Goal: Task Accomplishment & Management: Complete application form

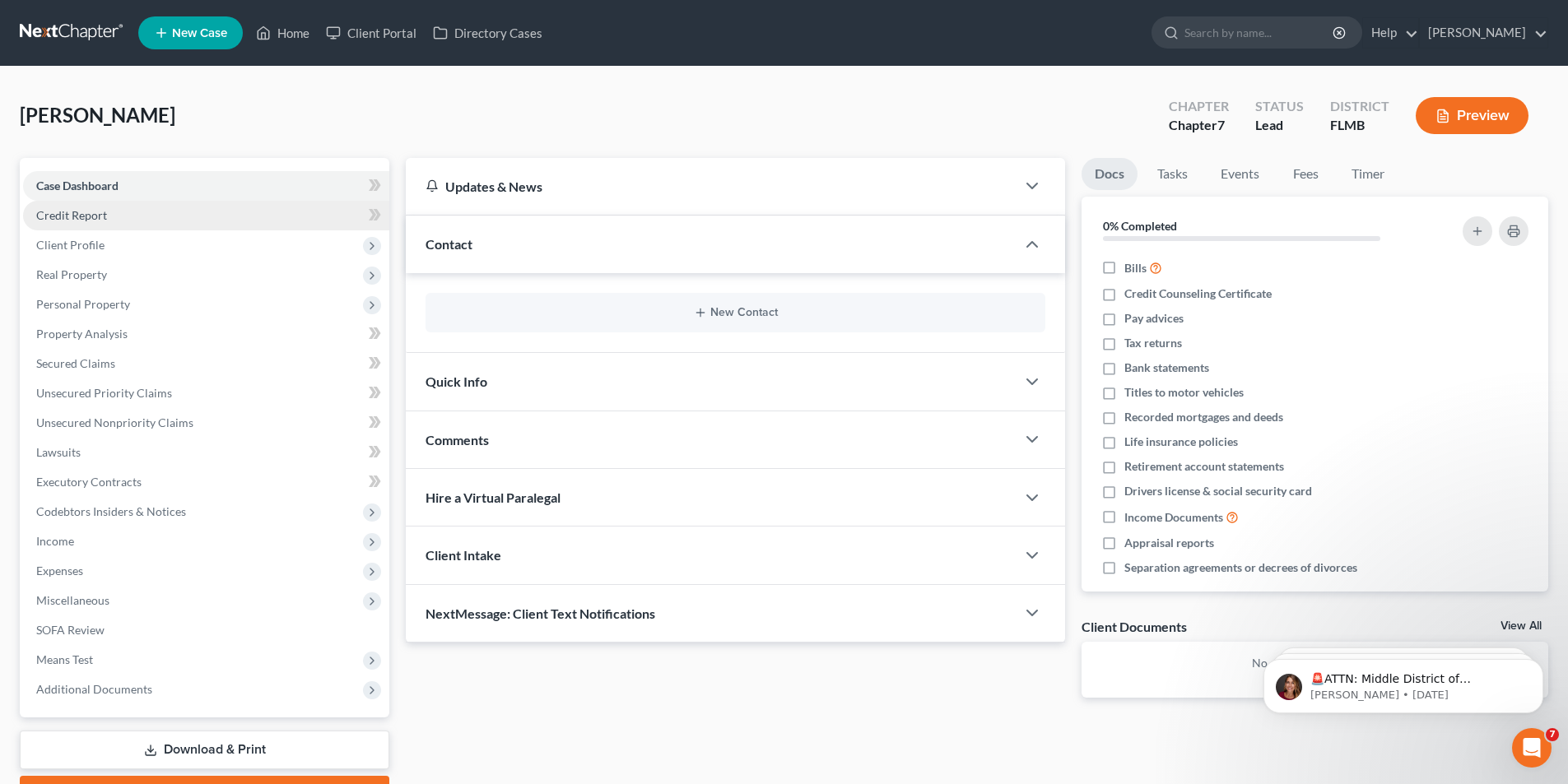
click at [67, 220] on span "Credit Report" at bounding box center [71, 215] width 71 height 14
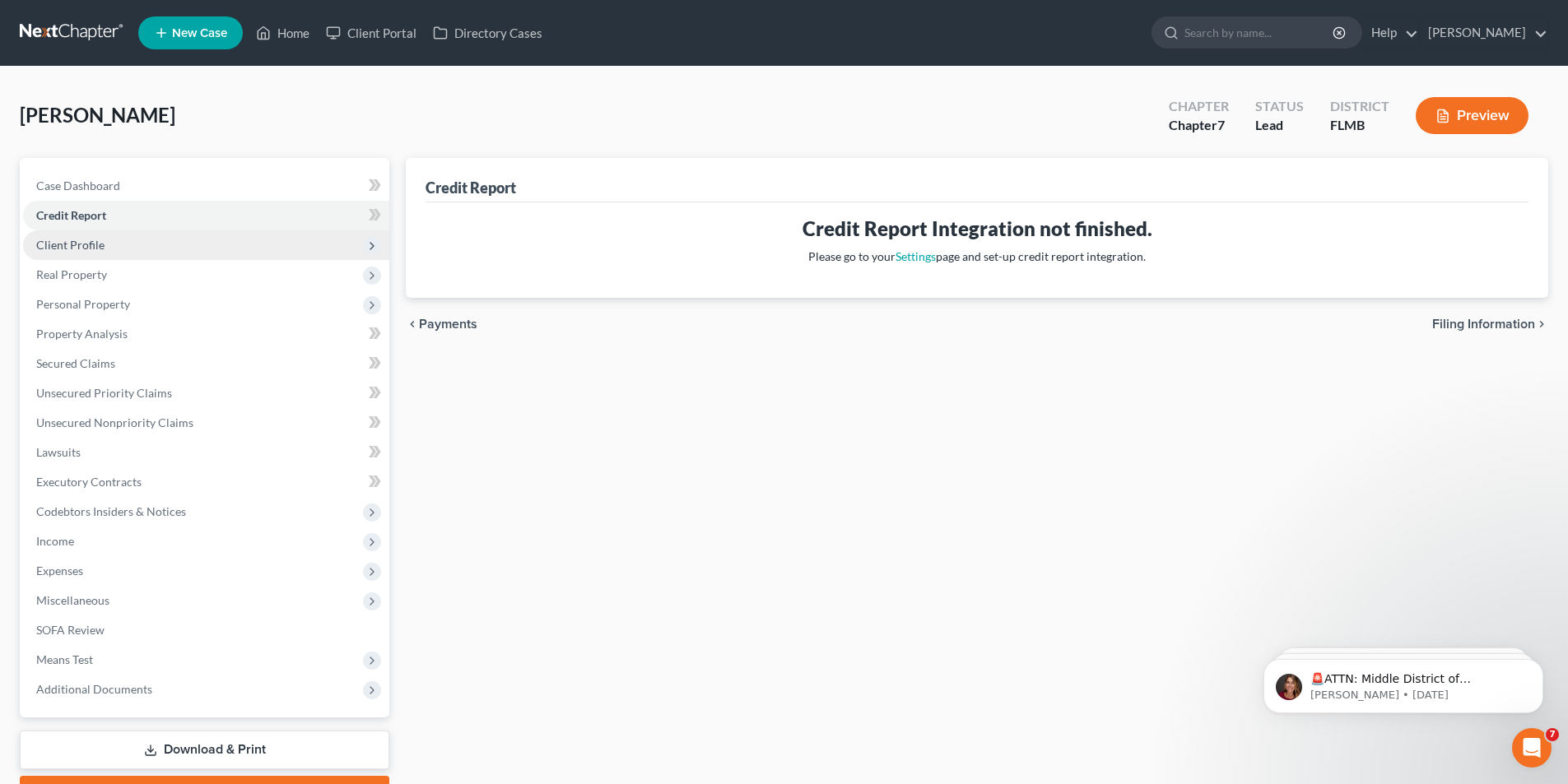
click at [87, 247] on span "Client Profile" at bounding box center [71, 245] width 68 height 14
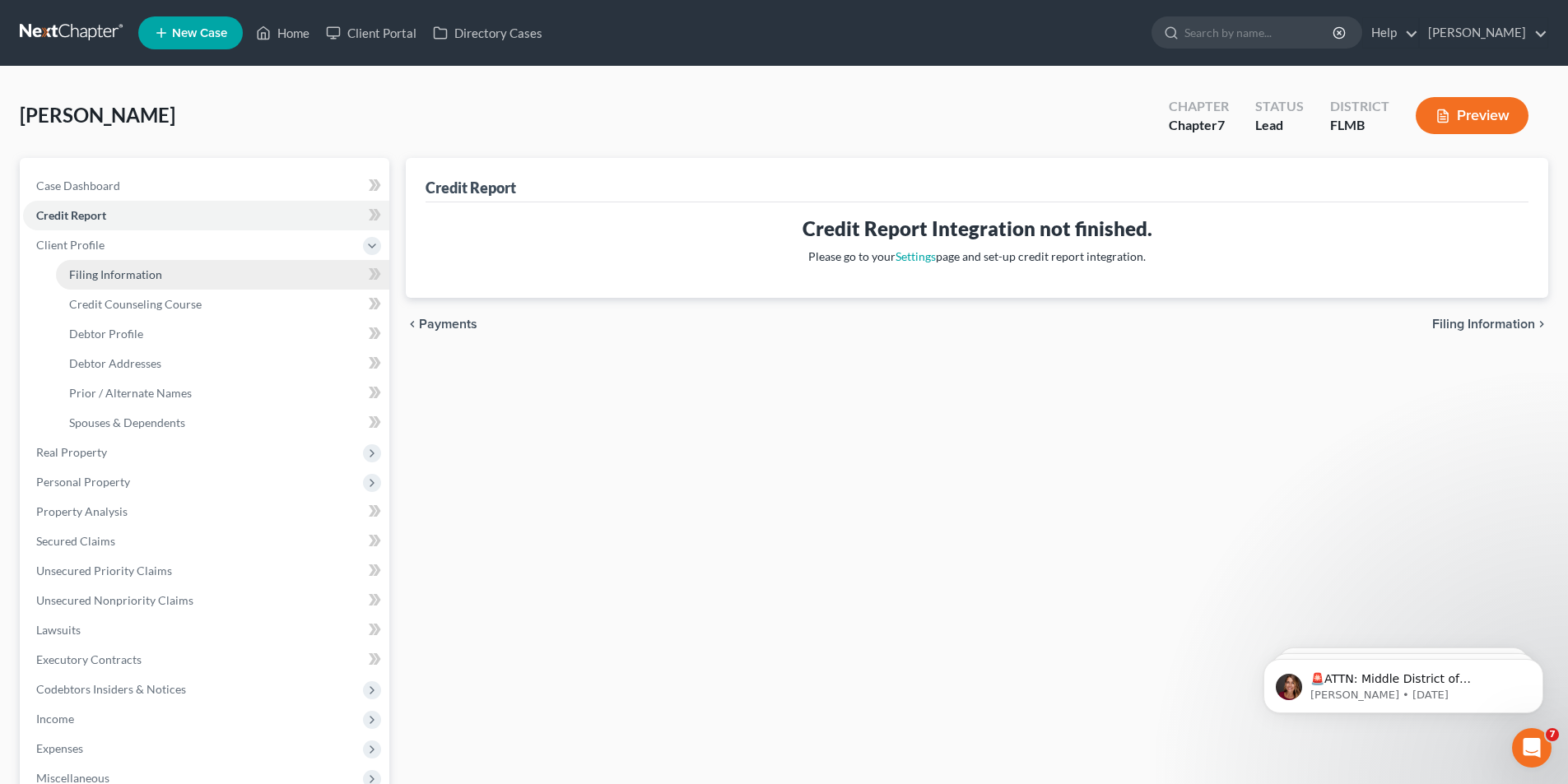
click at [110, 279] on span "Filing Information" at bounding box center [115, 274] width 93 height 14
select select "1"
select select "0"
select select "9"
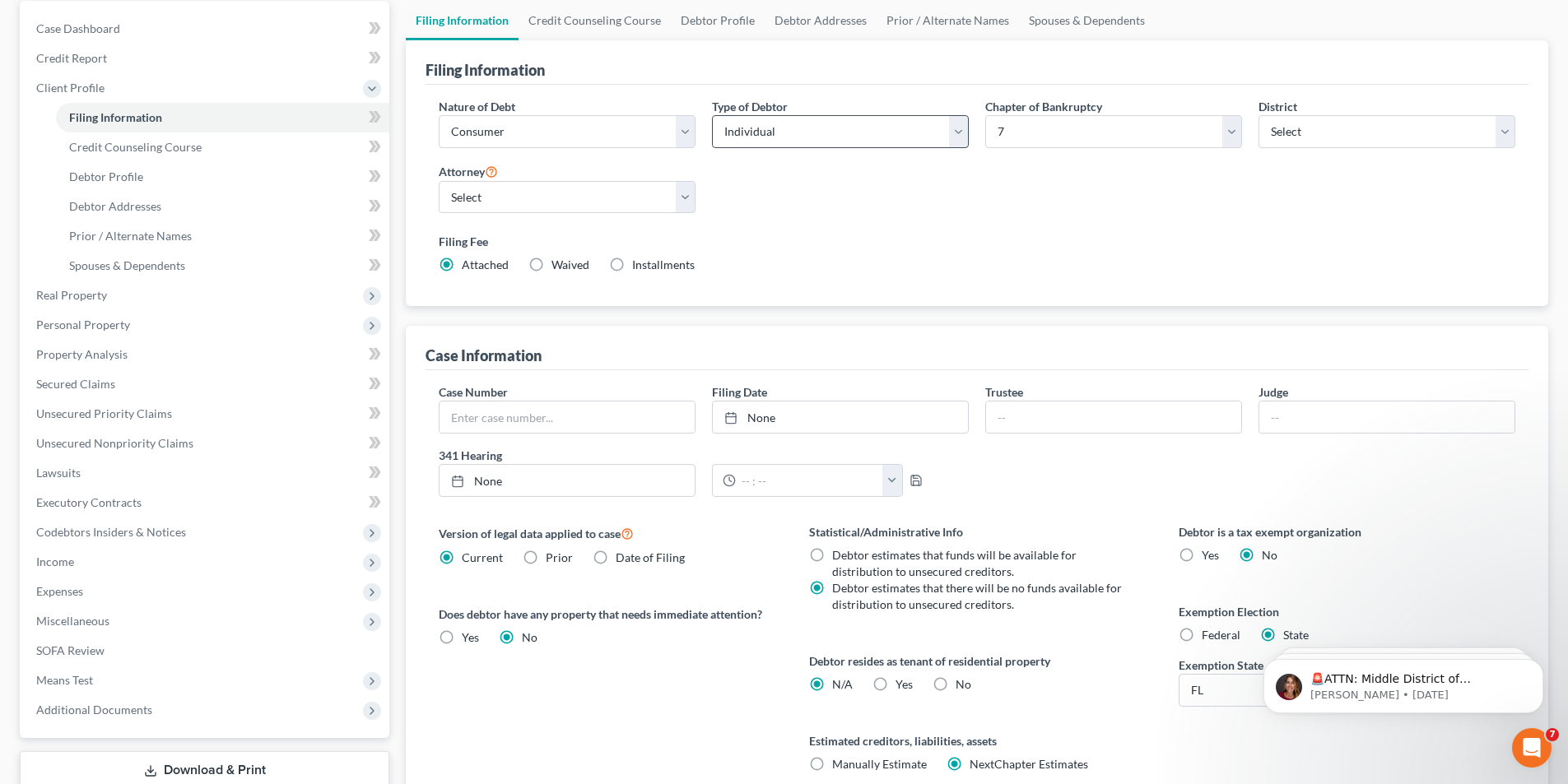
scroll to position [165, 0]
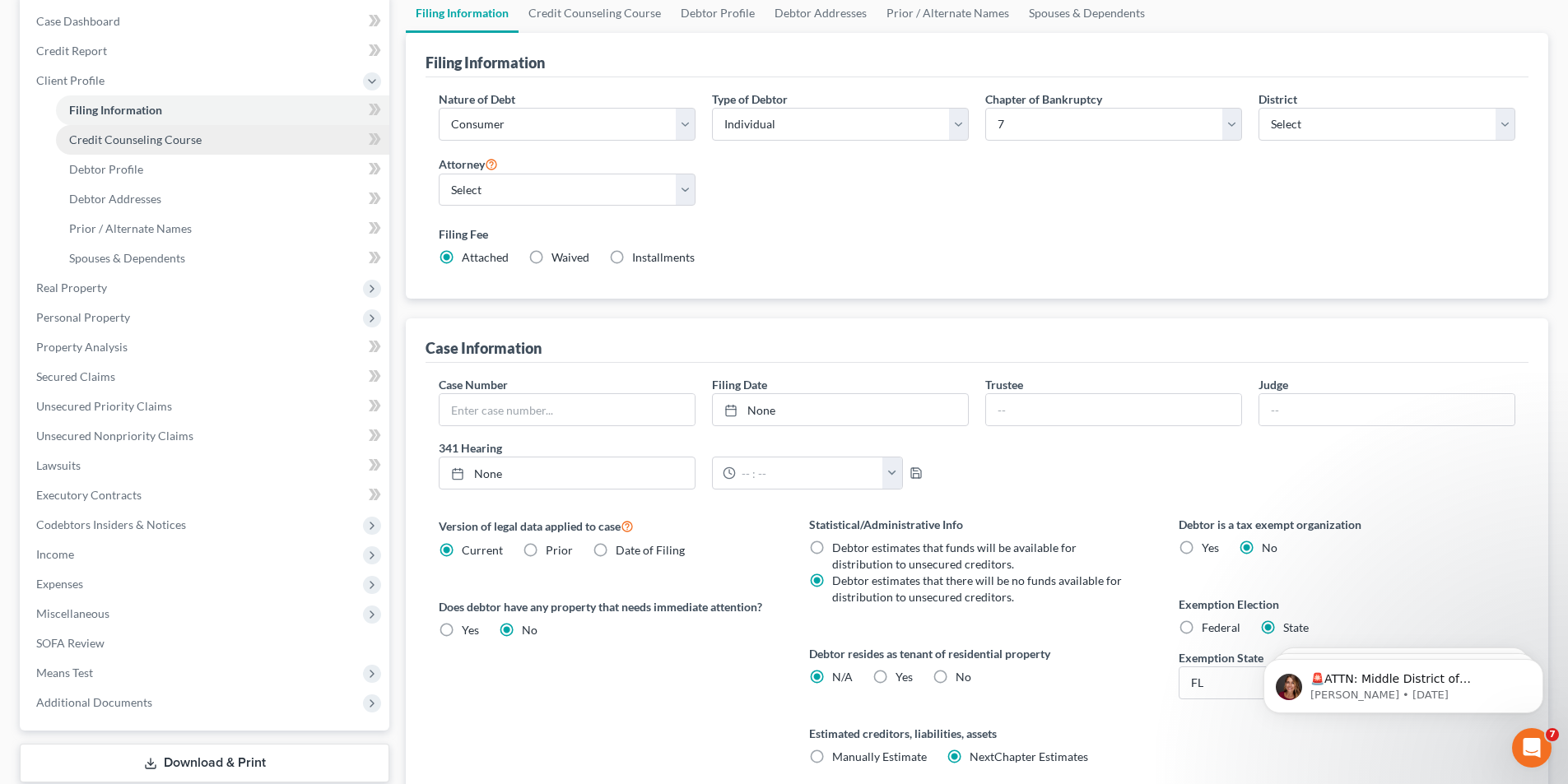
click at [137, 144] on span "Credit Counseling Course" at bounding box center [135, 139] width 132 height 14
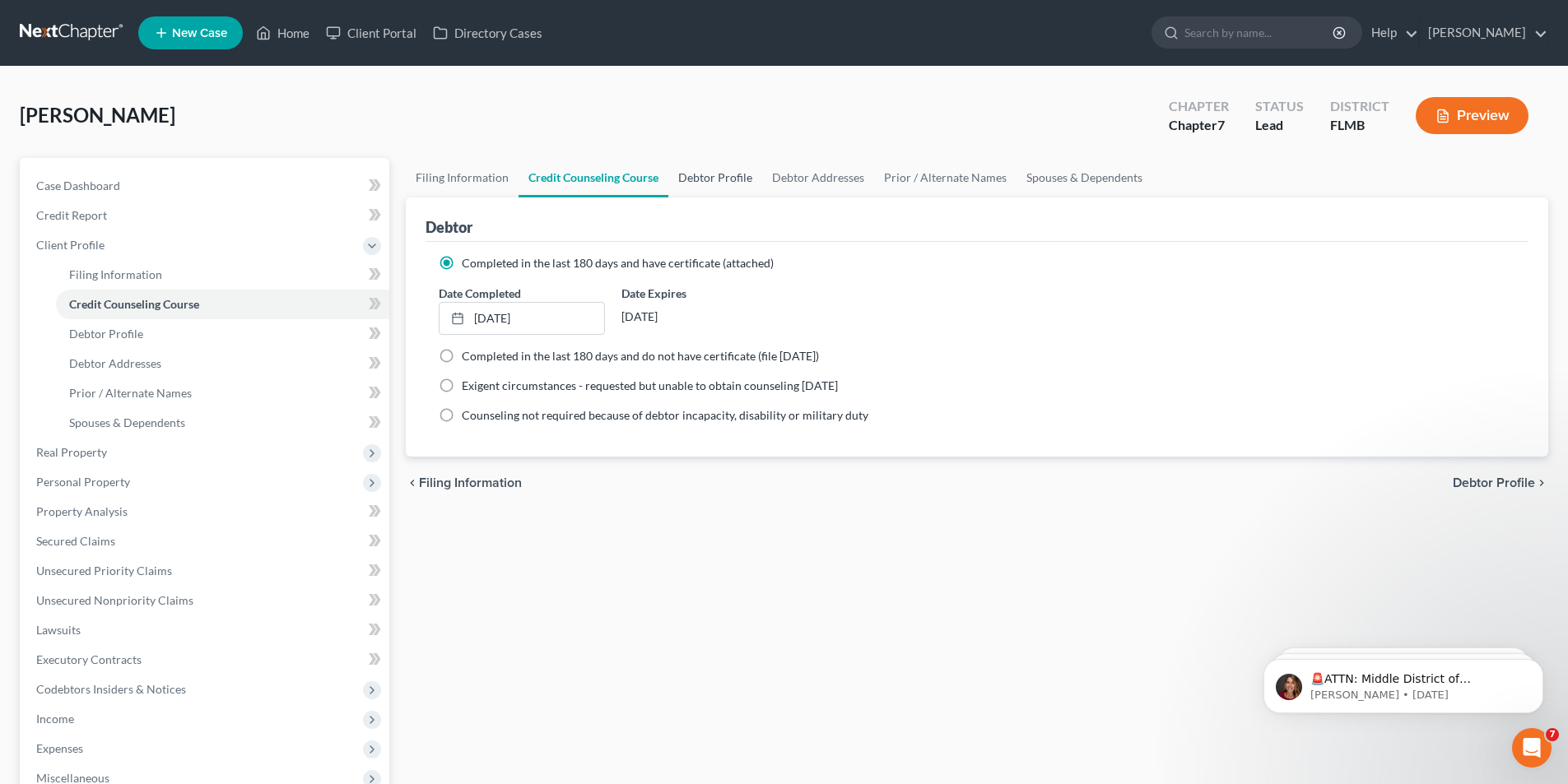
click at [715, 172] on link "Debtor Profile" at bounding box center [715, 177] width 94 height 39
select select "1"
select select "2"
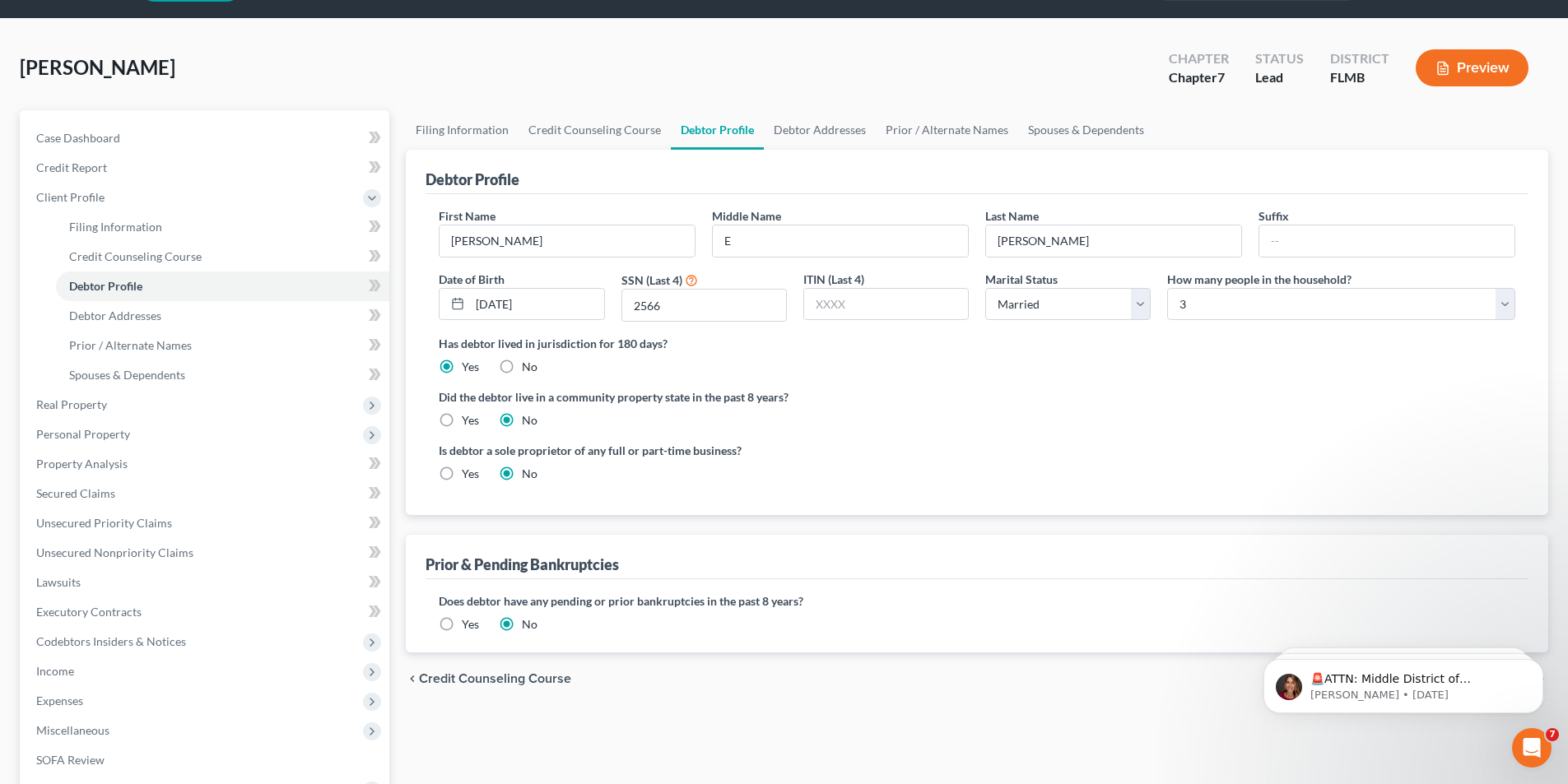
scroll to position [82, 0]
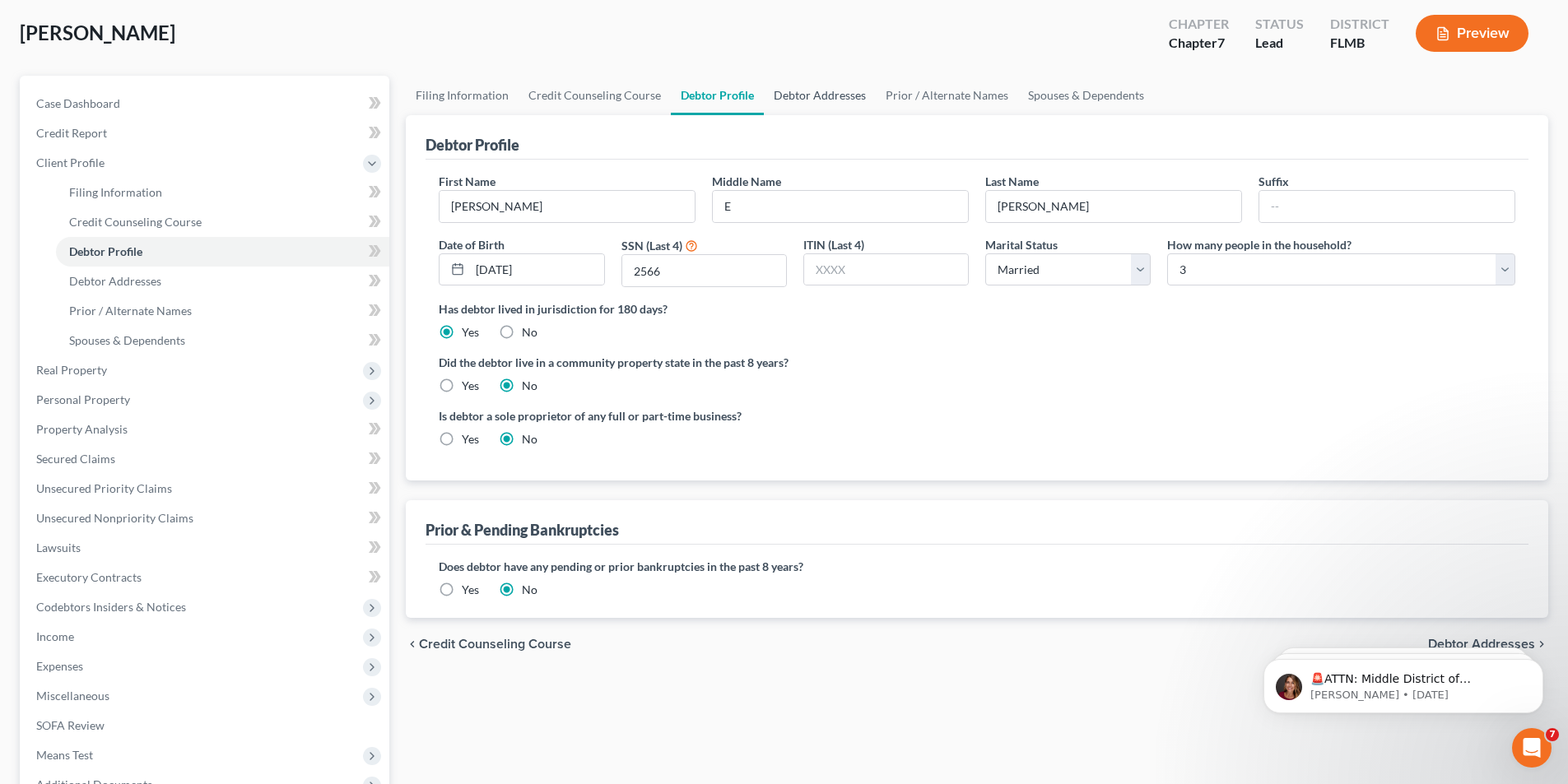
click at [796, 91] on link "Debtor Addresses" at bounding box center [820, 95] width 112 height 39
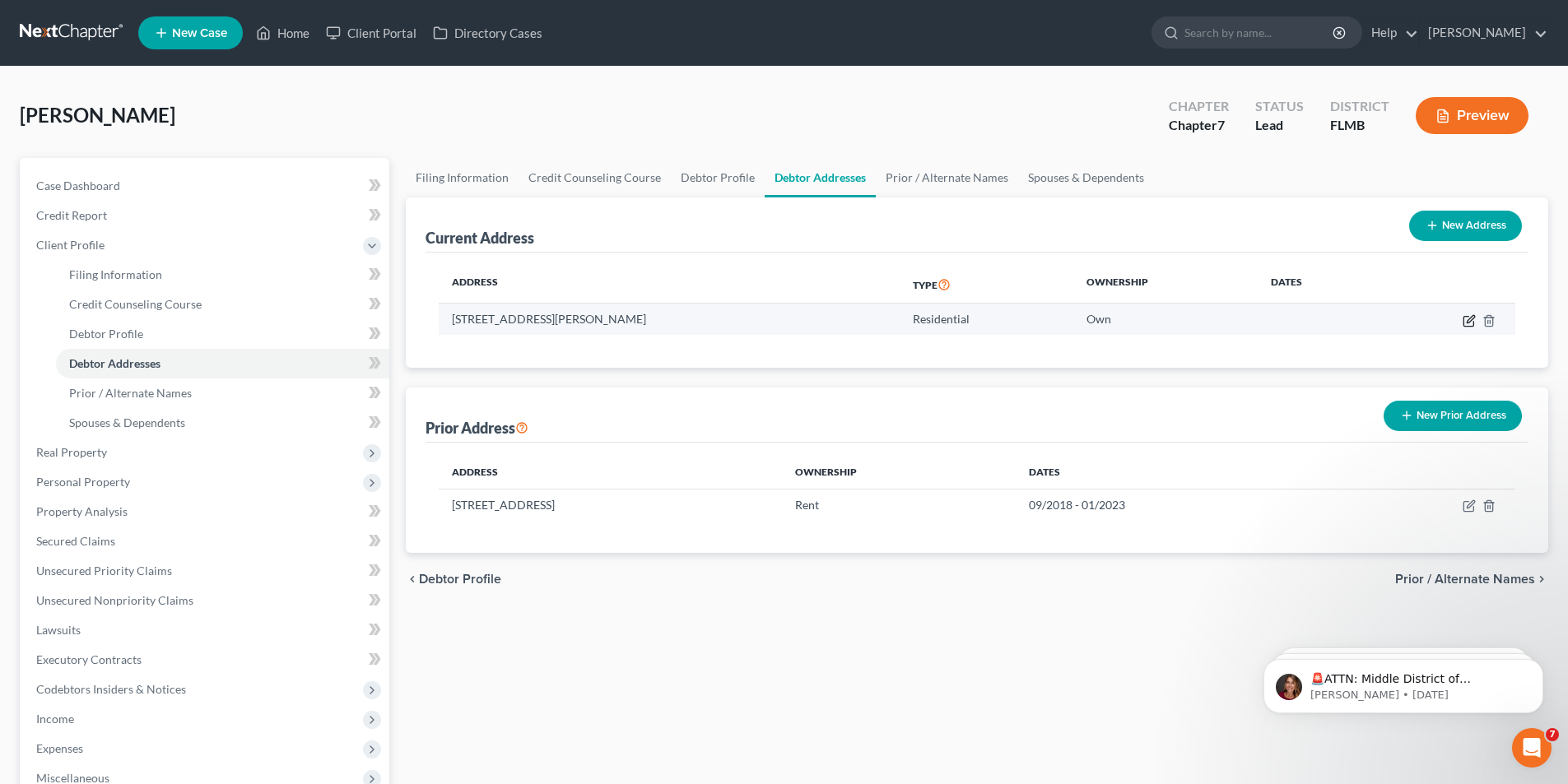
click at [1467, 314] on icon "button" at bounding box center [1469, 321] width 13 height 13
select select "9"
select select "11"
select select "0"
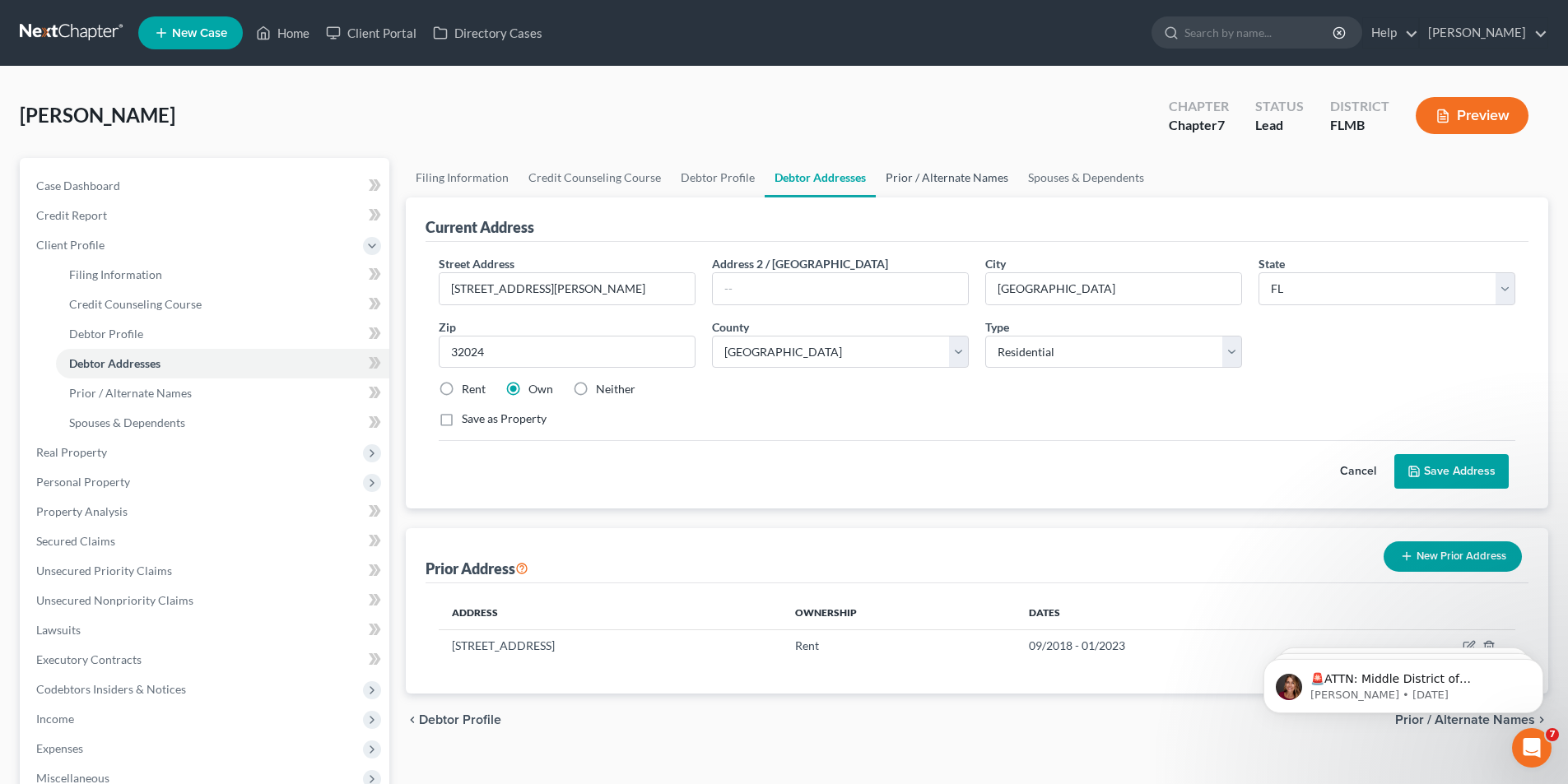
click at [918, 184] on link "Prior / Alternate Names" at bounding box center [946, 177] width 142 height 39
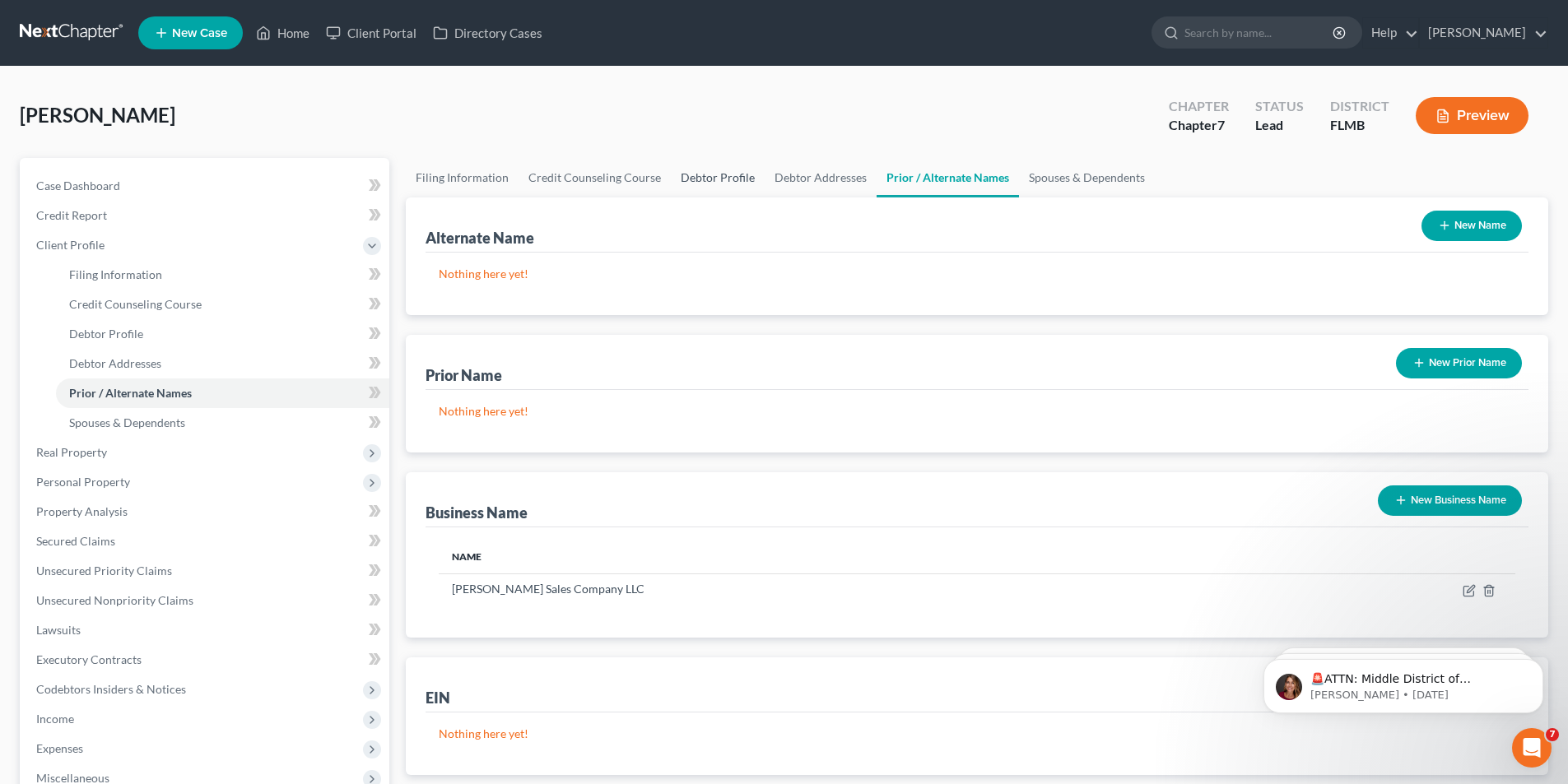
click at [692, 174] on link "Debtor Profile" at bounding box center [718, 177] width 94 height 39
select select "1"
select select "2"
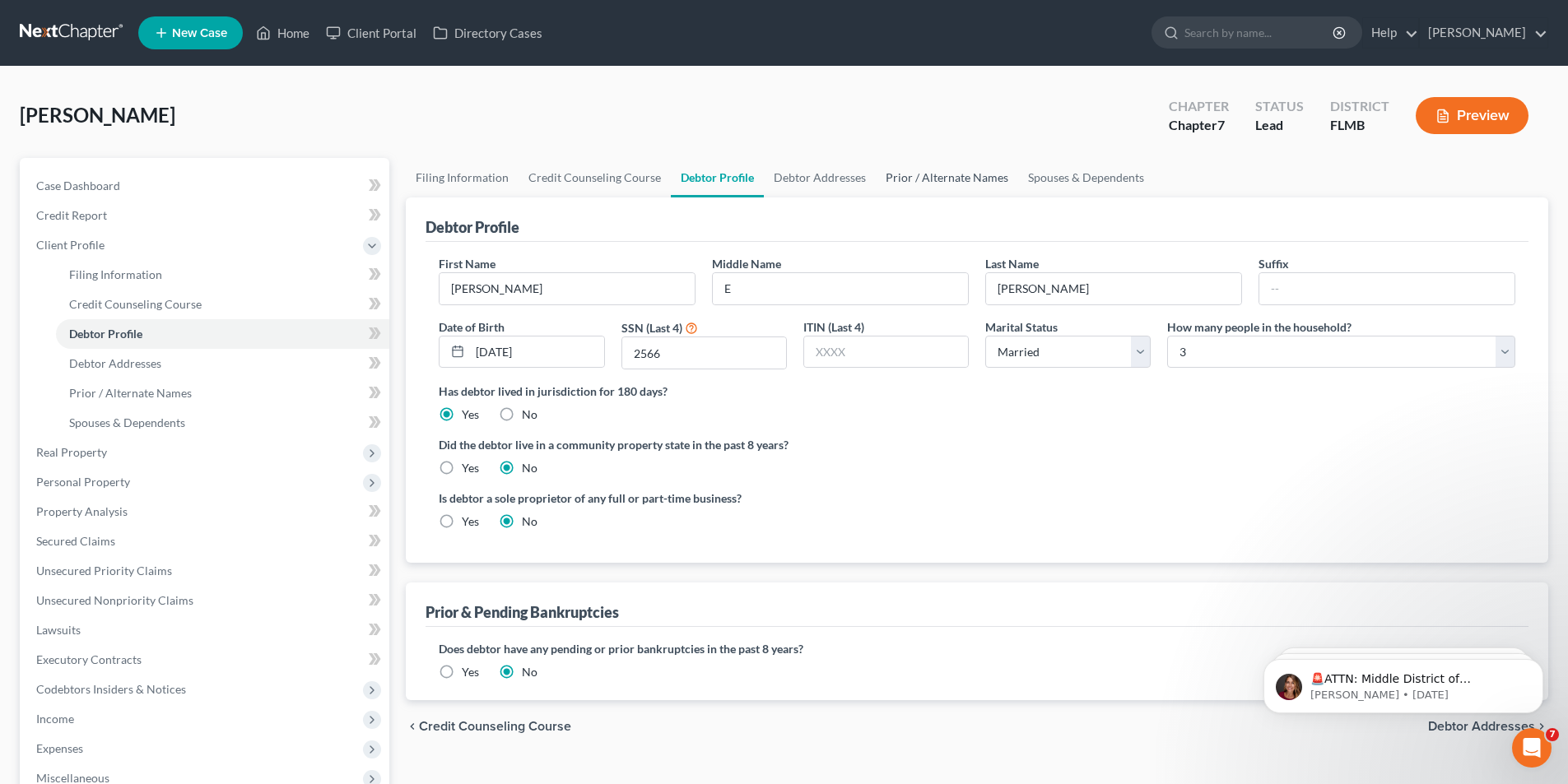
click at [930, 167] on link "Prior / Alternate Names" at bounding box center [946, 177] width 142 height 39
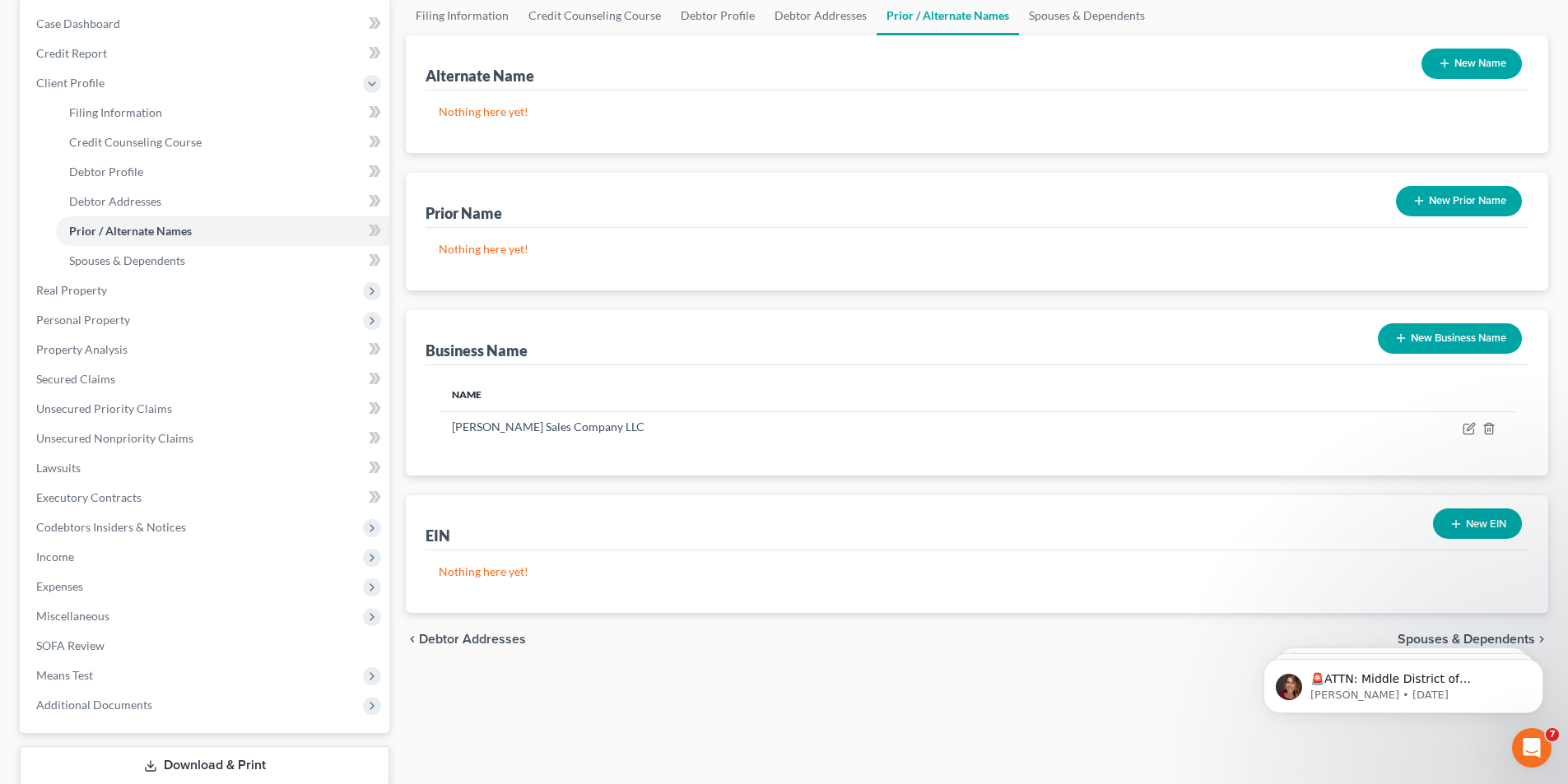
scroll to position [165, 0]
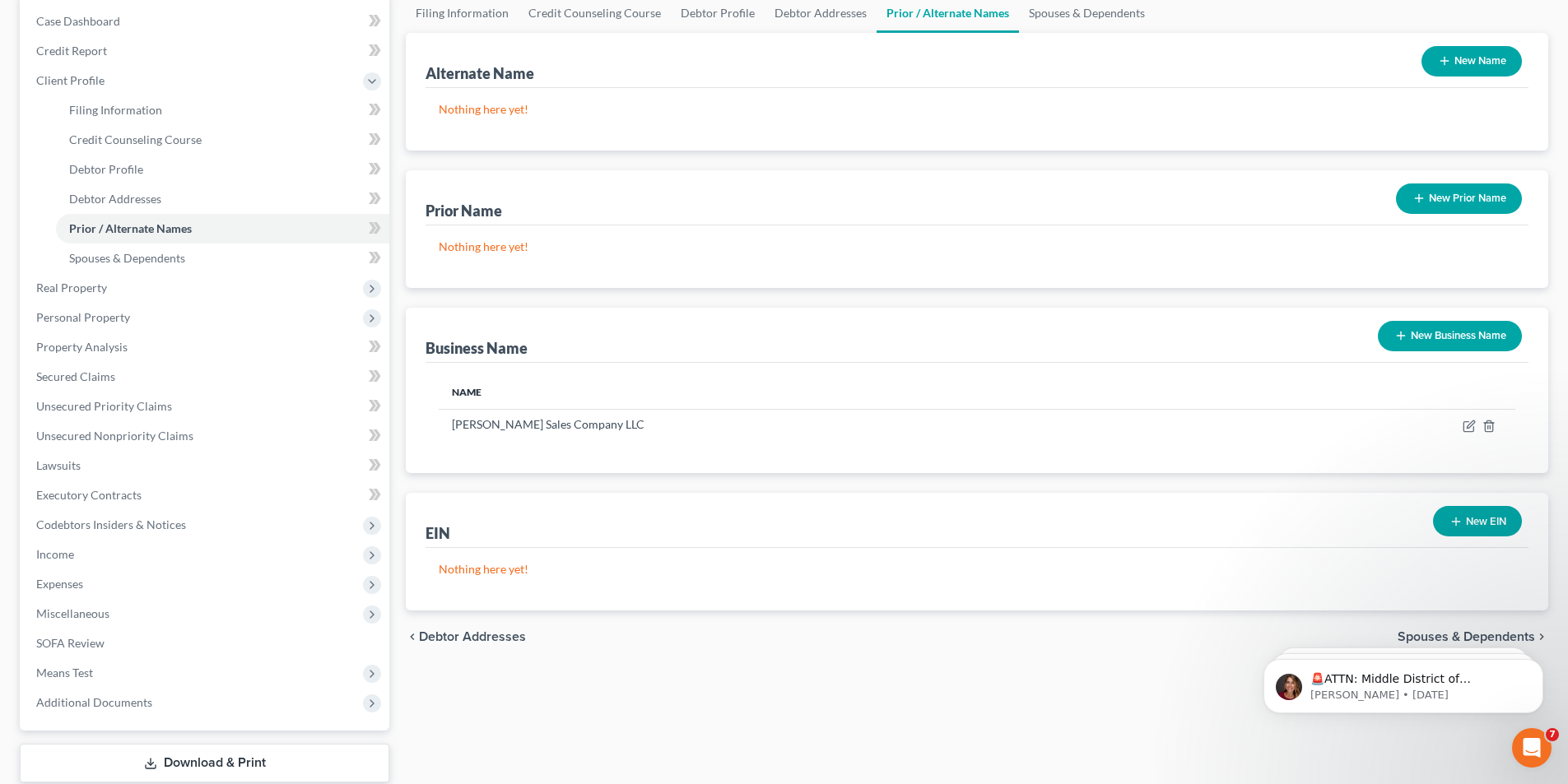
click at [1494, 522] on button "New EIN" at bounding box center [1477, 521] width 89 height 30
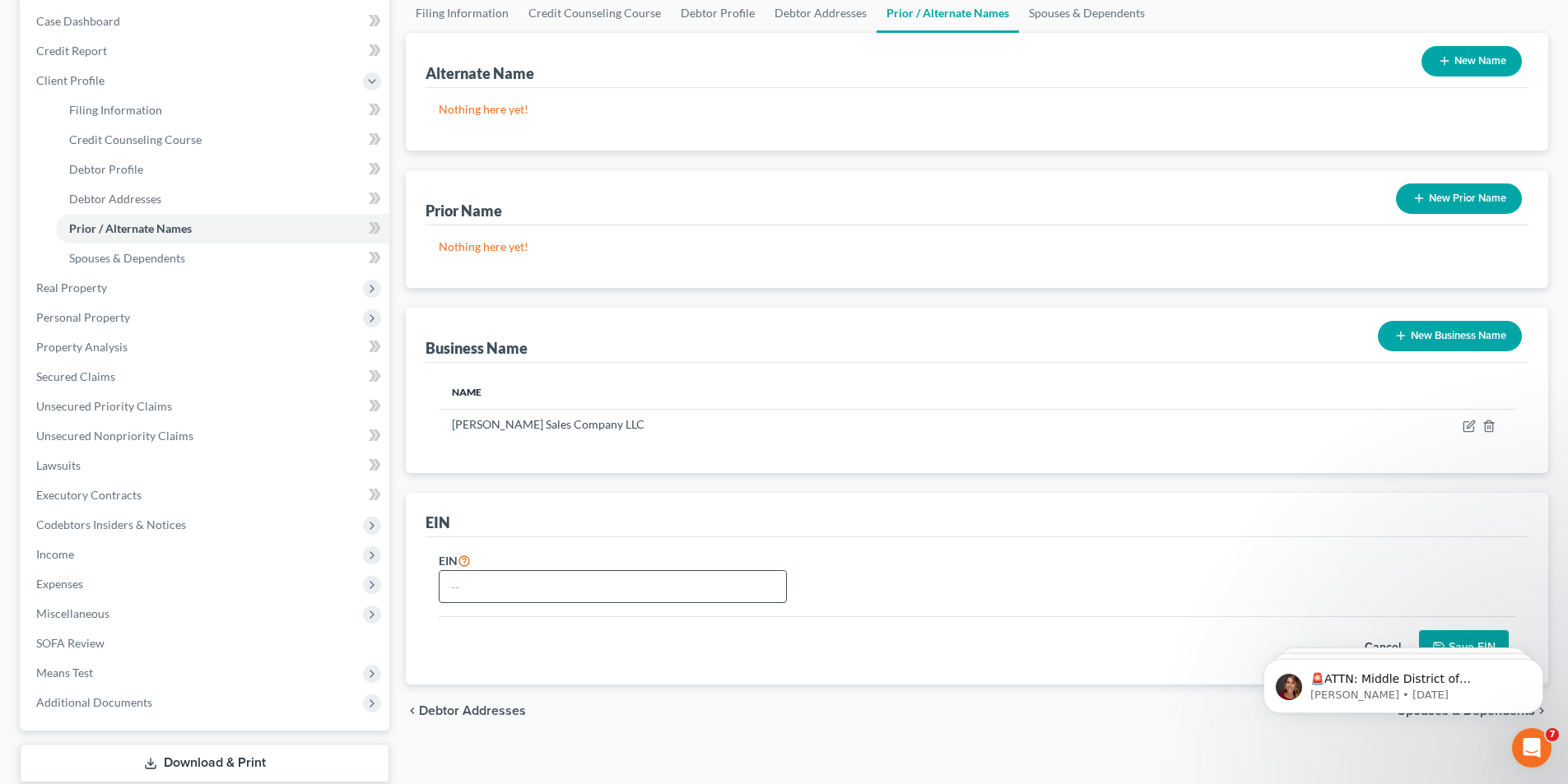
click at [619, 575] on input "text" at bounding box center [613, 587] width 347 height 31
type input "8"
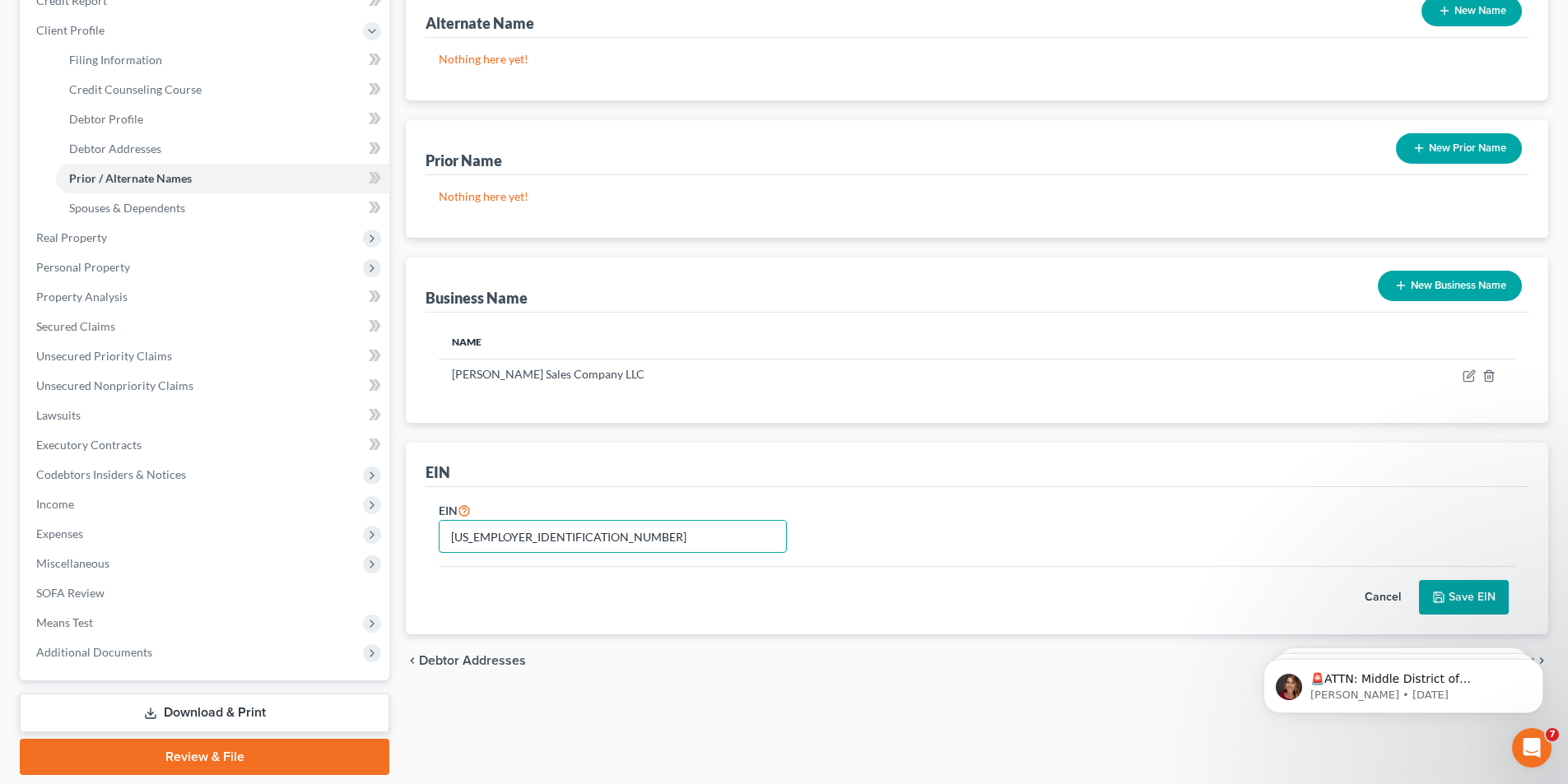
scroll to position [186, 0]
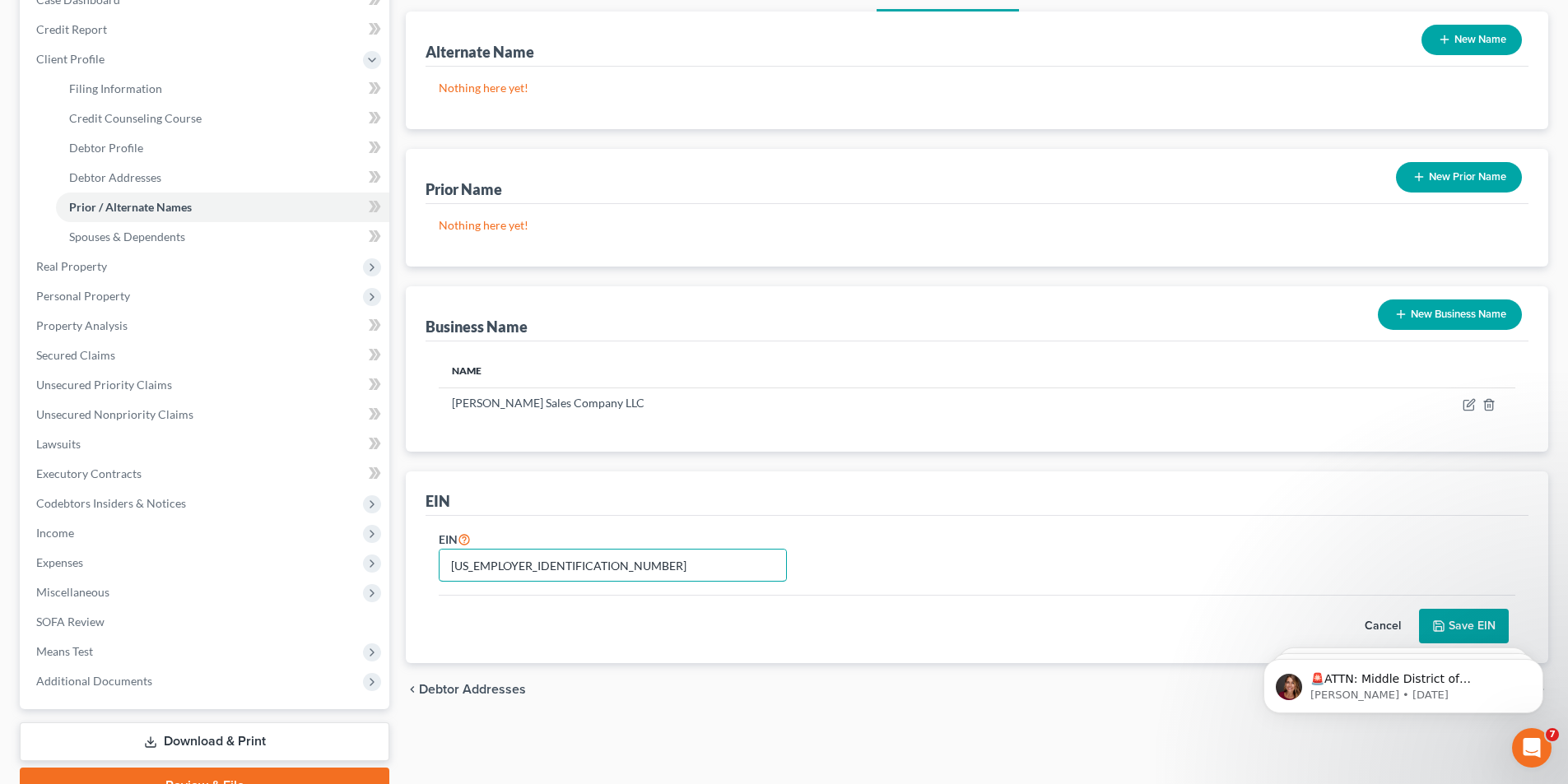
type input "[US_EMPLOYER_IDENTIFICATION_NUMBER]"
click at [1465, 625] on html "🚨ATTN: Middle District of Florida The court has added a new Credit Counseling F…" at bounding box center [1403, 682] width 329 height 115
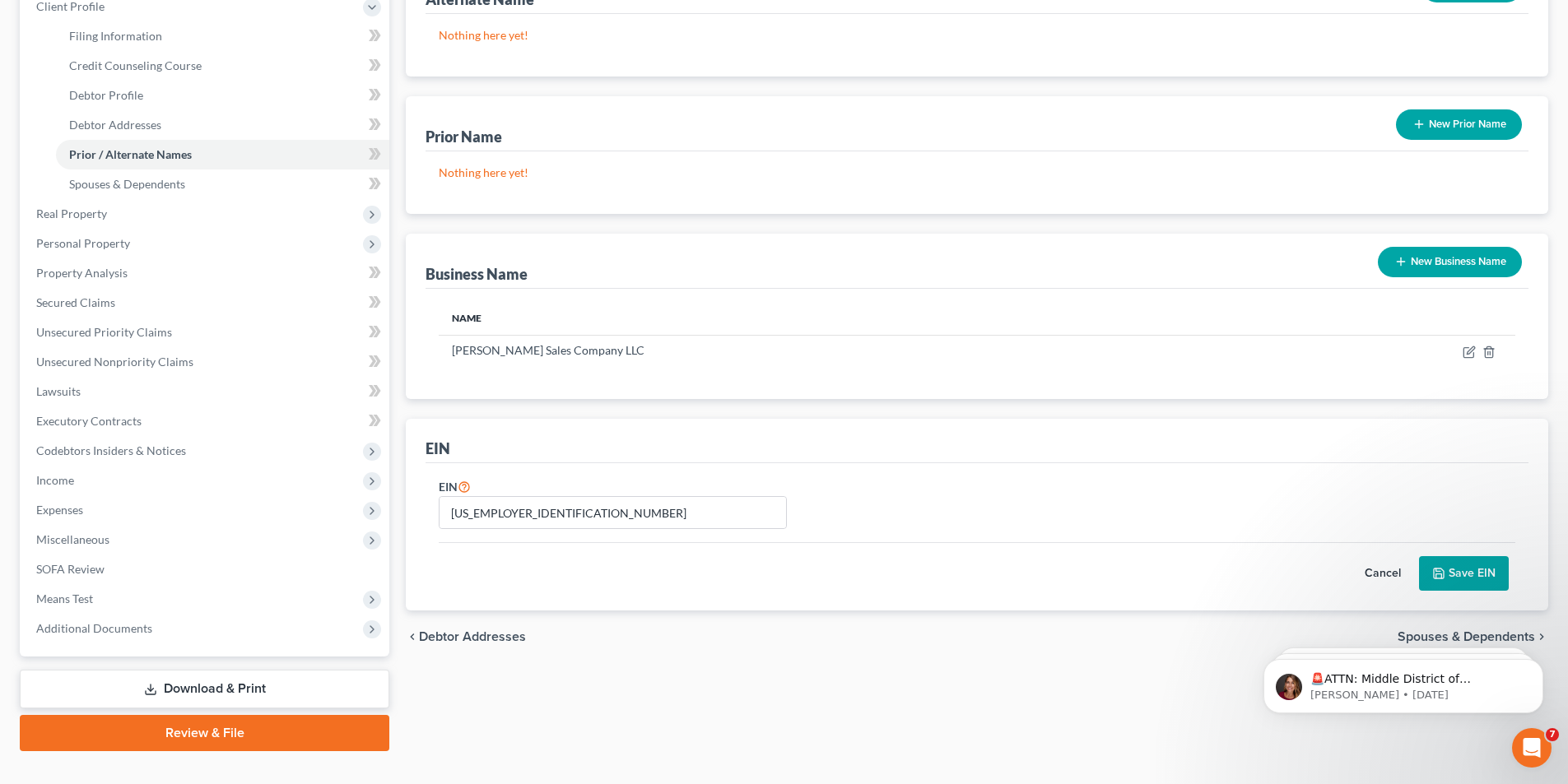
scroll to position [268, 0]
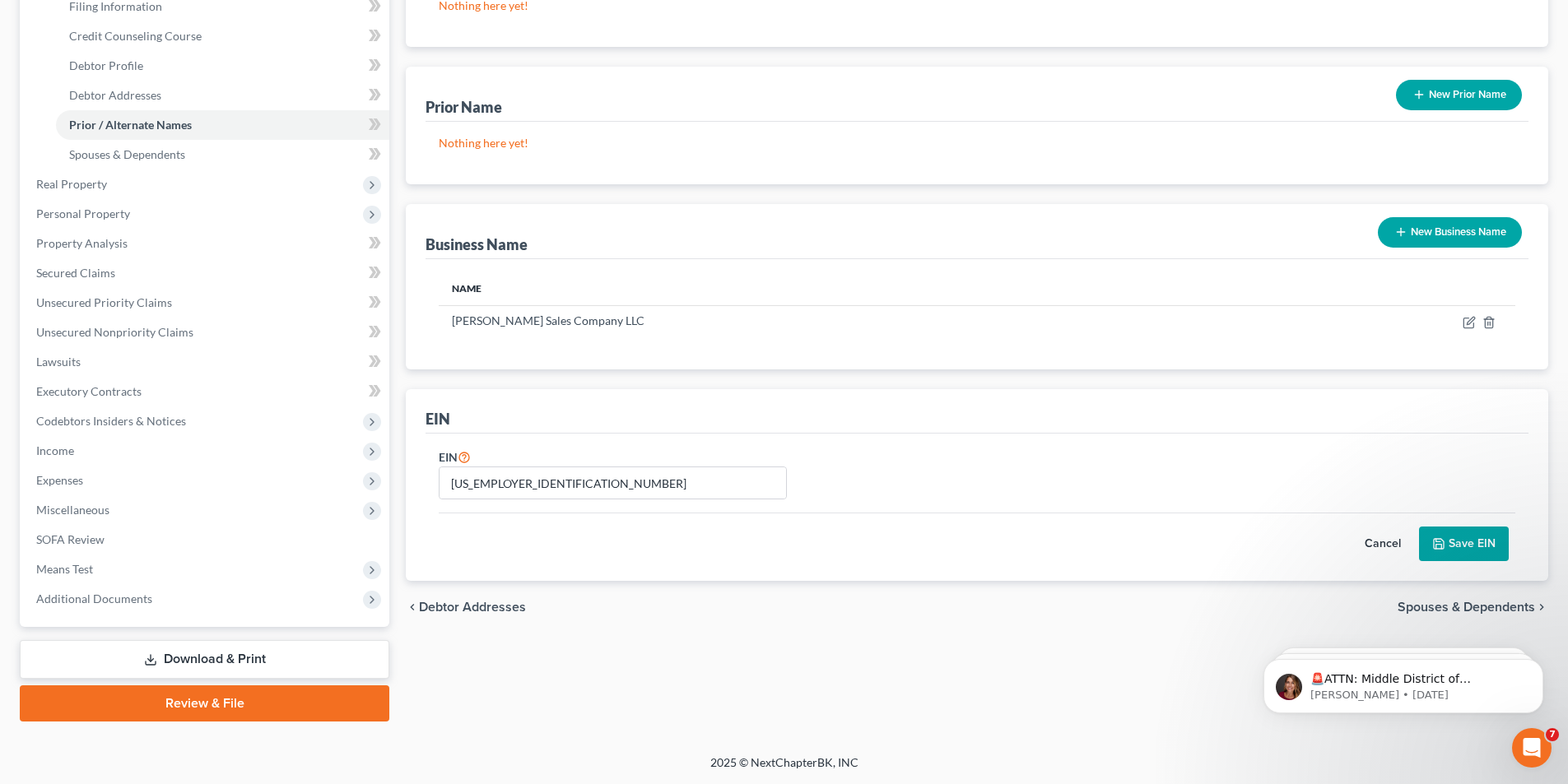
click at [1452, 543] on button "Save EIN" at bounding box center [1463, 544] width 90 height 35
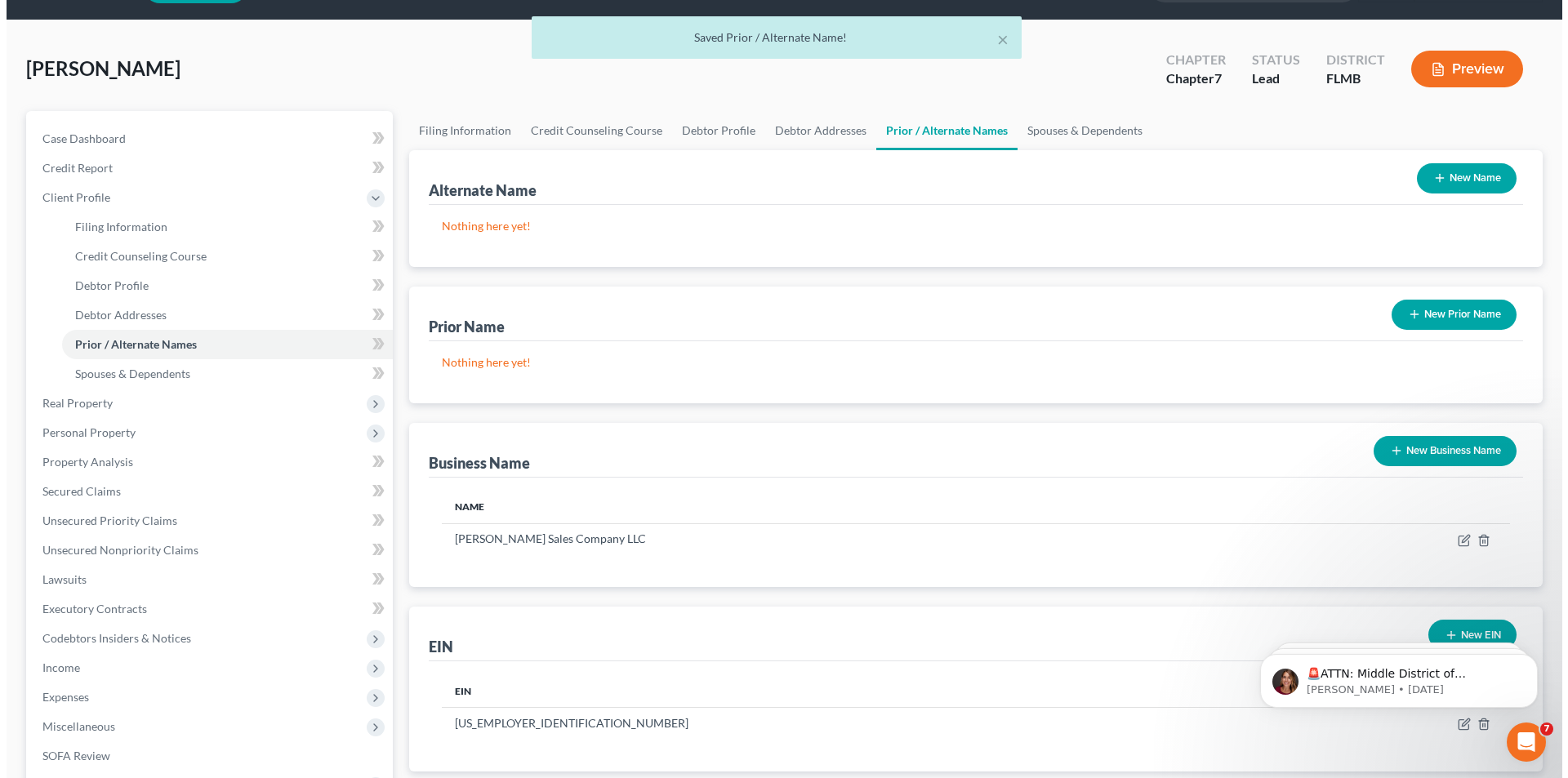
scroll to position [0, 0]
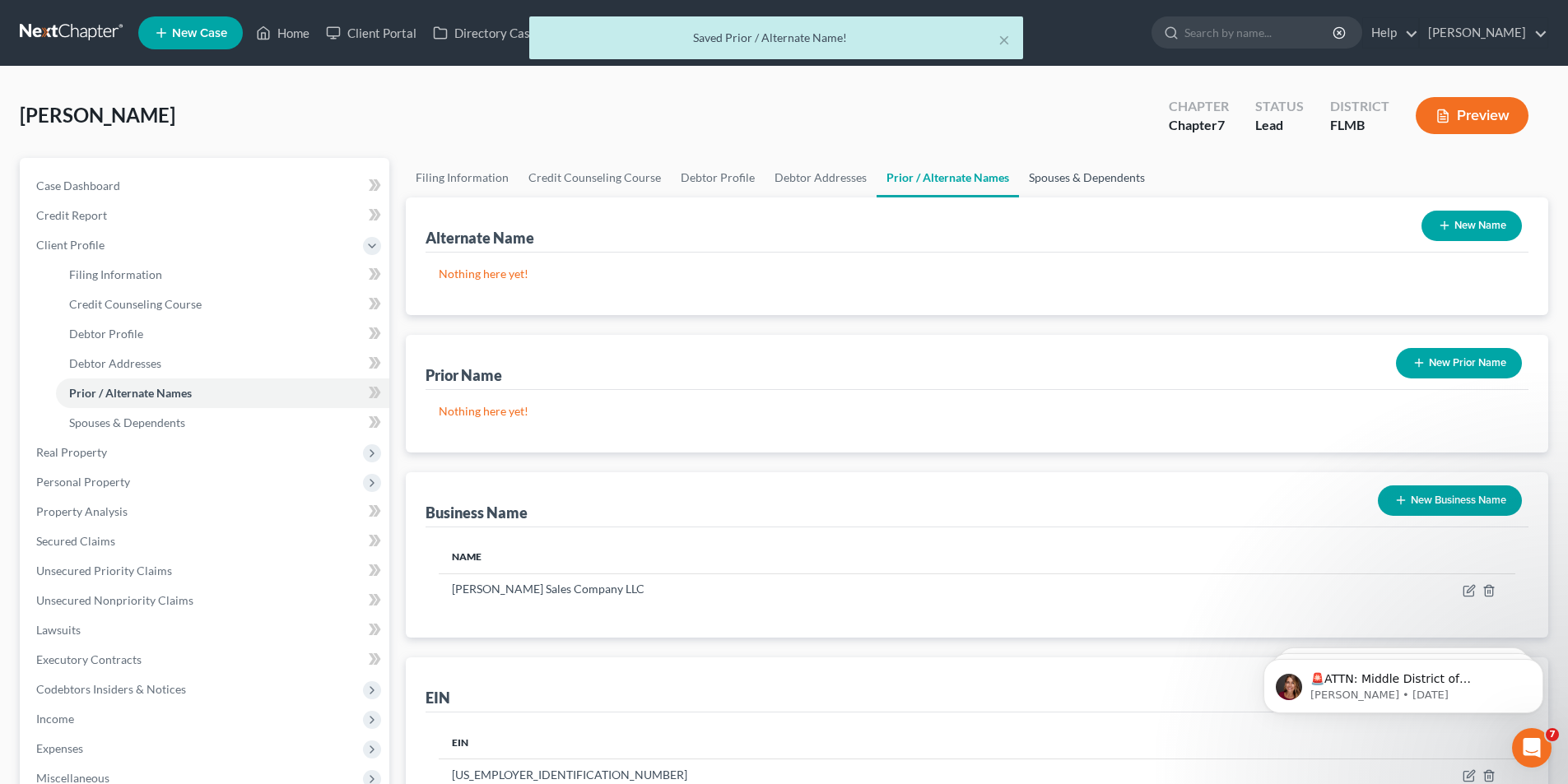
click at [1072, 172] on link "Spouses & Dependents" at bounding box center [1087, 177] width 136 height 39
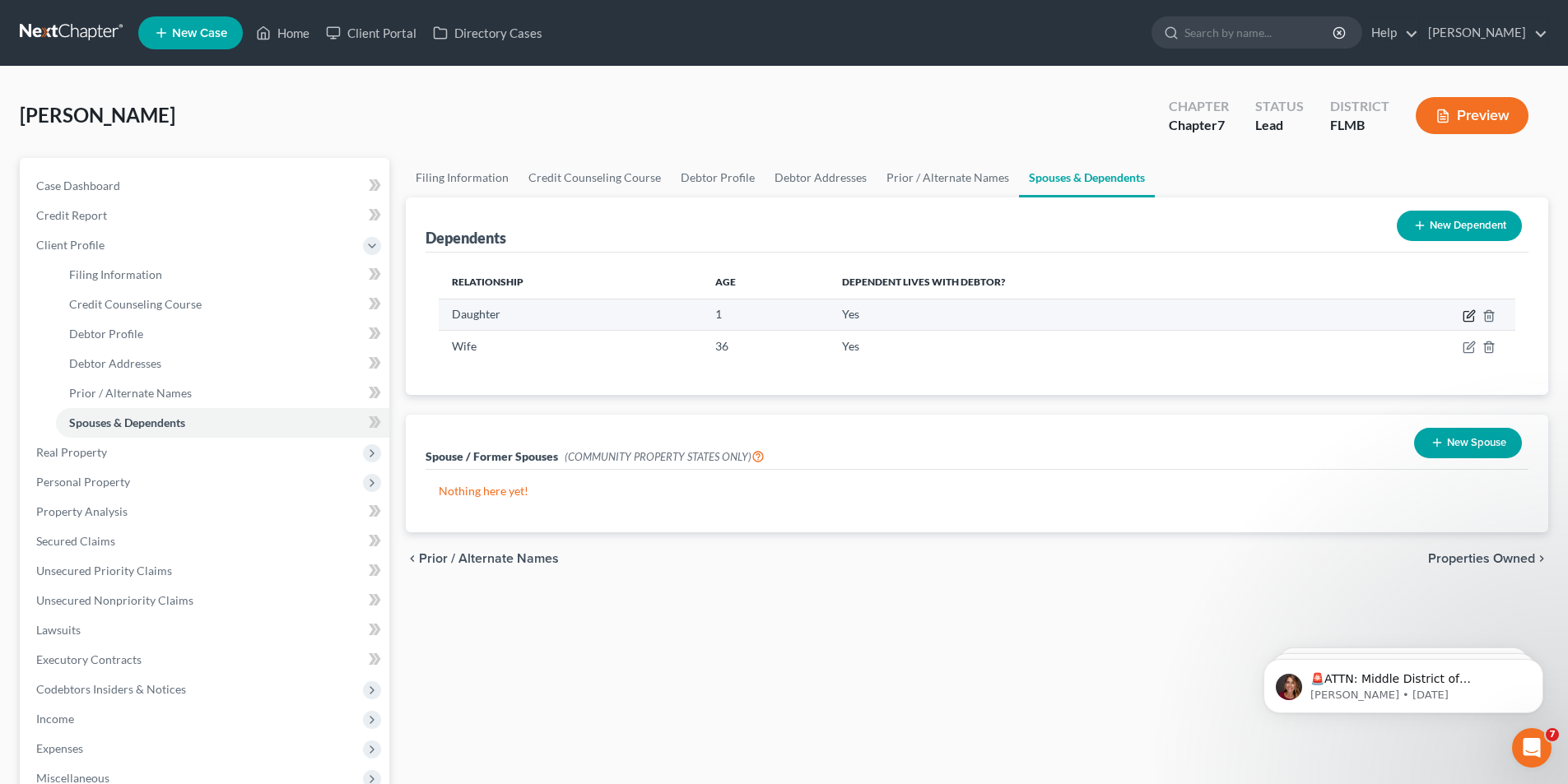
click at [1467, 316] on icon "button" at bounding box center [1469, 315] width 13 height 13
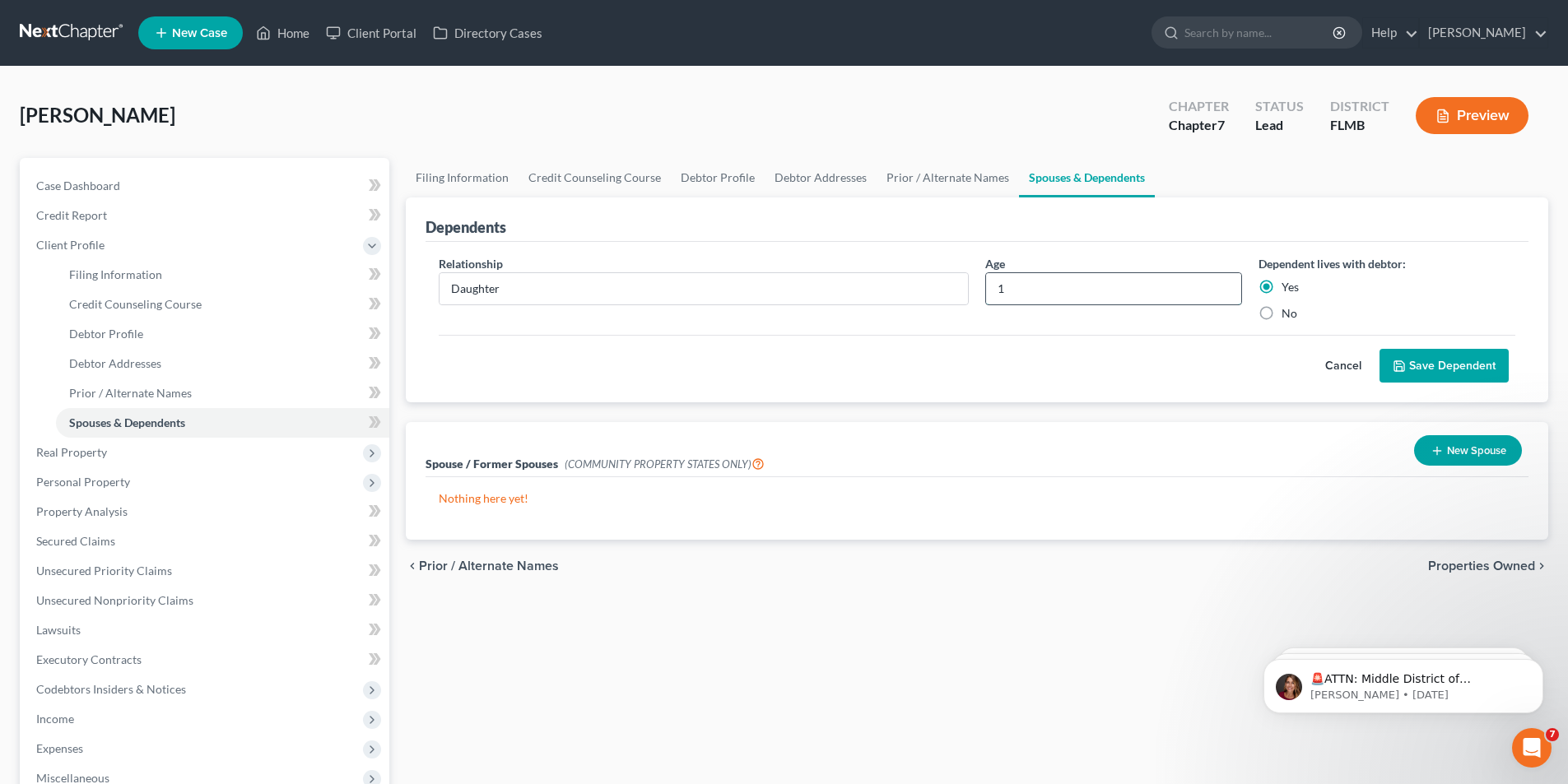
click at [1073, 291] on input "1" at bounding box center [1113, 289] width 255 height 31
type input "2"
click at [1445, 355] on button "Save Dependent" at bounding box center [1444, 367] width 129 height 35
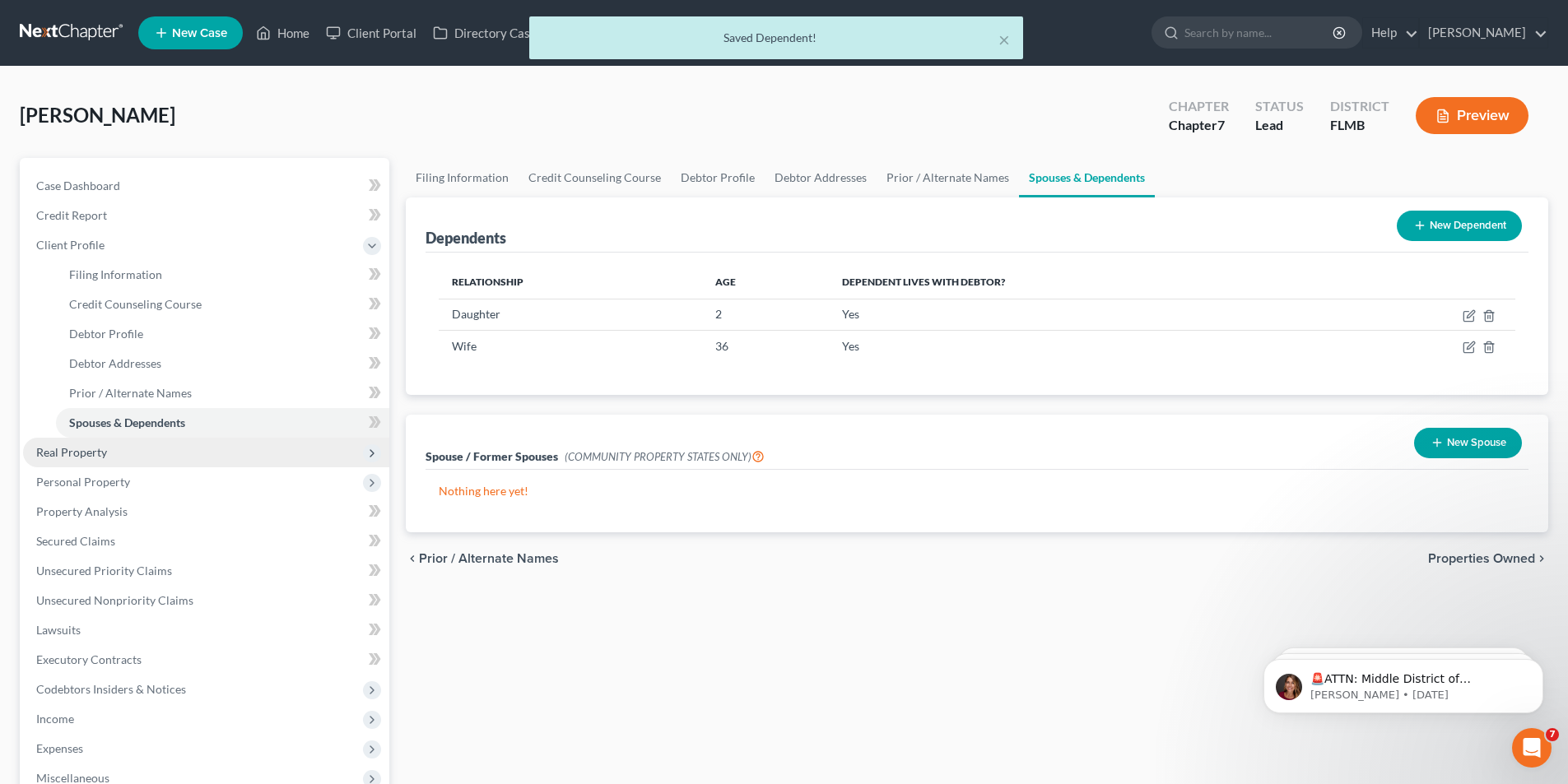
click at [82, 445] on span "Real Property" at bounding box center [71, 452] width 71 height 14
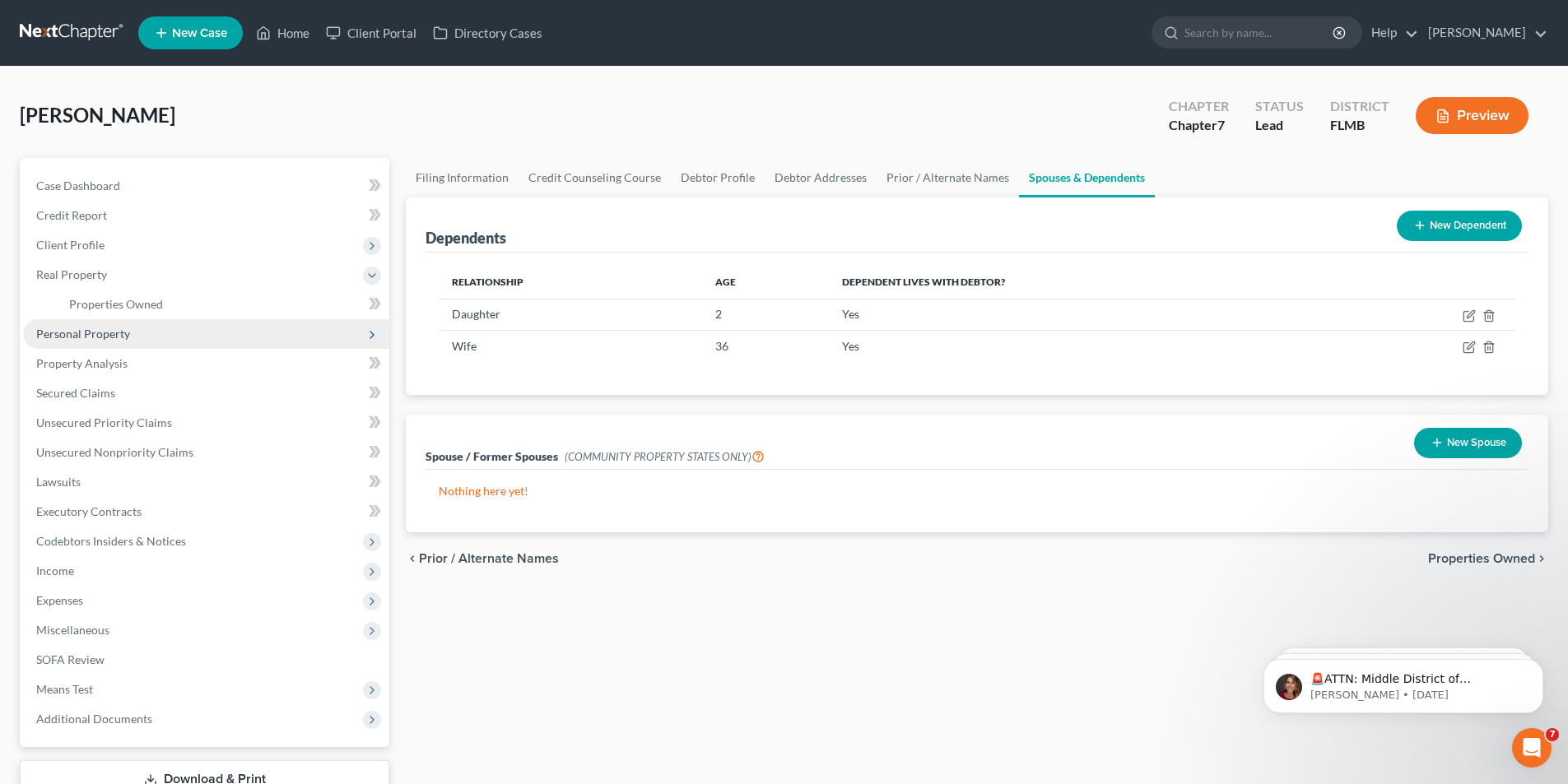
click at [54, 333] on span "Personal Property" at bounding box center [84, 334] width 94 height 14
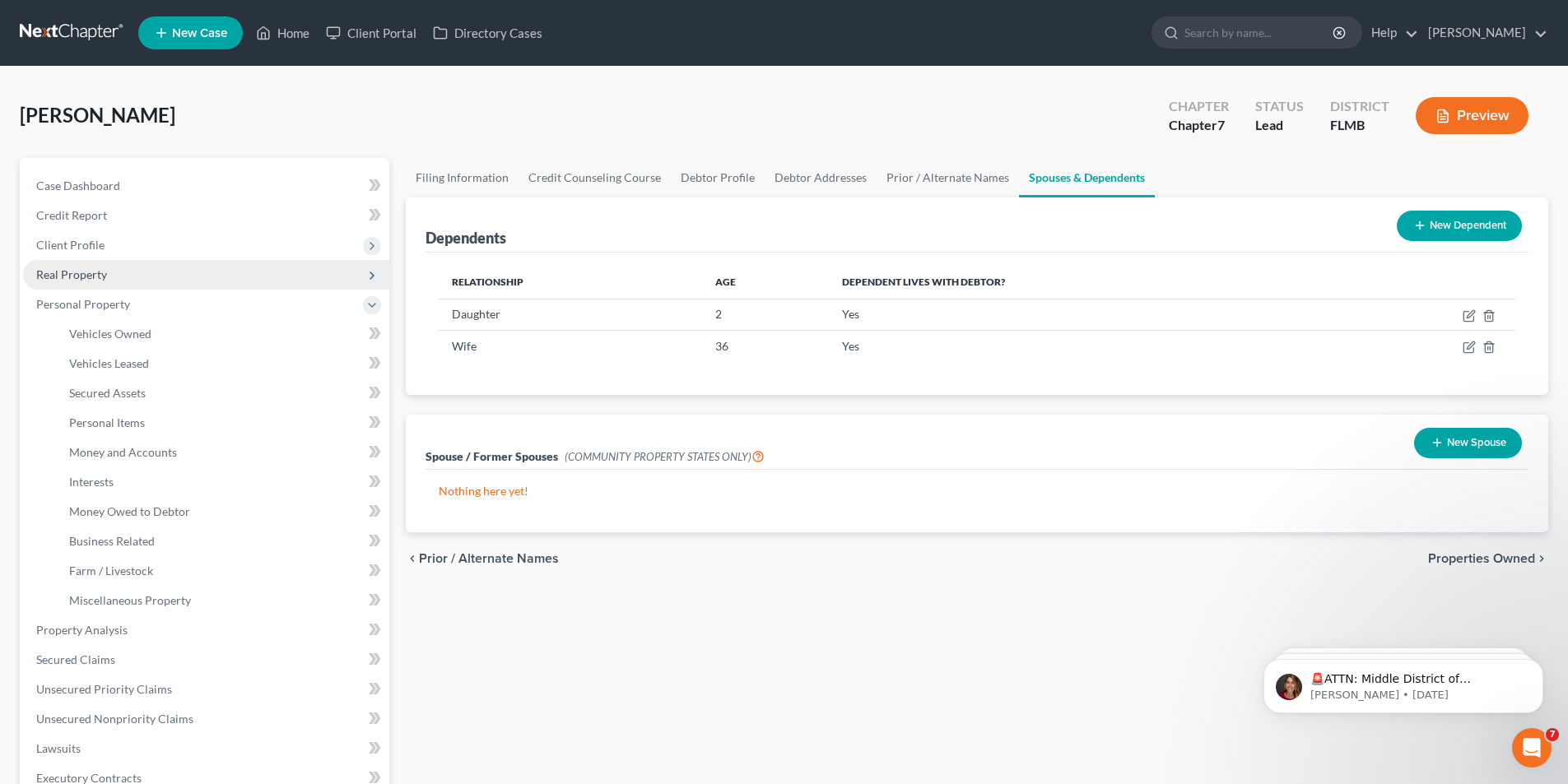
click at [52, 274] on span "Real Property" at bounding box center [71, 274] width 71 height 14
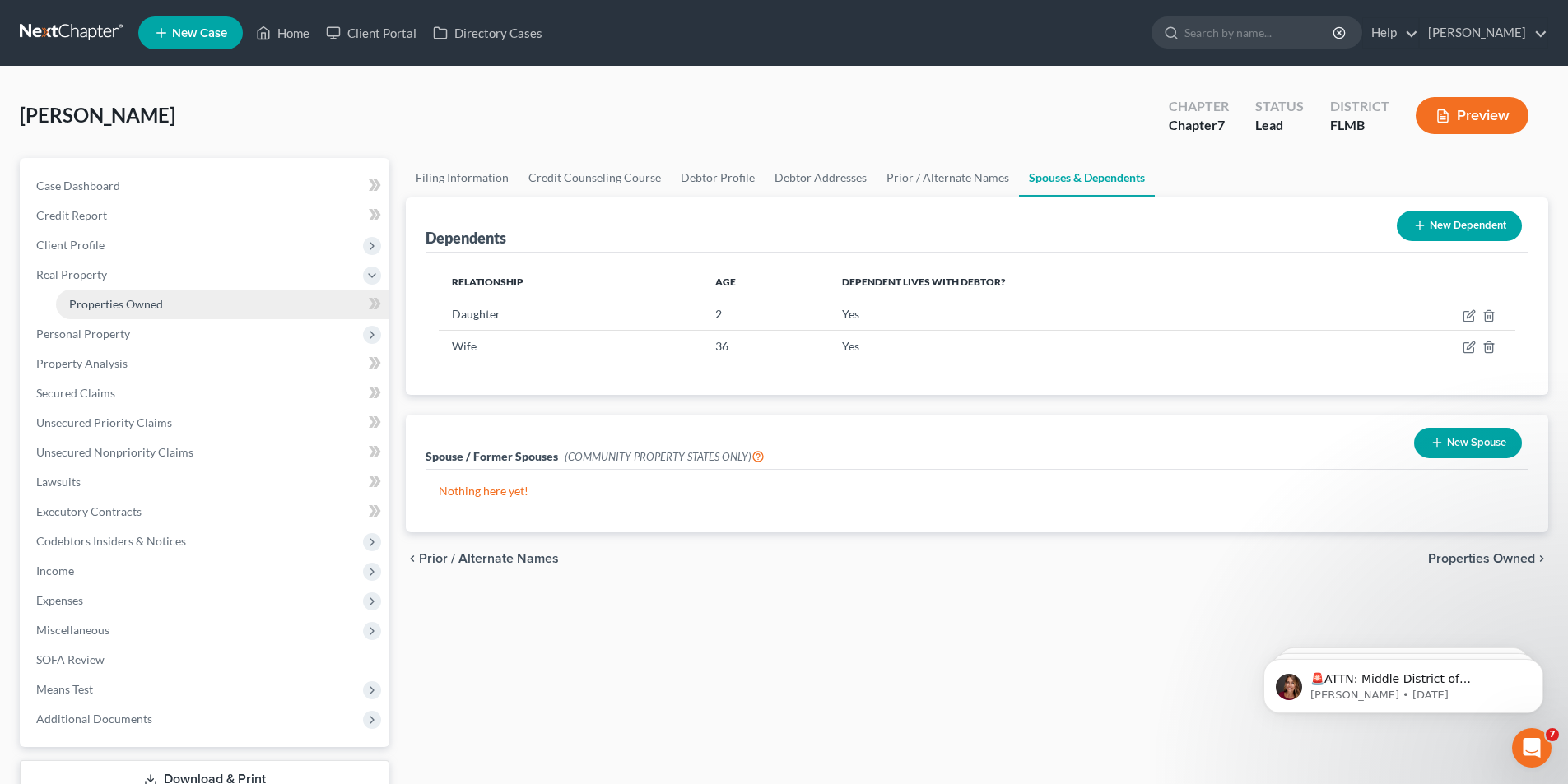
click at [123, 298] on span "Properties Owned" at bounding box center [116, 304] width 94 height 14
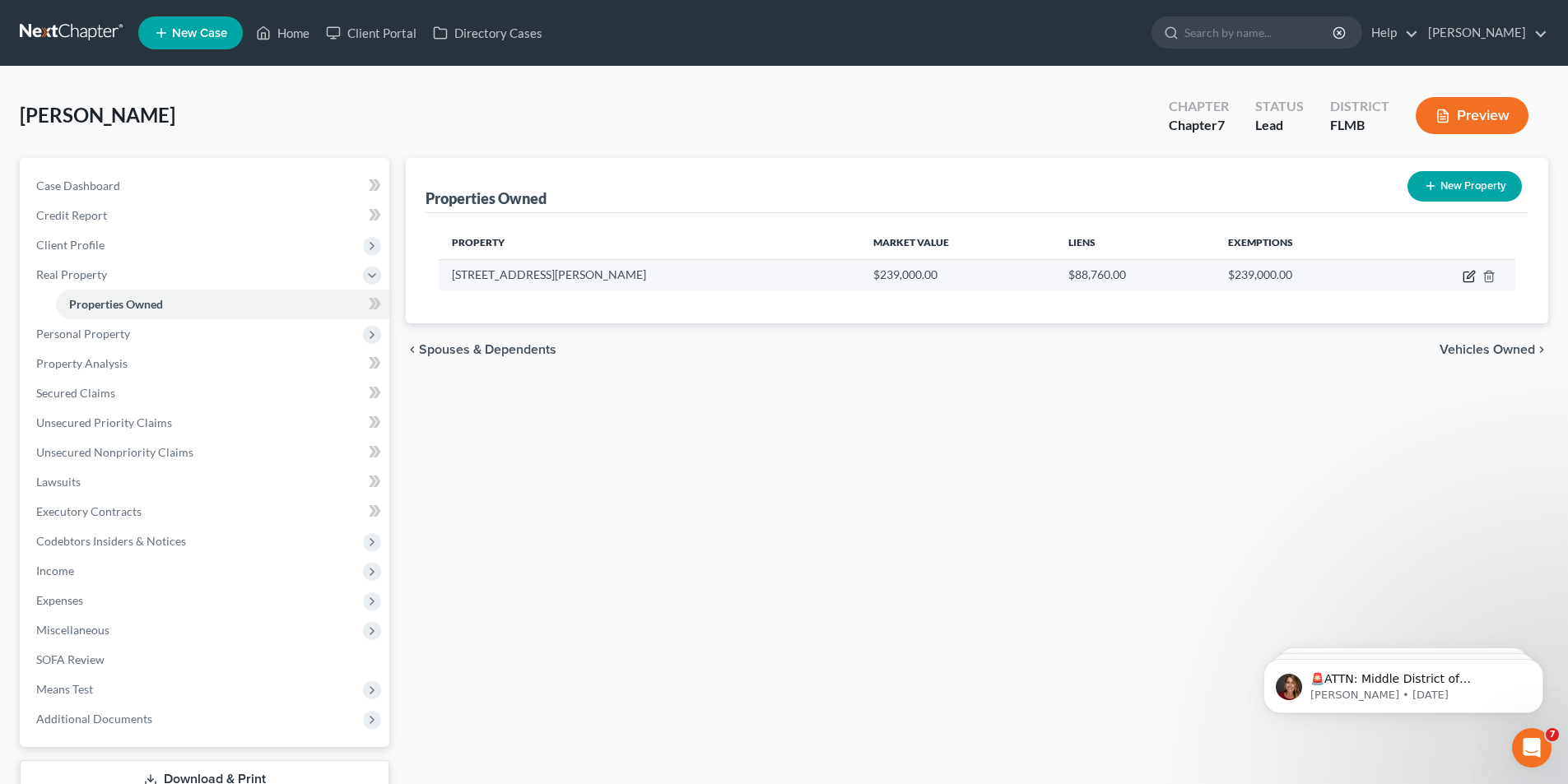
click at [1470, 277] on icon "button" at bounding box center [1470, 274] width 8 height 8
select select "9"
select select "11"
select select "2"
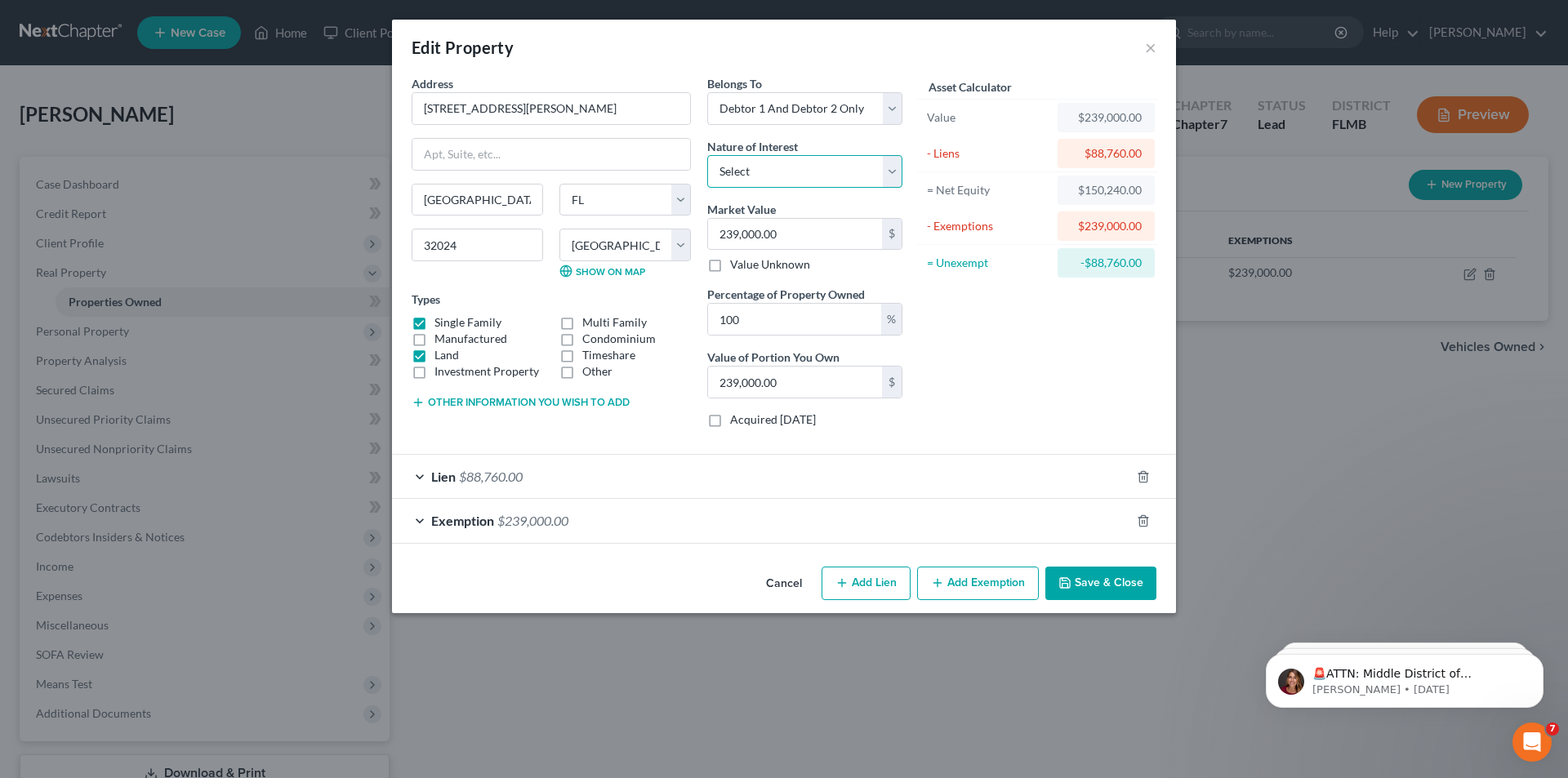
click at [755, 163] on select "Select Fee Simple Joint Tenant Life Estate Equitable Interest Future Interest T…" at bounding box center [805, 172] width 195 height 33
select select "0"
click at [707, 156] on select "Select Fee Simple Joint Tenant Life Estate Equitable Interest Future Interest T…" at bounding box center [805, 172] width 195 height 33
click at [467, 481] on span "$88,760.00" at bounding box center [491, 476] width 64 height 16
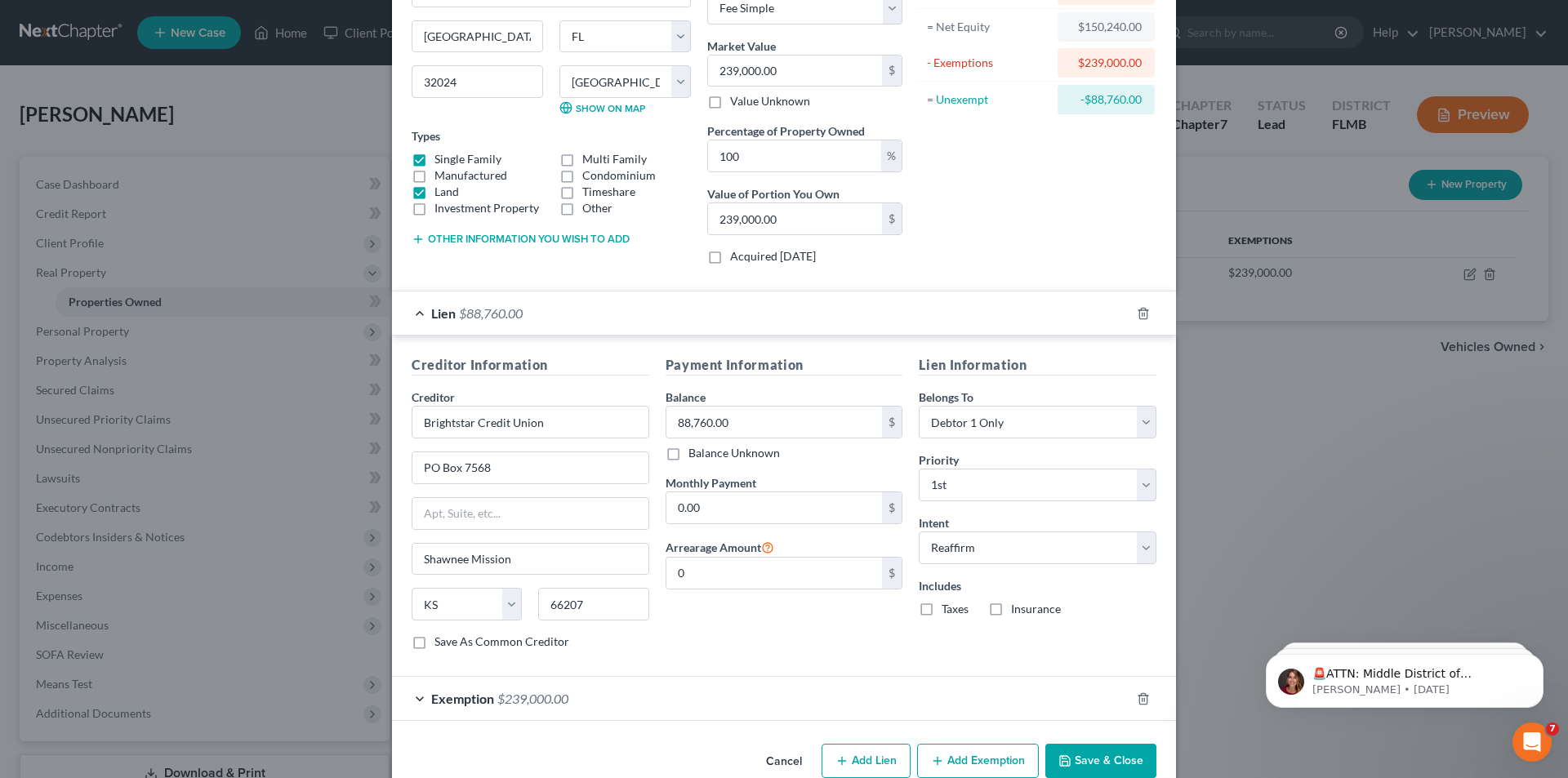
scroll to position [196, 0]
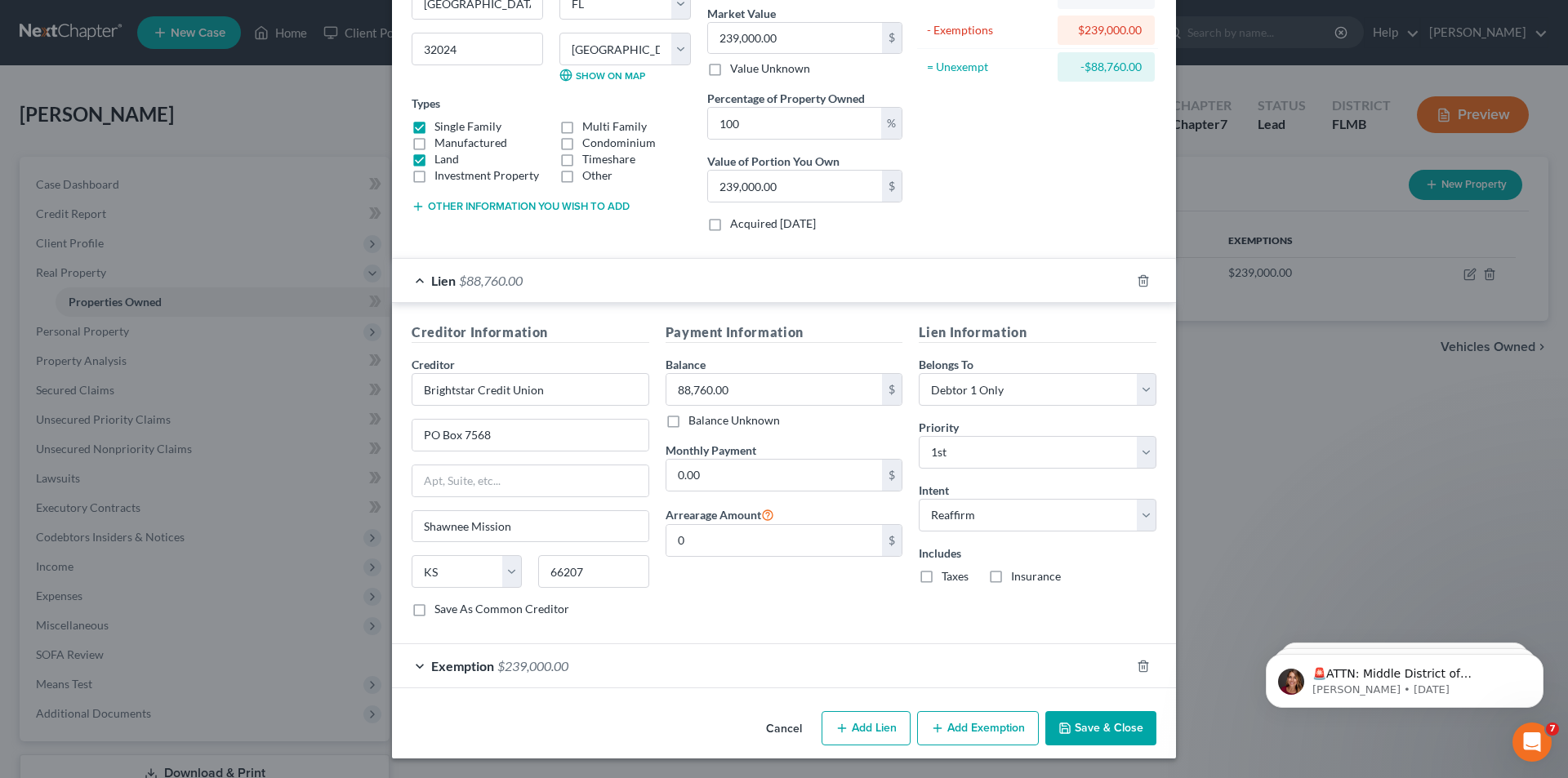
click at [485, 667] on span "Exemption" at bounding box center [462, 666] width 63 height 16
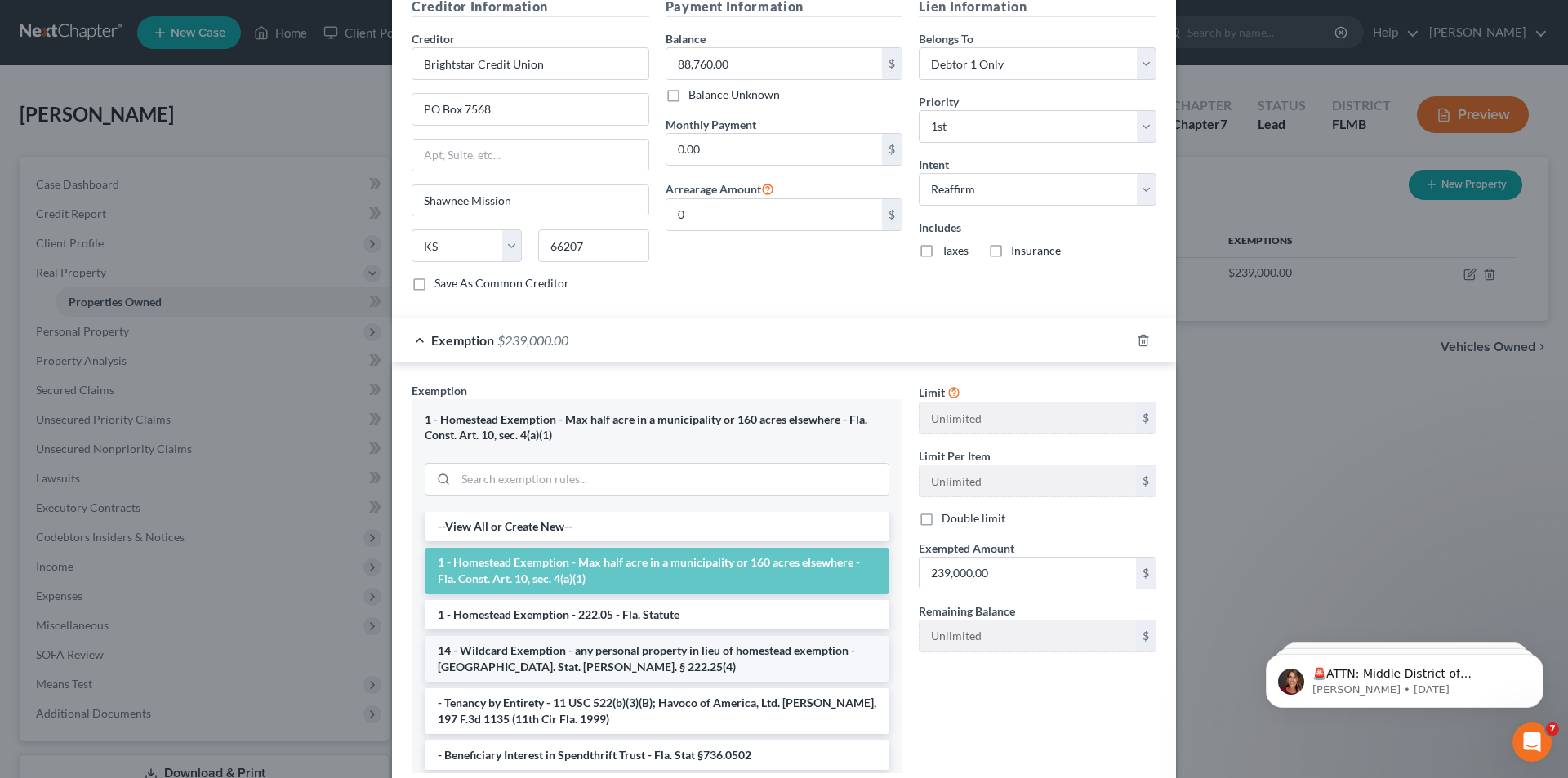
scroll to position [523, 0]
click at [619, 617] on li "1 - Homestead Exemption - 222.05 - Fla. Statute" at bounding box center [657, 615] width 465 height 29
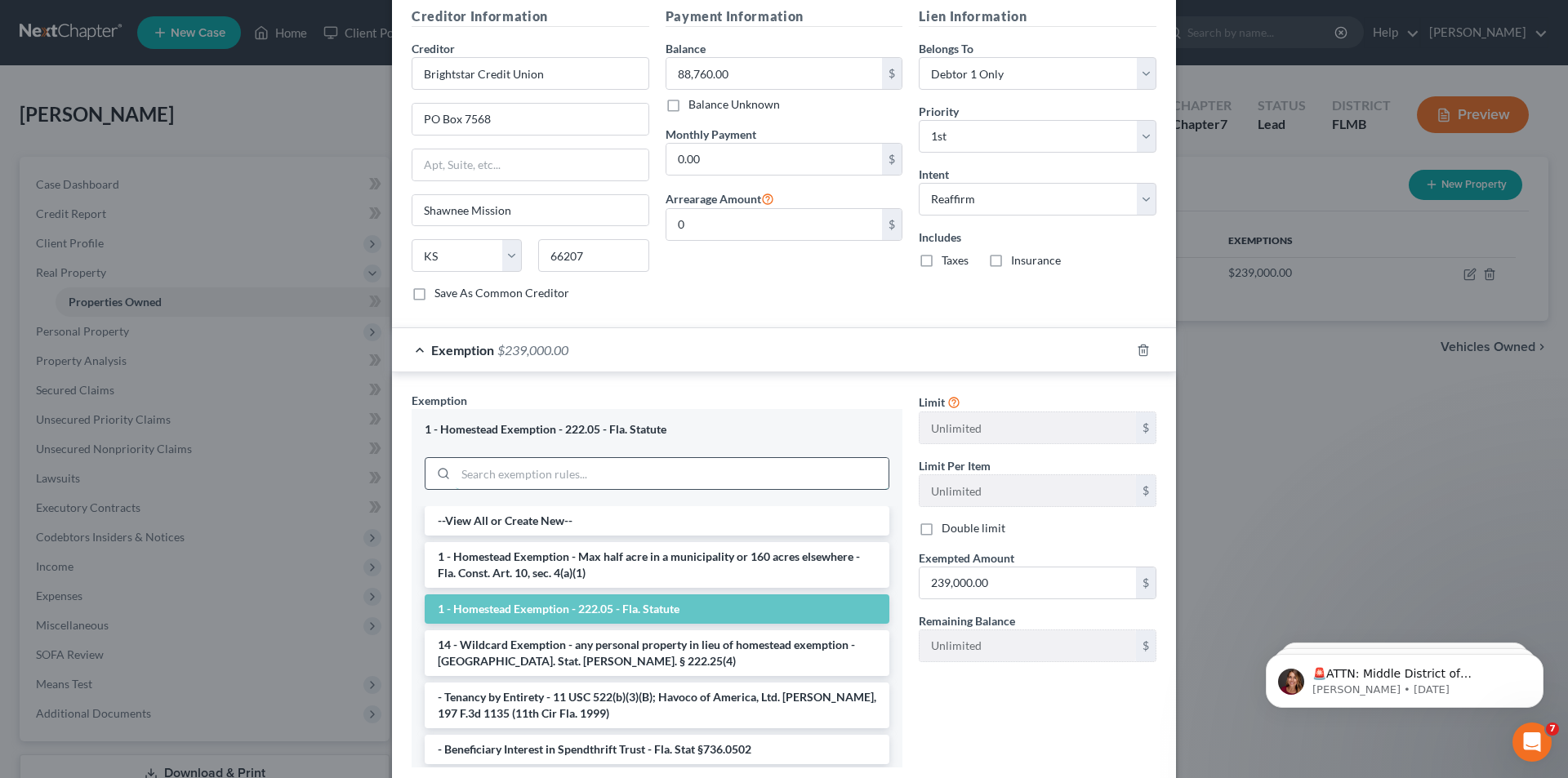
click at [545, 475] on input "search" at bounding box center [672, 474] width 433 height 31
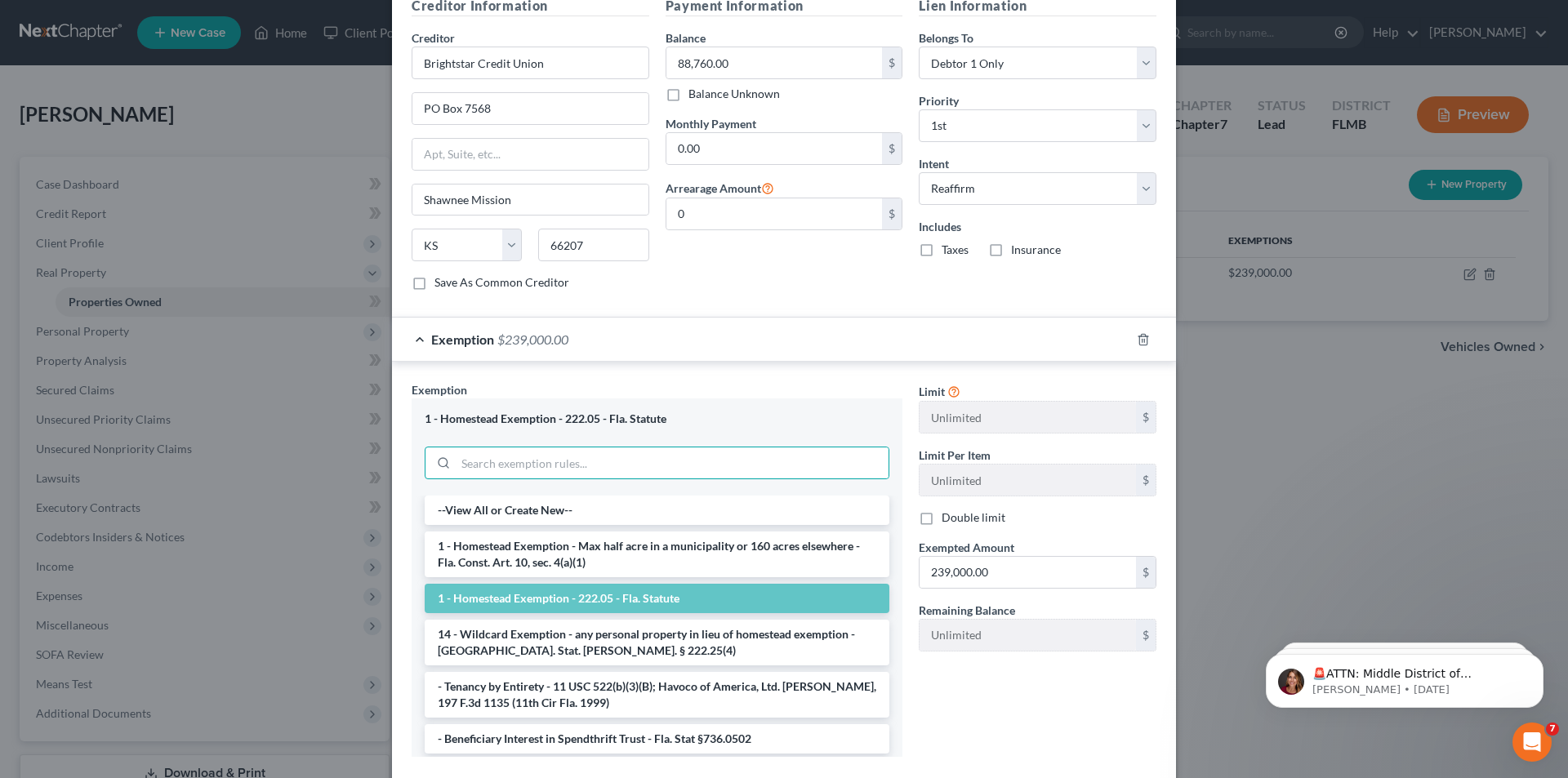
click at [565, 602] on li "1 - Homestead Exemption - 222.05 - Fla. Statute" at bounding box center [657, 599] width 465 height 29
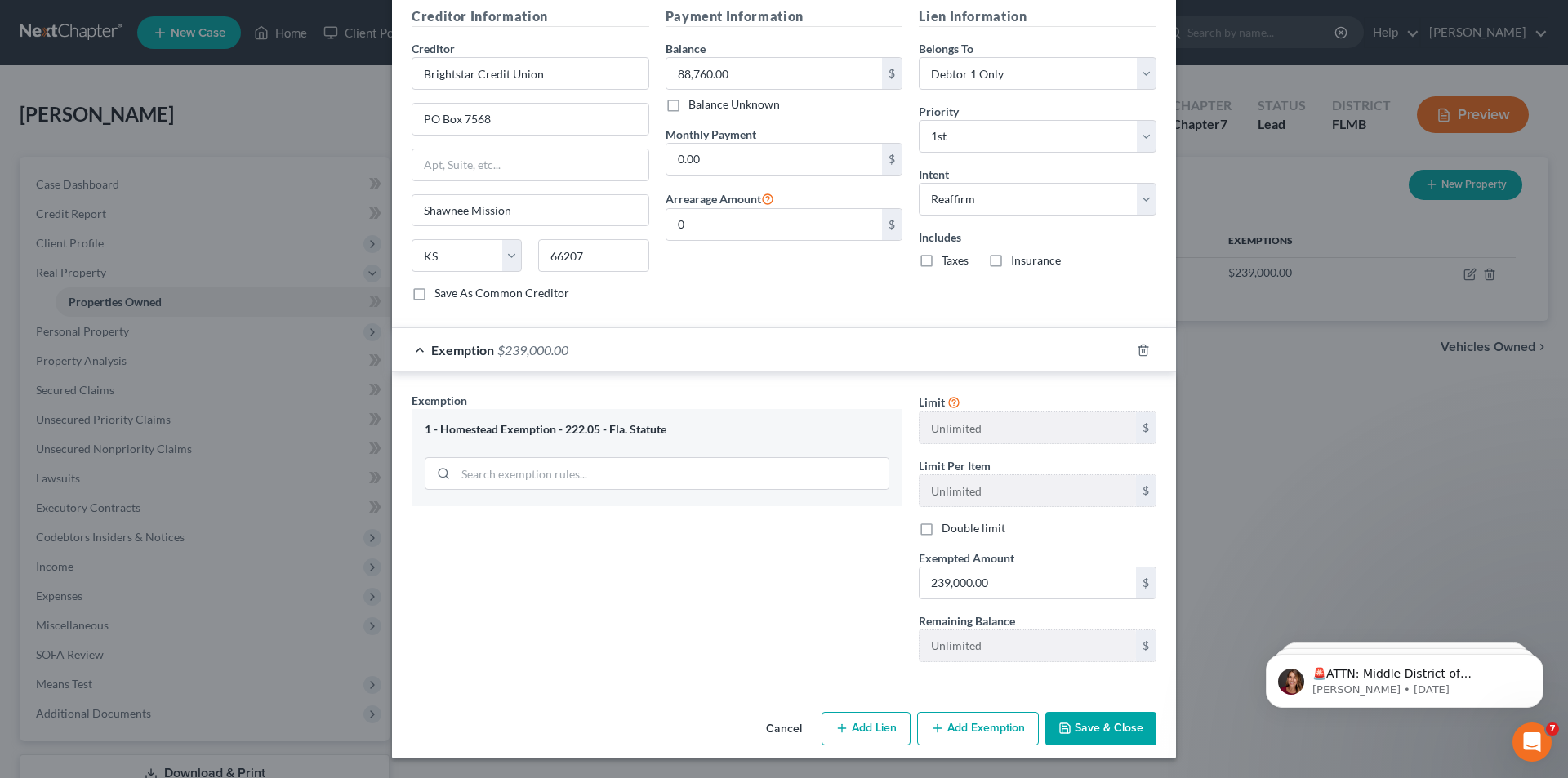
scroll to position [512, 0]
click at [1104, 731] on button "Save & Close" at bounding box center [1100, 730] width 112 height 35
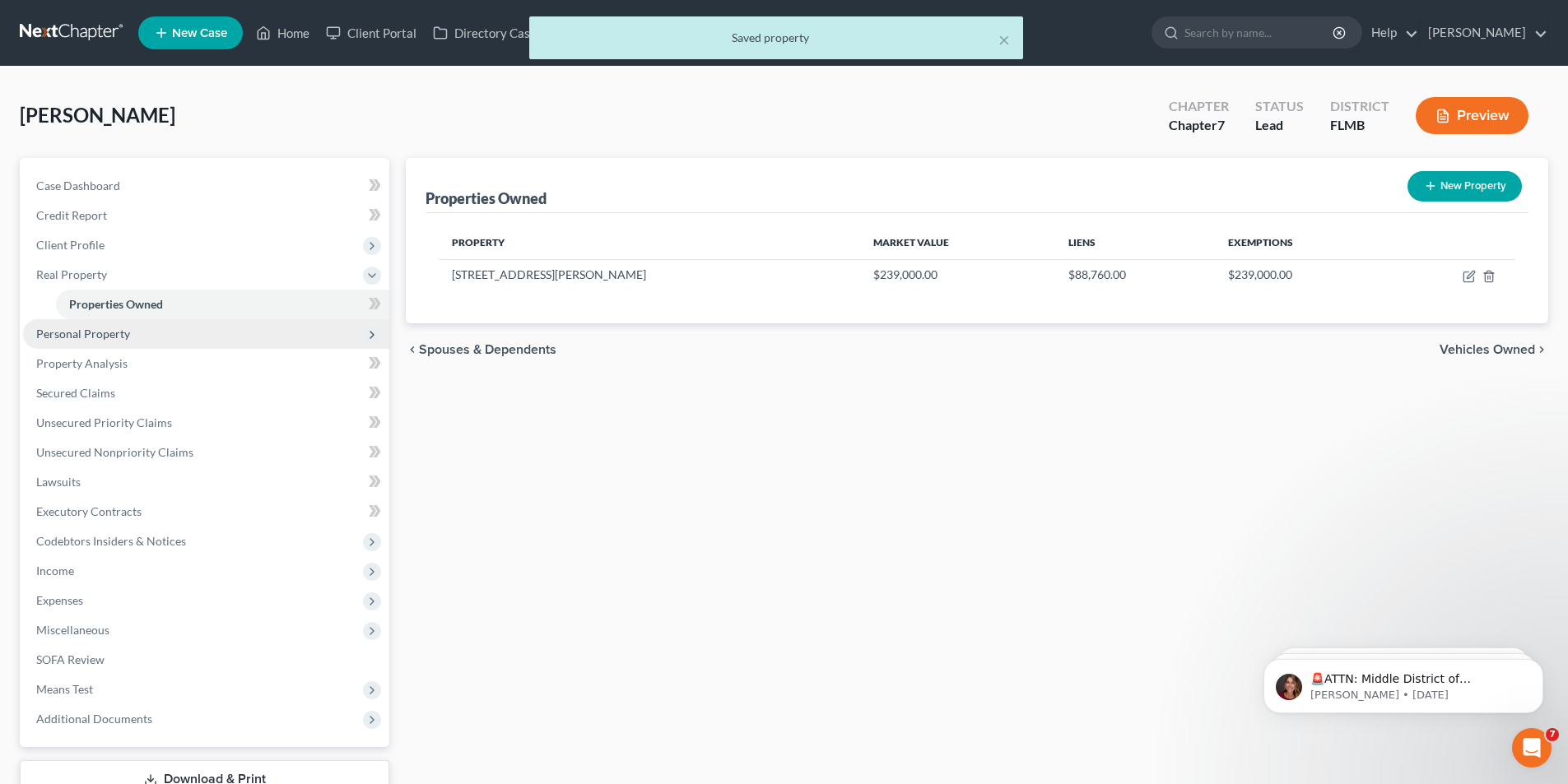
click at [69, 343] on span "Personal Property" at bounding box center [206, 335] width 366 height 30
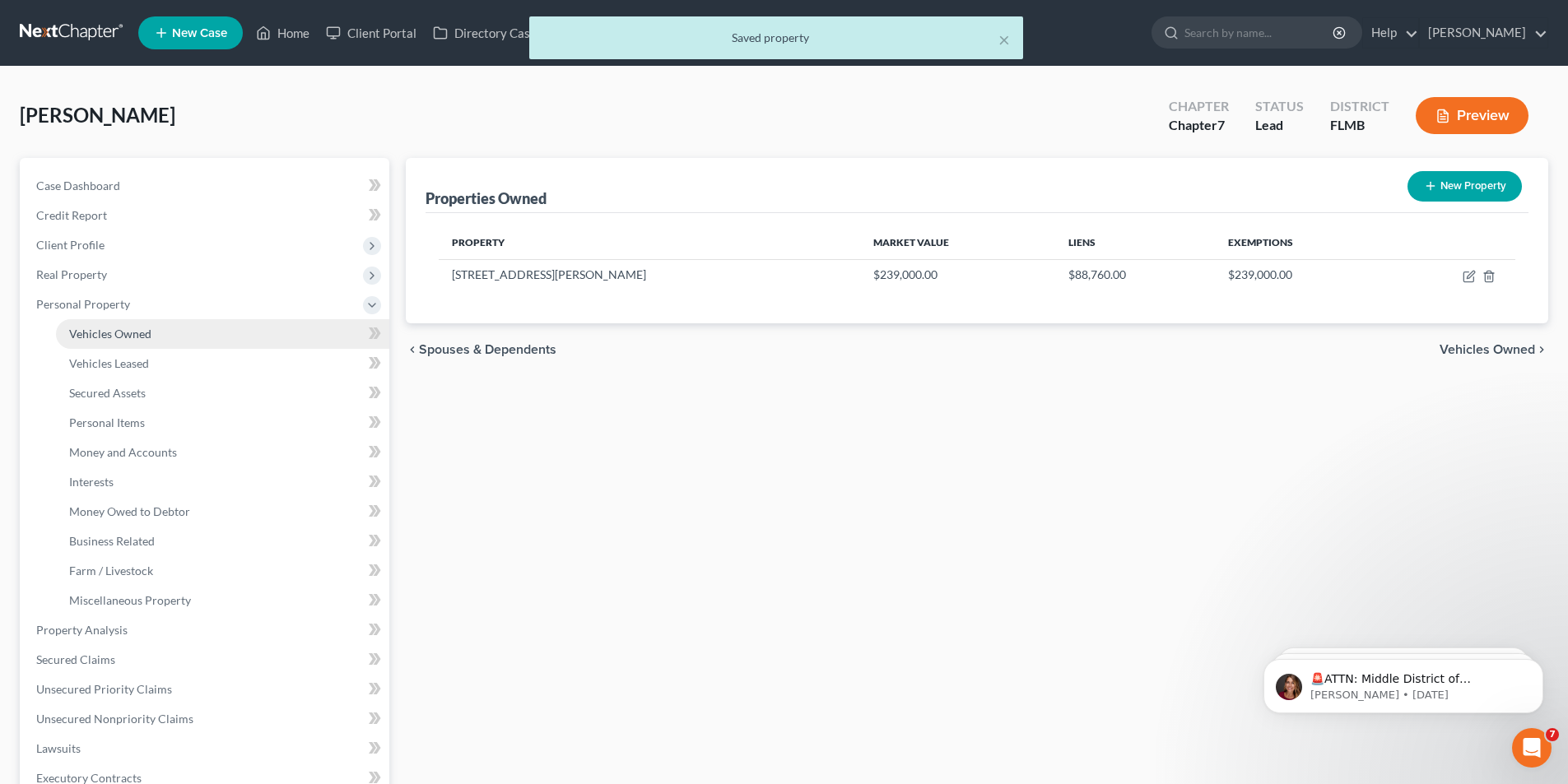
click at [118, 333] on span "Vehicles Owned" at bounding box center [110, 334] width 82 height 14
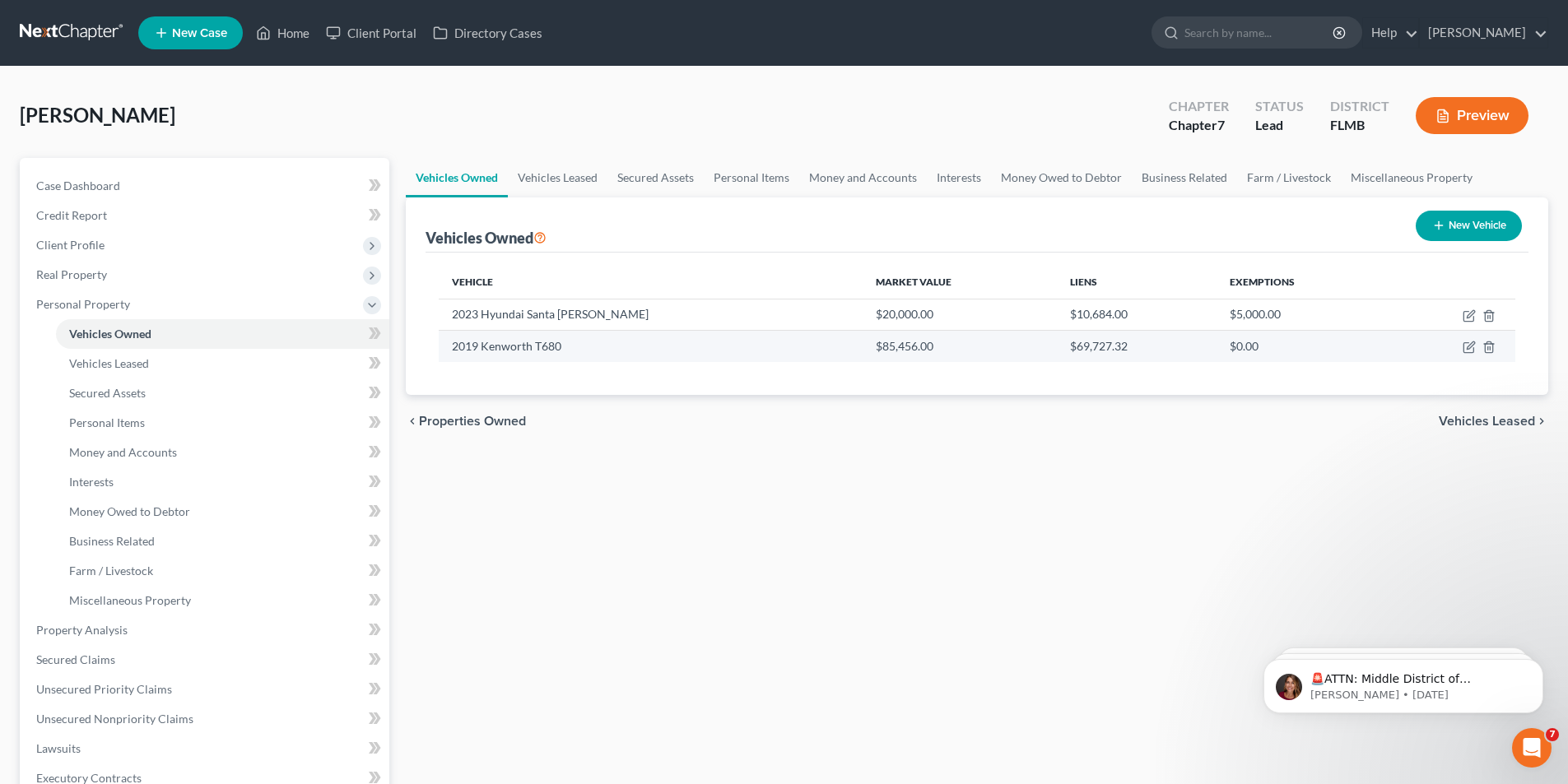
click at [509, 345] on td "2019 Kenworth T680" at bounding box center [651, 347] width 424 height 31
click at [1470, 343] on icon "button" at bounding box center [1469, 347] width 13 height 13
select select "1"
select select "7"
select select "1"
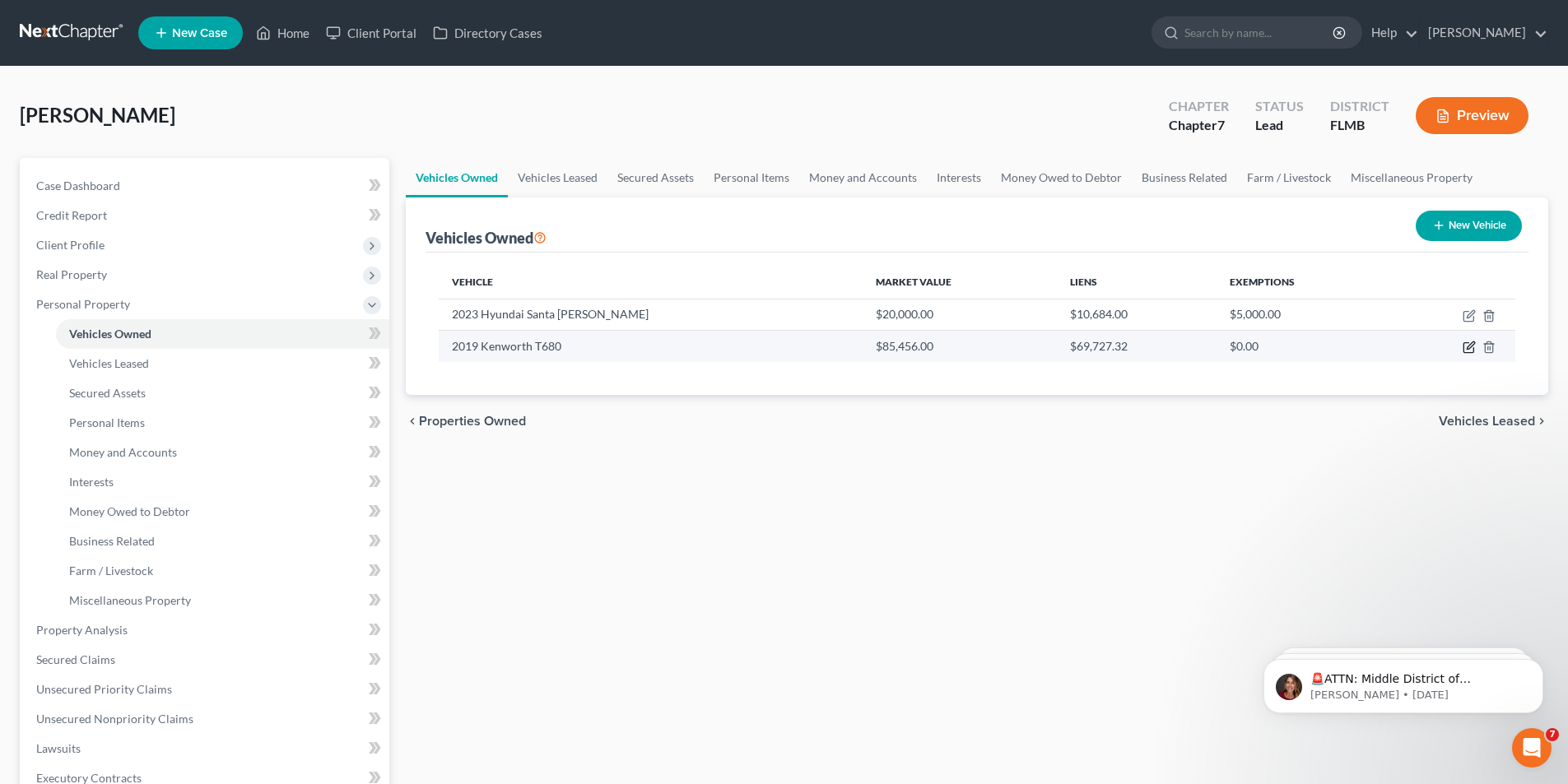
select select "0"
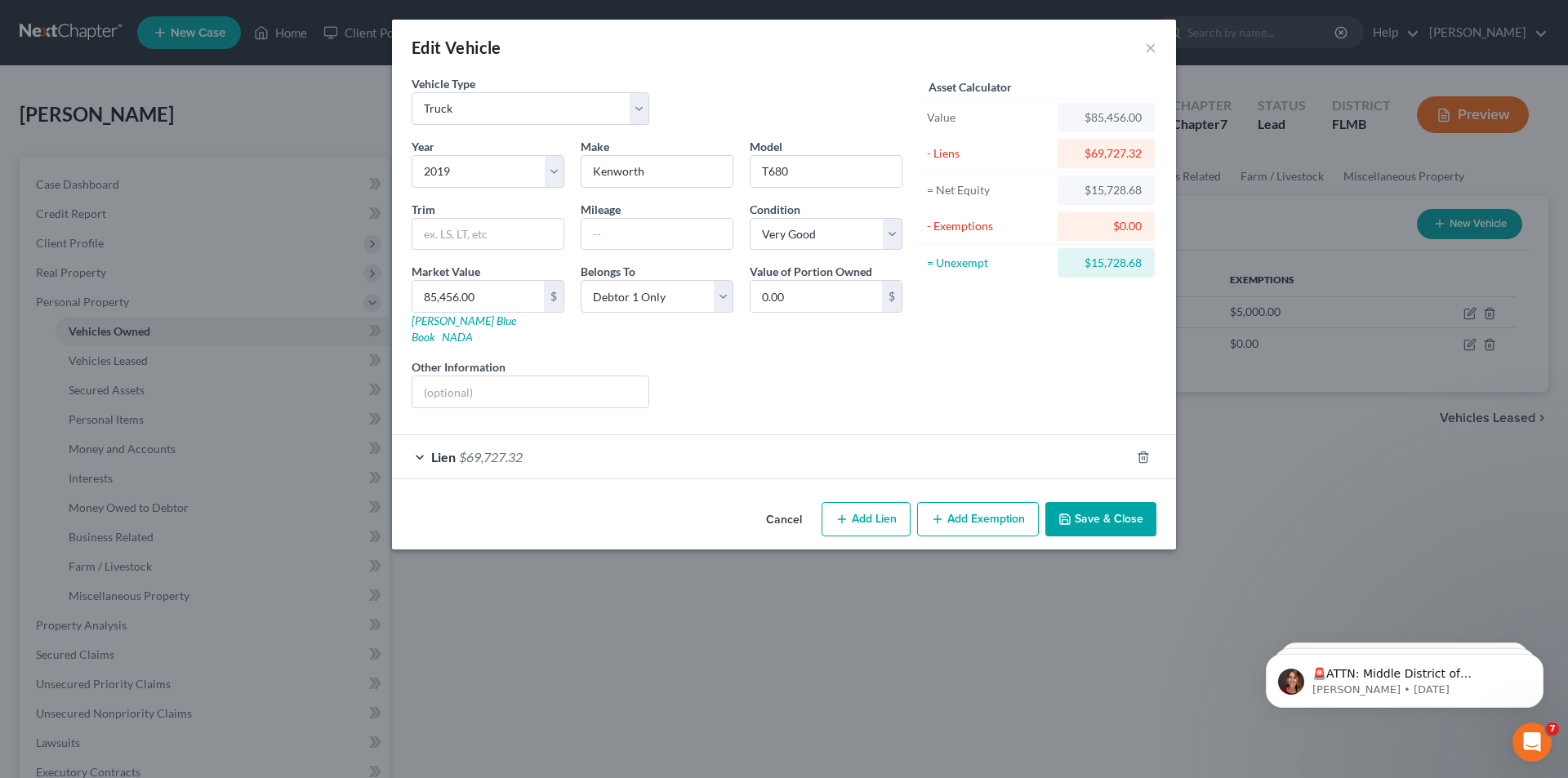
click at [481, 450] on span "$69,727.32" at bounding box center [491, 457] width 64 height 16
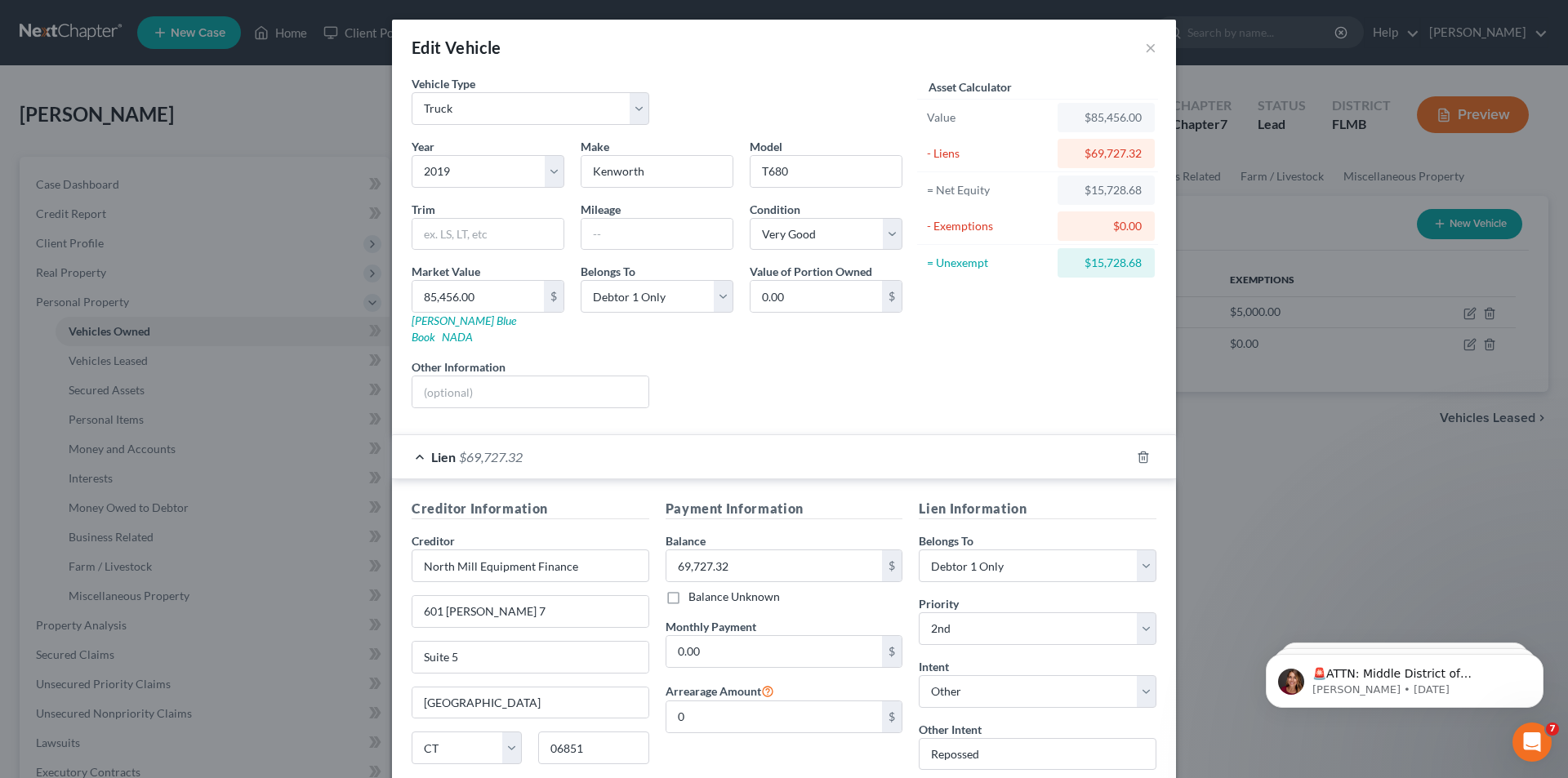
click at [1348, 565] on div "Edit Vehicle × Vehicle Type Select Automobile Truck Trailer Watercraft Aircraft…" at bounding box center [784, 389] width 1568 height 778
click at [1149, 45] on button "×" at bounding box center [1151, 47] width 11 height 20
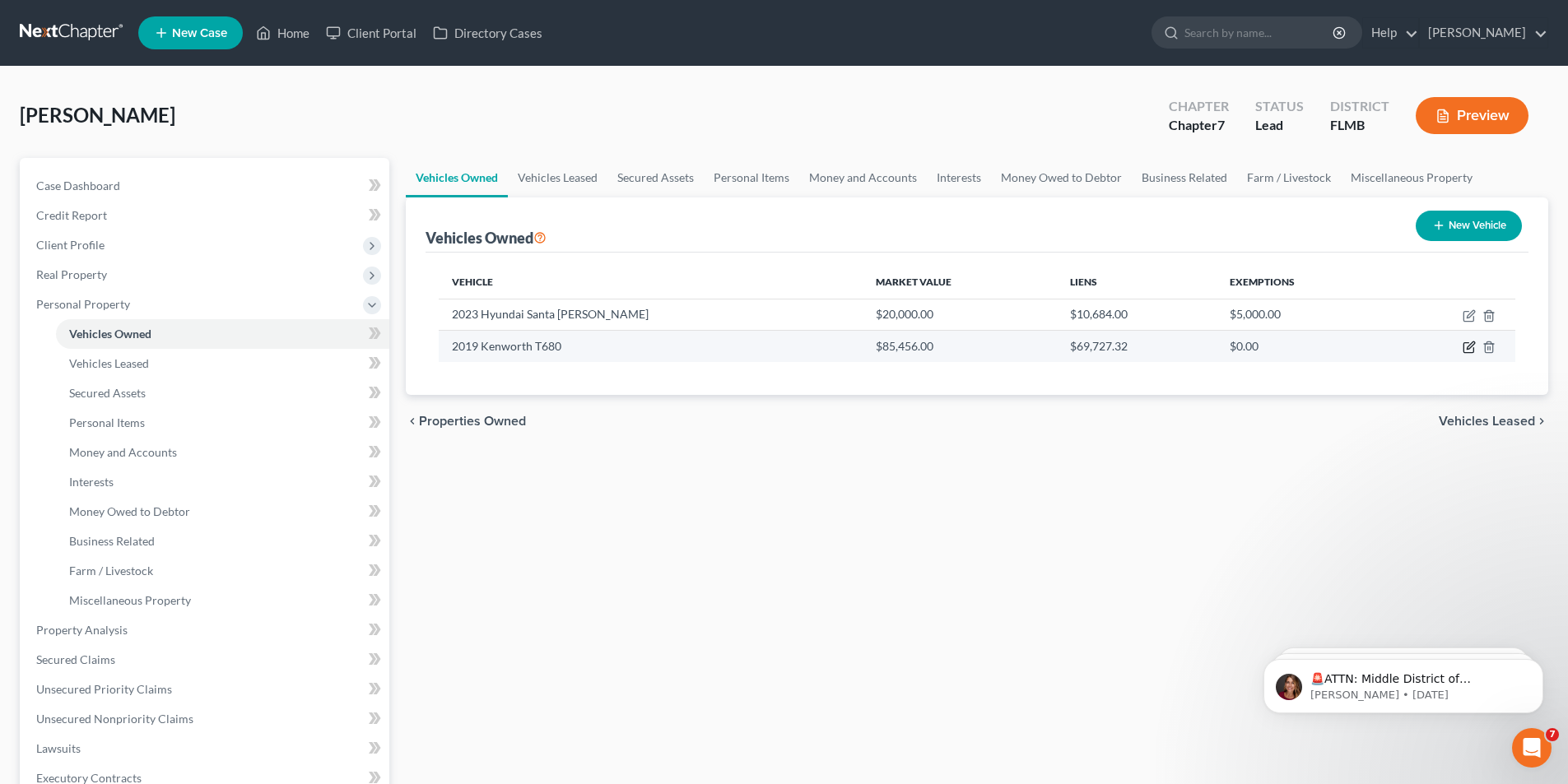
click at [1472, 349] on icon "button" at bounding box center [1469, 347] width 13 height 13
select select "1"
select select "7"
select select "1"
select select "0"
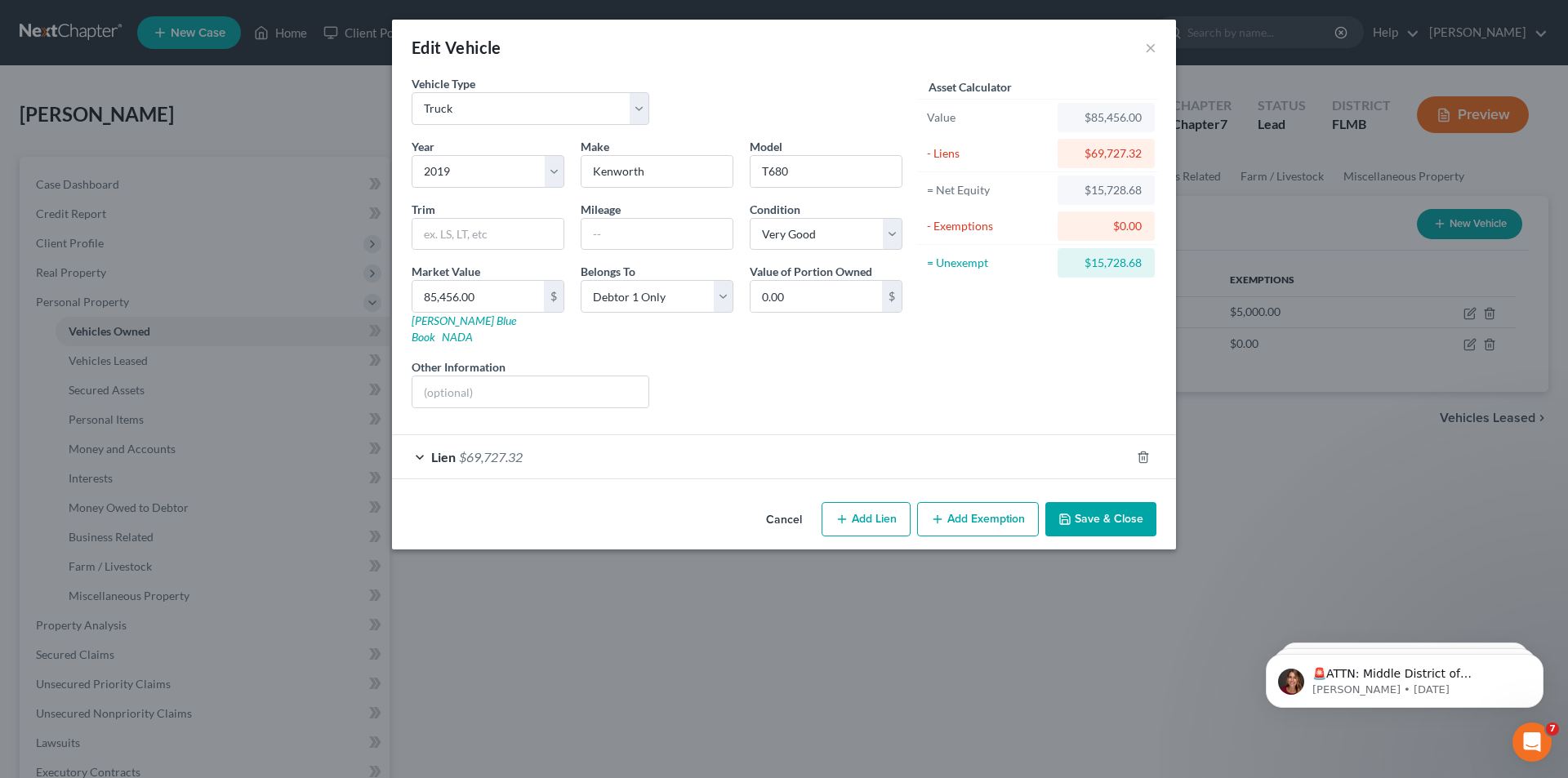
click at [475, 450] on span "$69,727.32" at bounding box center [491, 457] width 64 height 16
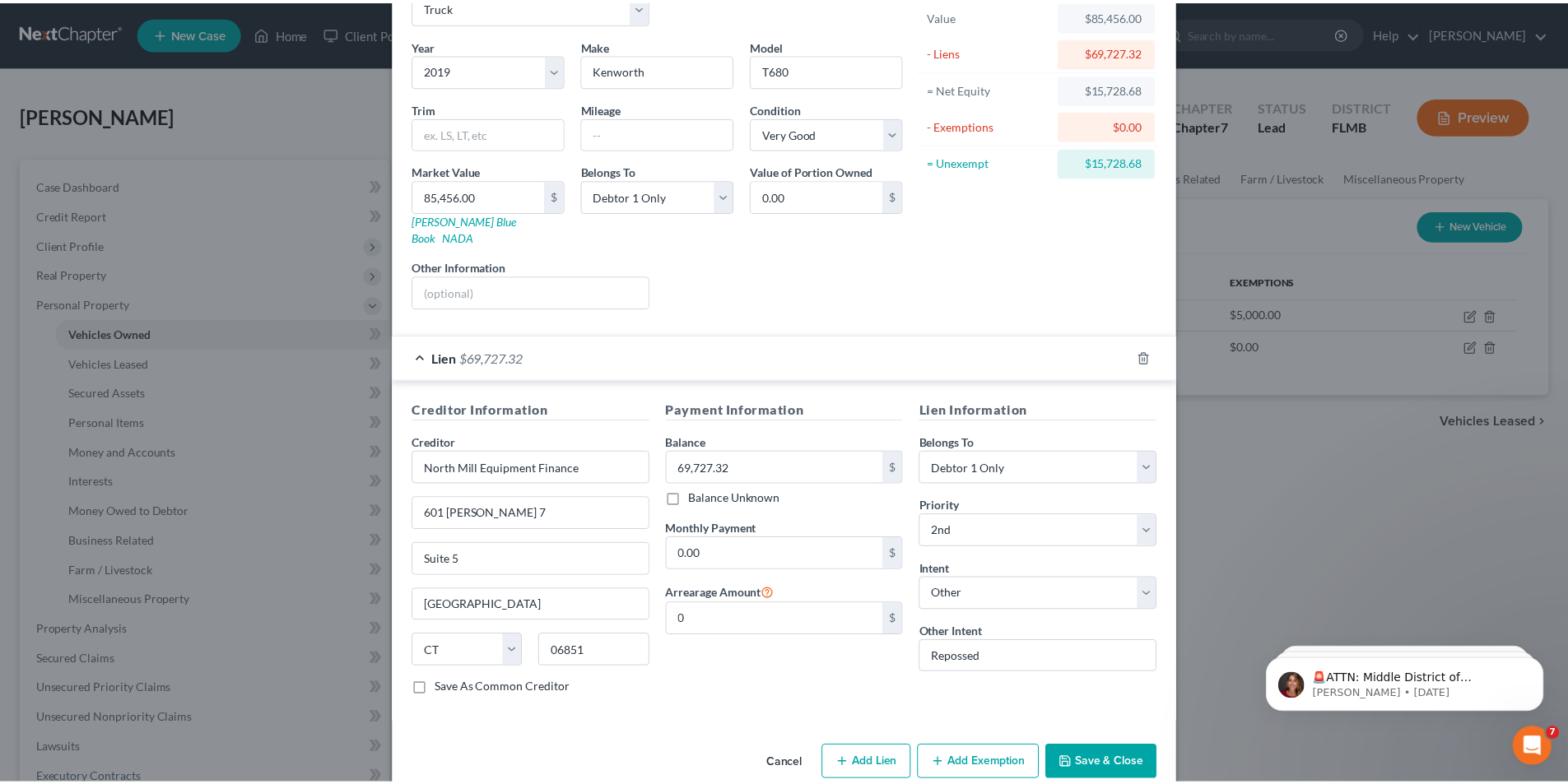
scroll to position [116, 0]
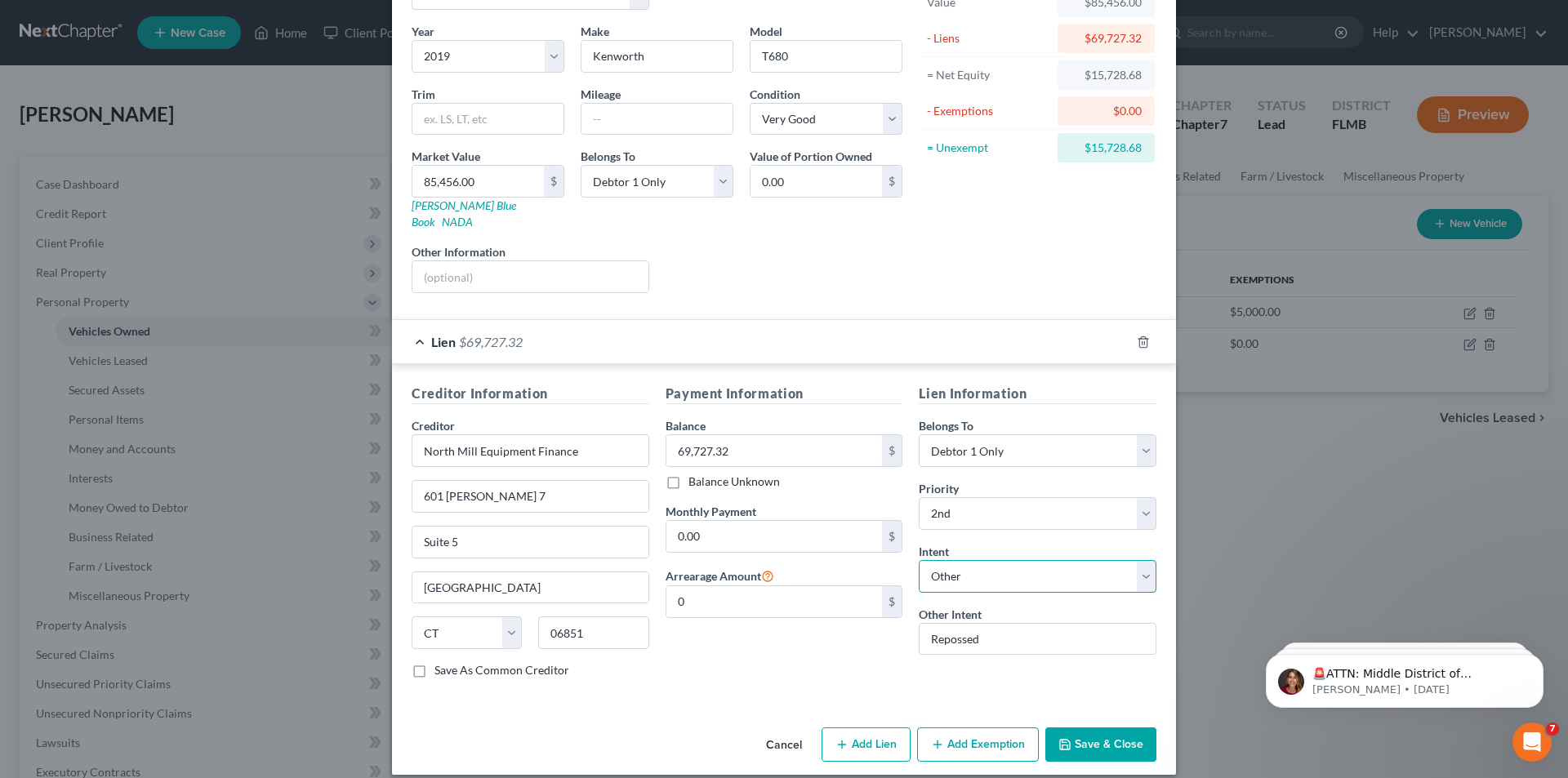
click at [958, 560] on select "Select Surrender Redeem Reaffirm Avoid Other" at bounding box center [1037, 577] width 238 height 33
click at [919, 560] on select "Select Surrender Redeem Reaffirm Avoid Other" at bounding box center [1037, 577] width 238 height 33
click at [974, 627] on input "Repossed" at bounding box center [1037, 640] width 238 height 33
click at [1104, 728] on button "Save & Close" at bounding box center [1100, 745] width 112 height 35
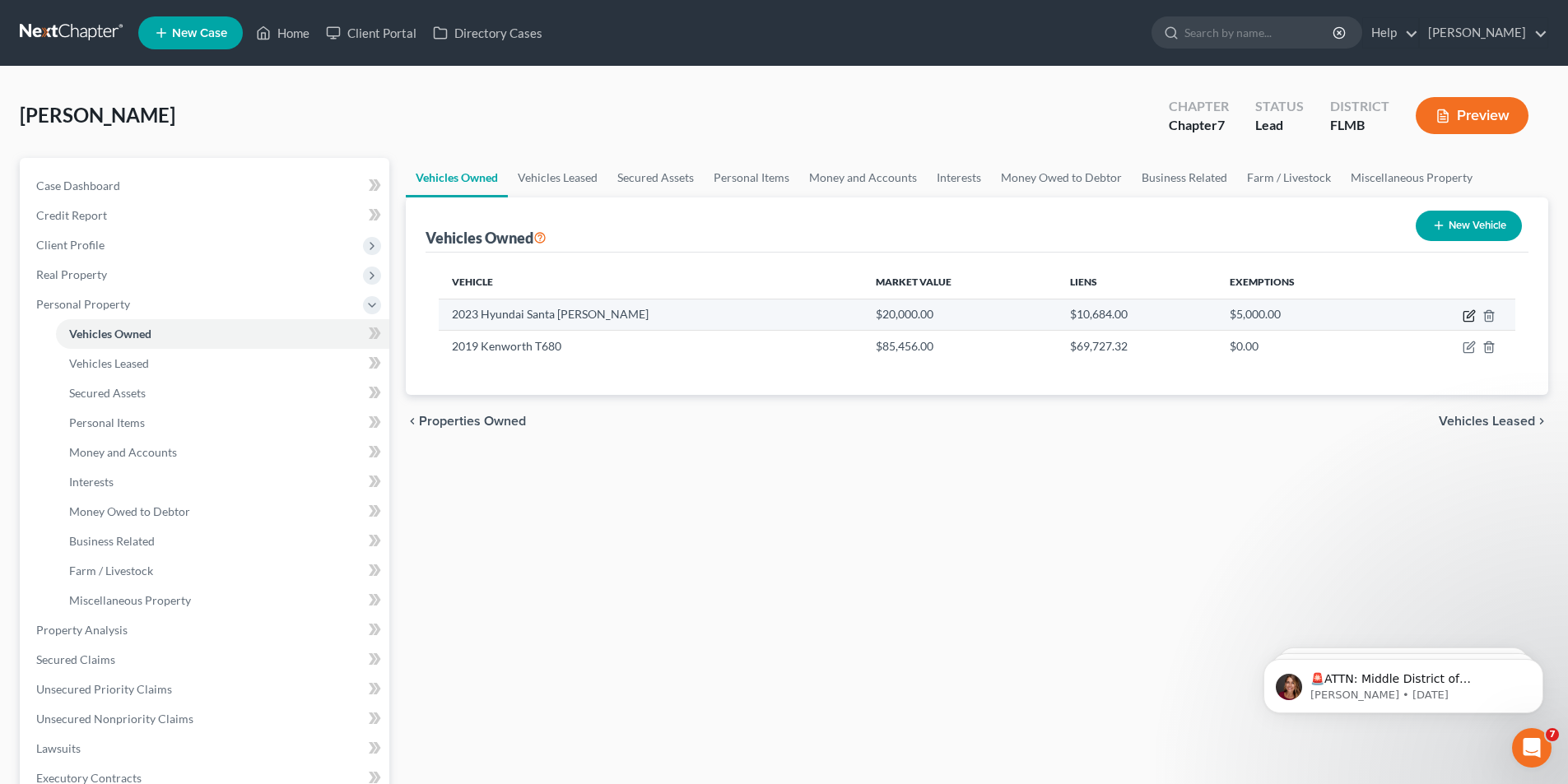
click at [1469, 317] on icon "button" at bounding box center [1469, 315] width 13 height 13
select select "0"
select select "3"
select select "2"
select select "0"
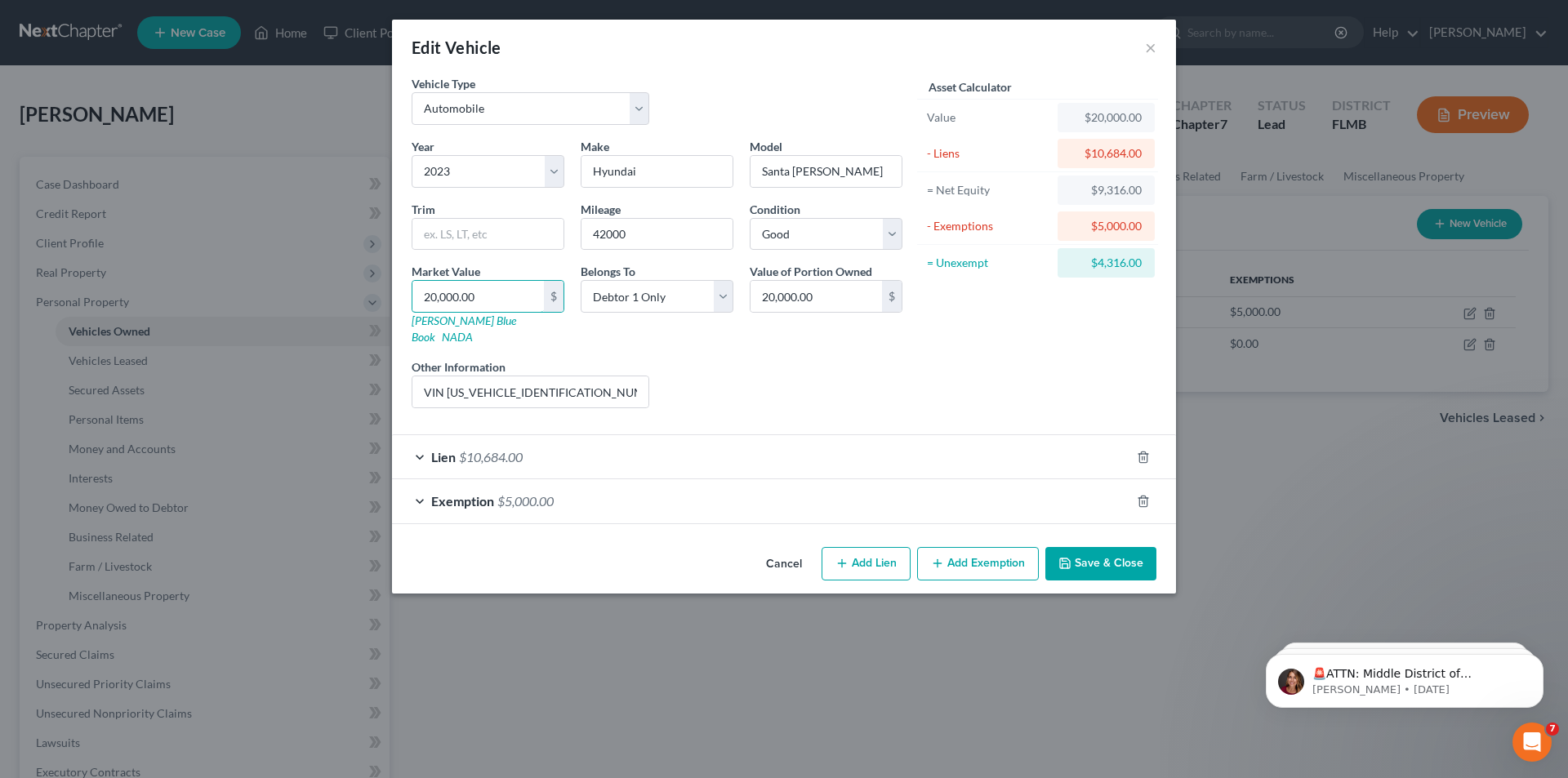
type input "1"
type input "1.00"
type input "16"
type input "16.00"
type input "163"
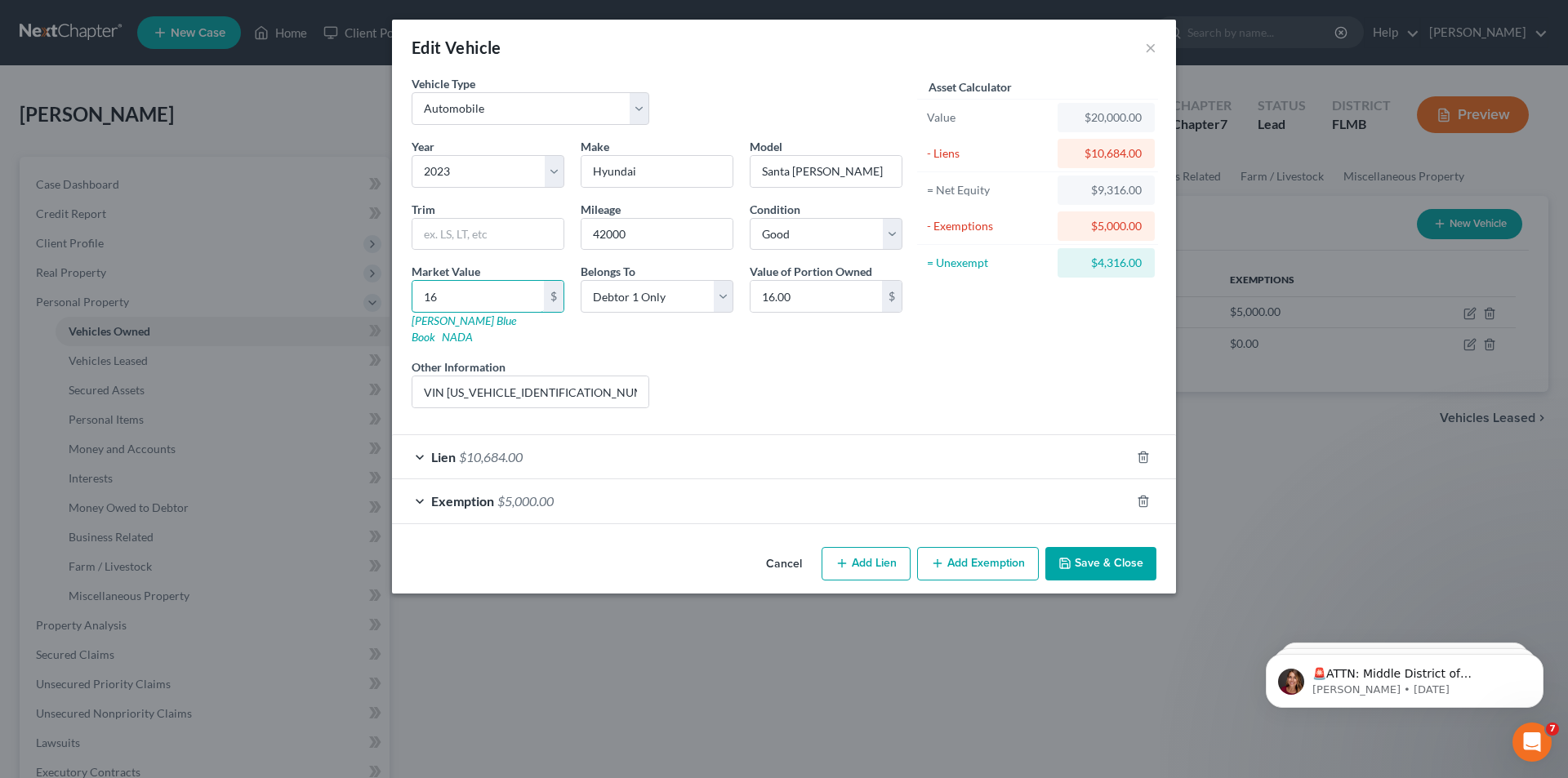
type input "163.00"
type input "1638"
type input "1,638.00"
type input "1,6383"
type input "16,383.00"
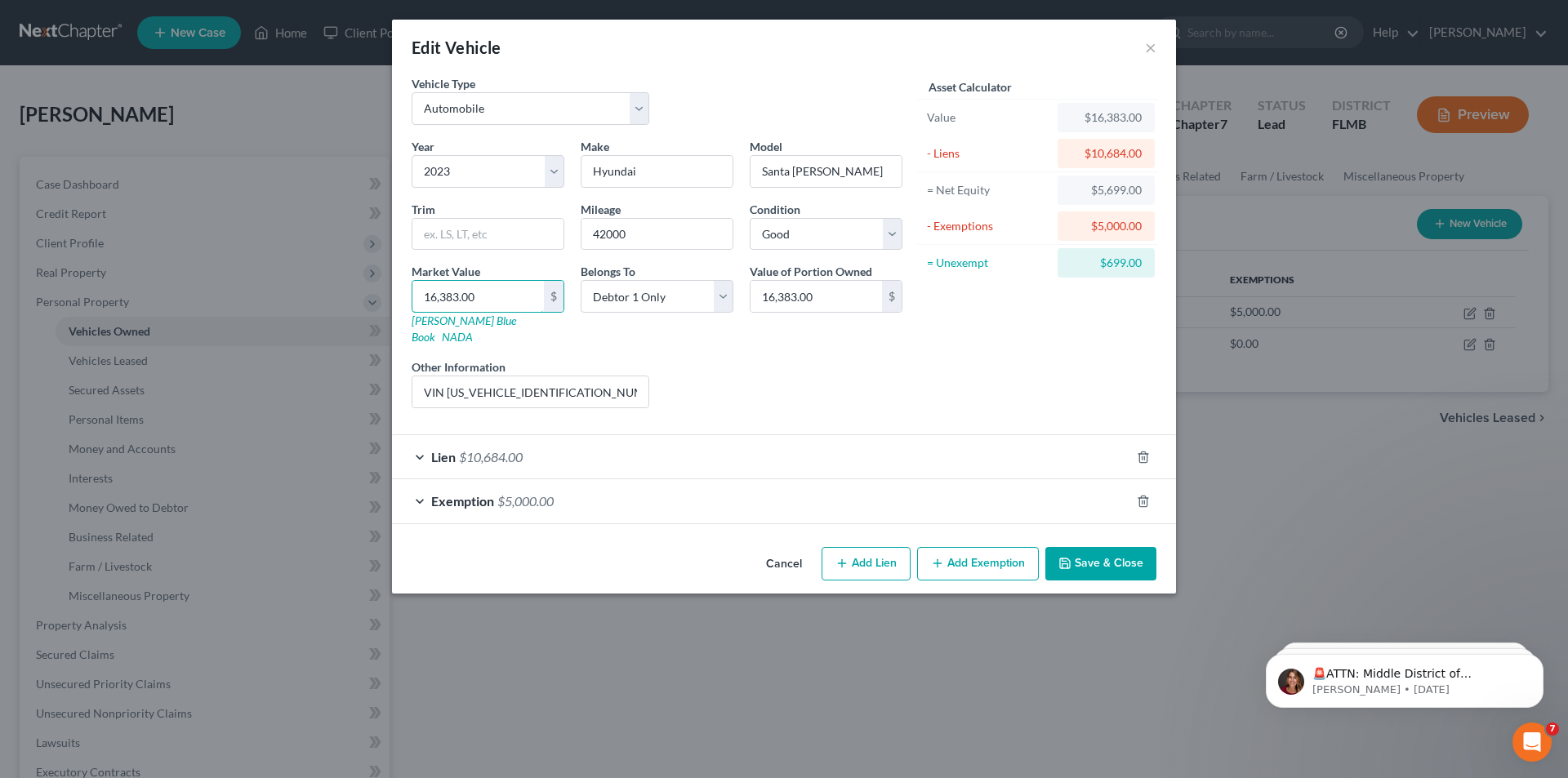
type input "16,383.00"
click at [1094, 552] on button "Save & Close" at bounding box center [1100, 564] width 112 height 35
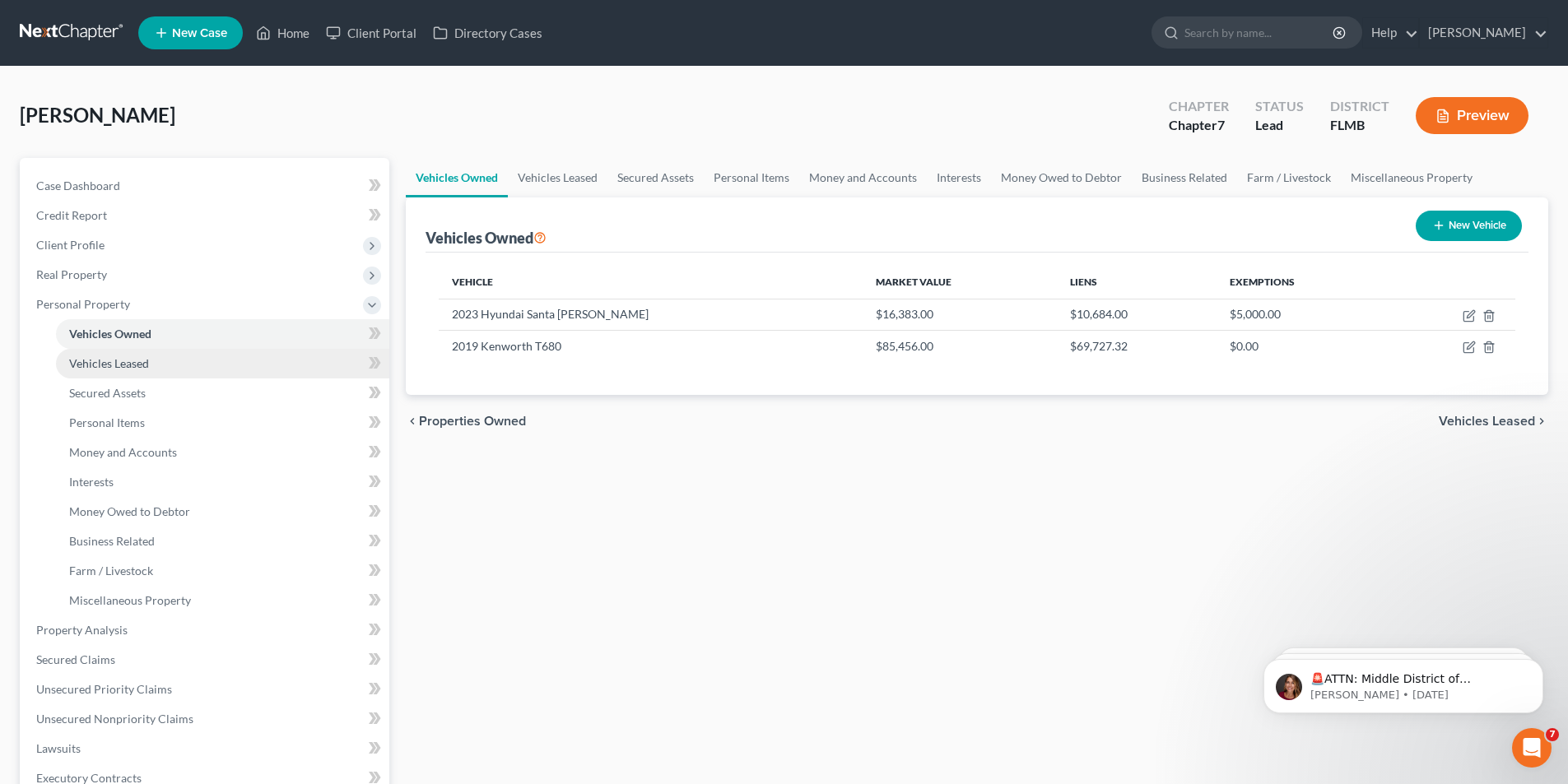
click at [98, 360] on span "Vehicles Leased" at bounding box center [109, 363] width 80 height 14
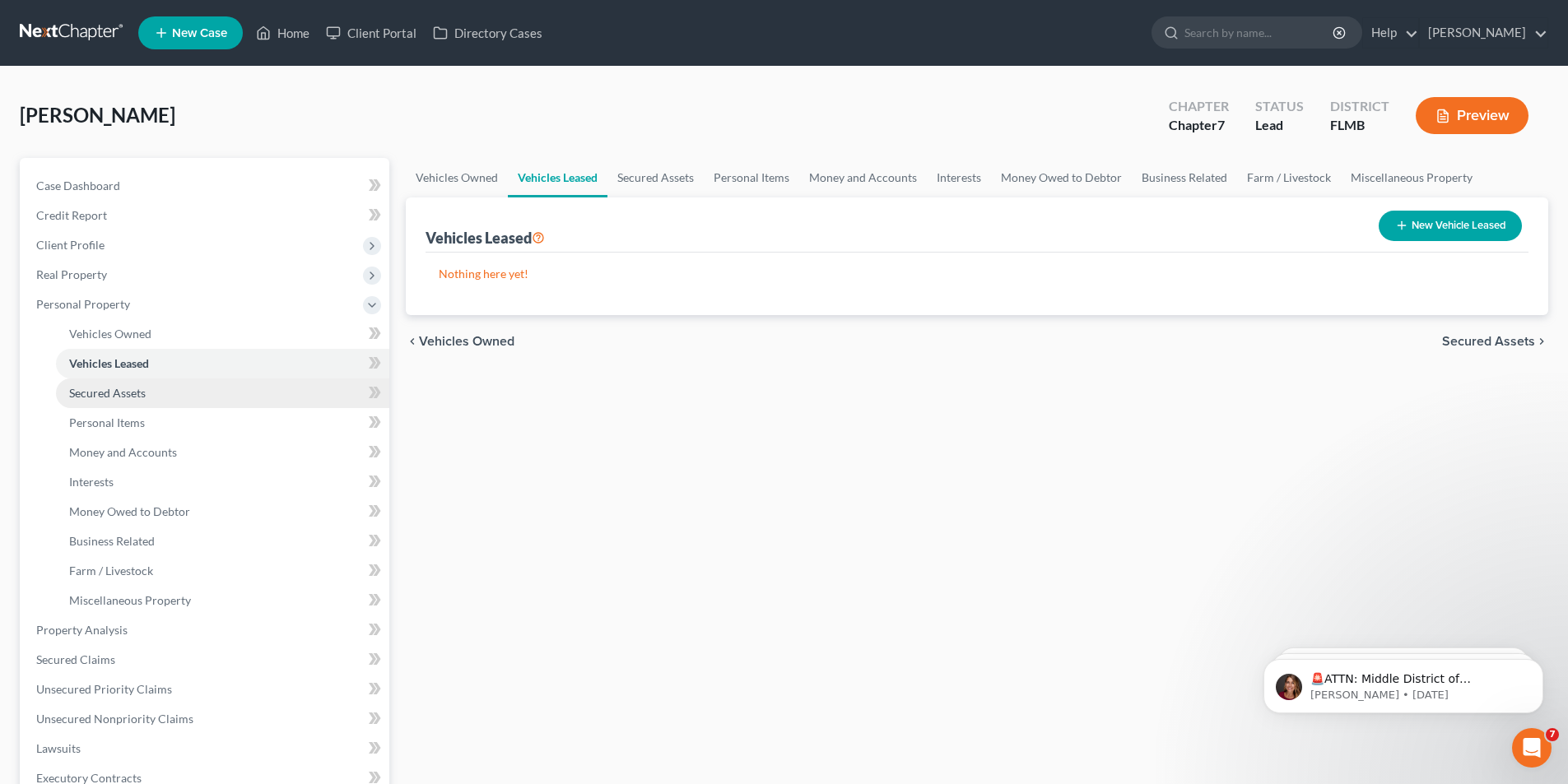
click at [95, 392] on span "Secured Assets" at bounding box center [107, 393] width 77 height 14
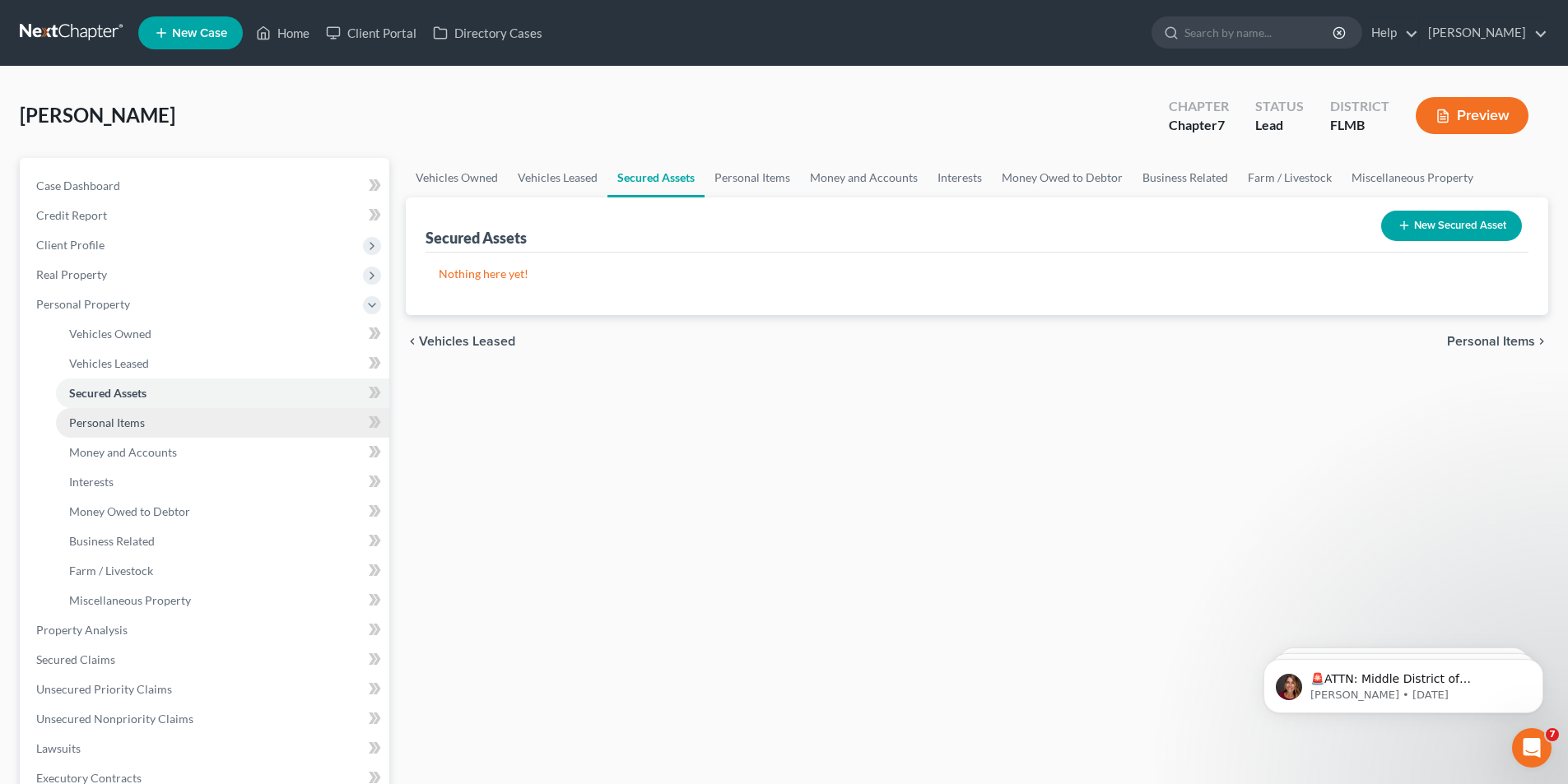
click at [95, 420] on span "Personal Items" at bounding box center [106, 422] width 76 height 14
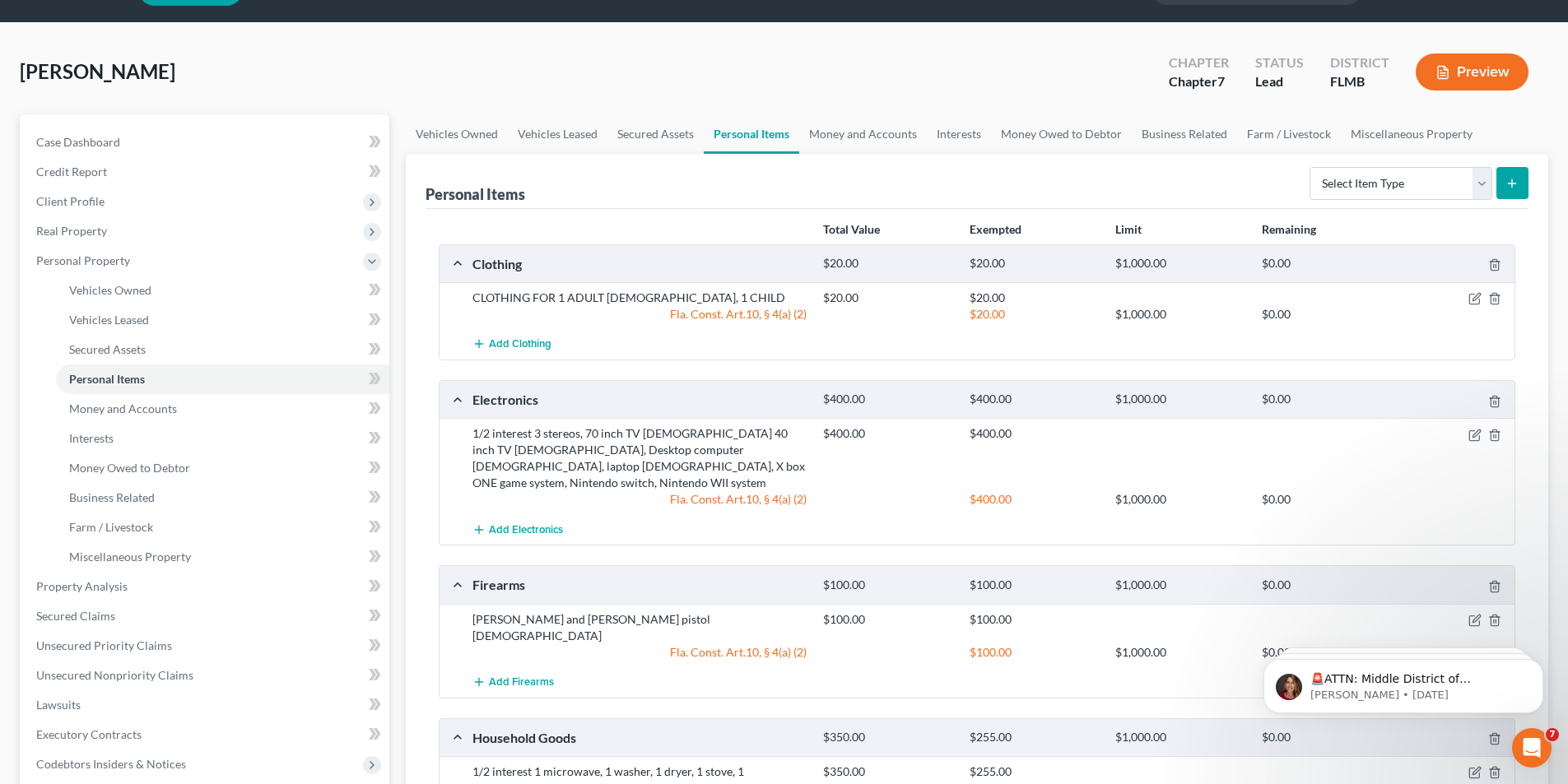
scroll to position [82, 0]
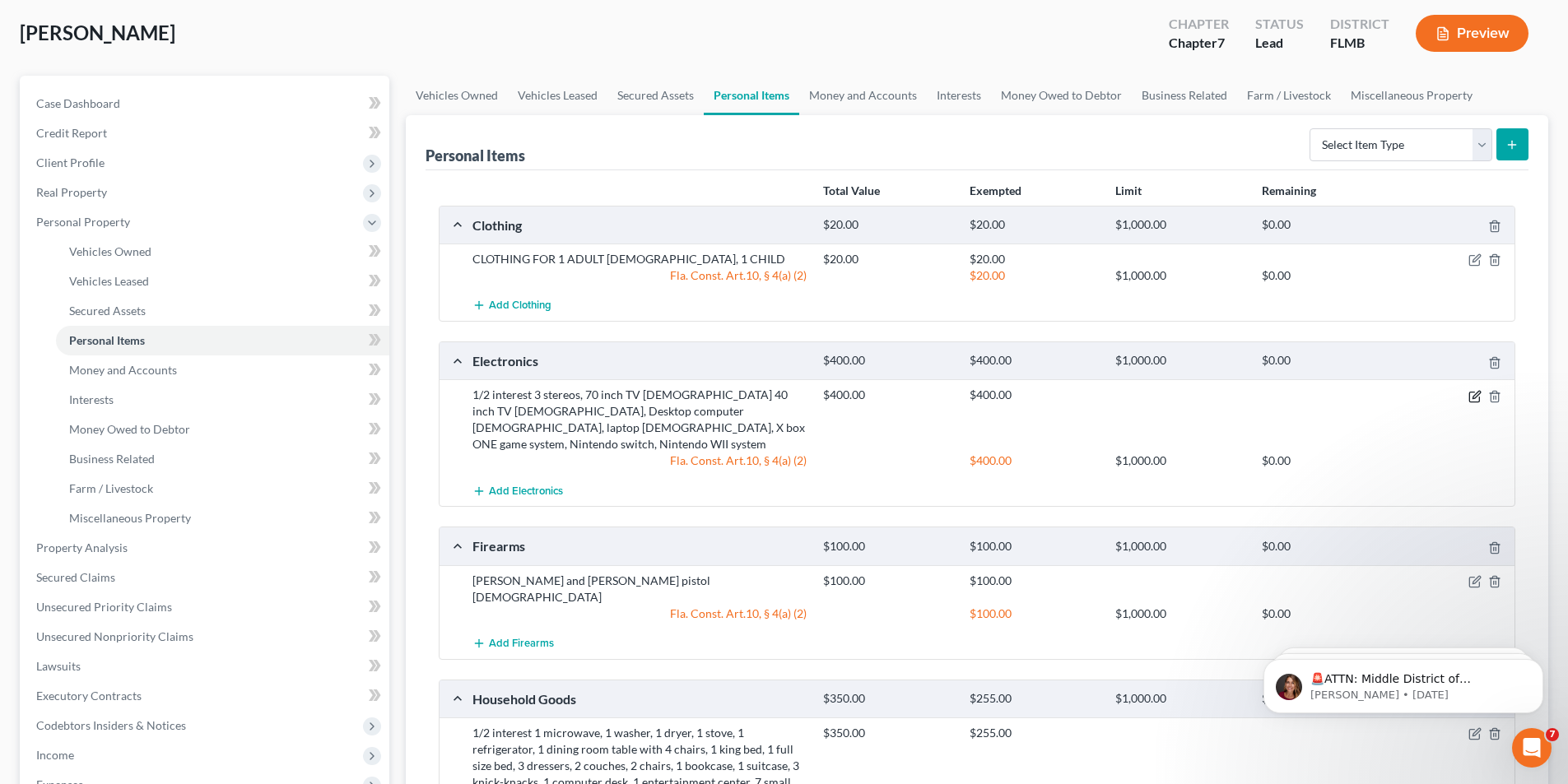
click at [1469, 399] on icon "button" at bounding box center [1475, 396] width 13 height 13
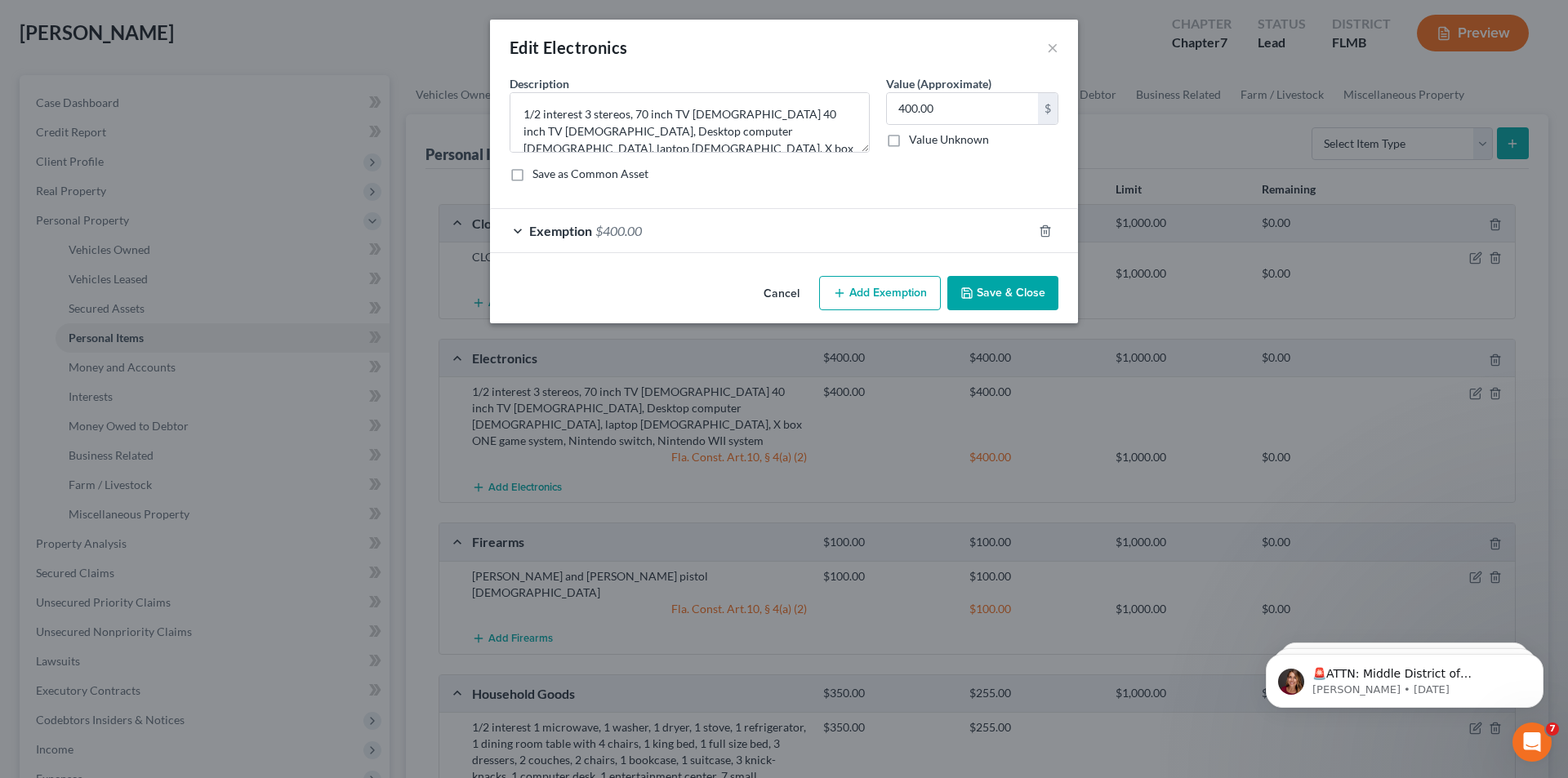
click at [998, 299] on button "Save & Close" at bounding box center [1003, 293] width 112 height 35
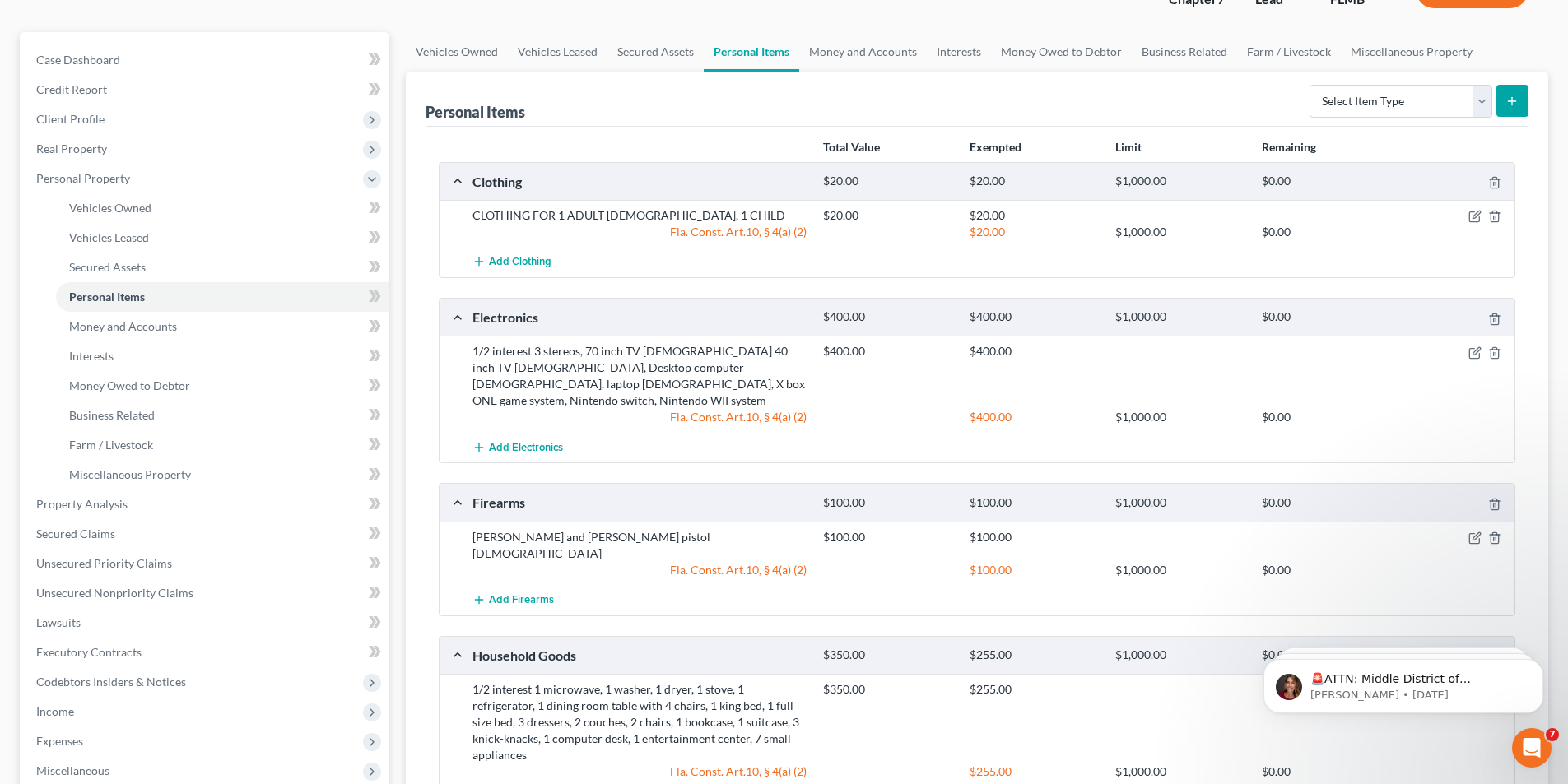
scroll to position [165, 0]
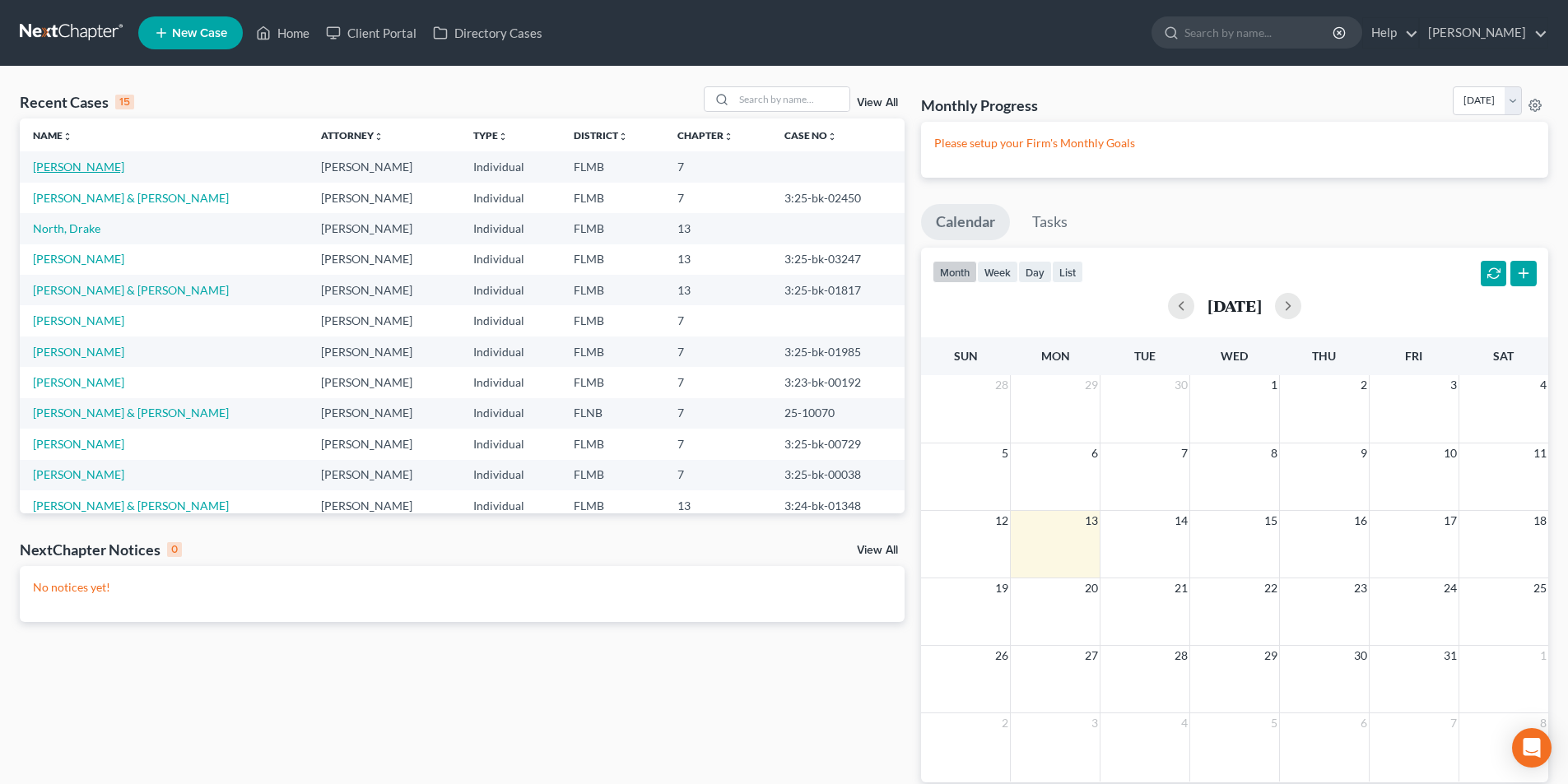
click at [97, 166] on link "[PERSON_NAME]" at bounding box center [78, 166] width 91 height 14
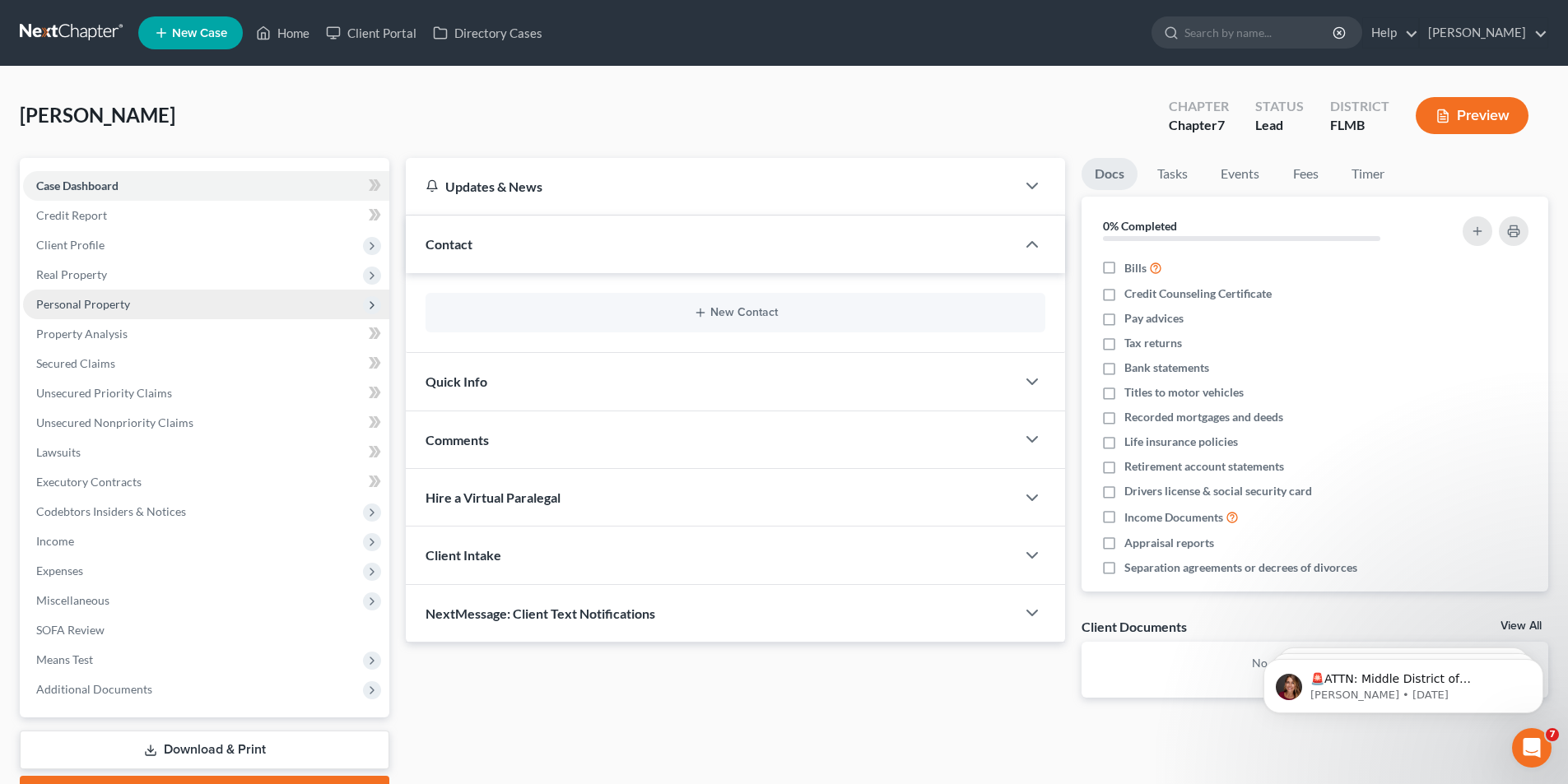
click at [78, 304] on span "Personal Property" at bounding box center [84, 304] width 94 height 14
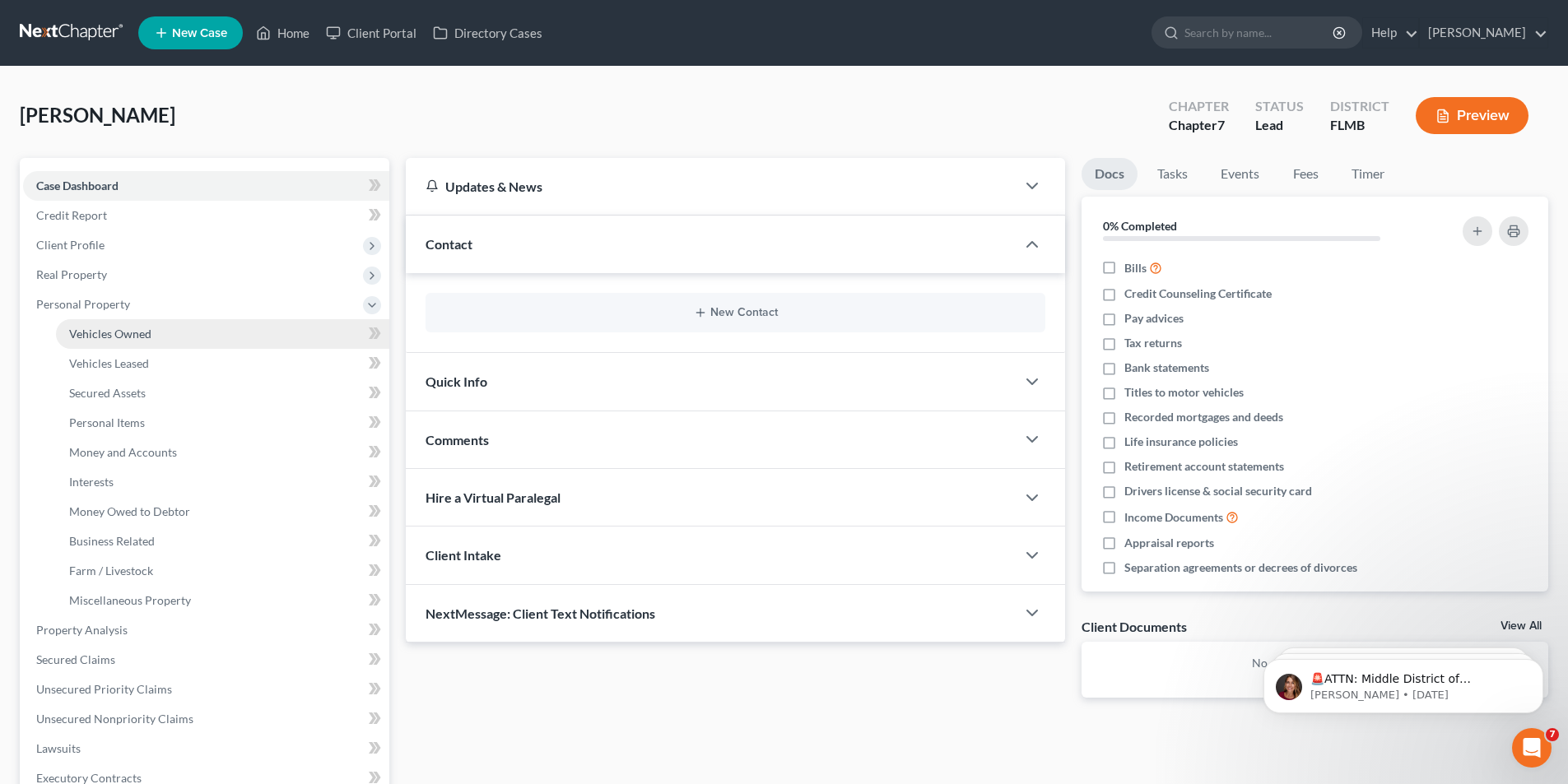
click at [93, 323] on link "Vehicles Owned" at bounding box center [222, 335] width 334 height 30
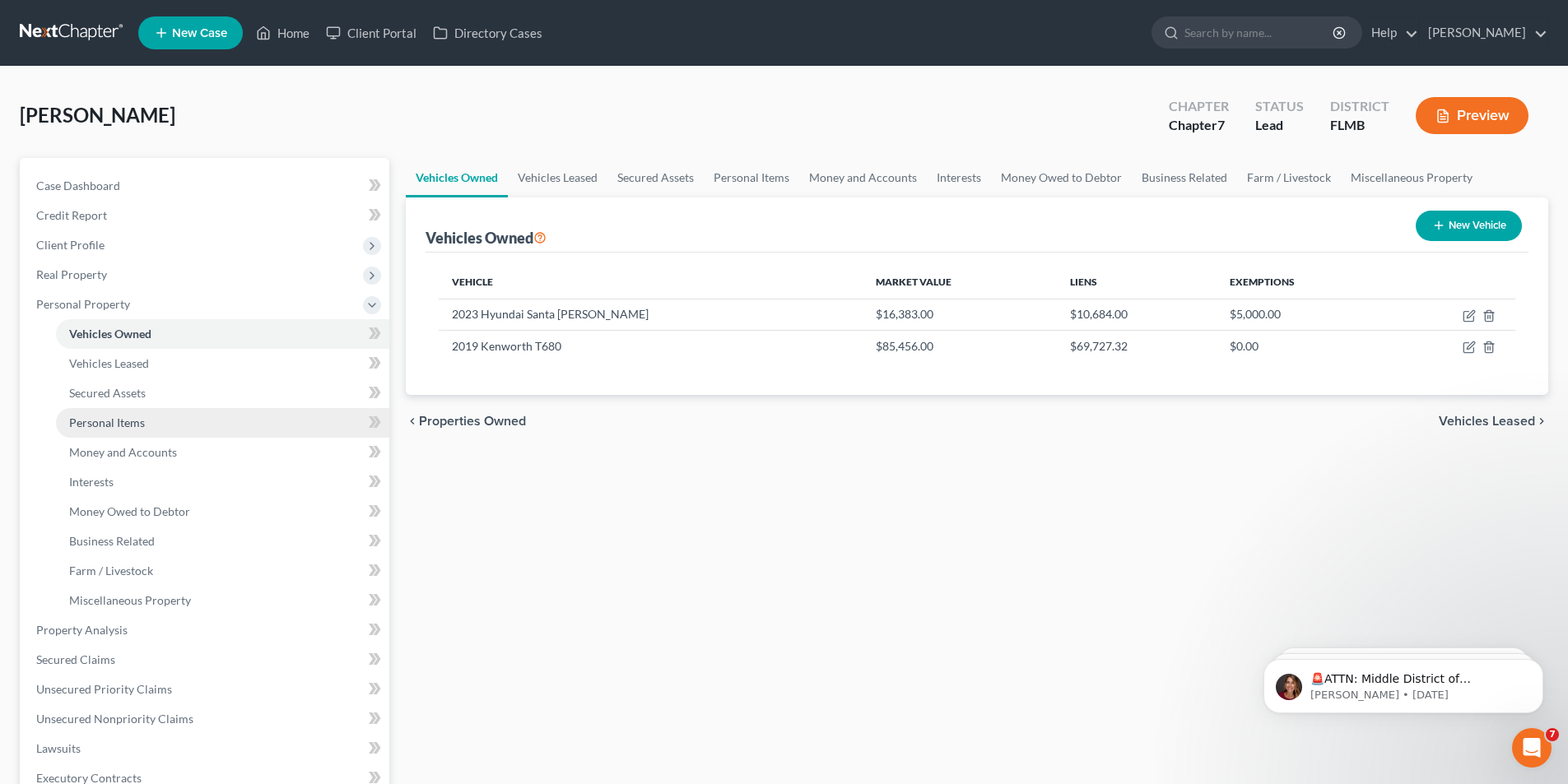
click at [91, 423] on span "Personal Items" at bounding box center [106, 422] width 76 height 14
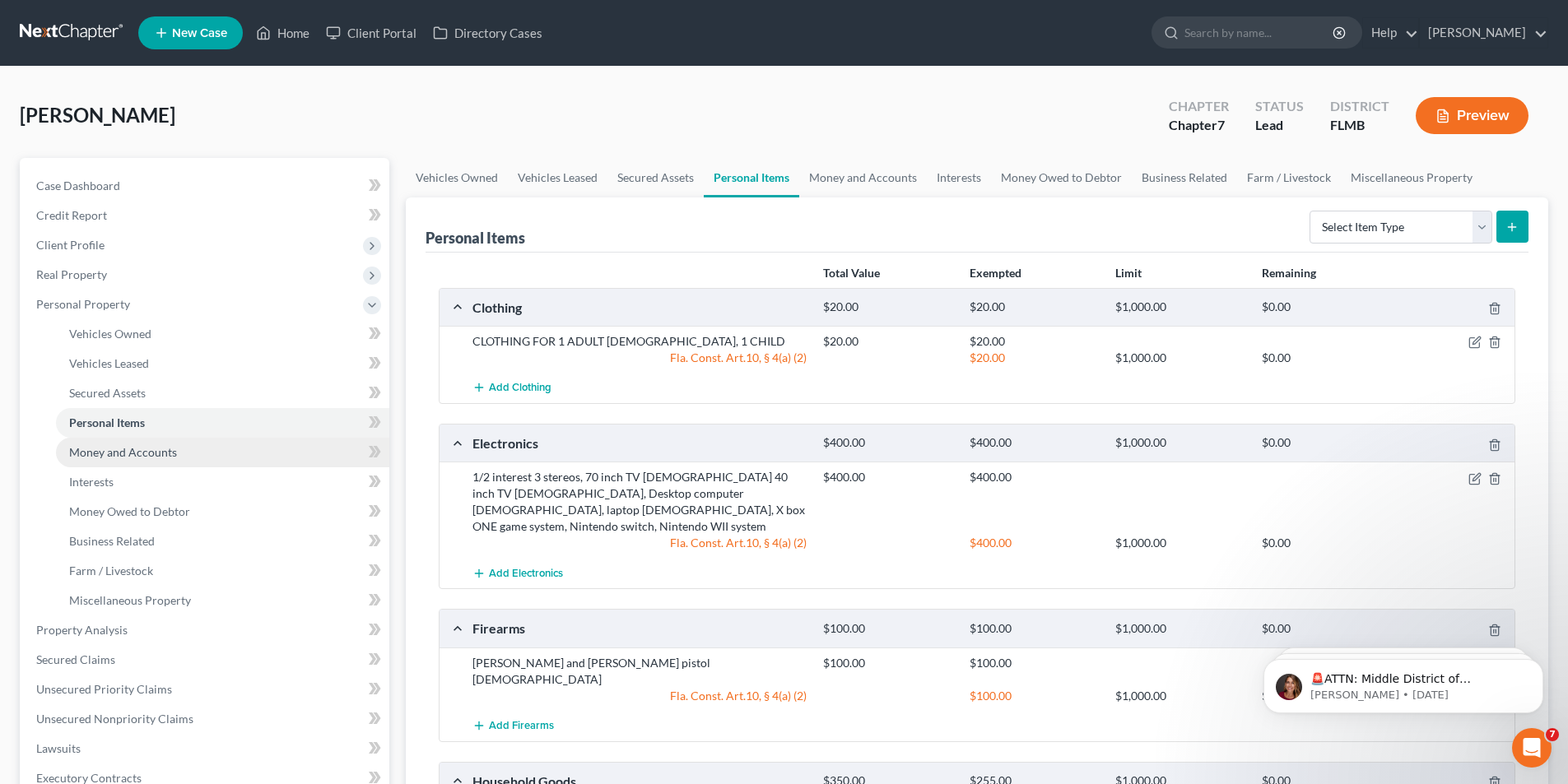
click at [165, 460] on link "Money and Accounts" at bounding box center [222, 453] width 334 height 30
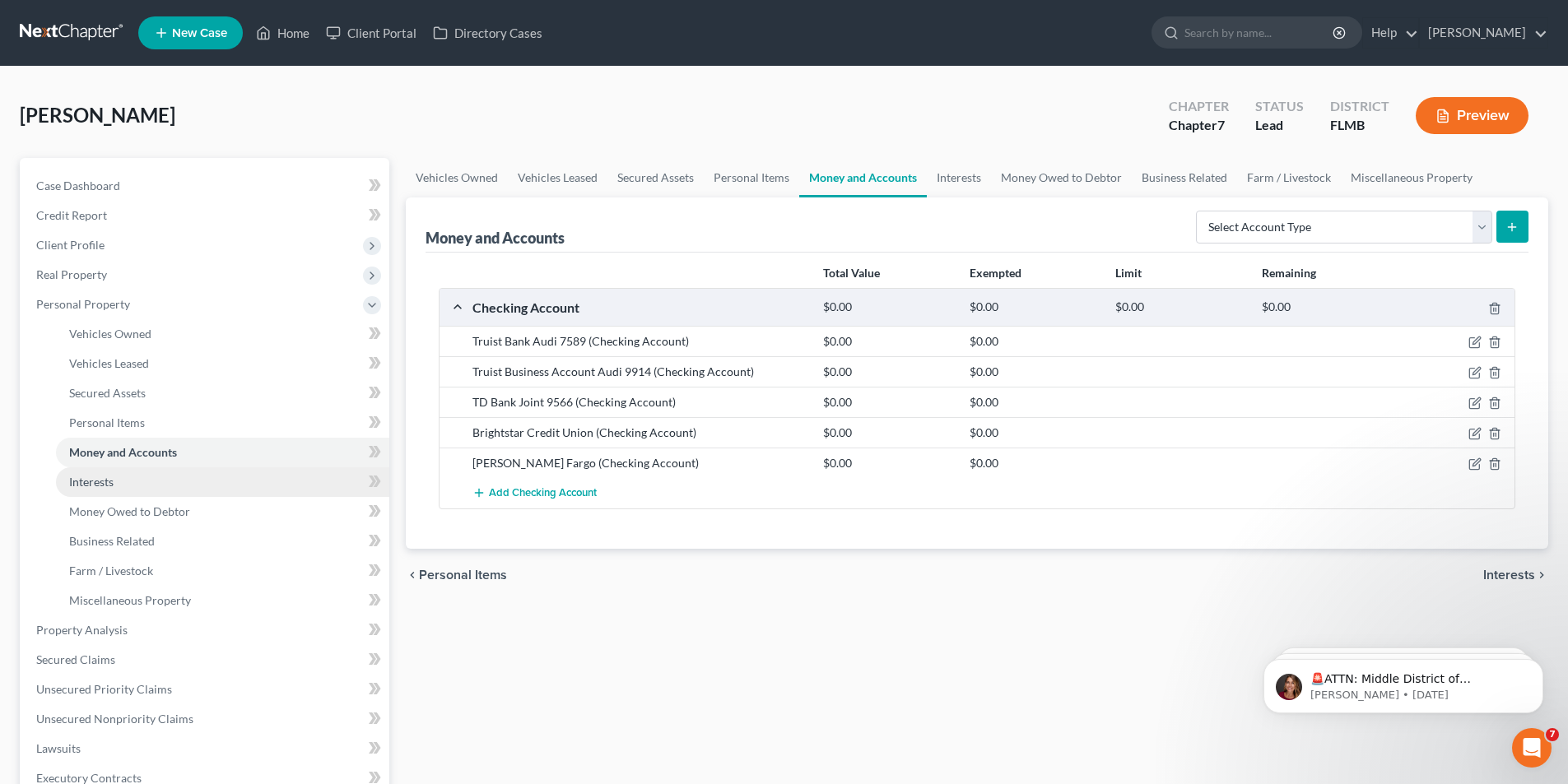
click at [94, 485] on span "Interests" at bounding box center [91, 482] width 44 height 14
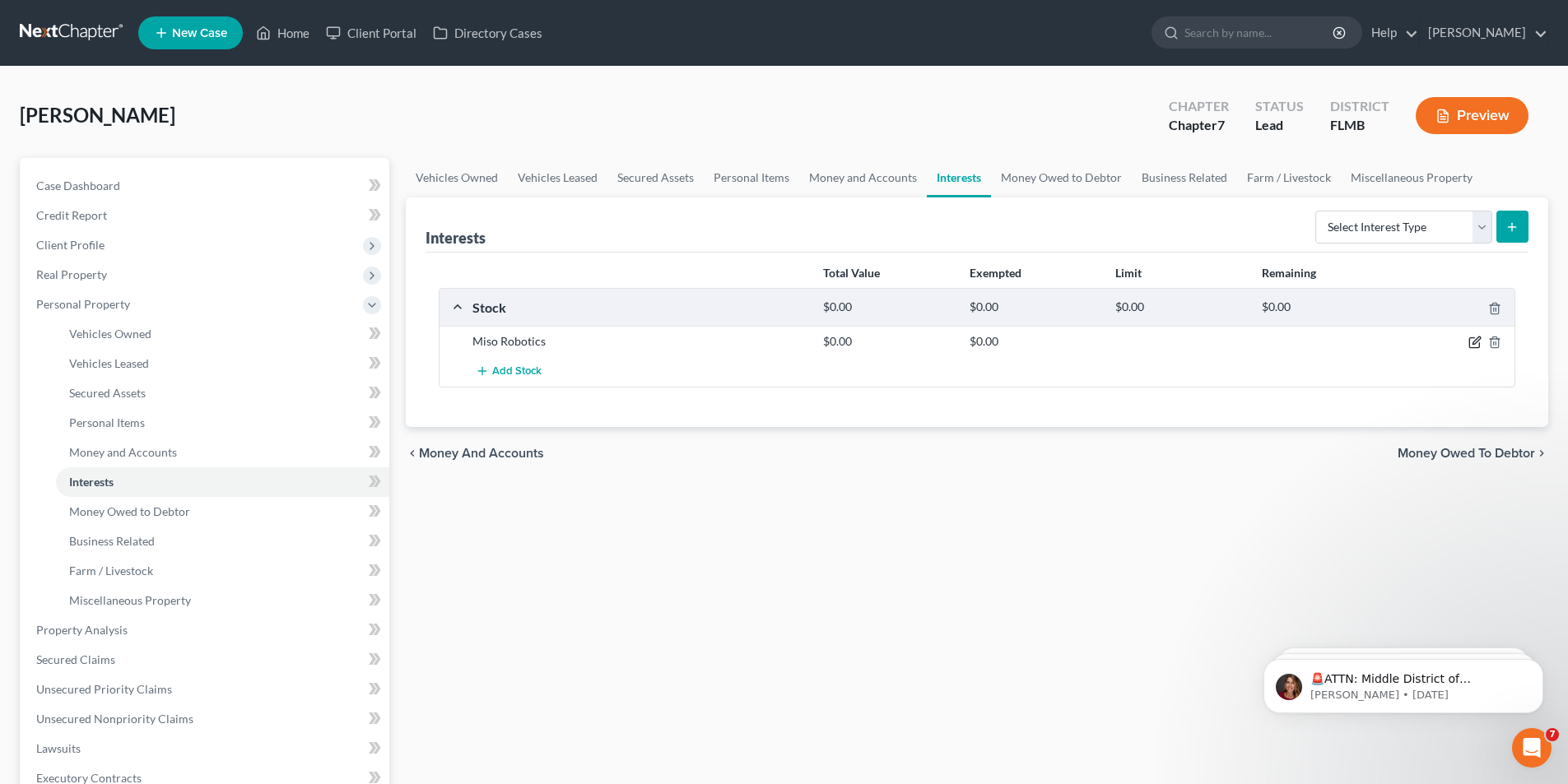
click at [1473, 342] on icon "button" at bounding box center [1476, 341] width 8 height 8
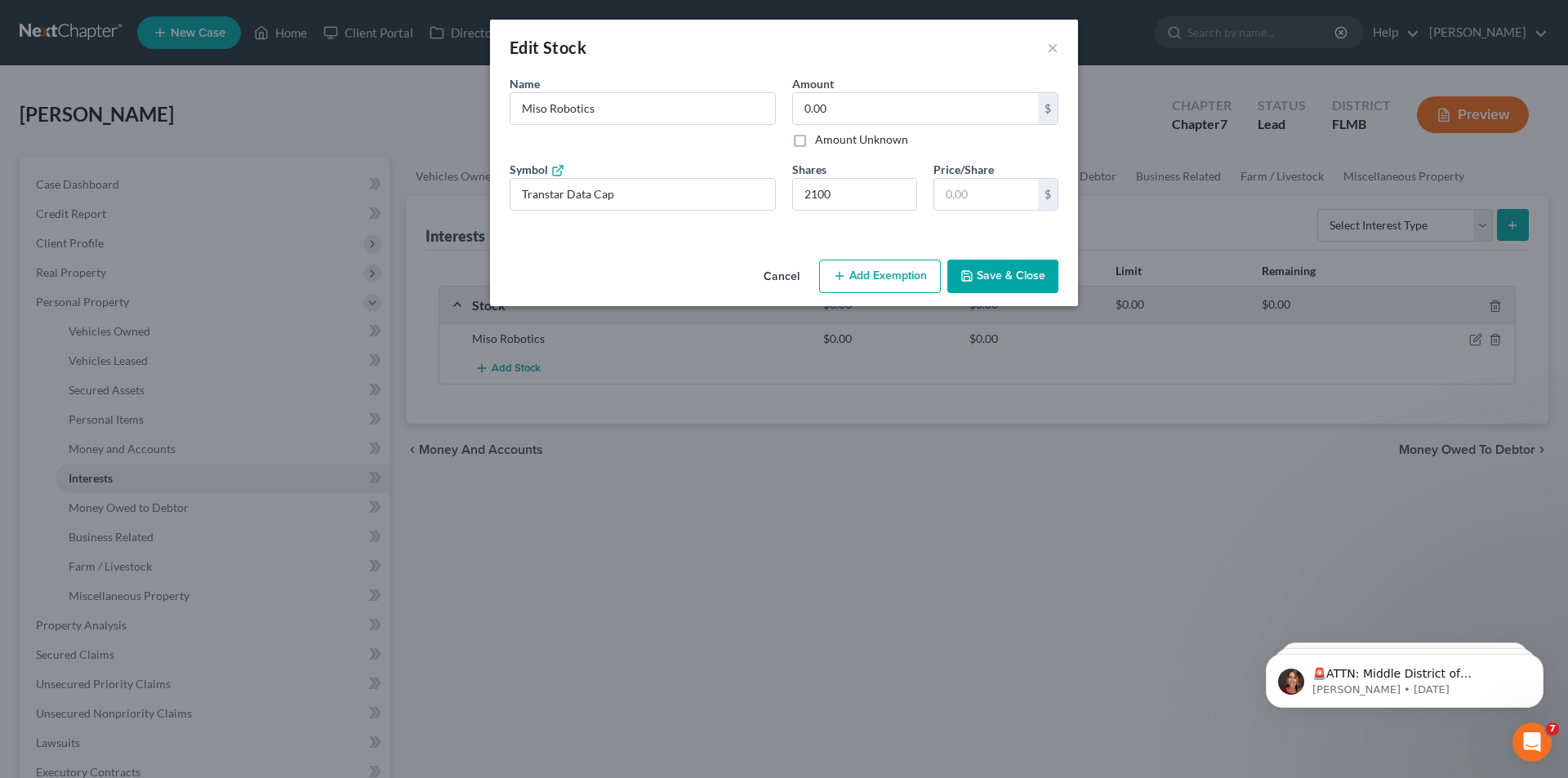
click at [1023, 274] on button "Save & Close" at bounding box center [1003, 277] width 112 height 35
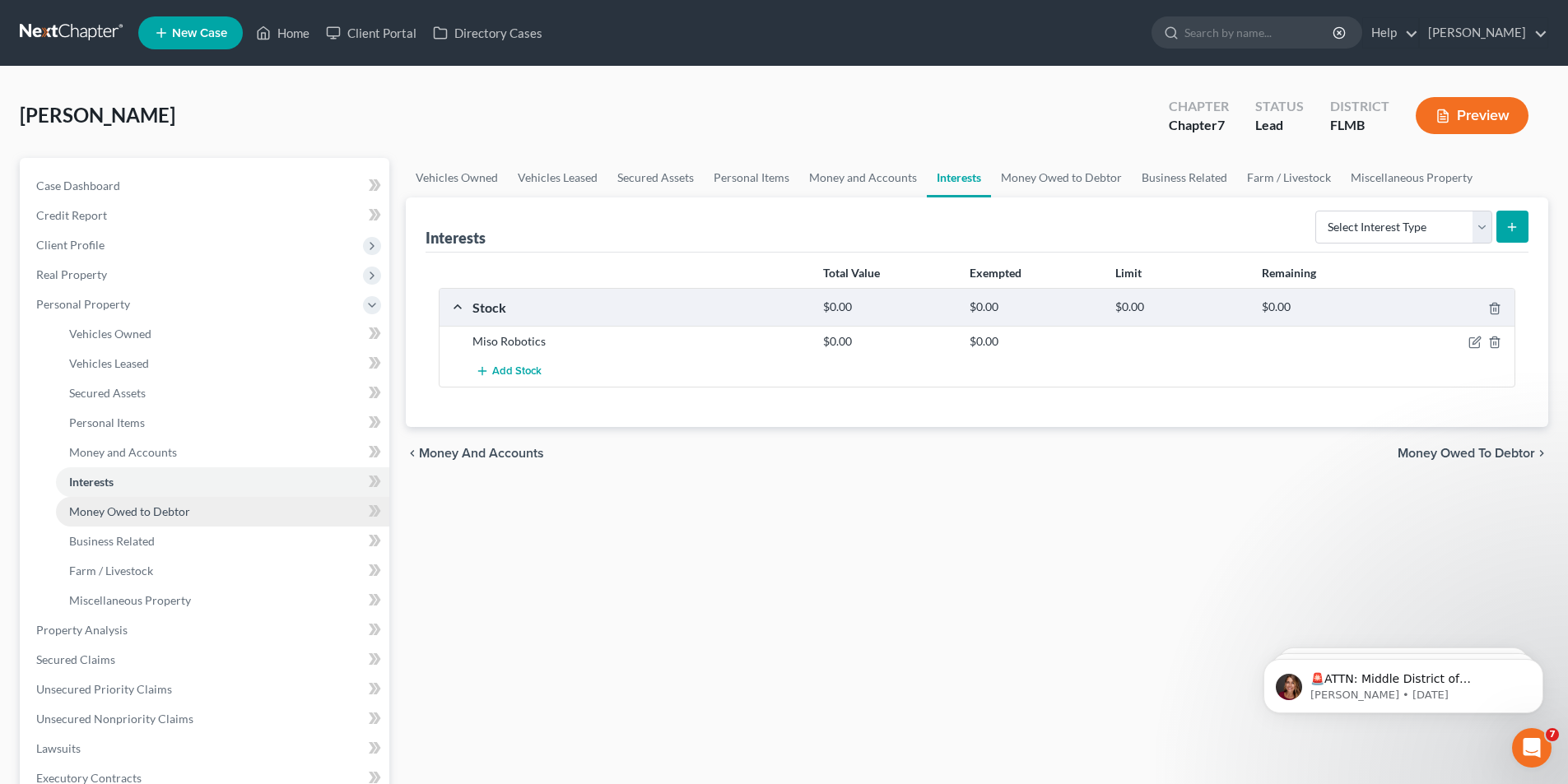
click at [118, 510] on span "Money Owed to Debtor" at bounding box center [129, 511] width 121 height 14
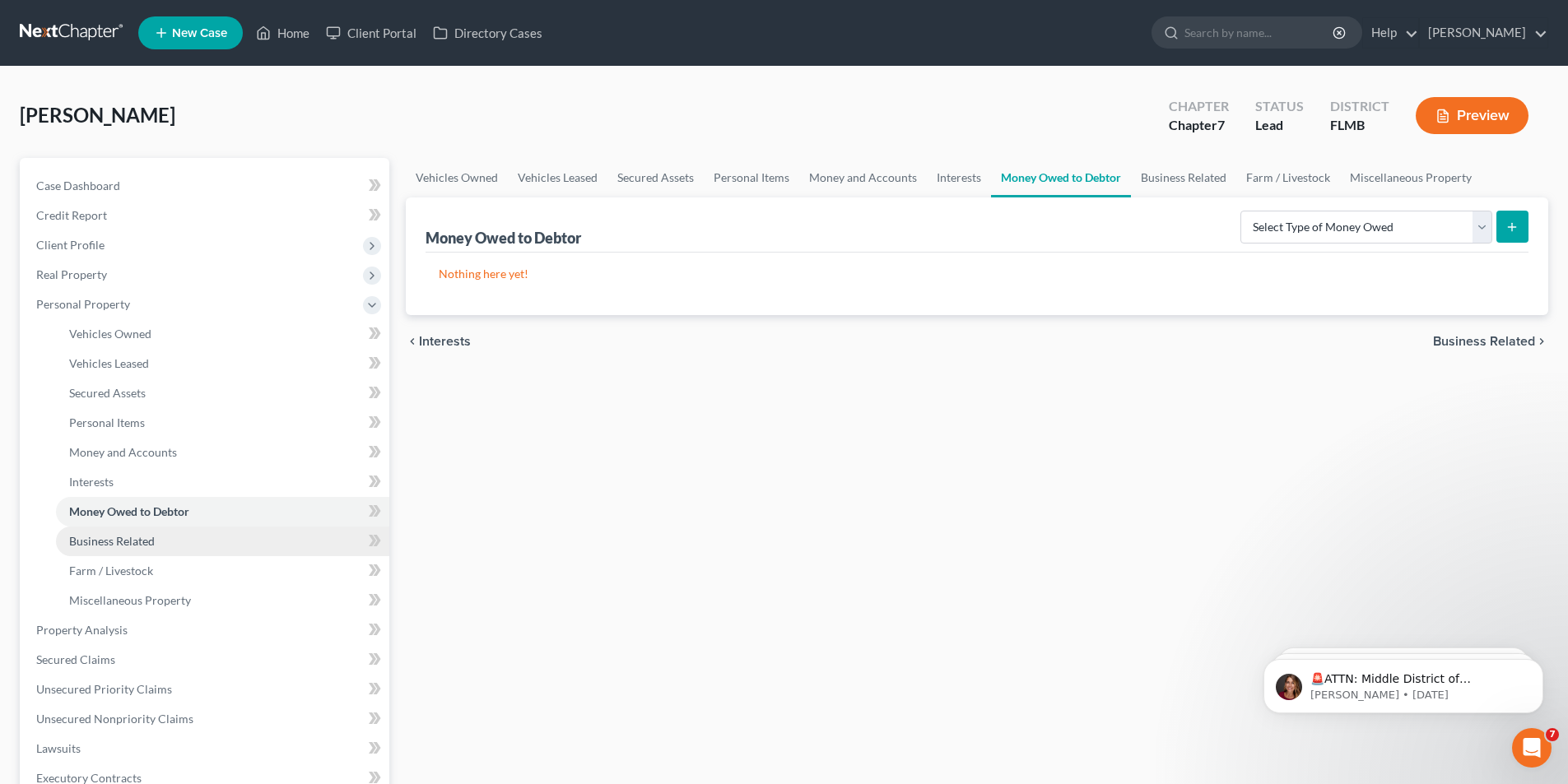
click at [110, 540] on span "Business Related" at bounding box center [112, 541] width 85 height 14
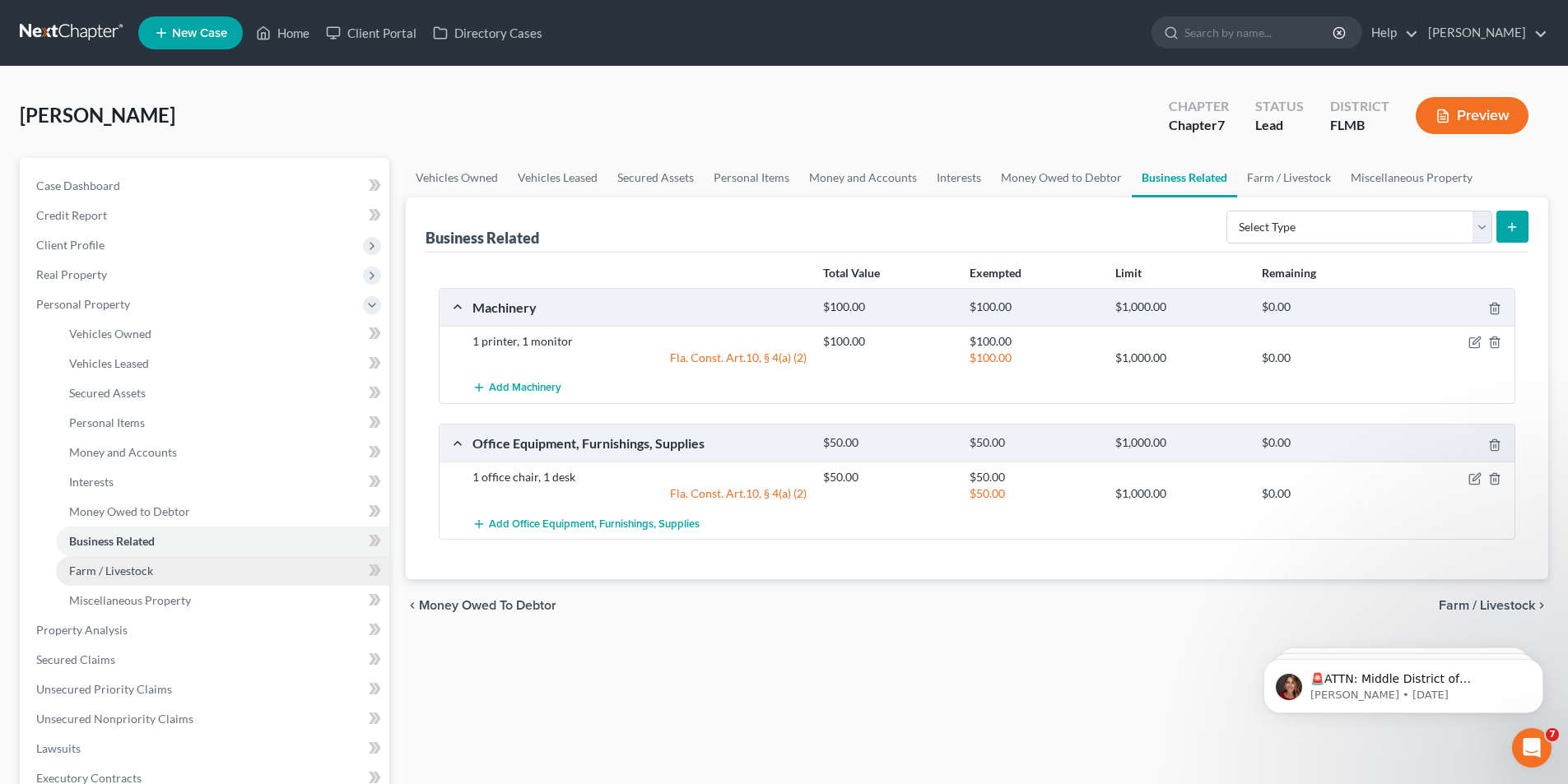
click at [106, 562] on link "Farm / Livestock" at bounding box center [222, 571] width 334 height 30
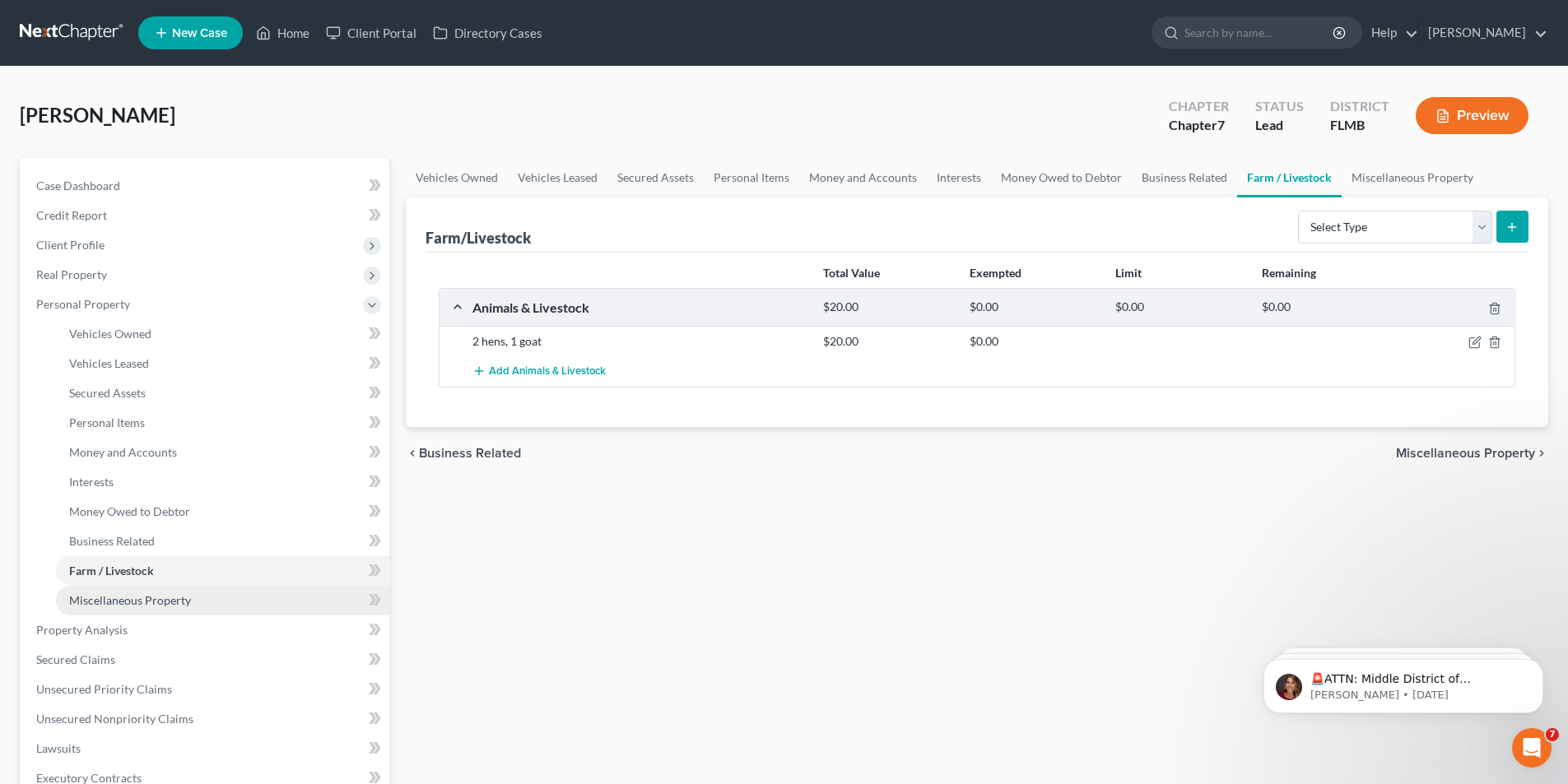
click at [107, 596] on span "Miscellaneous Property" at bounding box center [130, 600] width 122 height 14
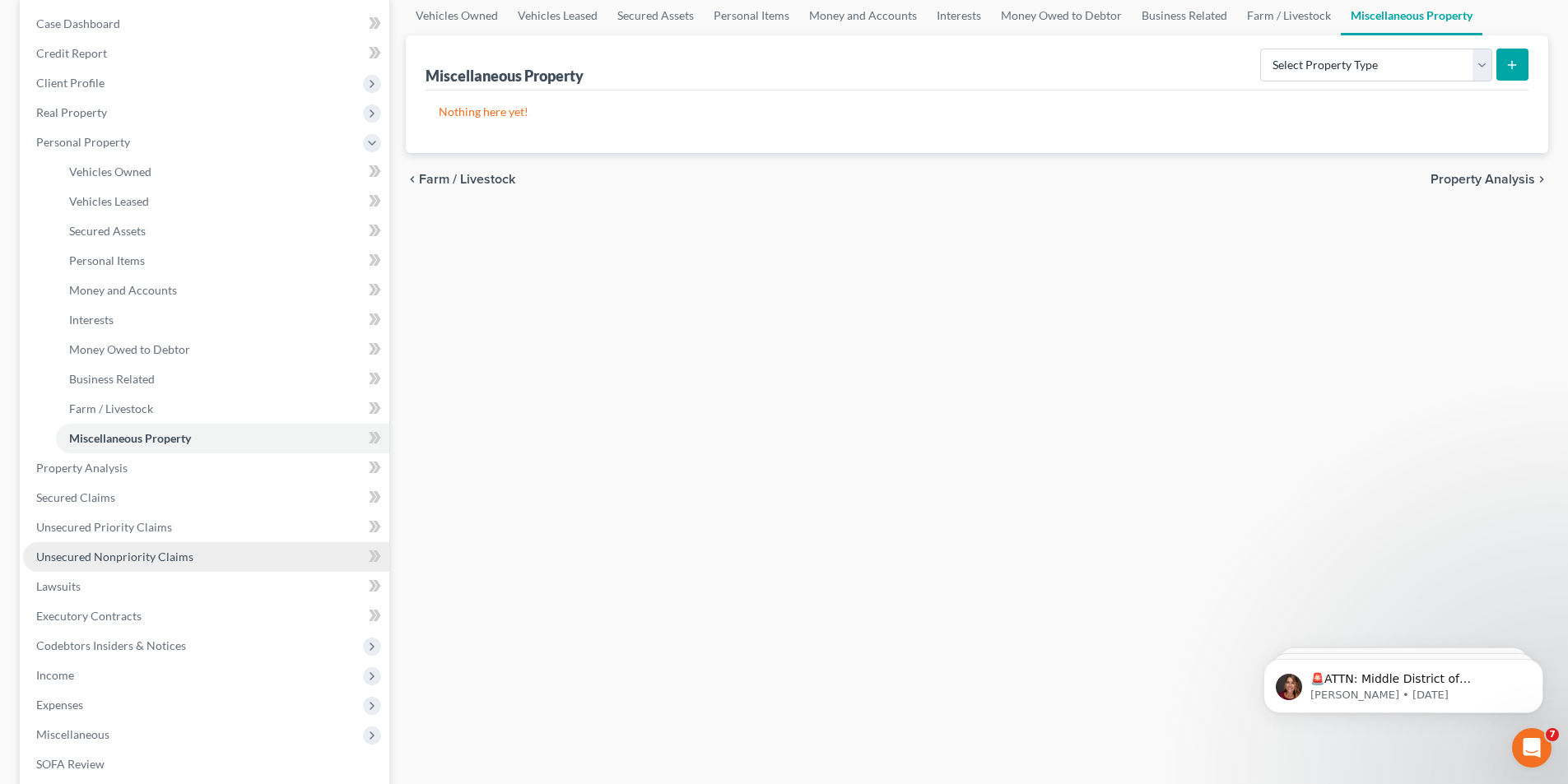
scroll to position [165, 0]
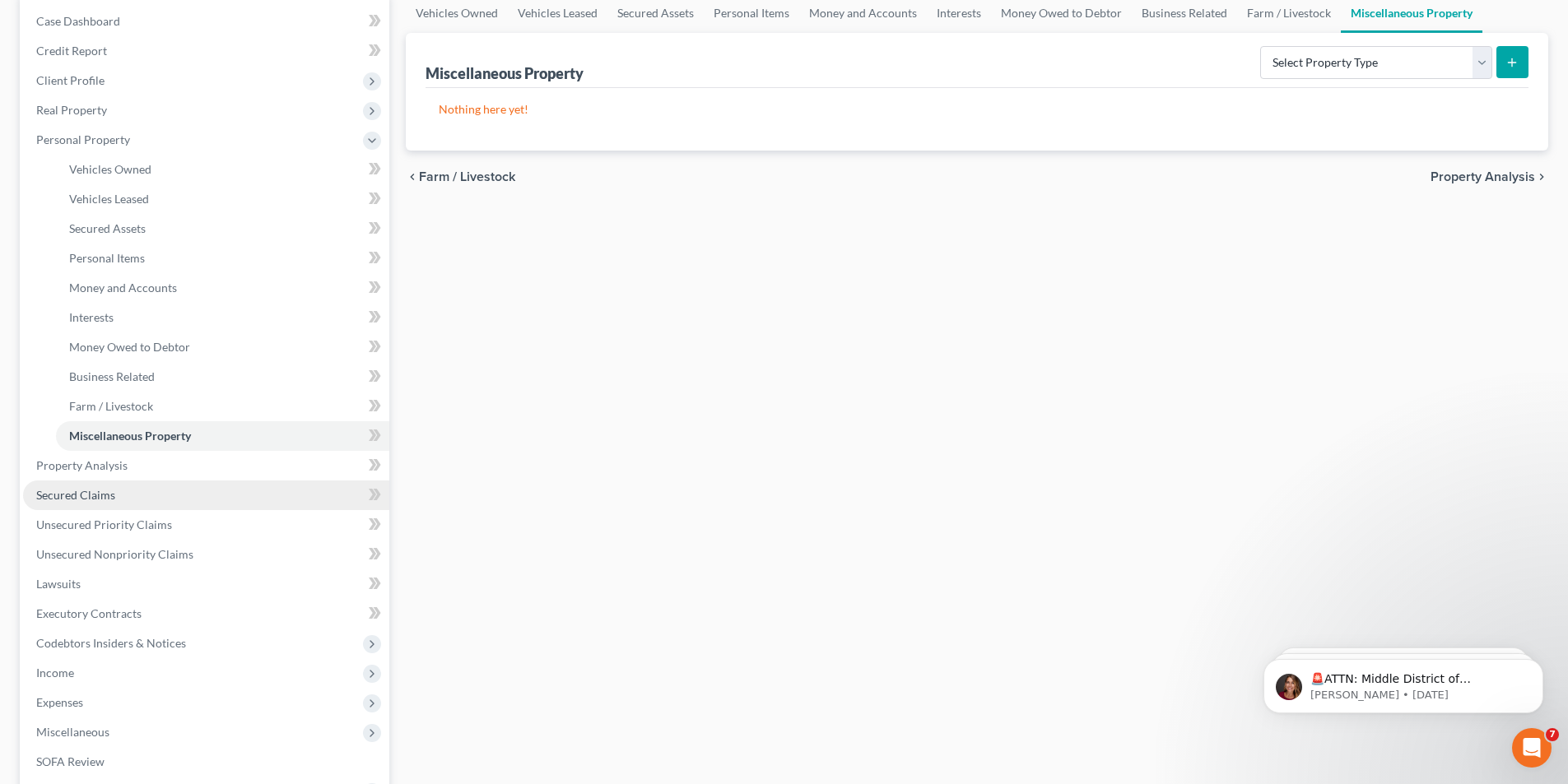
click at [98, 493] on span "Secured Claims" at bounding box center [76, 495] width 79 height 14
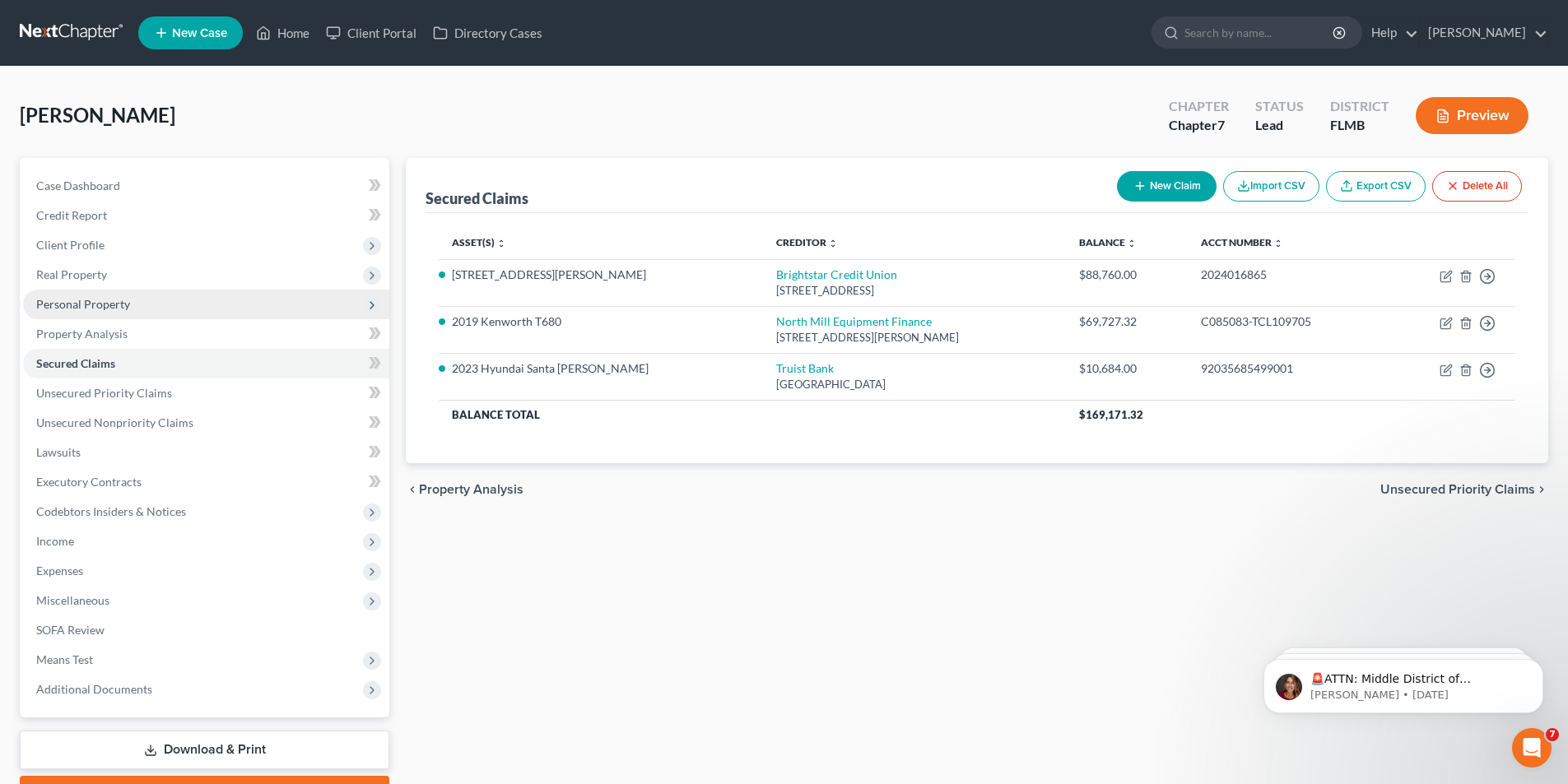
click at [70, 300] on span "Personal Property" at bounding box center [84, 304] width 94 height 14
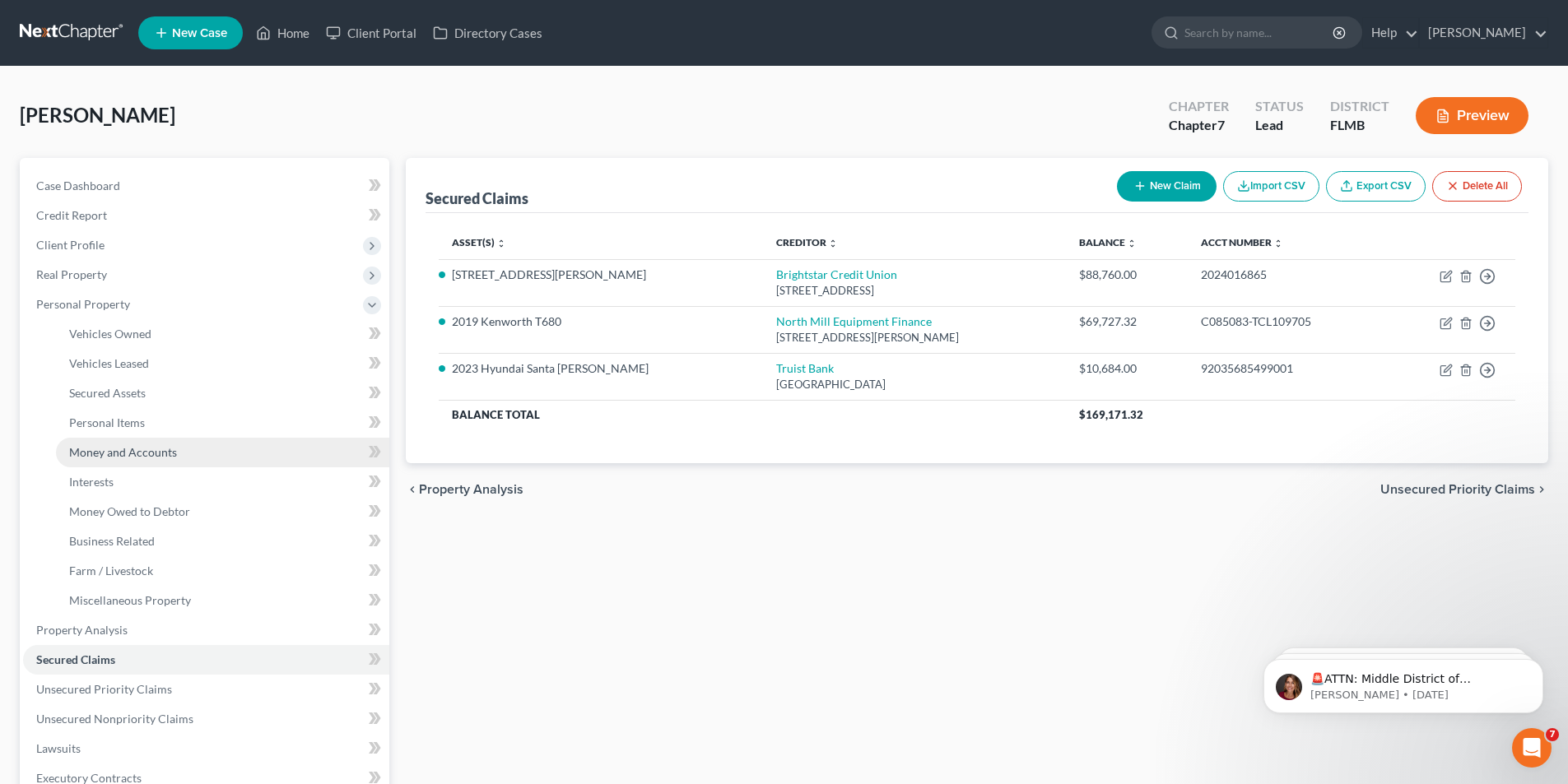
click at [90, 448] on span "Money and Accounts" at bounding box center [123, 452] width 108 height 14
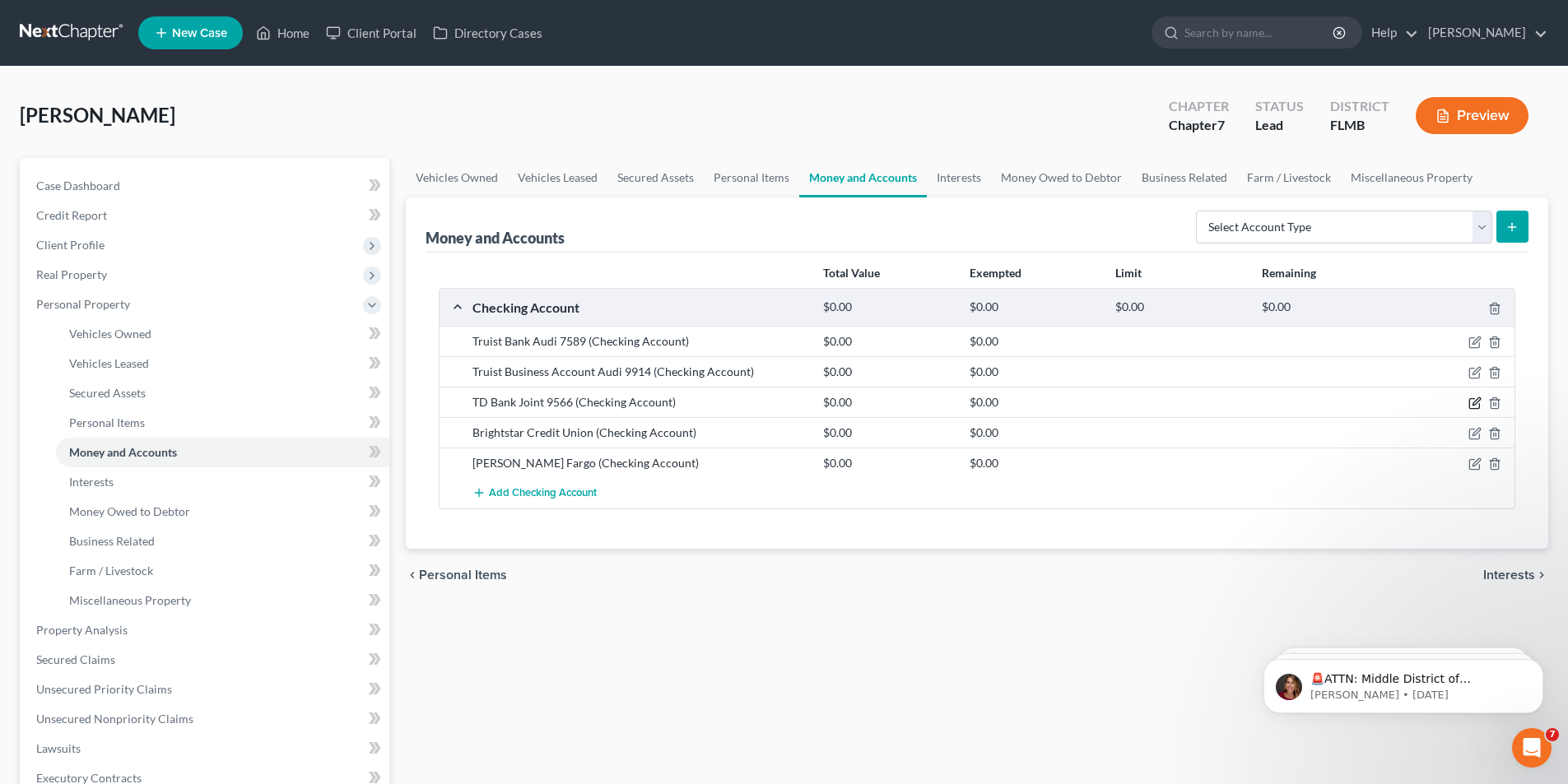
click at [1479, 403] on icon "button" at bounding box center [1475, 402] width 13 height 13
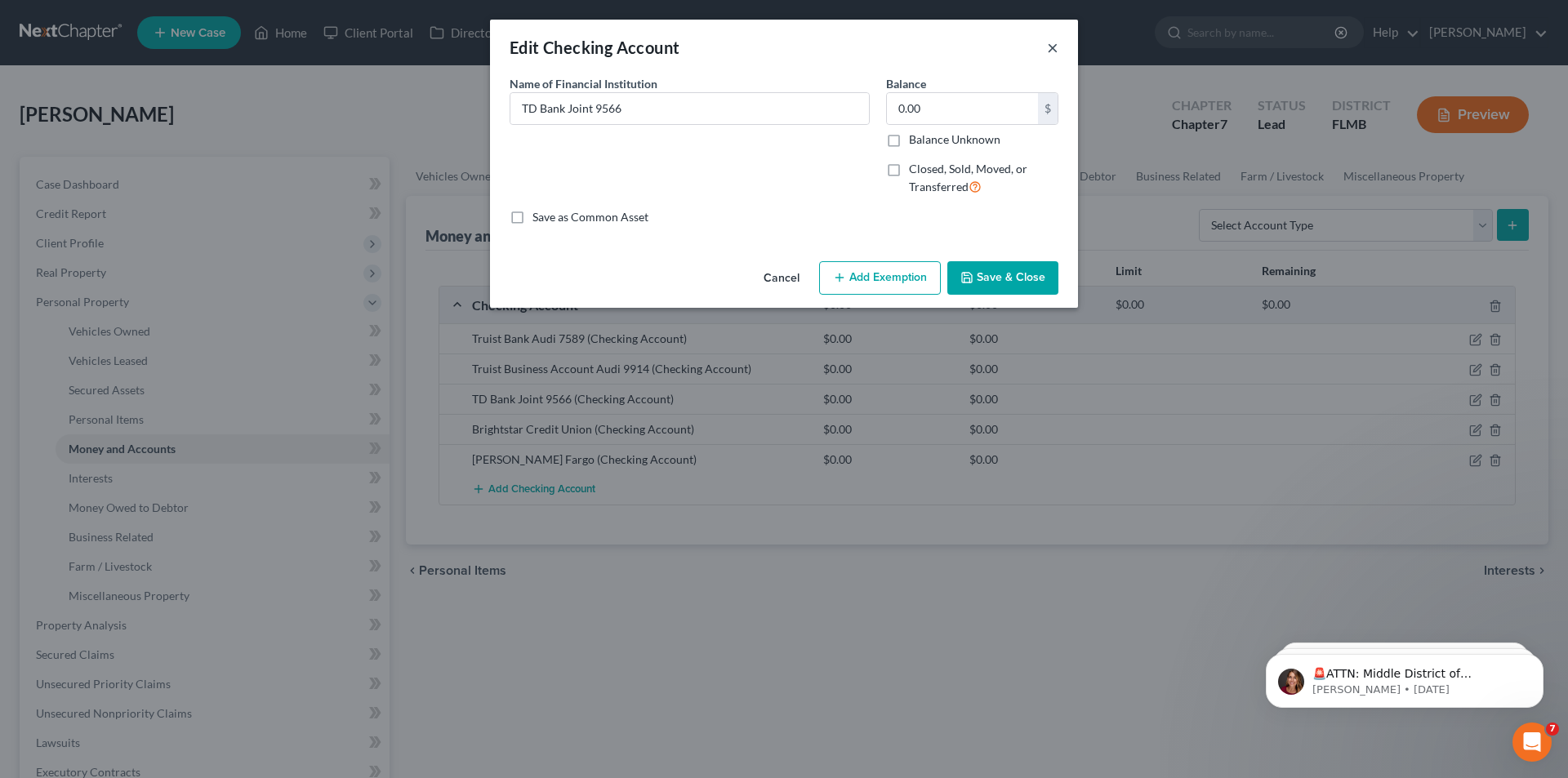
click at [1055, 44] on button "×" at bounding box center [1052, 47] width 11 height 20
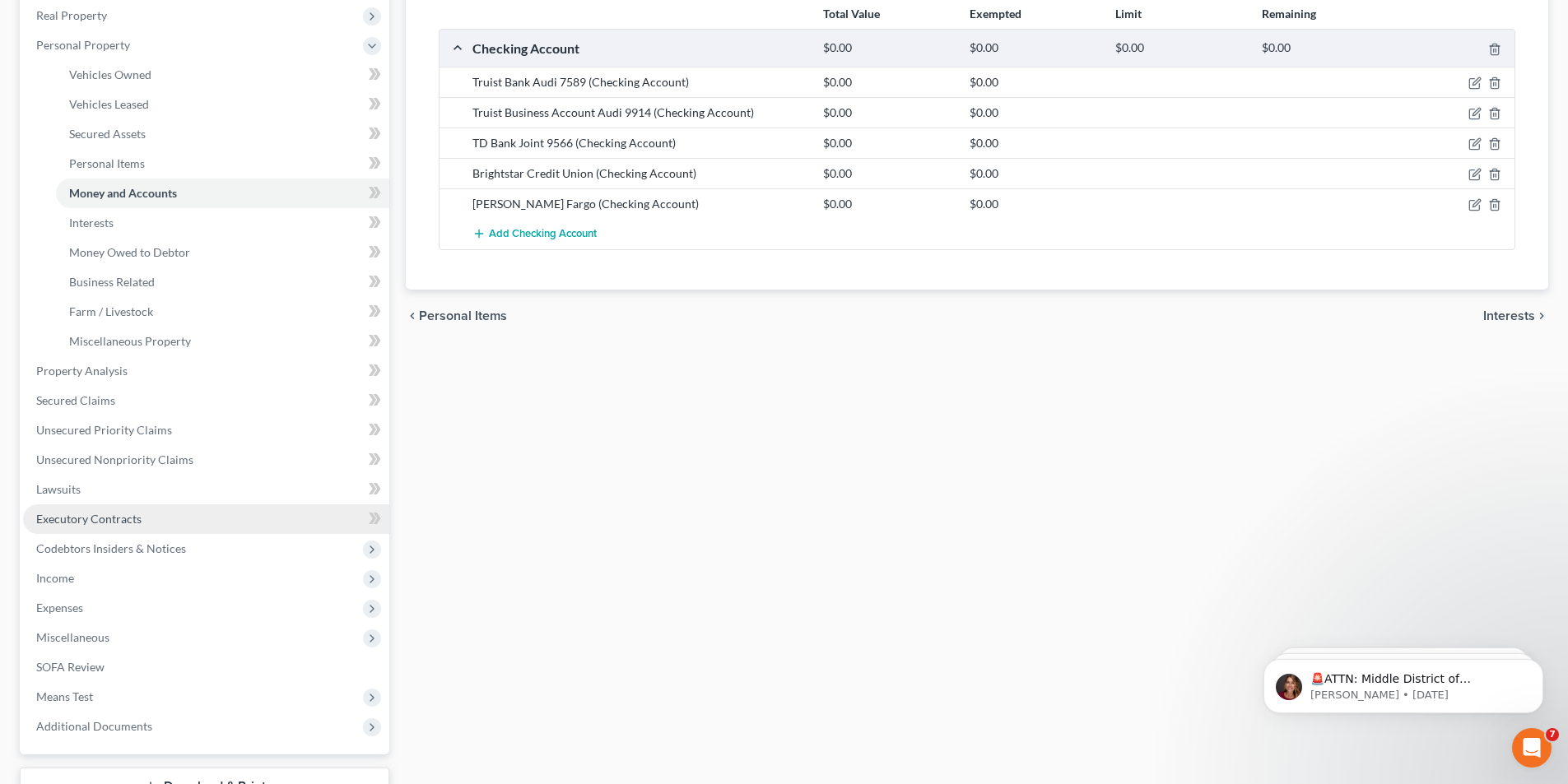
scroll to position [329, 0]
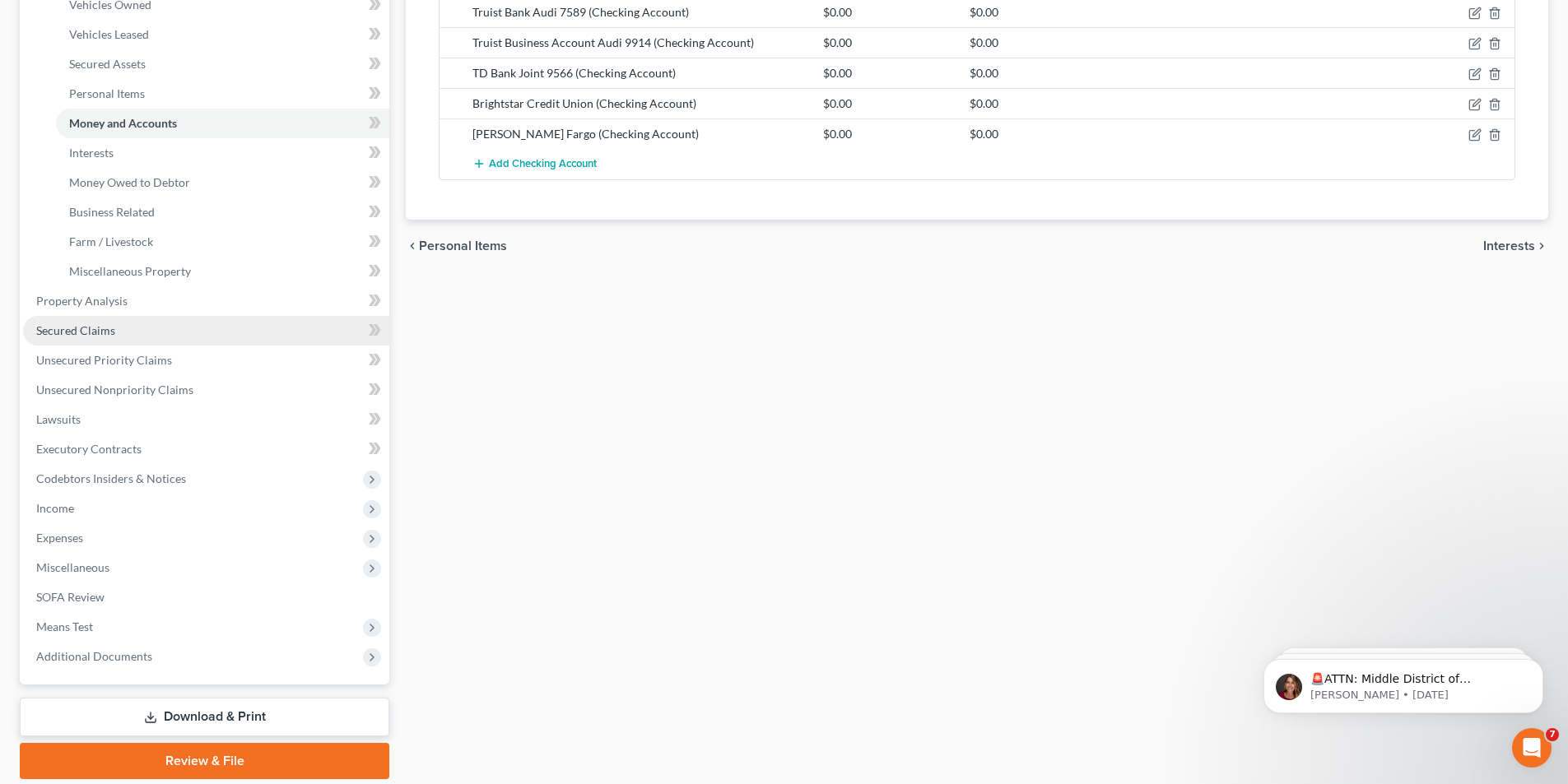
click at [49, 330] on span "Secured Claims" at bounding box center [76, 330] width 79 height 14
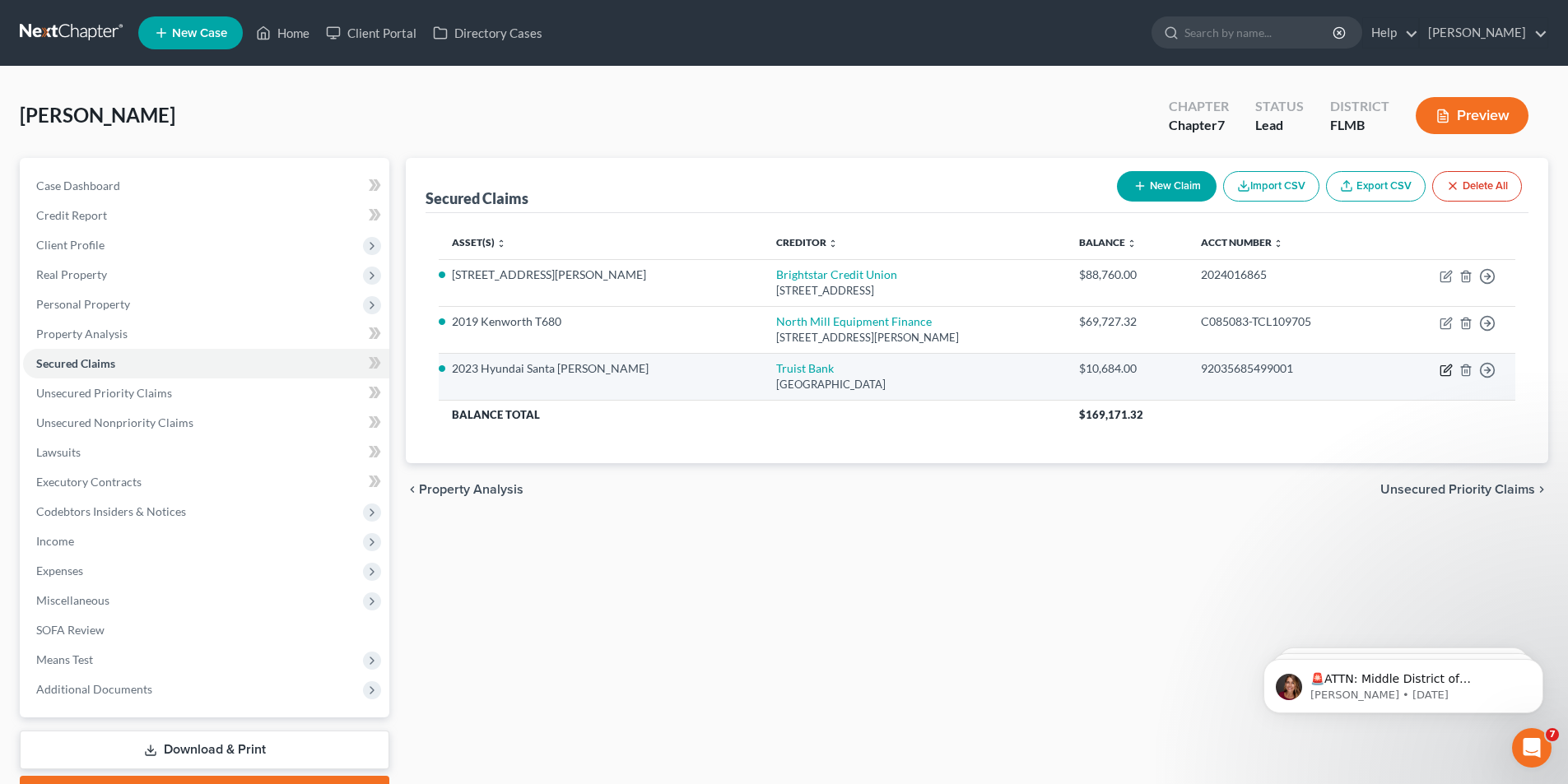
click at [1446, 366] on icon "button" at bounding box center [1446, 370] width 13 height 13
select select "28"
select select "2"
select select "0"
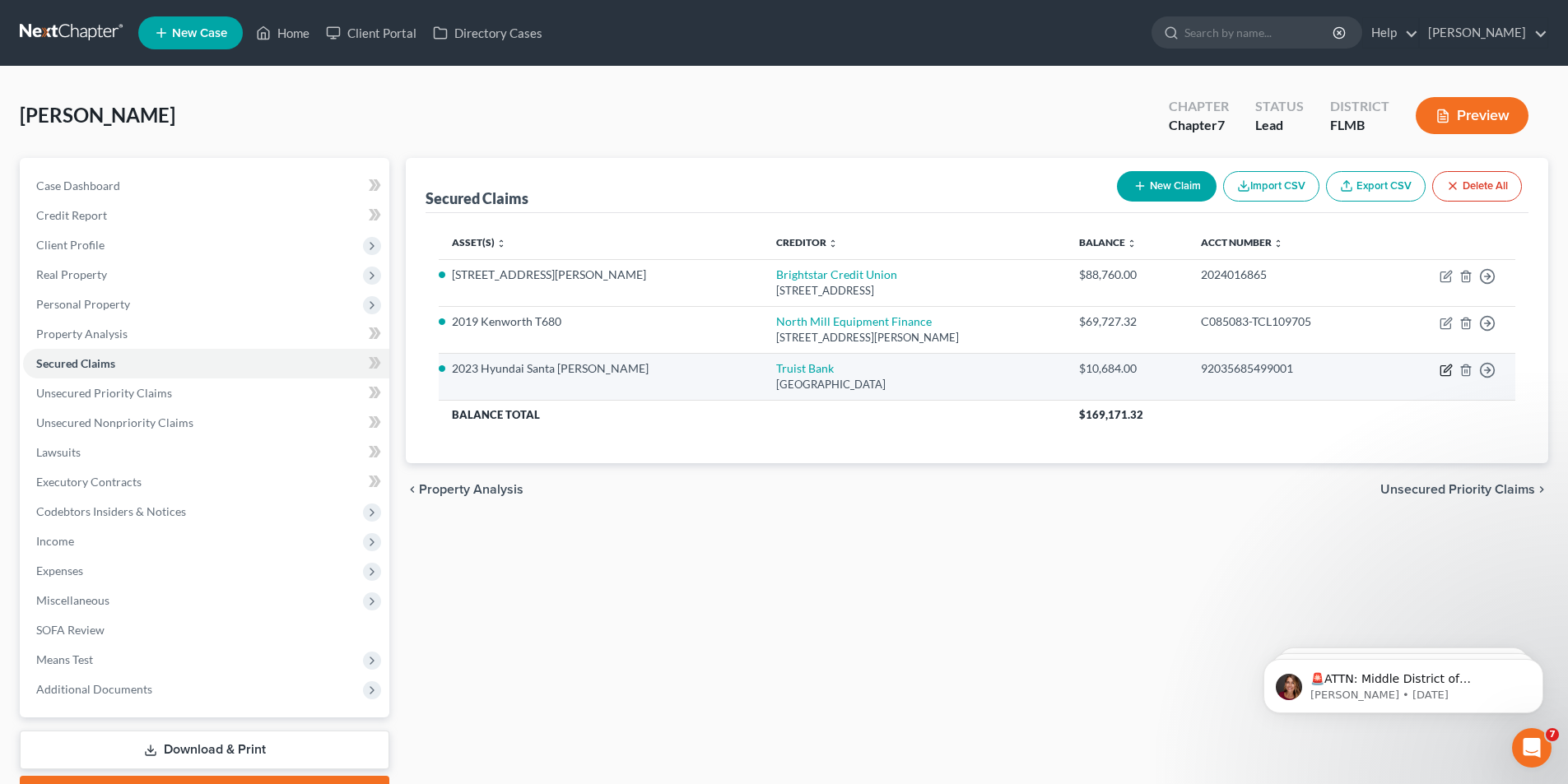
select select "0"
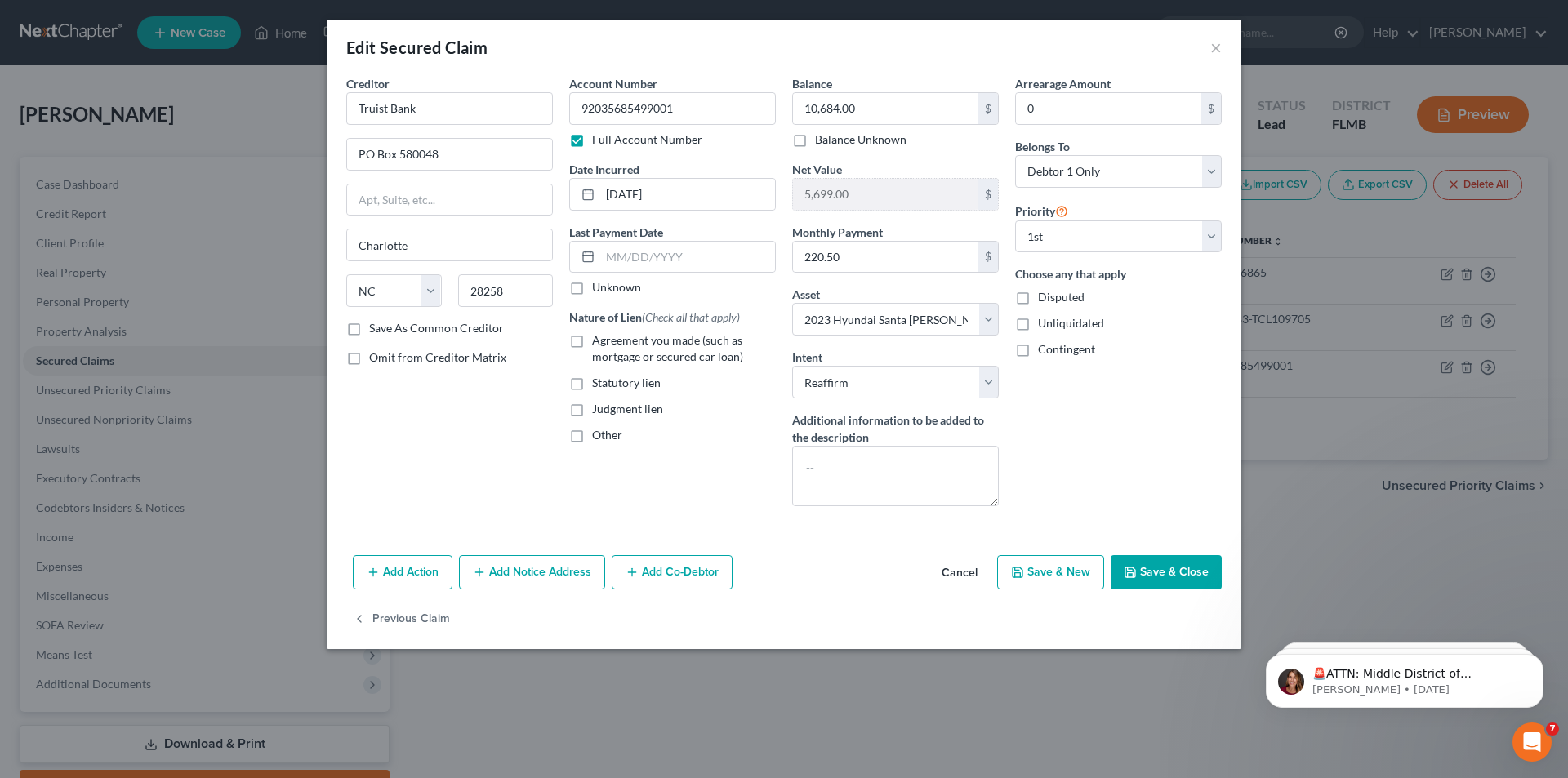
click at [592, 339] on label "Agreement you made (such as mortgage or secured car loan)" at bounding box center [684, 349] width 184 height 33
click at [599, 339] on input "Agreement you made (such as mortgage or secured car loan)" at bounding box center [604, 338] width 10 height 10
checkbox input "true"
click at [1148, 569] on button "Save & Close" at bounding box center [1166, 573] width 112 height 35
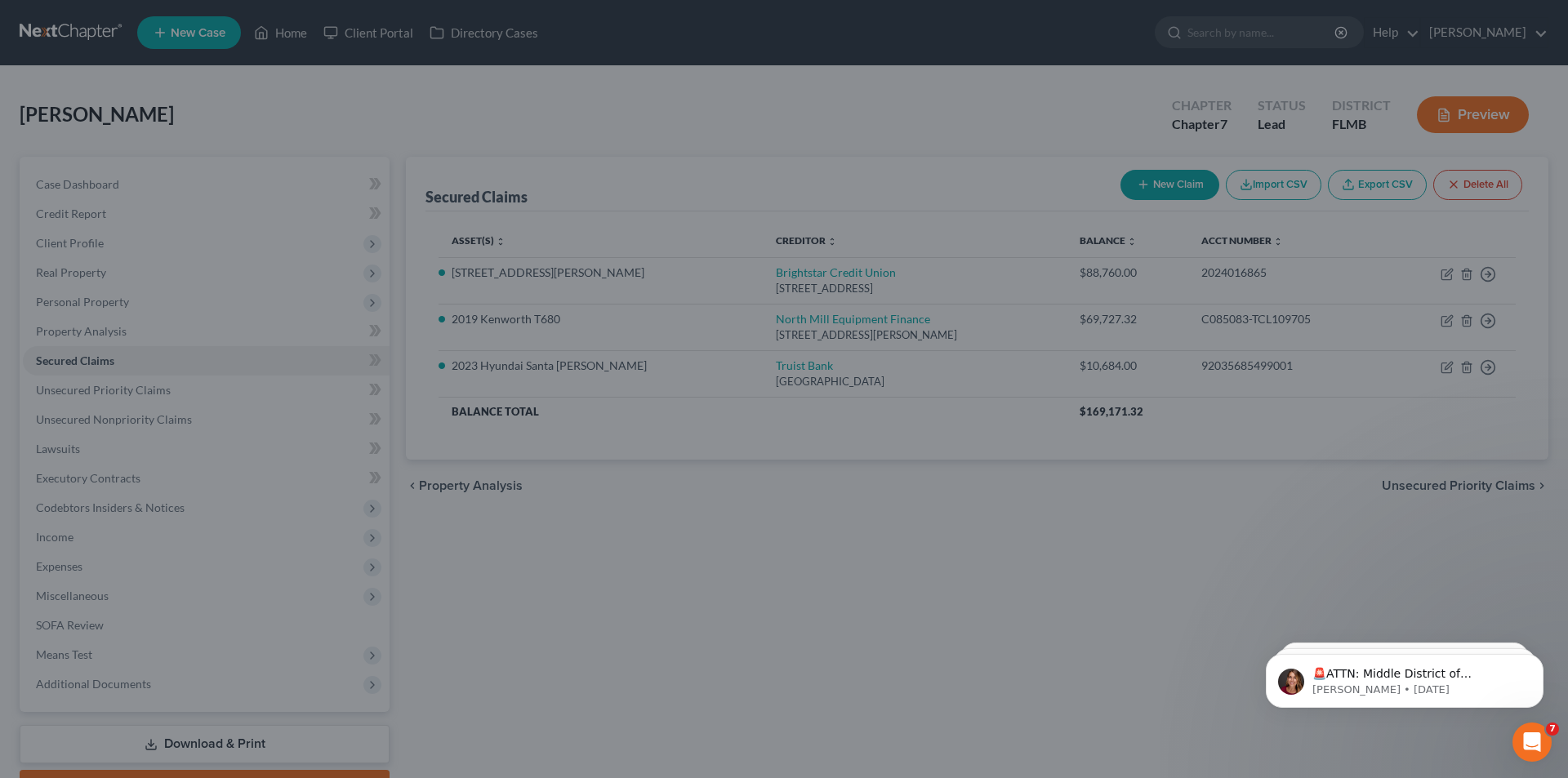
select select "2"
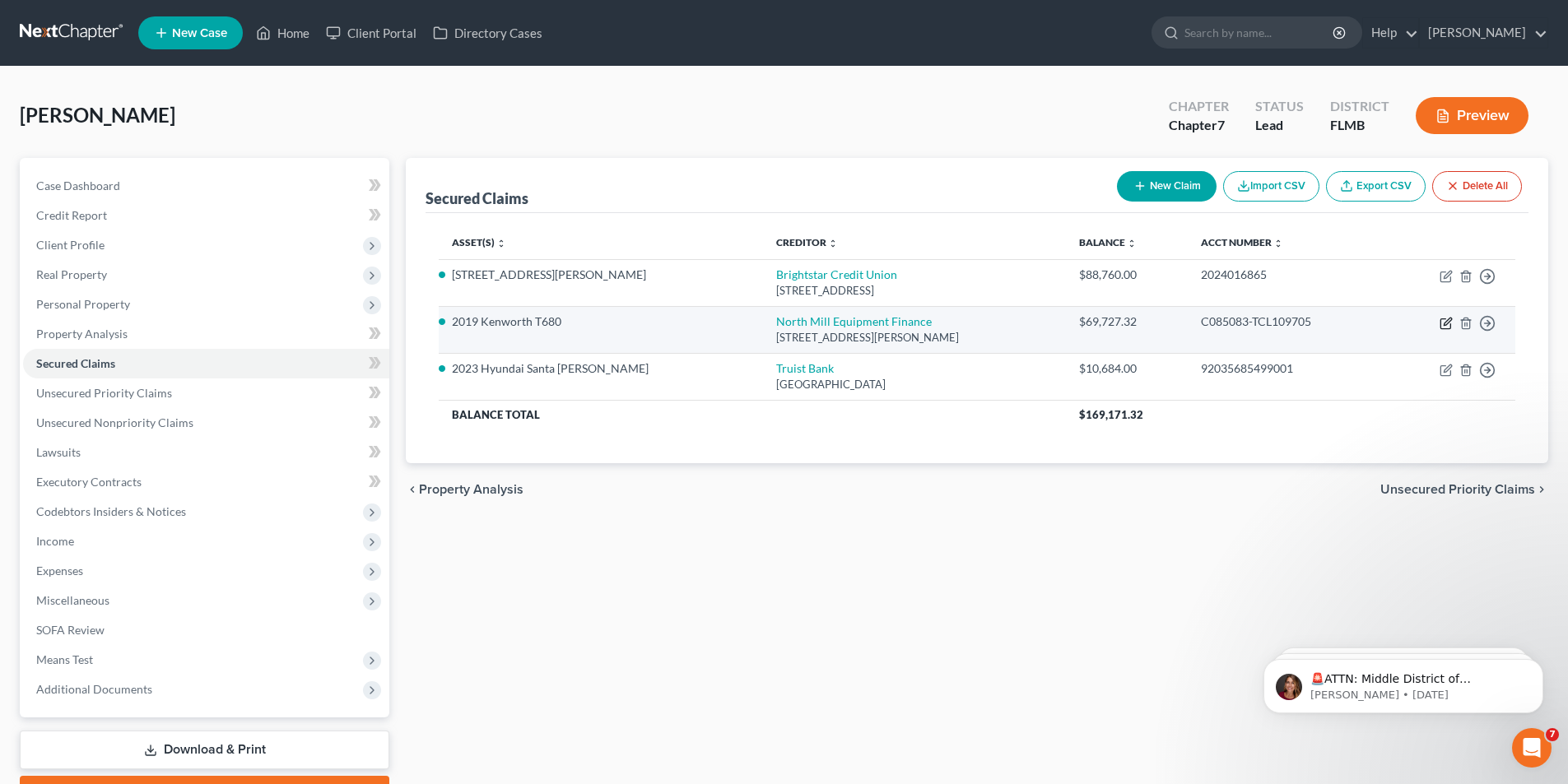
click at [1444, 320] on icon "button" at bounding box center [1445, 324] width 10 height 10
select select "6"
select select "15"
select select "4"
select select "0"
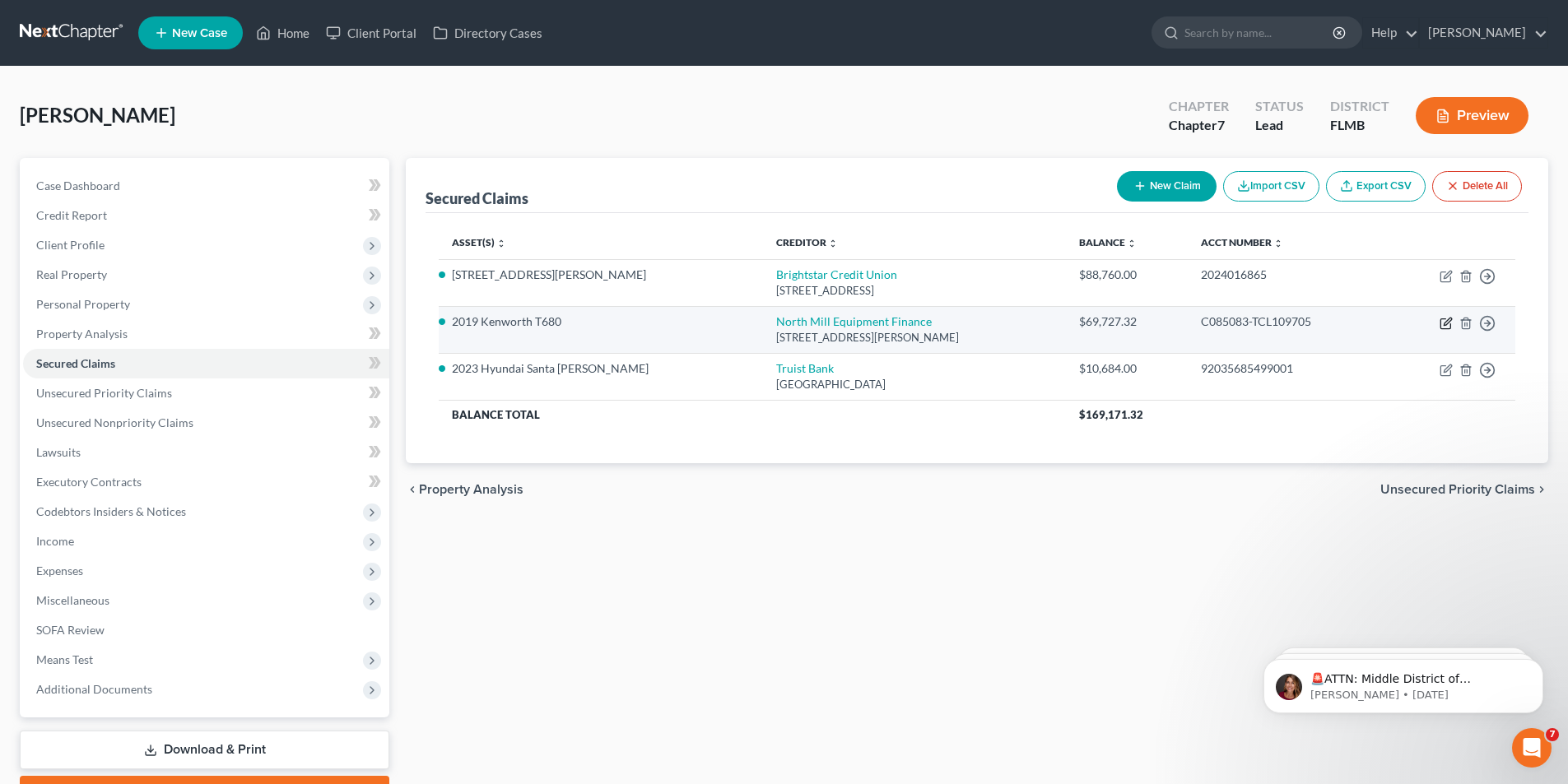
select select "1"
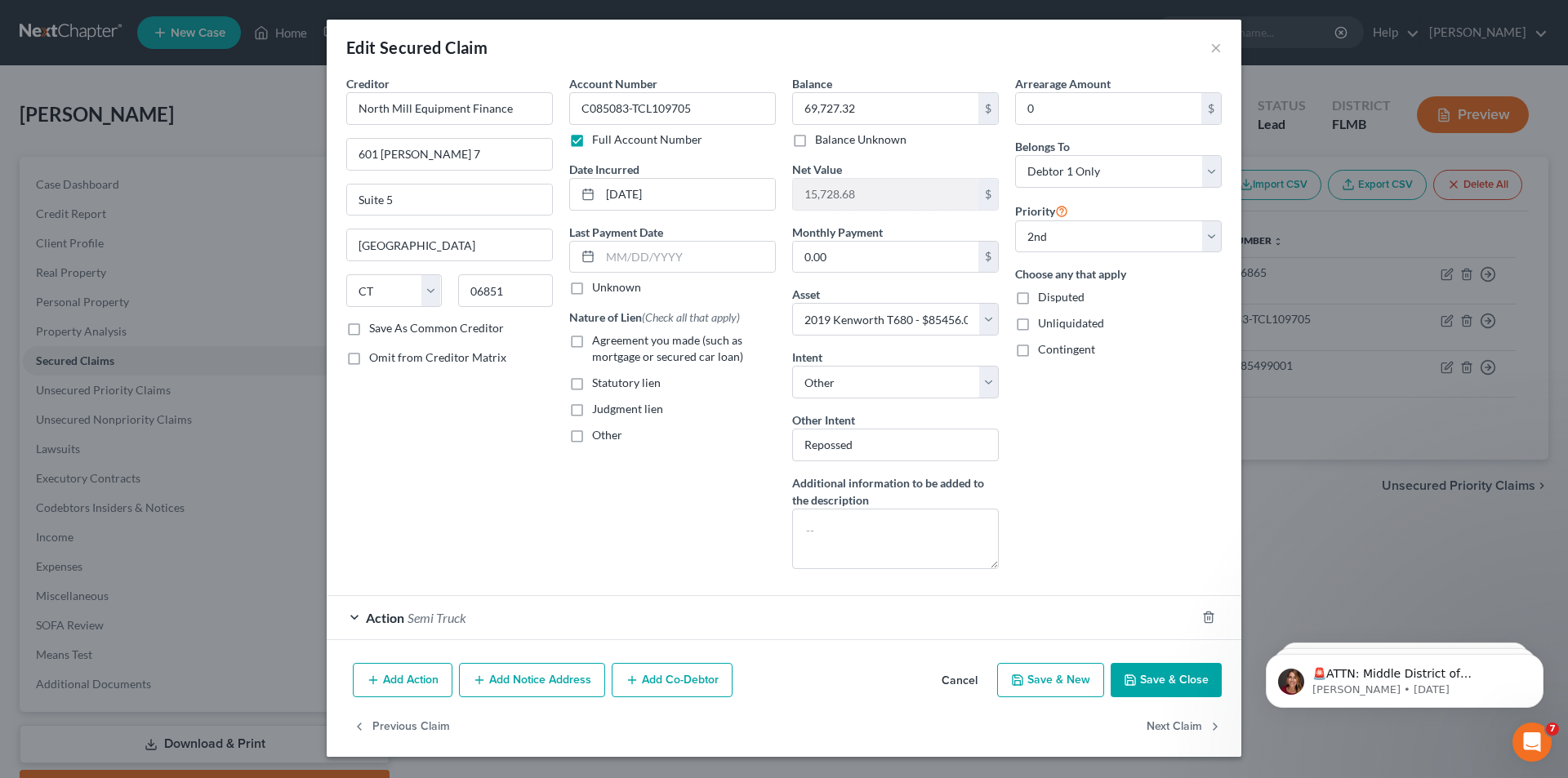
click at [387, 673] on button "Add Action" at bounding box center [402, 680] width 99 height 35
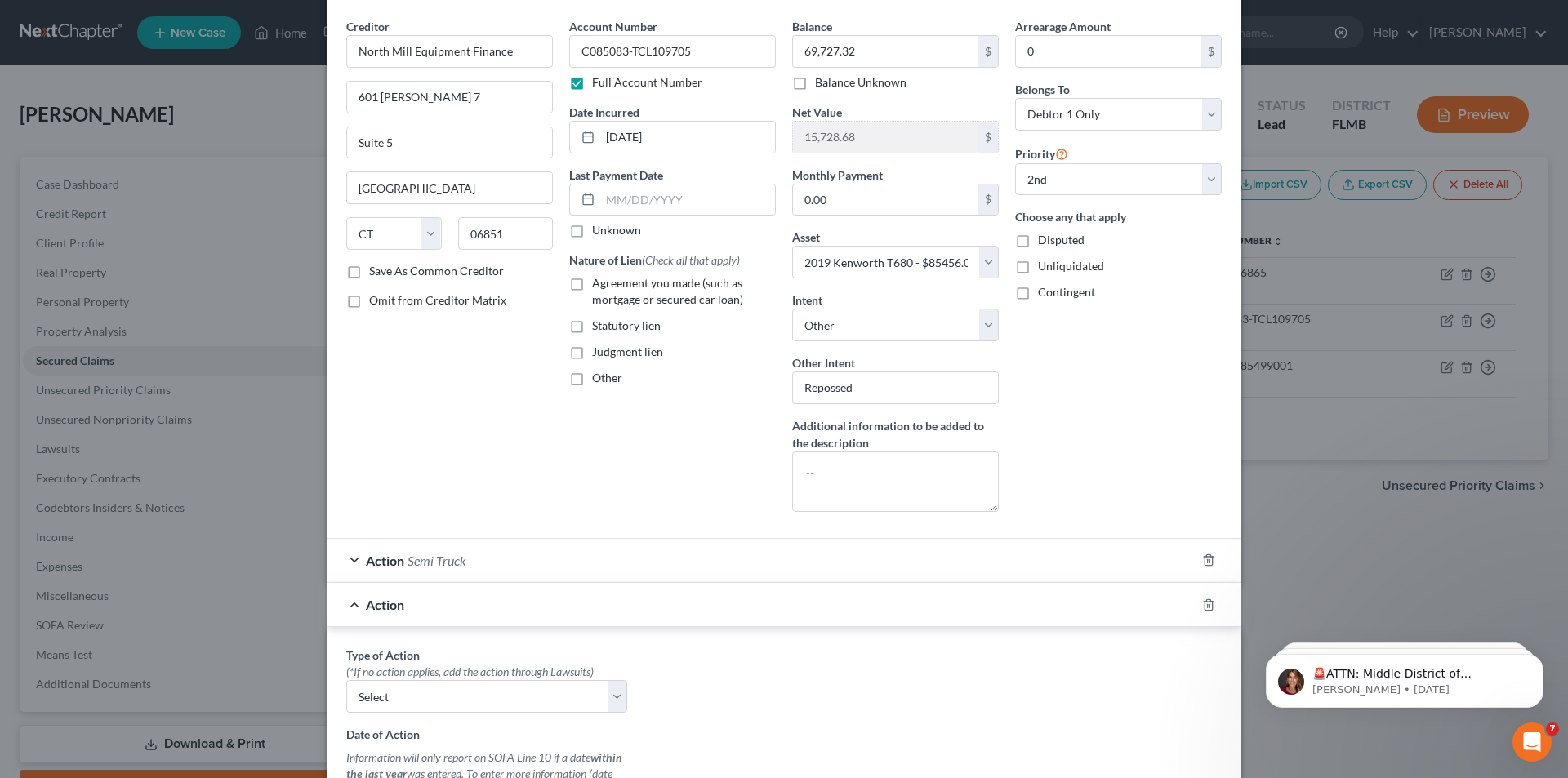
scroll to position [245, 0]
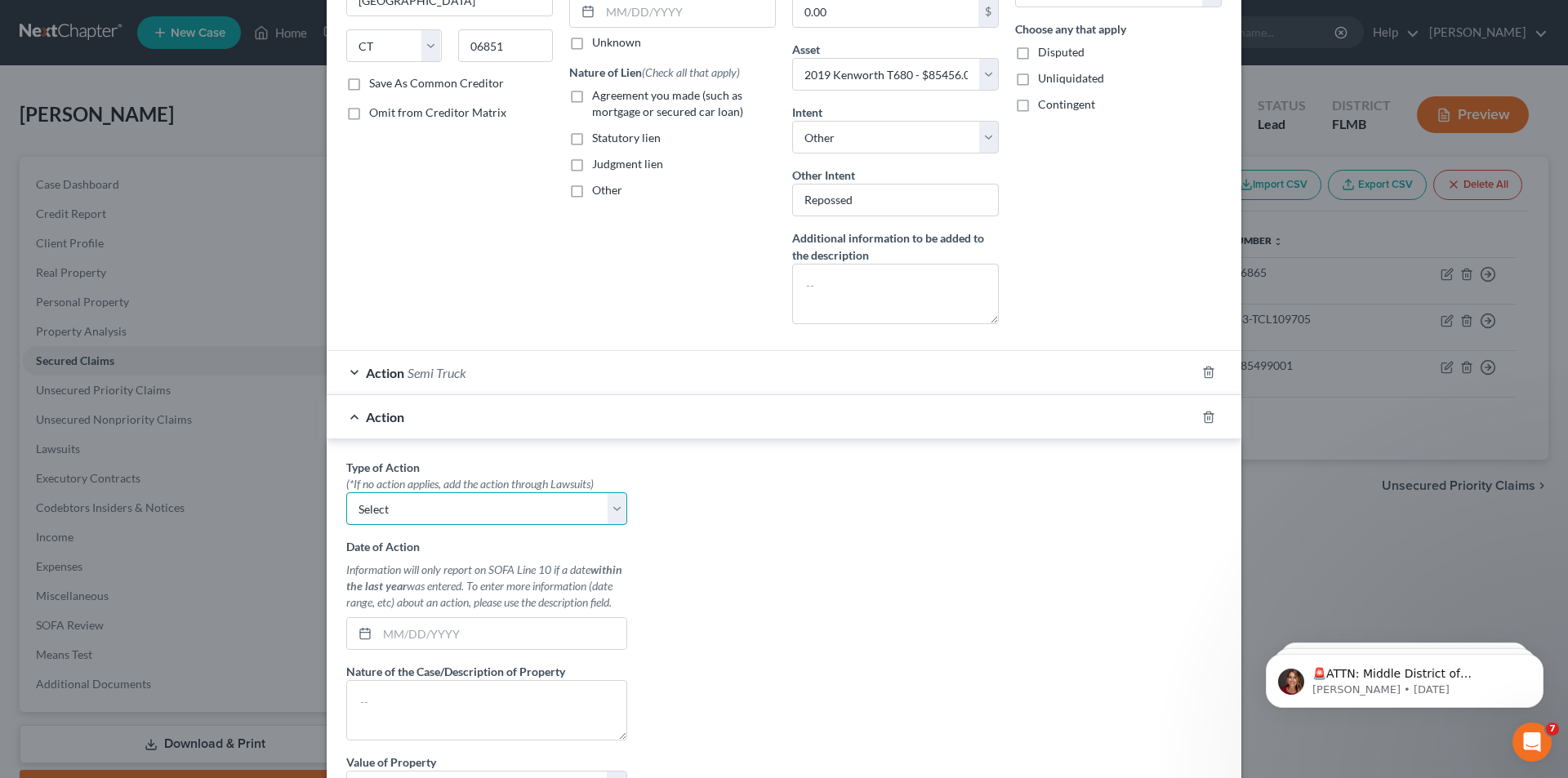
click at [404, 524] on select "Select Repossession Garnishment Foreclosure Personal Injury Attached, Seized, O…" at bounding box center [487, 509] width 281 height 33
select select "0"
click at [347, 493] on select "Select Repossession Garnishment Foreclosure Personal Injury Attached, Seized, O…" at bounding box center [487, 509] width 281 height 33
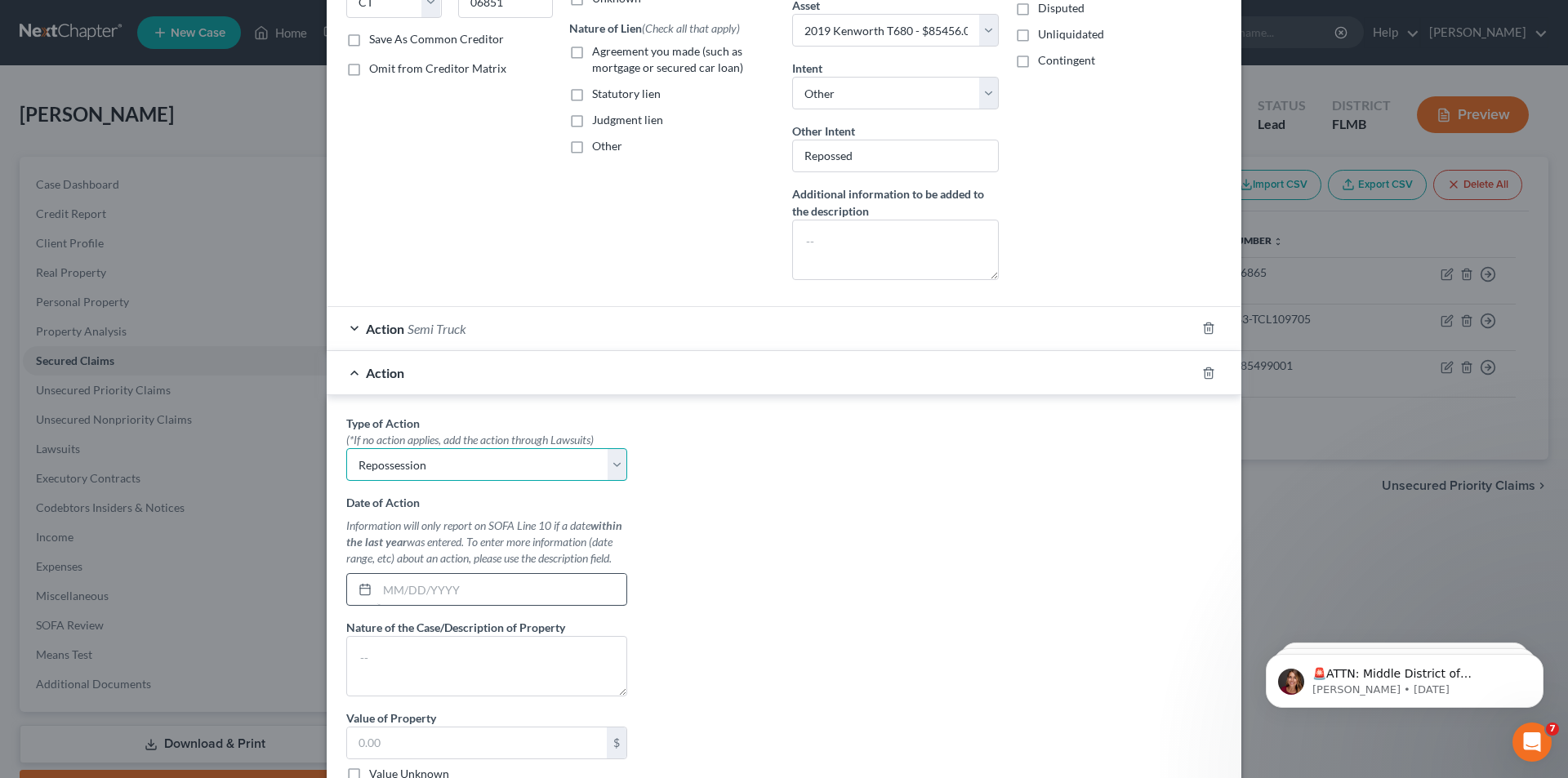
scroll to position [408, 0]
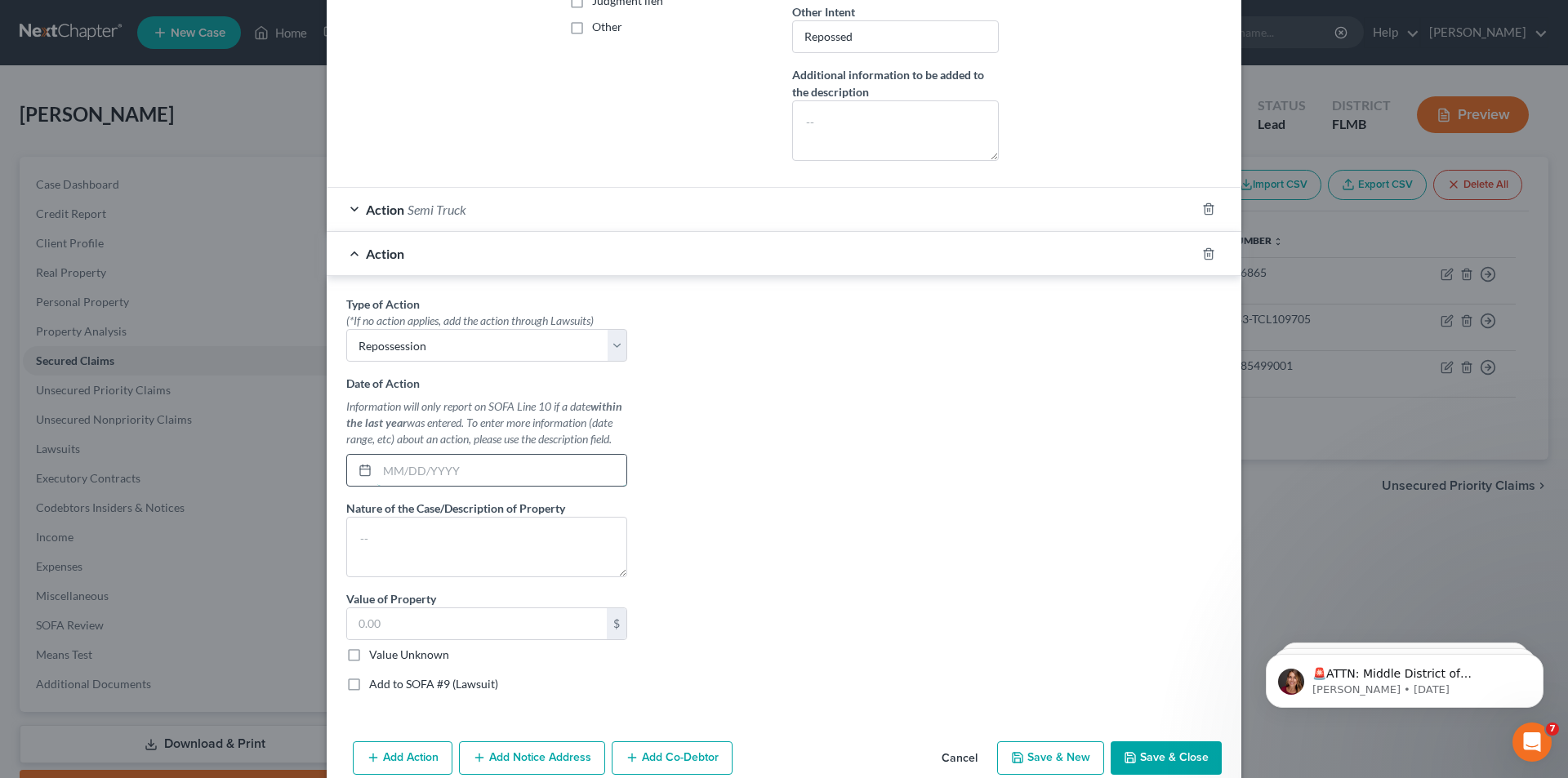
click at [490, 480] on input "text" at bounding box center [502, 470] width 249 height 31
type input "[DATE]"
click at [421, 629] on input "text" at bounding box center [477, 624] width 259 height 31
type input "84,456.00"
click at [369, 681] on label "Add to SOFA #9 (Lawsuit)" at bounding box center [433, 684] width 129 height 16
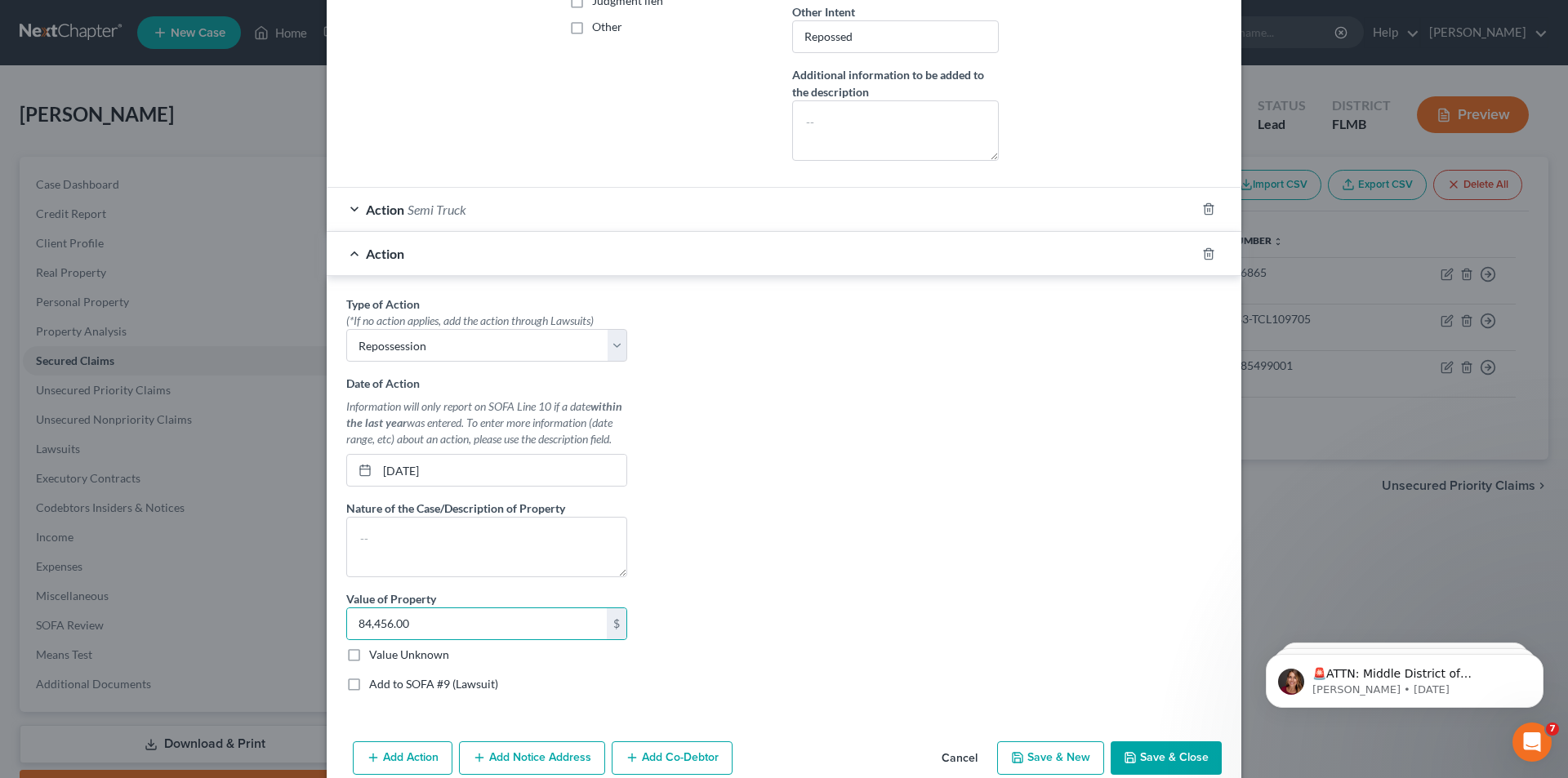
click at [376, 681] on input "Add to SOFA #9 (Lawsuit)" at bounding box center [381, 681] width 10 height 10
checkbox input "true"
select select "0"
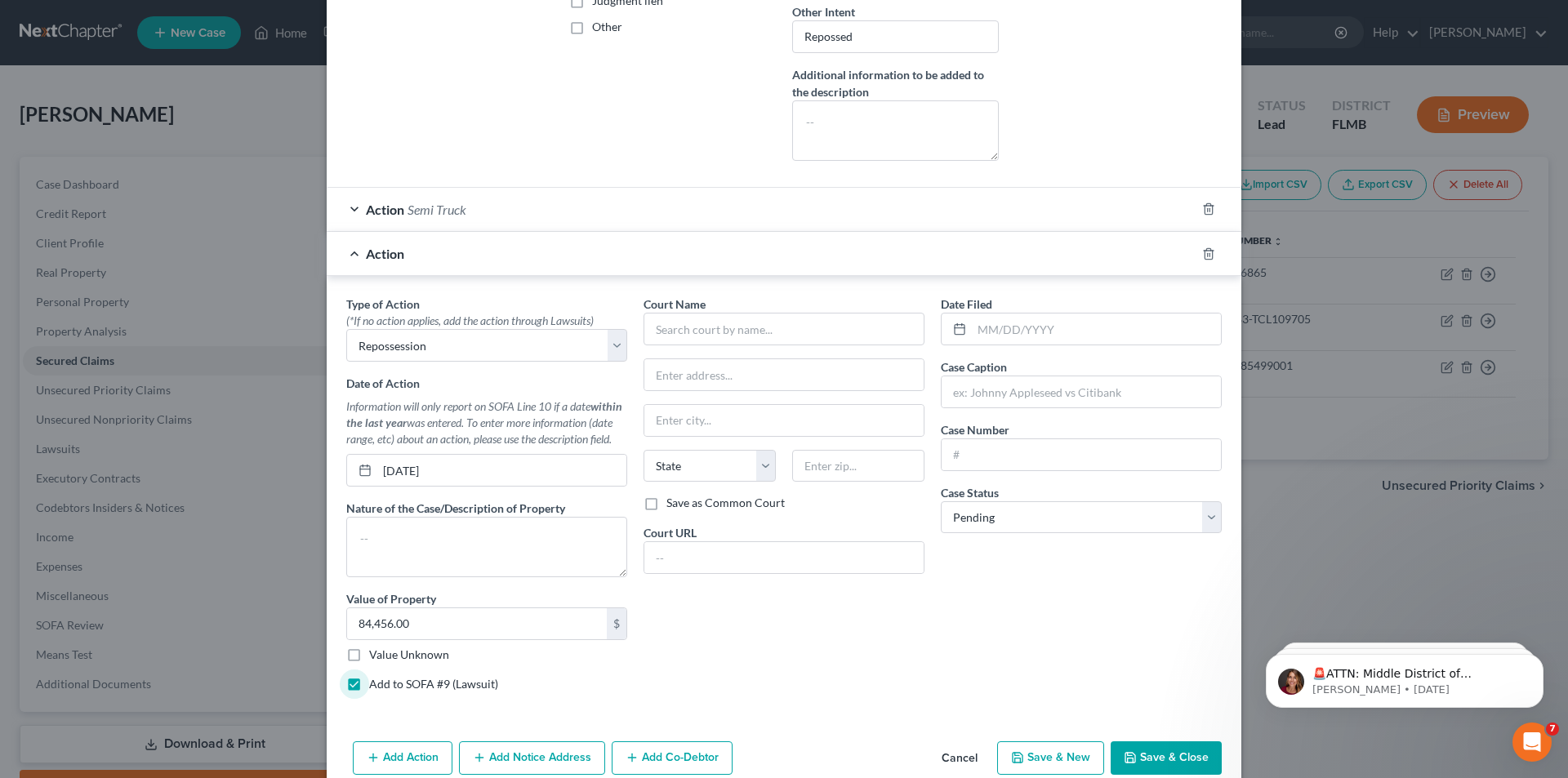
click at [369, 682] on label "Add to SOFA #9 (Lawsuit)" at bounding box center [433, 684] width 129 height 16
click at [376, 682] on input "Add to SOFA #9 (Lawsuit)" at bounding box center [381, 681] width 10 height 10
checkbox input "false"
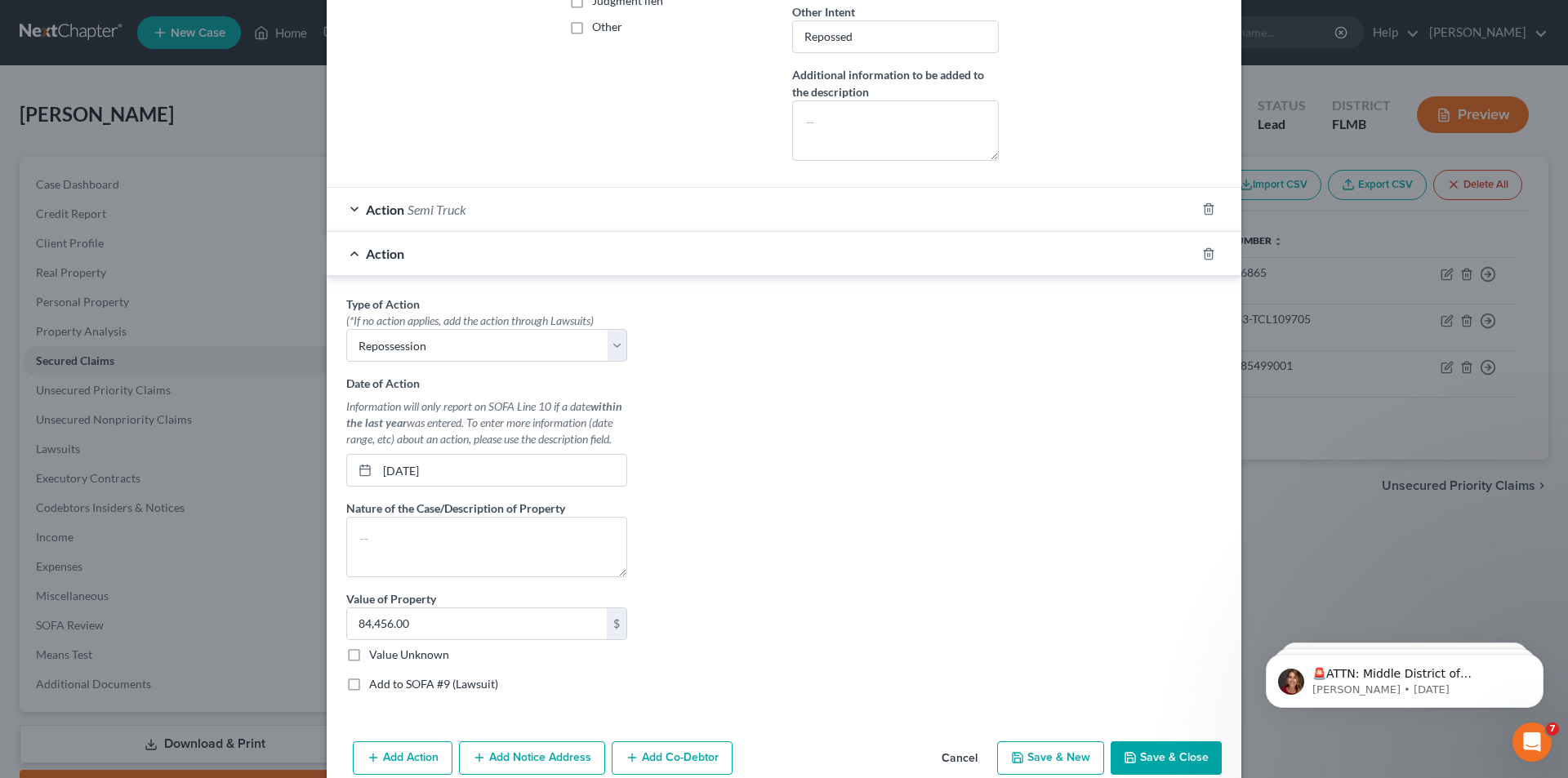
click at [1171, 755] on button "Save & Close" at bounding box center [1166, 759] width 112 height 35
select select
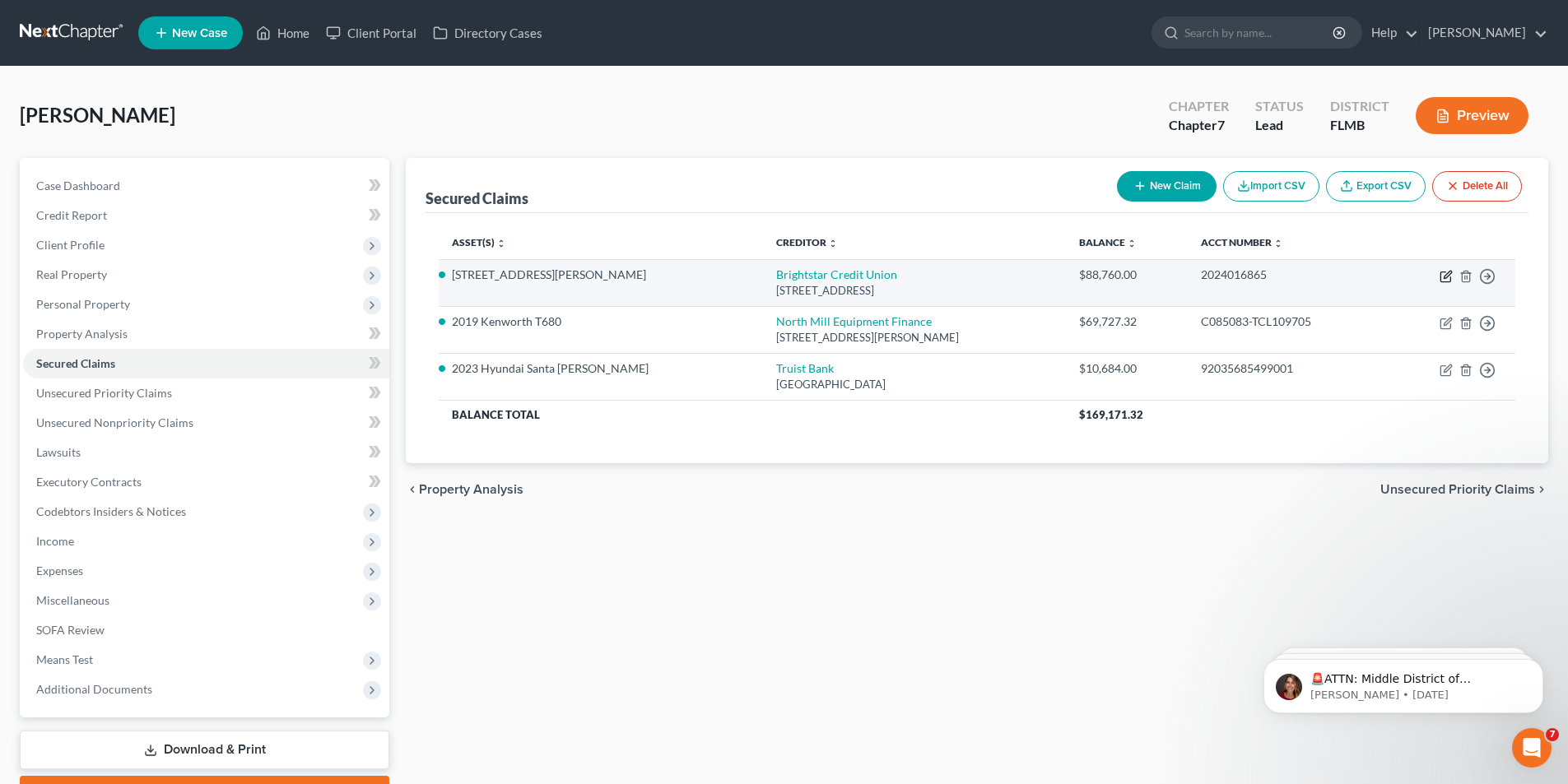
click at [1443, 276] on icon "button" at bounding box center [1446, 276] width 13 height 13
select select "17"
select select "2"
select select "0"
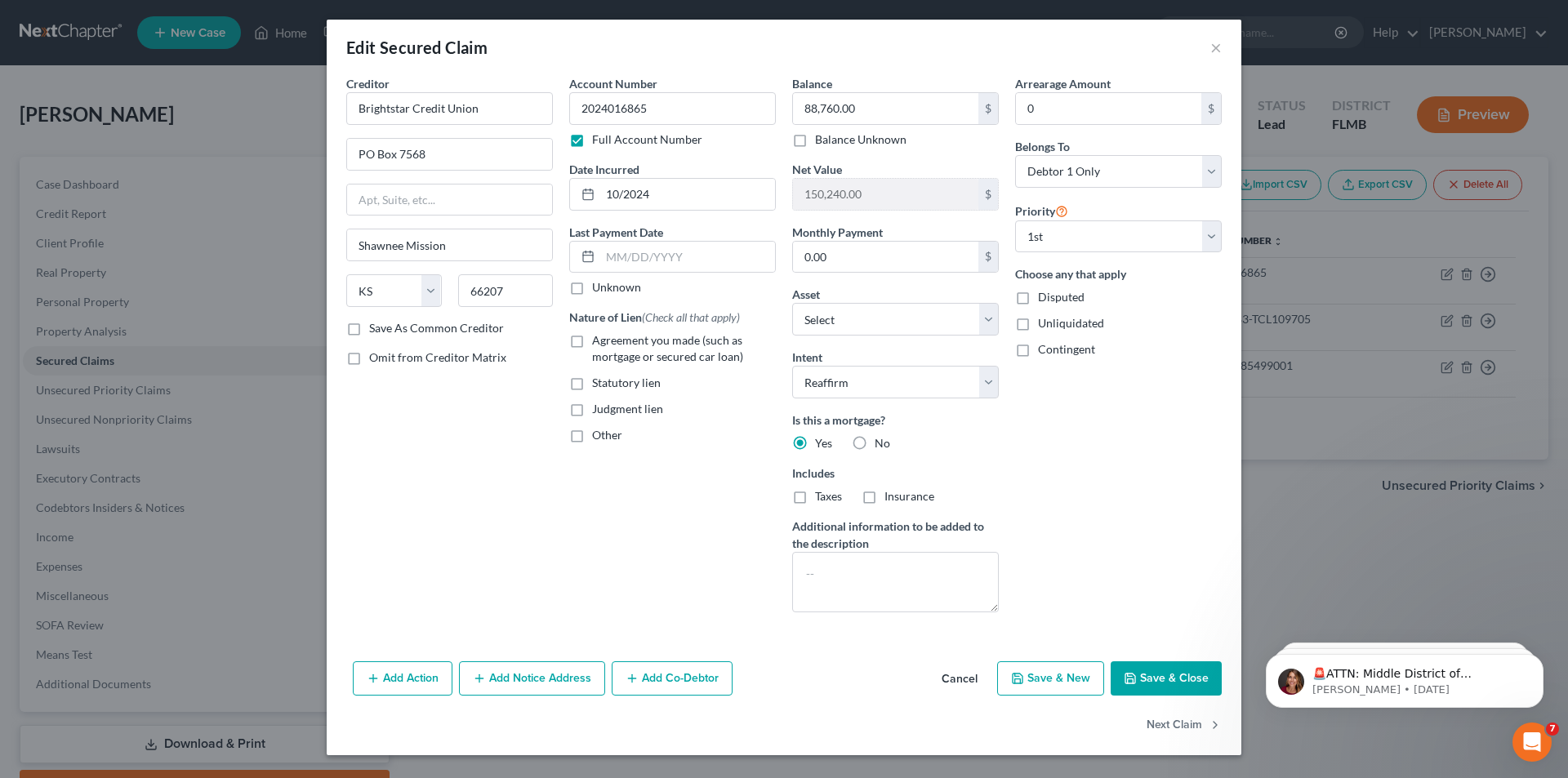
click at [592, 338] on label "Agreement you made (such as mortgage or secured car loan)" at bounding box center [684, 349] width 184 height 33
click at [599, 338] on input "Agreement you made (such as mortgage or secured car loan)" at bounding box center [604, 338] width 10 height 10
checkbox input "true"
click at [1156, 674] on button "Save & Close" at bounding box center [1166, 679] width 112 height 35
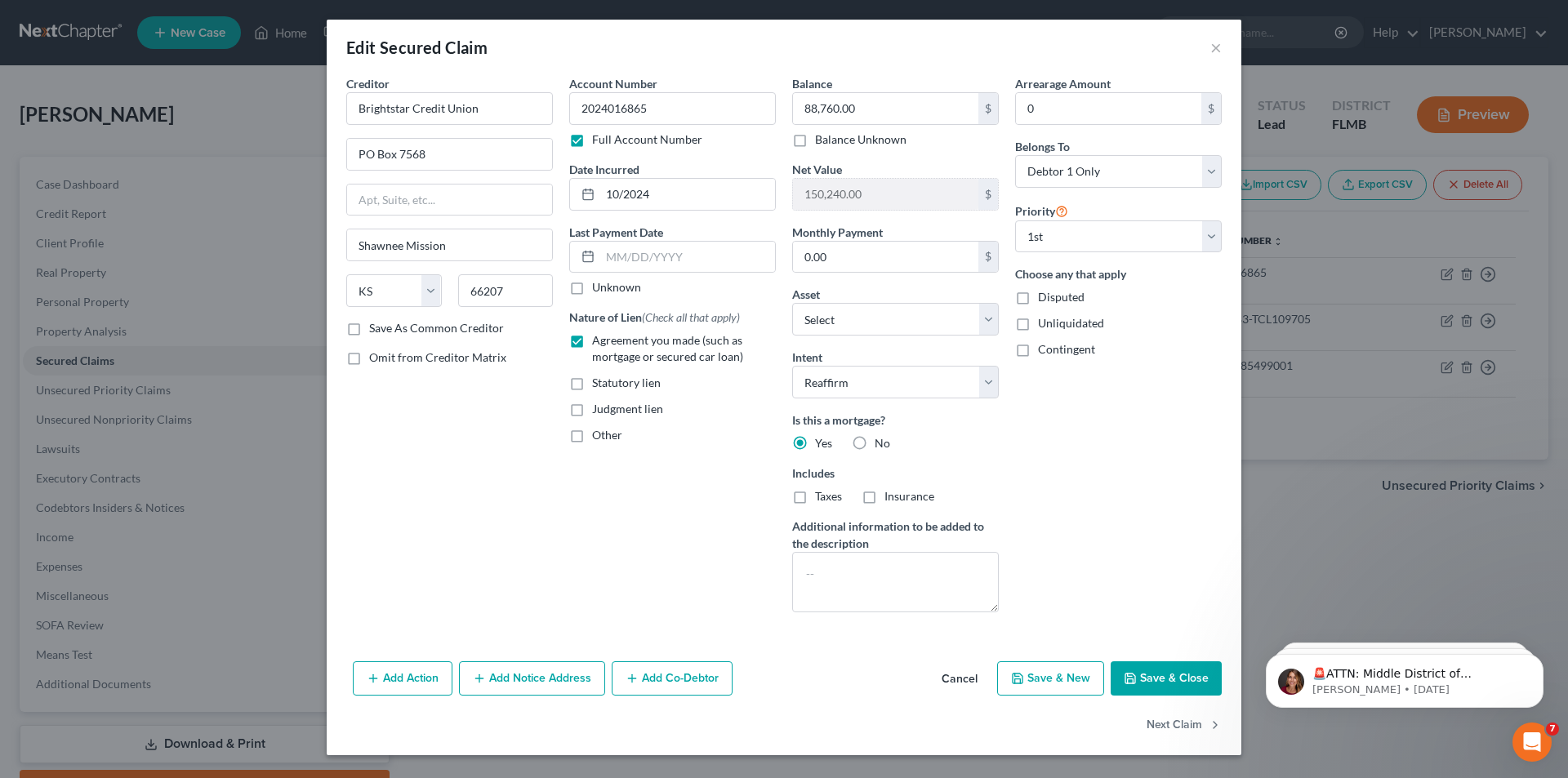
click at [1156, 674] on button "Save & Close" at bounding box center [1166, 679] width 112 height 35
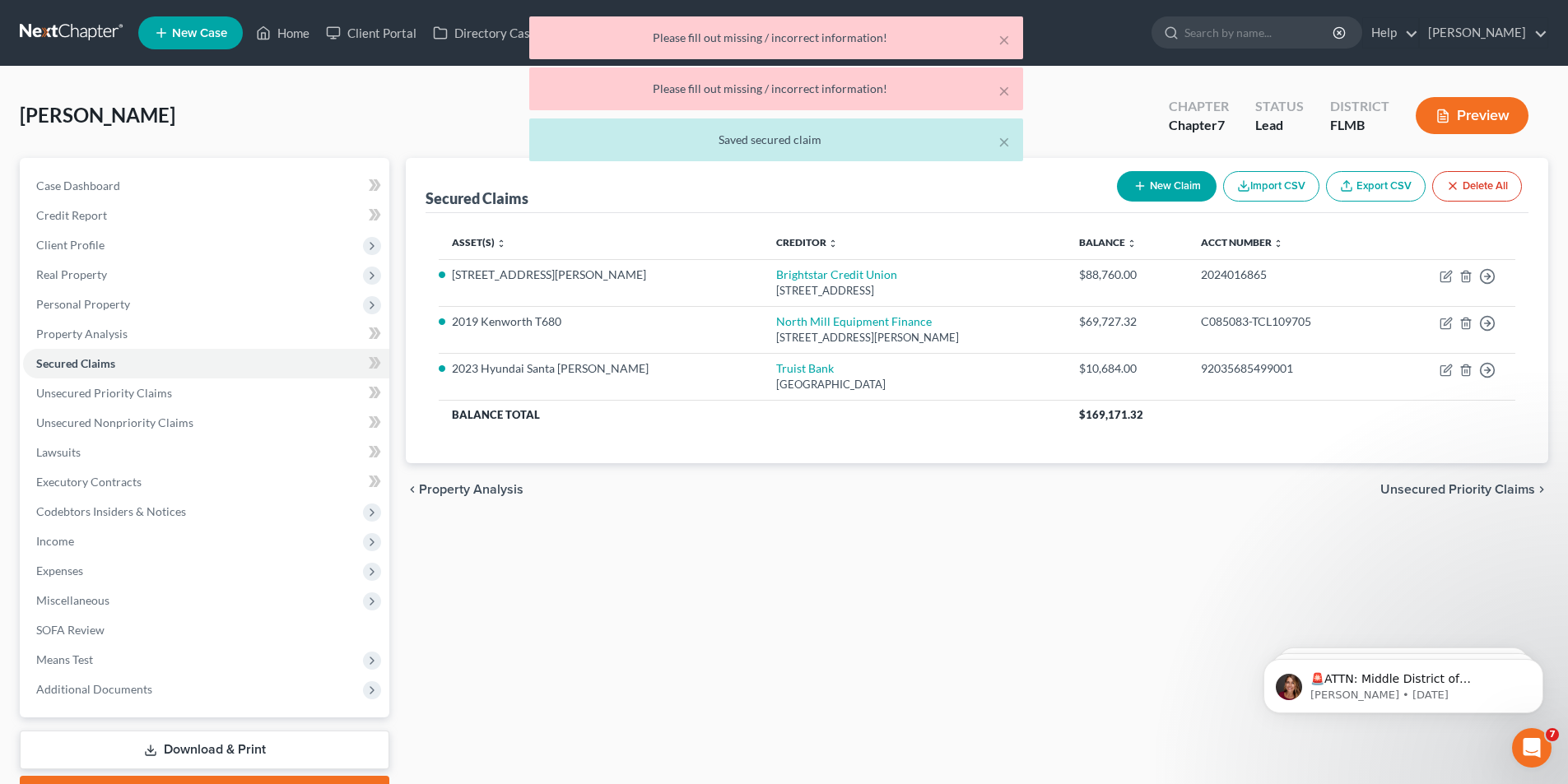
click at [807, 84] on div "Please fill out missing / incorrect information!" at bounding box center [776, 89] width 468 height 17
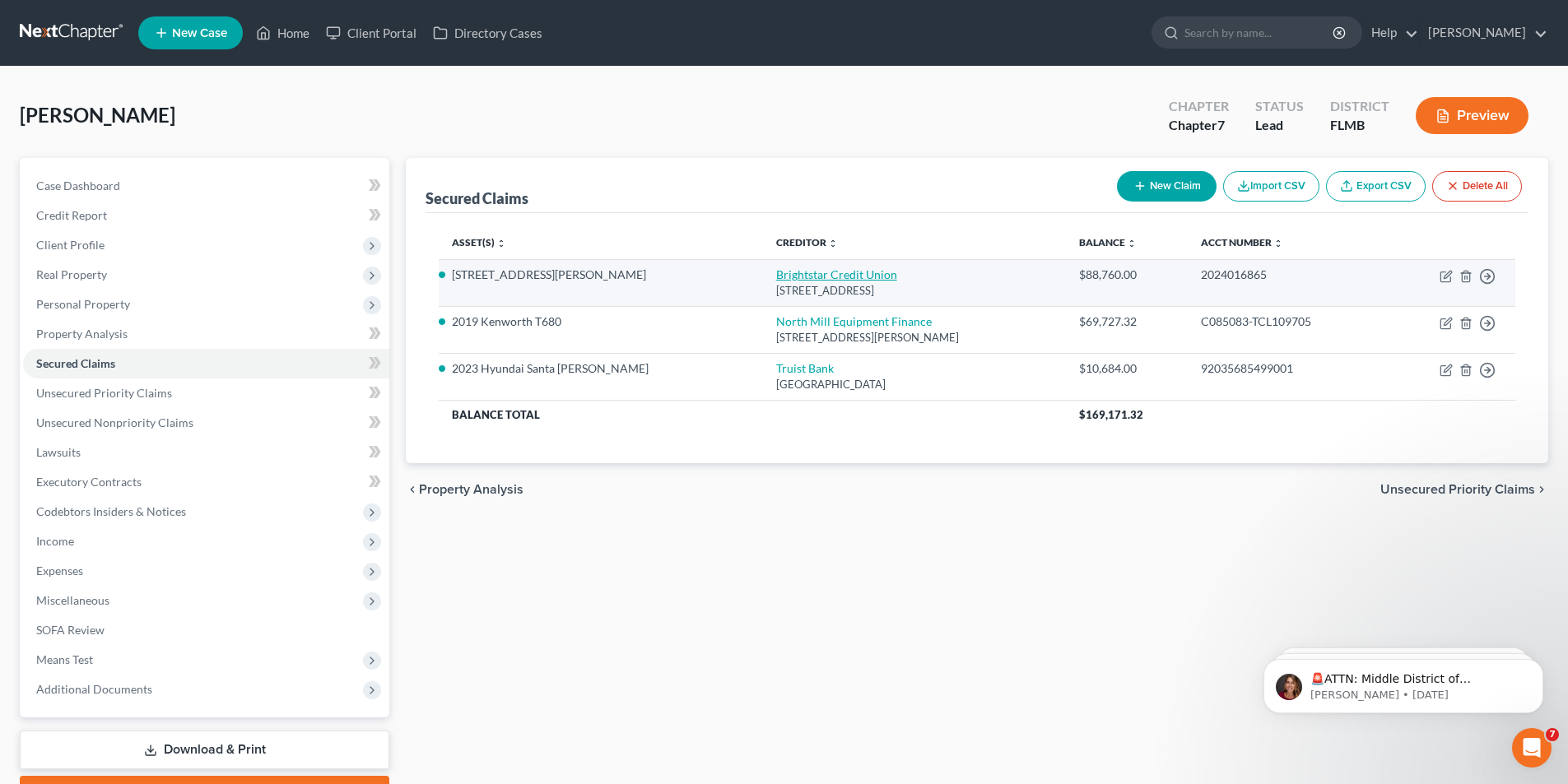
click at [776, 276] on link "Brightstar Credit Union" at bounding box center [836, 274] width 121 height 14
select select "17"
select select "3"
select select "2"
select select "0"
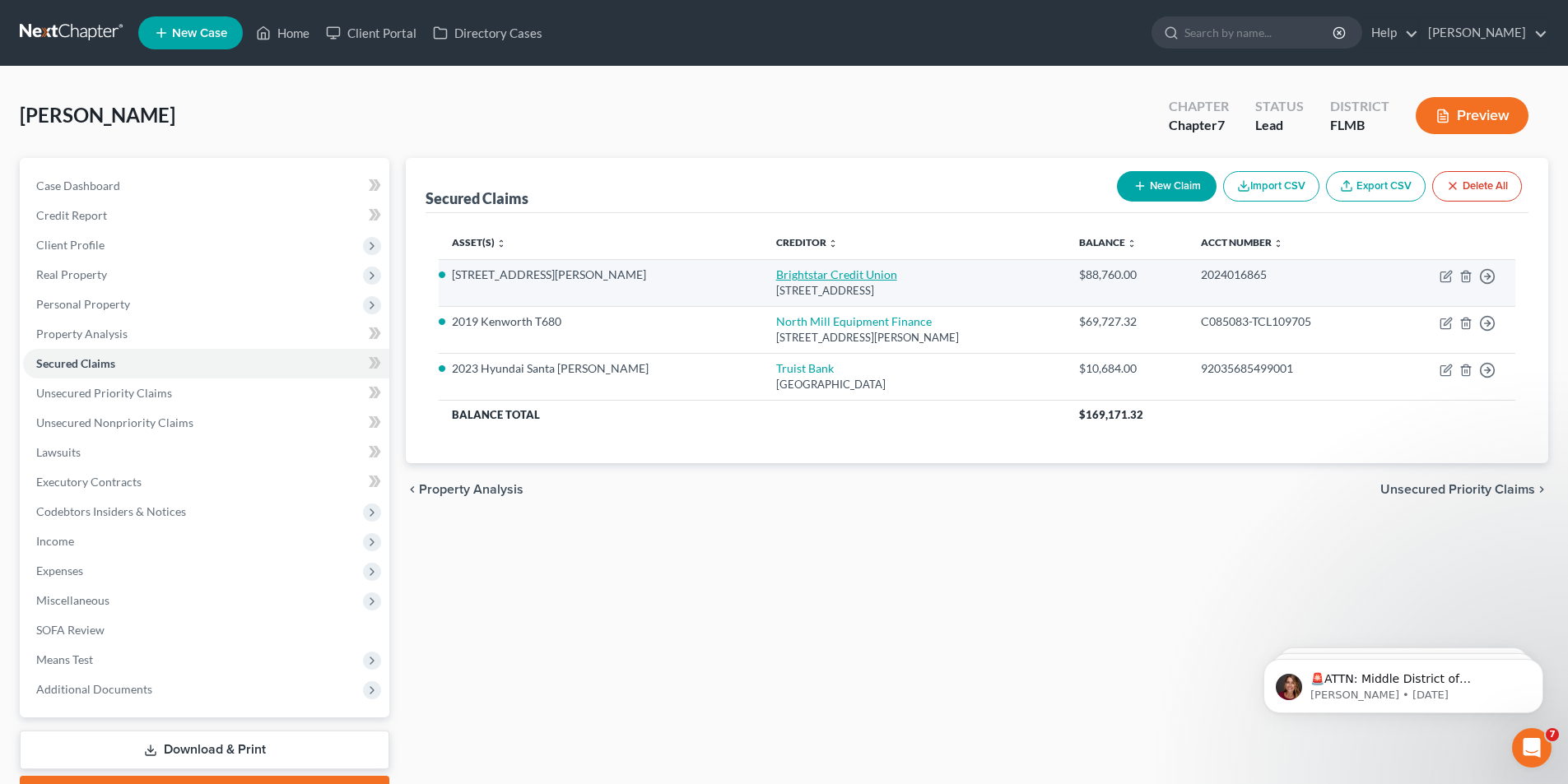
select select "0"
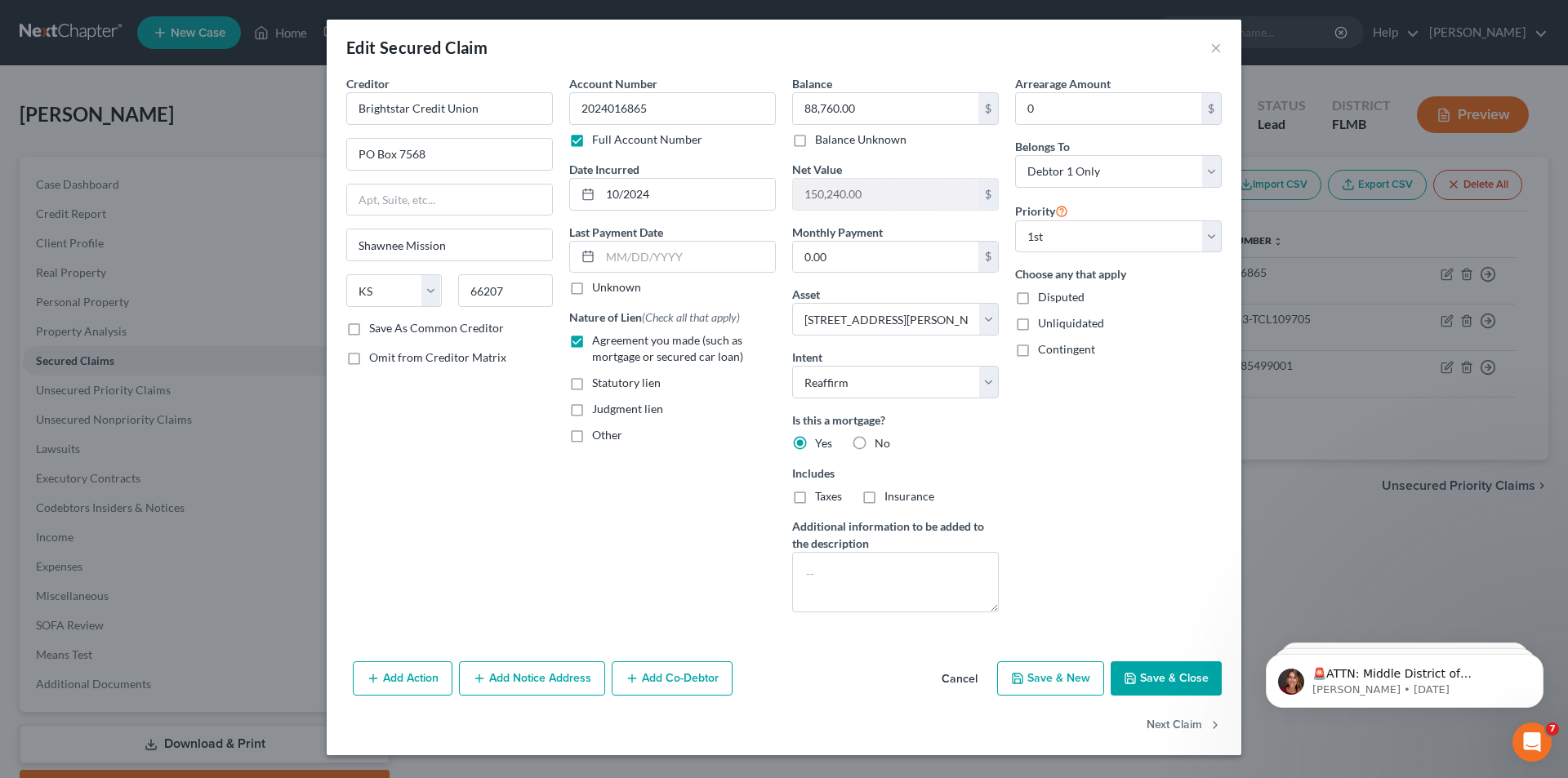
click at [1158, 683] on button "Save & Close" at bounding box center [1166, 679] width 112 height 35
select select "3"
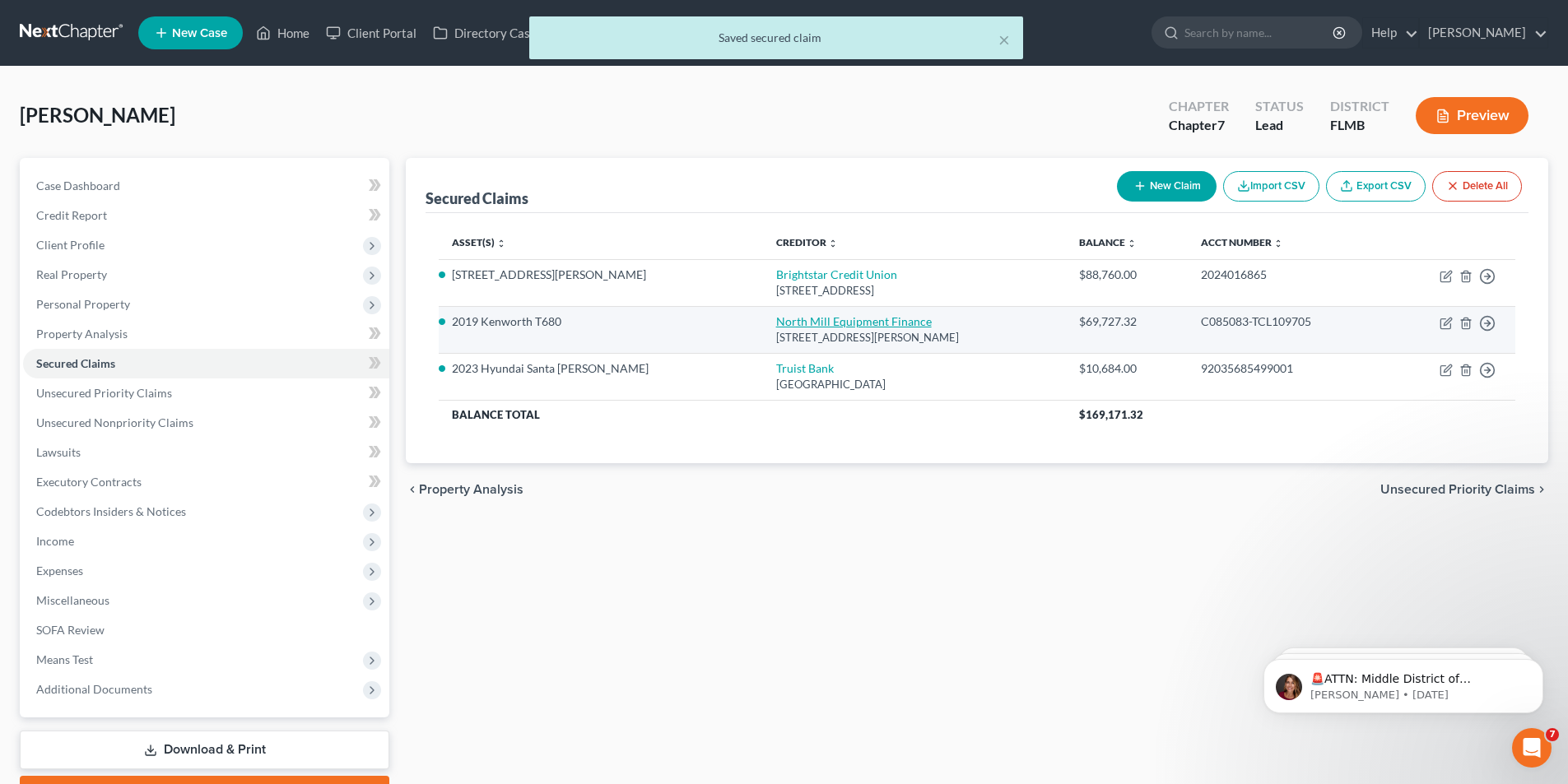
click at [801, 321] on link "North Mill Equipment Finance" at bounding box center [854, 321] width 156 height 14
select select "6"
select select "4"
select select "0"
select select "1"
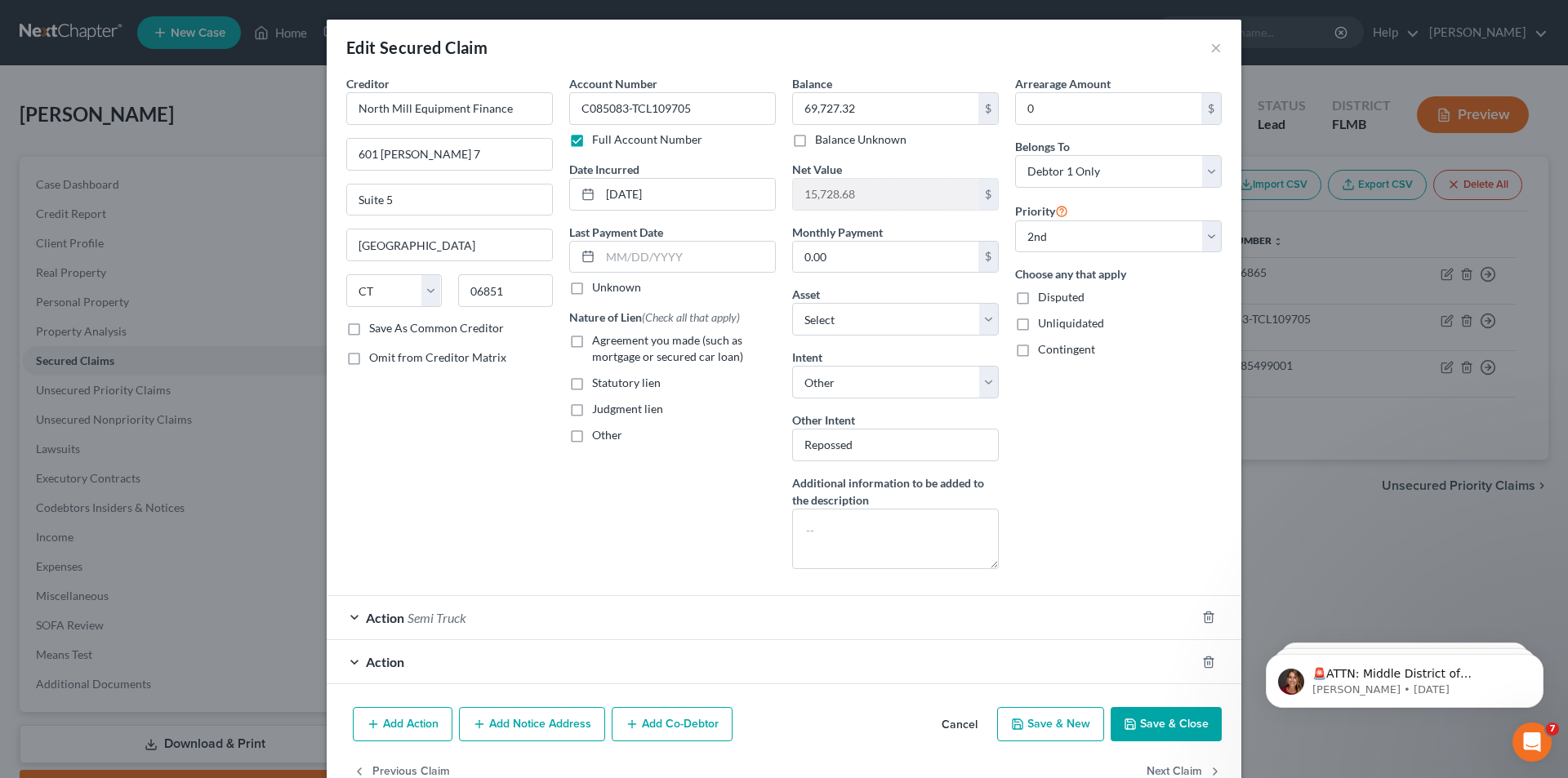
click at [412, 619] on span "Semi Truck" at bounding box center [437, 618] width 59 height 16
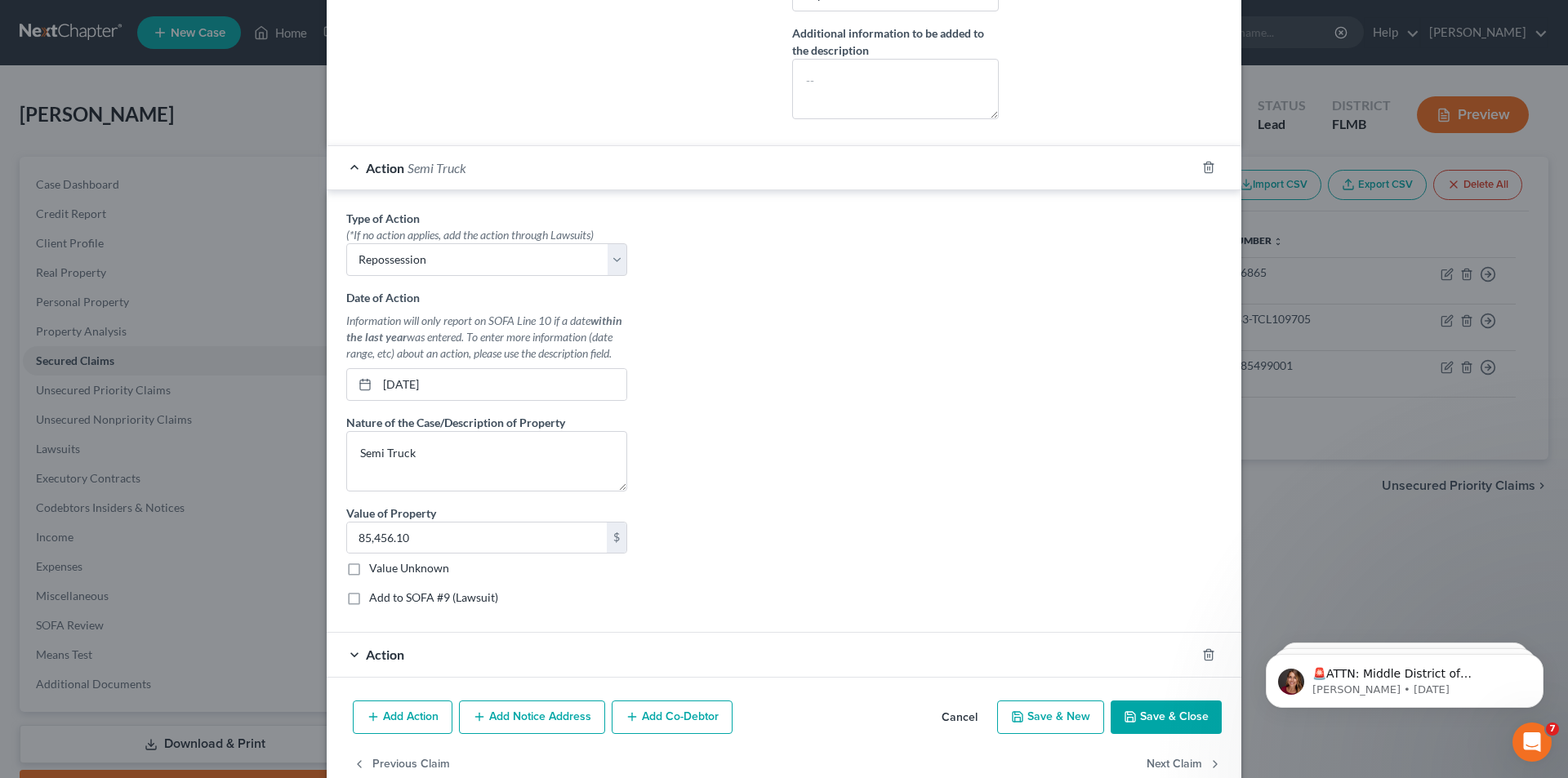
scroll to position [486, 0]
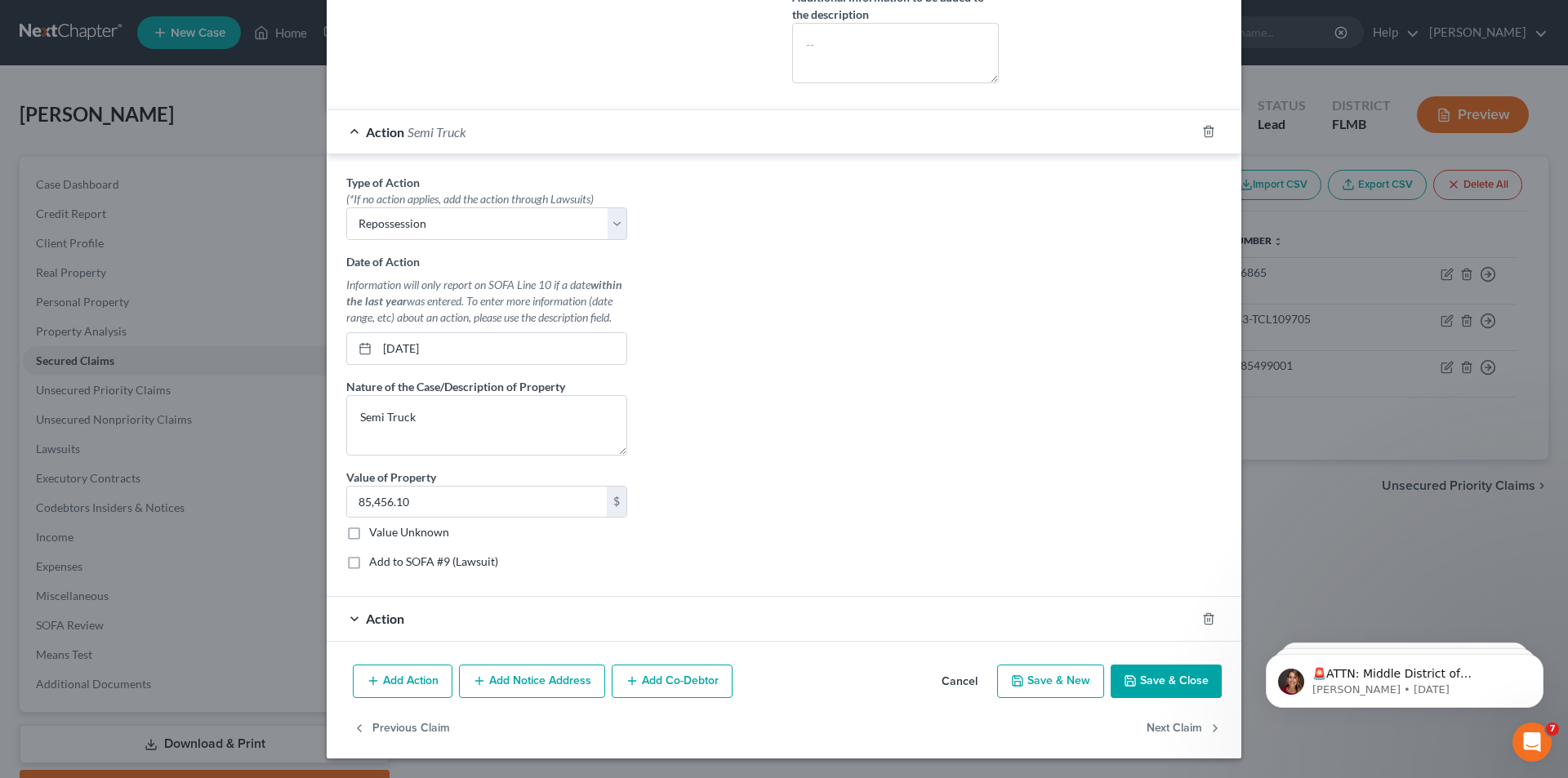
click at [379, 615] on span "Action" at bounding box center [385, 619] width 38 height 16
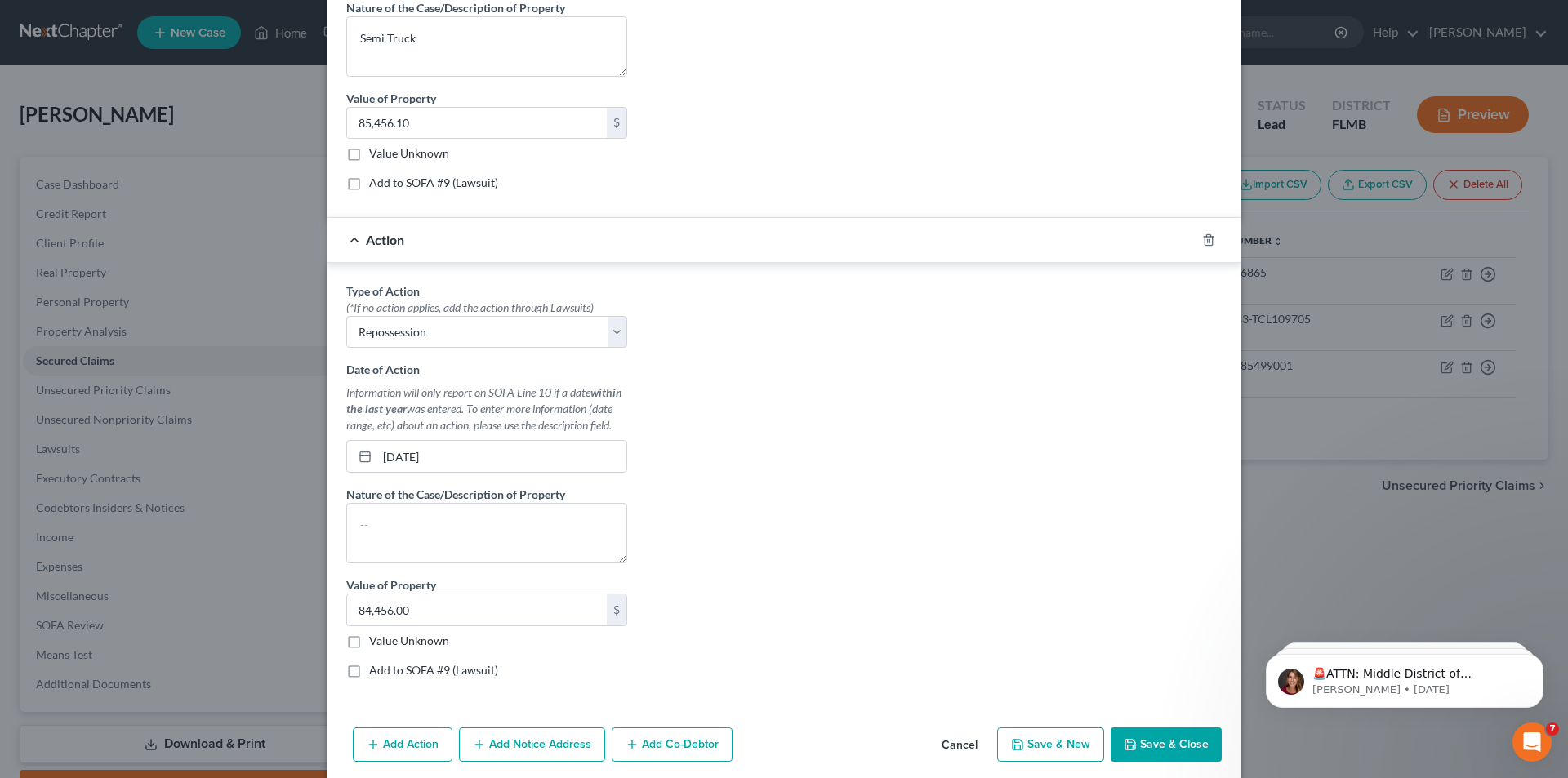
scroll to position [928, 0]
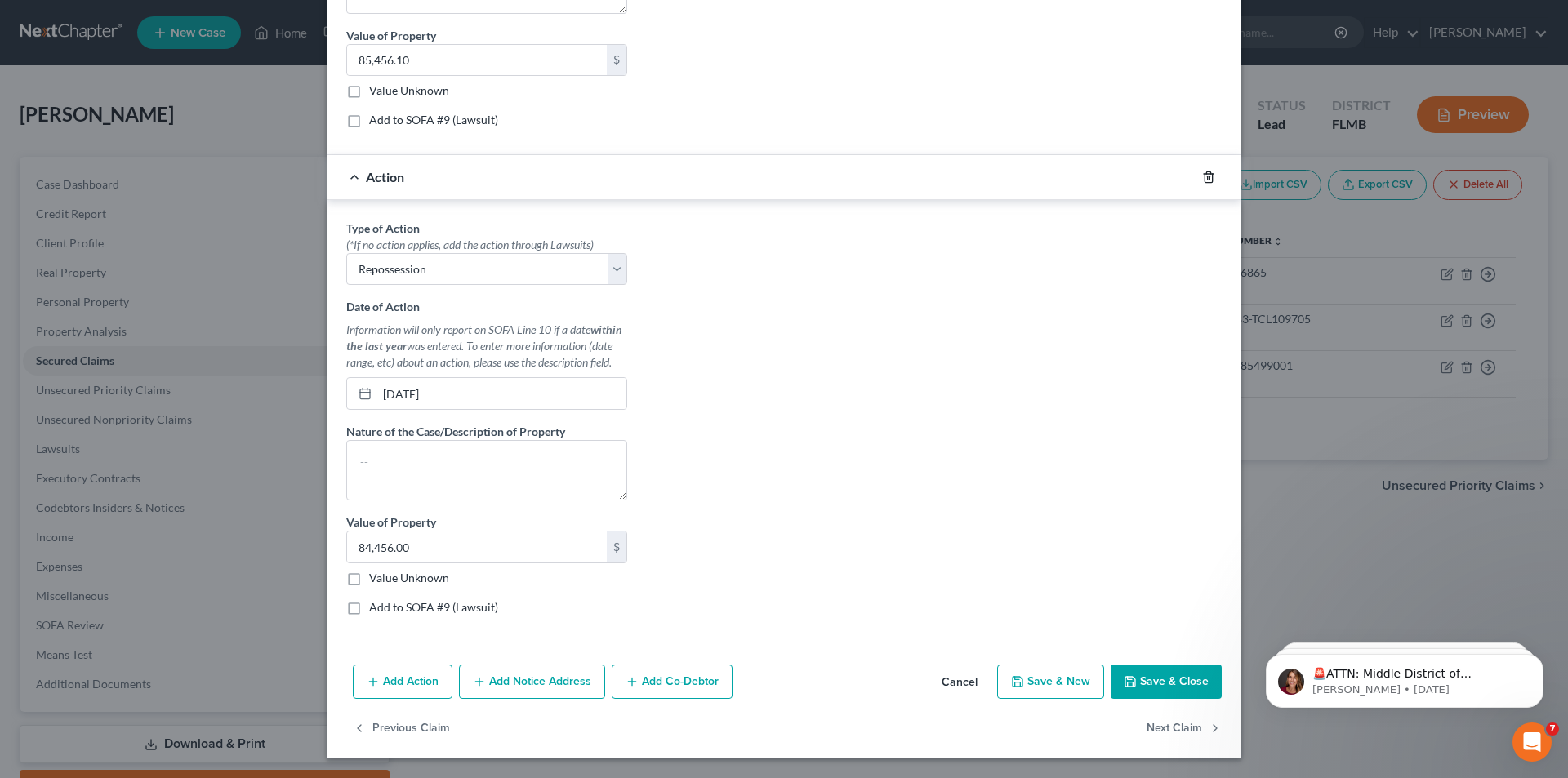
click at [1209, 179] on line "button" at bounding box center [1209, 178] width 0 height 3
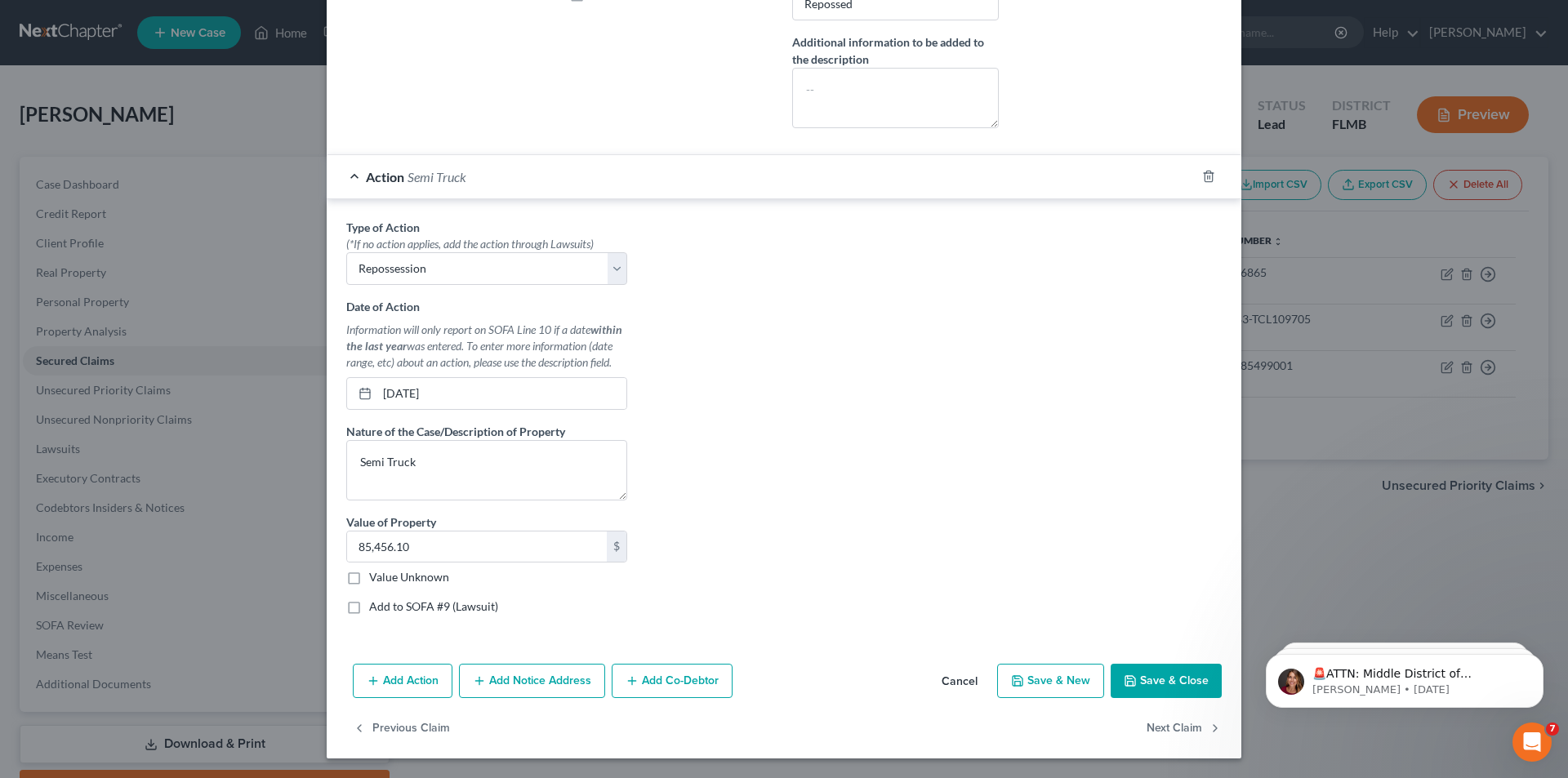
click at [1159, 684] on button "Save & Close" at bounding box center [1166, 681] width 112 height 35
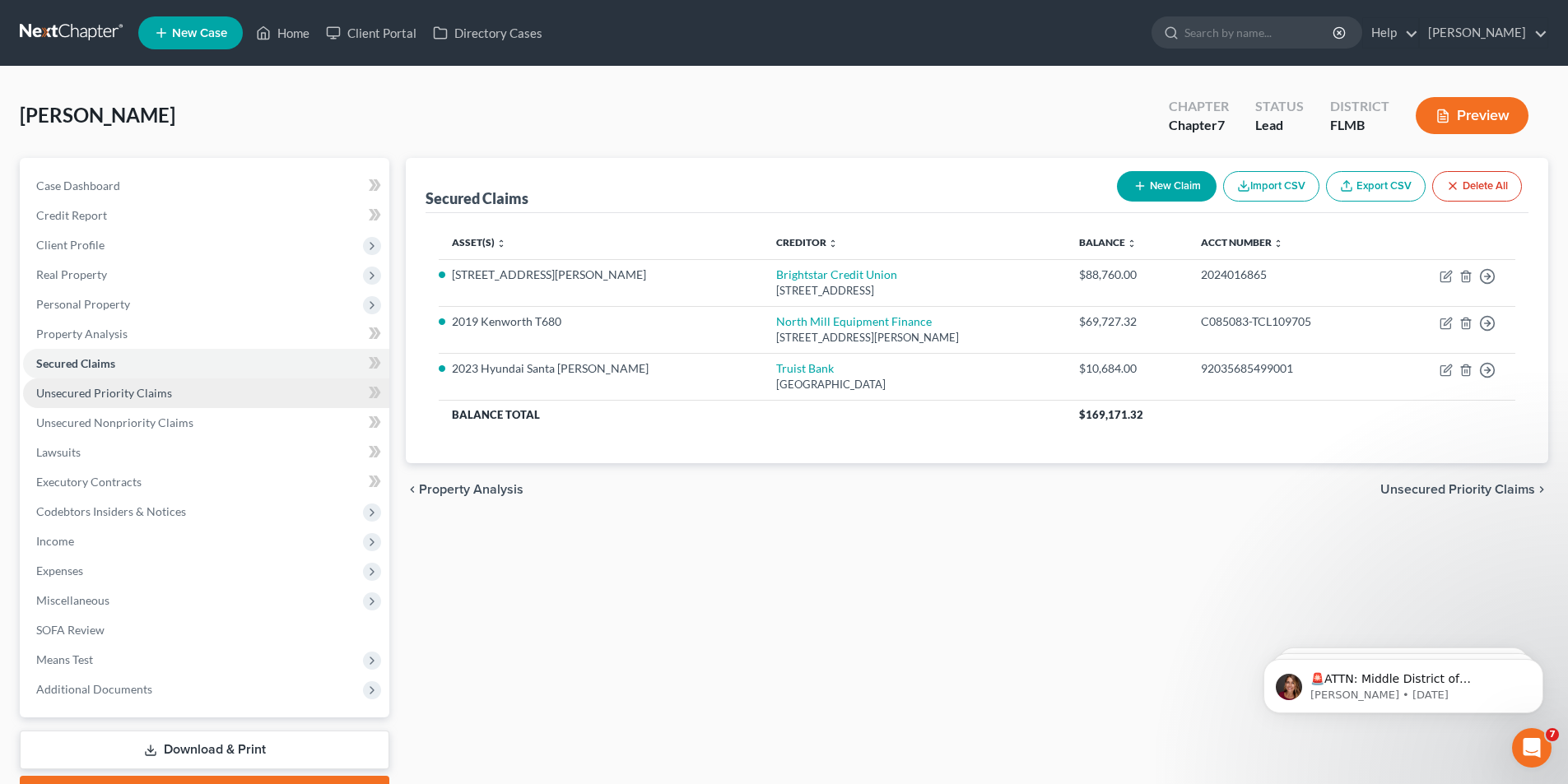
click at [57, 384] on link "Unsecured Priority Claims" at bounding box center [206, 394] width 366 height 30
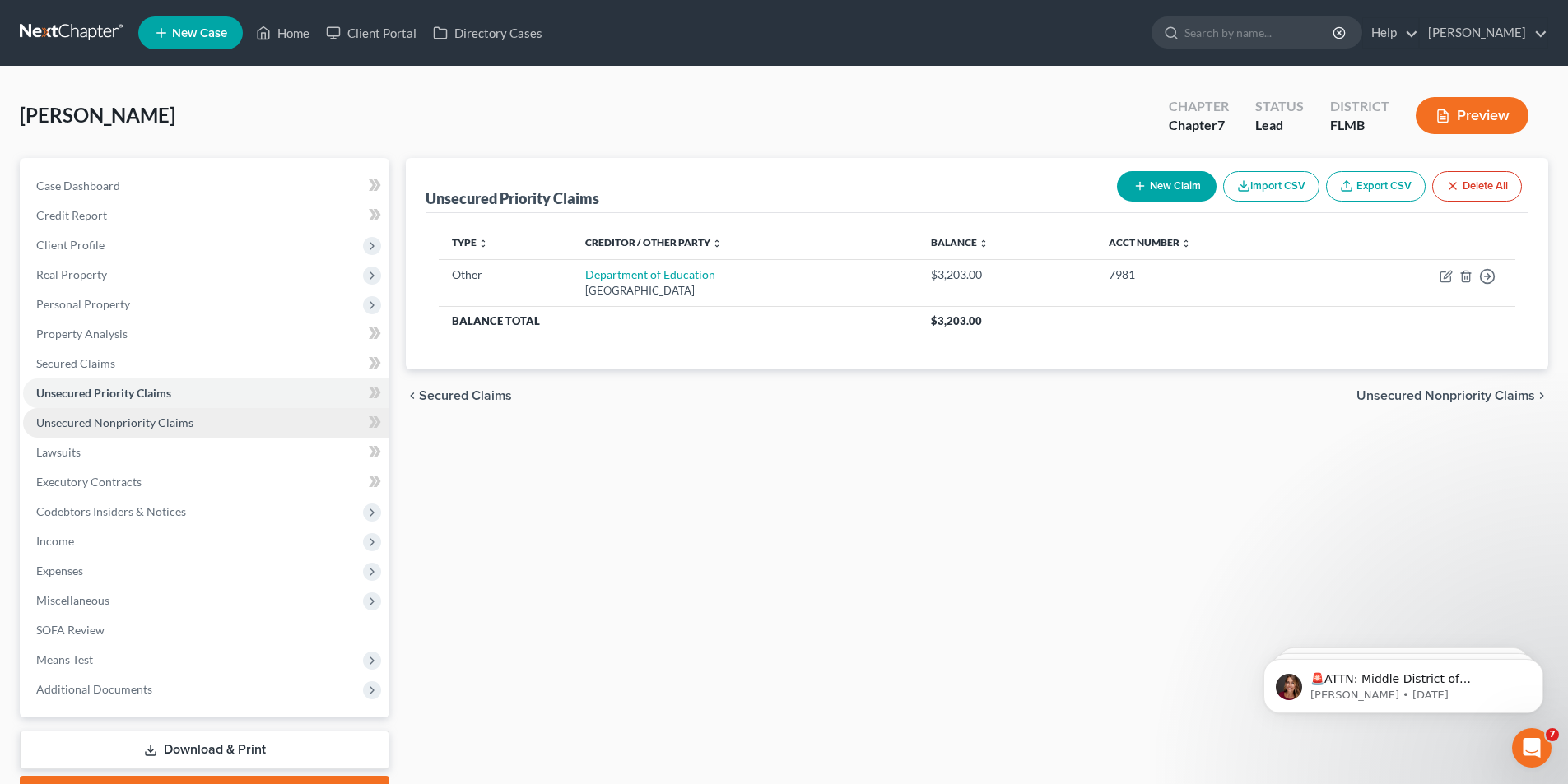
click at [96, 425] on span "Unsecured Nonpriority Claims" at bounding box center [115, 422] width 157 height 14
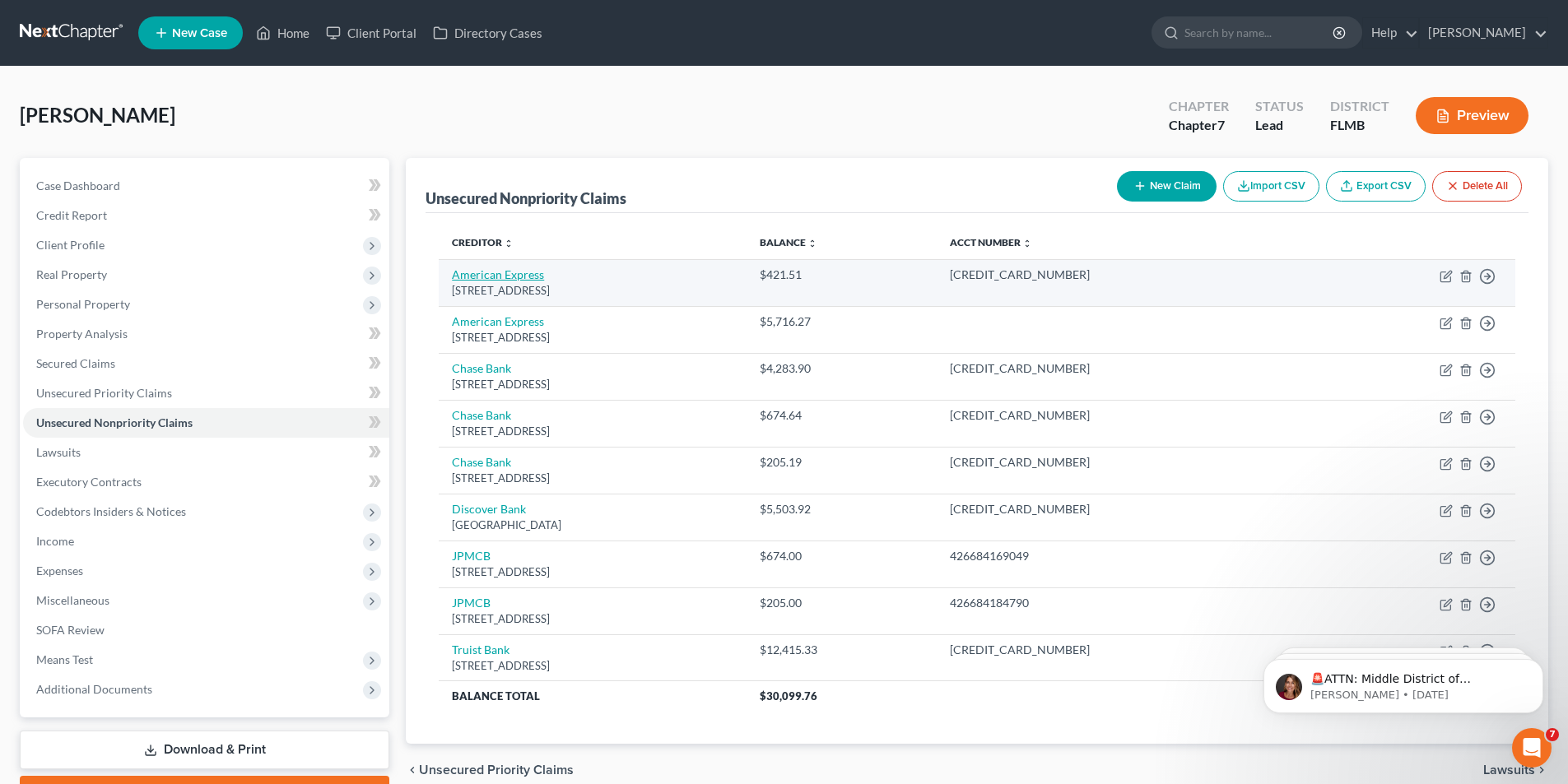
click at [482, 278] on link "American Express" at bounding box center [498, 274] width 92 height 14
select select "14"
select select "2"
select select "0"
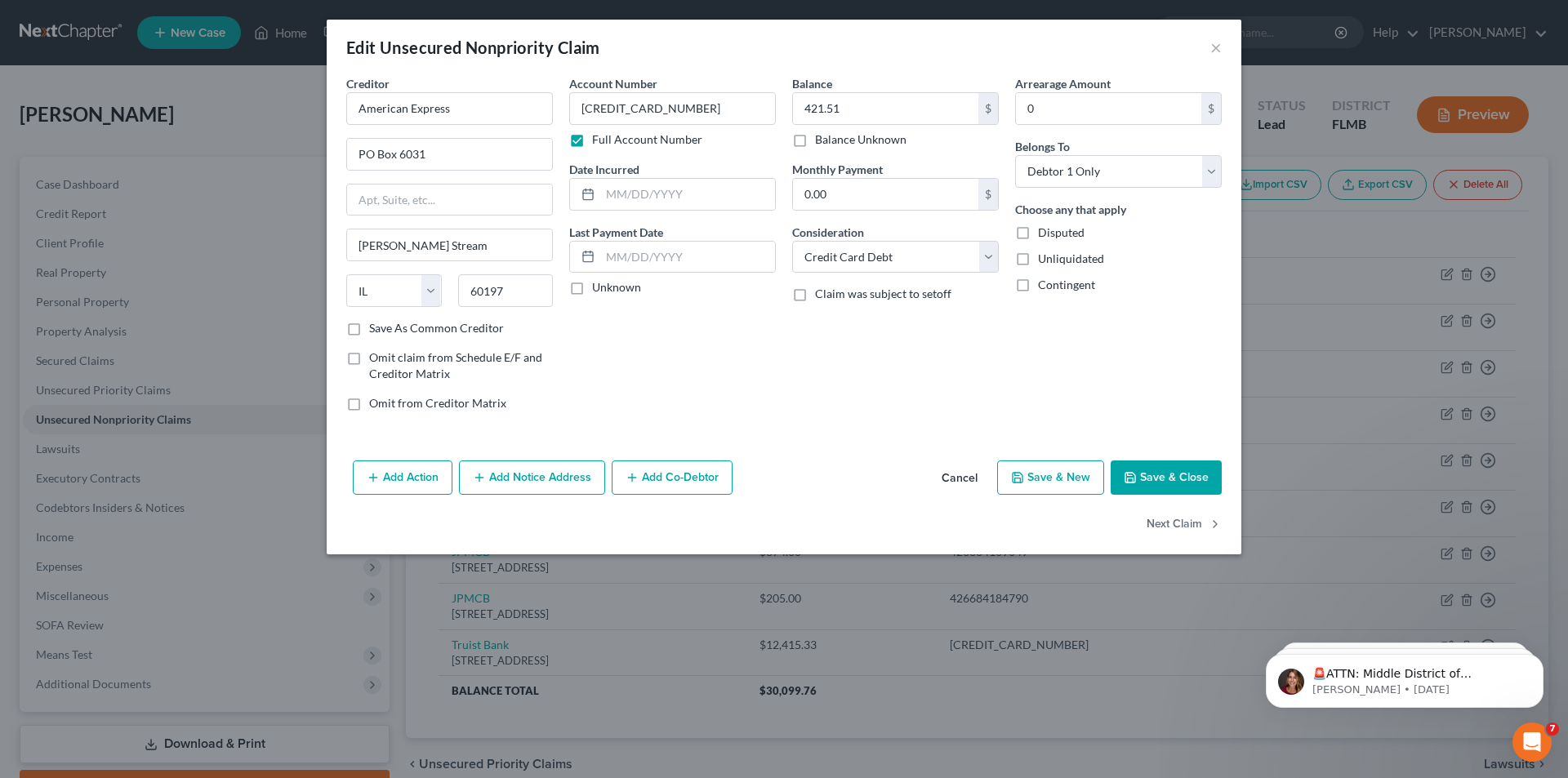
click at [1169, 480] on button "Save & Close" at bounding box center [1166, 478] width 112 height 35
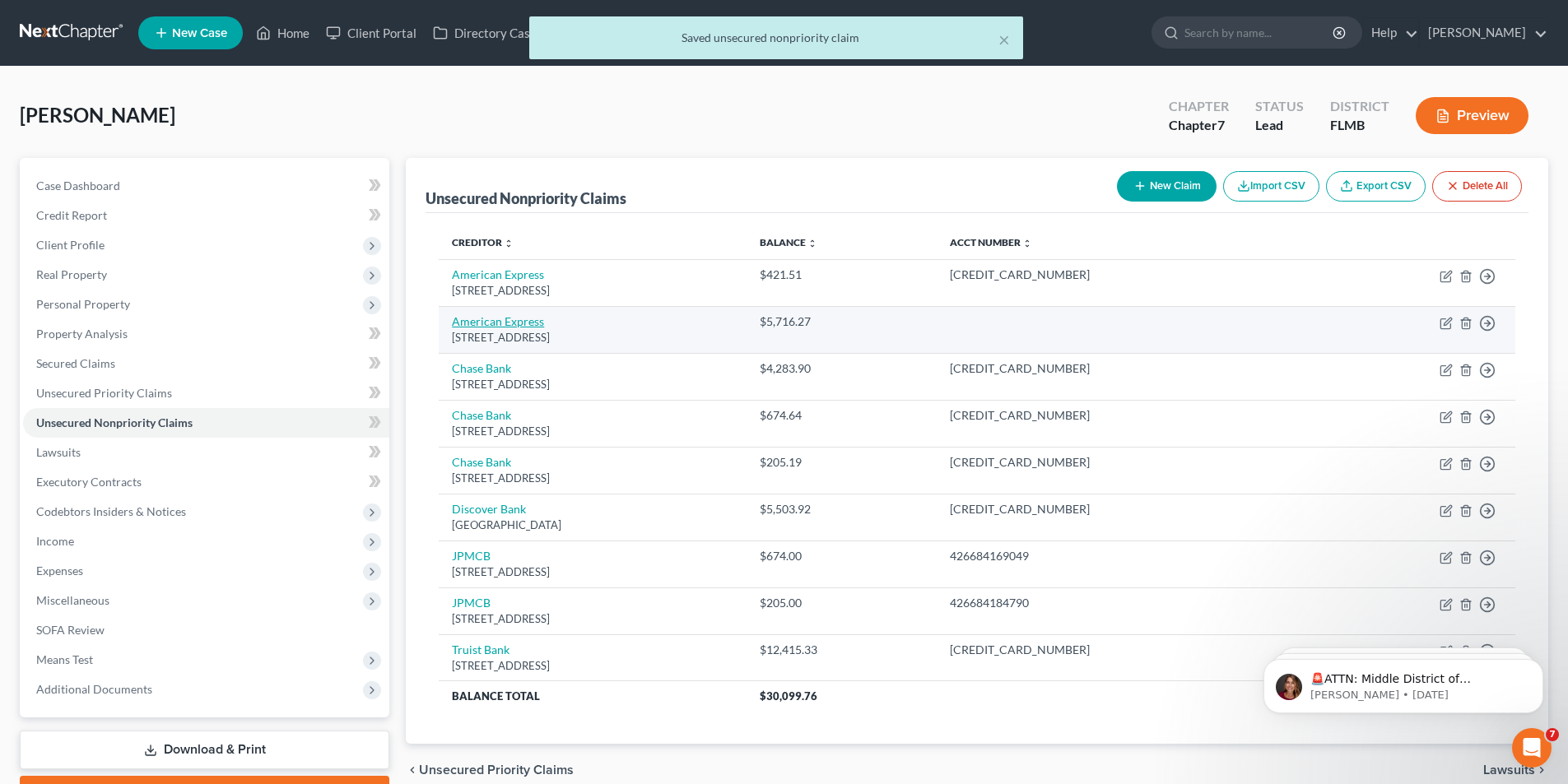
click at [520, 327] on link "American Express" at bounding box center [498, 321] width 92 height 14
select select "14"
select select "2"
select select "0"
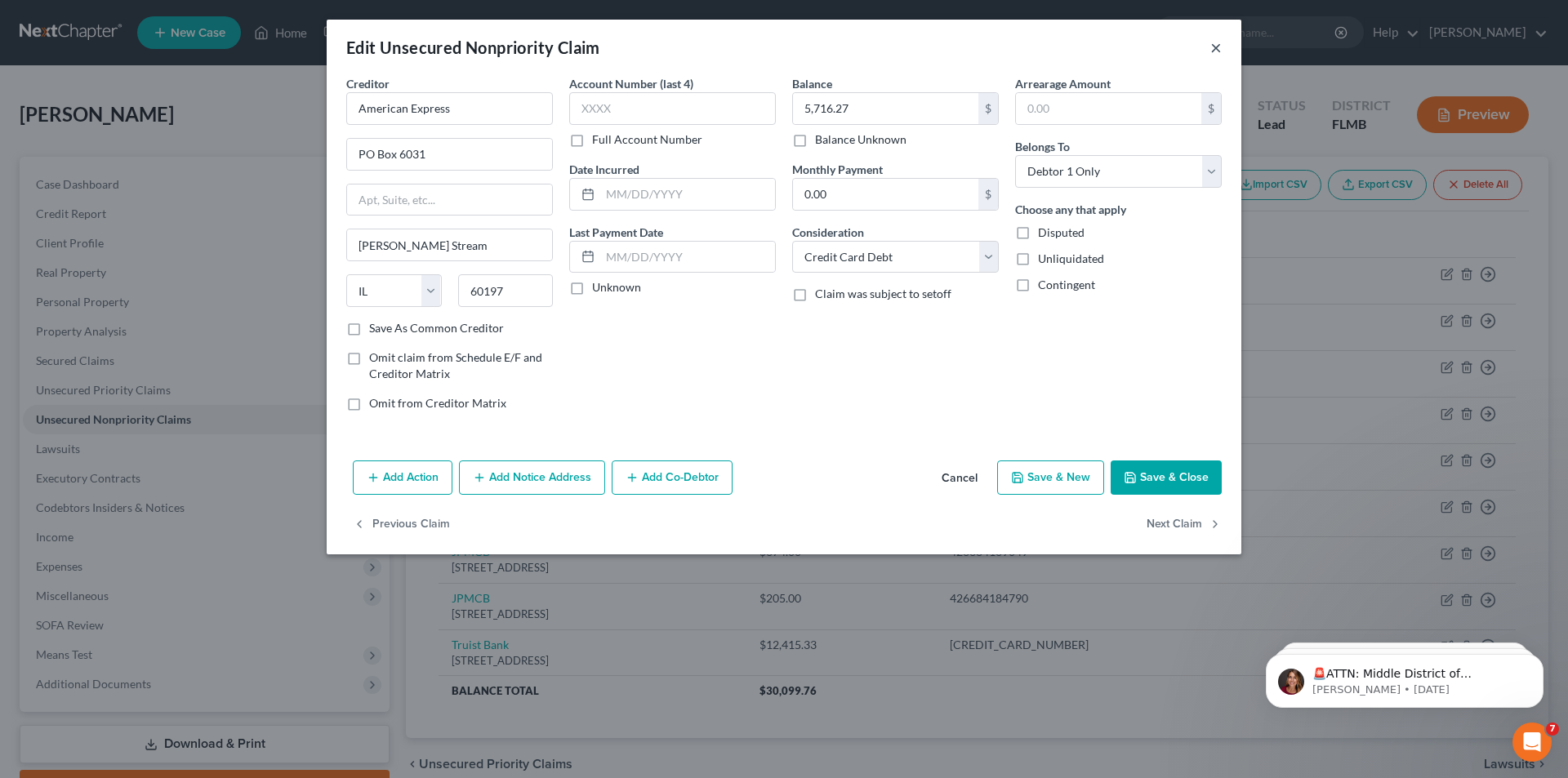
click at [1221, 38] on button "×" at bounding box center [1215, 47] width 11 height 20
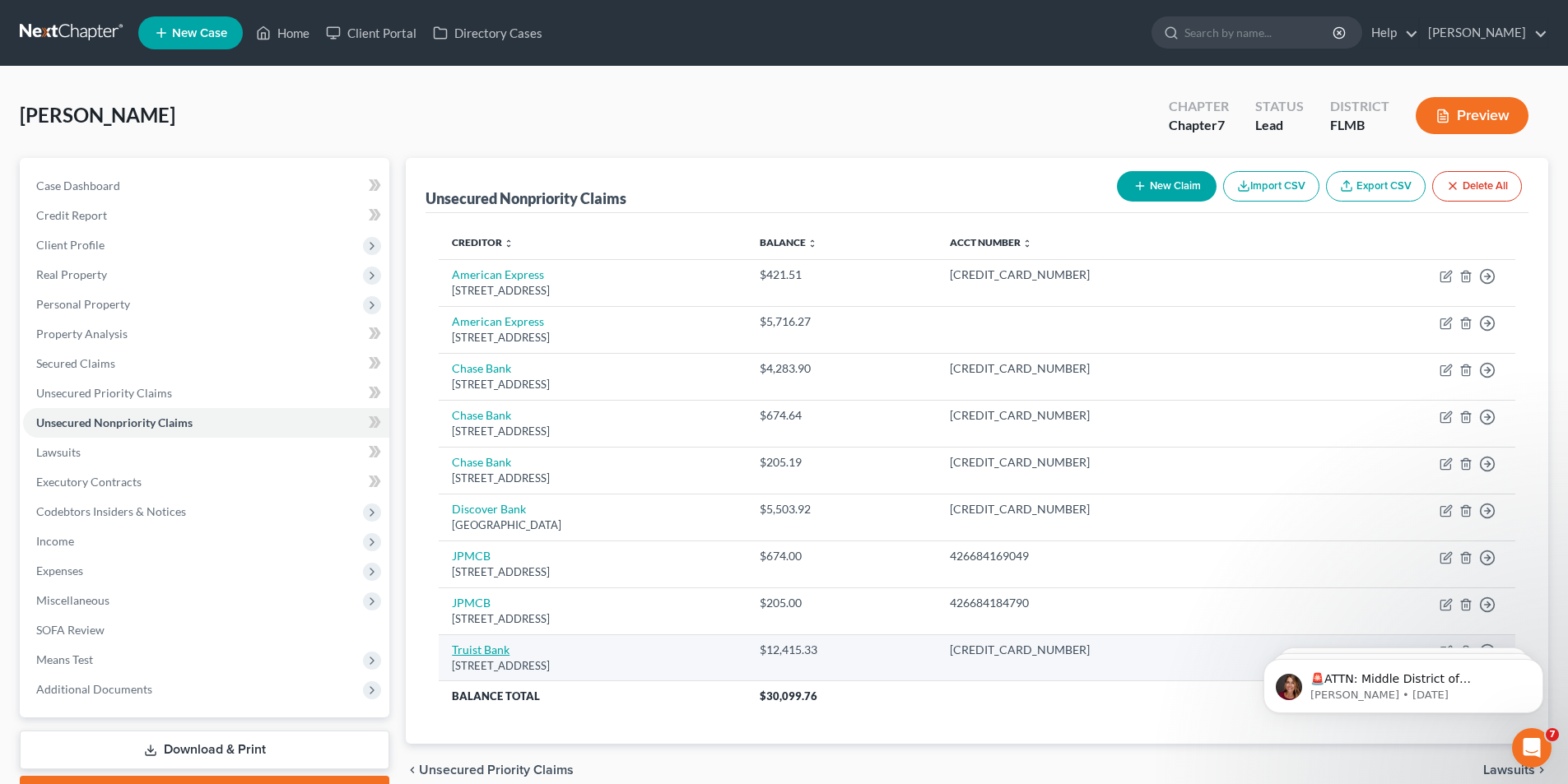
click at [476, 643] on link "Truist Bank" at bounding box center [481, 650] width 57 height 14
select select "28"
select select "2"
select select "0"
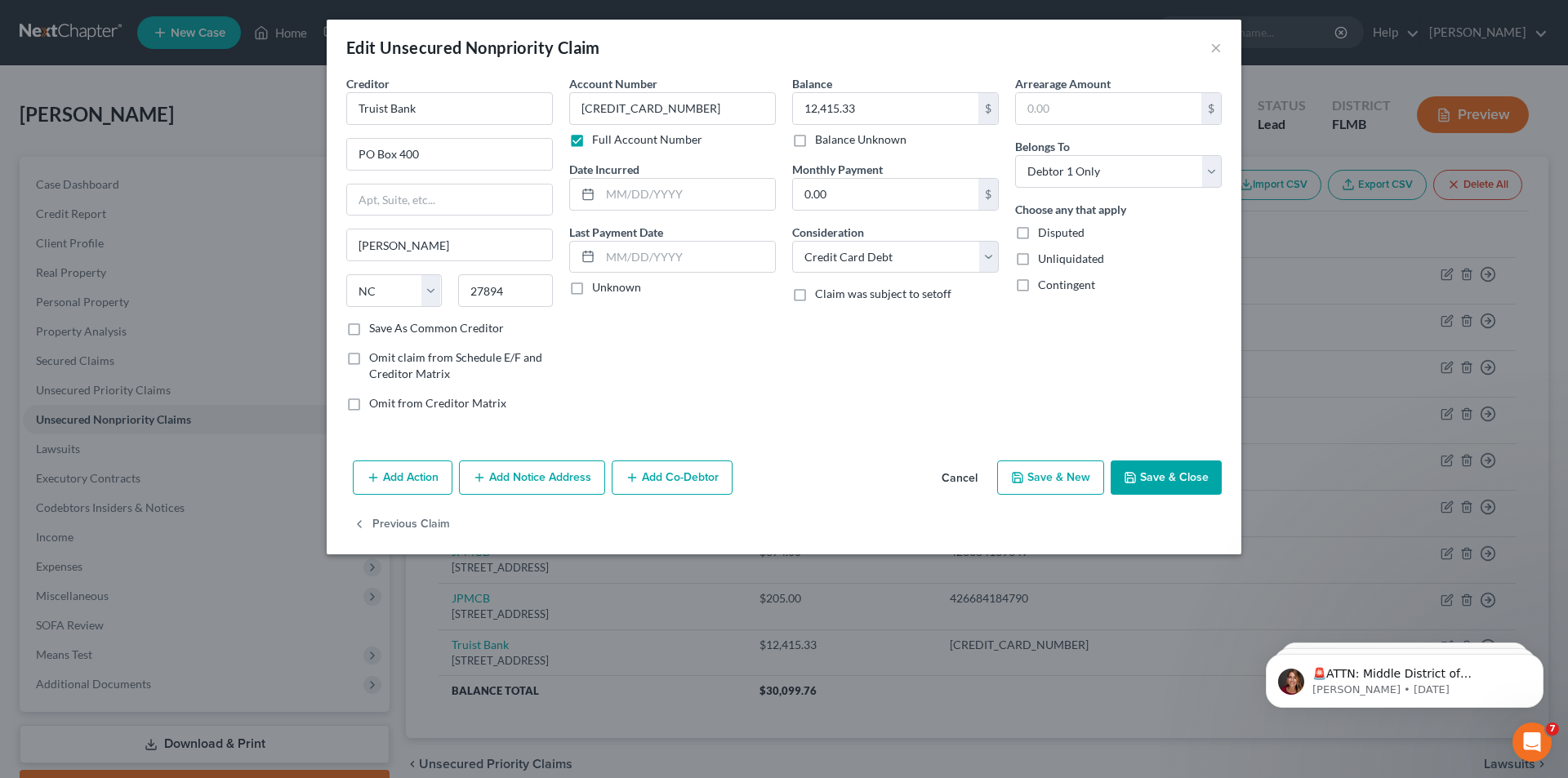
click at [1174, 475] on button "Save & Close" at bounding box center [1166, 478] width 112 height 35
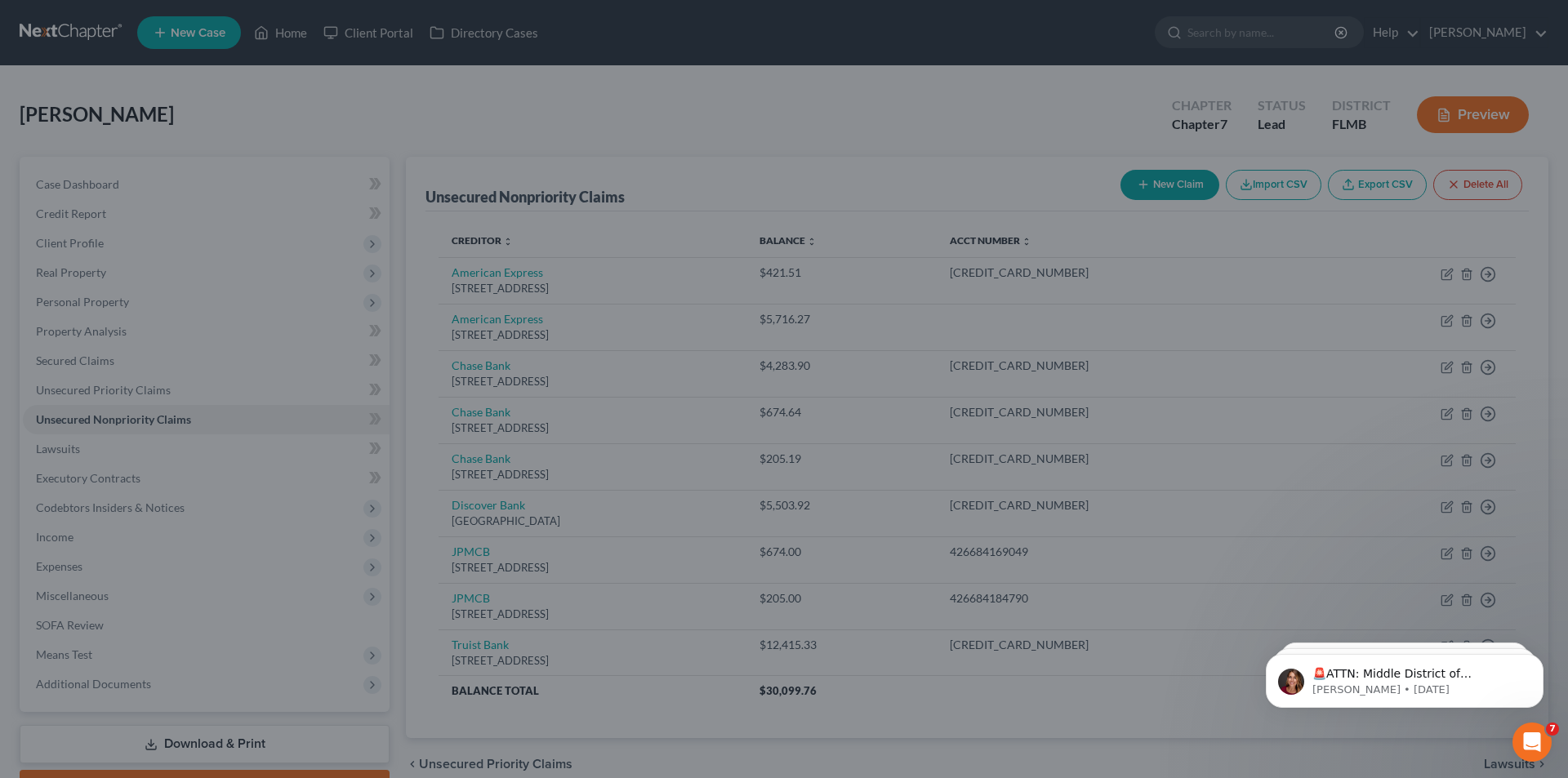
type input "0"
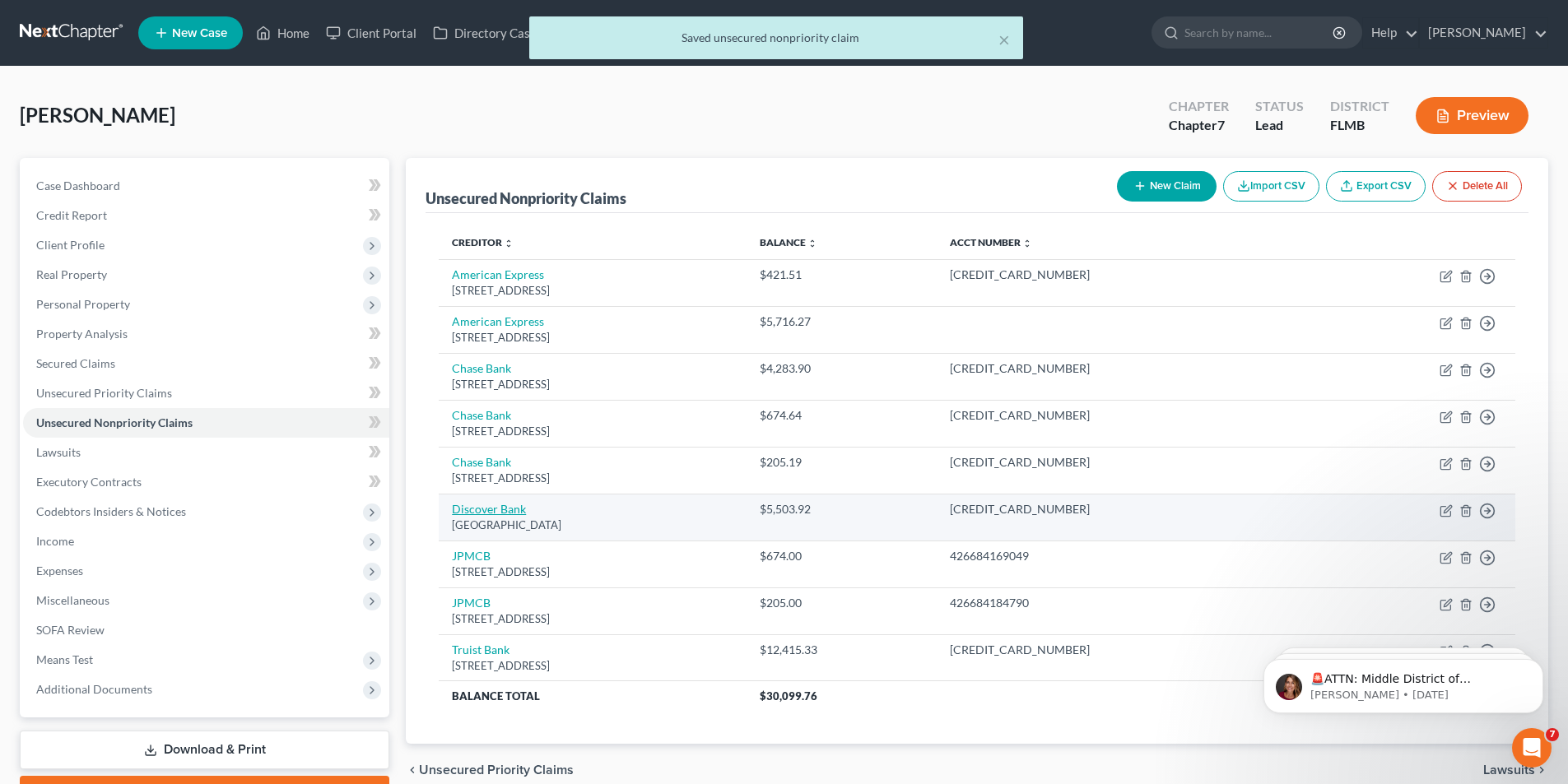
click at [480, 506] on link "Discover Bank" at bounding box center [489, 509] width 74 height 14
select select "28"
select select "2"
select select "0"
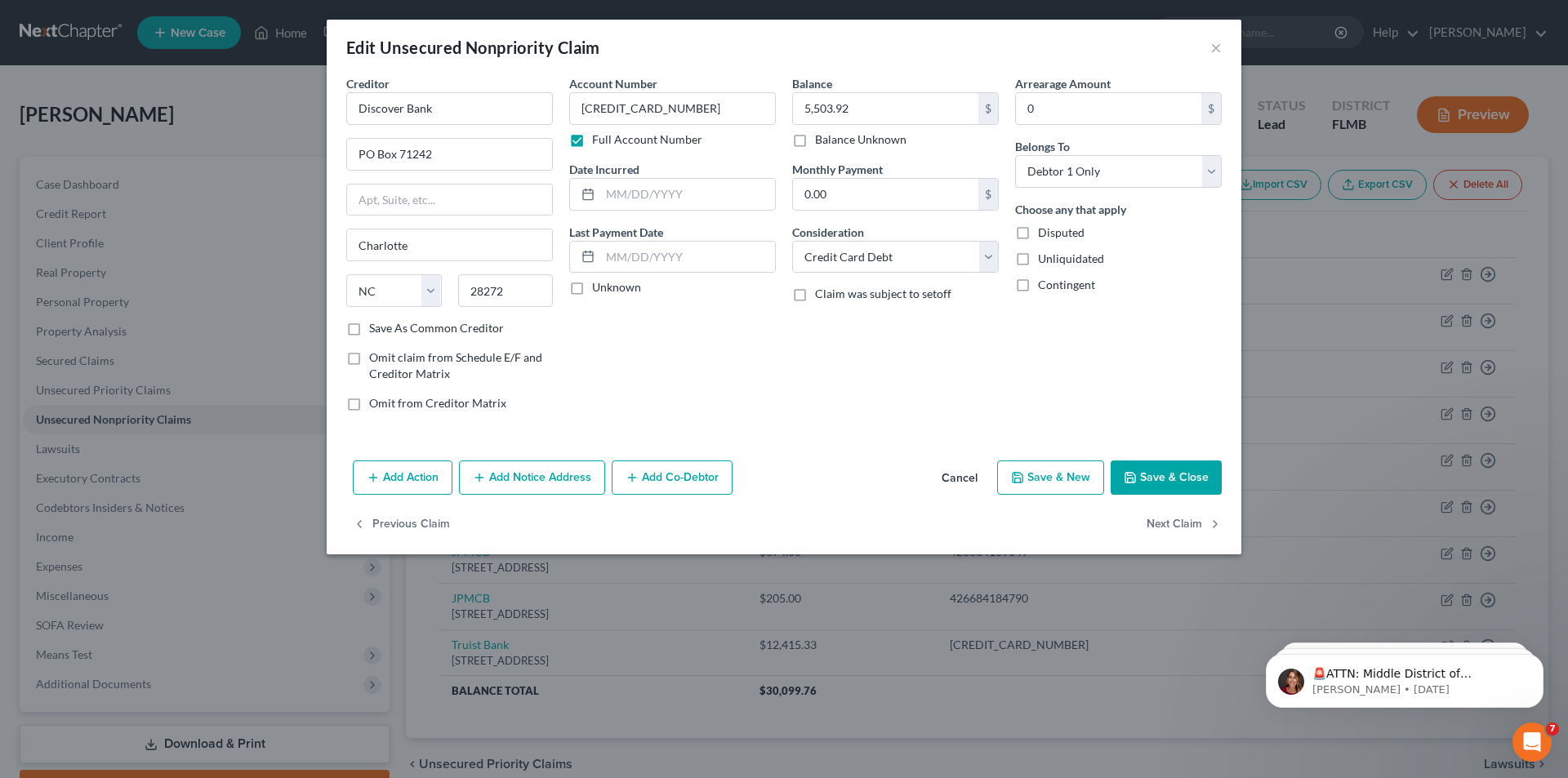
click at [1181, 476] on button "Save & Close" at bounding box center [1166, 478] width 112 height 35
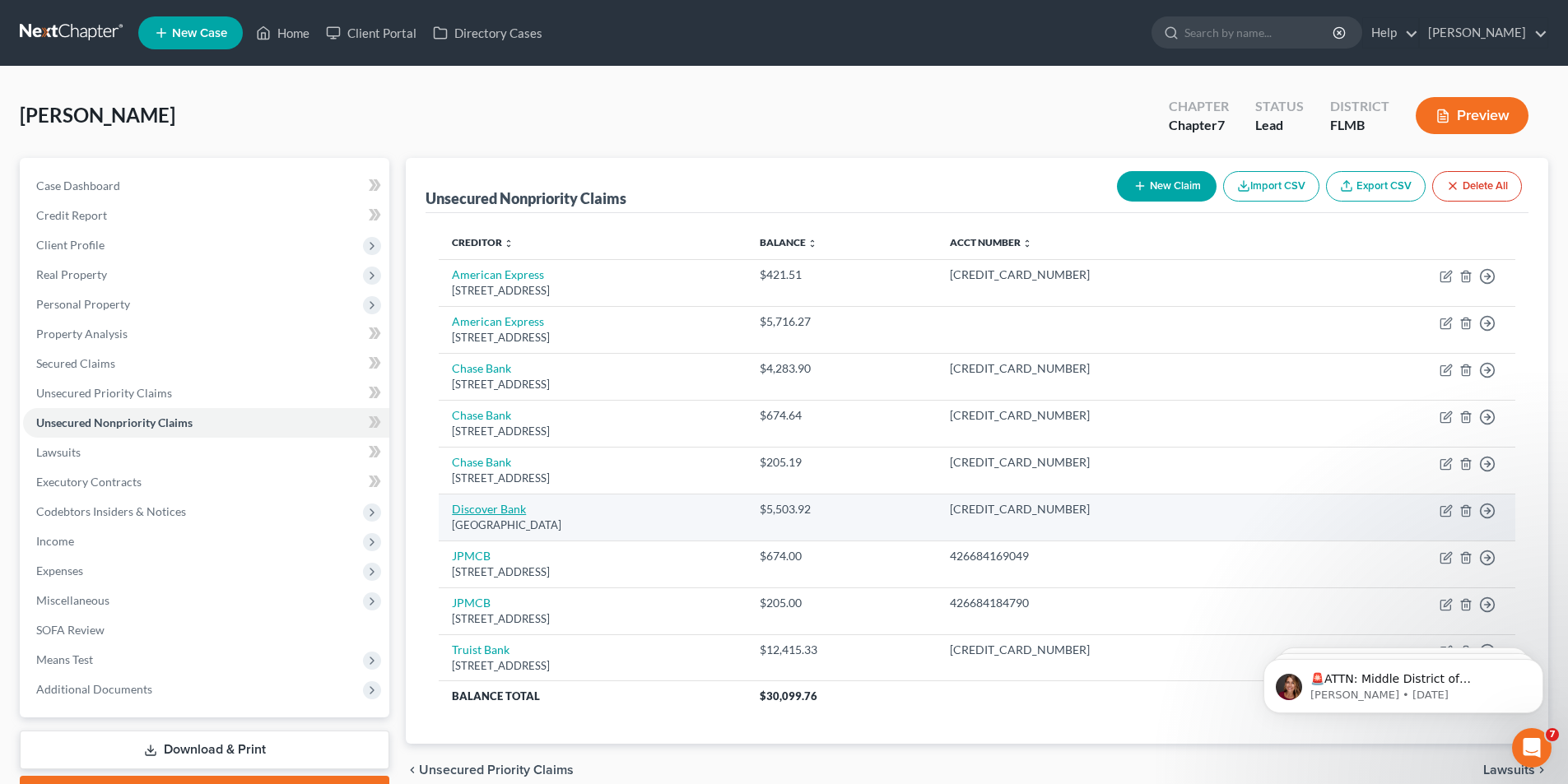
click at [510, 511] on link "Discover Bank" at bounding box center [489, 509] width 74 height 14
select select "28"
select select "2"
select select "0"
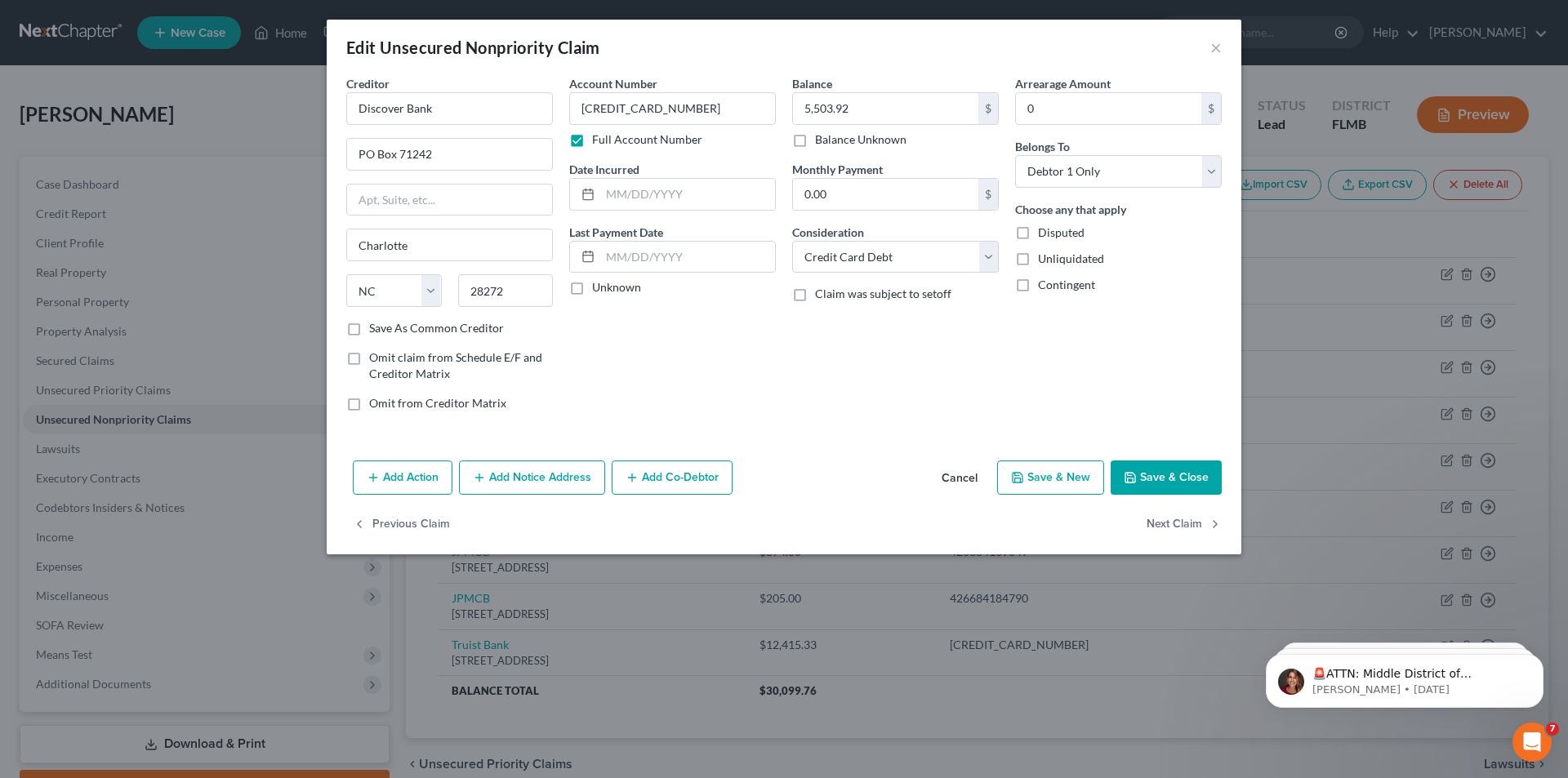
click at [568, 475] on button "Add Notice Address" at bounding box center [532, 478] width 146 height 35
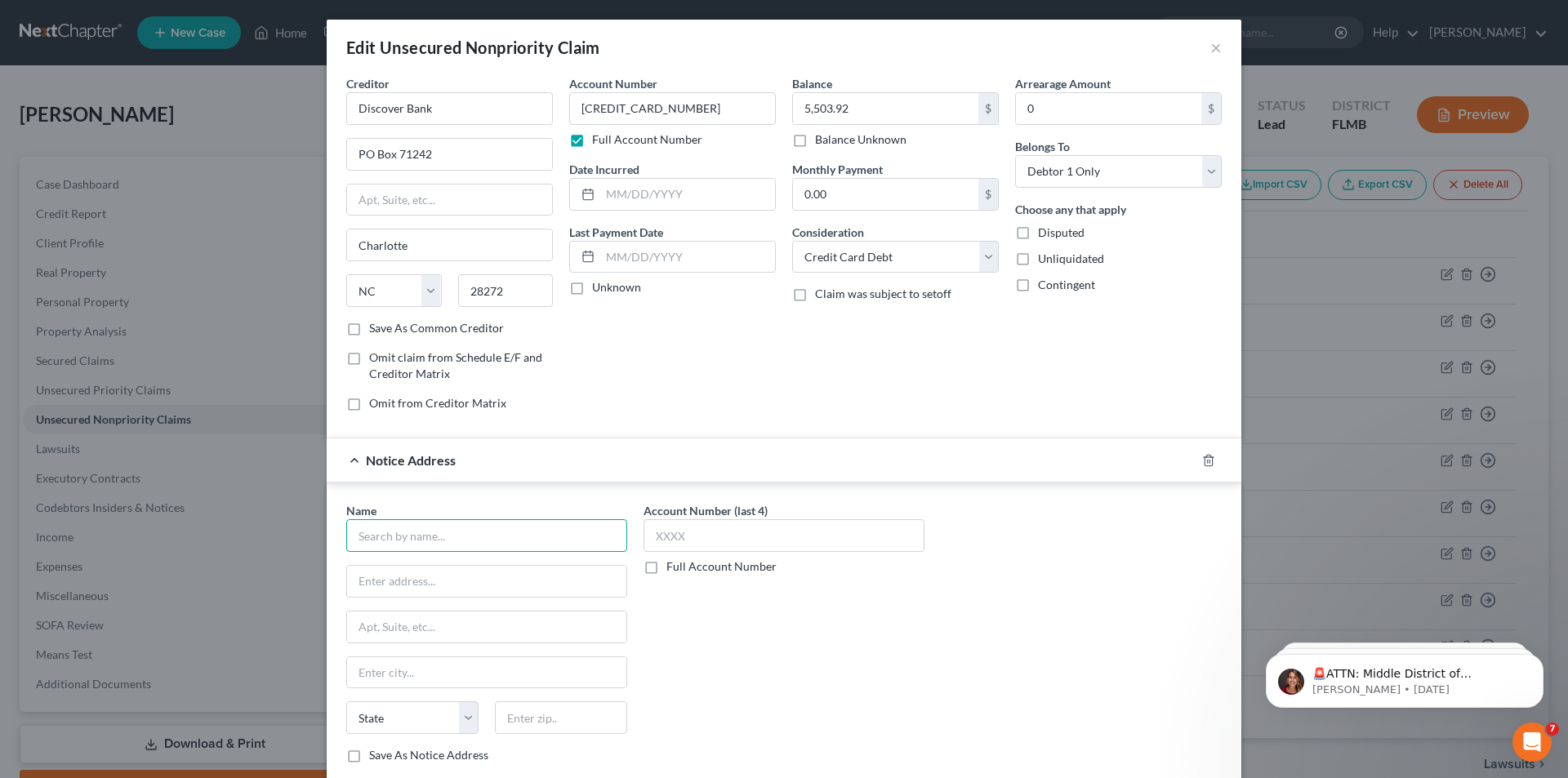
click at [435, 535] on input "text" at bounding box center [487, 536] width 281 height 33
type input "Capital Management Services LP"
type input "7"
type input "[STREET_ADDRESS][PERSON_NAME]"
click at [404, 679] on input "text" at bounding box center [487, 673] width 279 height 31
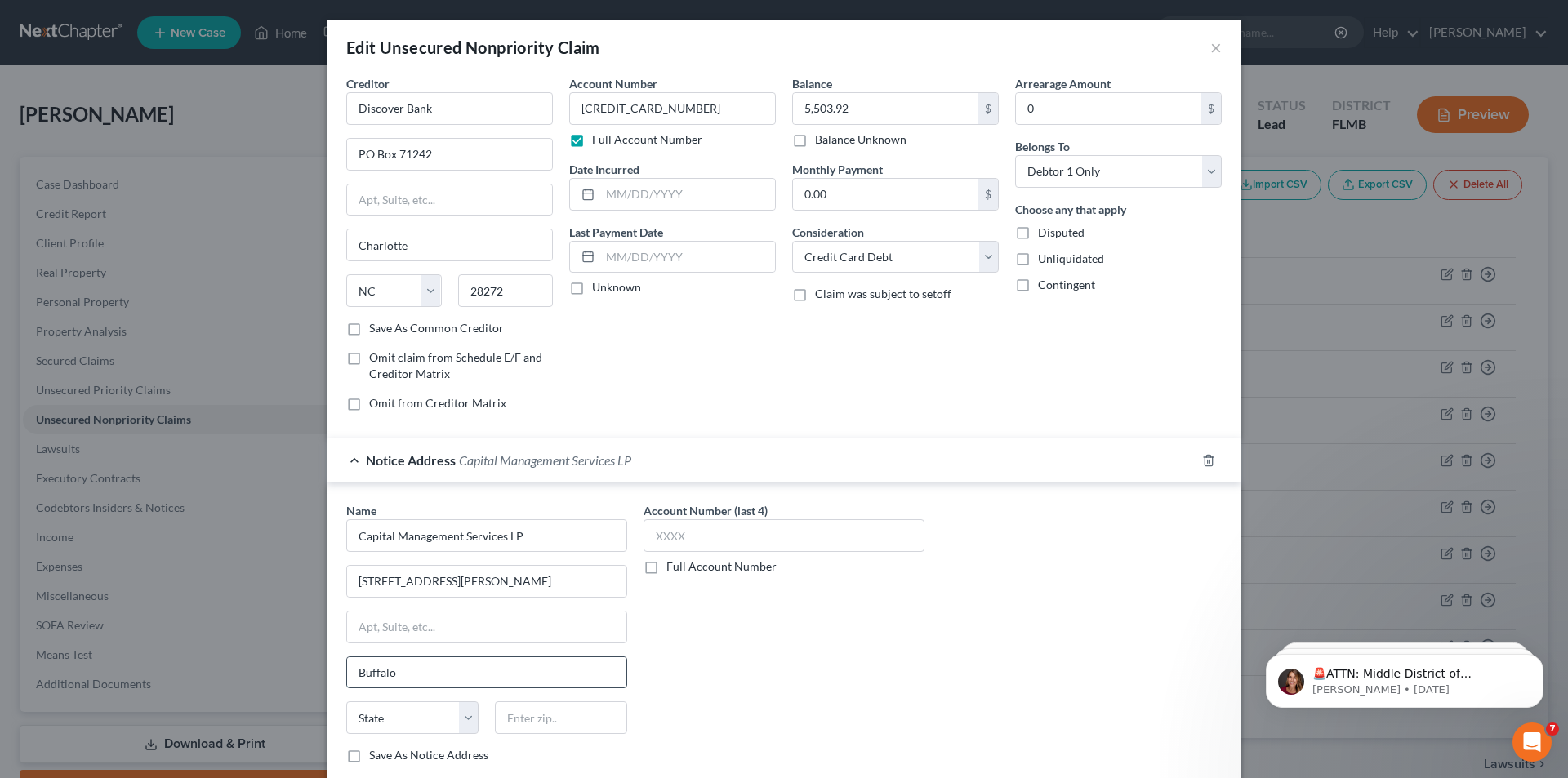
type input "Buffalo"
select select "35"
type input "14206-2317"
click at [701, 535] on input "text" at bounding box center [784, 536] width 281 height 33
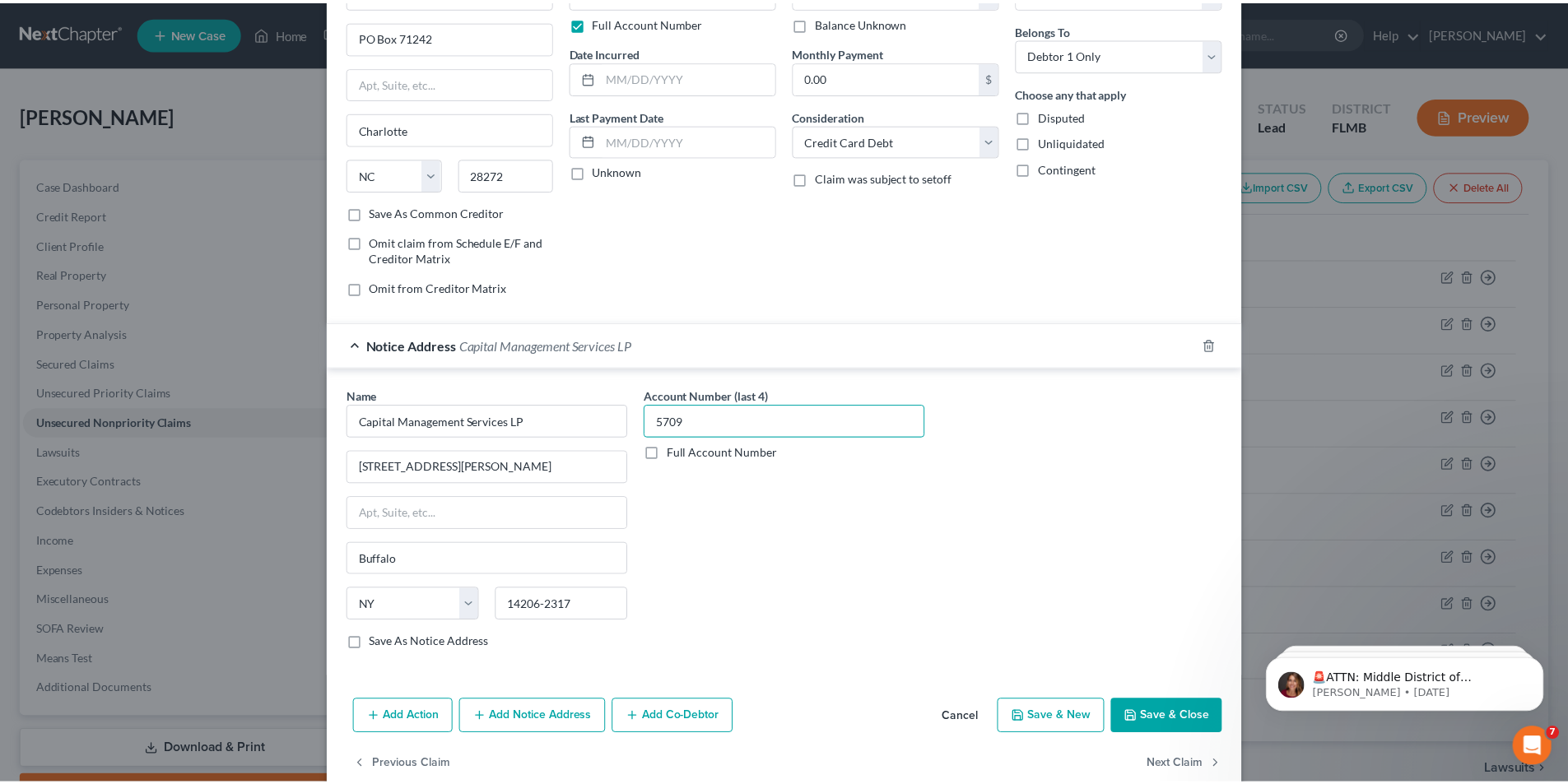
scroll to position [149, 0]
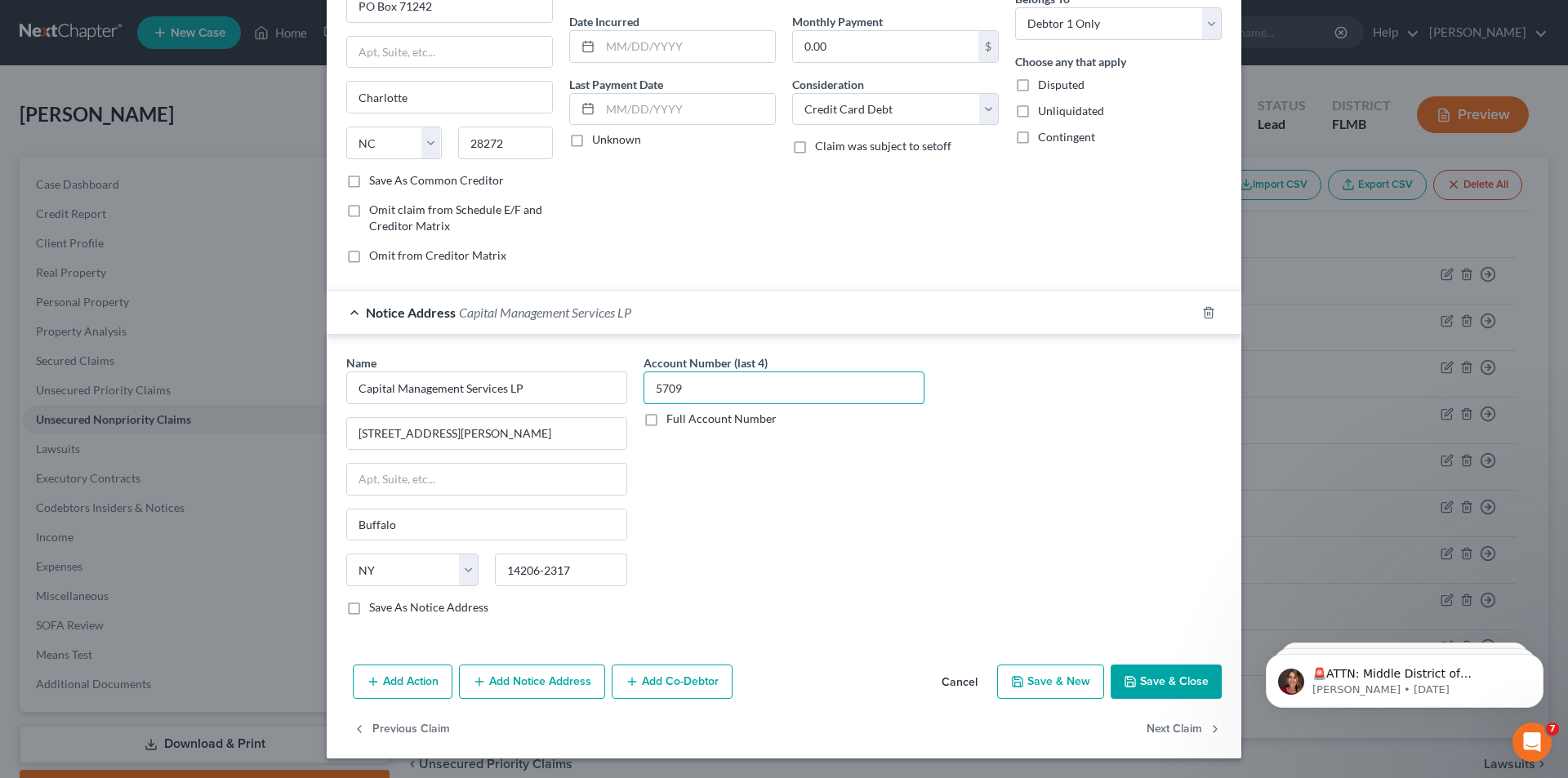
type input "5709"
click at [1154, 686] on button "Save & Close" at bounding box center [1166, 682] width 112 height 35
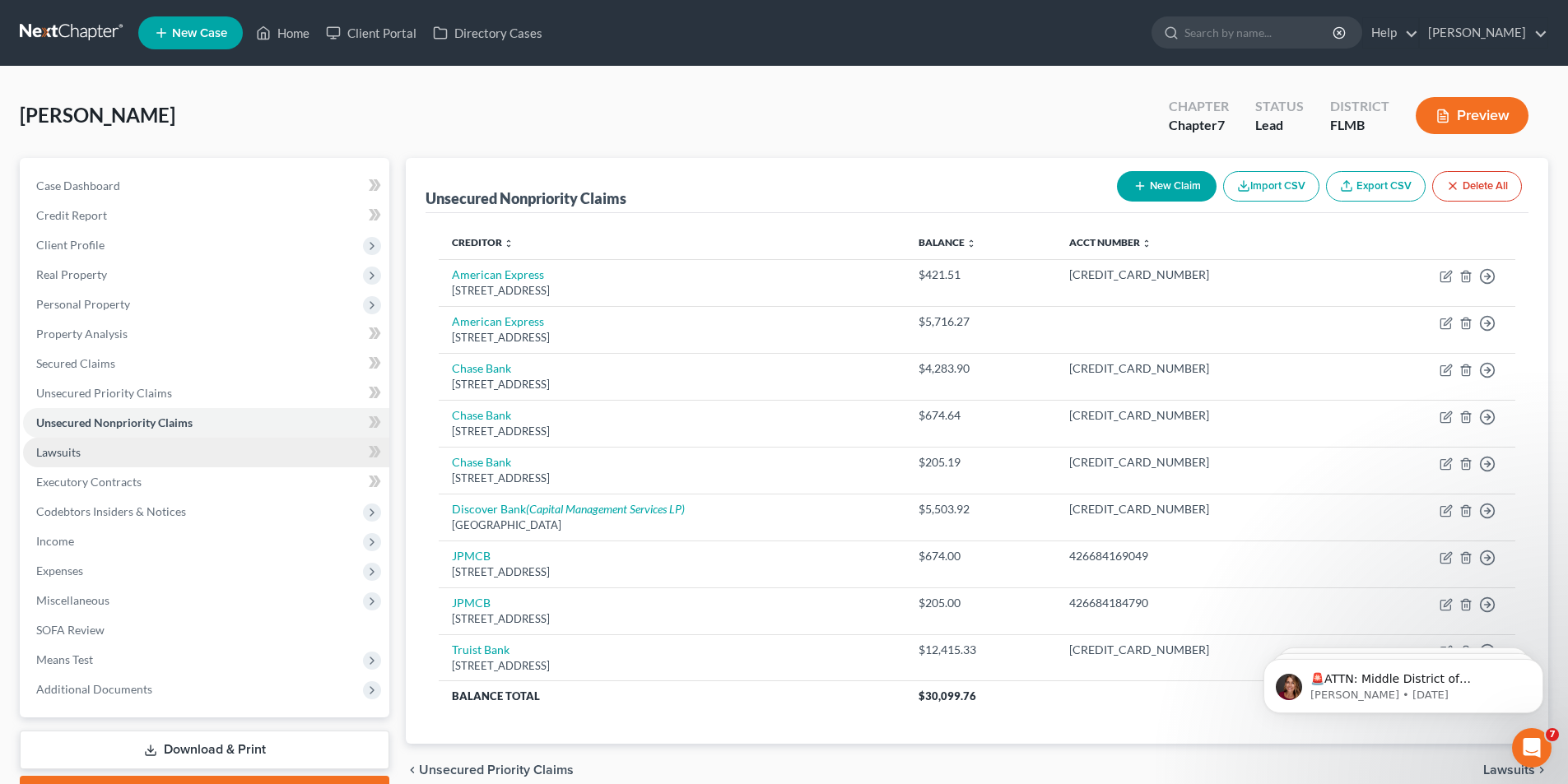
click at [56, 456] on span "Lawsuits" at bounding box center [58, 452] width 44 height 14
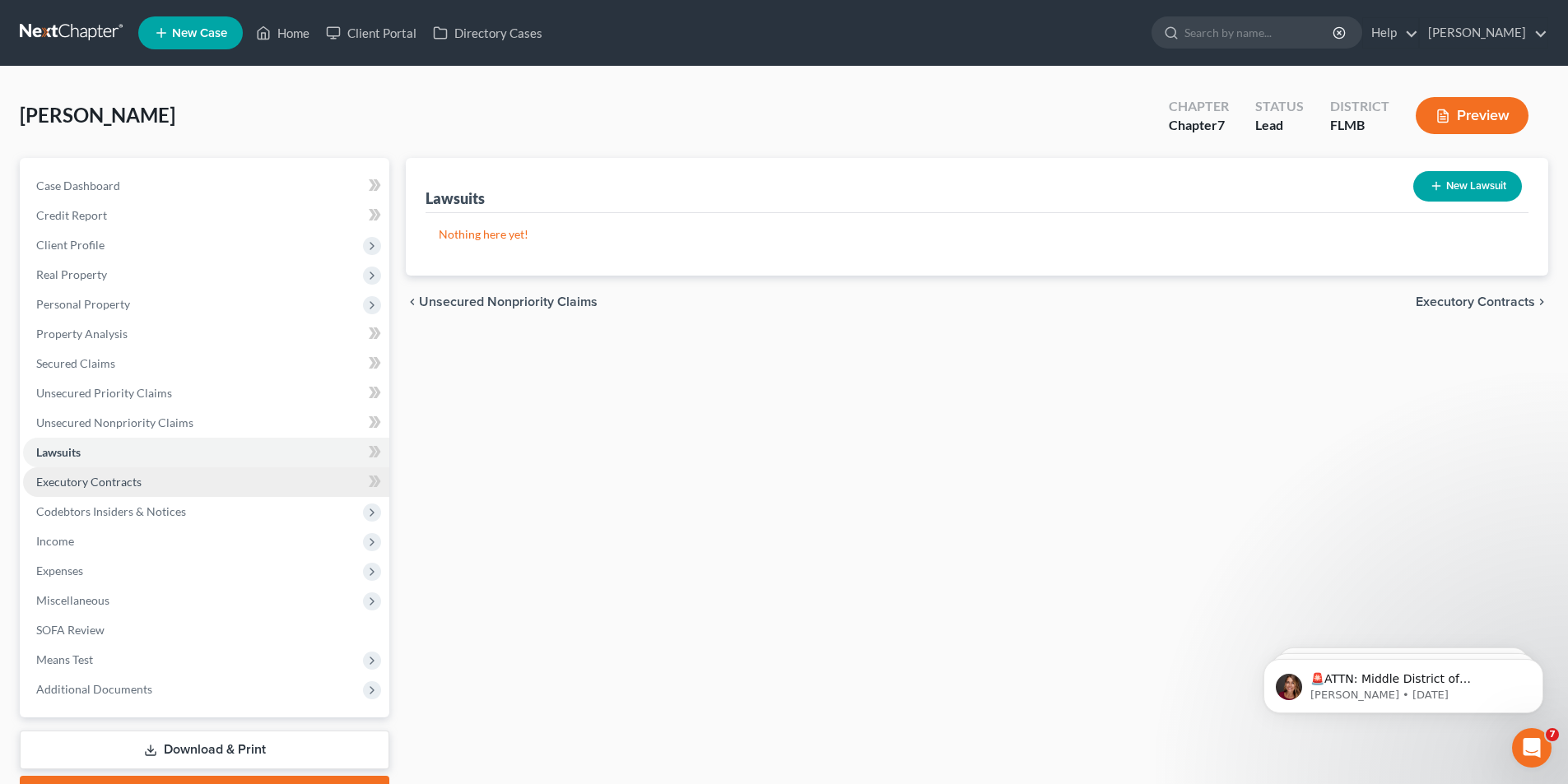
click at [55, 484] on span "Executory Contracts" at bounding box center [89, 482] width 105 height 14
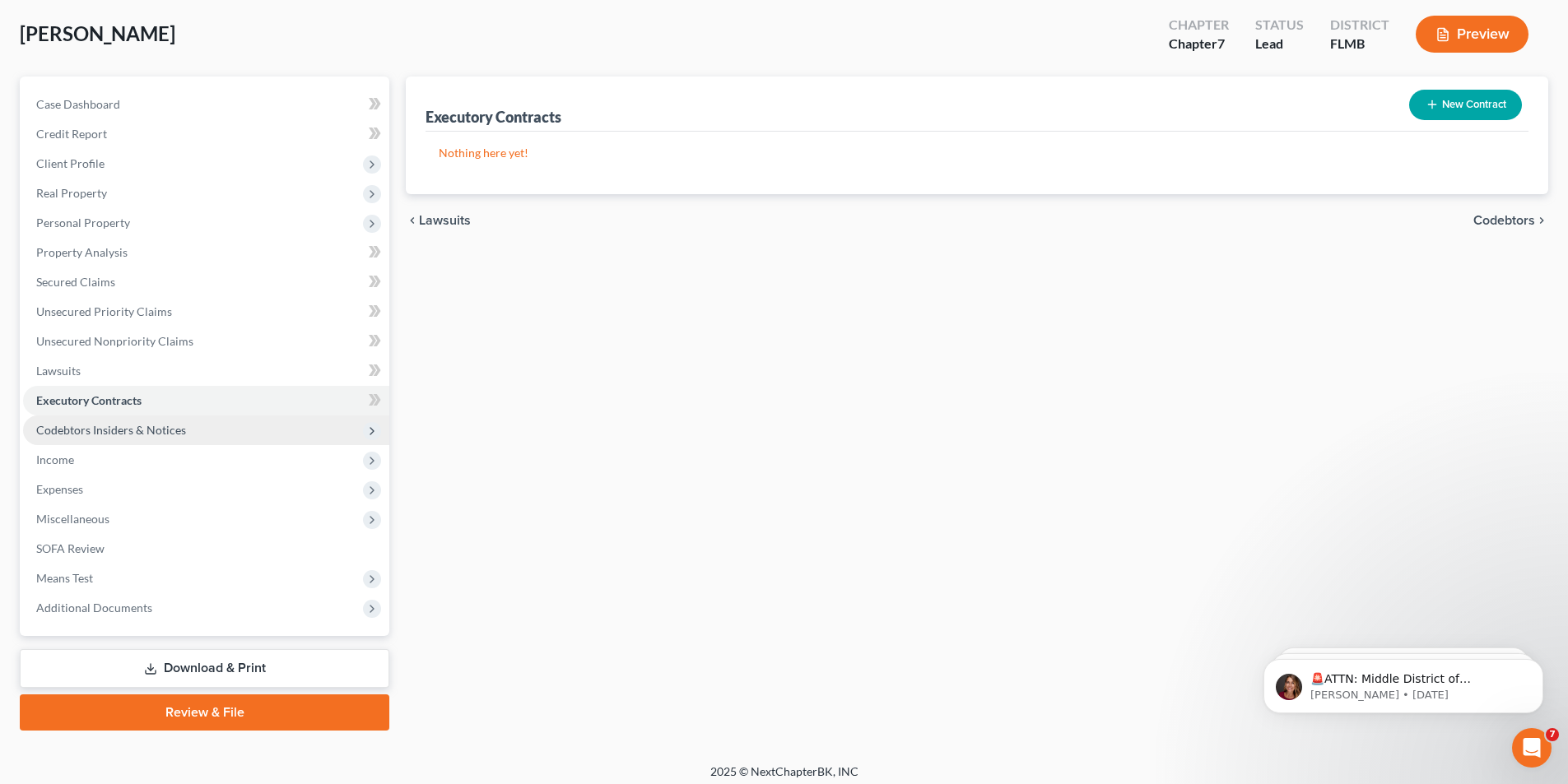
scroll to position [82, 0]
click at [78, 427] on span "Codebtors Insiders & Notices" at bounding box center [112, 429] width 150 height 14
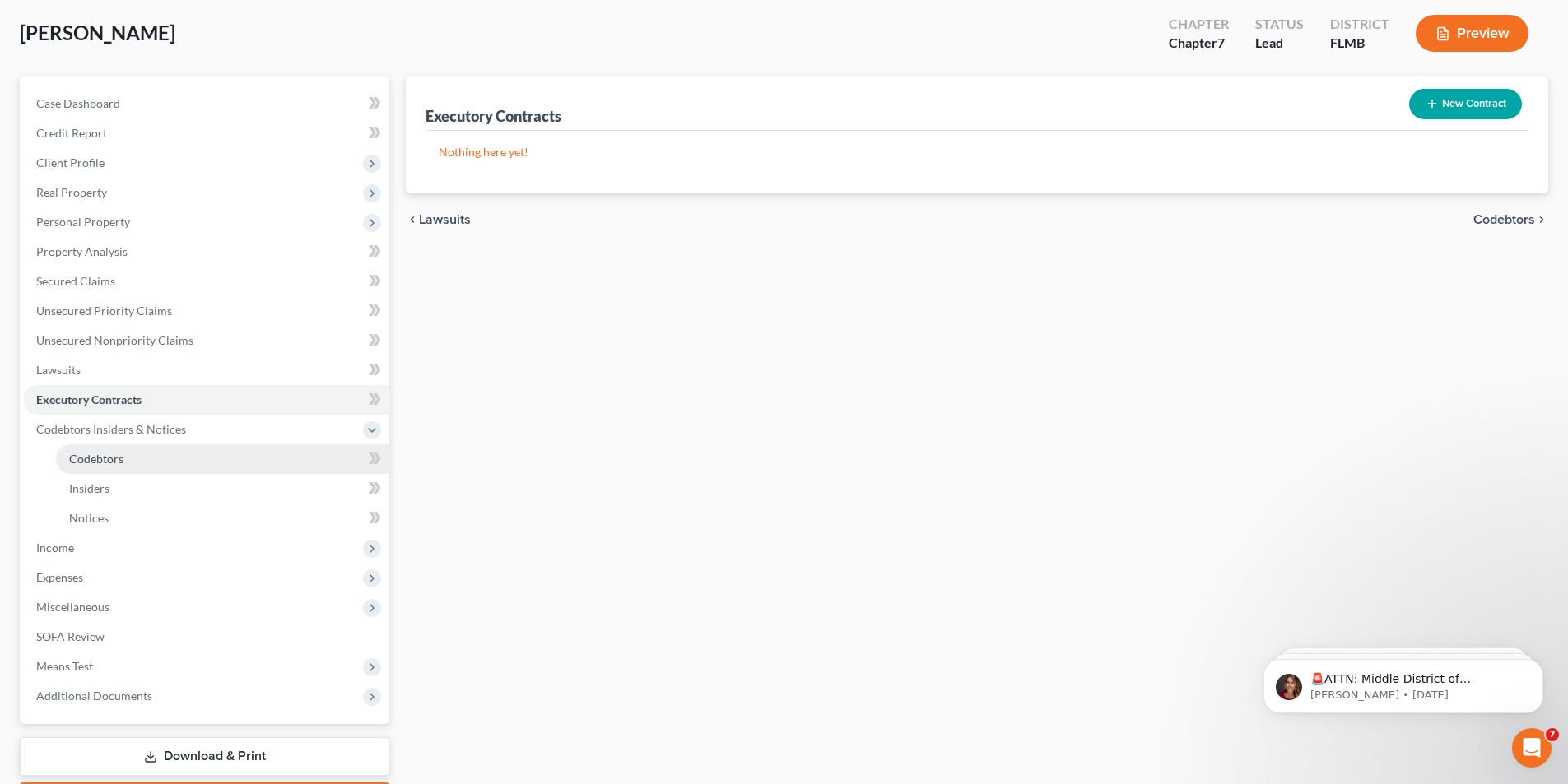
click at [105, 457] on span "Codebtors" at bounding box center [96, 459] width 54 height 14
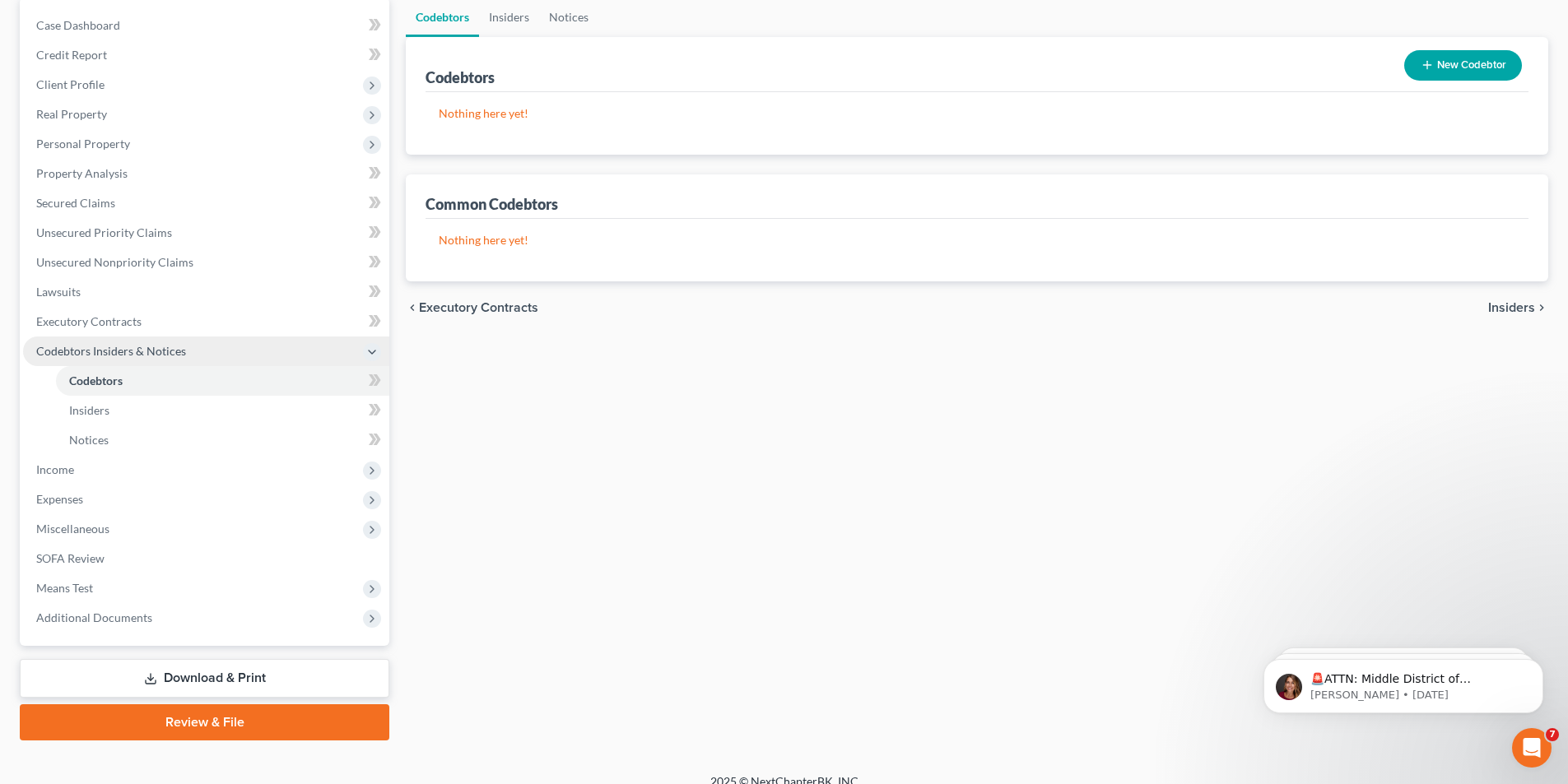
scroll to position [165, 0]
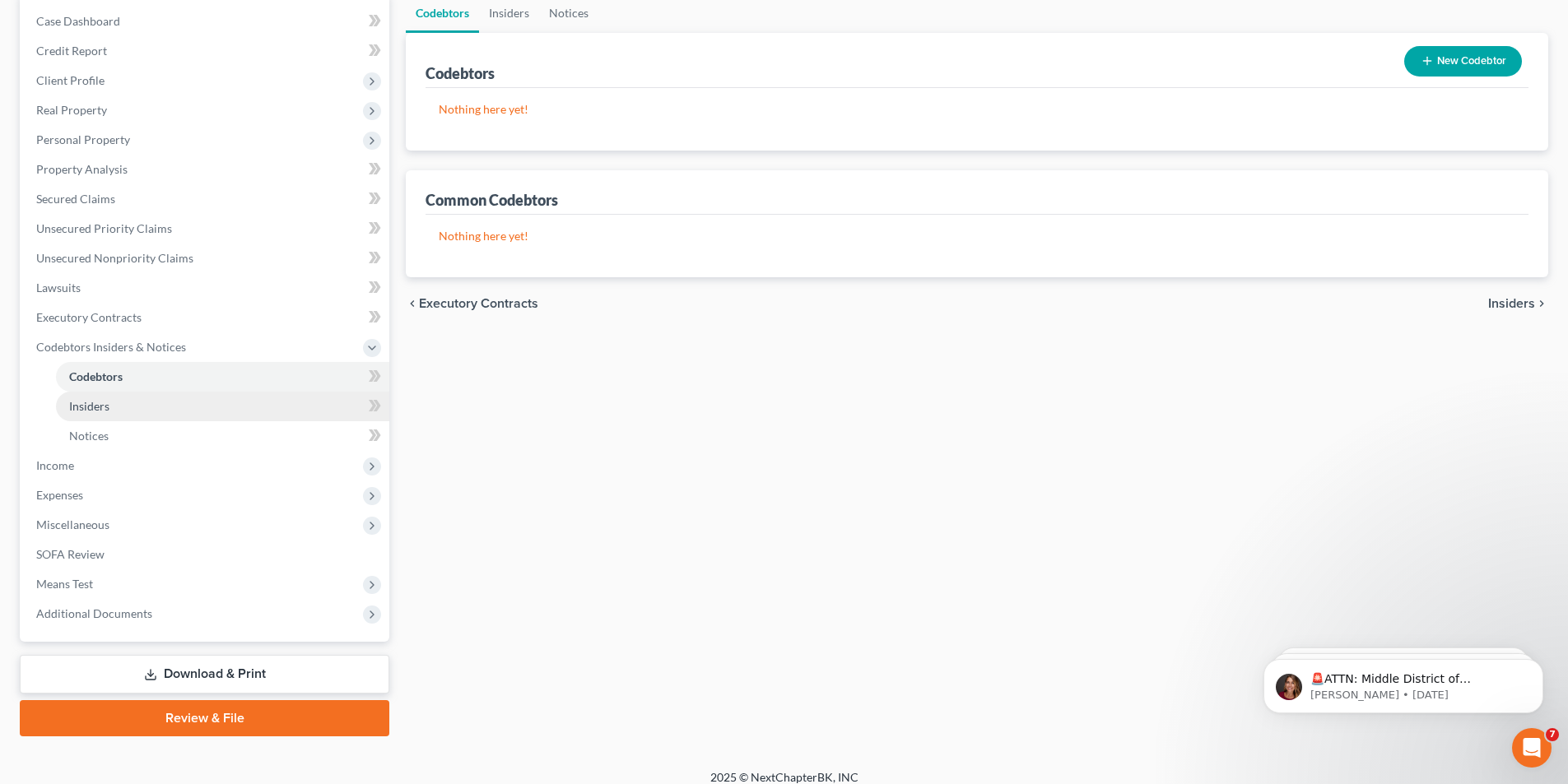
click at [81, 408] on span "Insiders" at bounding box center [89, 406] width 40 height 14
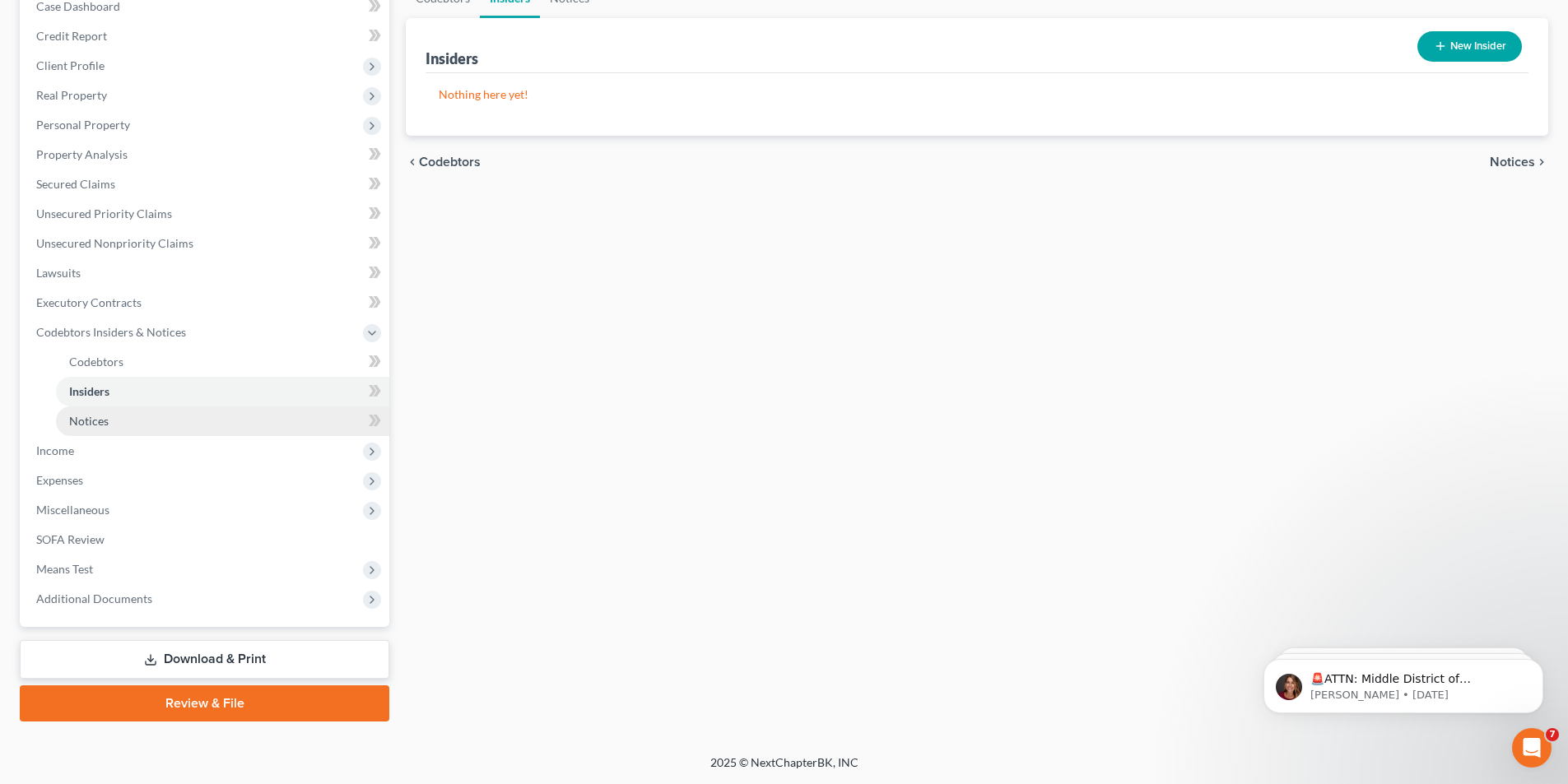
click at [91, 425] on span "Notices" at bounding box center [88, 421] width 39 height 14
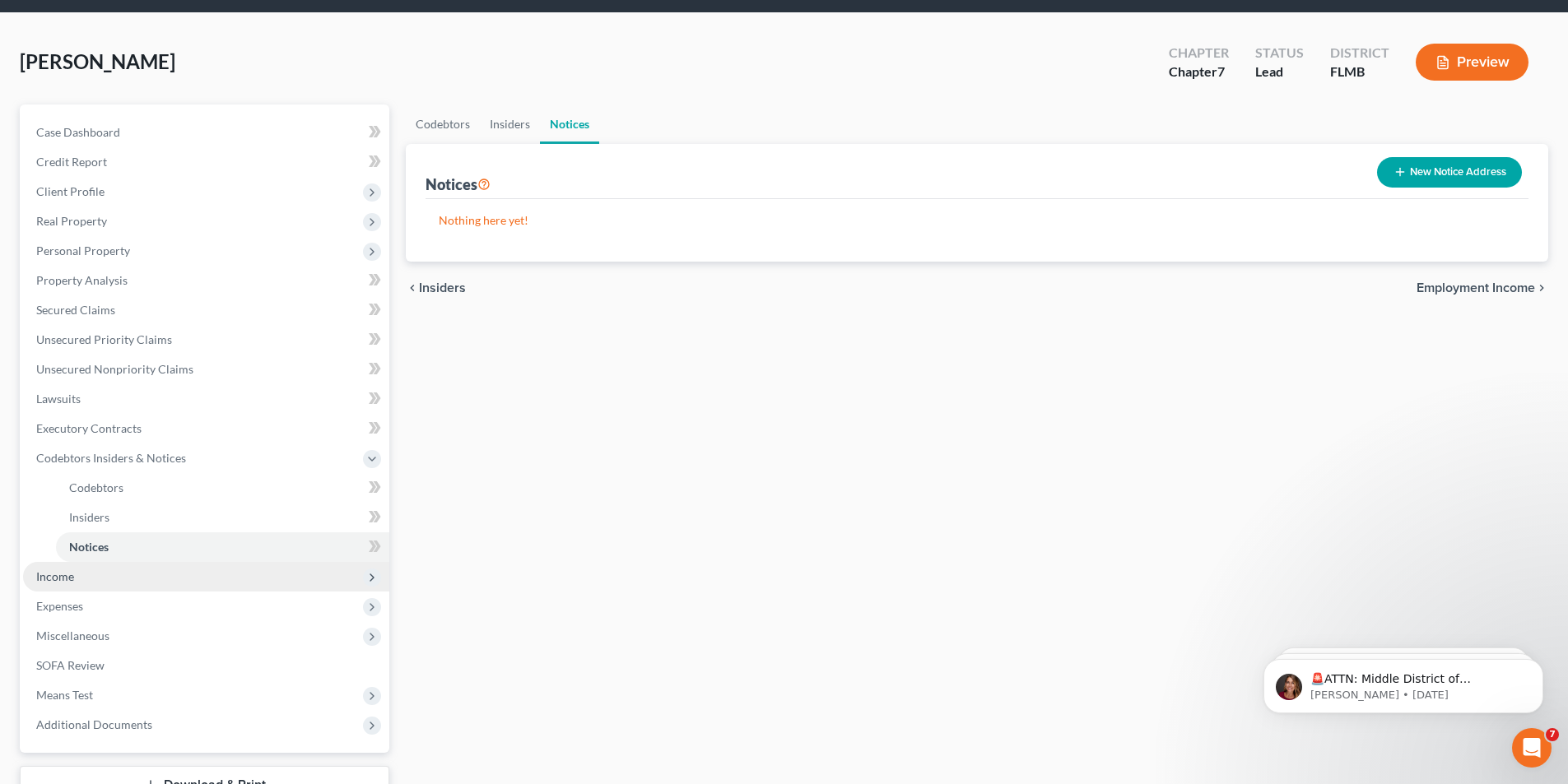
scroll to position [82, 0]
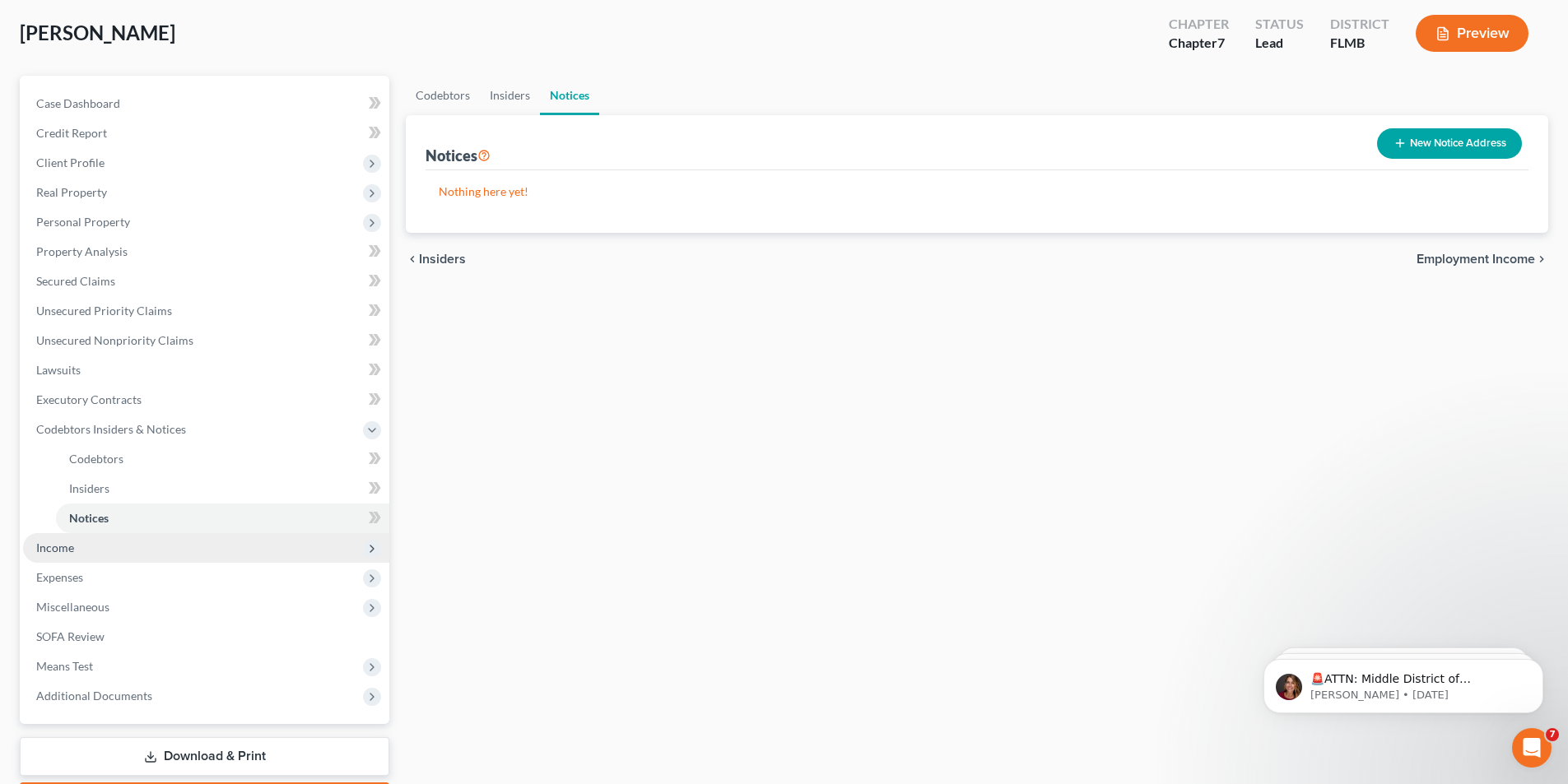
click at [40, 548] on span "Income" at bounding box center [55, 548] width 37 height 14
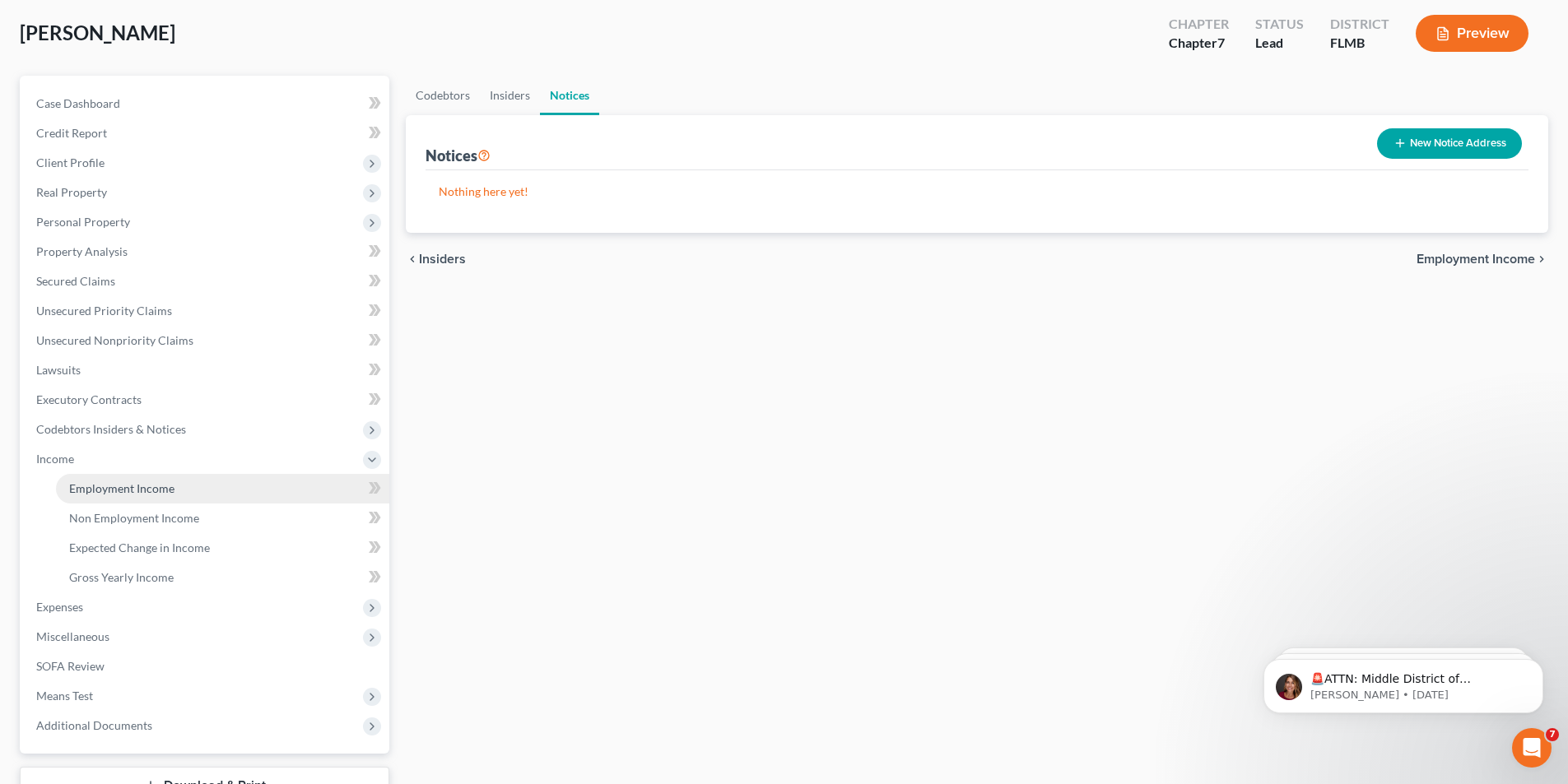
click at [138, 489] on span "Employment Income" at bounding box center [121, 489] width 105 height 14
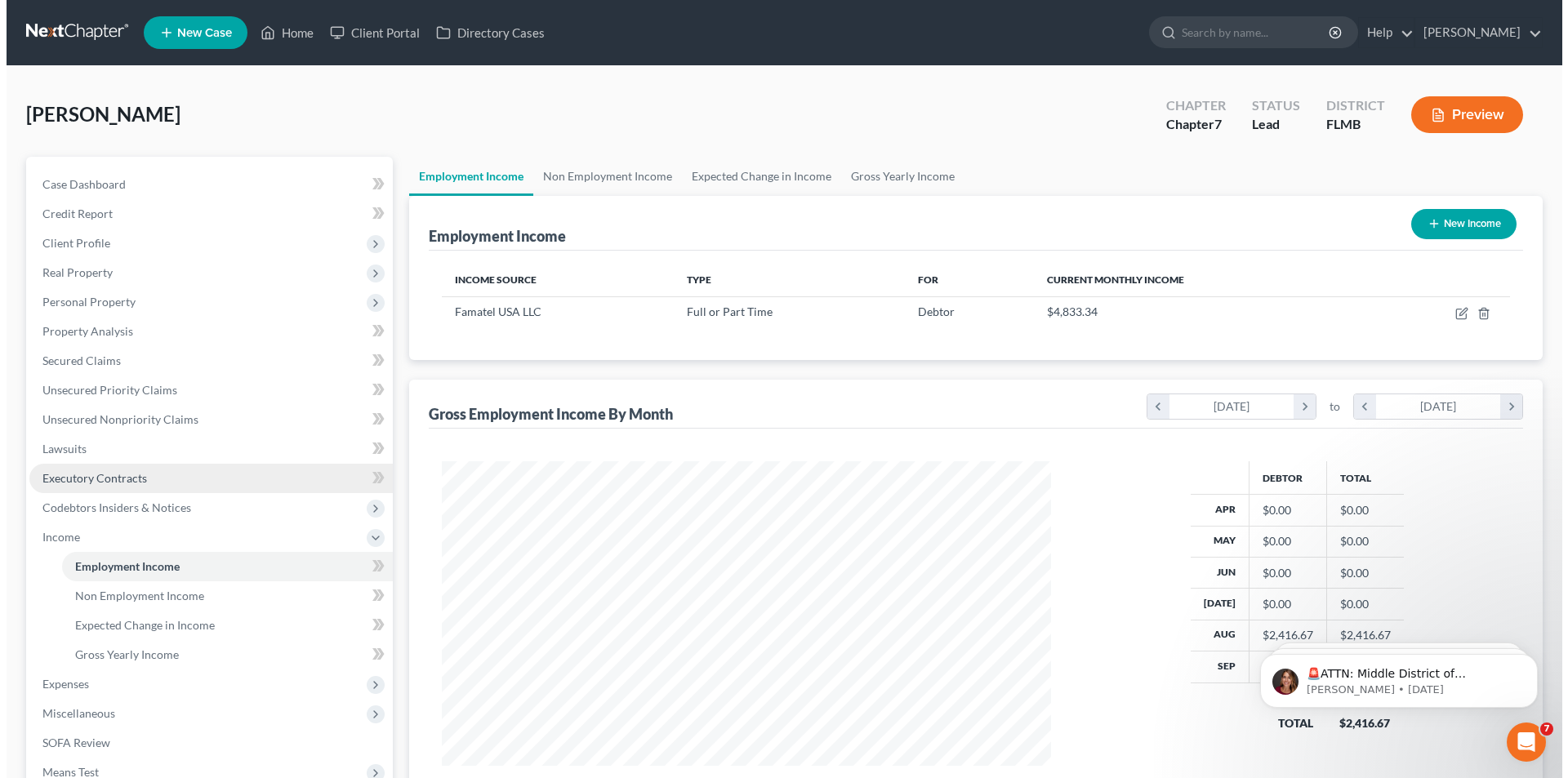
scroll to position [304, 642]
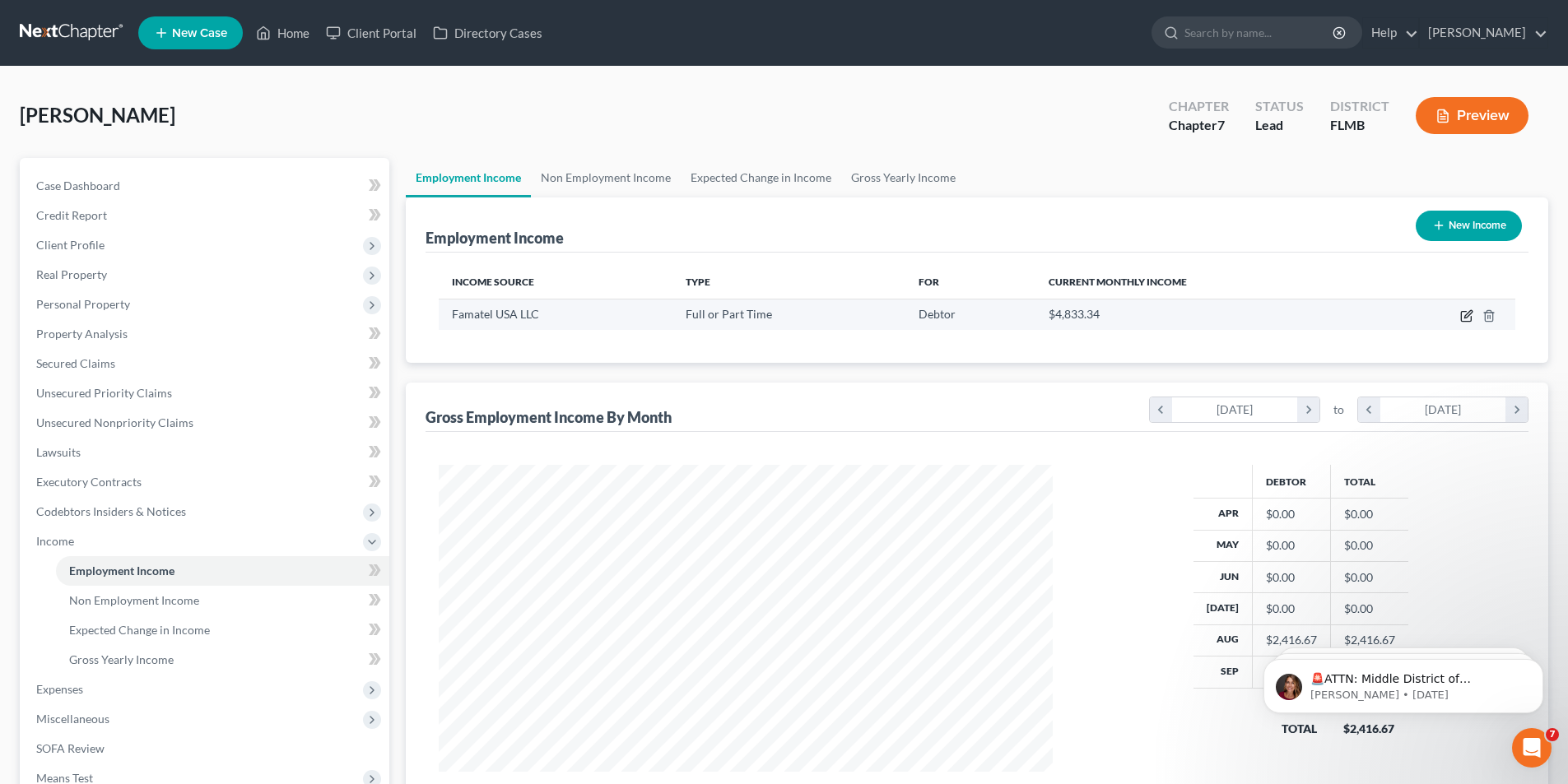
click at [1467, 314] on icon "button" at bounding box center [1468, 314] width 8 height 8
select select "0"
select select "9"
select select "1"
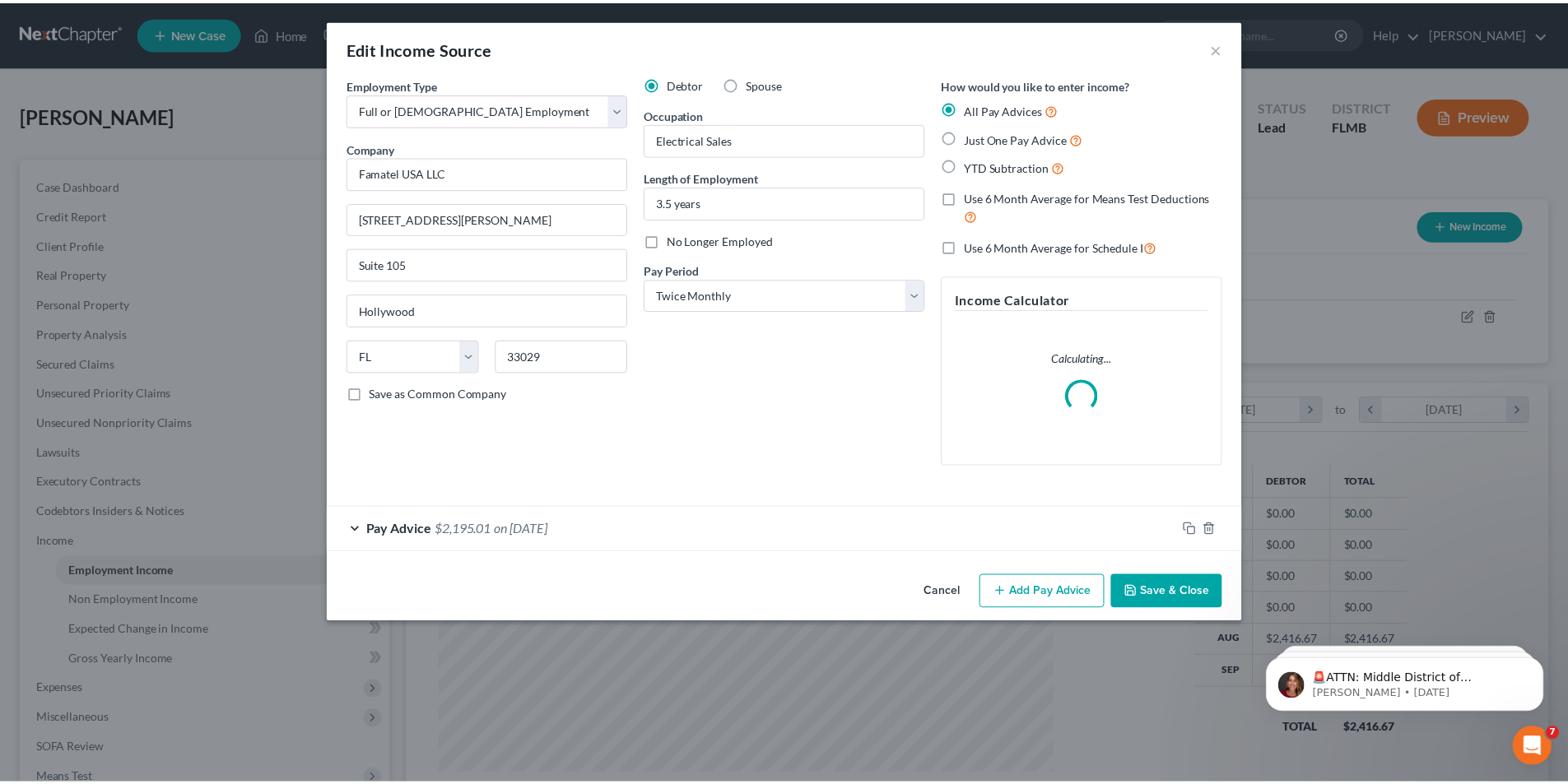
scroll to position [309, 652]
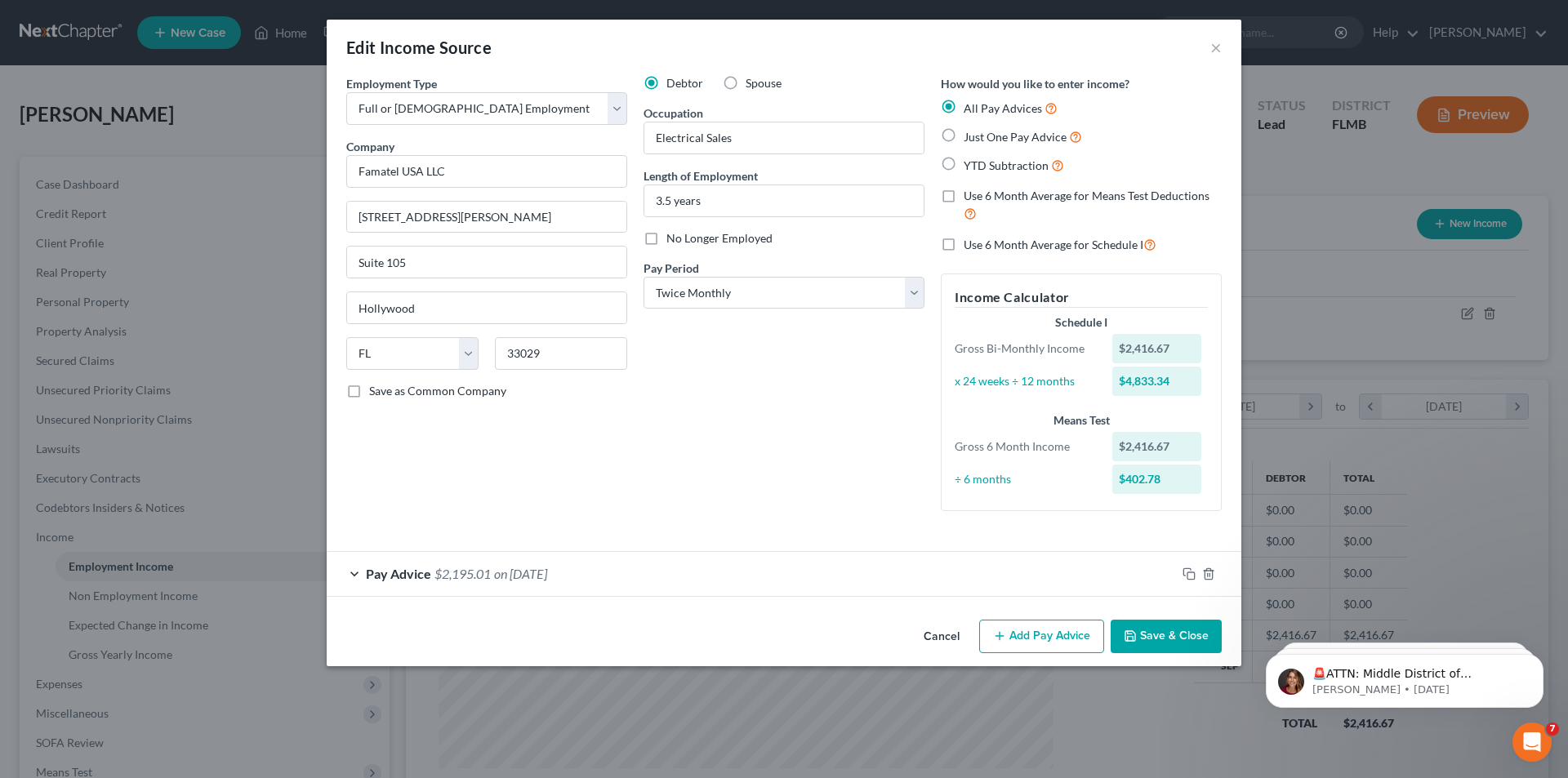
click at [947, 635] on button "Cancel" at bounding box center [942, 638] width 62 height 33
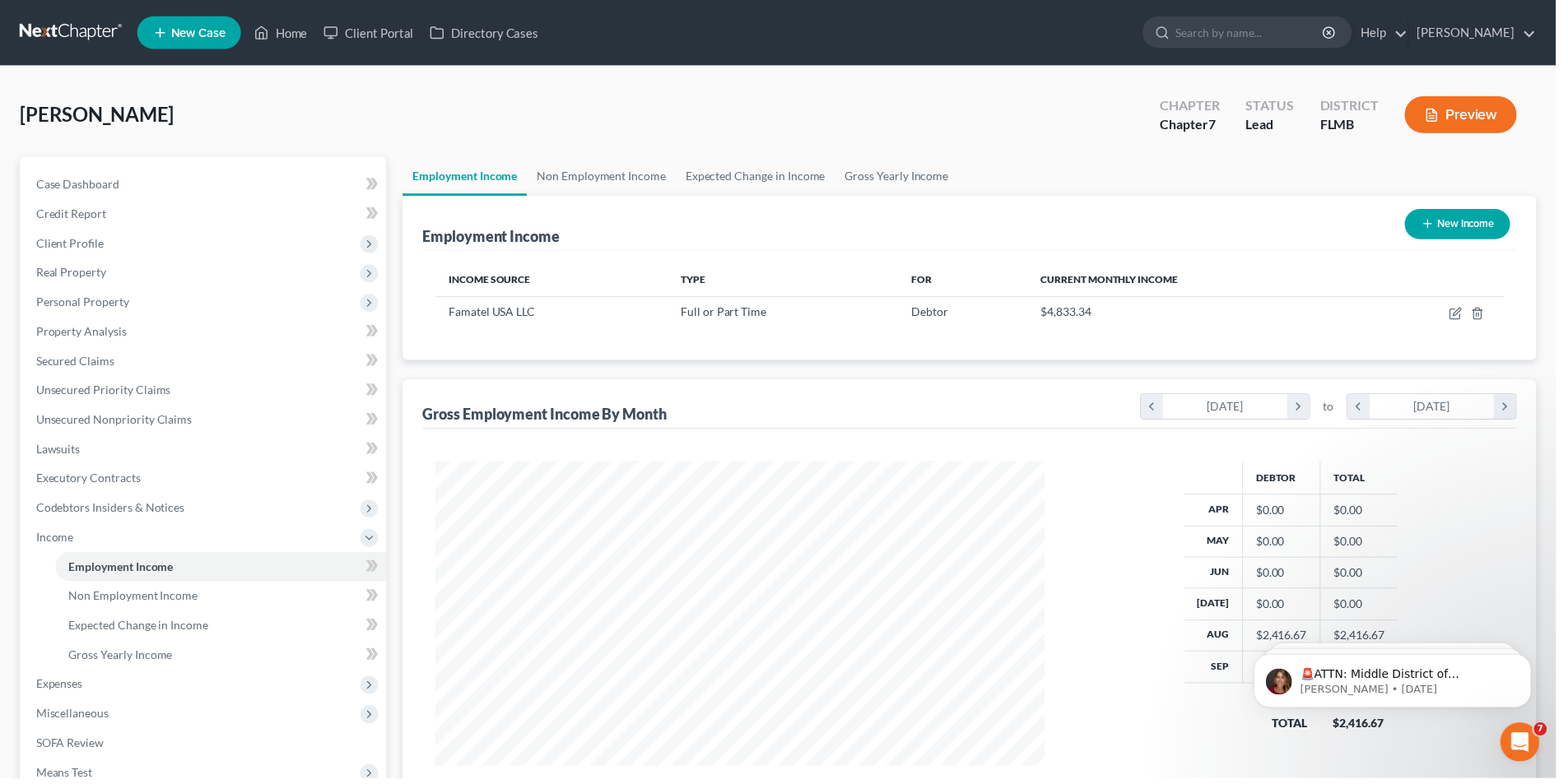
scroll to position [822777, 822437]
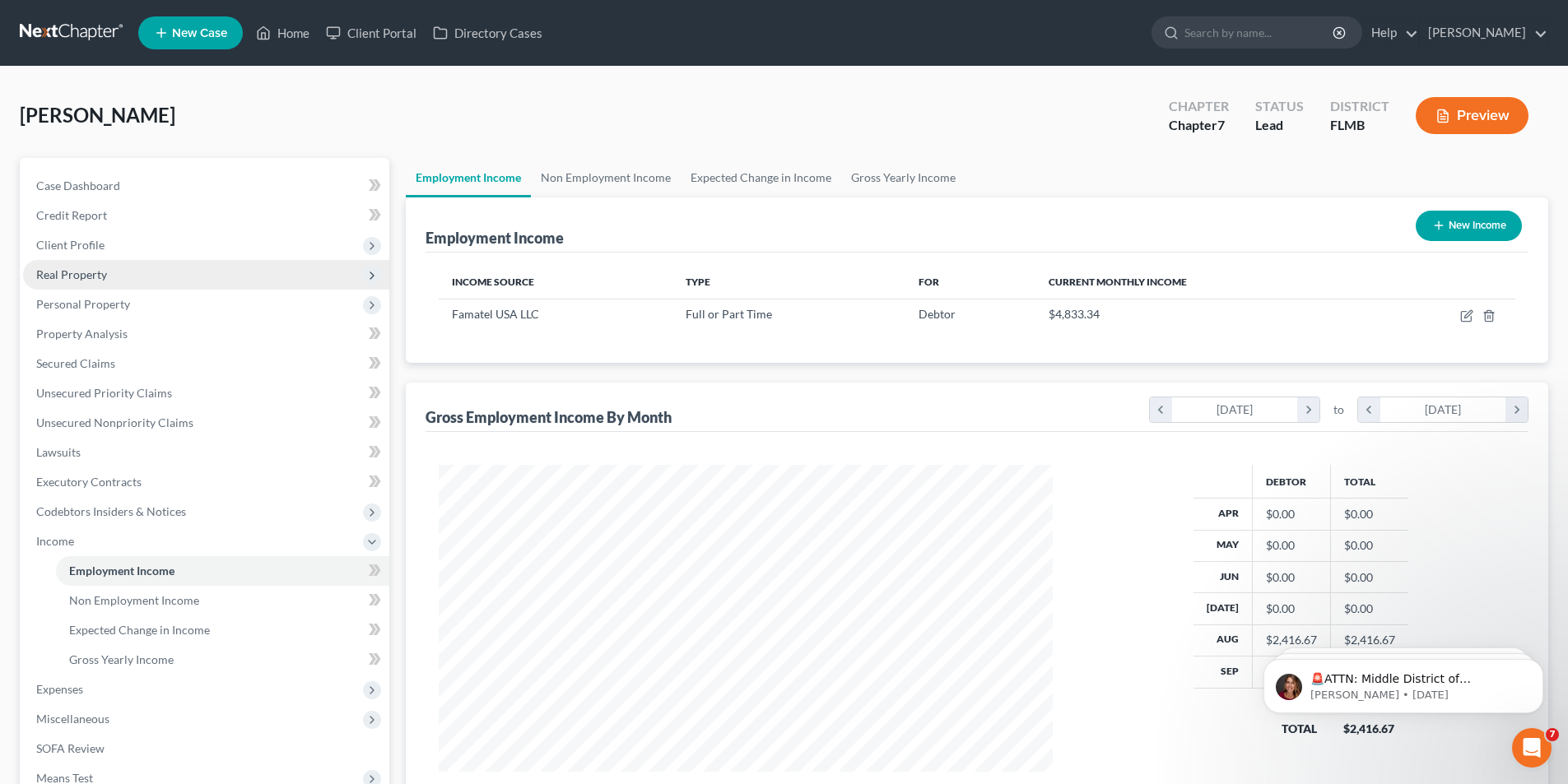
click at [52, 279] on span "Real Property" at bounding box center [71, 274] width 71 height 14
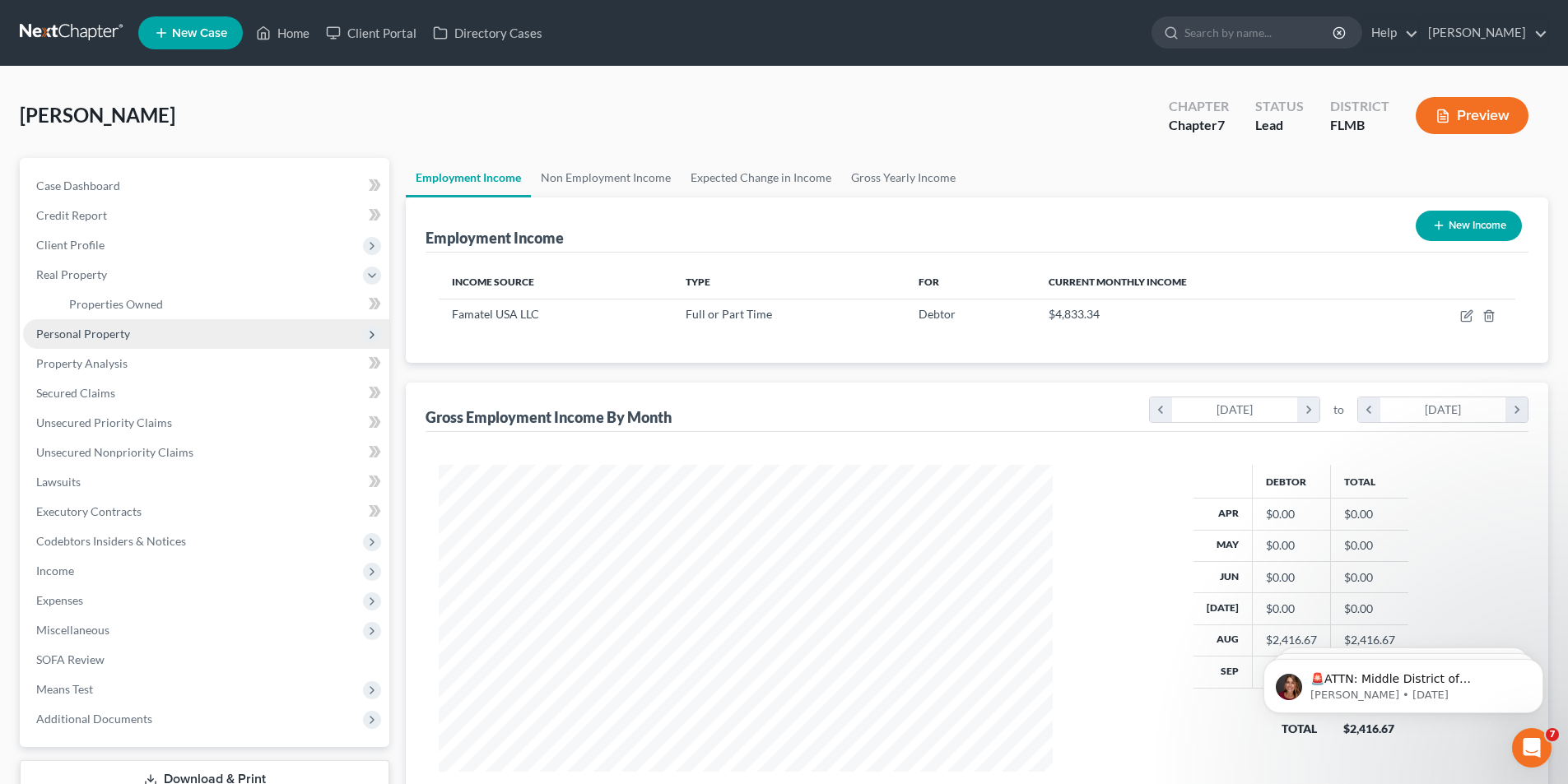
click at [63, 342] on span "Personal Property" at bounding box center [206, 335] width 366 height 30
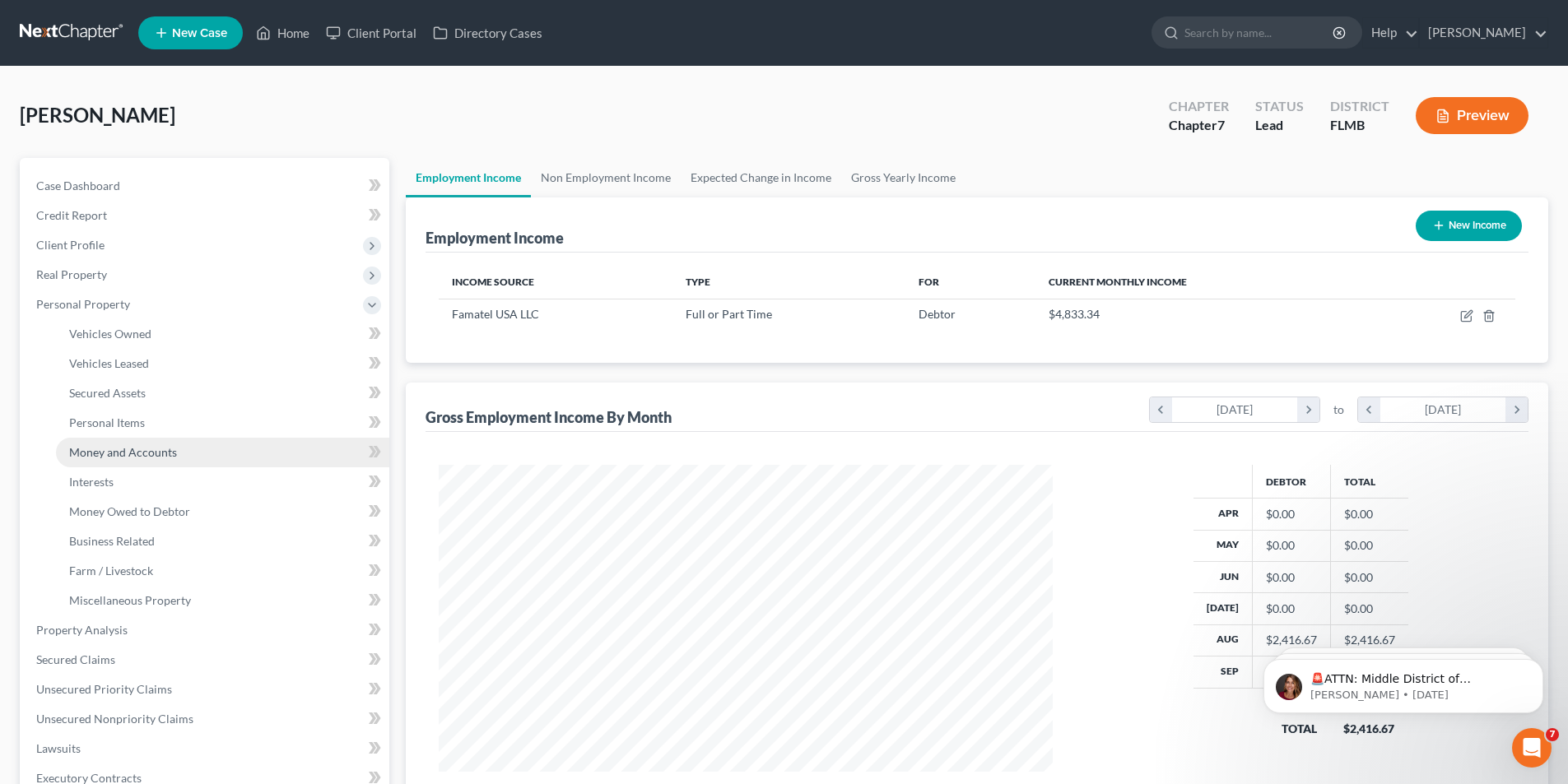
click at [123, 449] on span "Money and Accounts" at bounding box center [123, 452] width 108 height 14
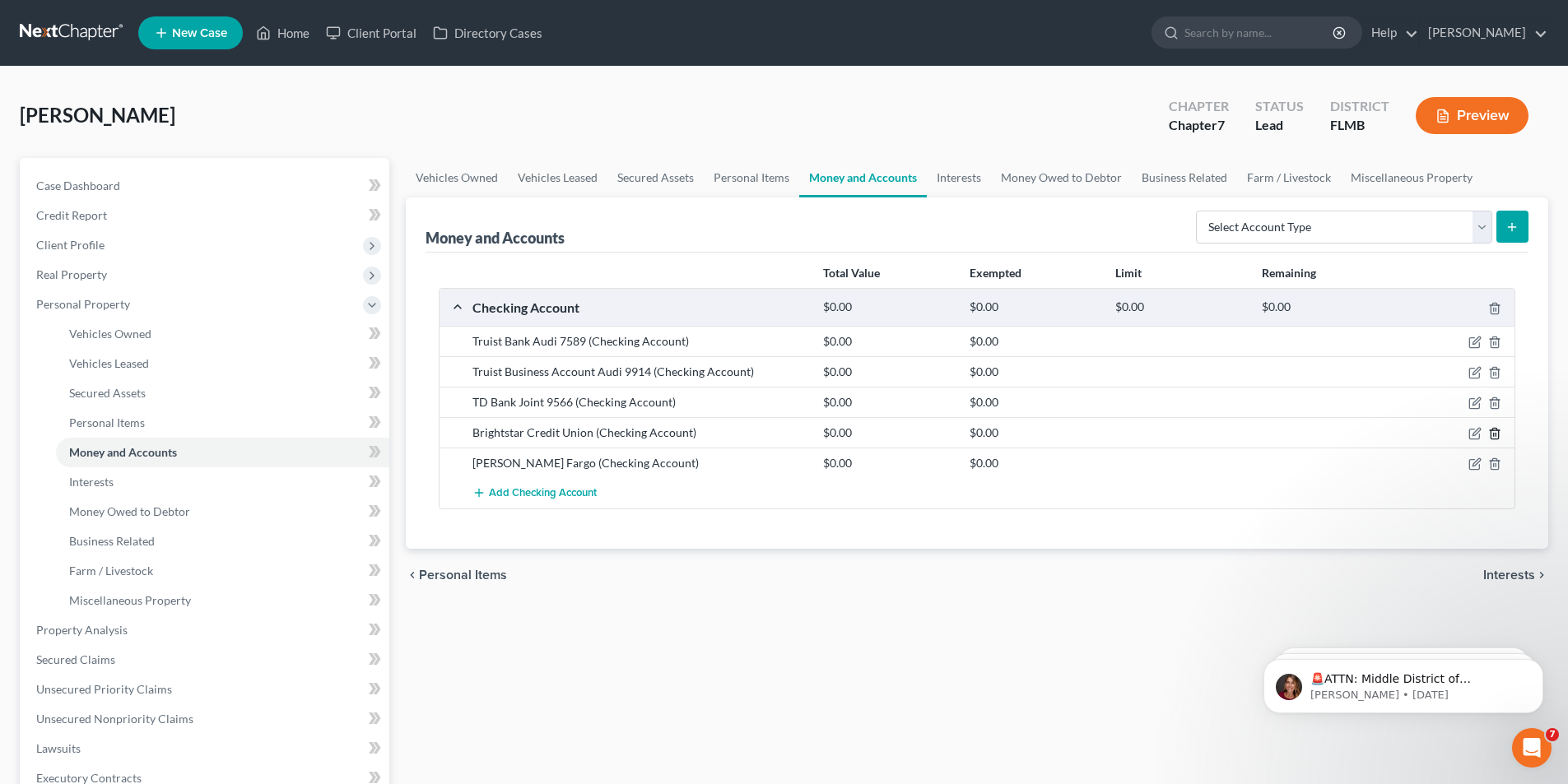
click at [1494, 437] on line "button" at bounding box center [1494, 436] width 0 height 3
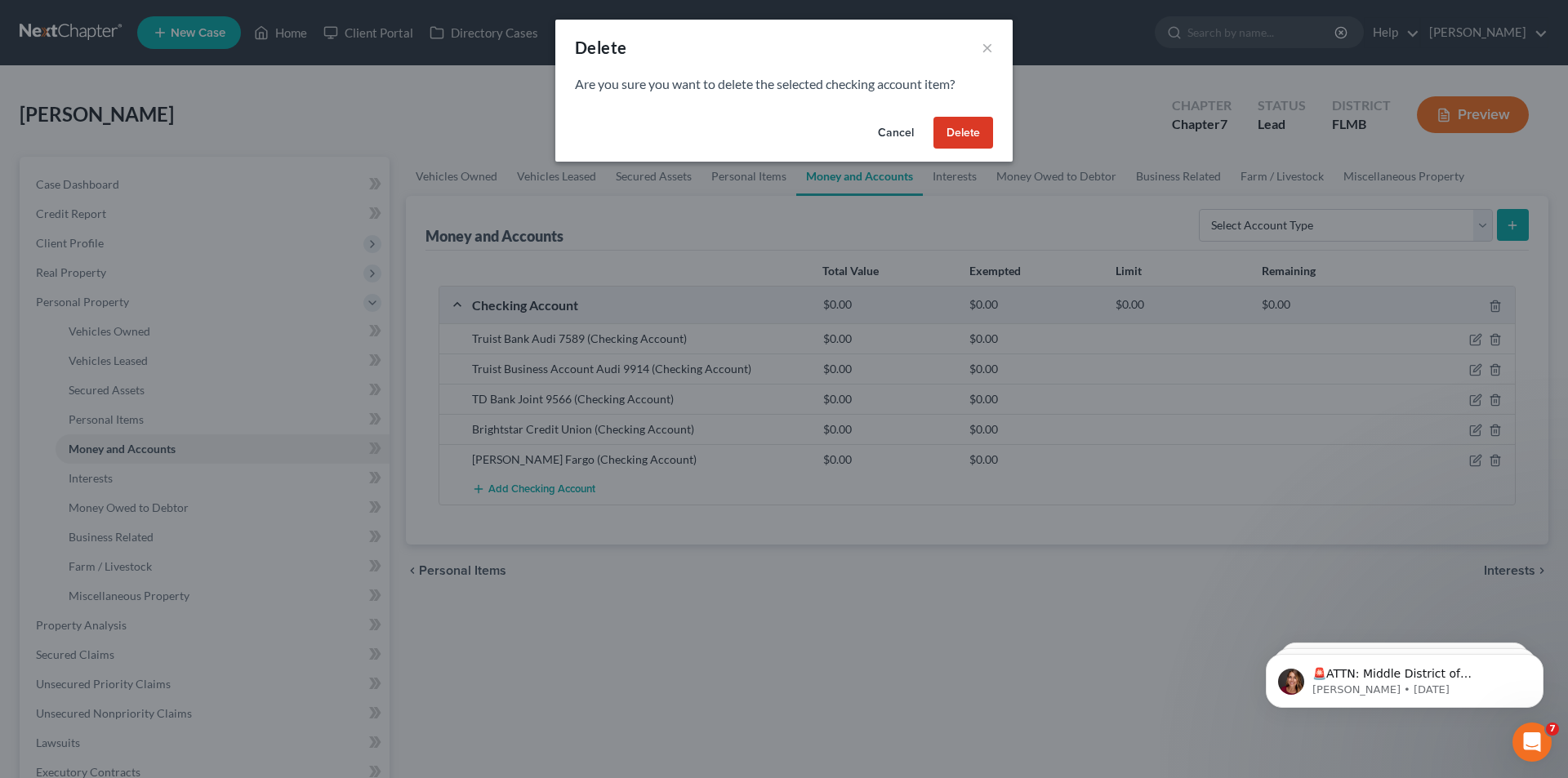
click at [958, 132] on button "Delete" at bounding box center [963, 133] width 60 height 33
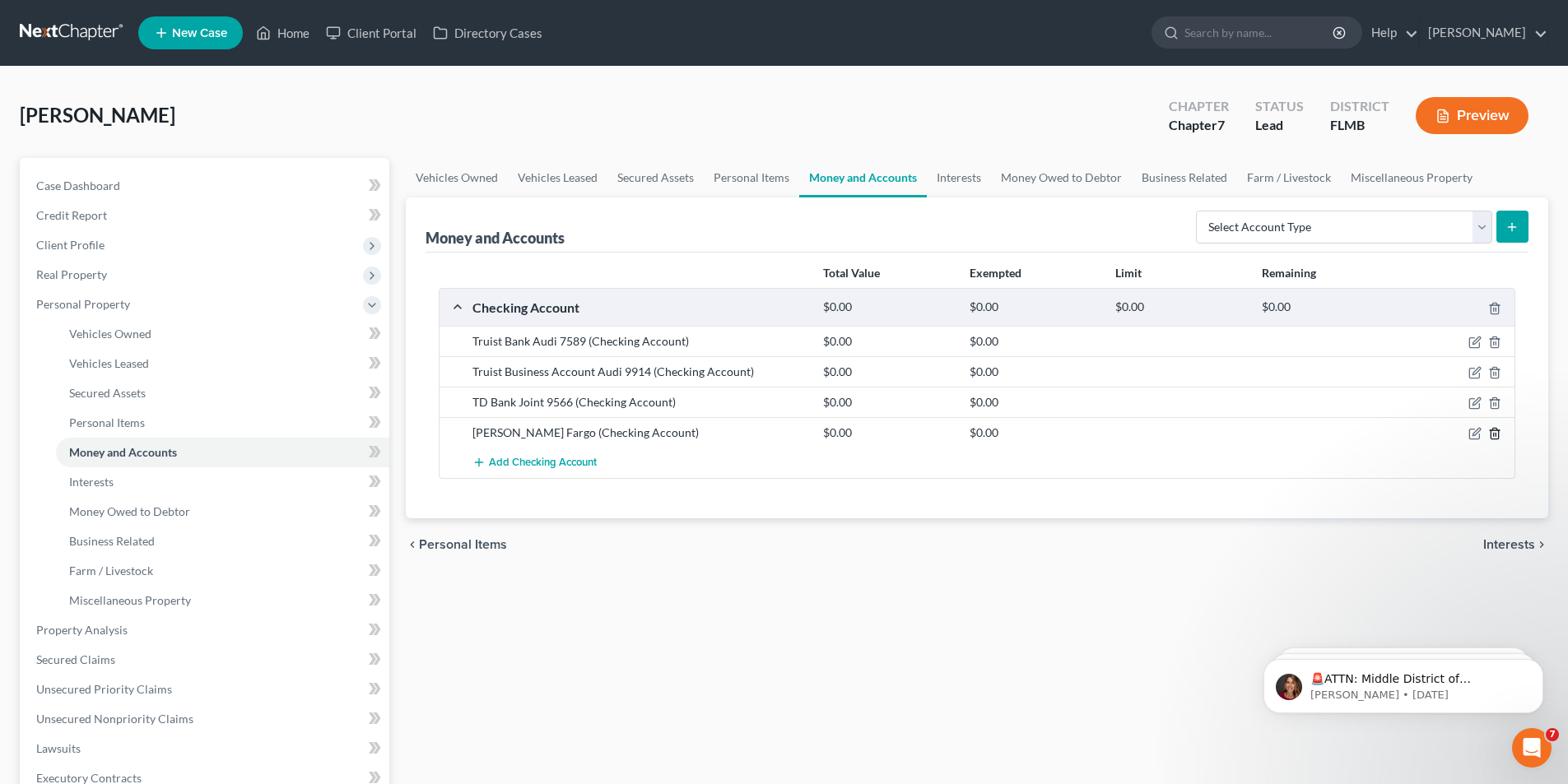
click at [1490, 433] on icon "button" at bounding box center [1494, 434] width 8 height 10
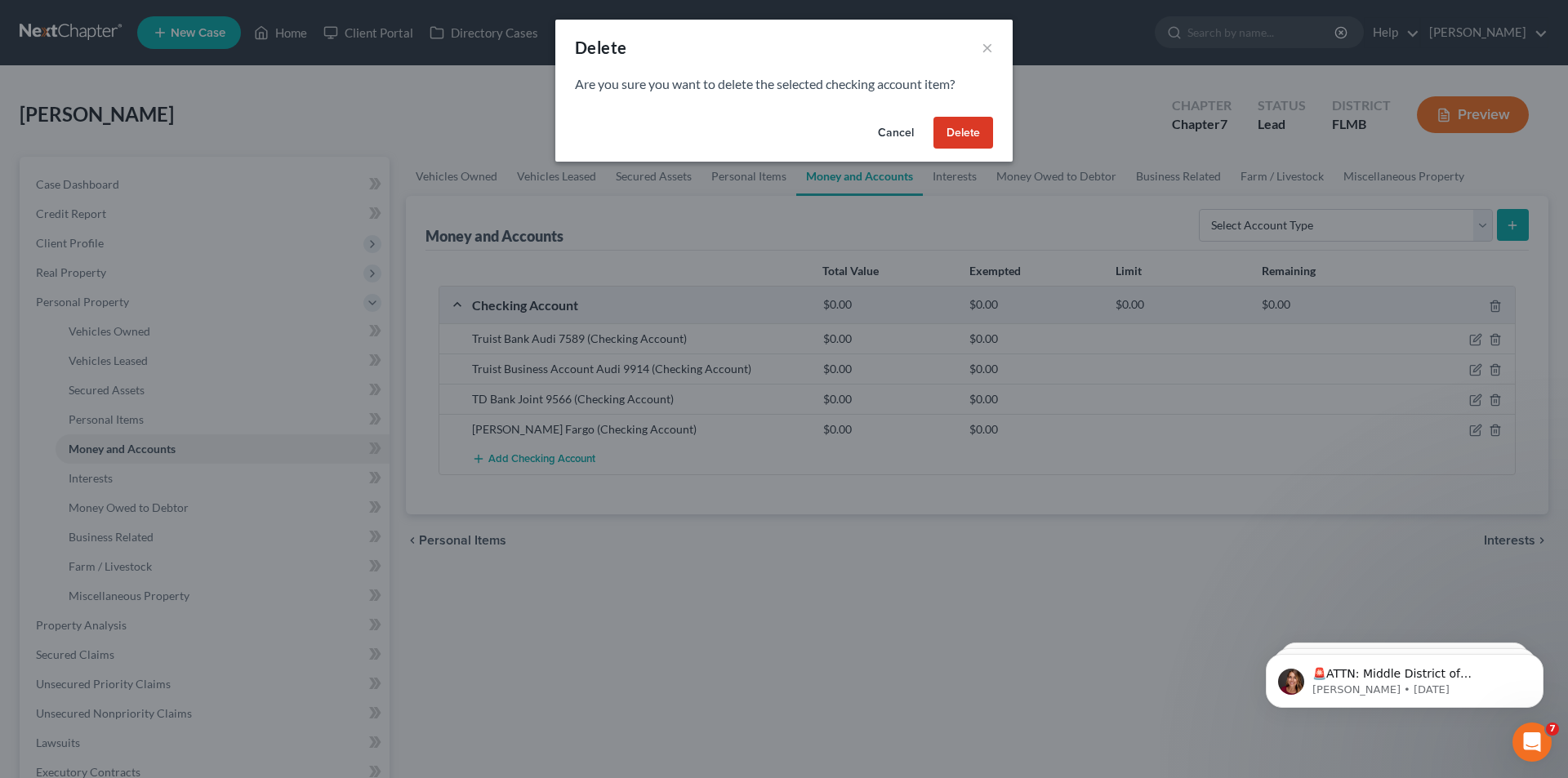
click at [960, 131] on button "Delete" at bounding box center [963, 133] width 60 height 33
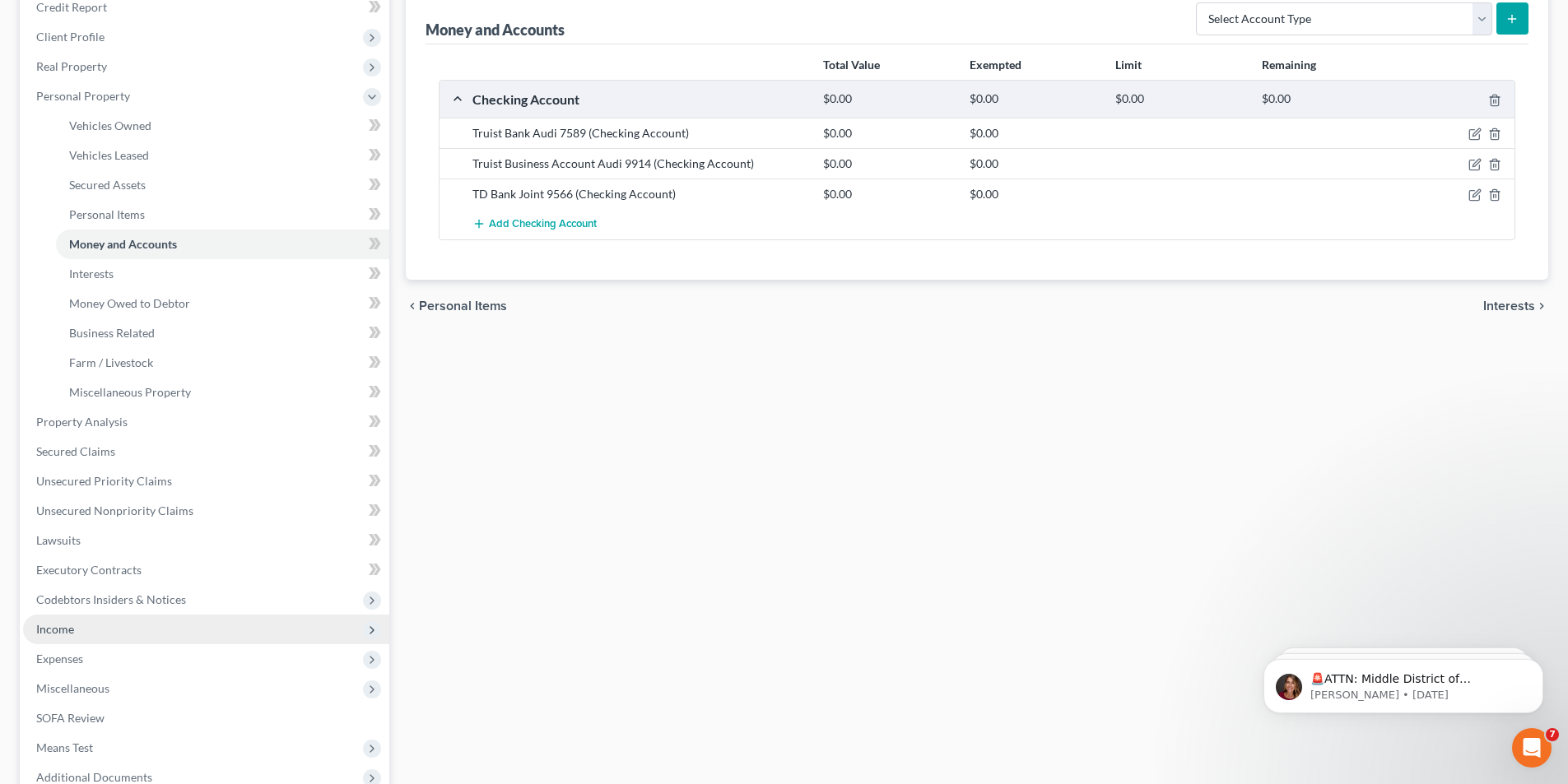
scroll to position [247, 0]
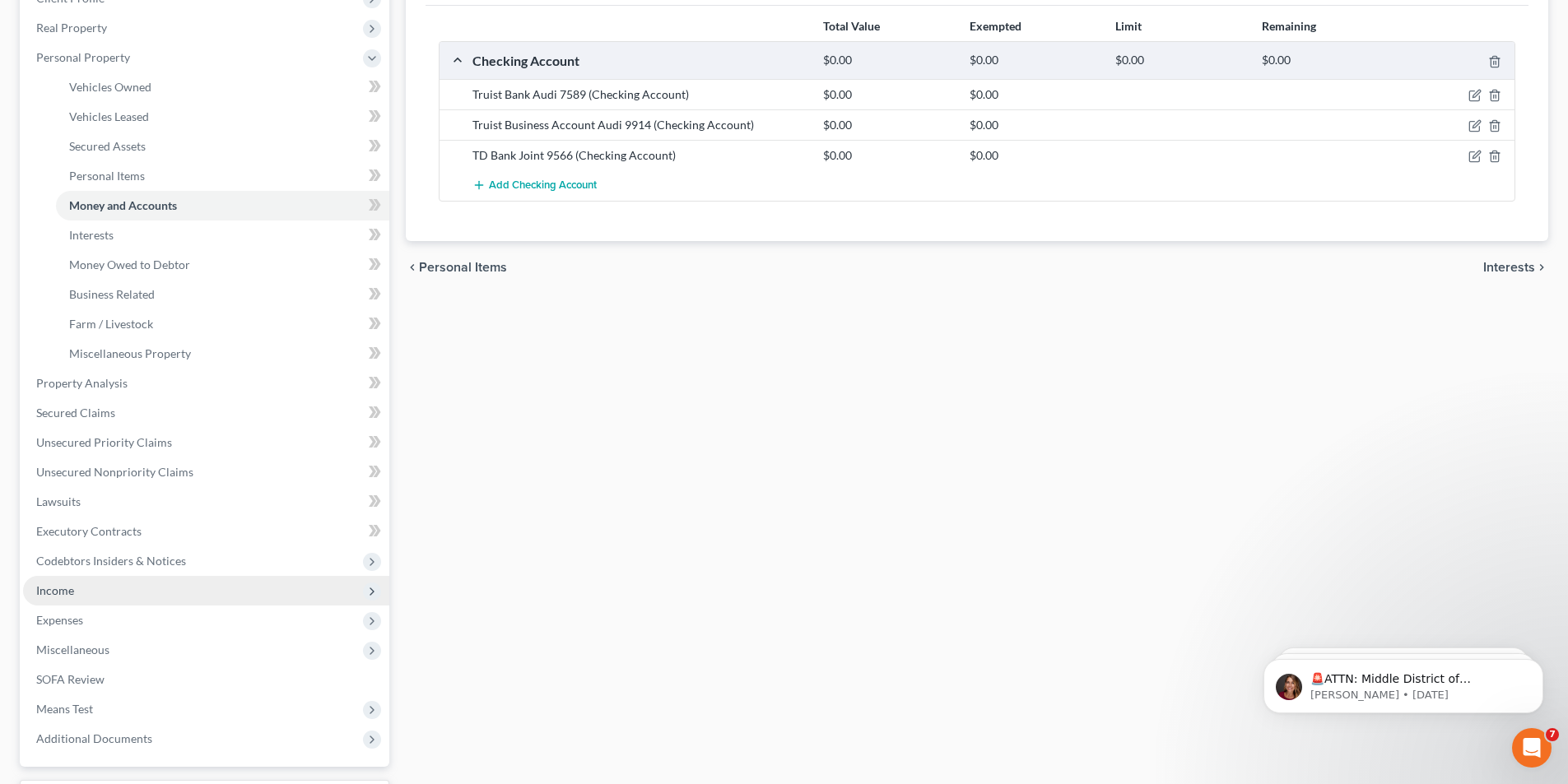
click at [85, 585] on span "Income" at bounding box center [206, 591] width 366 height 30
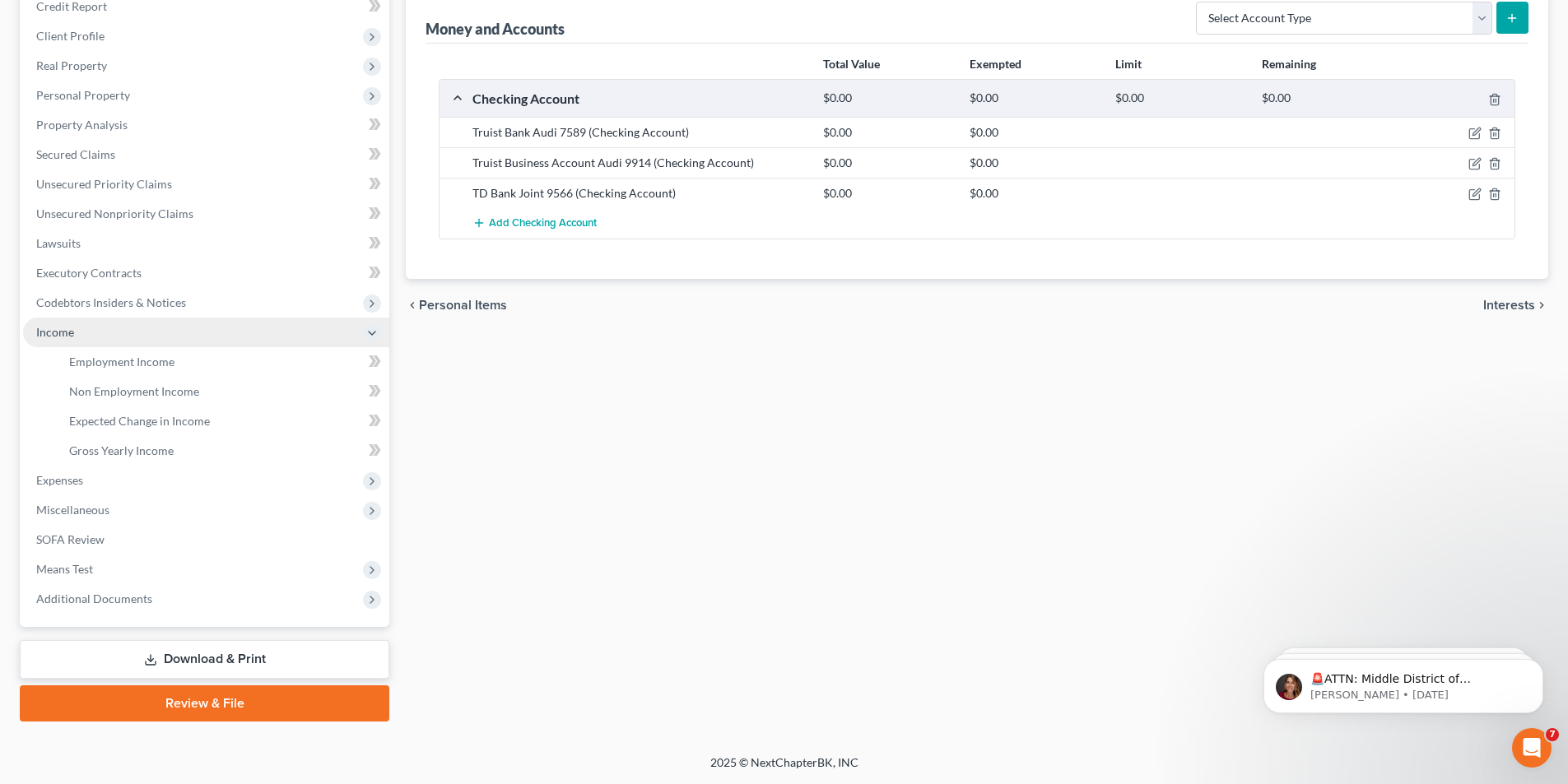
scroll to position [209, 0]
click at [166, 368] on link "Employment Income" at bounding box center [222, 362] width 334 height 30
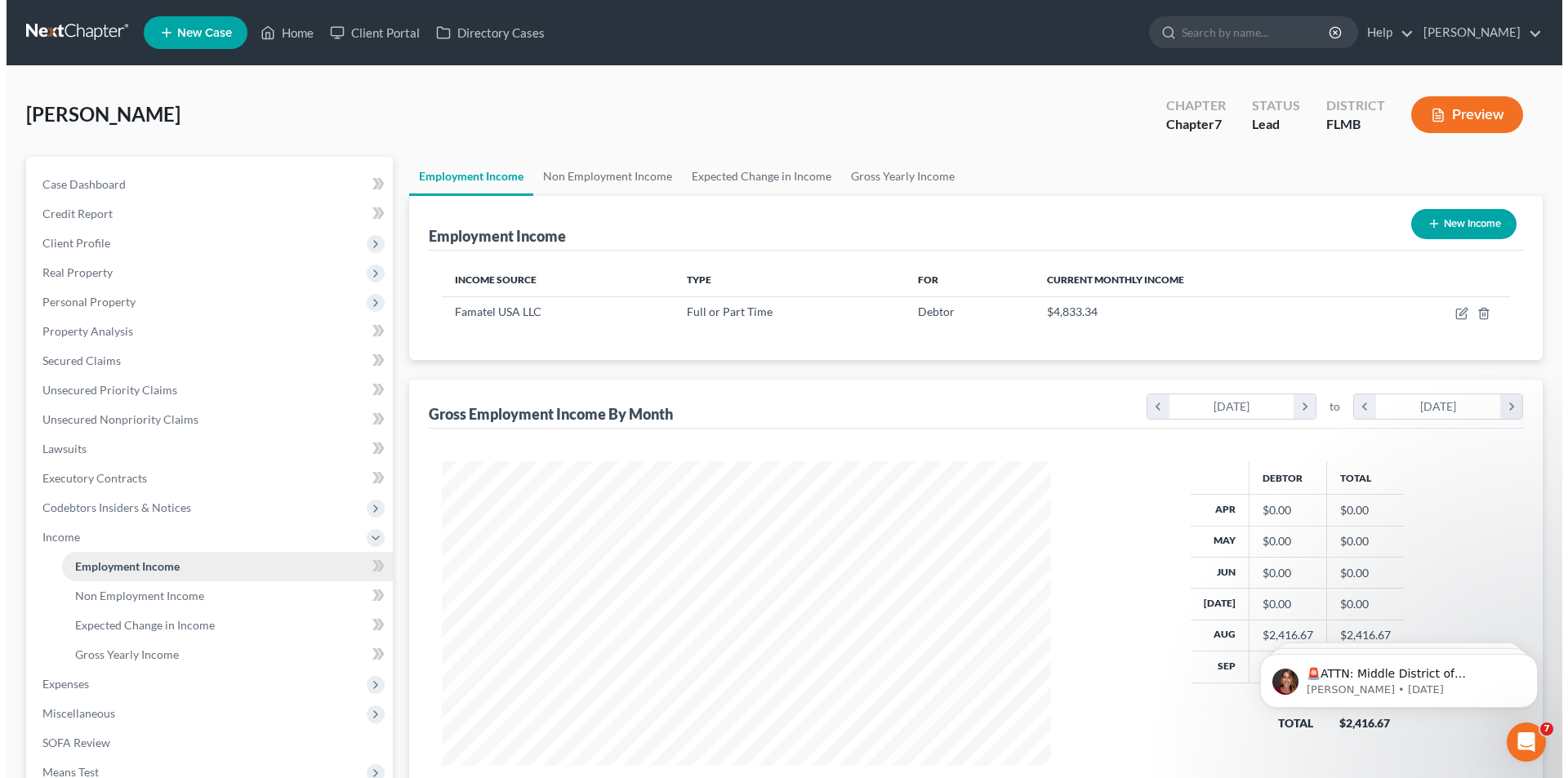
scroll to position [304, 642]
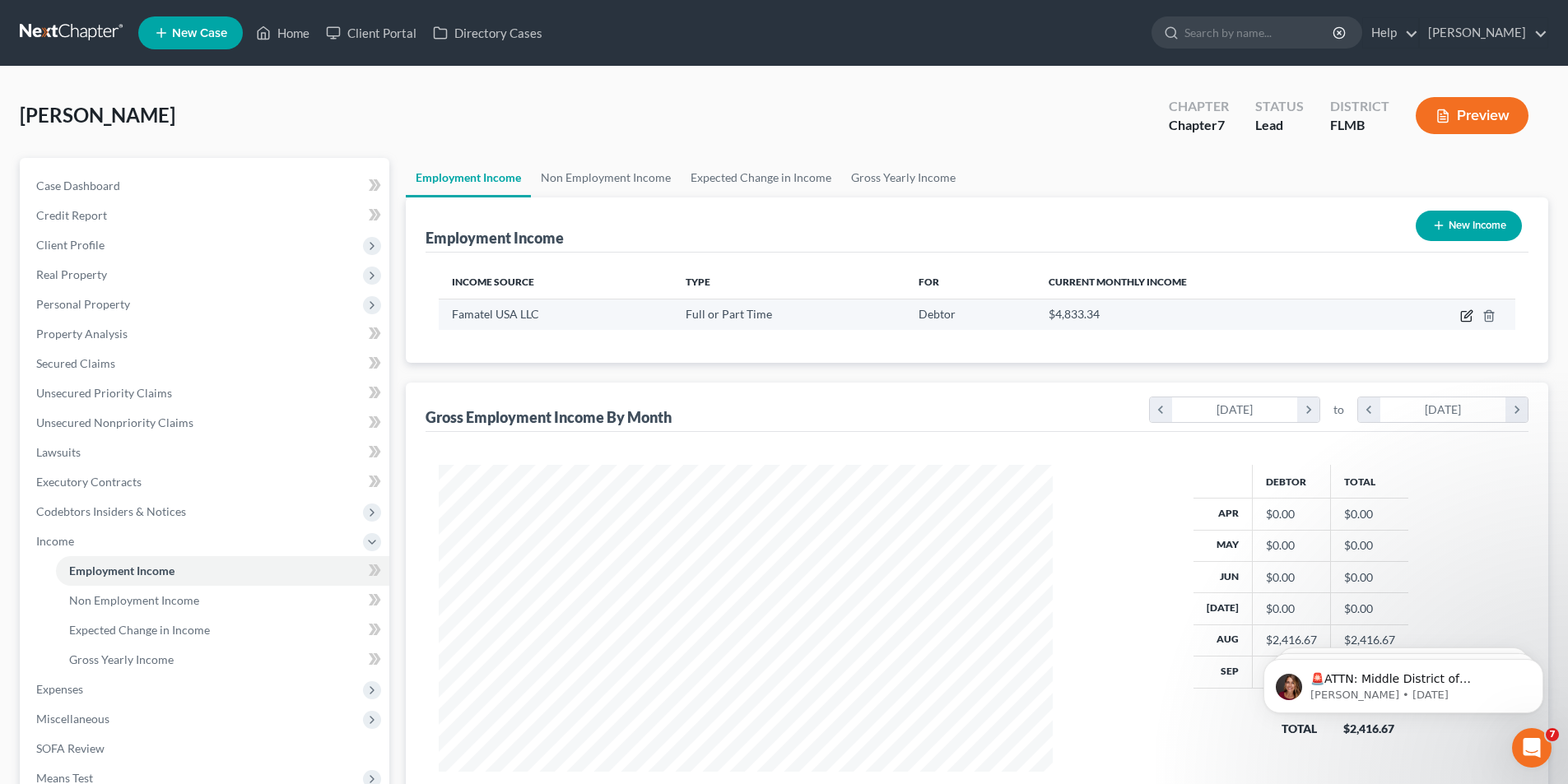
click at [1462, 313] on icon "button" at bounding box center [1465, 316] width 10 height 10
select select "0"
select select "9"
select select "1"
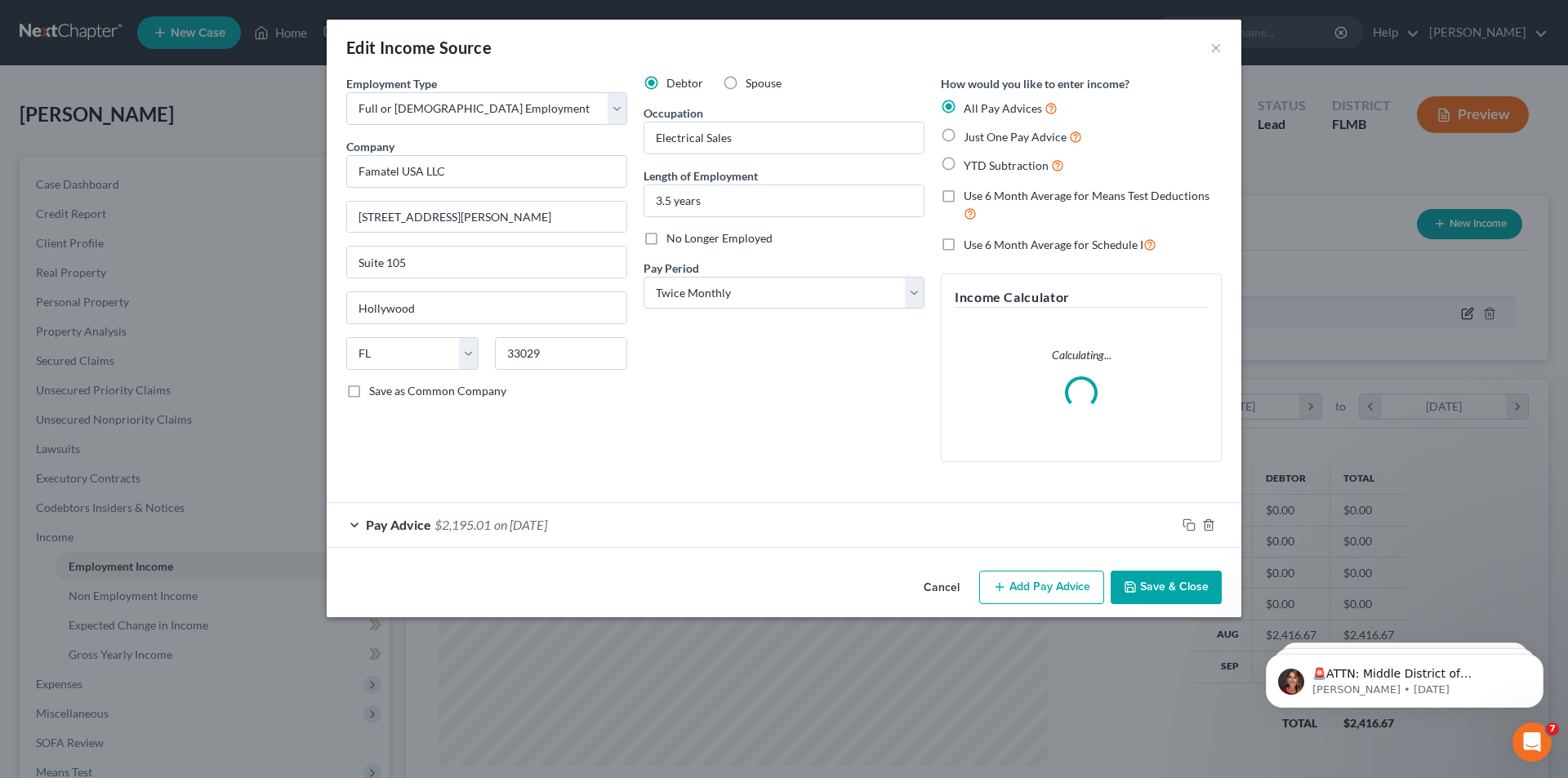
scroll to position [307, 647]
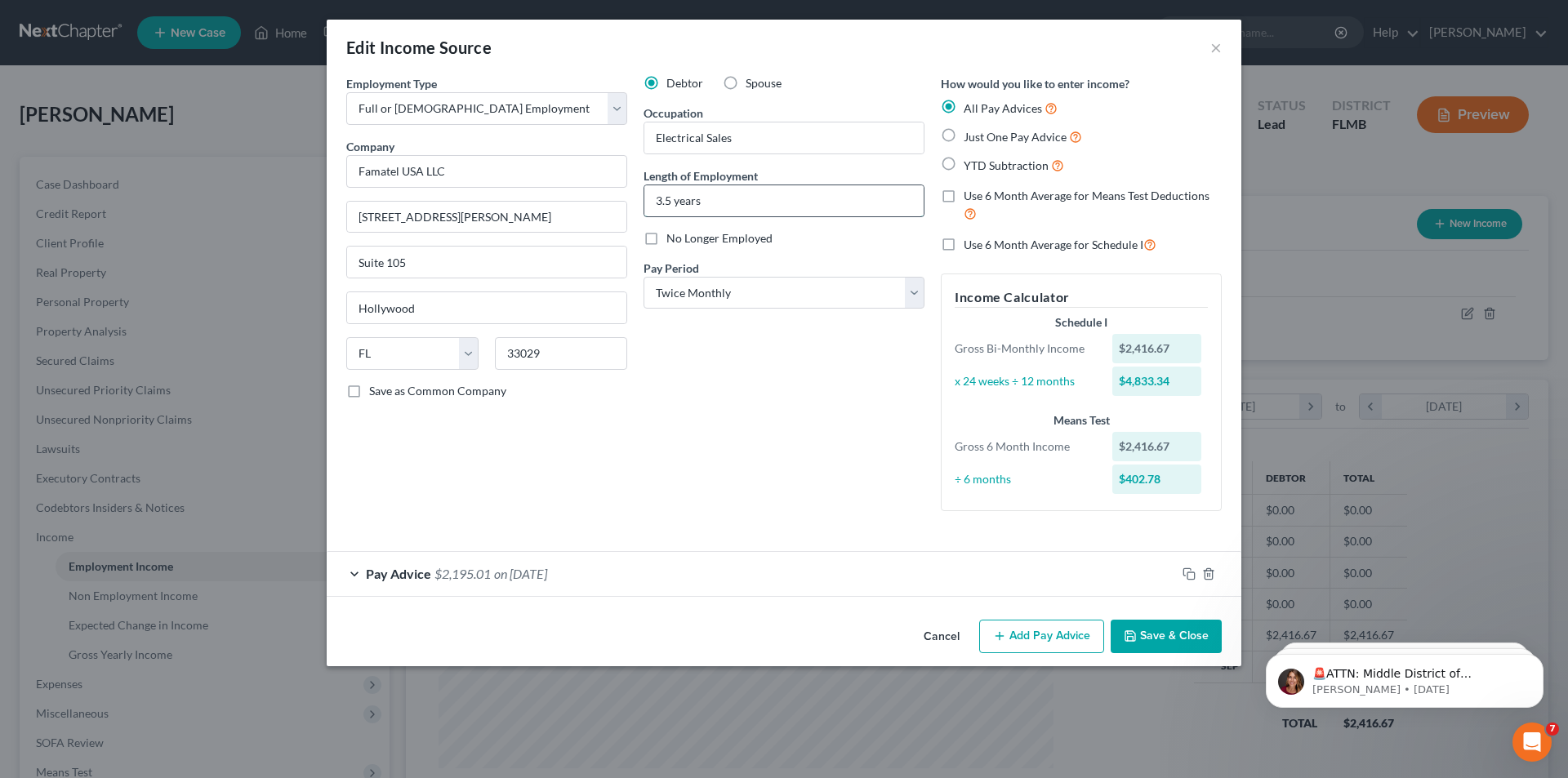
drag, startPoint x: 712, startPoint y: 207, endPoint x: 691, endPoint y: 206, distance: 21.0
click at [699, 206] on input "3.5 years" at bounding box center [783, 201] width 279 height 31
drag, startPoint x: 691, startPoint y: 206, endPoint x: 610, endPoint y: 213, distance: 81.3
click at [610, 213] on div "Employment Type * Select Full or [DEMOGRAPHIC_DATA] Employment Self Employment …" at bounding box center [784, 307] width 892 height 463
drag, startPoint x: 755, startPoint y: 200, endPoint x: 555, endPoint y: 204, distance: 200.0
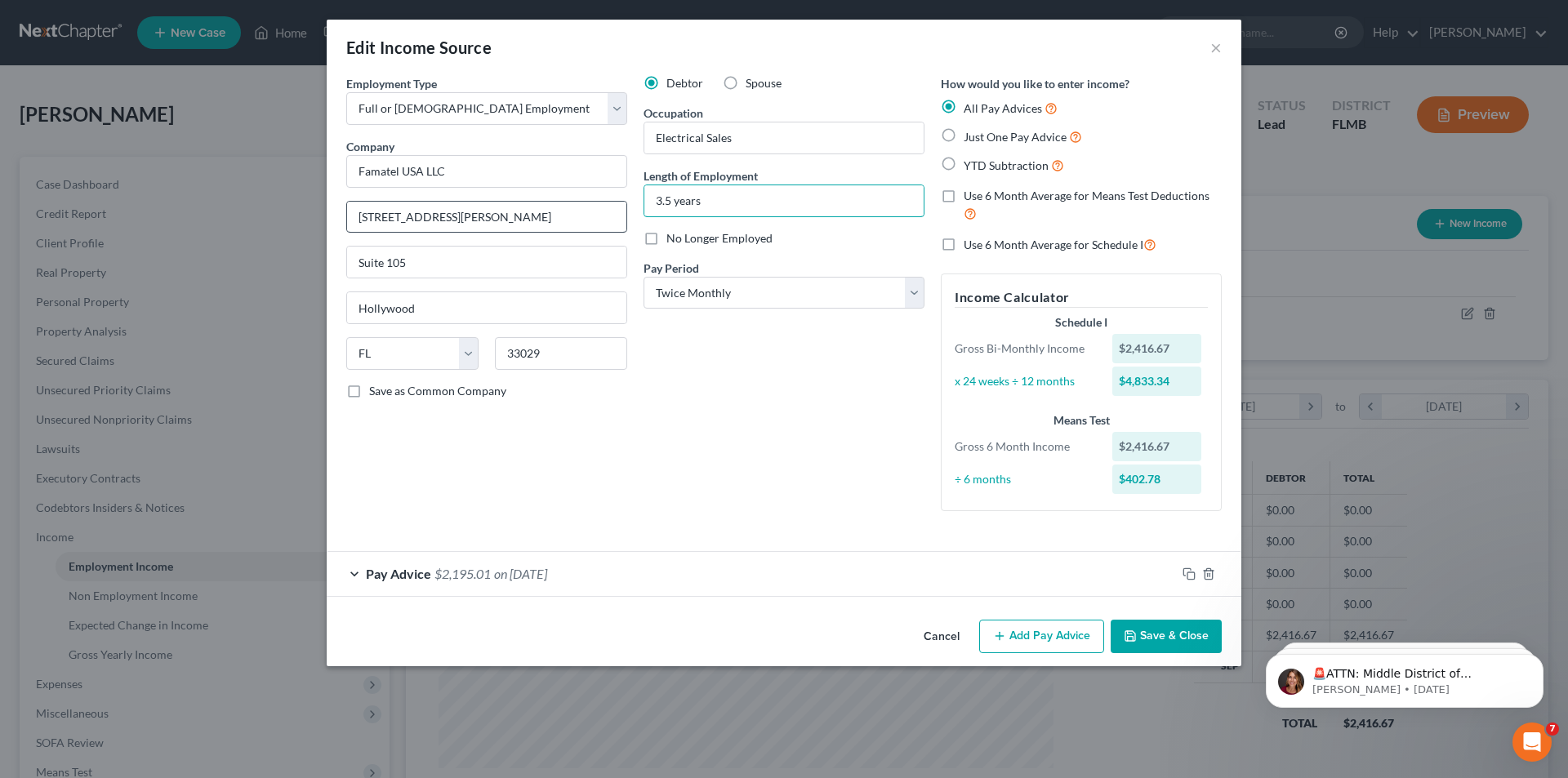
click at [555, 204] on div "Employment Type * Select Full or [DEMOGRAPHIC_DATA] Employment Self Employment …" at bounding box center [784, 307] width 892 height 463
type input "5"
click at [511, 573] on span "on [DATE]" at bounding box center [520, 574] width 53 height 16
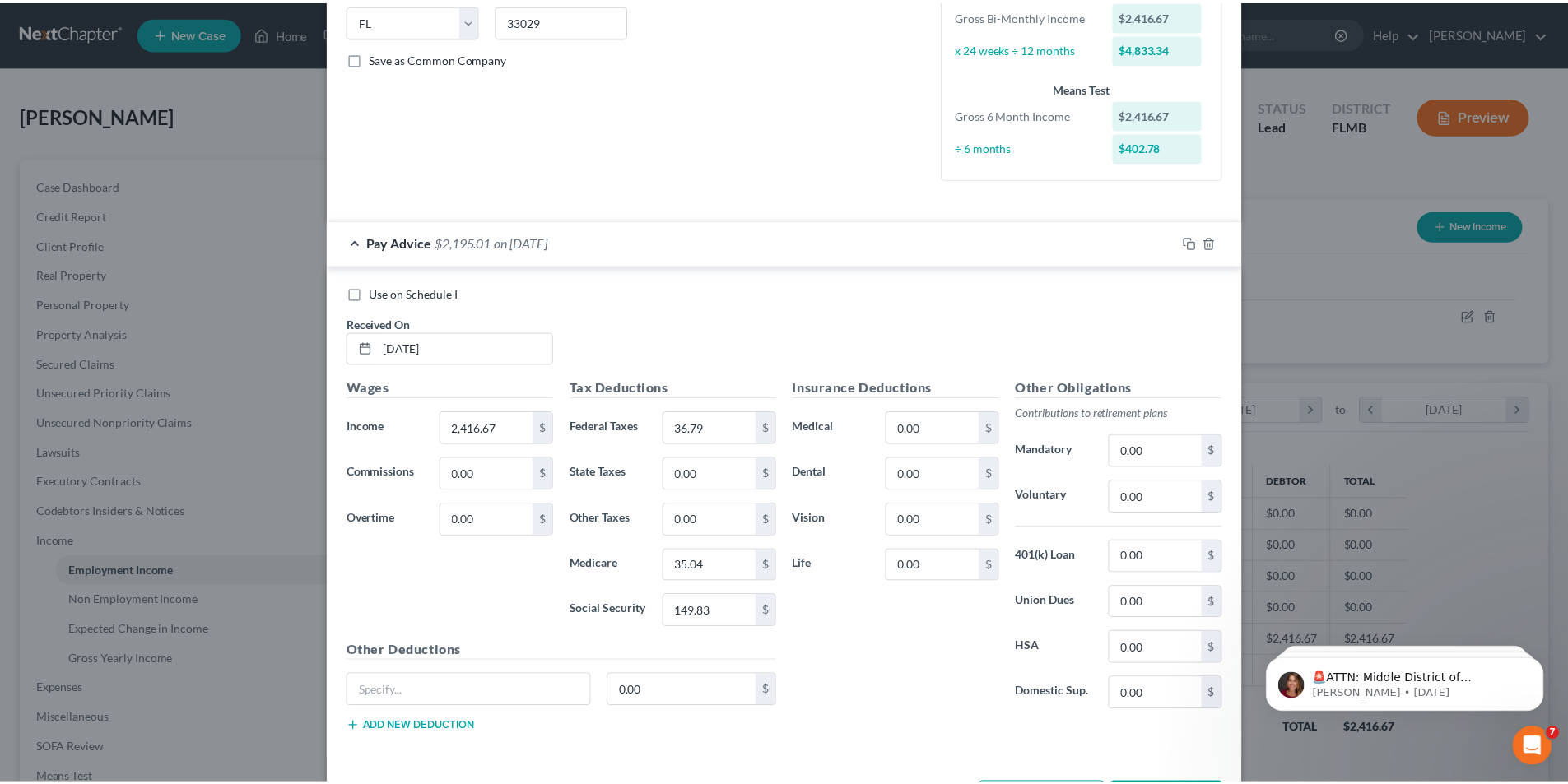
scroll to position [402, 0]
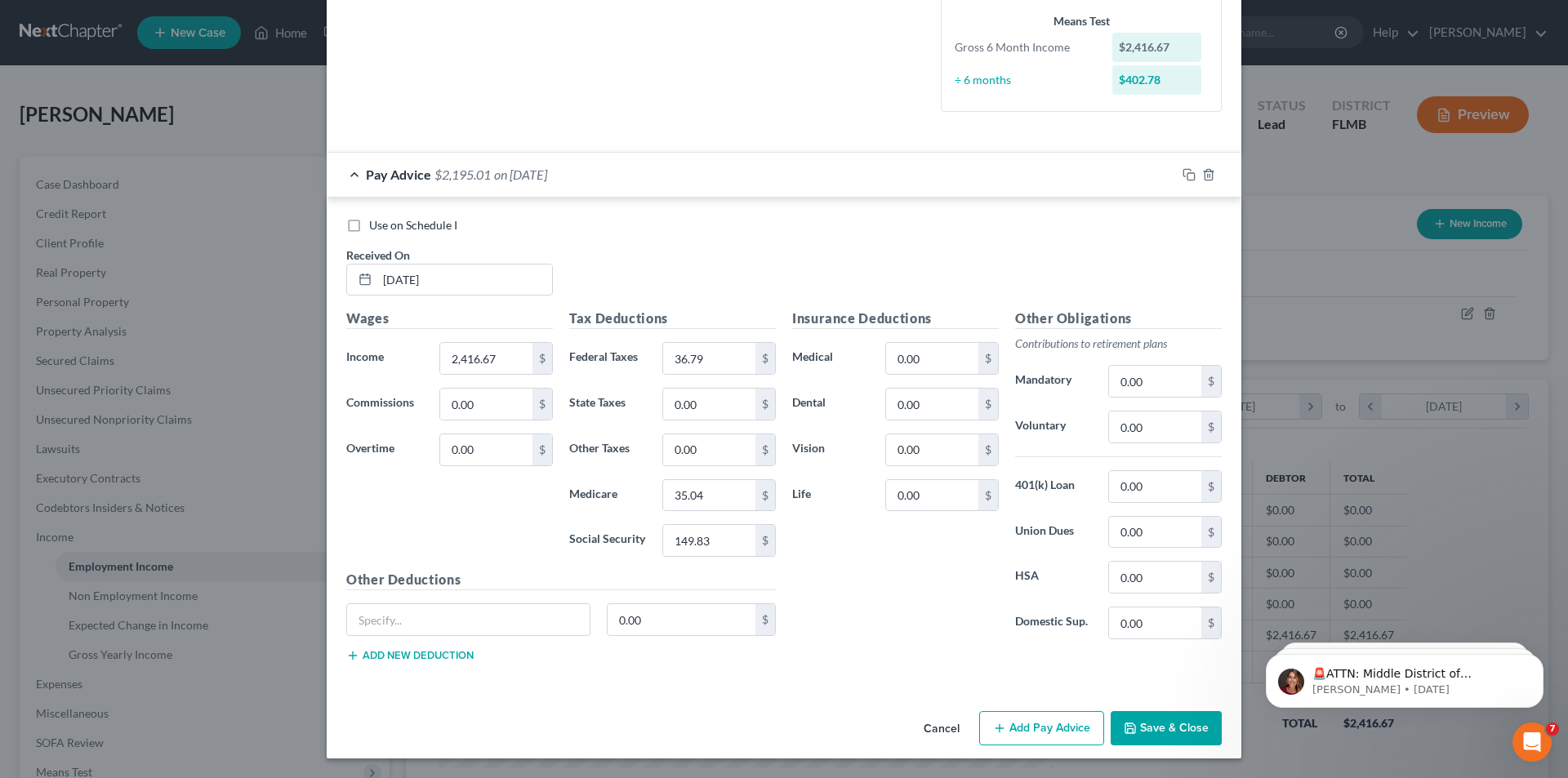
click at [1137, 718] on button "Save & Close" at bounding box center [1166, 729] width 112 height 35
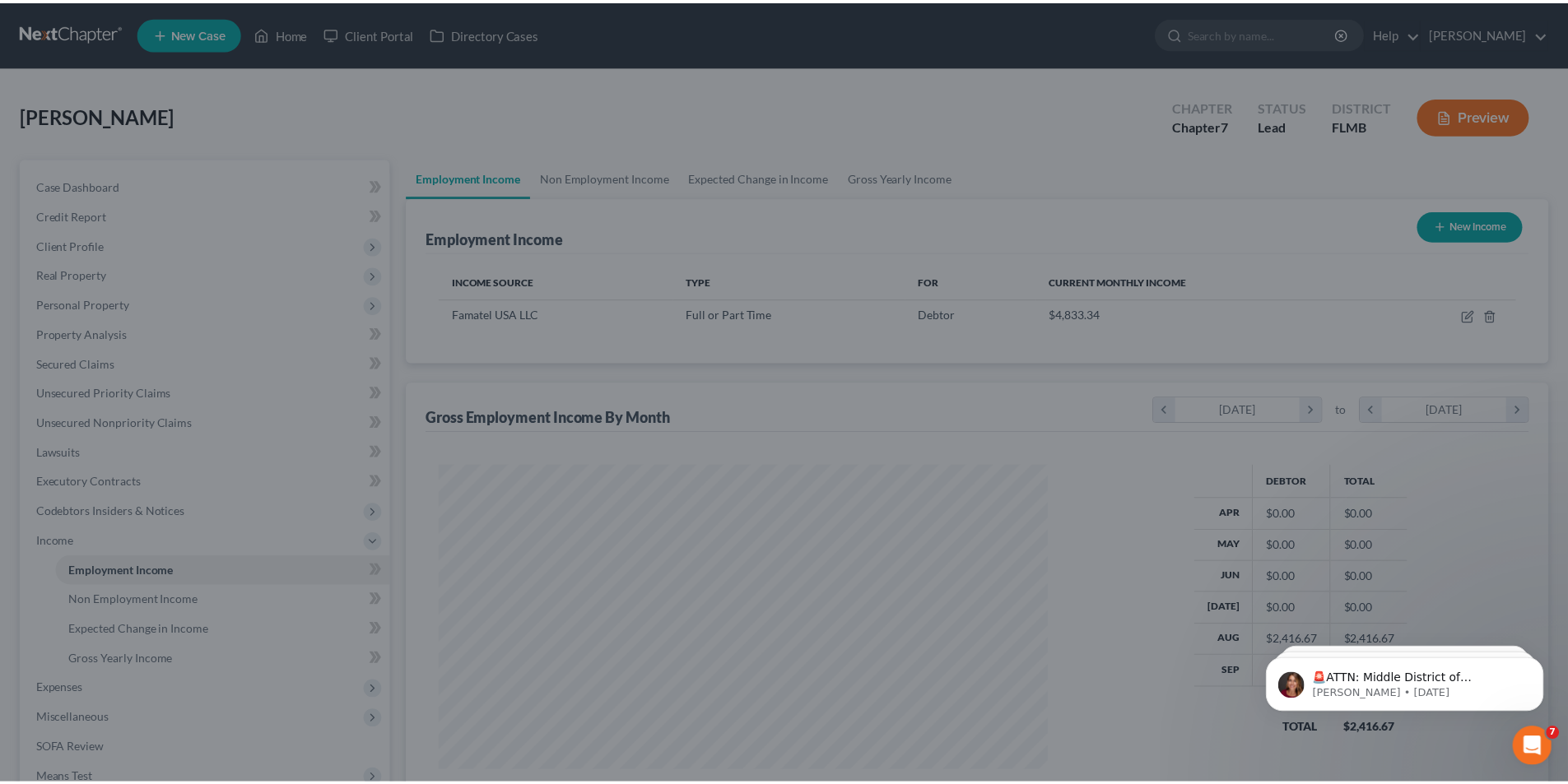
scroll to position [822777, 822437]
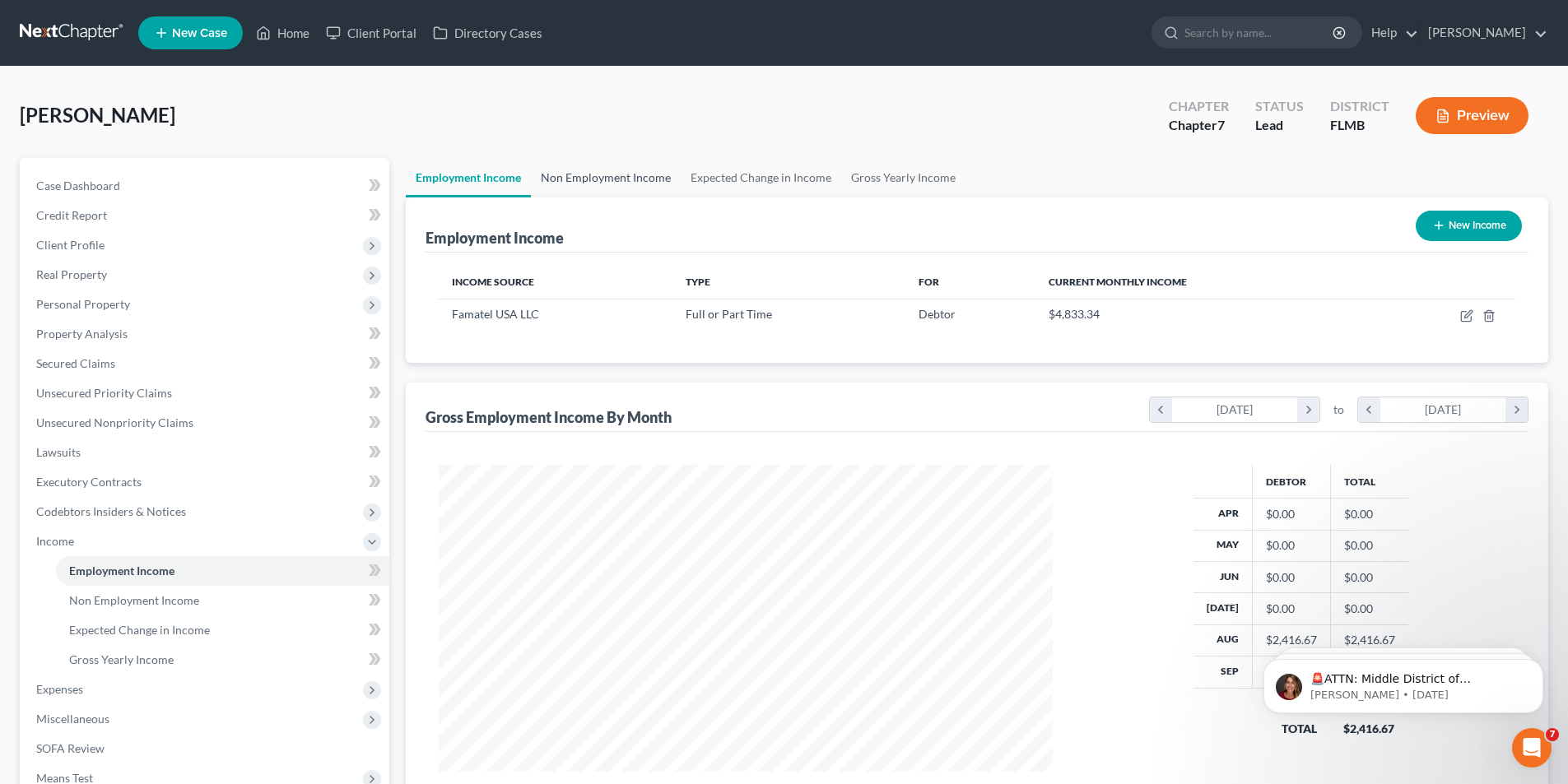
click at [601, 182] on link "Non Employment Income" at bounding box center [605, 177] width 150 height 39
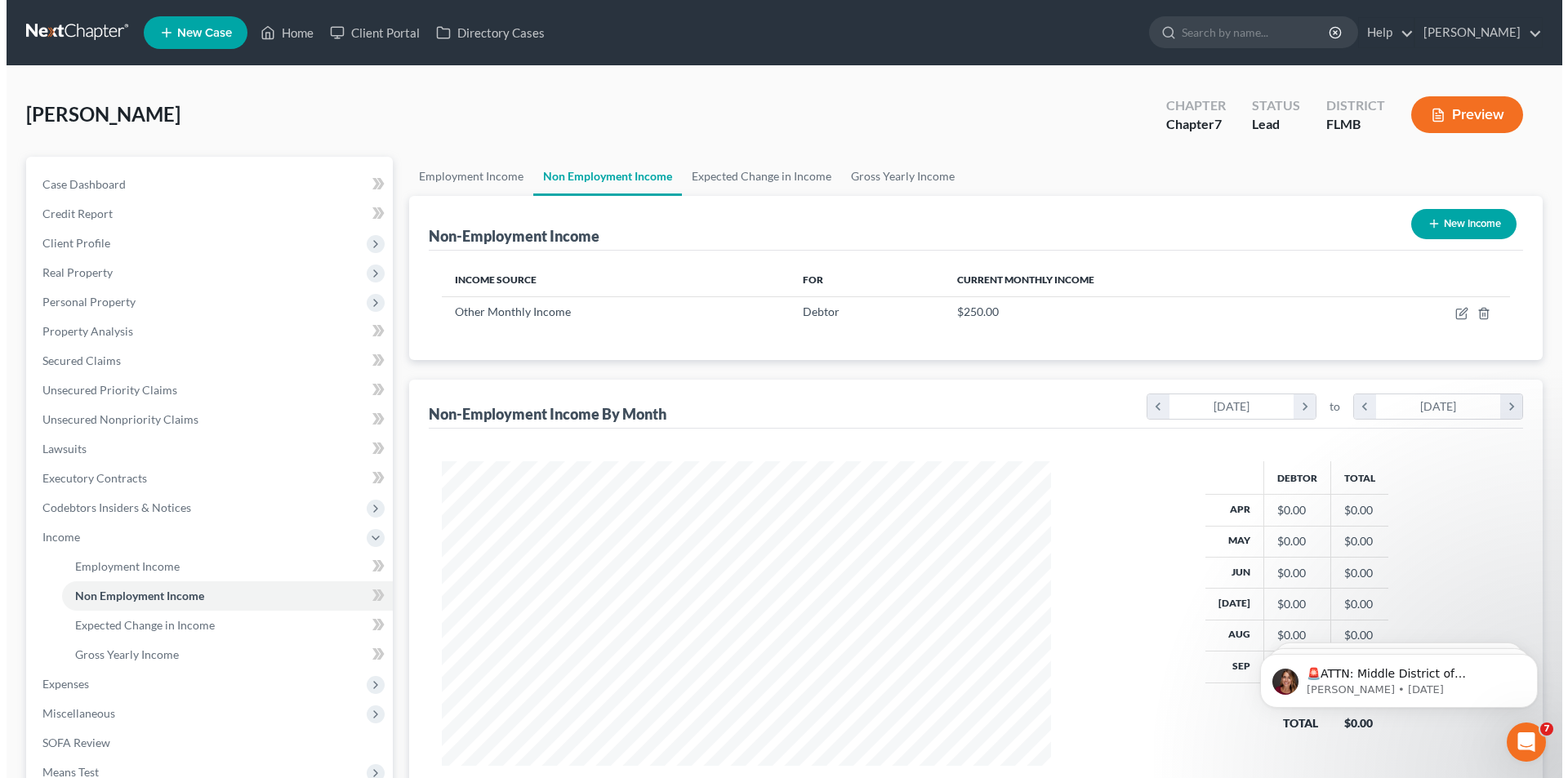
scroll to position [304, 642]
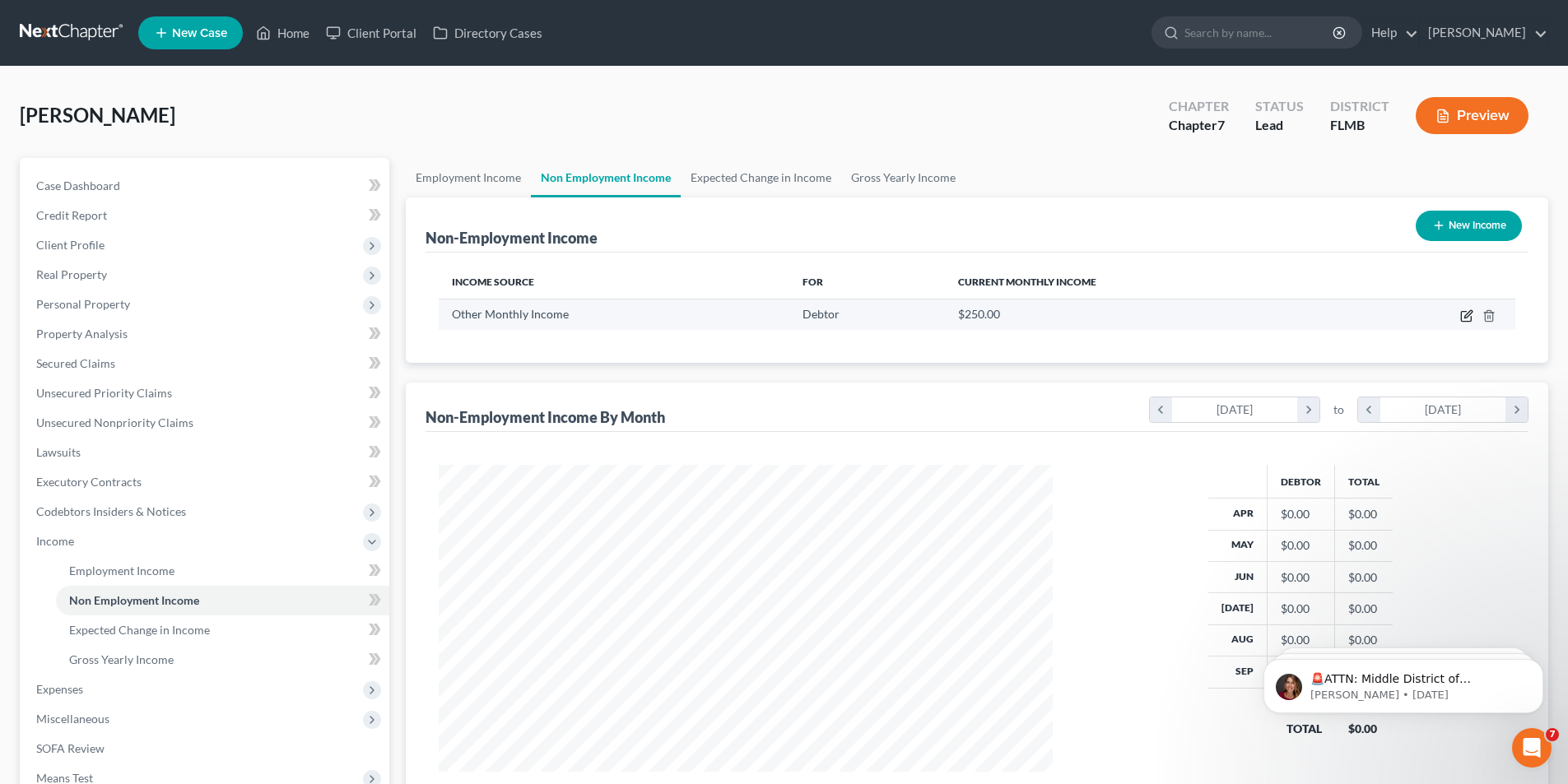
click at [1462, 314] on icon "button" at bounding box center [1465, 316] width 10 height 10
select select "13"
select select "0"
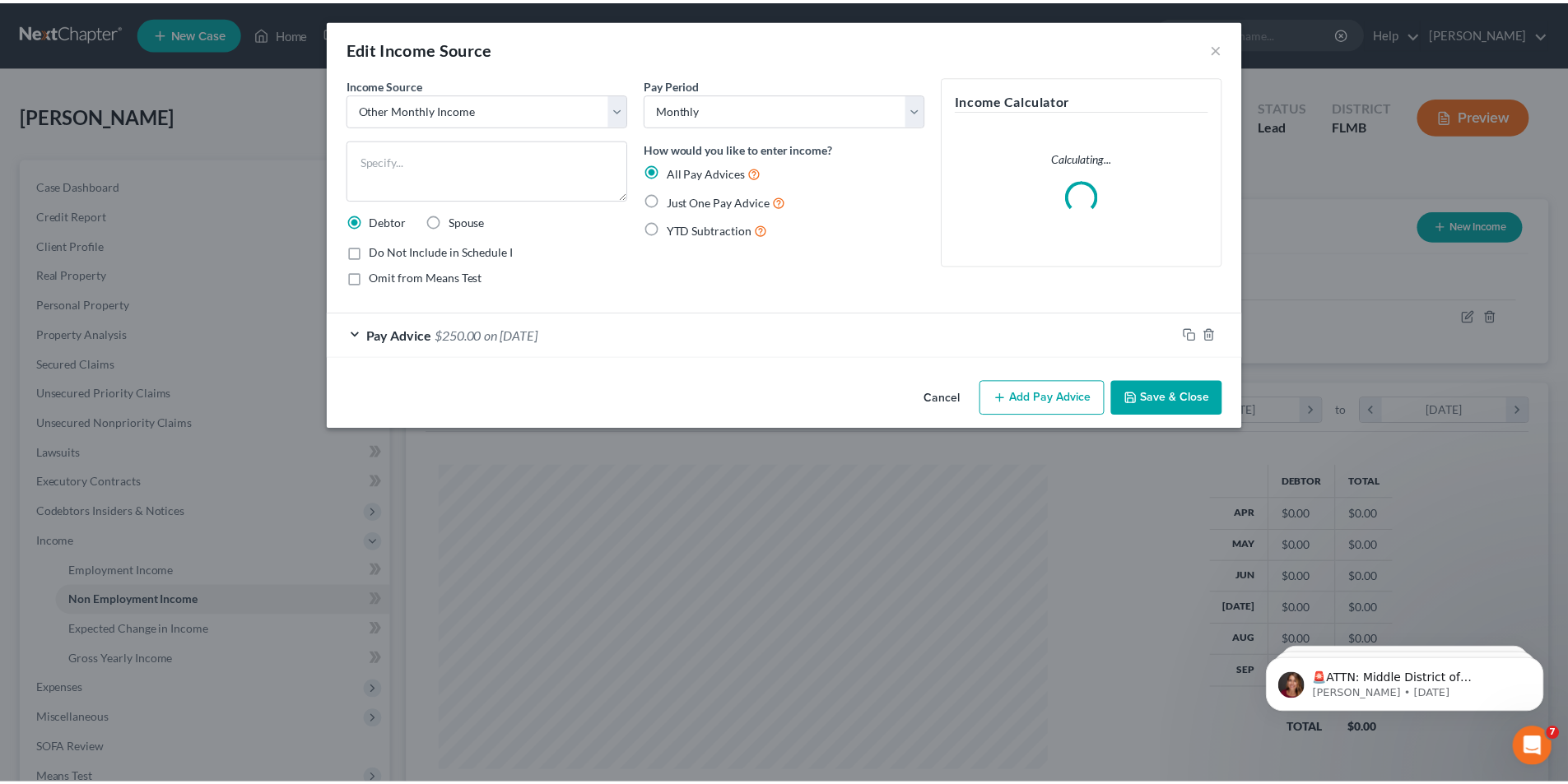
scroll to position [309, 652]
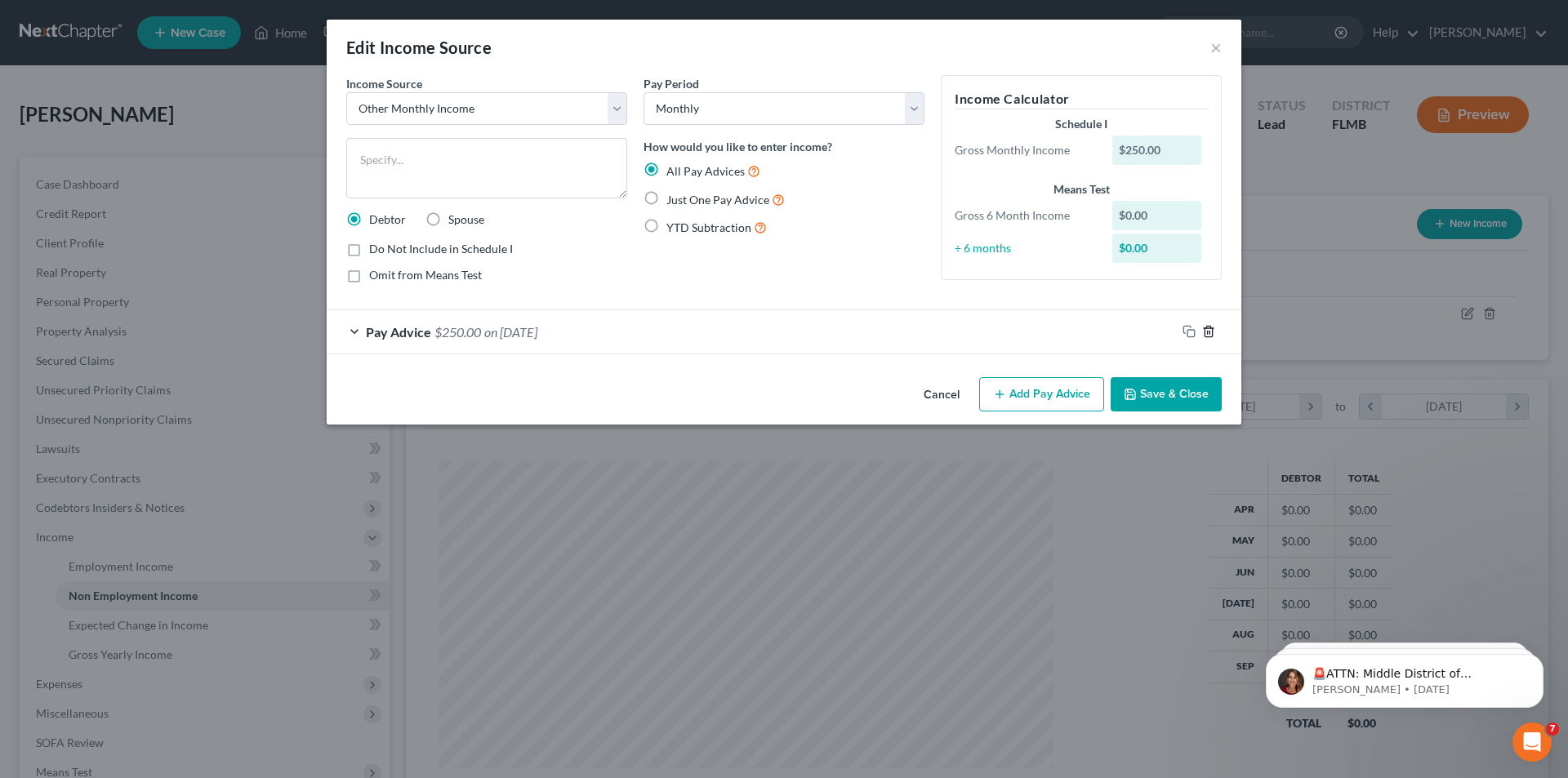
click at [1208, 328] on polyline "button" at bounding box center [1208, 328] width 10 height 0
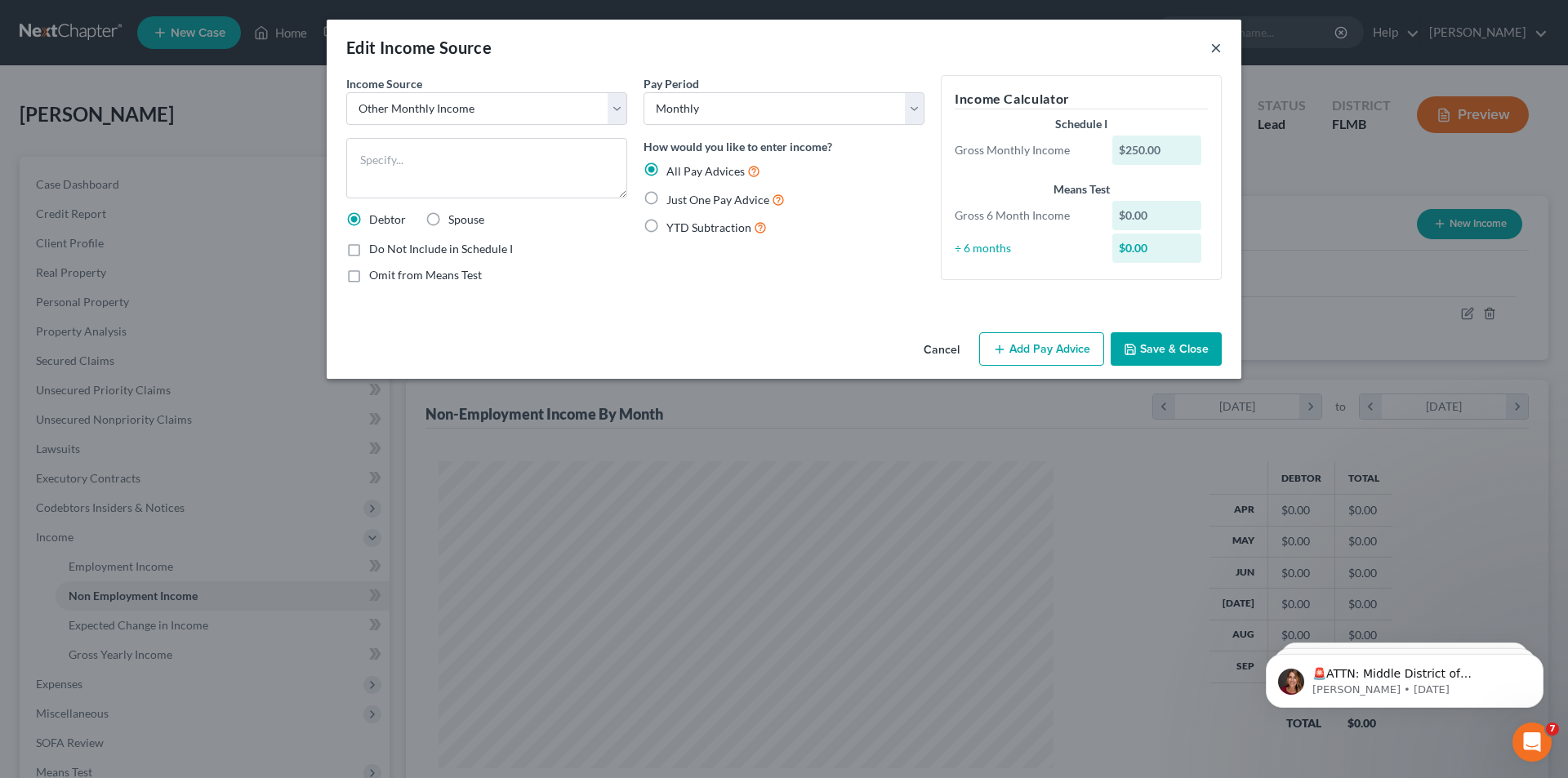
click at [1215, 48] on button "×" at bounding box center [1215, 47] width 11 height 20
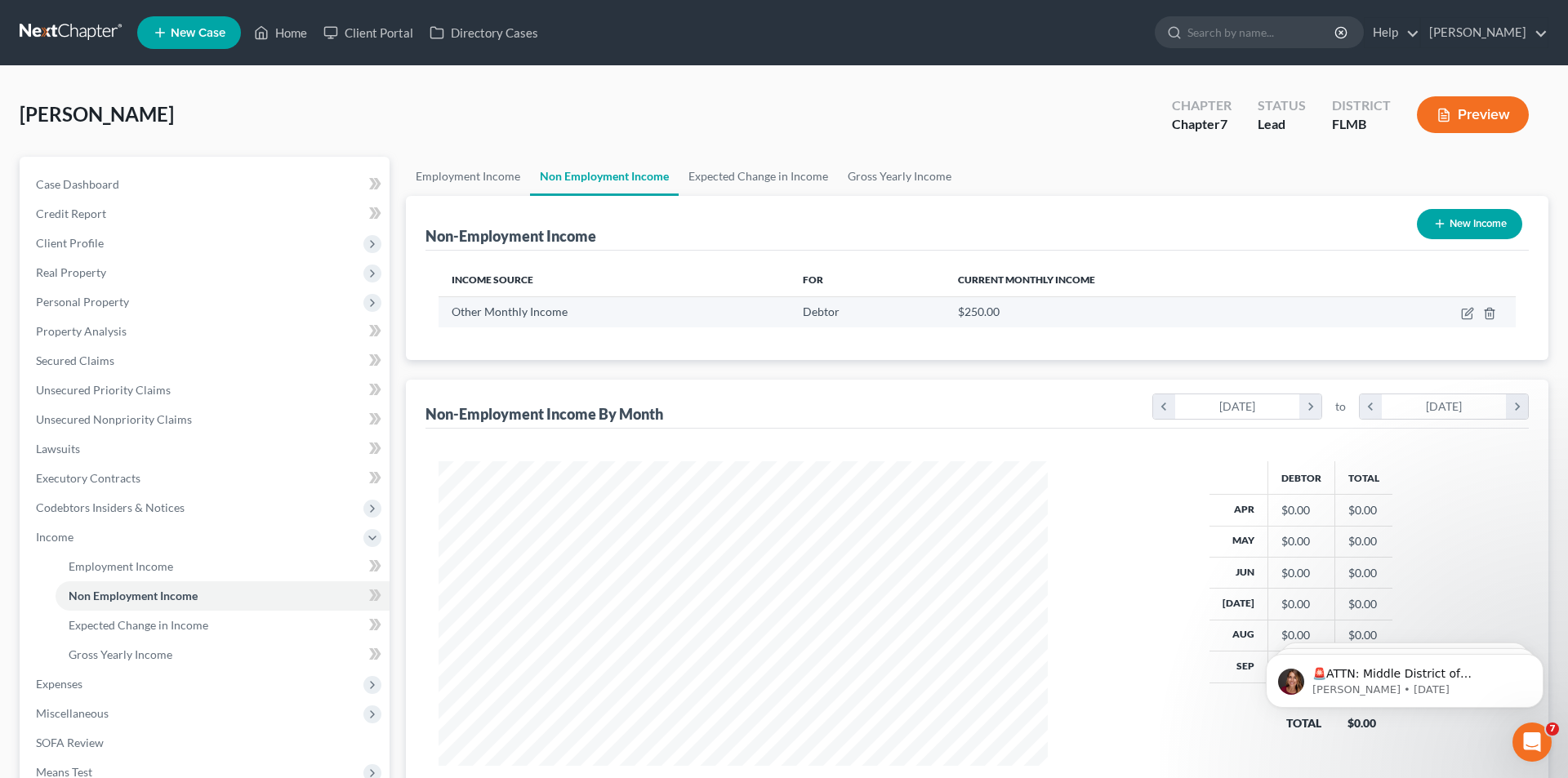
scroll to position [816480, 816090]
click at [1478, 315] on line "button" at bounding box center [1478, 315] width 0 height 3
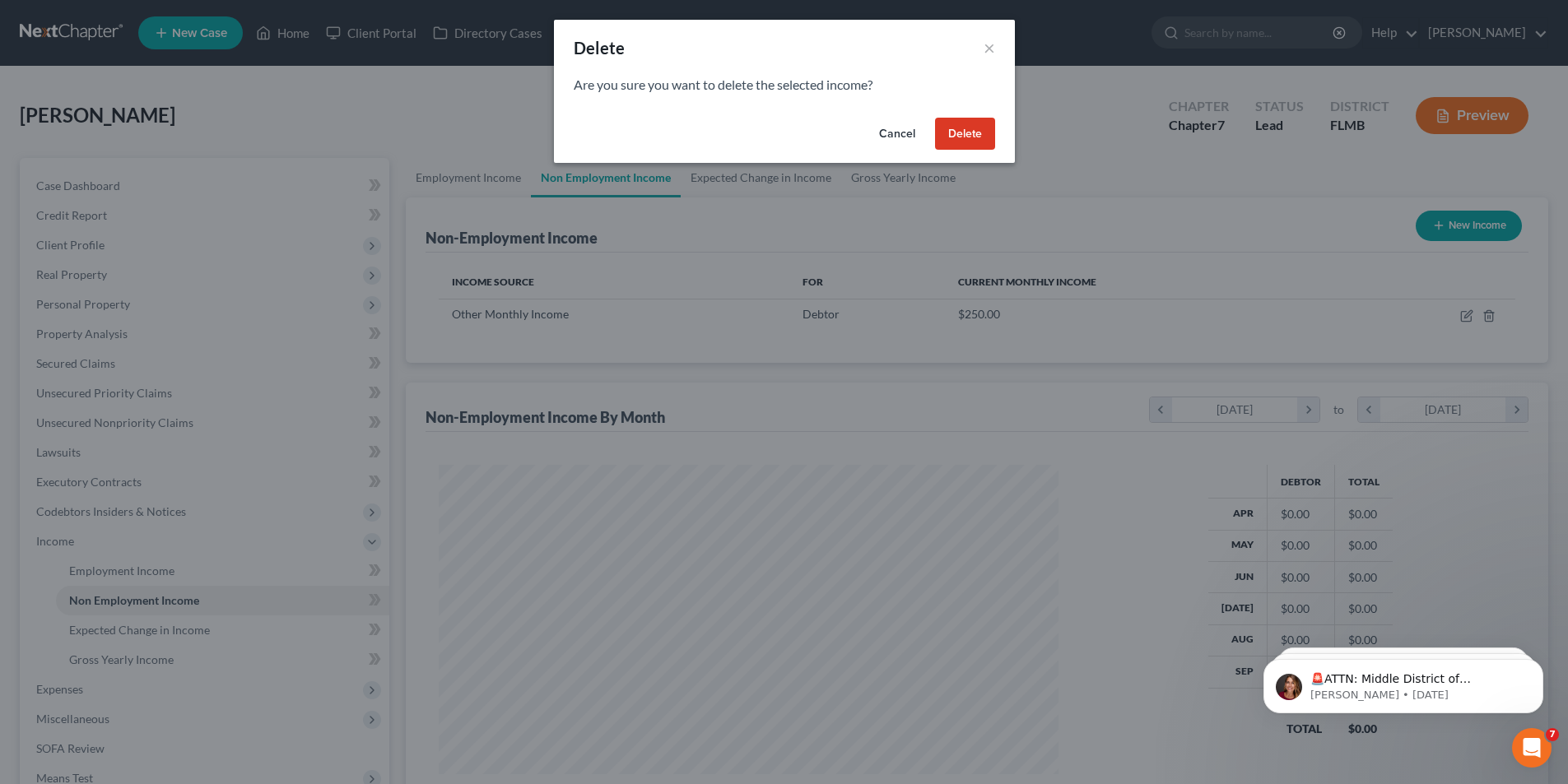
scroll to position [309, 652]
click at [973, 132] on button "Delete" at bounding box center [970, 134] width 60 height 33
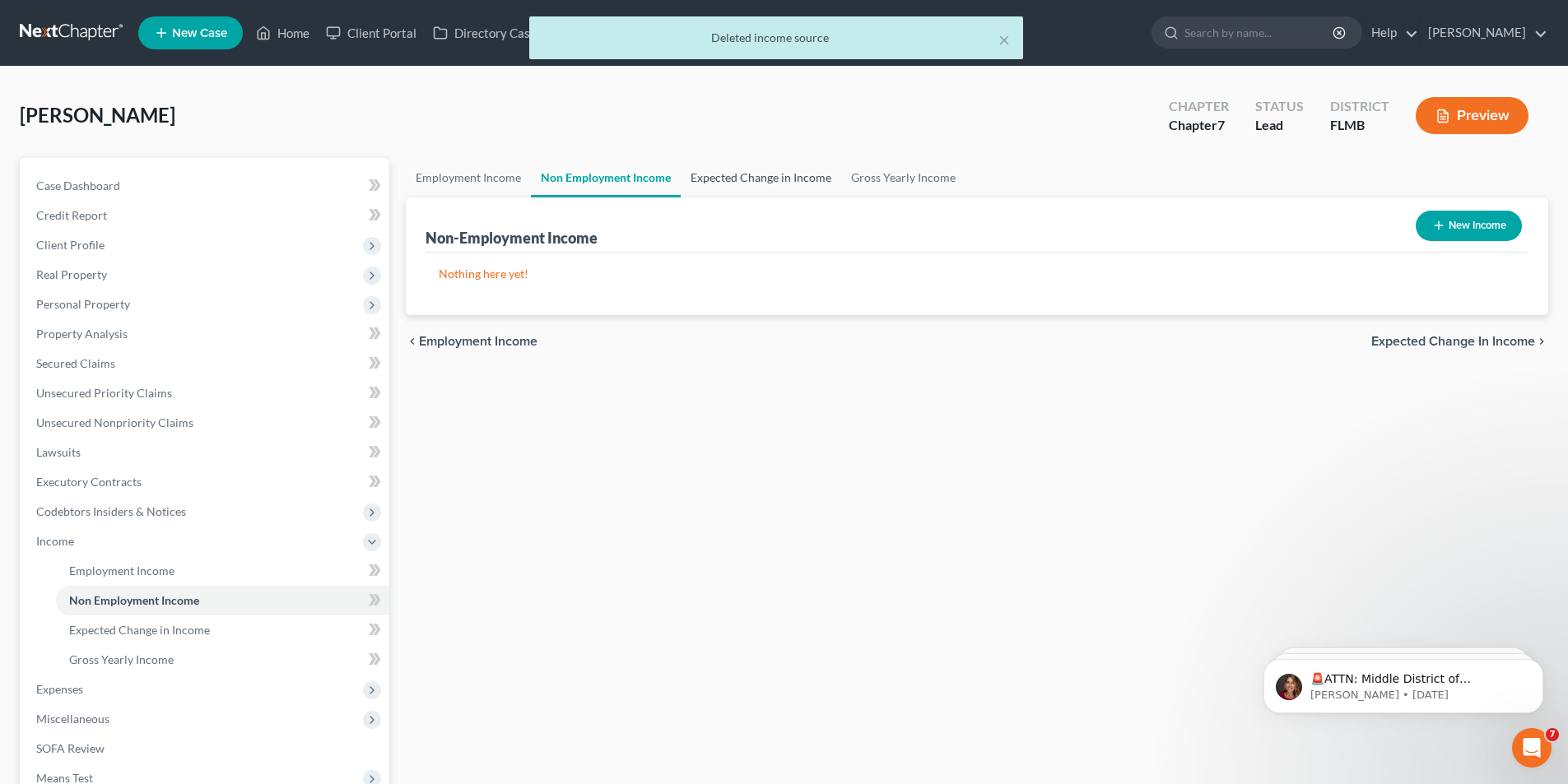
click at [689, 173] on link "Expected Change in Income" at bounding box center [760, 177] width 160 height 39
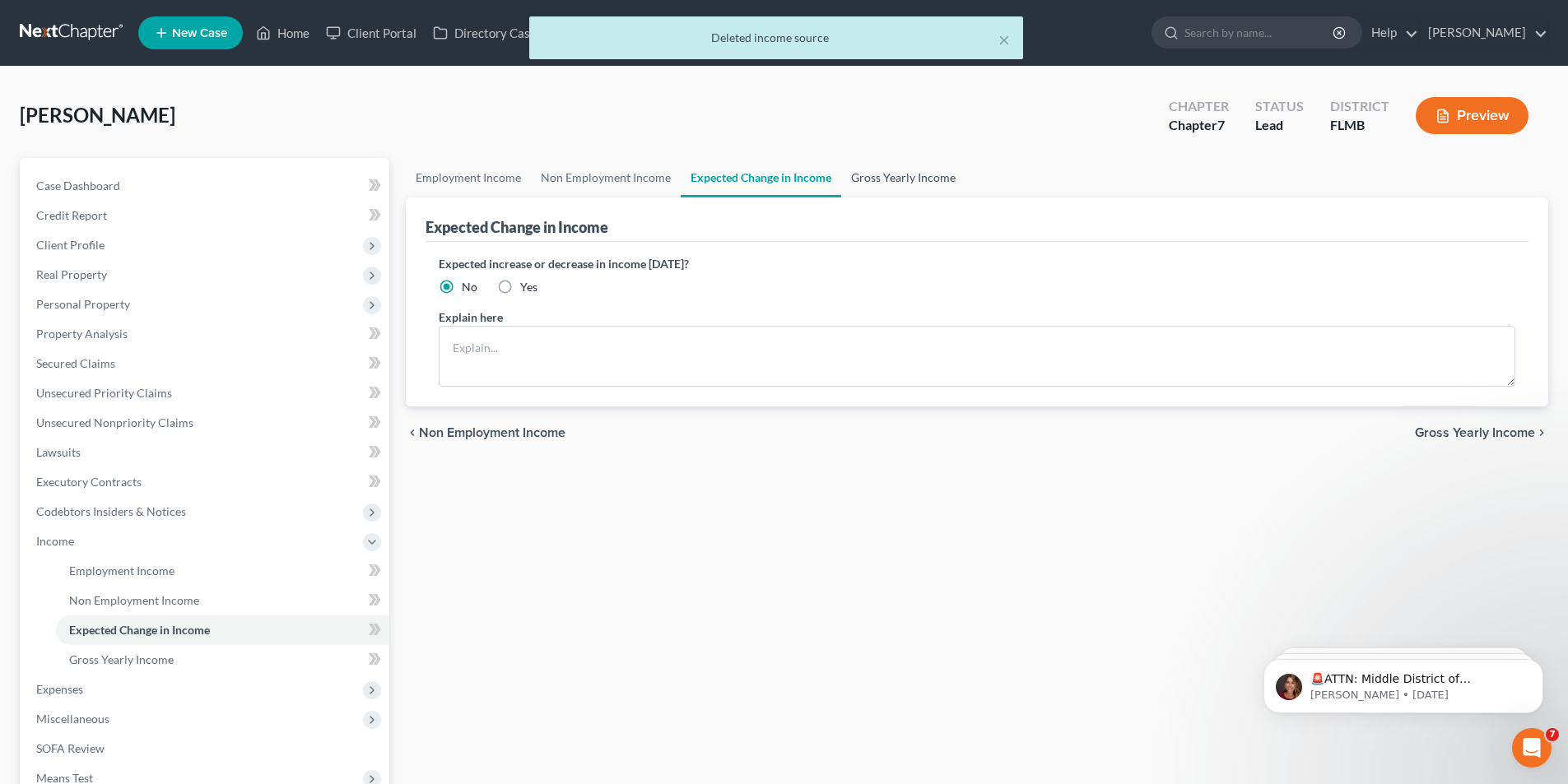
click at [892, 177] on link "Gross Yearly Income" at bounding box center [903, 177] width 125 height 39
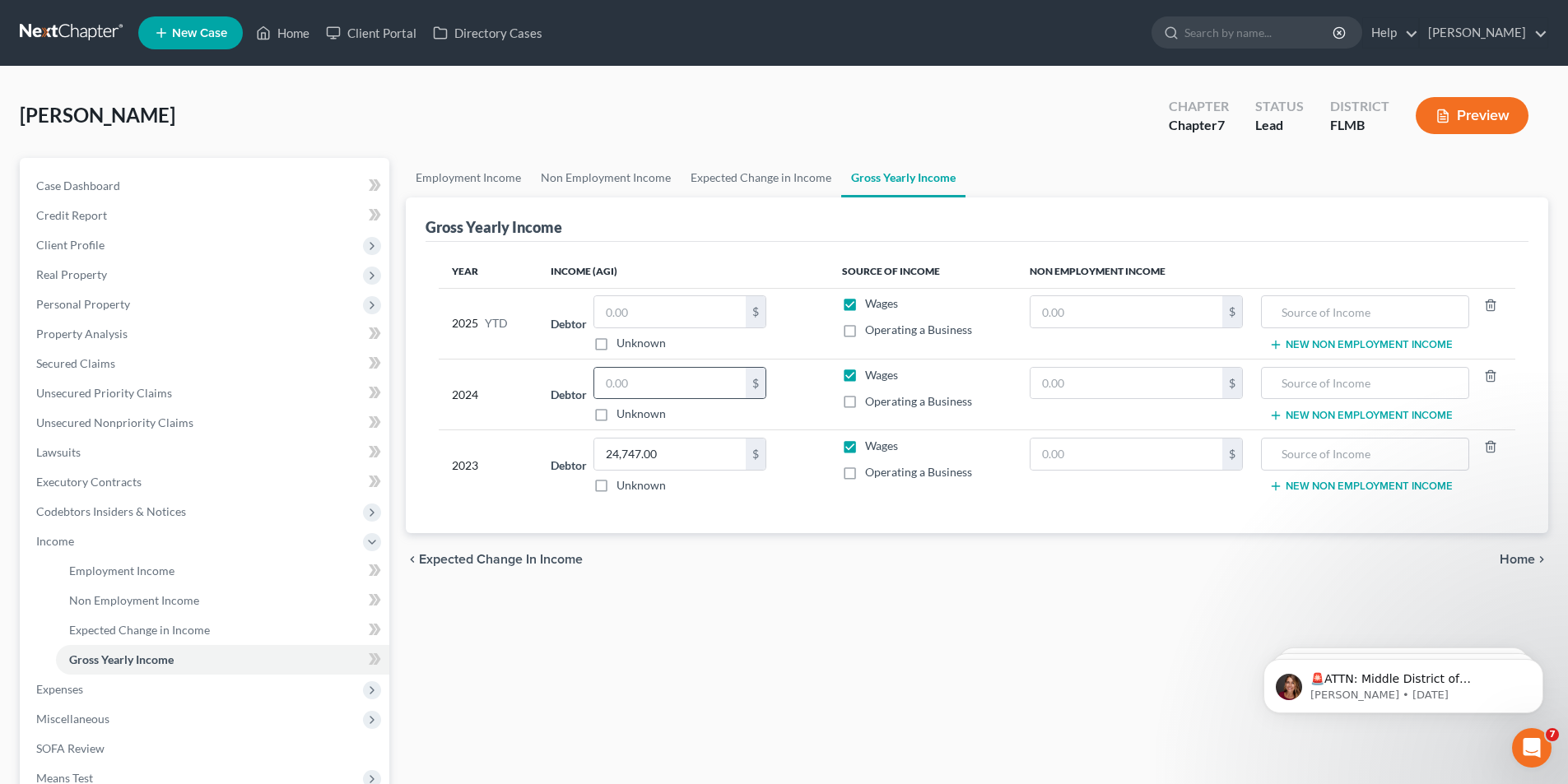
click at [686, 367] on div "$" at bounding box center [679, 383] width 172 height 33
click at [684, 384] on input "text" at bounding box center [670, 383] width 152 height 31
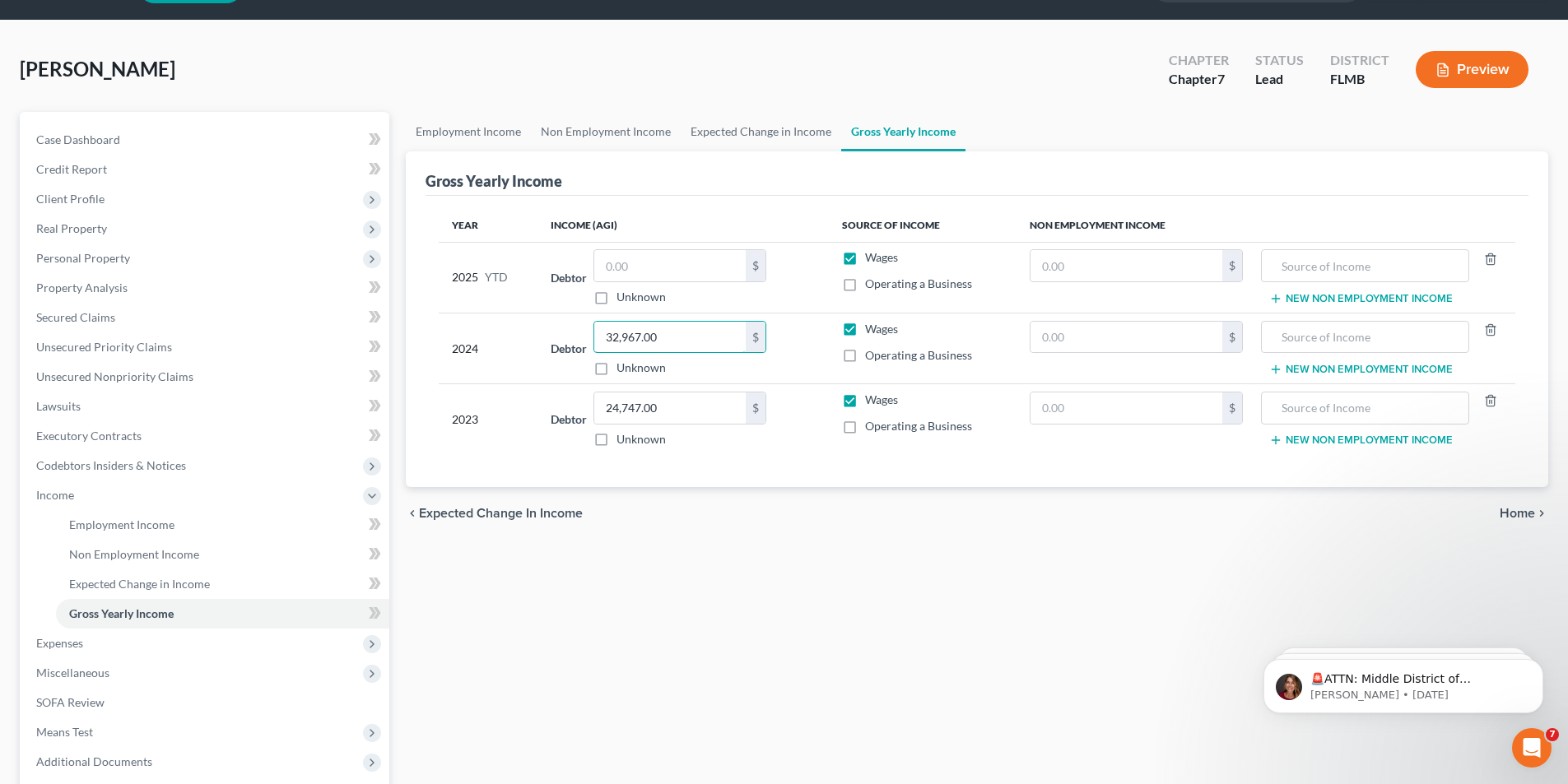
scroll to position [44, 0]
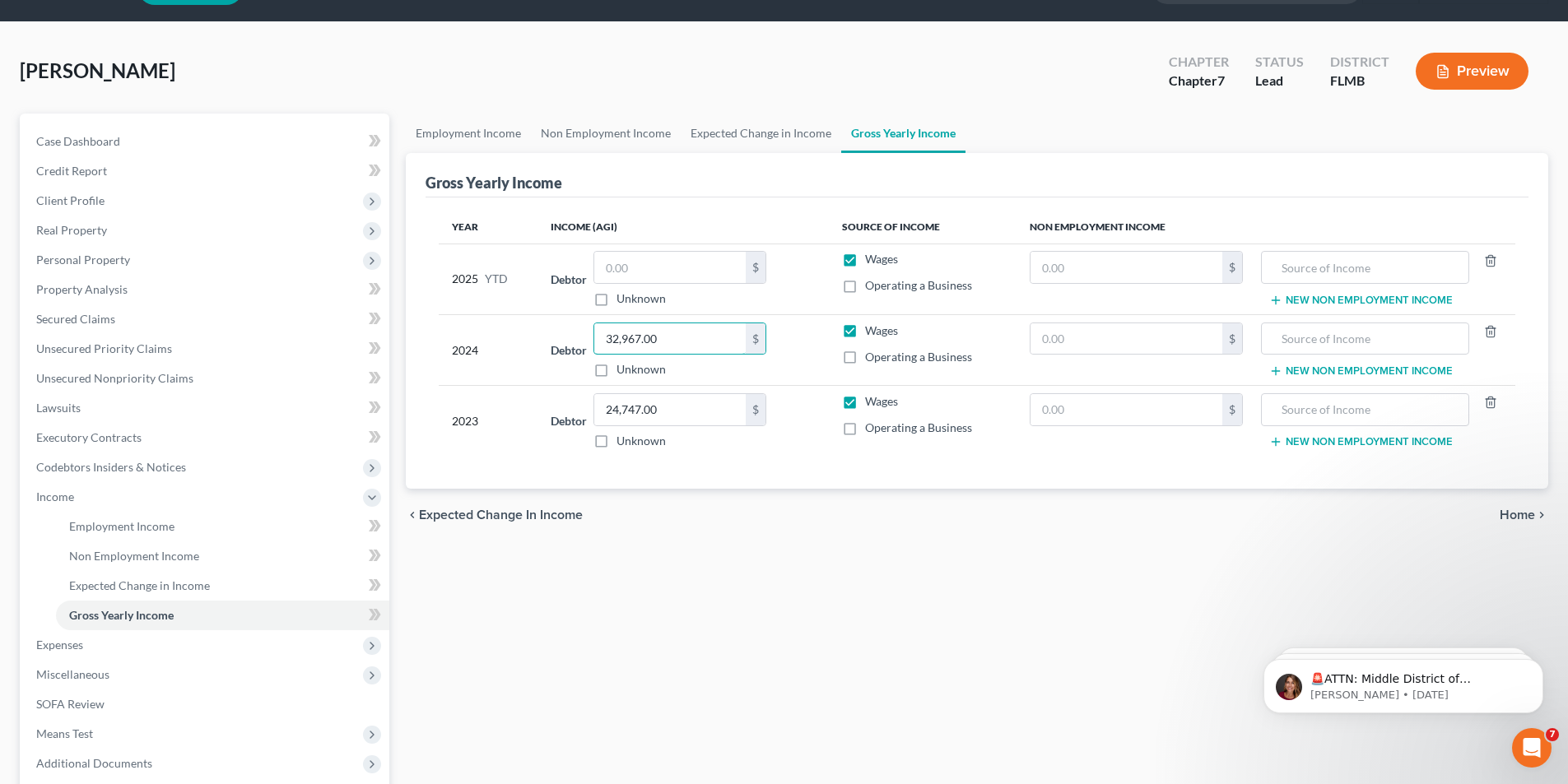
type input "32,967.00"
click at [783, 618] on div "Employment Income Non Employment Income Expected Change in Income Gross Yearly …" at bounding box center [977, 499] width 1159 height 773
click at [1124, 340] on input "text" at bounding box center [1126, 339] width 192 height 31
click at [1196, 342] on input "0" at bounding box center [1126, 339] width 192 height 31
click at [1139, 262] on input "text" at bounding box center [1126, 267] width 192 height 31
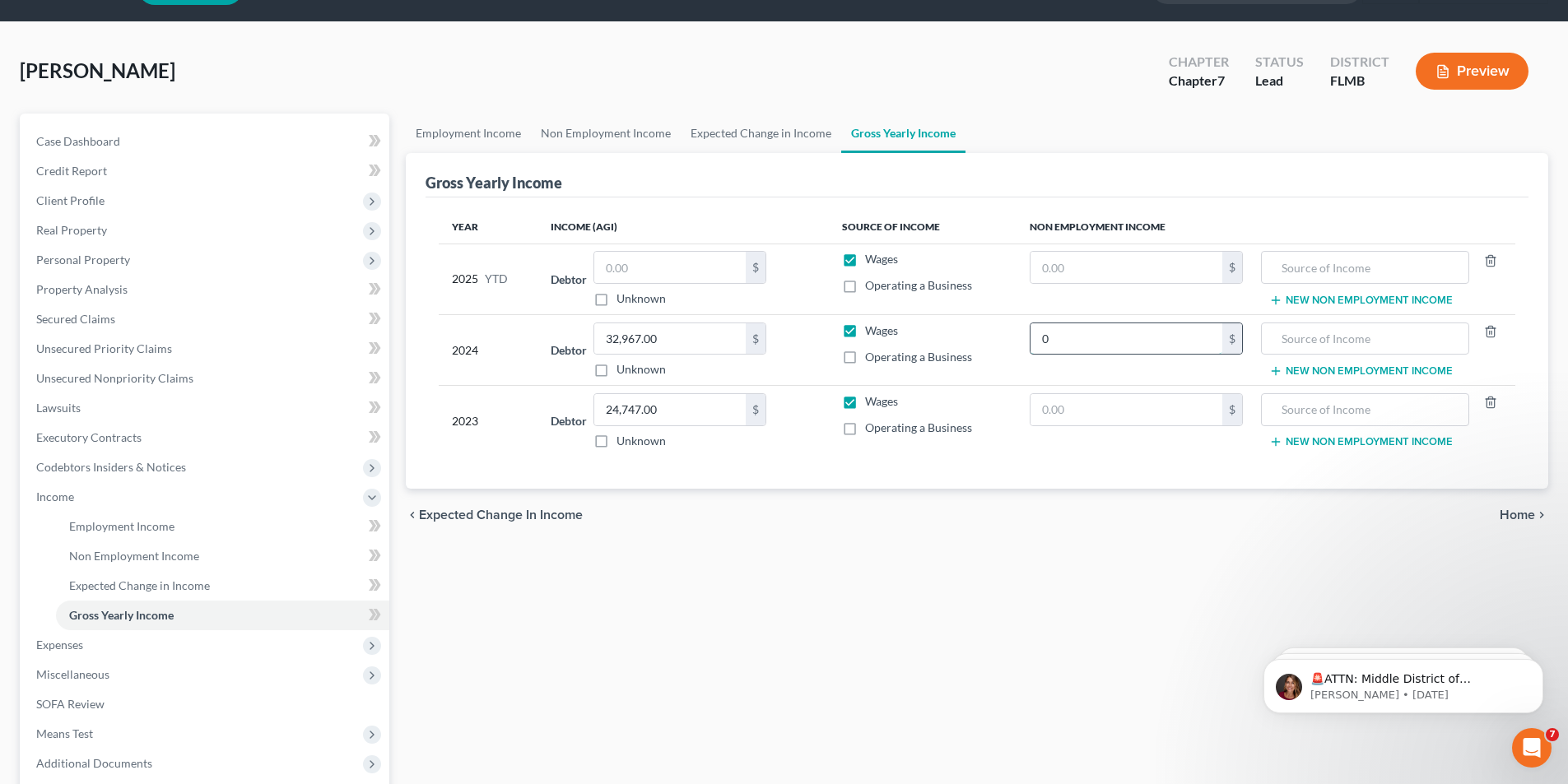
click at [1196, 344] on input "0" at bounding box center [1126, 339] width 192 height 31
type input "12,270.14"
type input "Spouses Vanguard Company"
click at [667, 273] on input "text" at bounding box center [670, 267] width 152 height 31
type input "43,500.06"
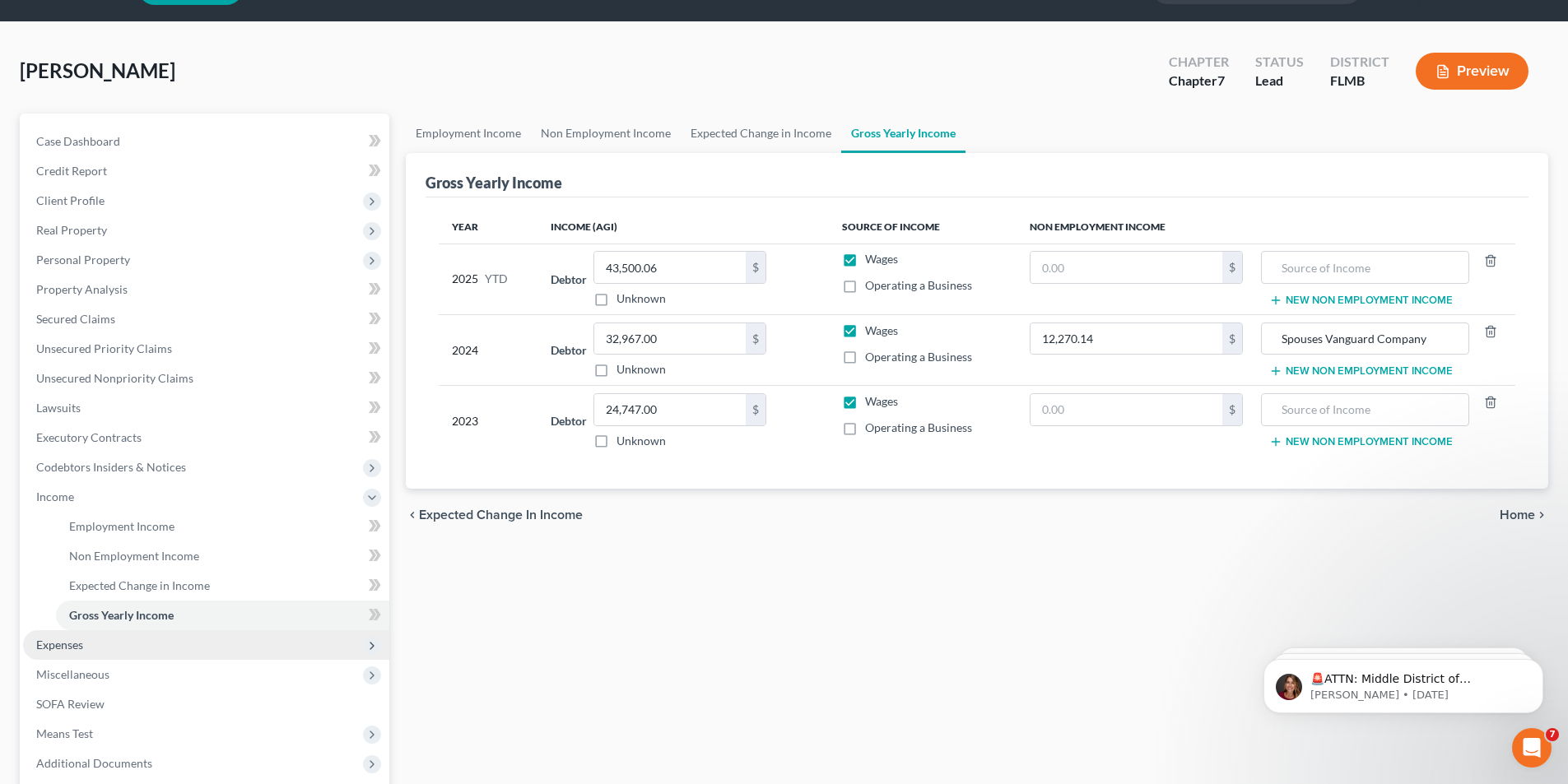
click at [69, 639] on span "Expenses" at bounding box center [60, 645] width 47 height 14
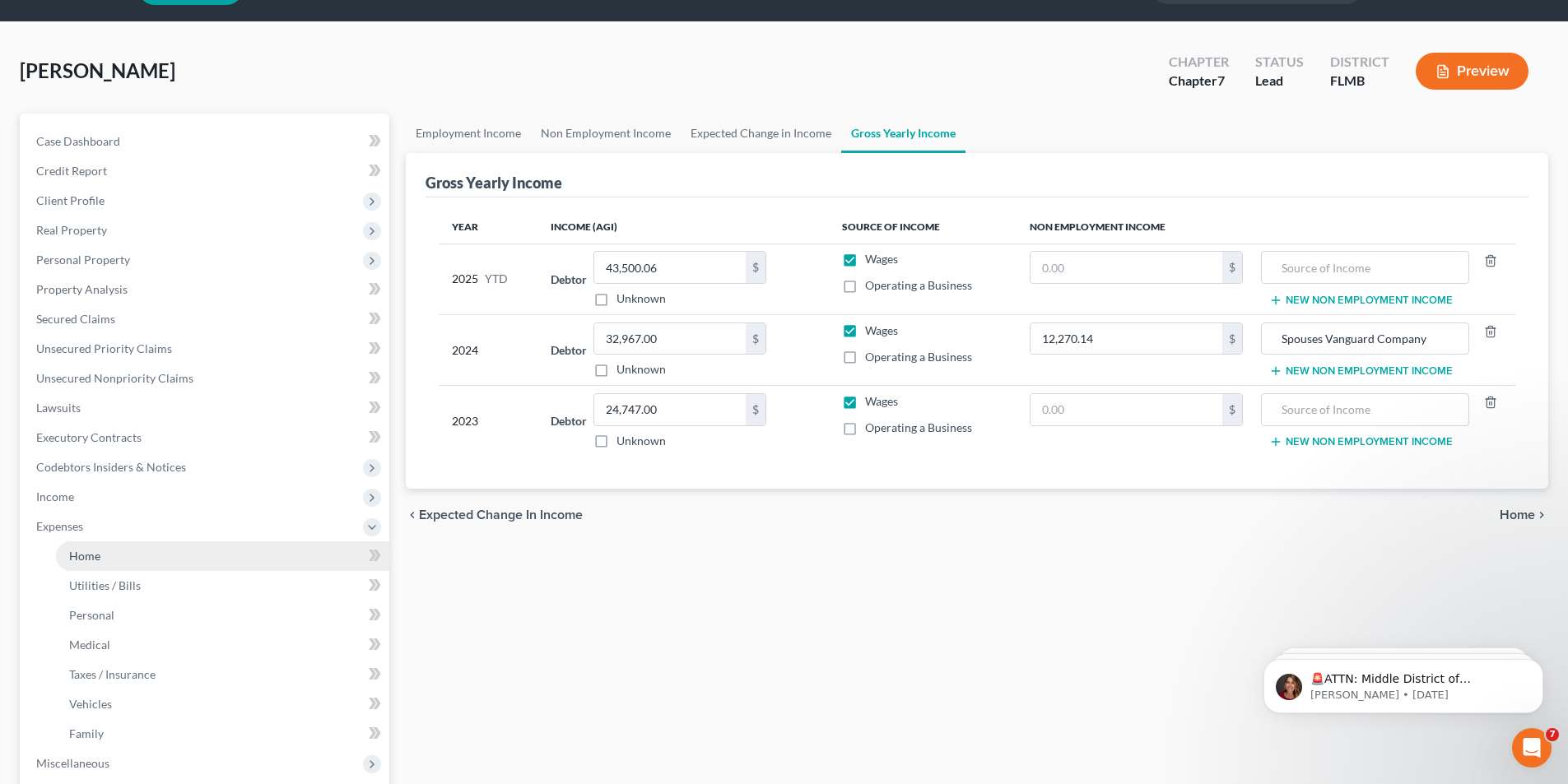
click at [82, 558] on span "Home" at bounding box center [84, 556] width 31 height 14
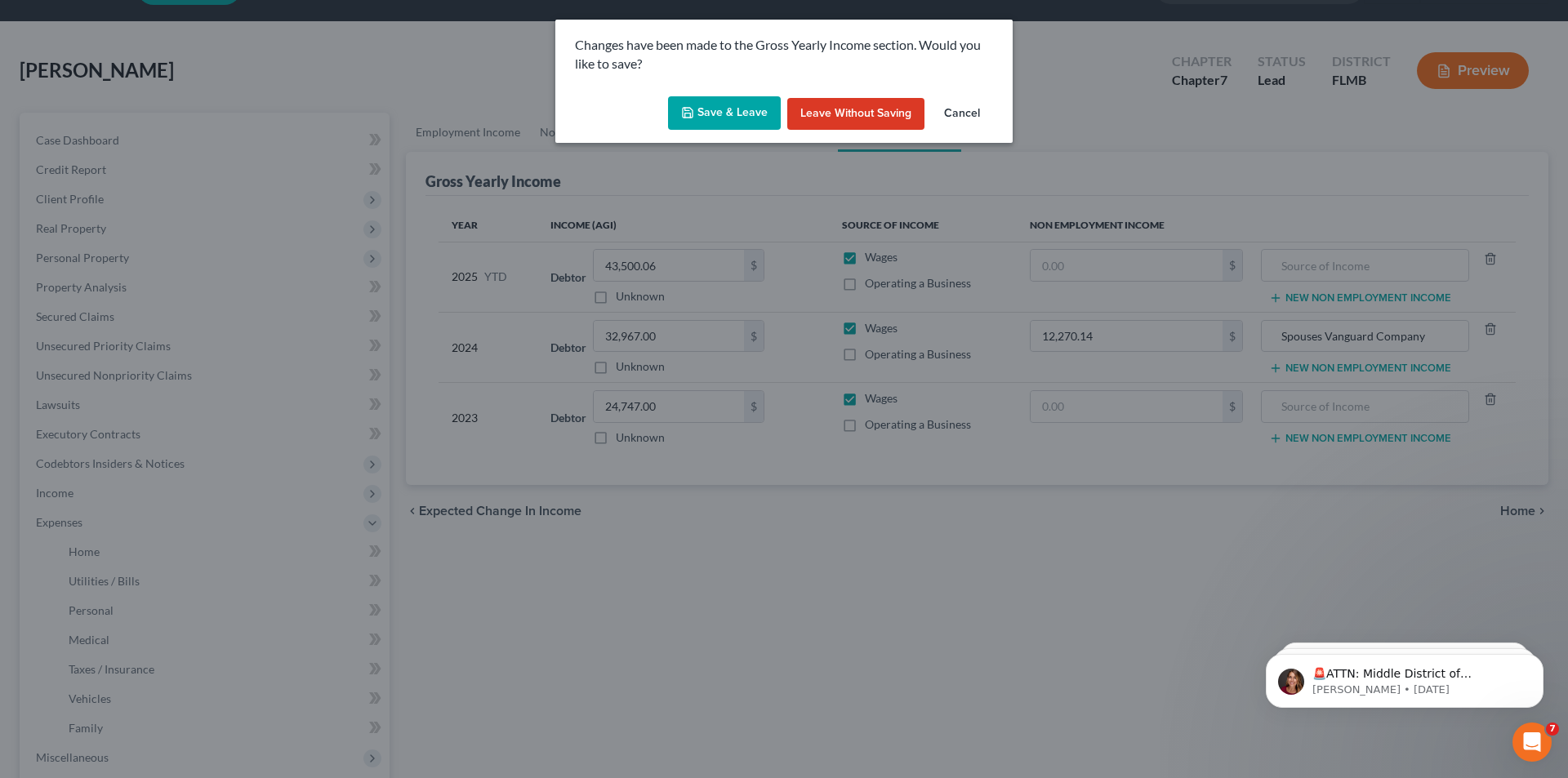
click at [732, 112] on button "Save & Leave" at bounding box center [724, 113] width 112 height 35
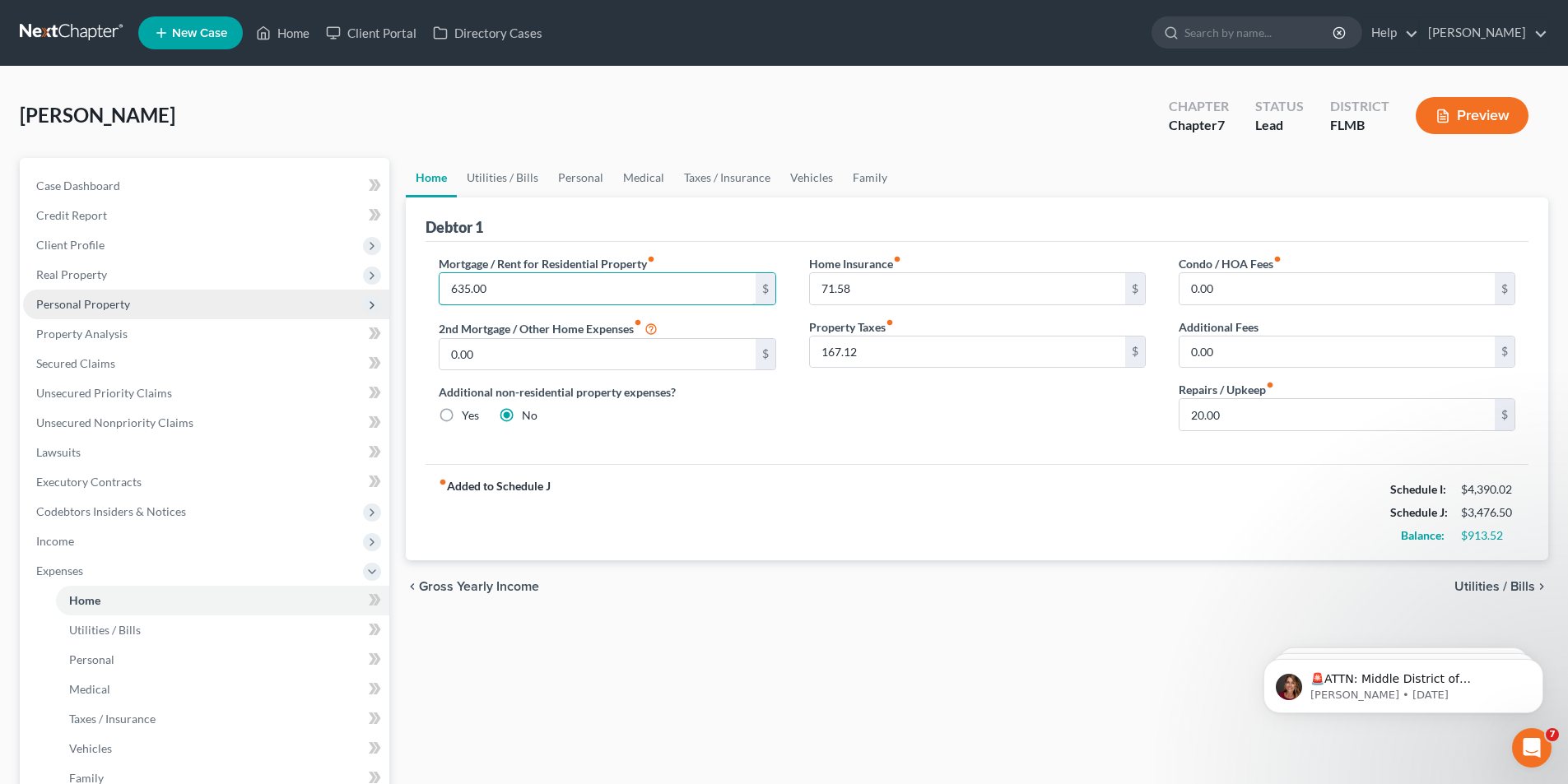
type input "635.00"
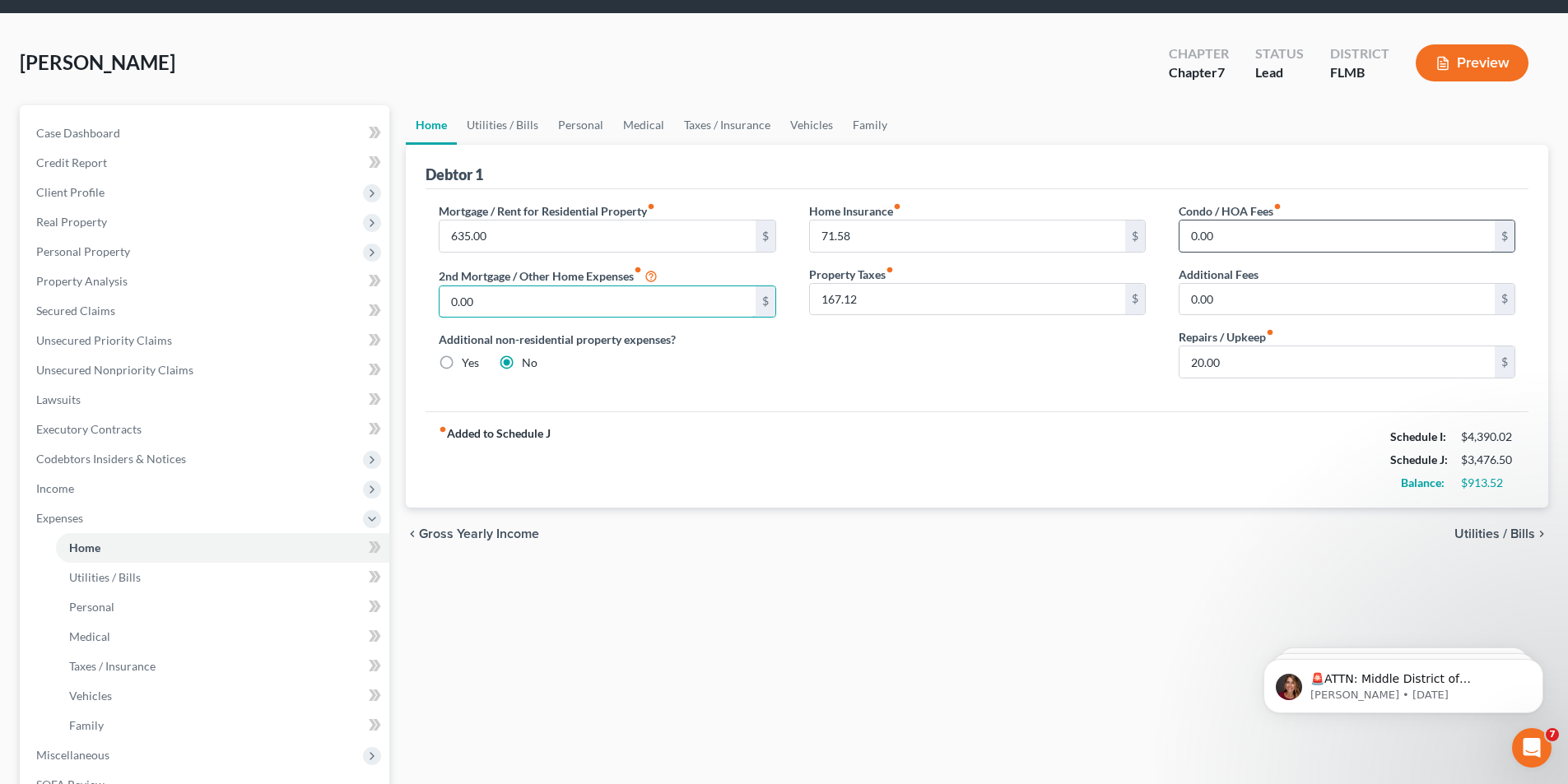
scroll to position [82, 0]
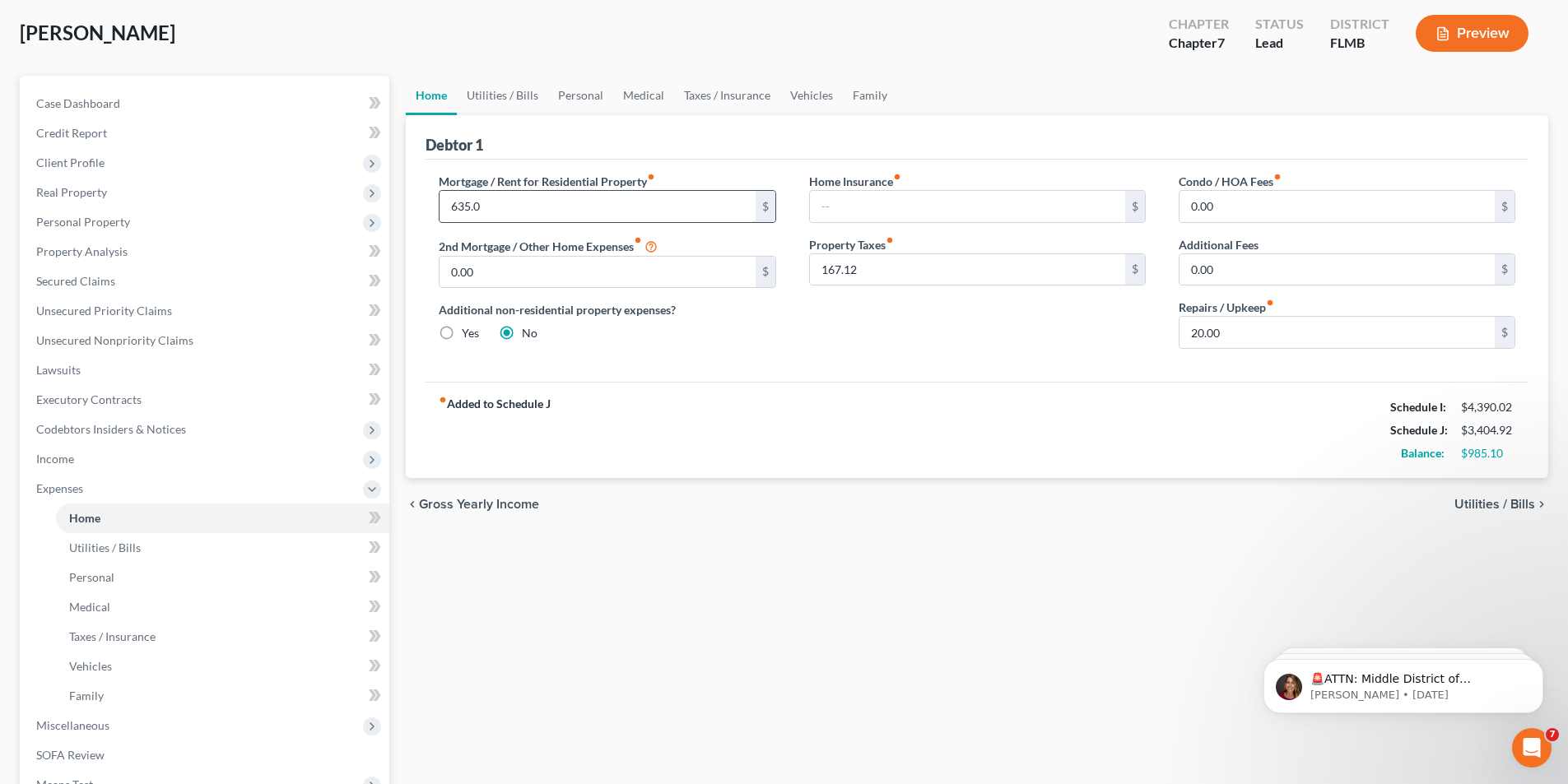
type input "635.00"
click at [841, 202] on input "text" at bounding box center [968, 206] width 315 height 31
type input "75.00"
click at [518, 101] on link "Utilities / Bills" at bounding box center [502, 95] width 91 height 39
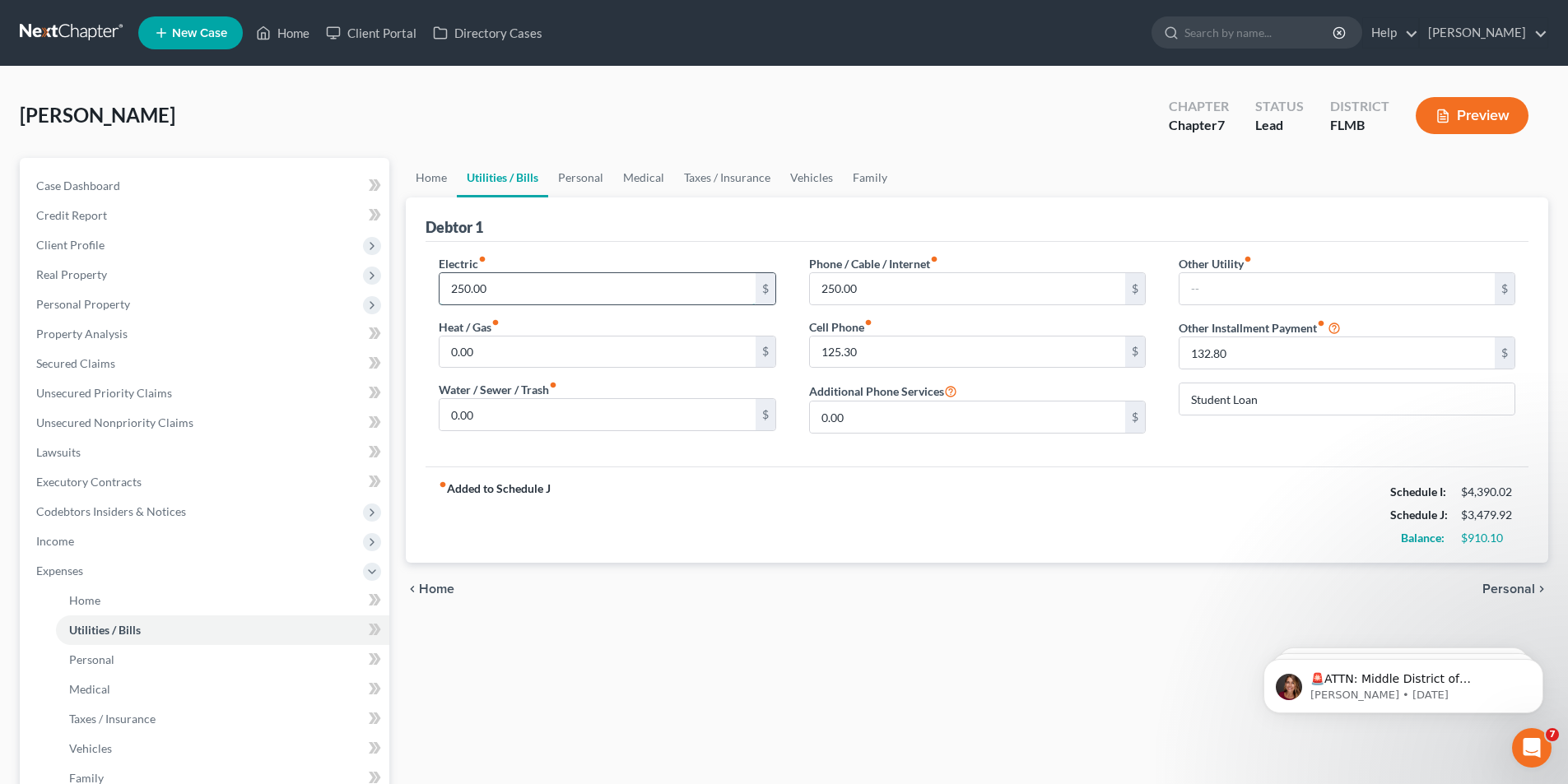
click at [513, 286] on input "250.00" at bounding box center [598, 289] width 315 height 31
type input "275.00"
type input "130.00"
click at [585, 181] on link "Personal" at bounding box center [580, 177] width 65 height 39
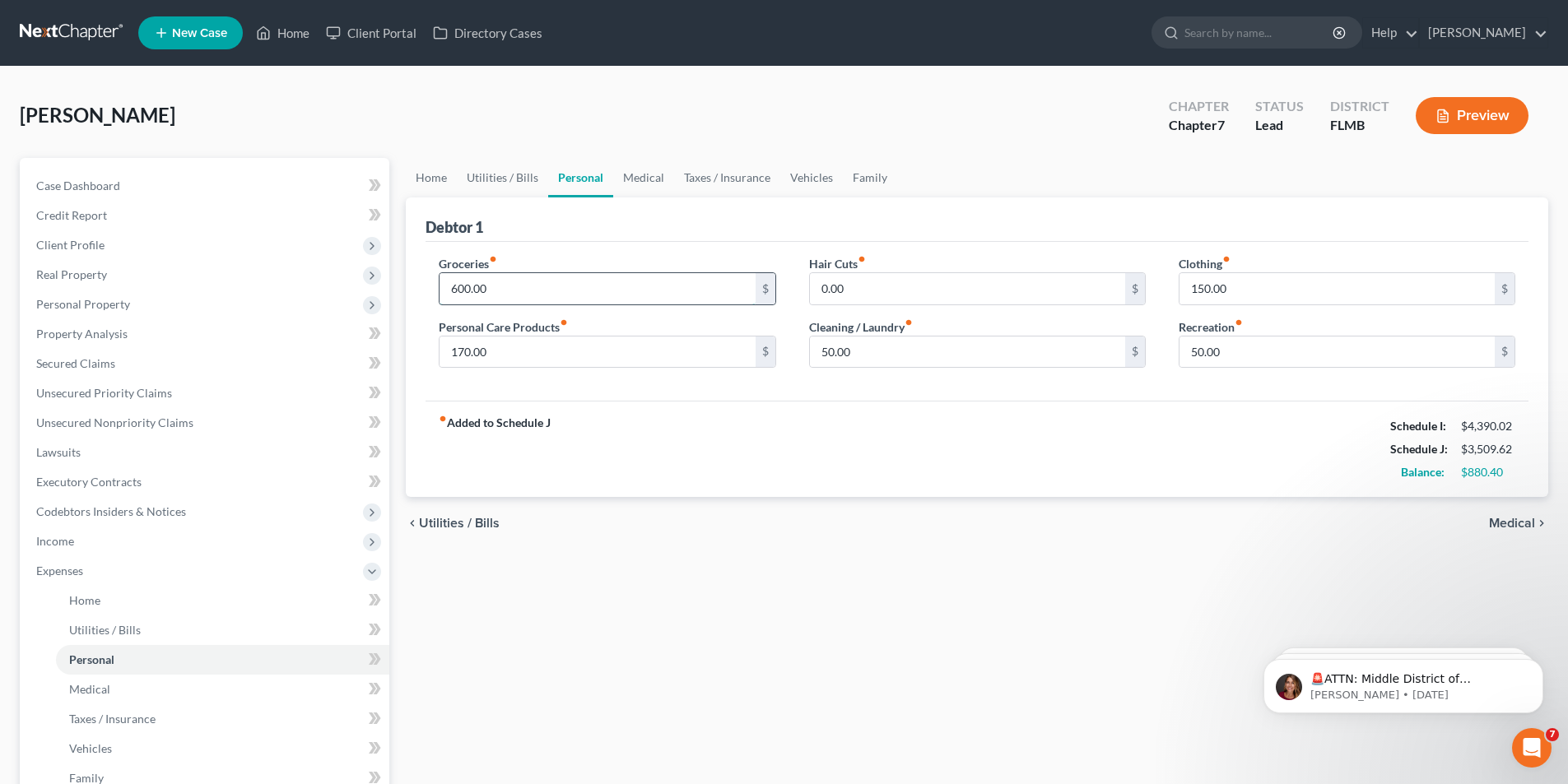
click at [523, 292] on input "600.00" at bounding box center [598, 289] width 315 height 31
type input "800.00"
click at [505, 347] on input "170.00" at bounding box center [598, 352] width 315 height 31
type input "200.00"
click at [876, 346] on input "50.00" at bounding box center [968, 352] width 315 height 31
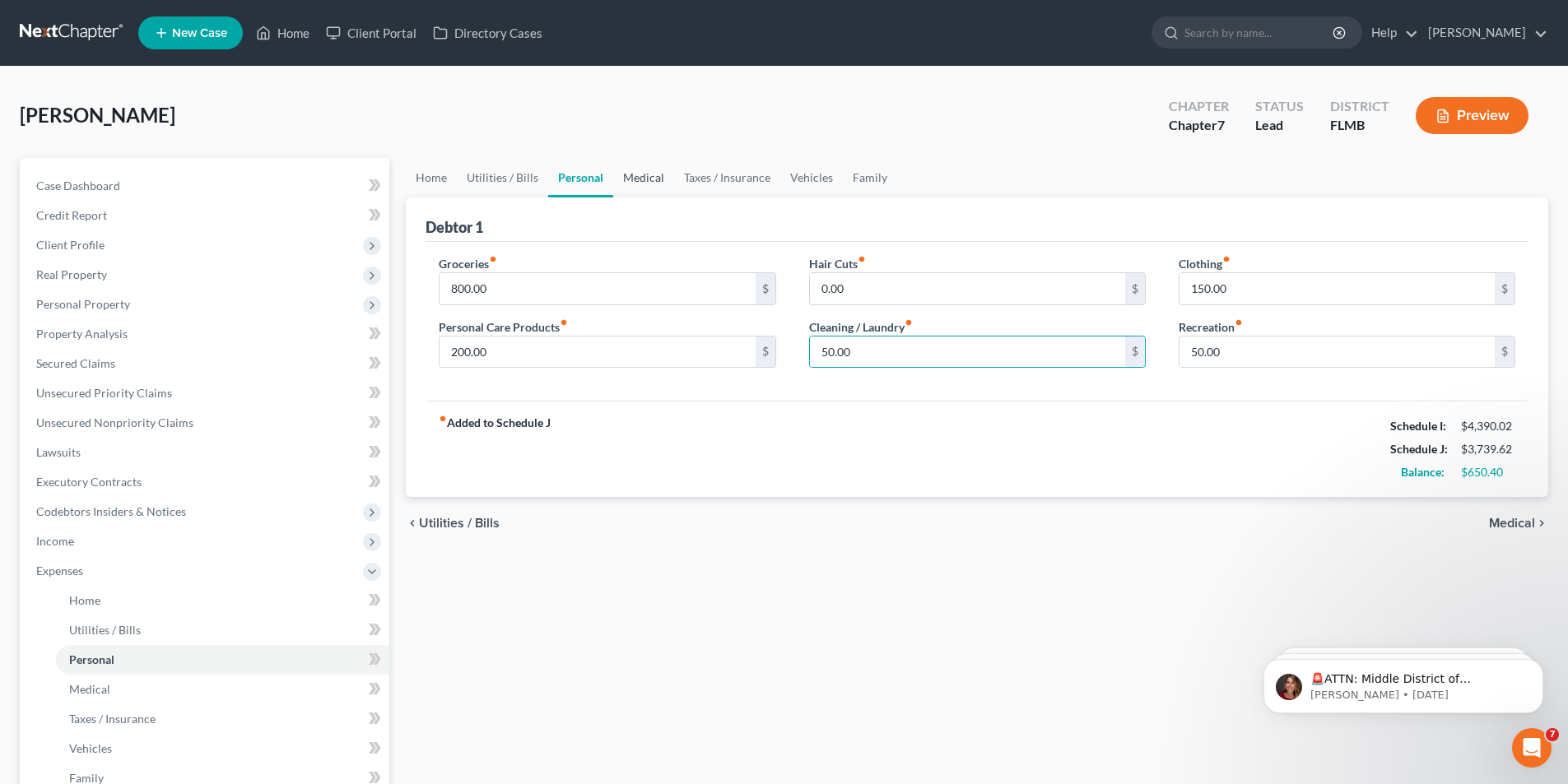
click at [653, 172] on link "Medical" at bounding box center [644, 177] width 61 height 39
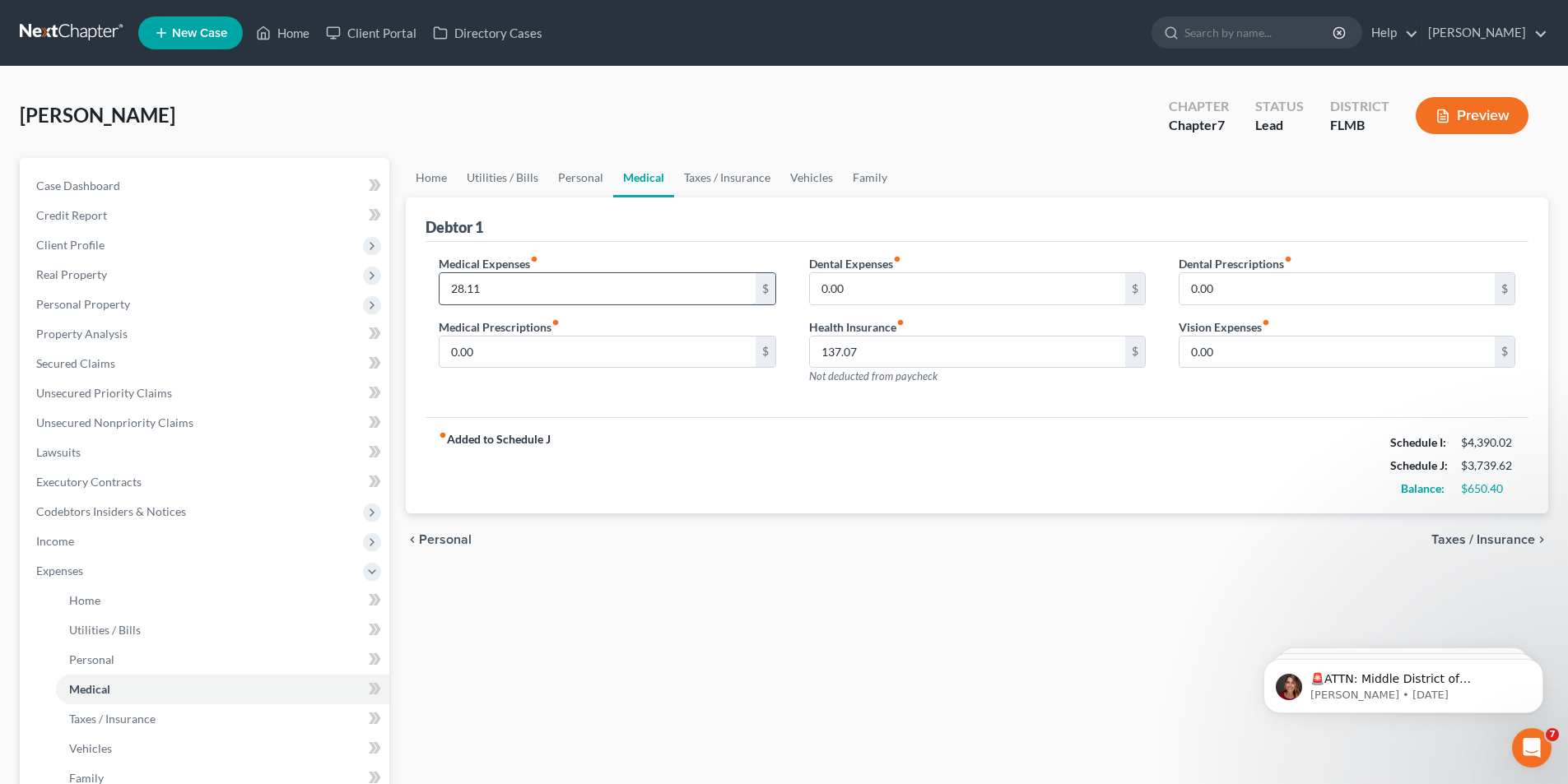
click at [558, 284] on input "28.11" at bounding box center [598, 289] width 315 height 31
type input "530.00"
click at [737, 179] on link "Taxes / Insurance" at bounding box center [727, 177] width 106 height 39
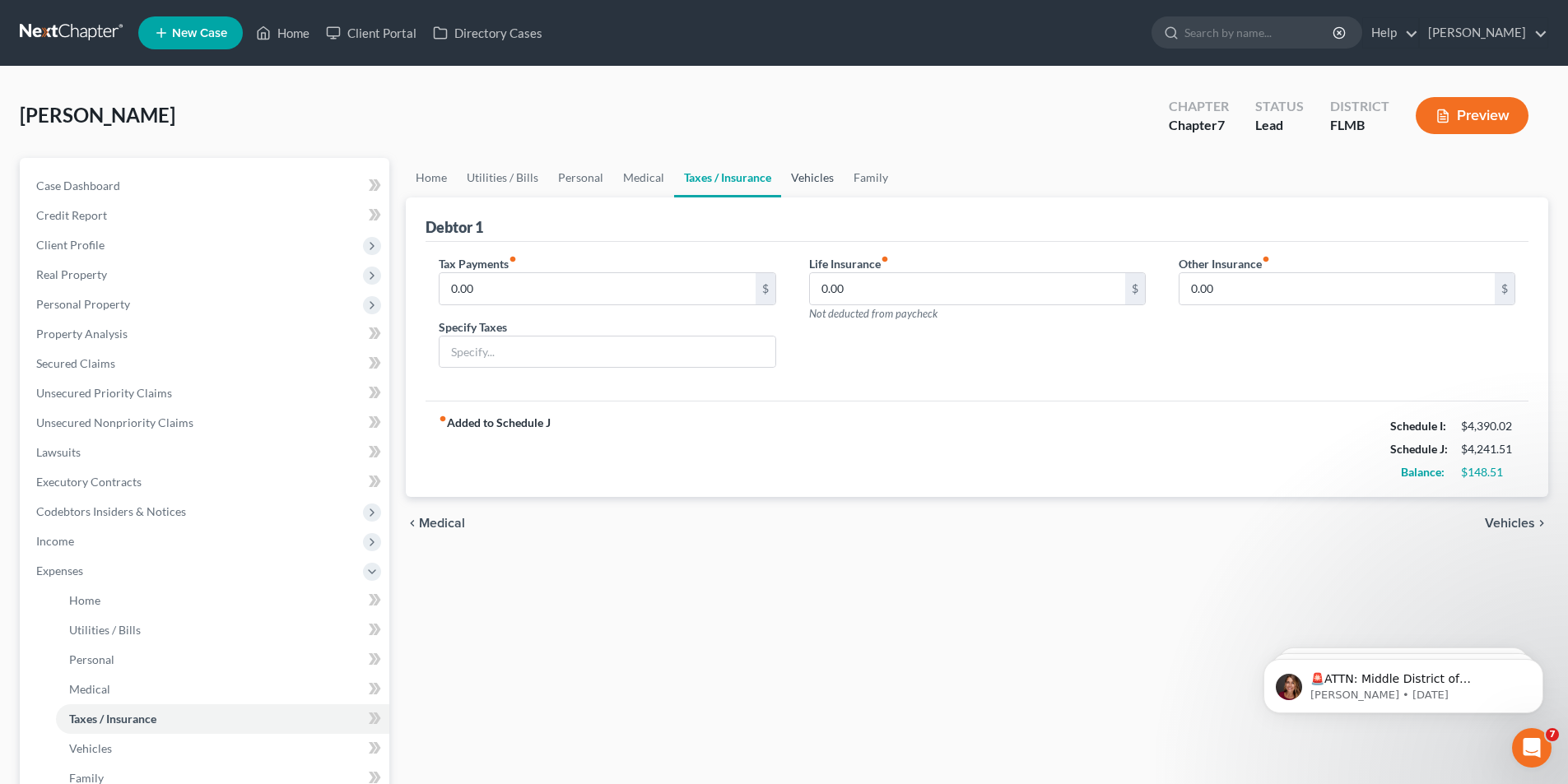
click at [818, 180] on link "Vehicles" at bounding box center [813, 177] width 63 height 39
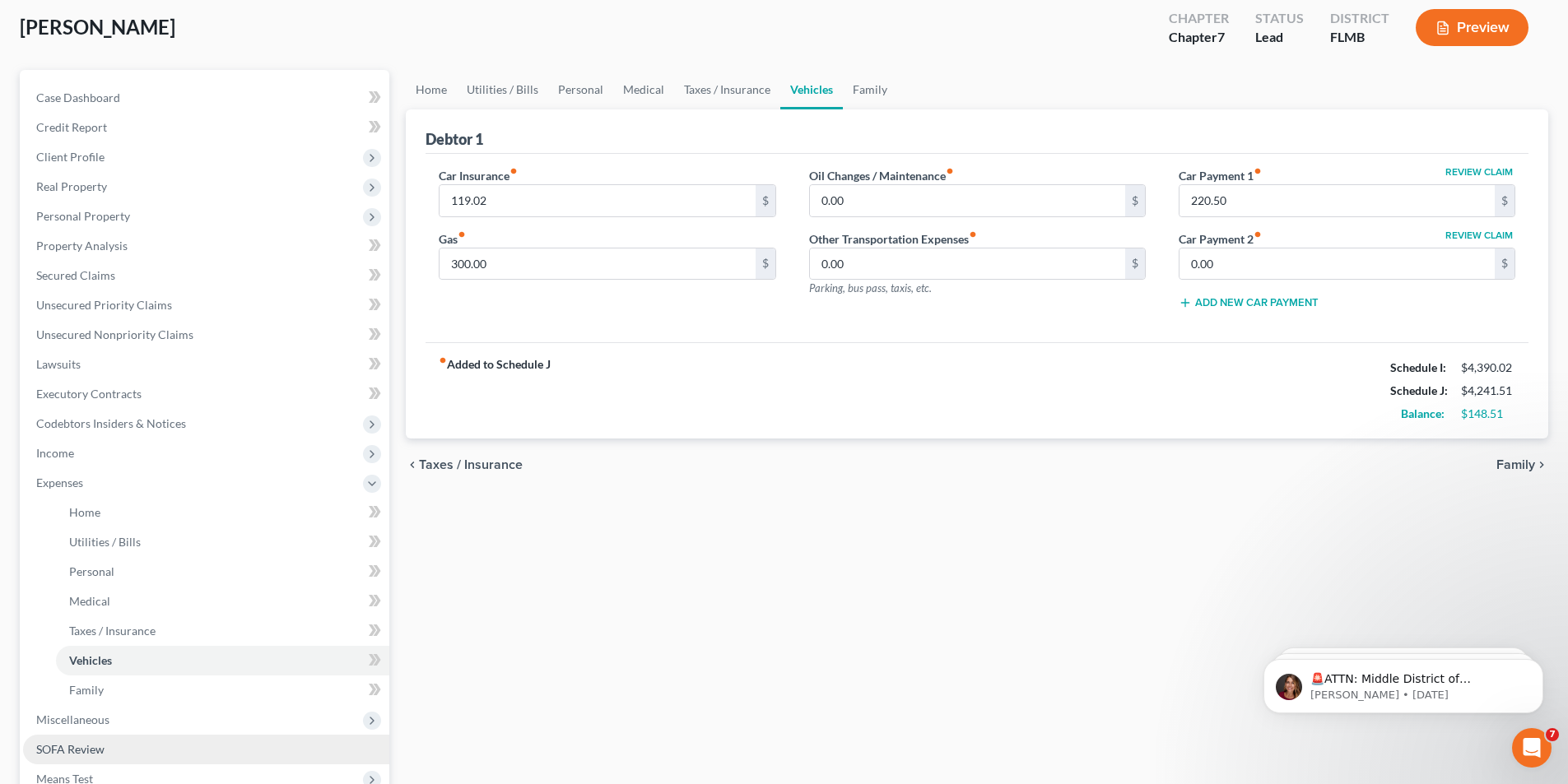
scroll to position [247, 0]
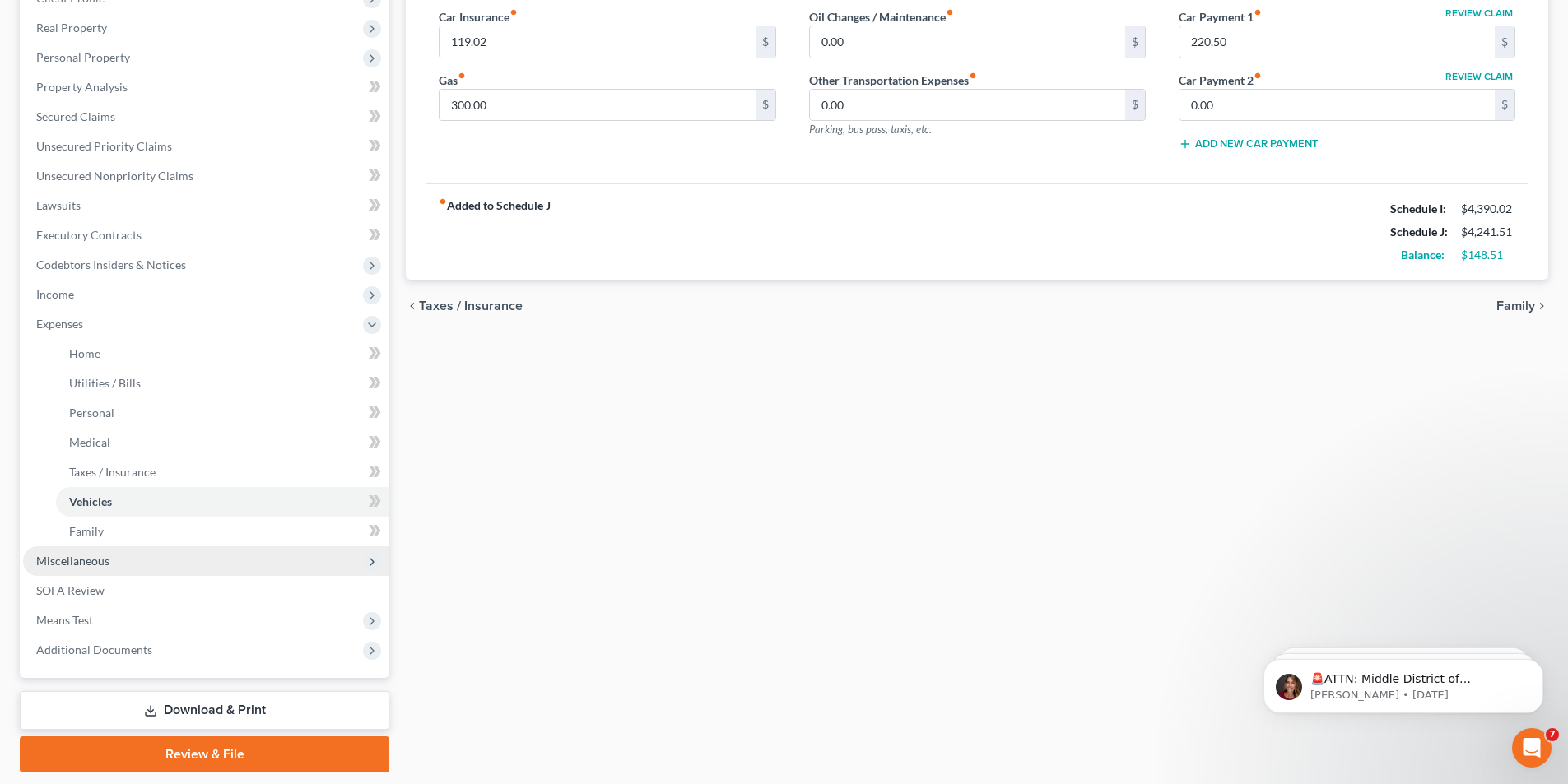
click at [79, 567] on span "Miscellaneous" at bounding box center [73, 561] width 73 height 14
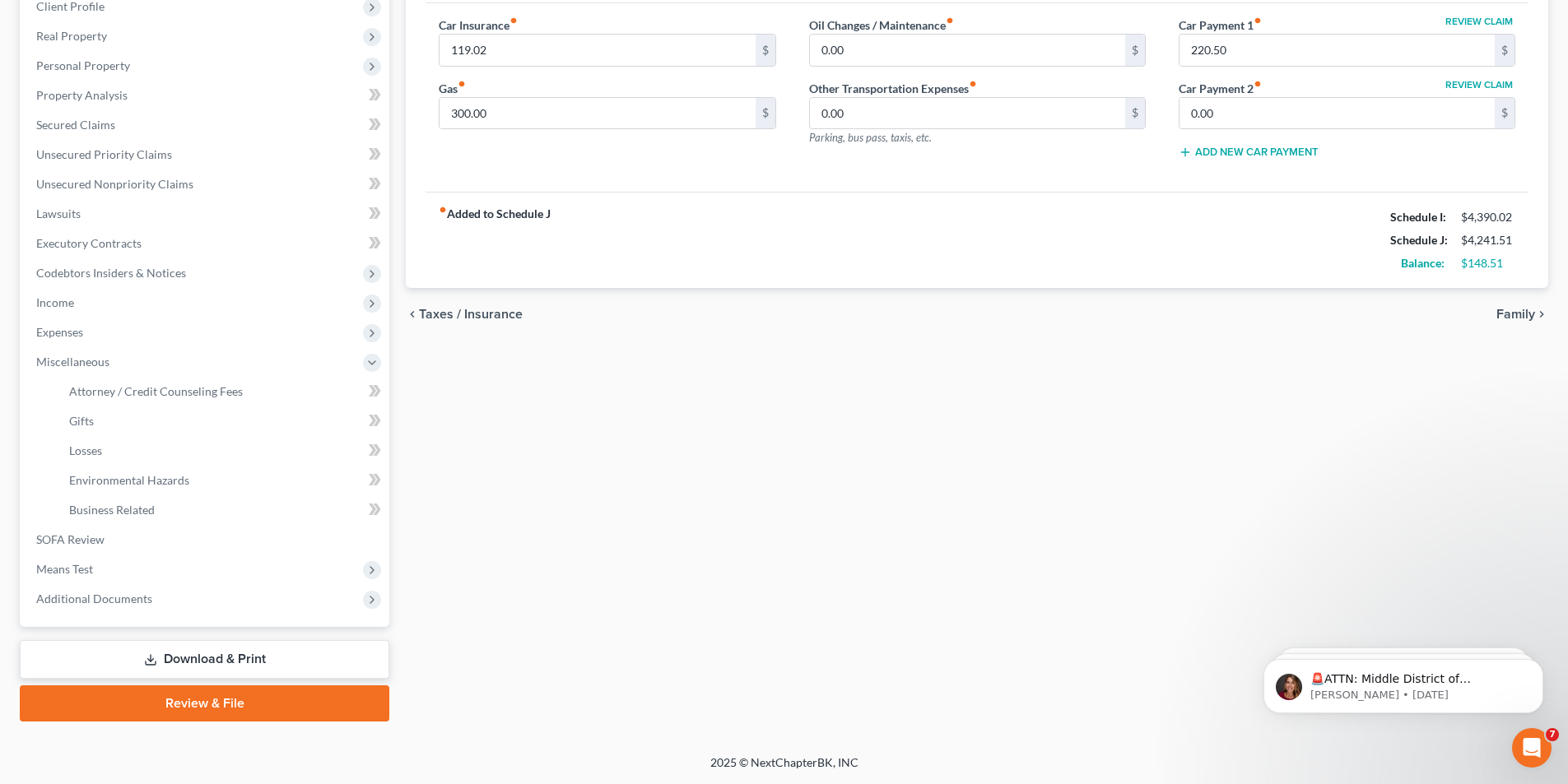
scroll to position [239, 0]
click at [134, 397] on link "Attorney / Credit Counseling Fees" at bounding box center [222, 392] width 334 height 30
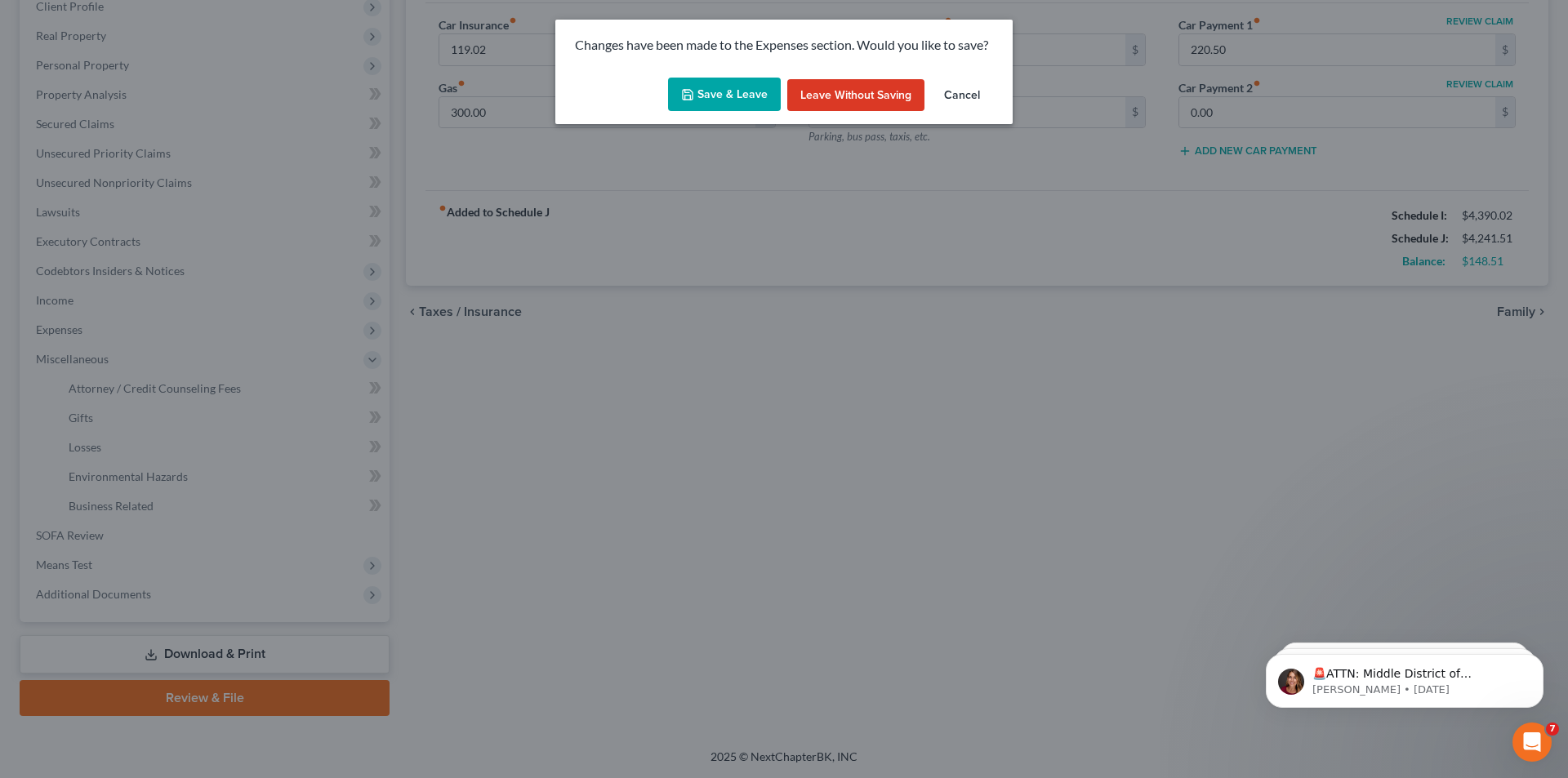
click at [733, 93] on button "Save & Leave" at bounding box center [724, 95] width 112 height 35
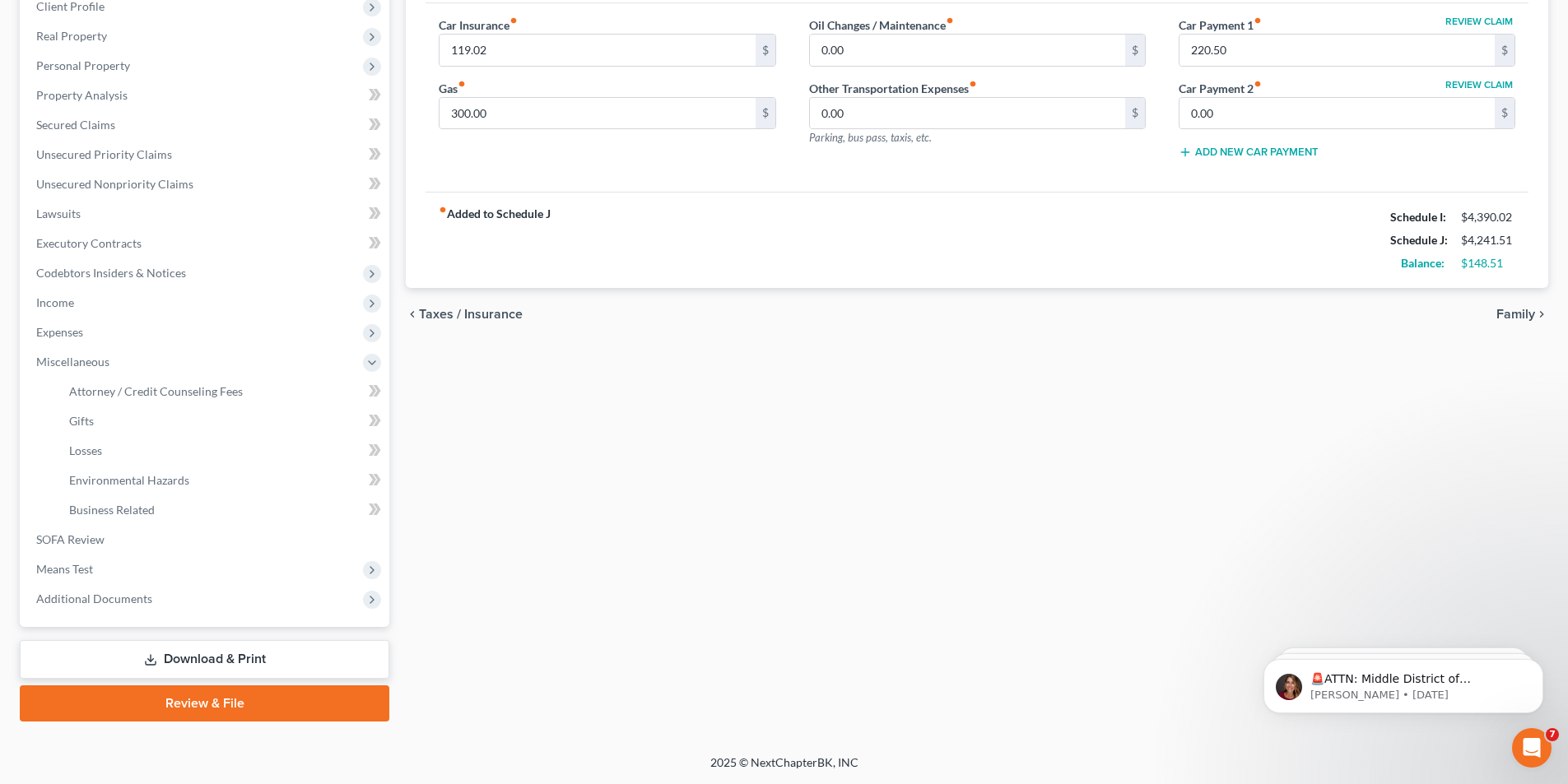
select select "0"
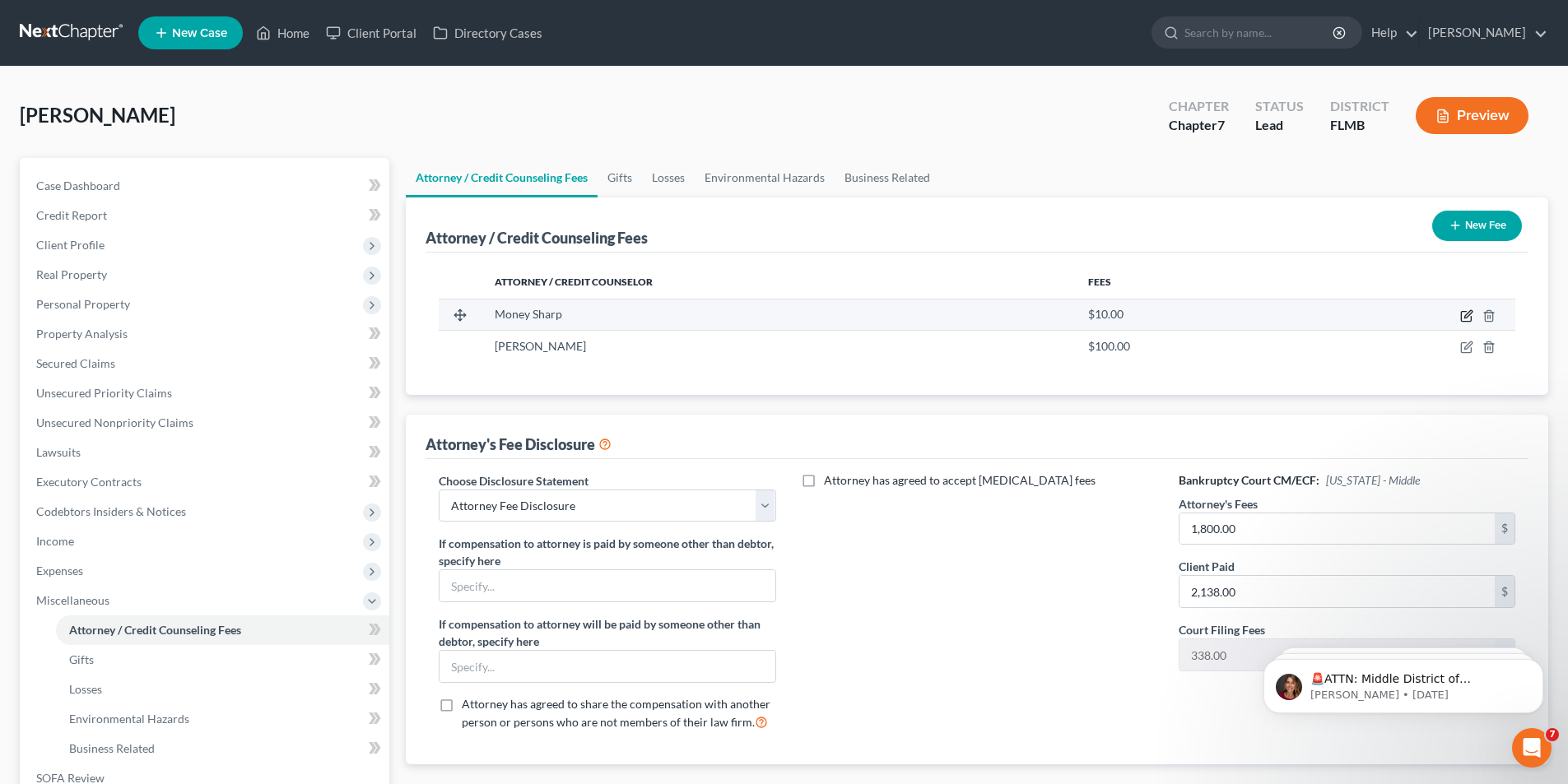
click at [1464, 314] on icon "button" at bounding box center [1466, 315] width 13 height 13
select select "9"
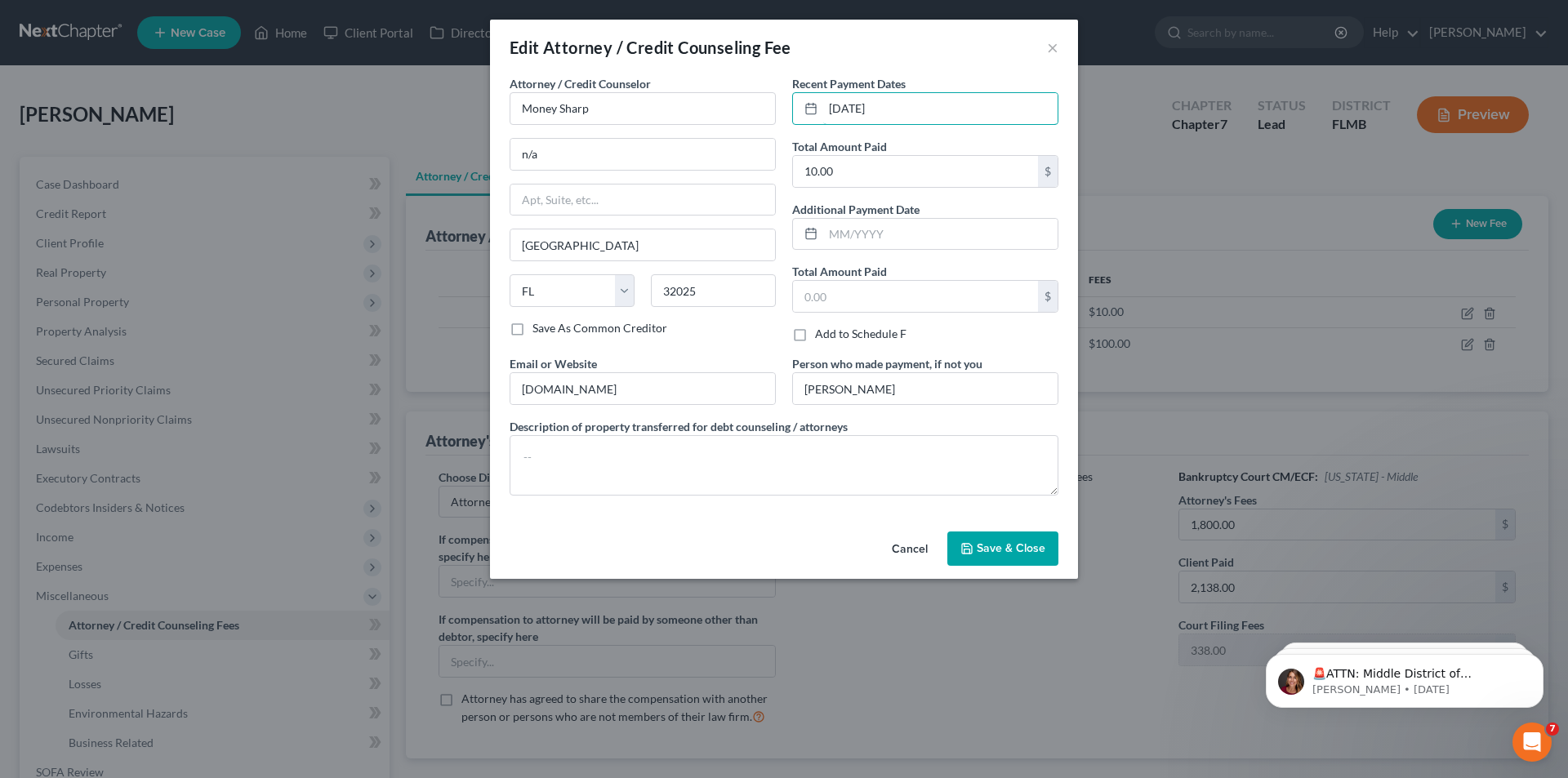
drag, startPoint x: 925, startPoint y: 105, endPoint x: 675, endPoint y: 86, distance: 250.7
click at [675, 86] on div "Attorney / Credit Counselor * Money Sharp n/a [GEOGRAPHIC_DATA] [US_STATE][GEOG…" at bounding box center [784, 292] width 565 height 434
type input "[DATE]"
click at [998, 560] on button "Save & Close" at bounding box center [1003, 549] width 112 height 35
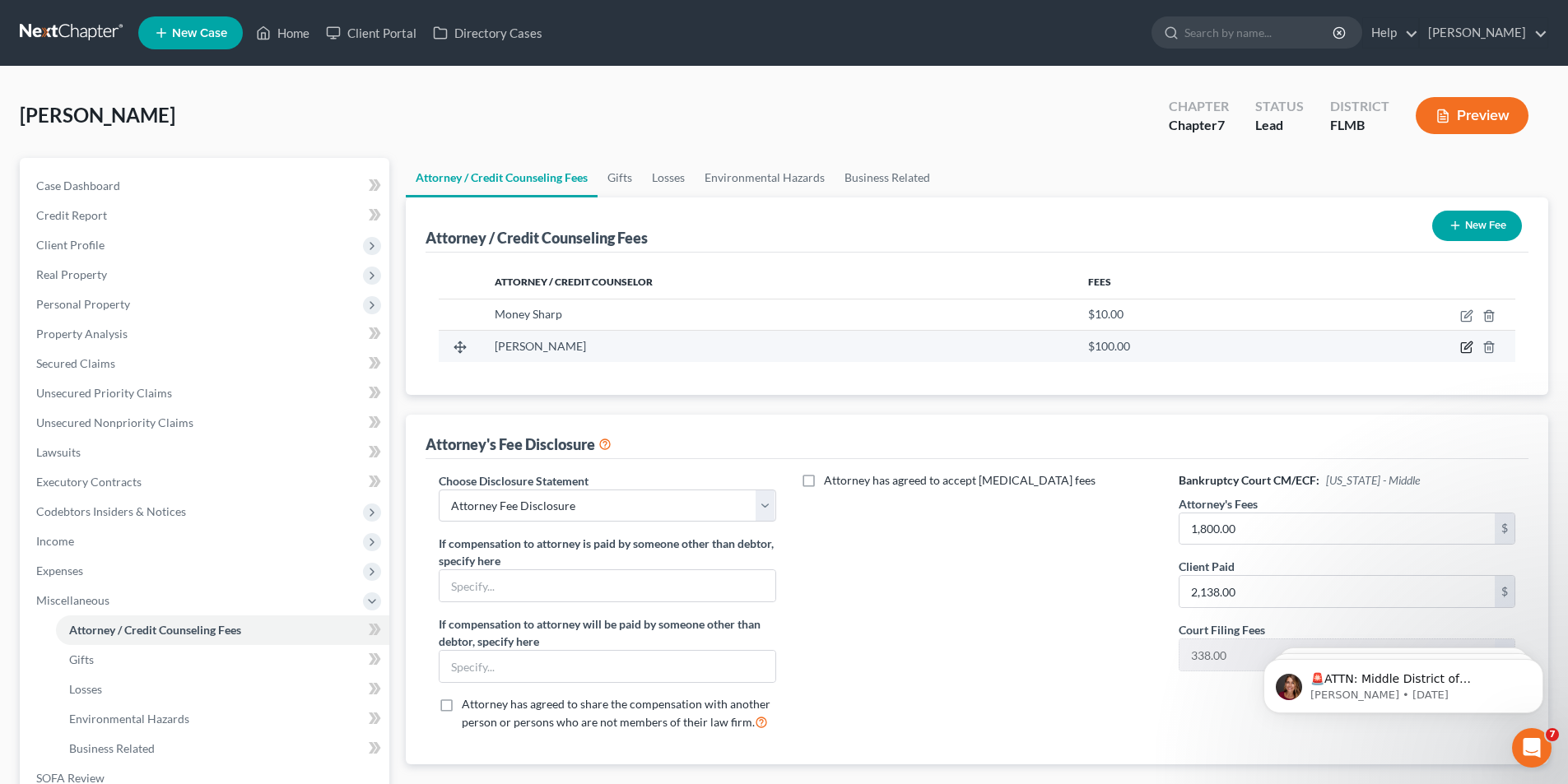
click at [1466, 342] on icon "button" at bounding box center [1466, 347] width 13 height 13
select select "9"
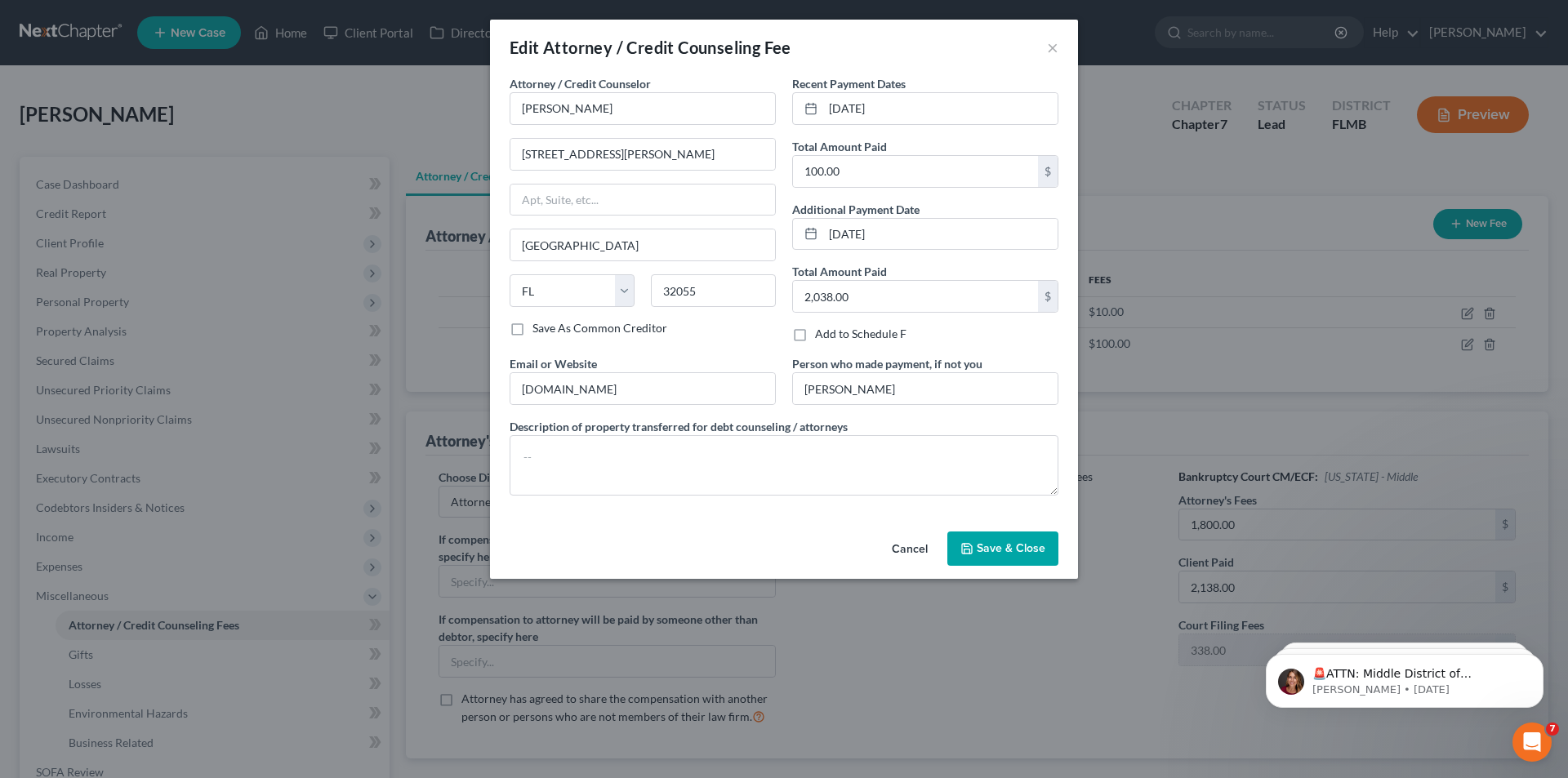
click at [1023, 545] on span "Save & Close" at bounding box center [1010, 548] width 68 height 14
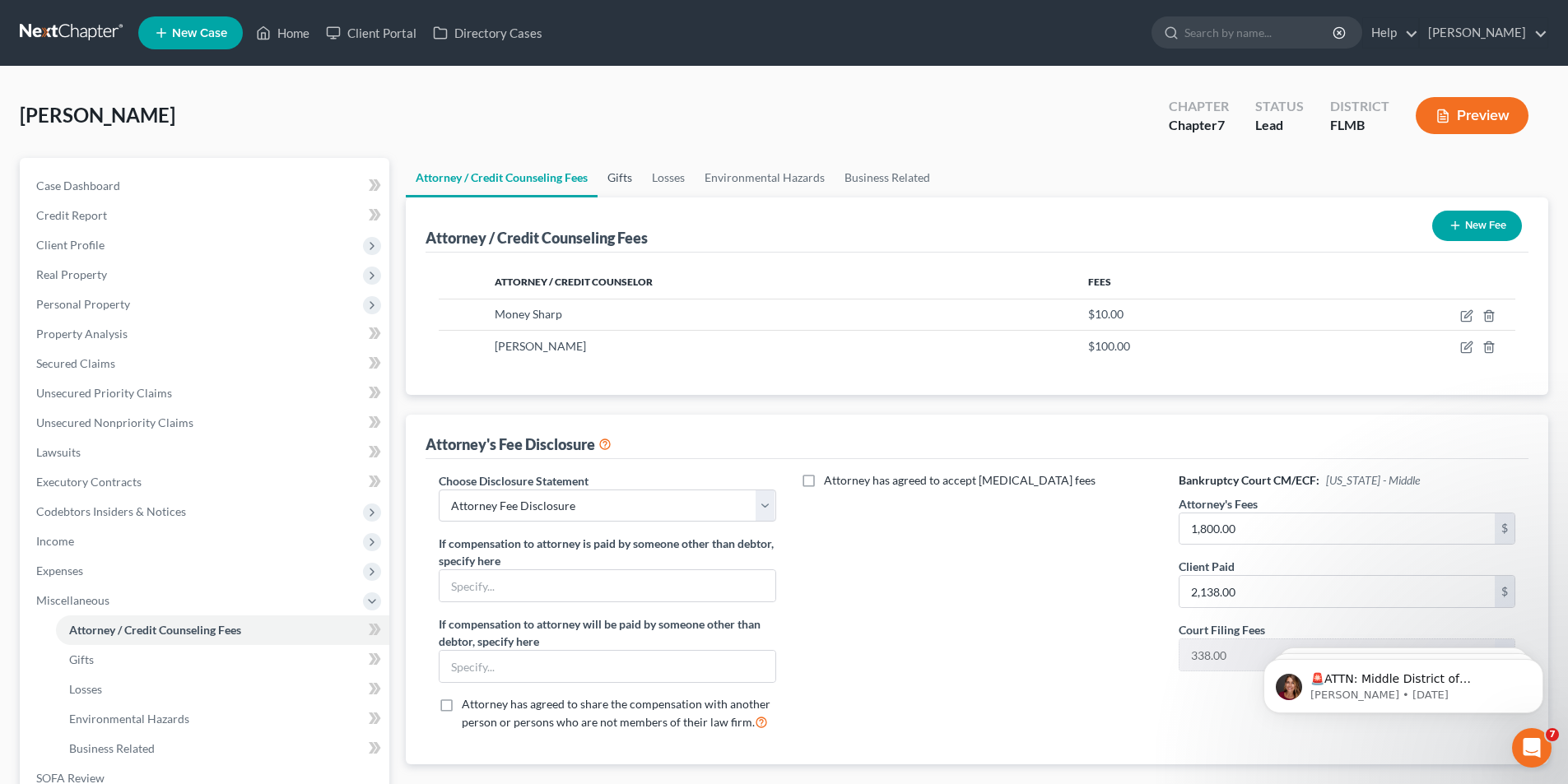
click at [619, 182] on link "Gifts" at bounding box center [619, 177] width 44 height 39
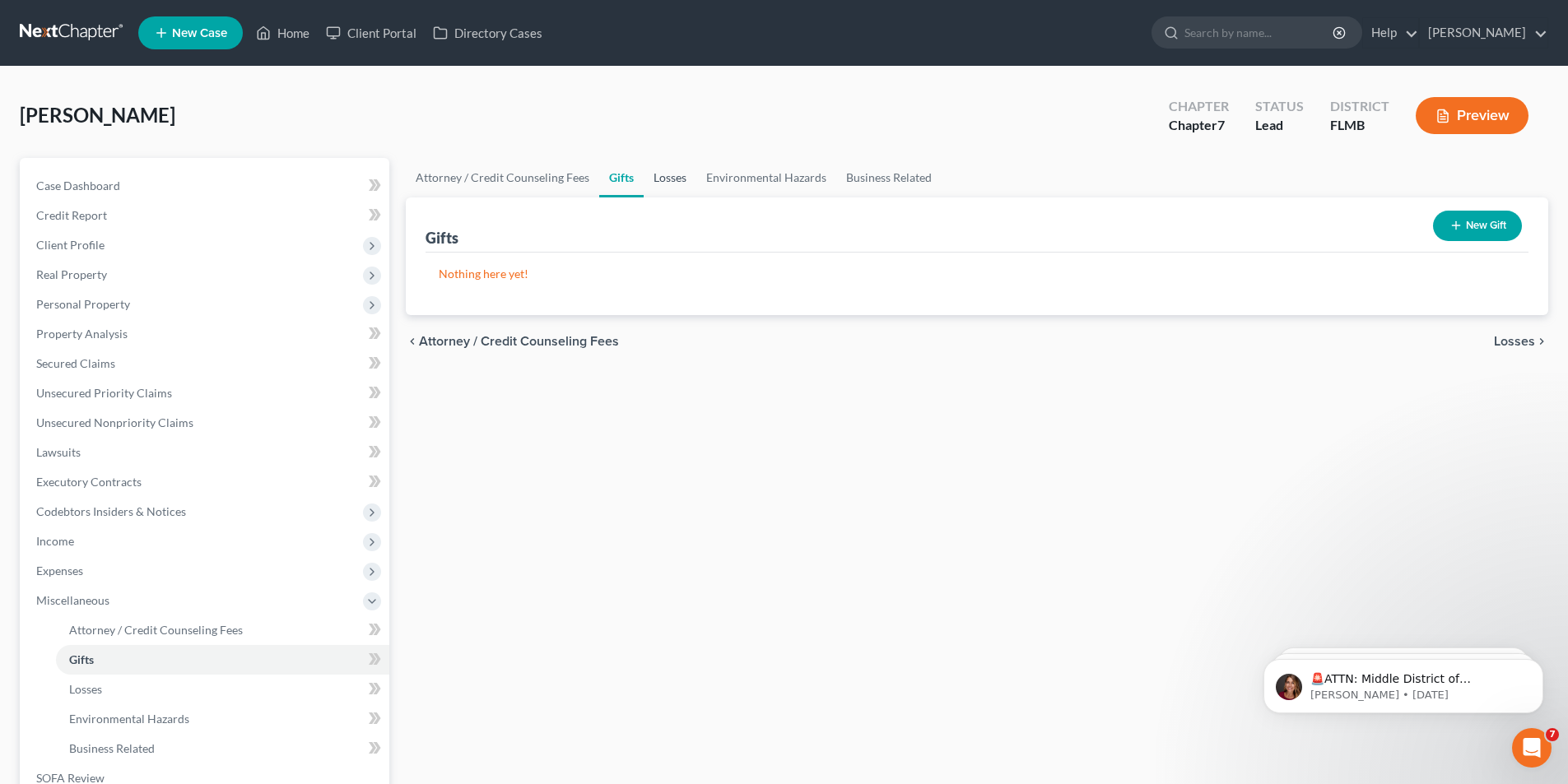
click at [659, 174] on link "Losses" at bounding box center [670, 177] width 52 height 39
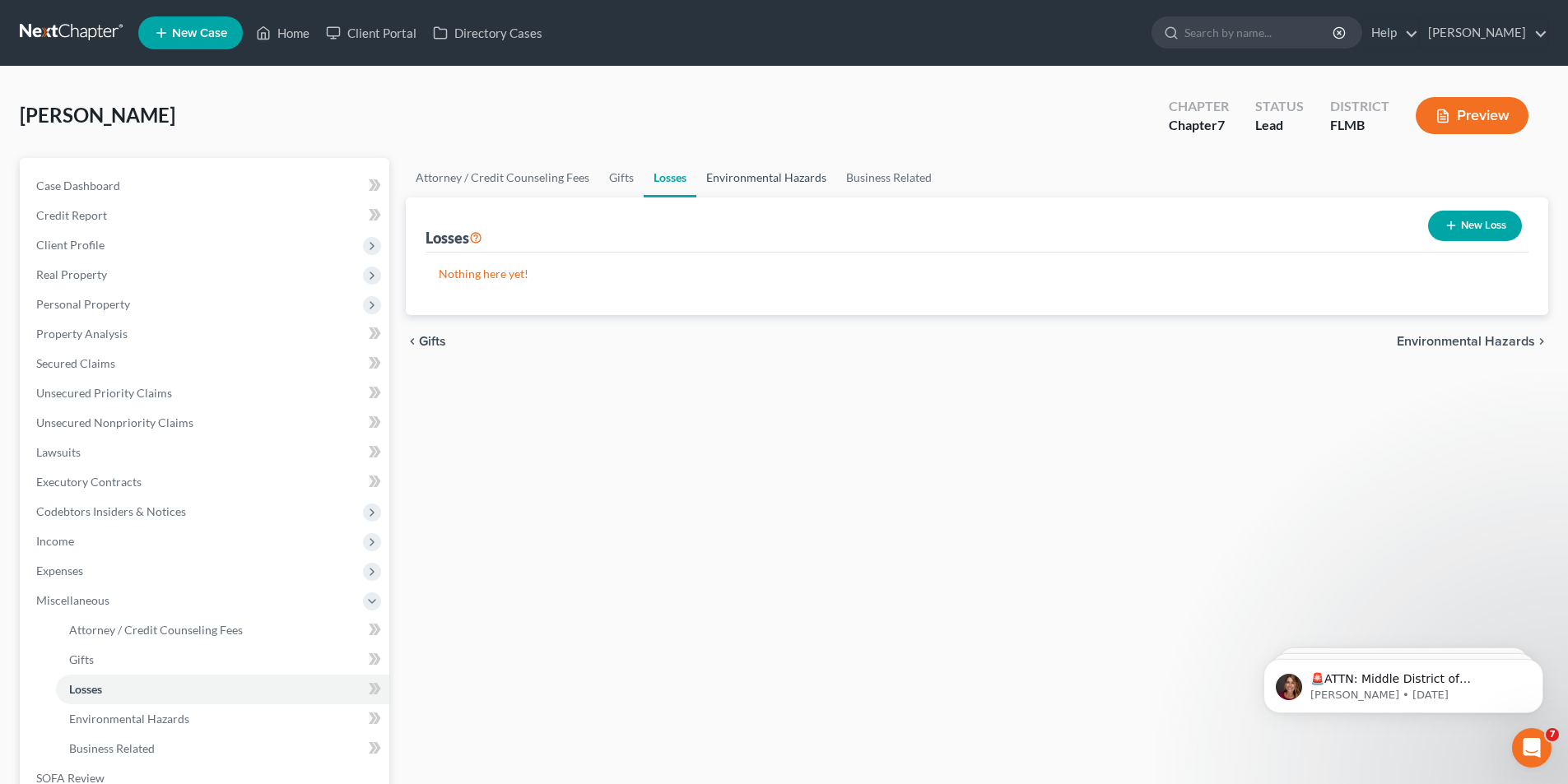
click at [768, 172] on link "Environmental Hazards" at bounding box center [766, 177] width 140 height 39
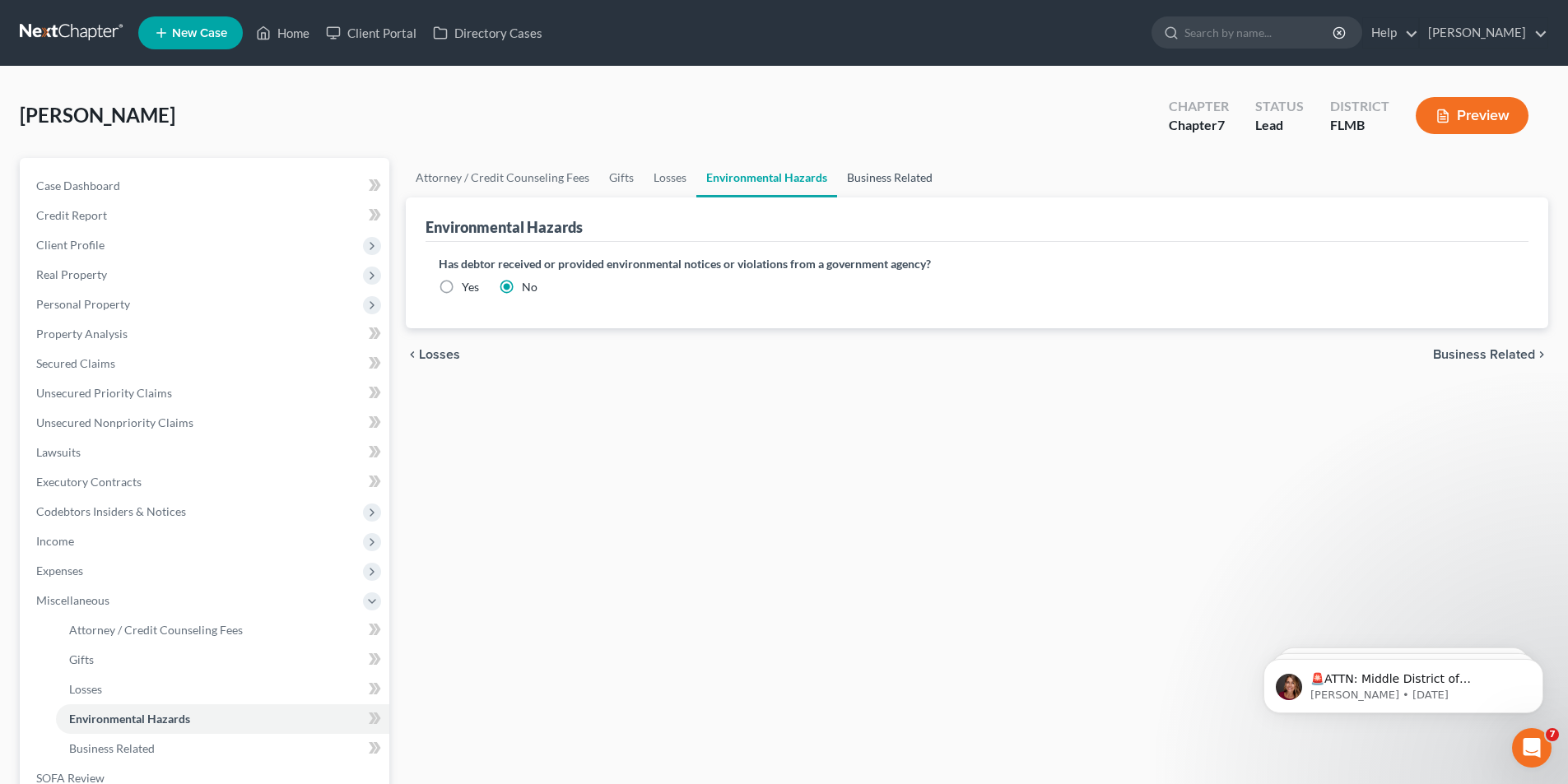
click at [887, 170] on link "Business Related" at bounding box center [889, 177] width 105 height 39
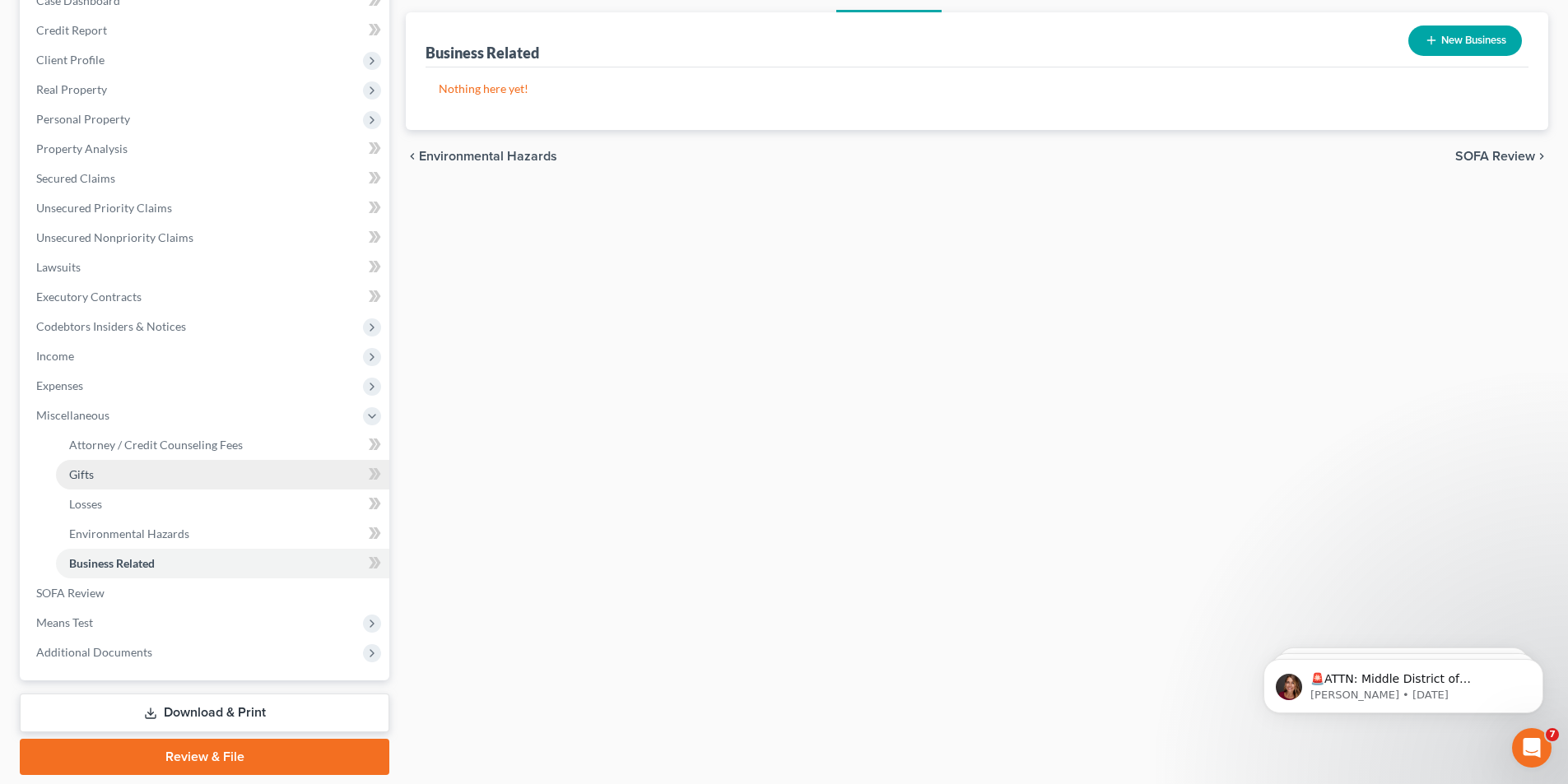
scroll to position [157, 0]
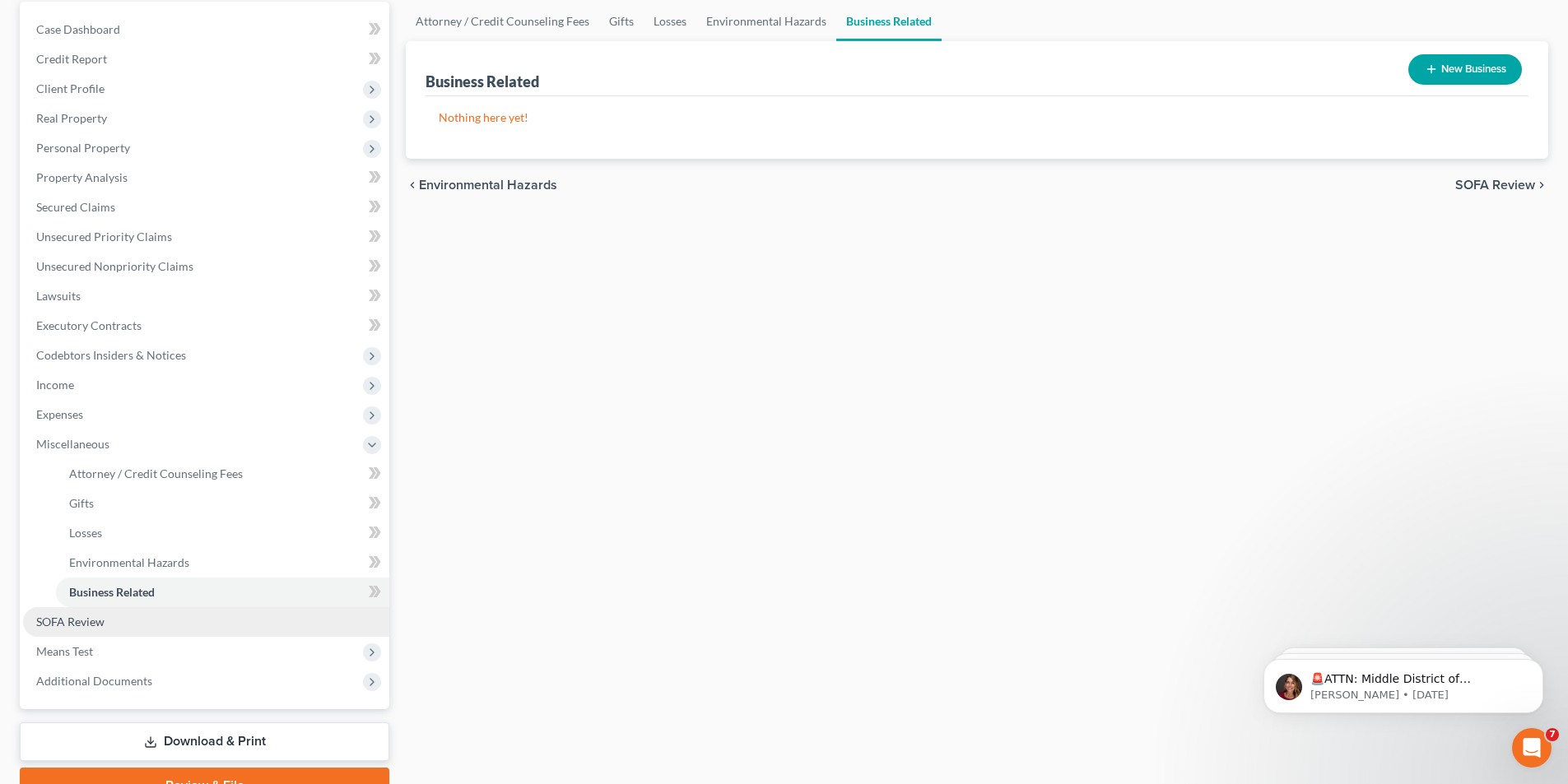
click at [94, 615] on span "SOFA Review" at bounding box center [71, 622] width 68 height 14
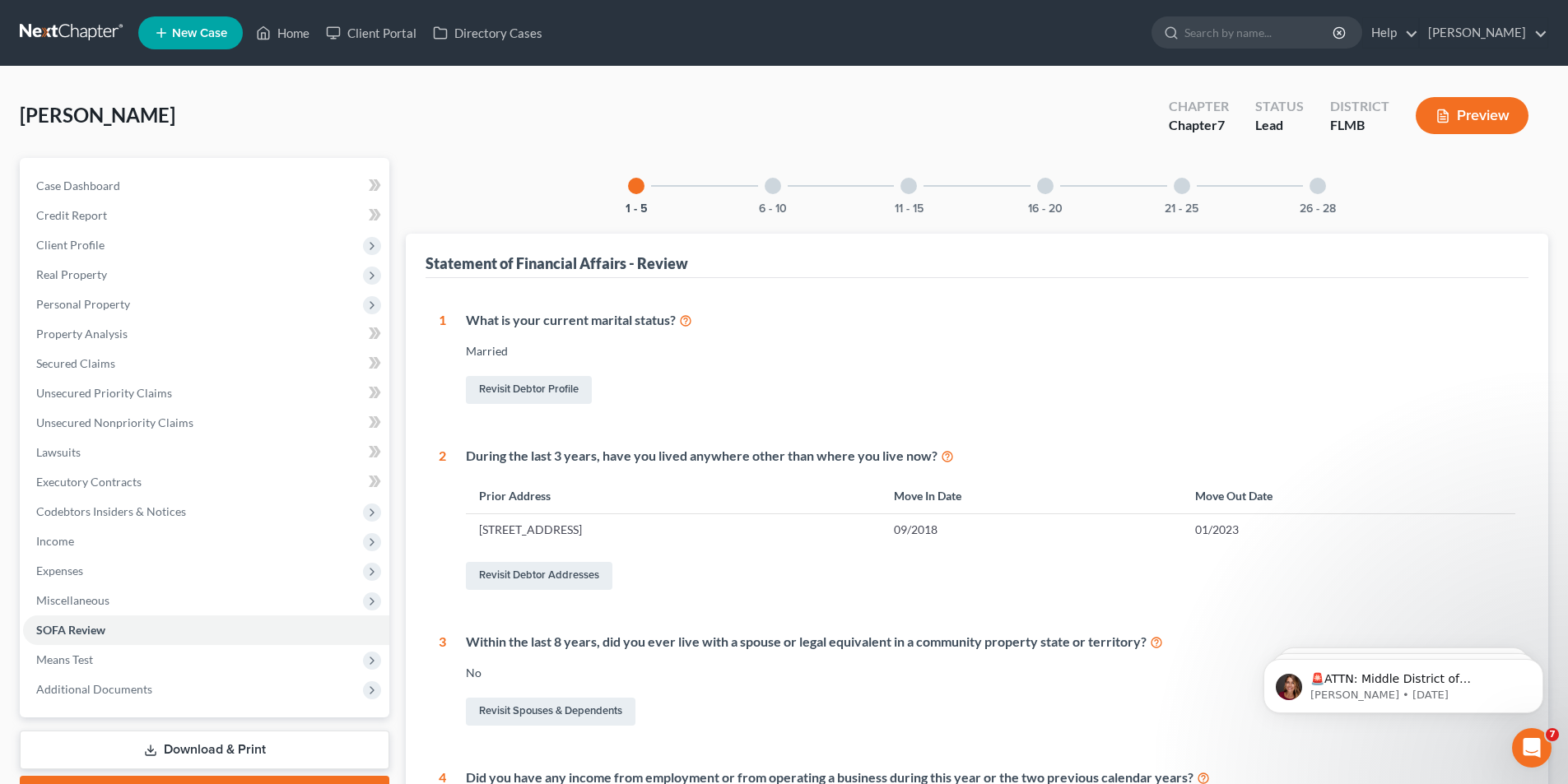
click at [769, 187] on div at bounding box center [773, 186] width 17 height 17
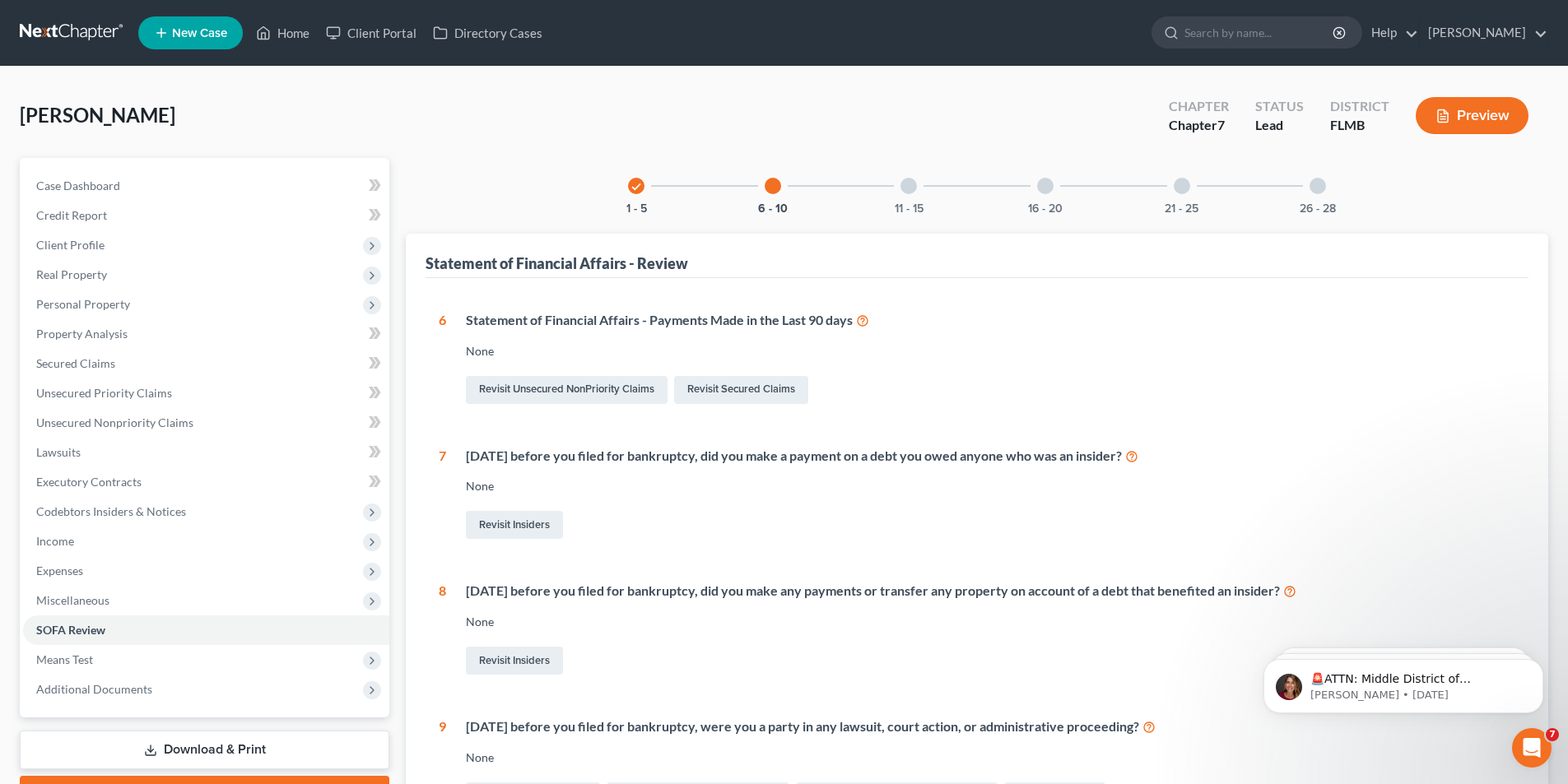
click at [639, 188] on icon "check" at bounding box center [636, 186] width 11 height 11
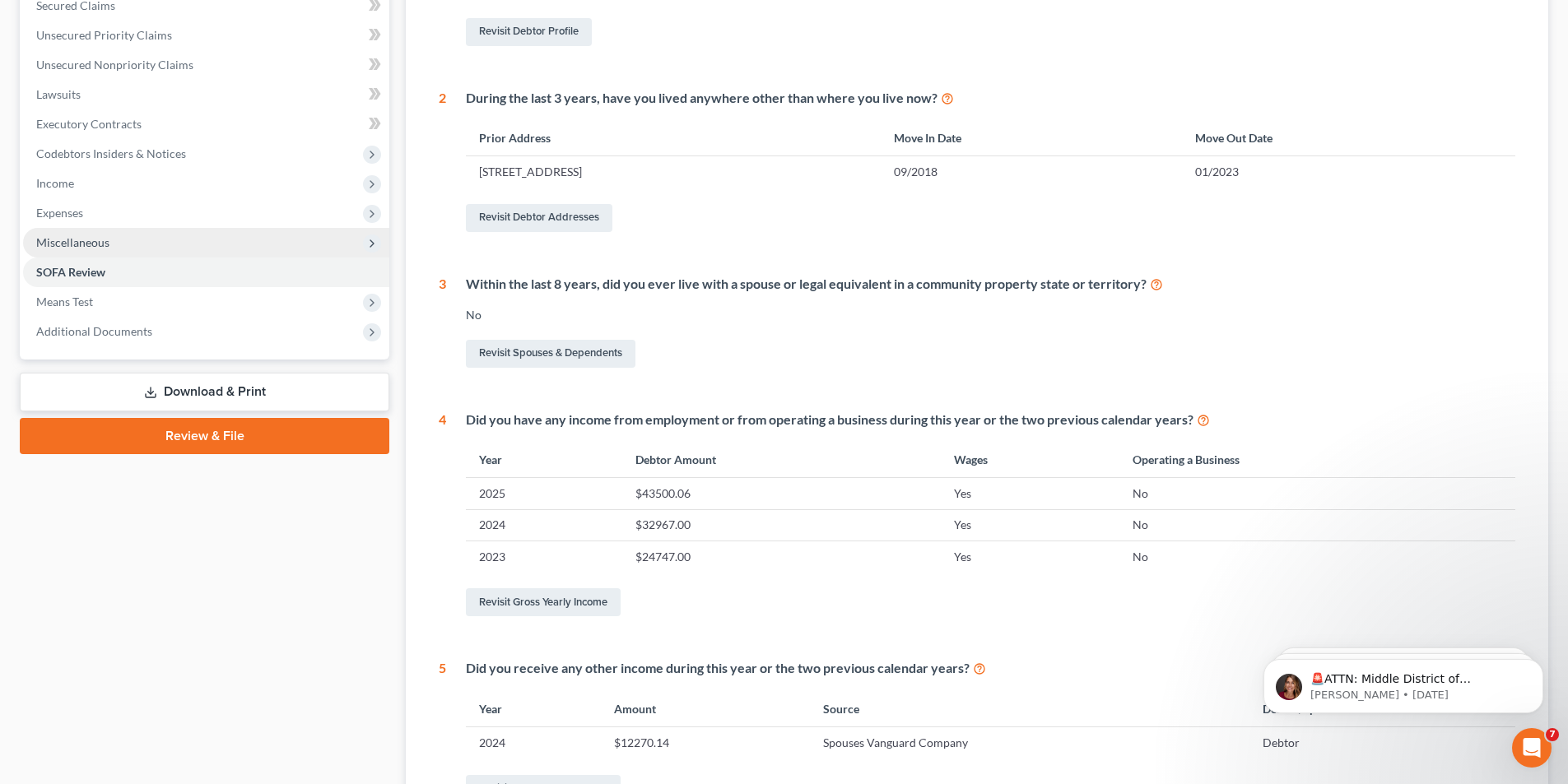
scroll to position [329, 0]
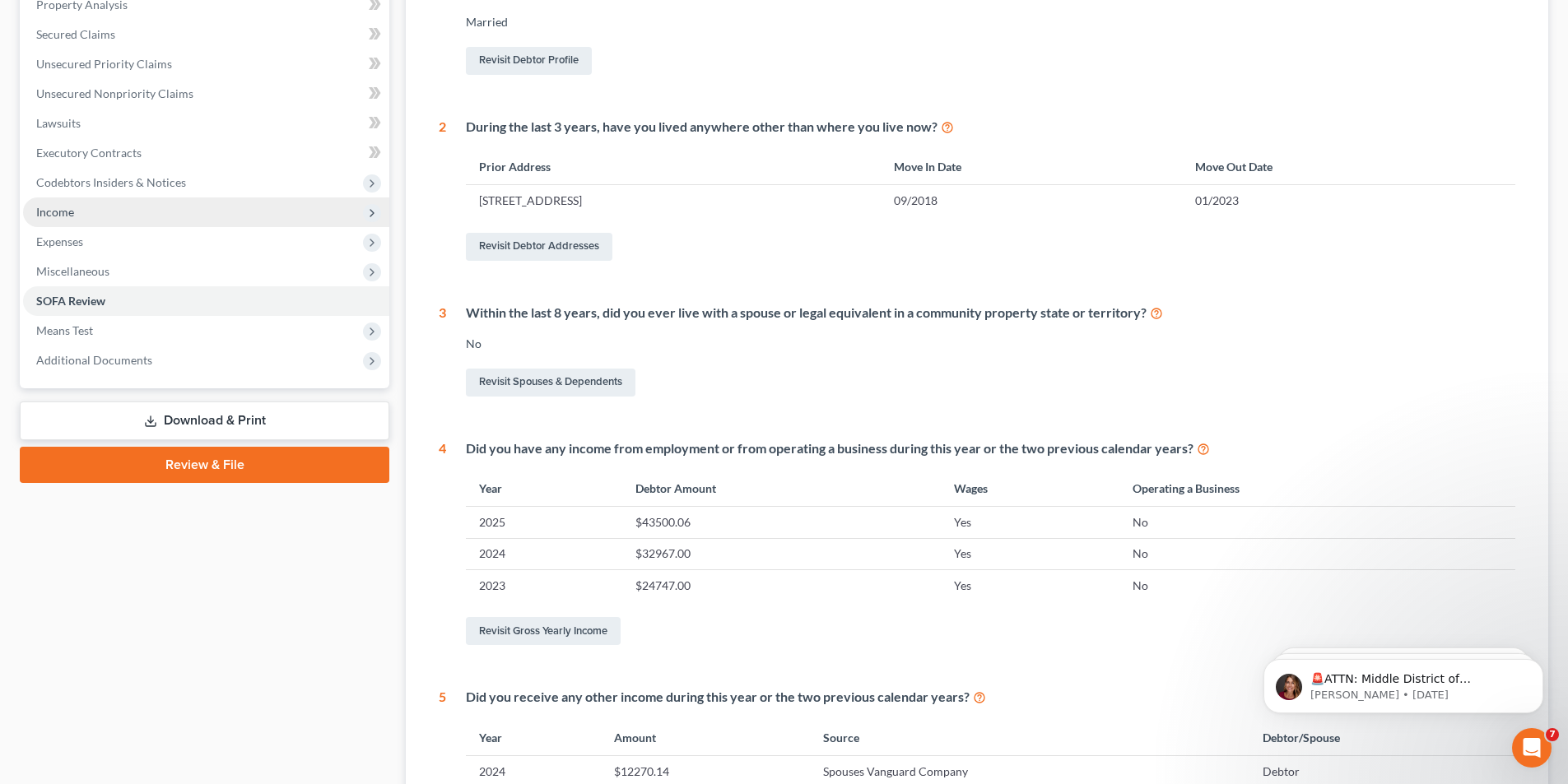
click at [57, 214] on span "Income" at bounding box center [55, 212] width 37 height 14
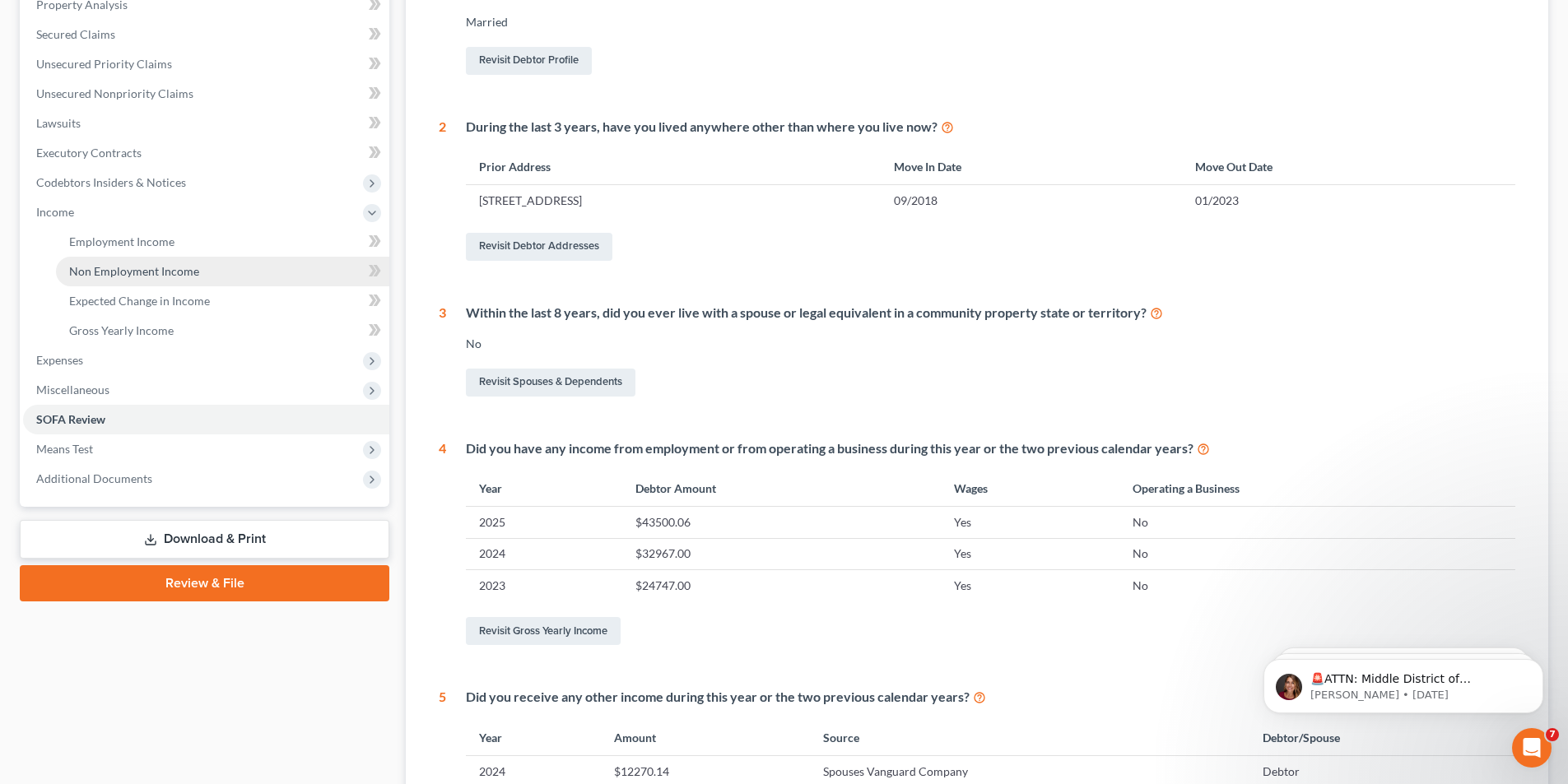
click at [100, 278] on link "Non Employment Income" at bounding box center [222, 272] width 334 height 30
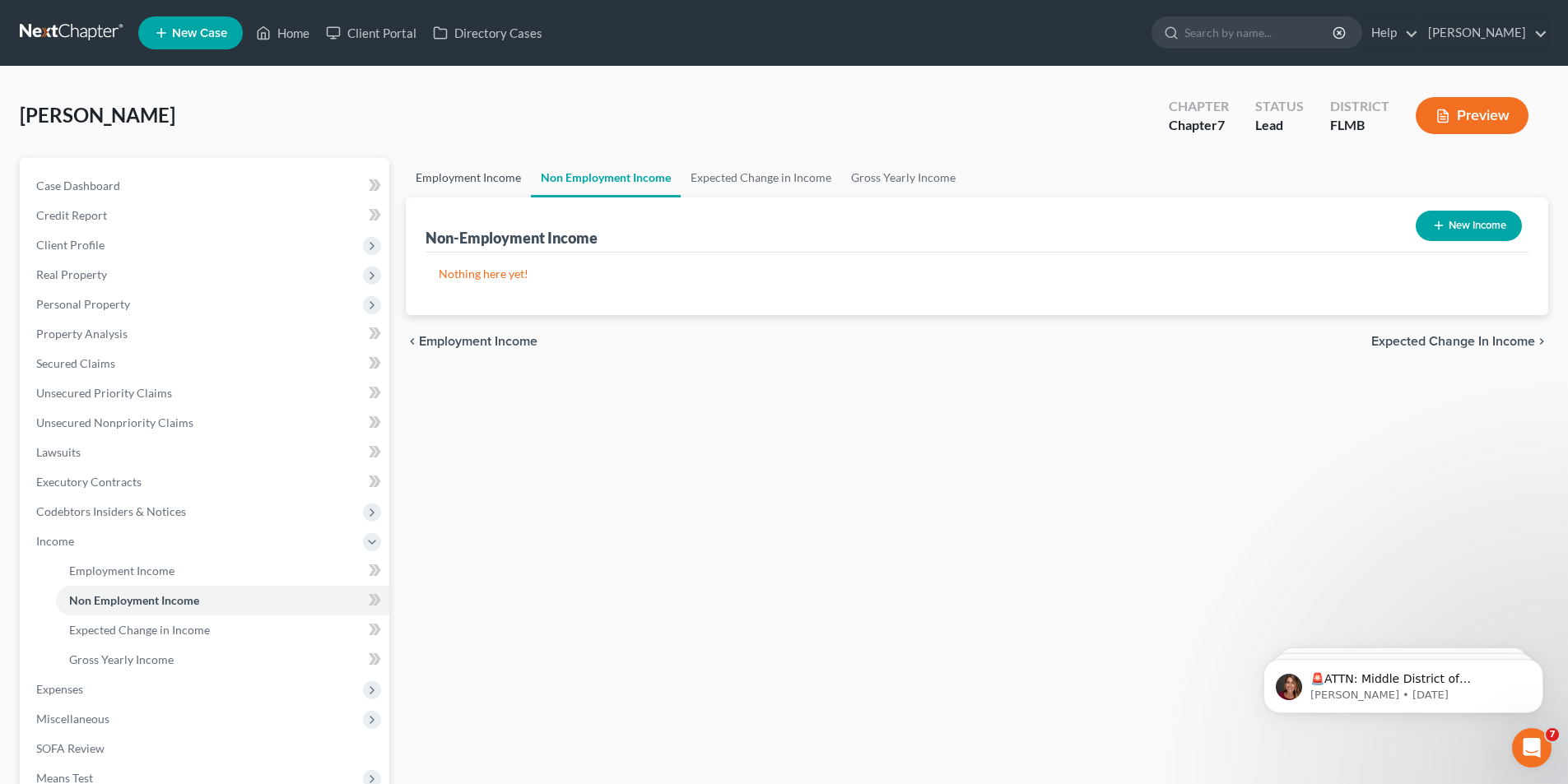
click at [470, 171] on link "Employment Income" at bounding box center [469, 177] width 125 height 39
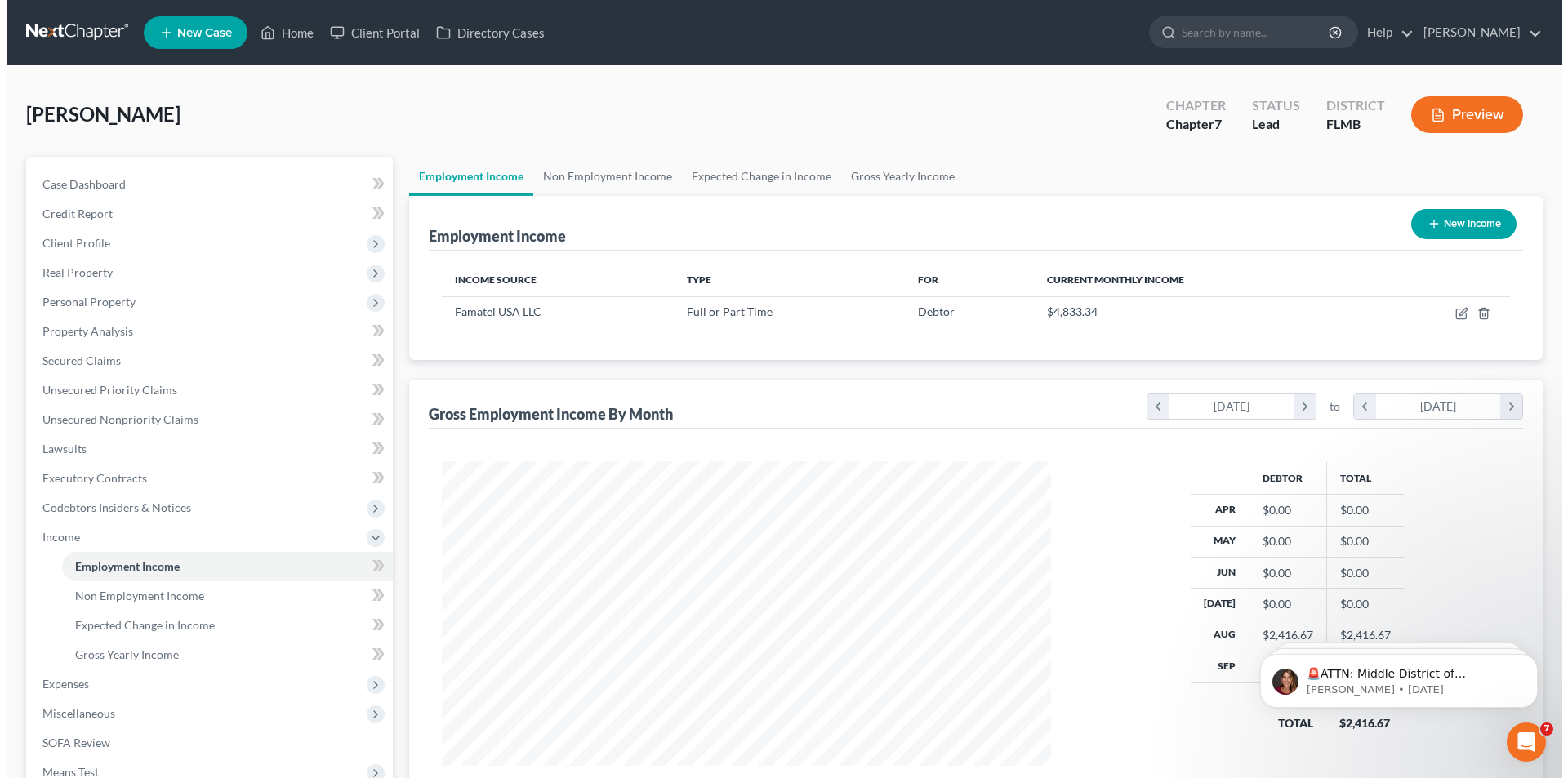
scroll to position [304, 642]
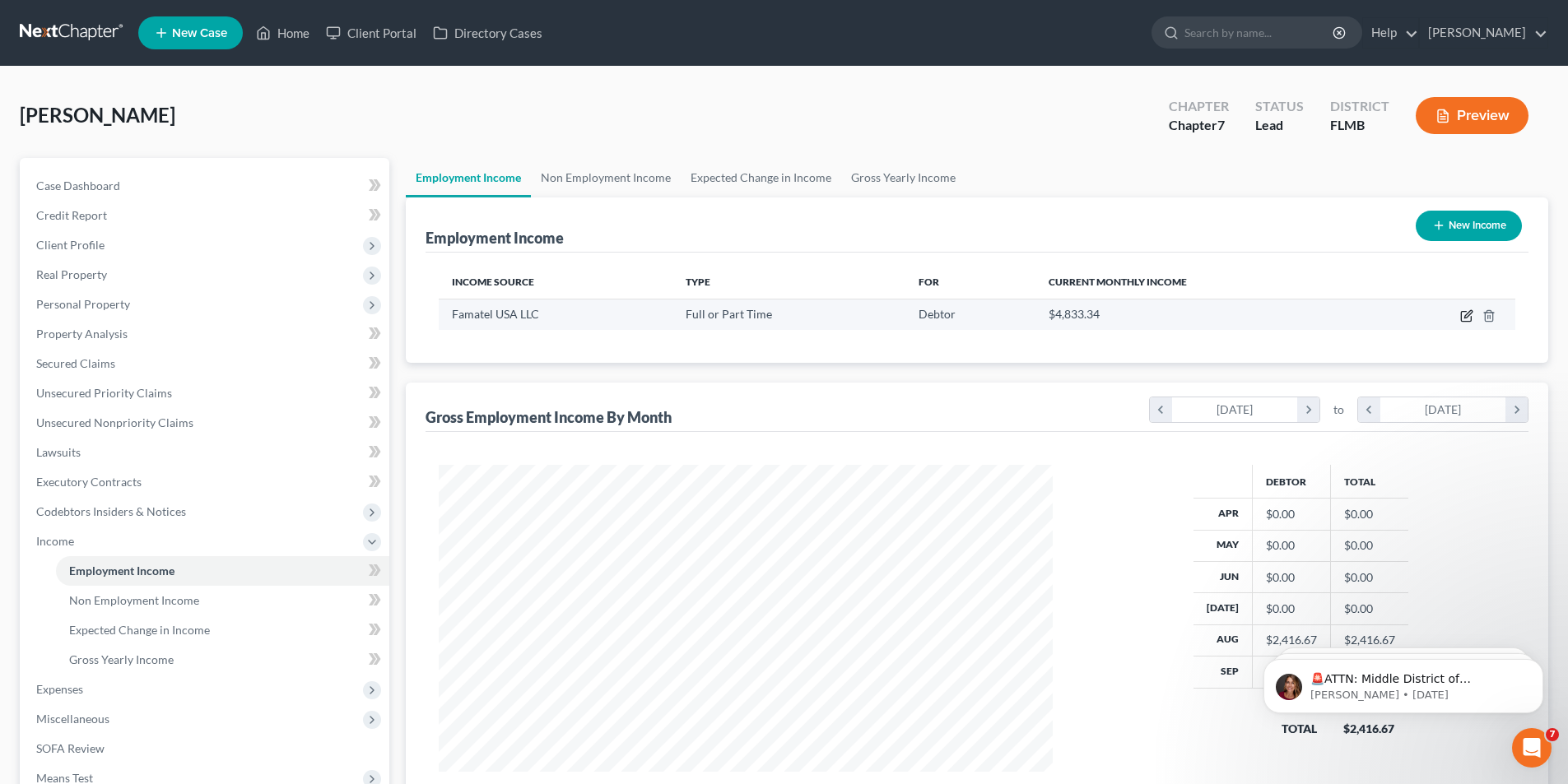
click at [1465, 310] on icon "button" at bounding box center [1466, 315] width 13 height 13
select select "0"
select select "9"
select select "1"
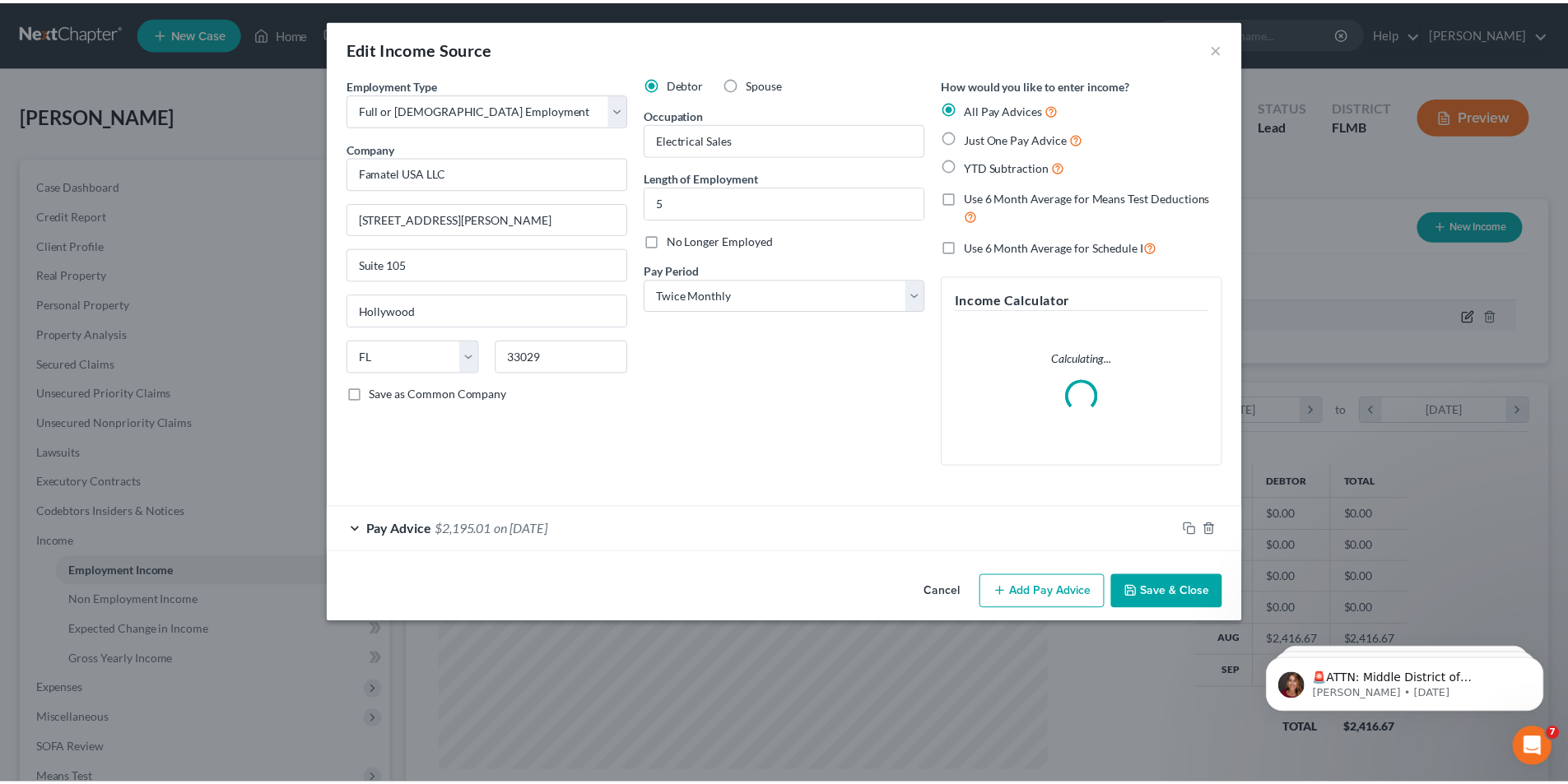
scroll to position [309, 652]
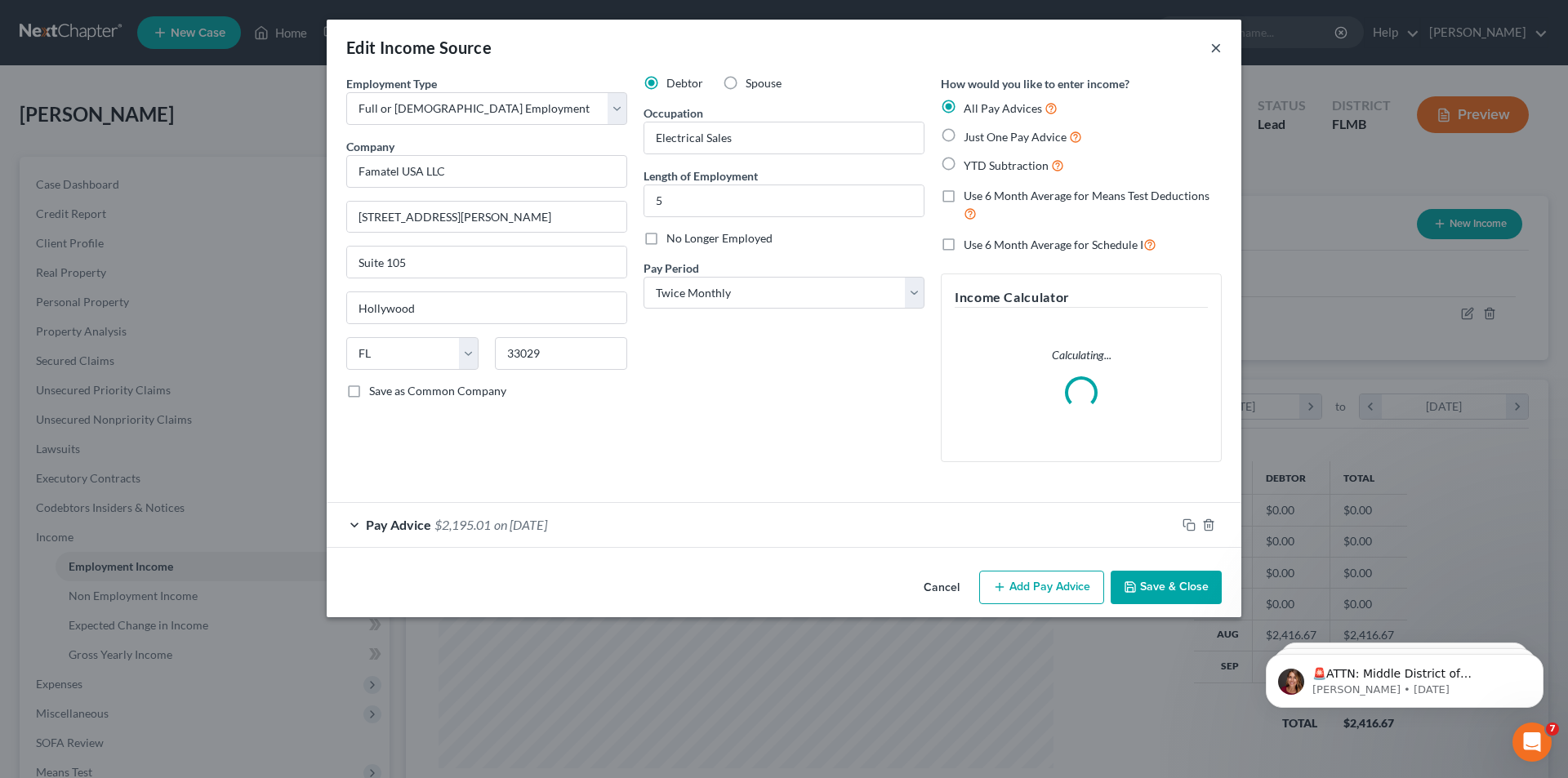
drag, startPoint x: 1215, startPoint y: 49, endPoint x: 1246, endPoint y: 66, distance: 35.4
click at [1214, 49] on button "×" at bounding box center [1215, 47] width 11 height 20
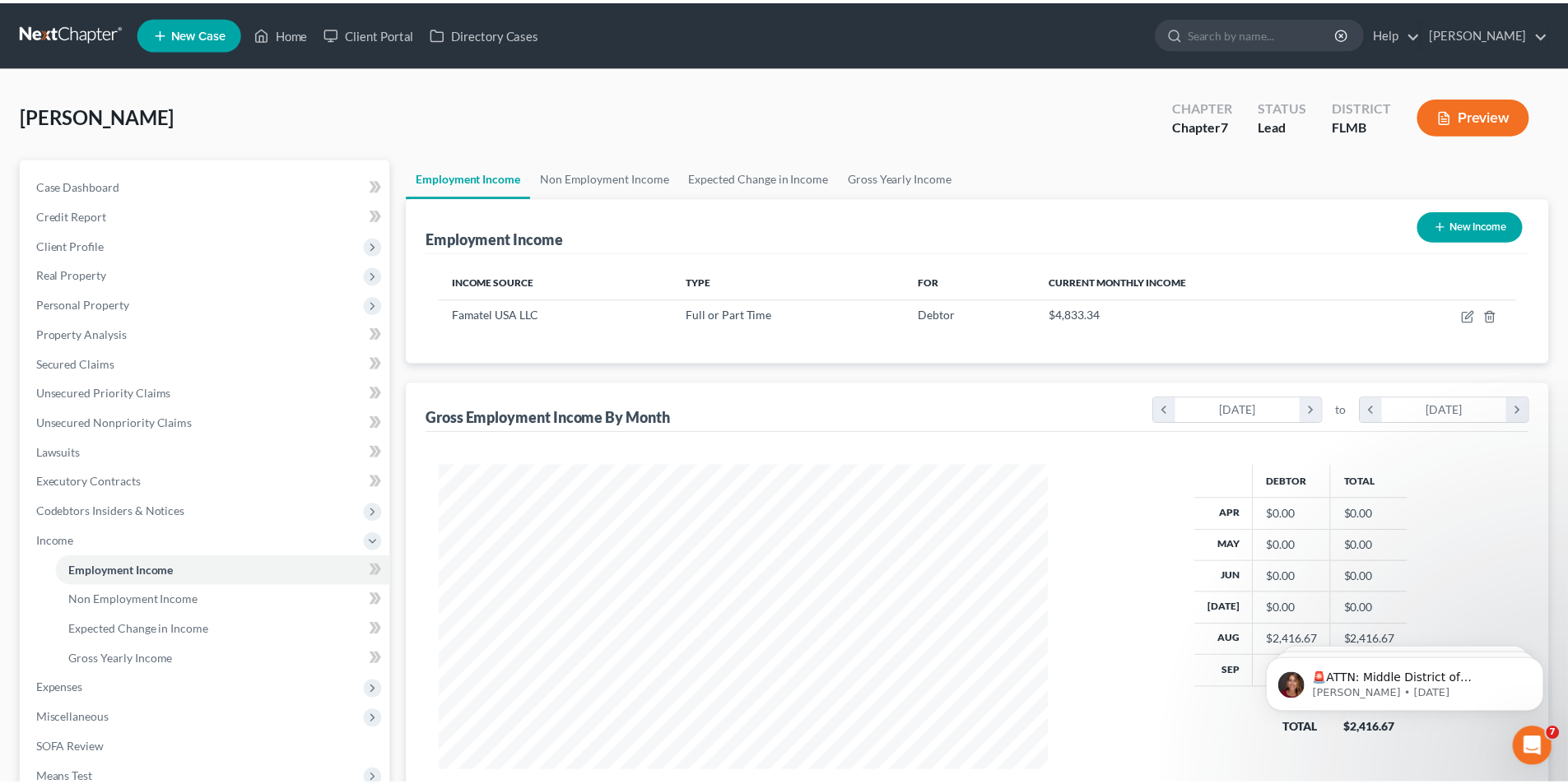
scroll to position [307, 647]
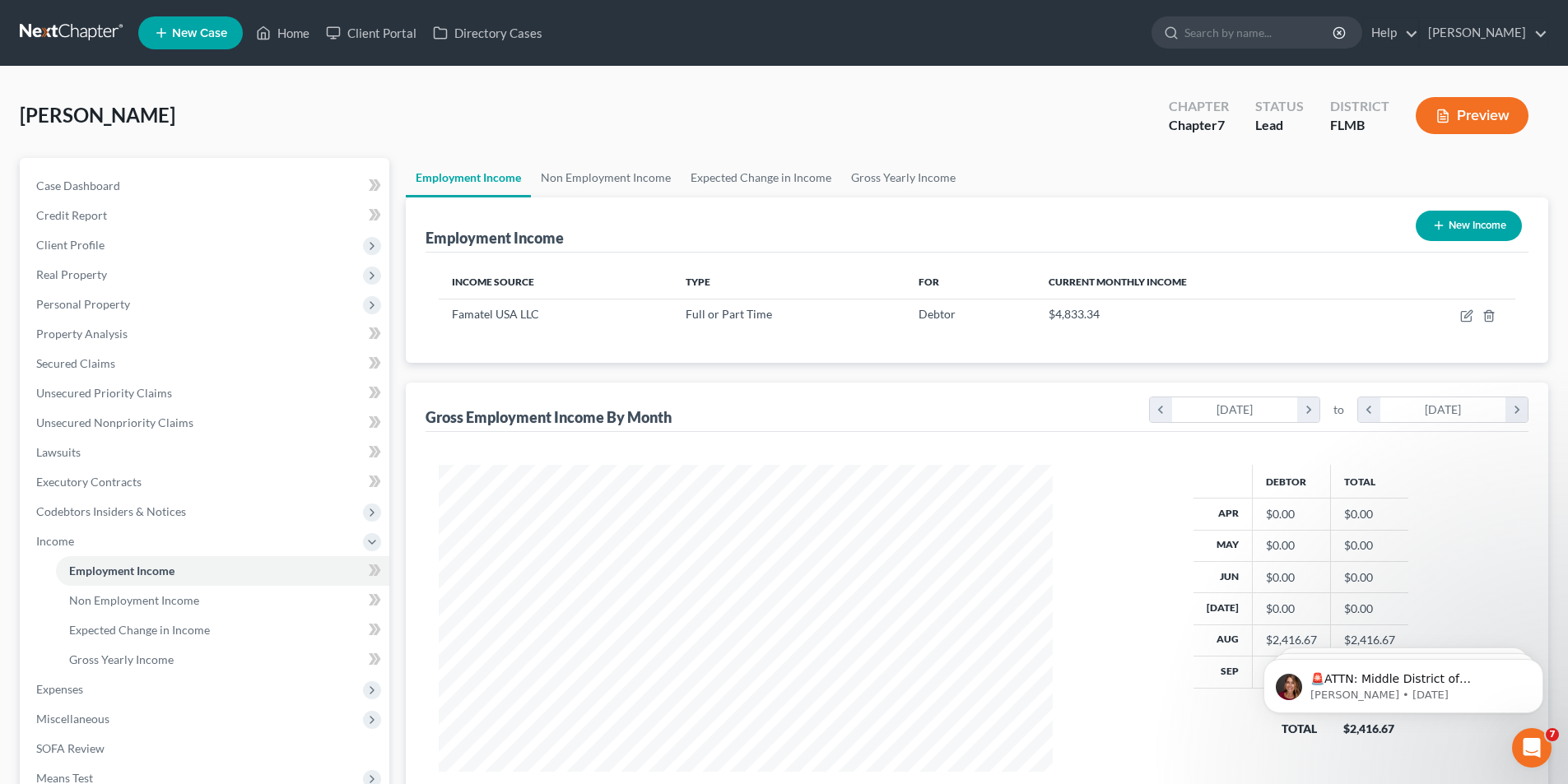
click at [1477, 216] on button "New Income" at bounding box center [1469, 226] width 106 height 30
select select "0"
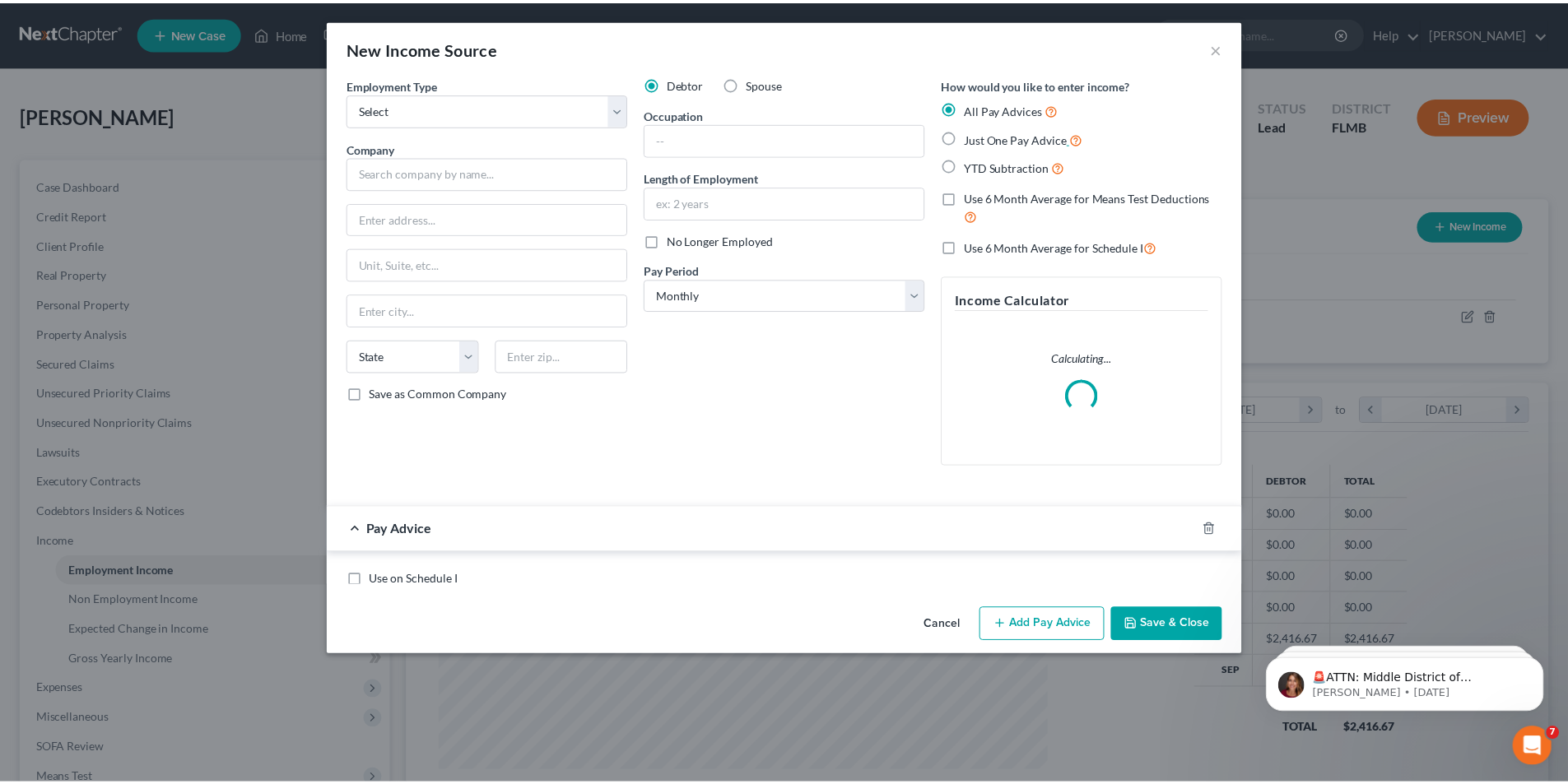
scroll to position [309, 652]
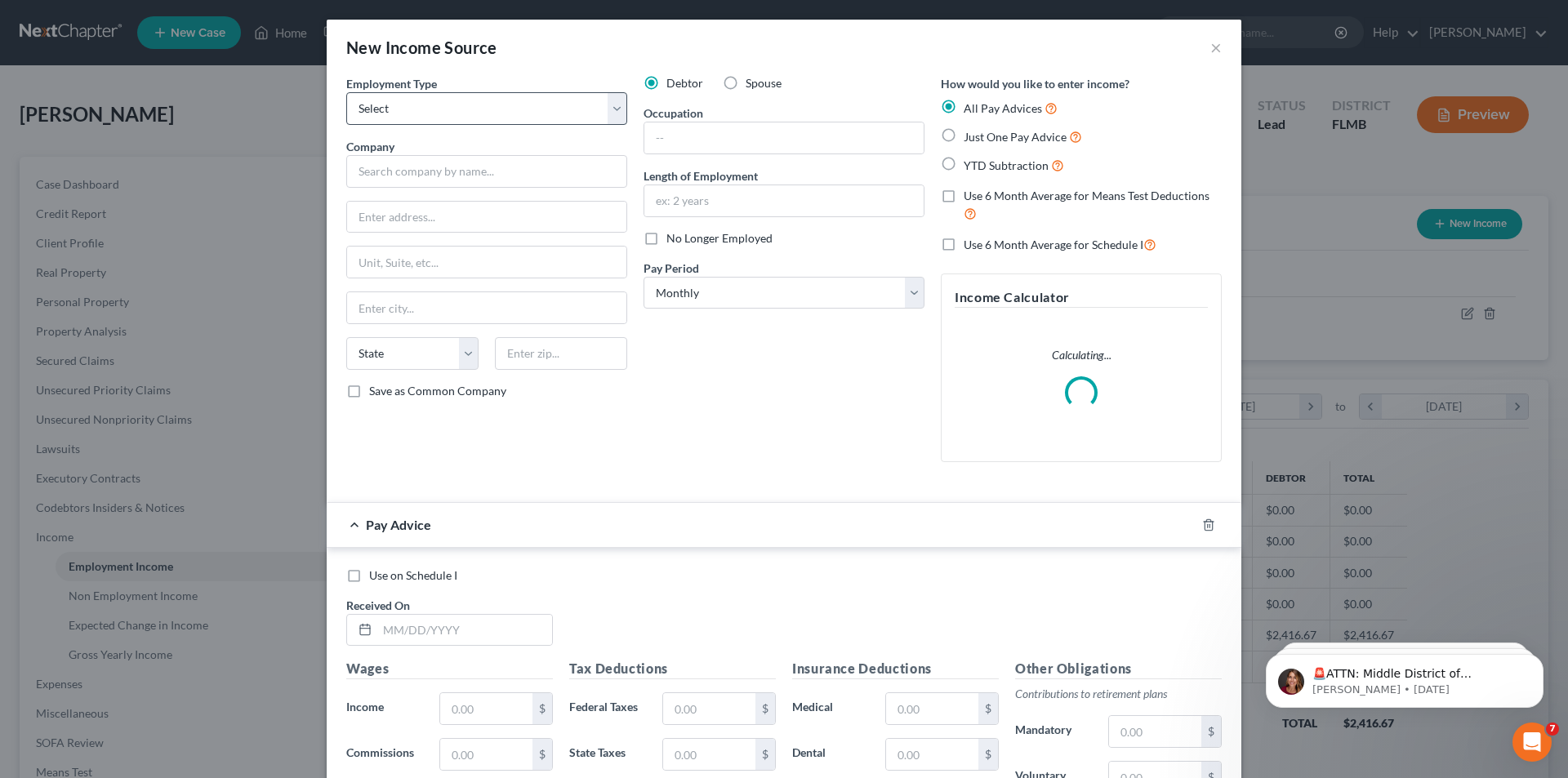
click at [505, 90] on div "Employment Type * Select Full or [DEMOGRAPHIC_DATA] Employment Self Employment" at bounding box center [487, 100] width 281 height 50
click at [505, 96] on select "Select Full or [DEMOGRAPHIC_DATA] Employment Self Employment" at bounding box center [487, 109] width 281 height 33
select select "1"
click at [347, 92] on select "Select Full or [DEMOGRAPHIC_DATA] Employment Self Employment" at bounding box center [487, 109] width 281 height 33
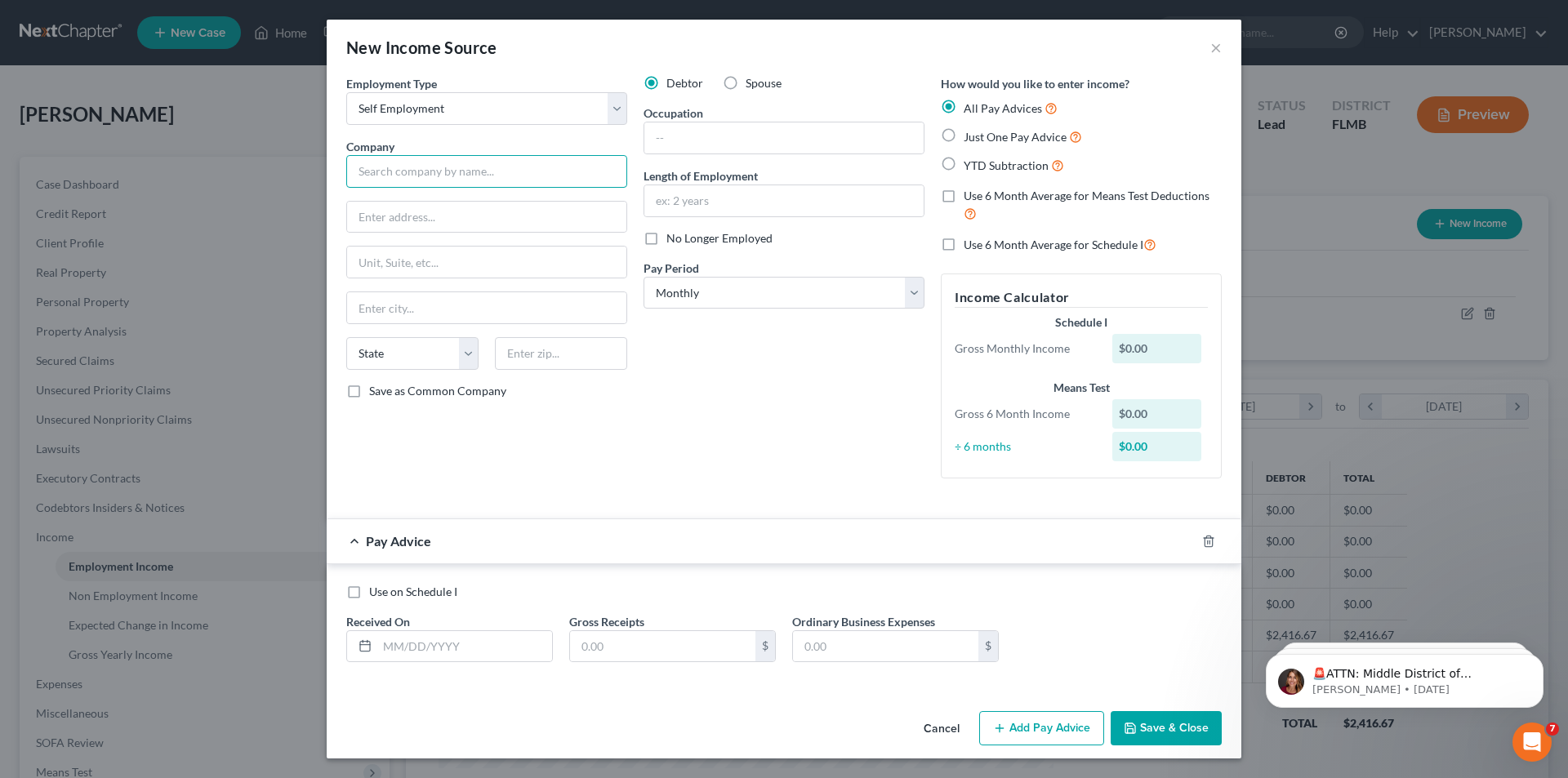
click at [489, 156] on input "text" at bounding box center [487, 172] width 281 height 33
type input "[PERSON_NAME]"
type input "[STREET_ADDRESS][PERSON_NAME]"
type input "[GEOGRAPHIC_DATA]"
select select "9"
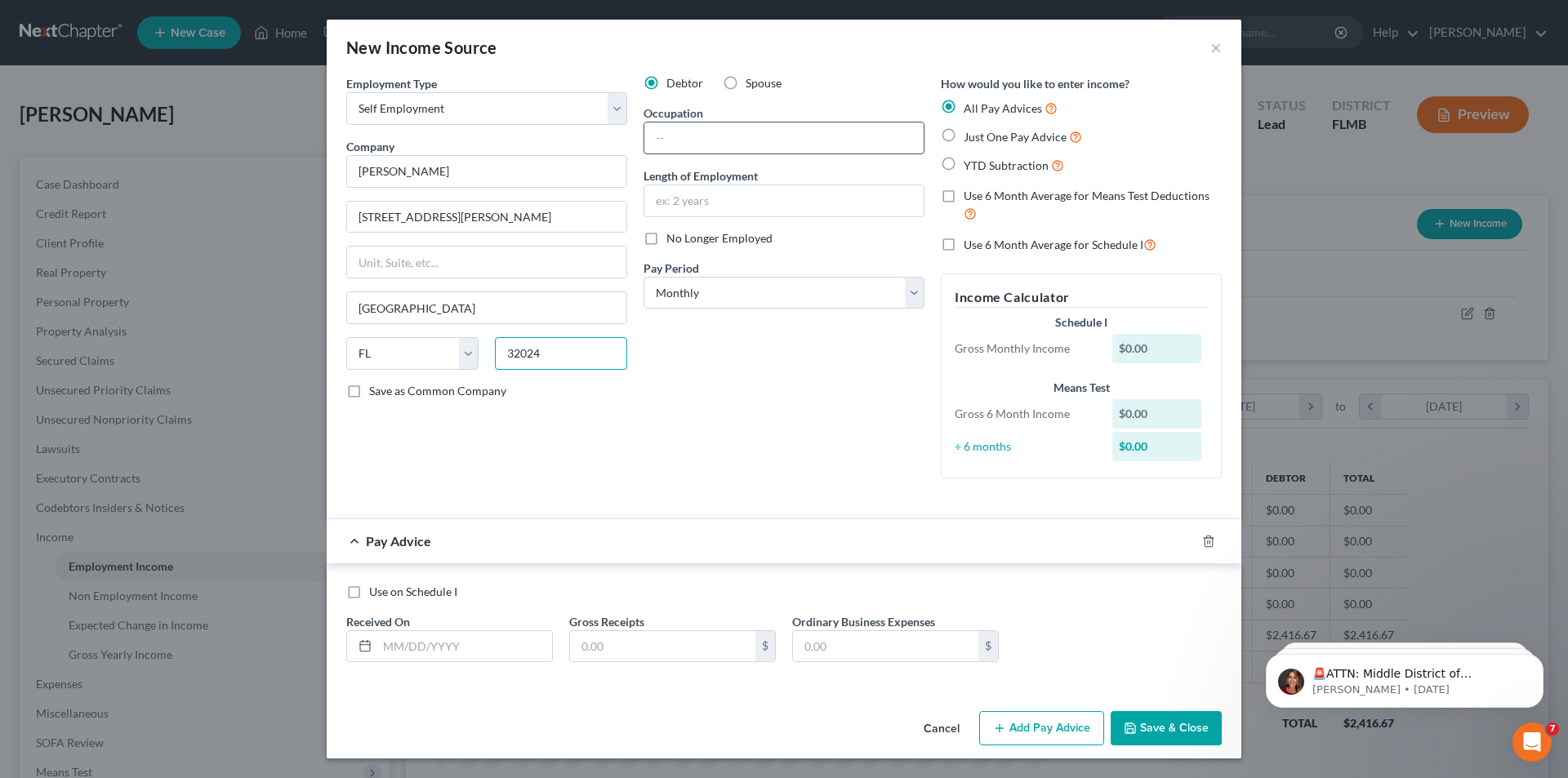
type input "32024"
click at [753, 144] on input "text" at bounding box center [783, 138] width 279 height 31
type input "wholesale trade agents and brokers"
type input "1"
click at [723, 302] on select "Select Monthly Twice Monthly Every Other Week Weekly" at bounding box center [784, 293] width 281 height 33
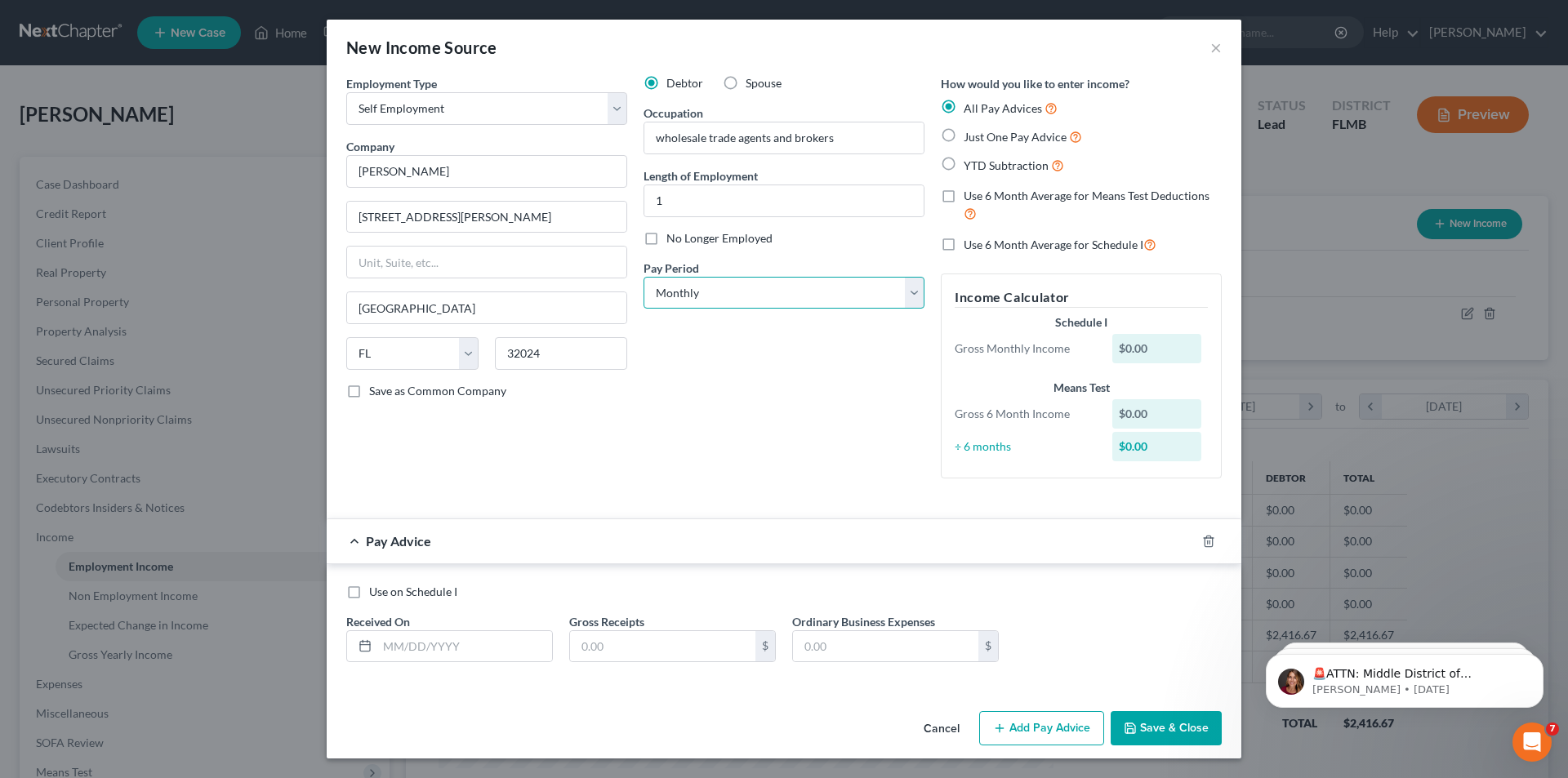
click at [723, 302] on select "Select Monthly Twice Monthly Every Other Week Weekly" at bounding box center [784, 293] width 281 height 33
click at [386, 650] on input "text" at bounding box center [465, 647] width 175 height 31
type input "1"
type input "varies"
type input "12,219.00"
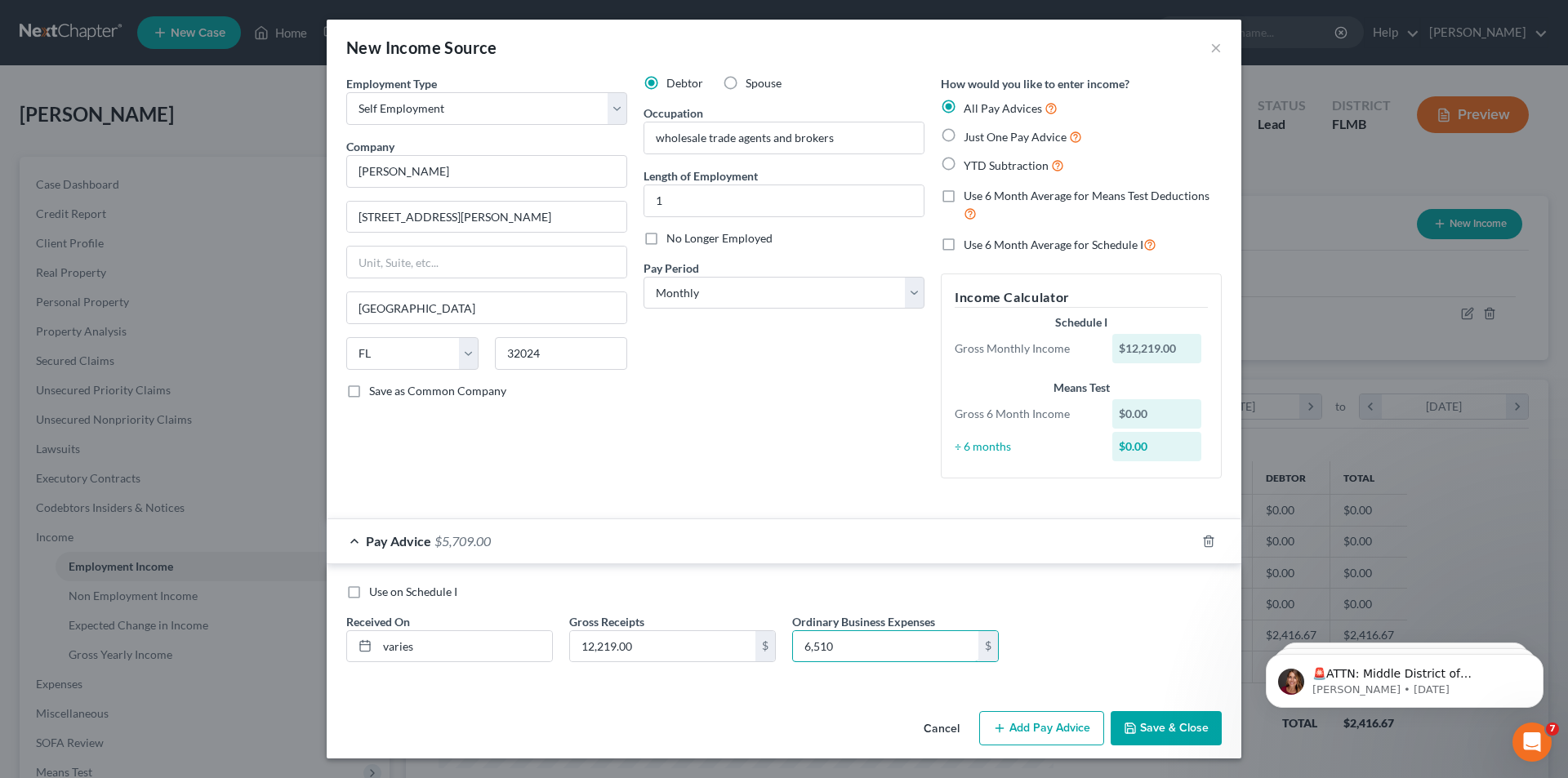
type input "6,510"
click at [1157, 724] on button "Save & Close" at bounding box center [1166, 729] width 112 height 35
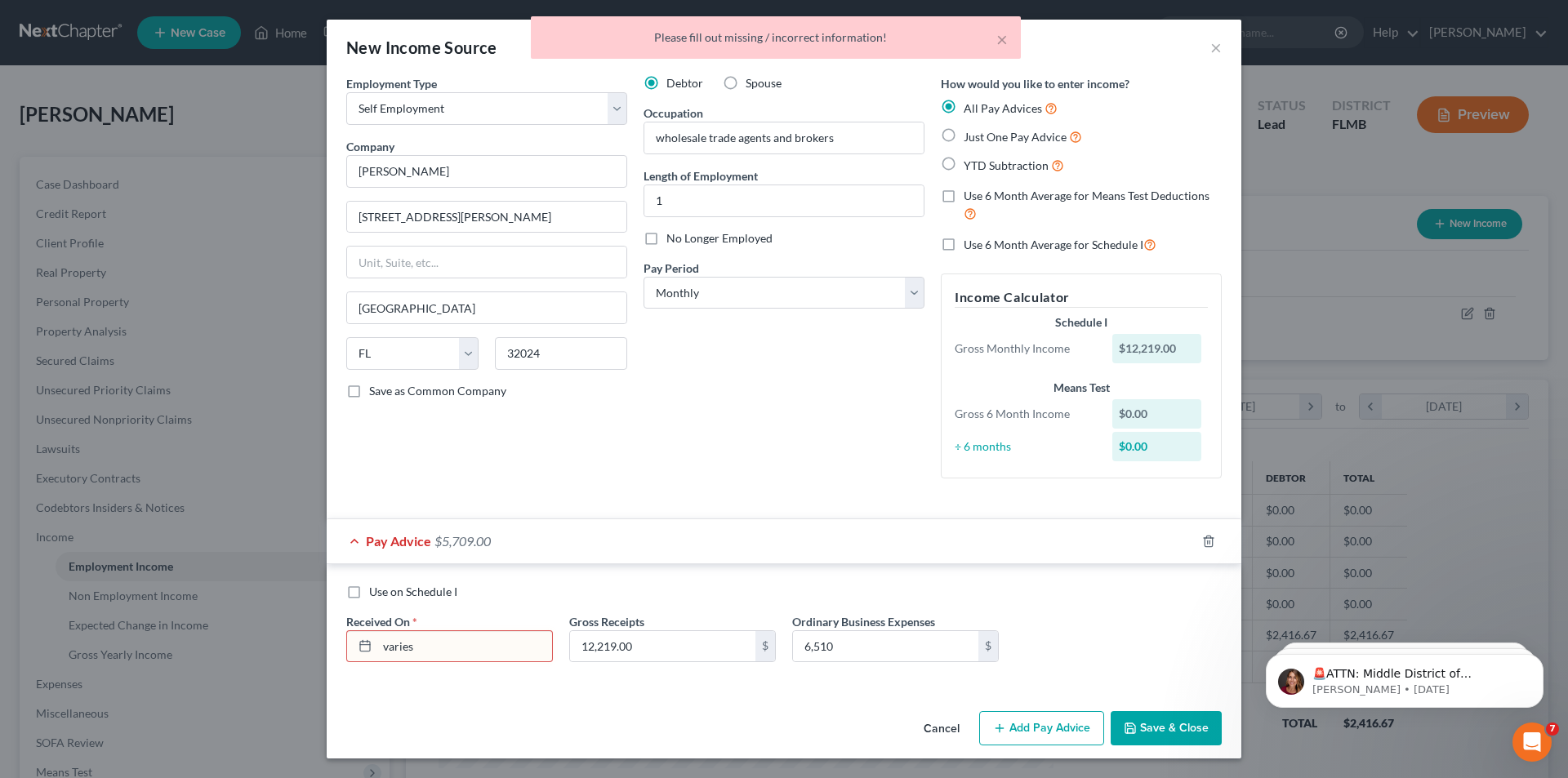
click at [1155, 725] on button "Save & Close" at bounding box center [1166, 729] width 112 height 35
click at [369, 596] on label "Use on Schedule I" at bounding box center [413, 592] width 88 height 16
click at [376, 595] on input "Use on Schedule I" at bounding box center [381, 590] width 10 height 10
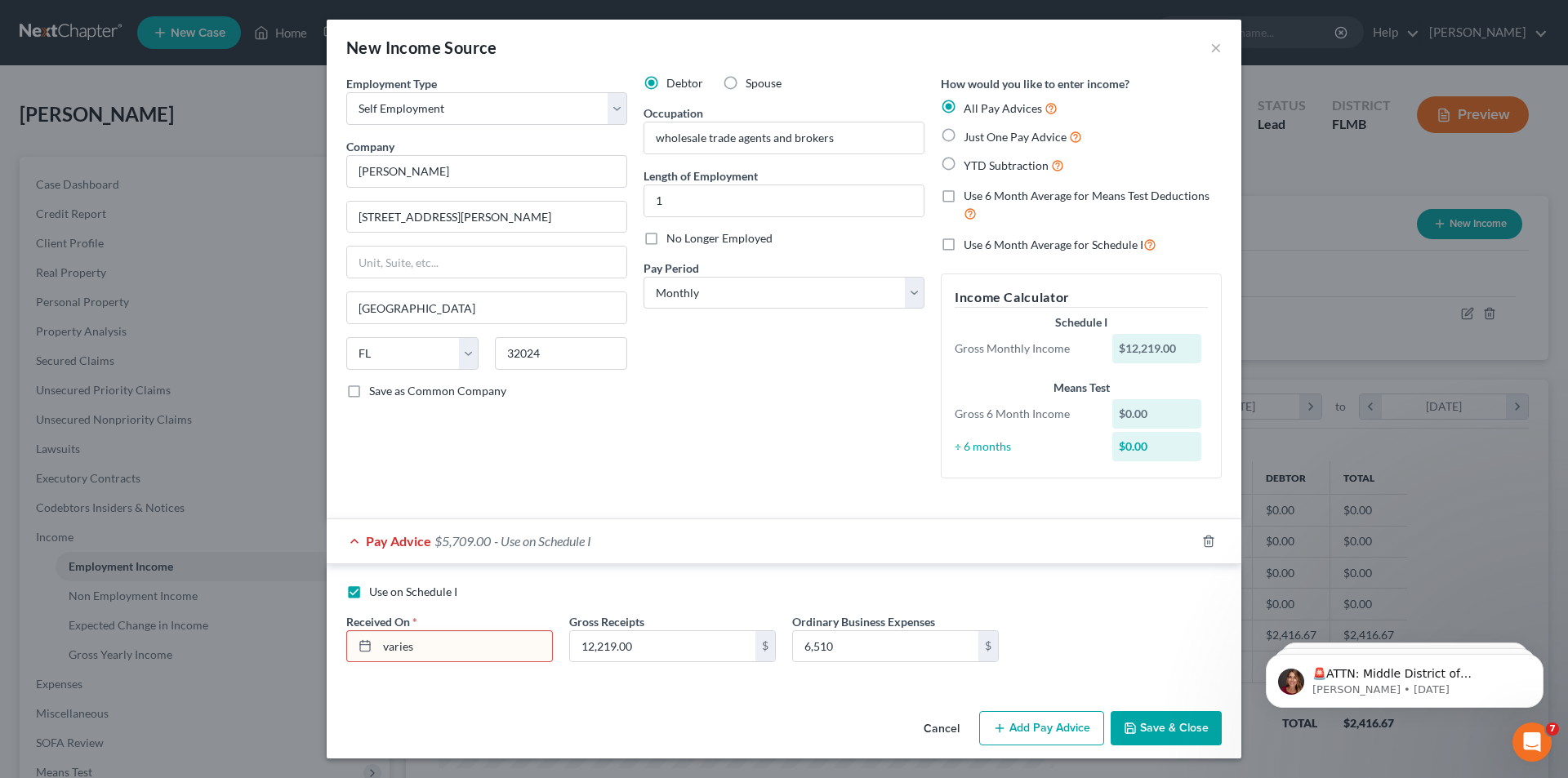
click at [369, 592] on label "Use on Schedule I" at bounding box center [413, 592] width 88 height 16
click at [376, 592] on input "Use on Schedule I" at bounding box center [381, 590] width 10 height 10
checkbox input "false"
drag, startPoint x: 440, startPoint y: 644, endPoint x: 334, endPoint y: 633, distance: 106.6
click at [334, 633] on div "Use on Schedule I Received On * varies Gross Receipts 12,219.00 $ Ordinary Busi…" at bounding box center [784, 627] width 915 height 125
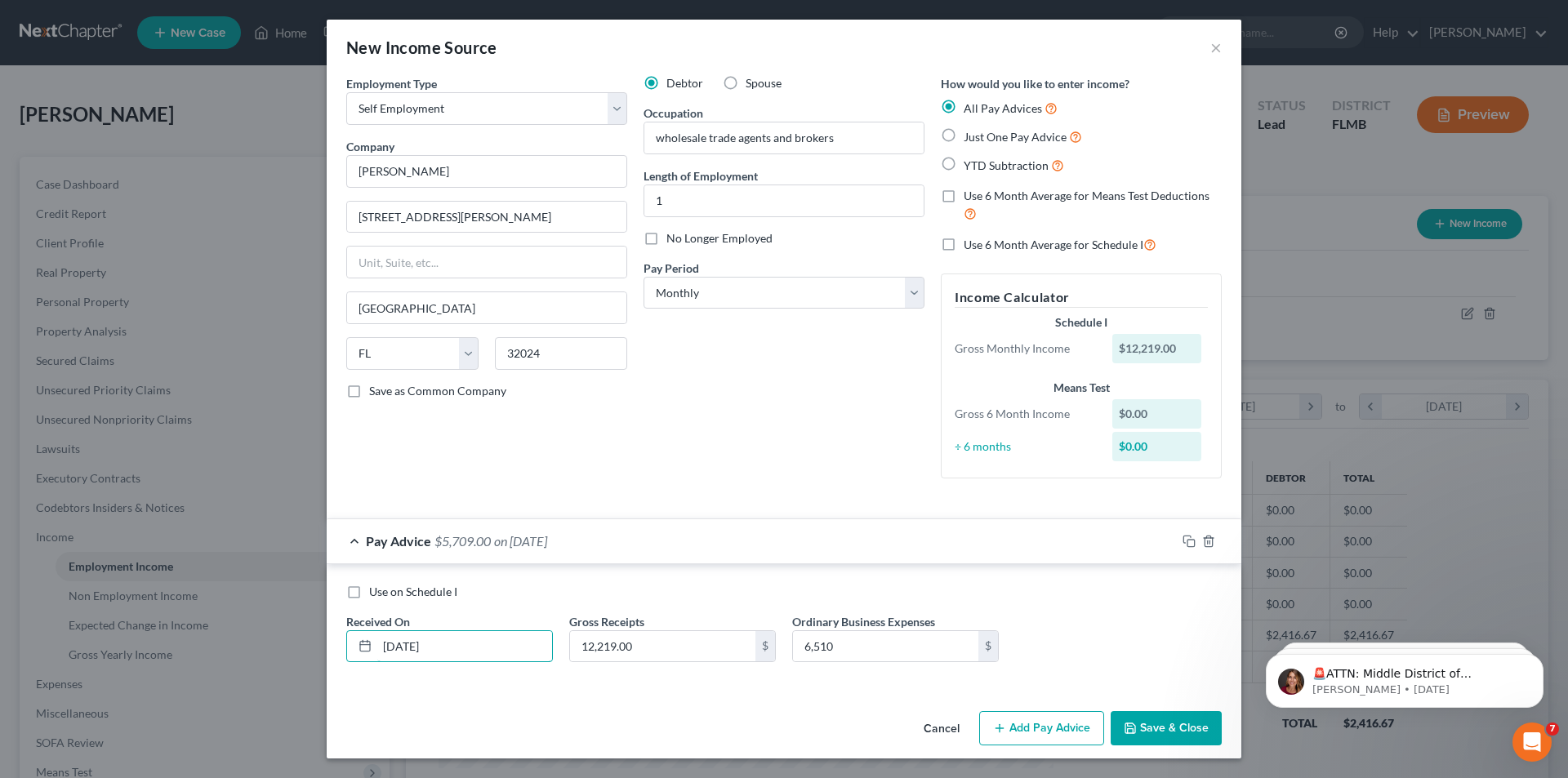
type input "[DATE]"
click at [1141, 733] on button "Save & Close" at bounding box center [1166, 729] width 112 height 35
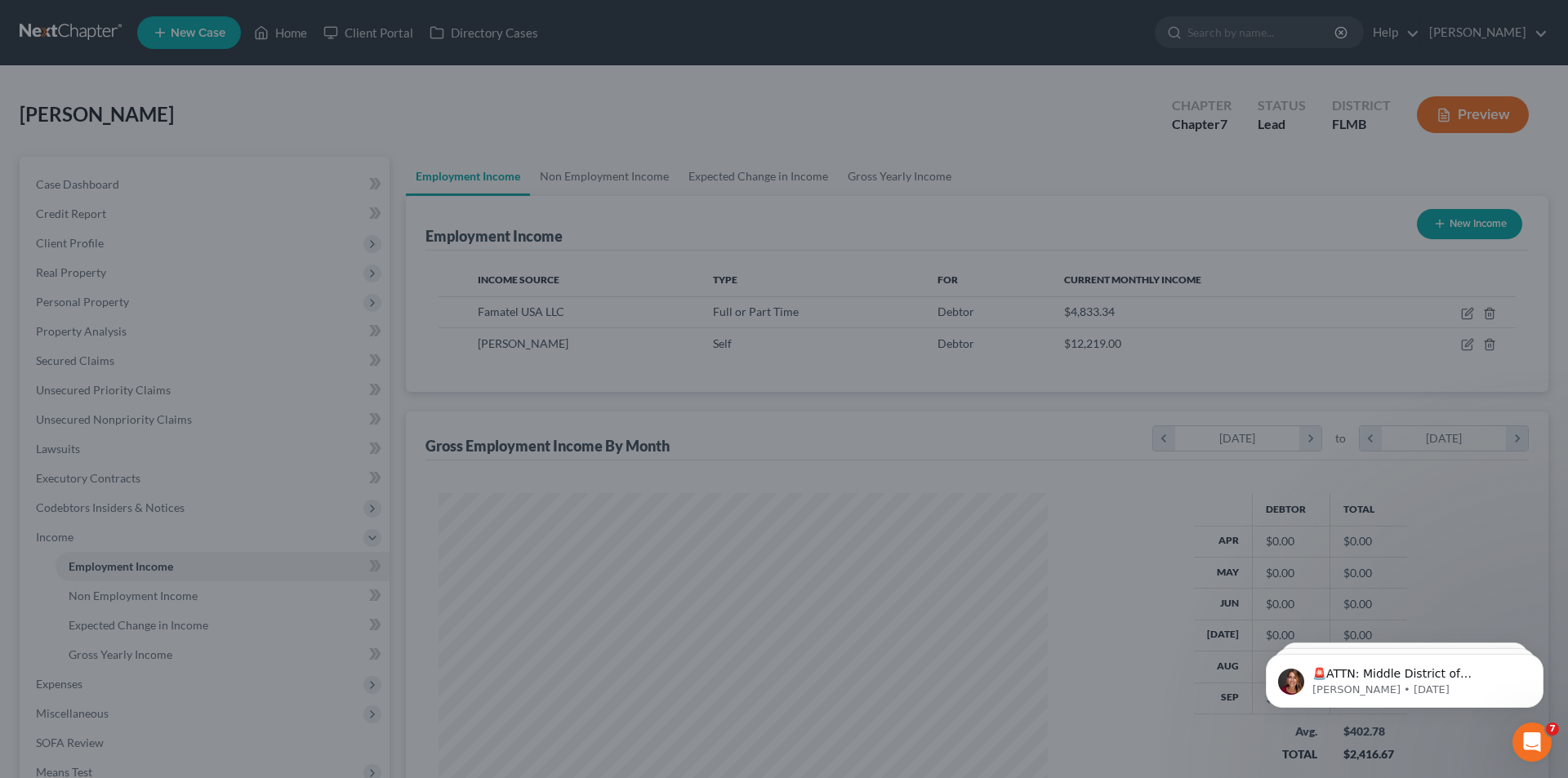
scroll to position [816480, 816090]
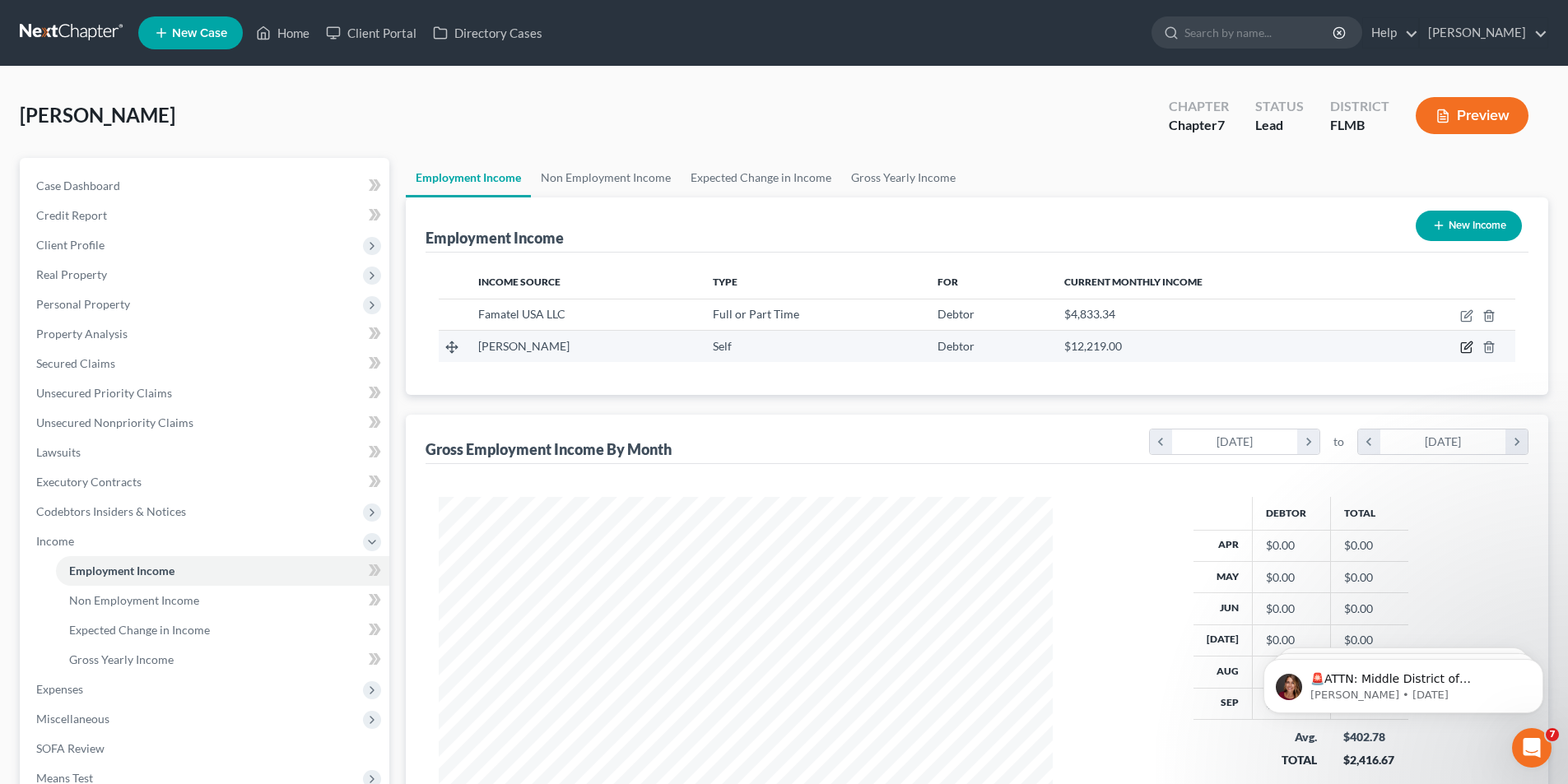
click at [1464, 350] on icon "button" at bounding box center [1468, 346] width 8 height 8
select select "1"
select select "9"
select select "0"
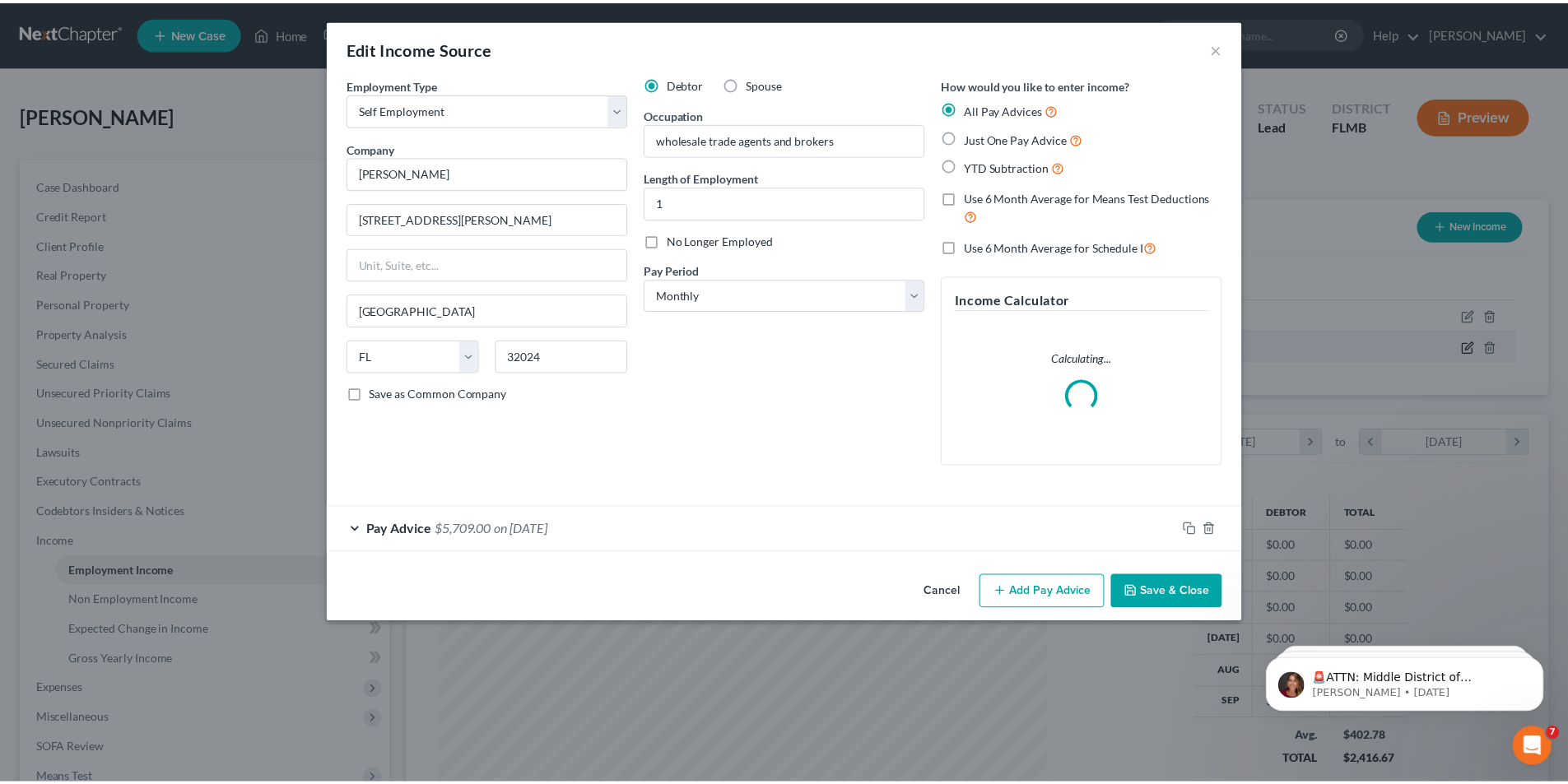
scroll to position [309, 652]
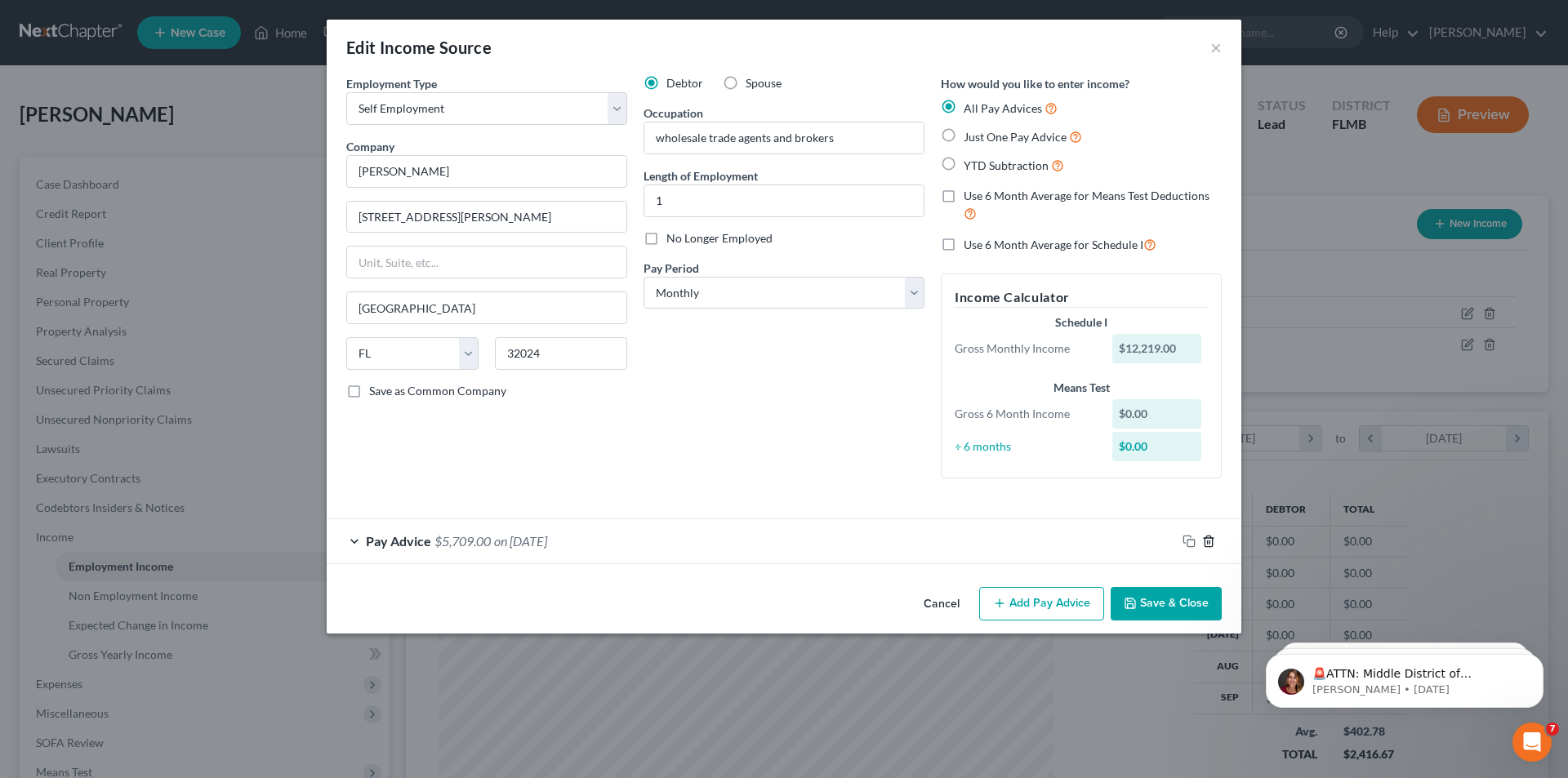
click at [1208, 546] on icon "button" at bounding box center [1208, 541] width 8 height 10
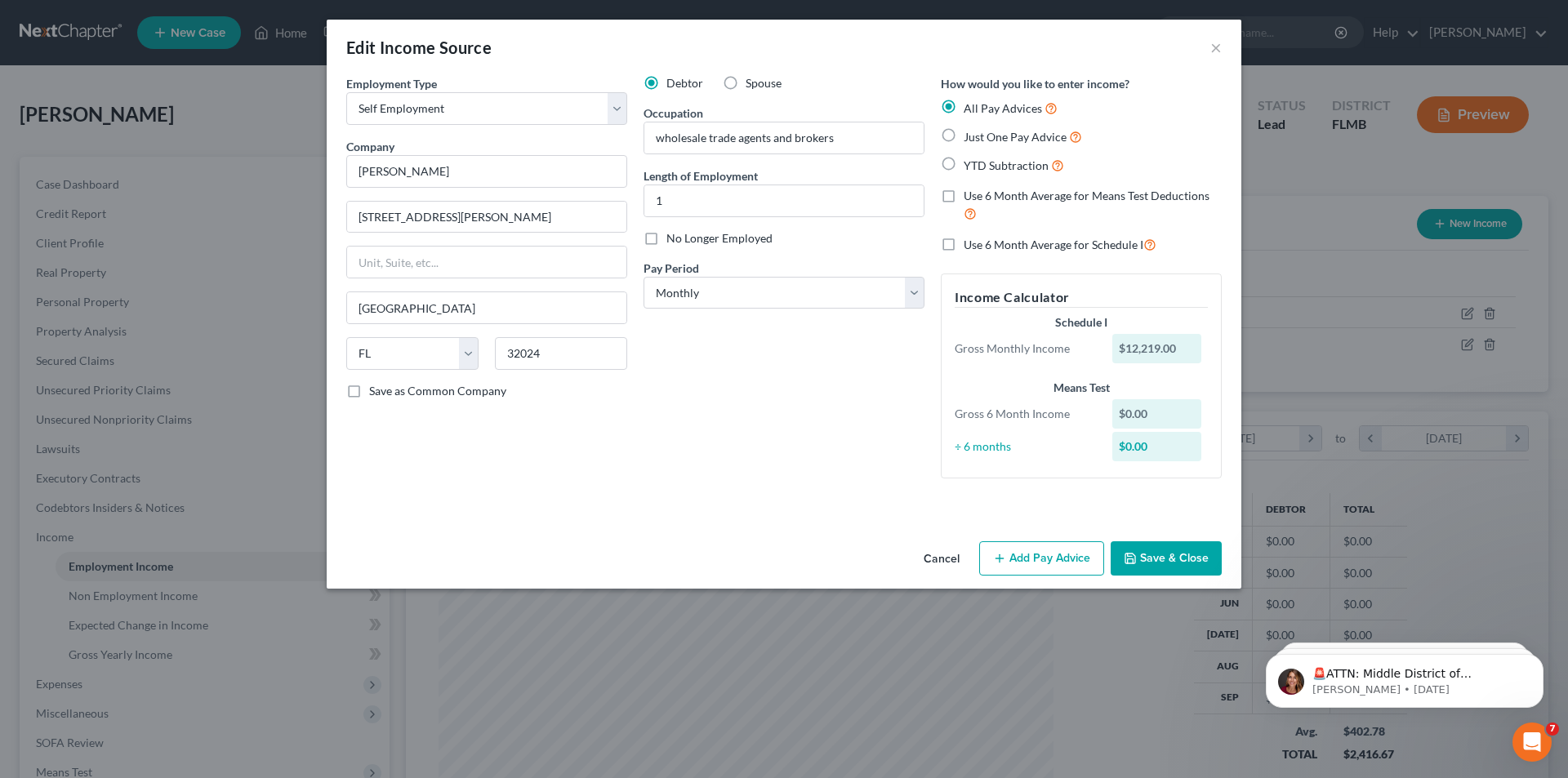
click at [1177, 556] on button "Save & Close" at bounding box center [1166, 558] width 112 height 35
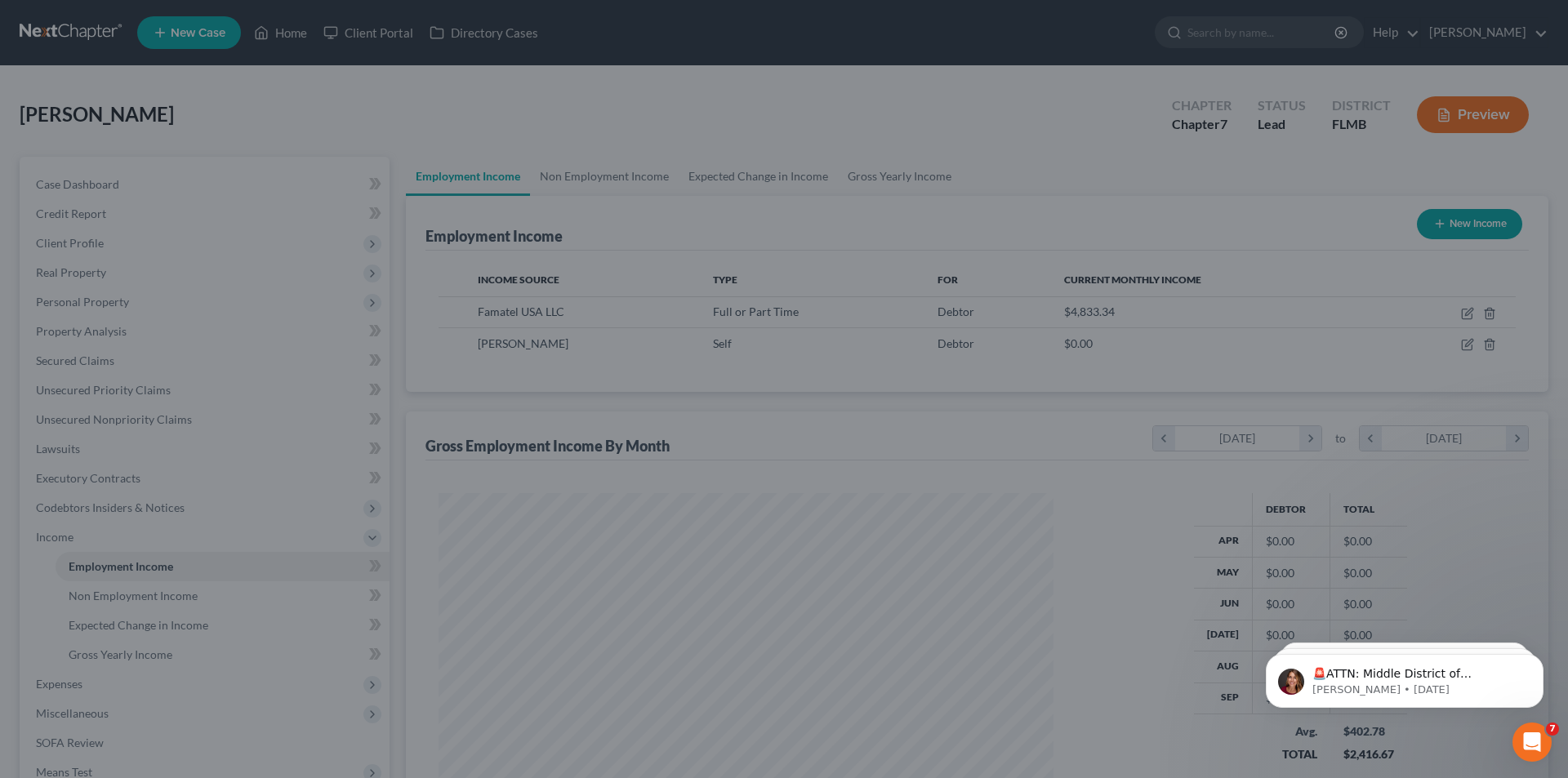
scroll to position [816480, 816090]
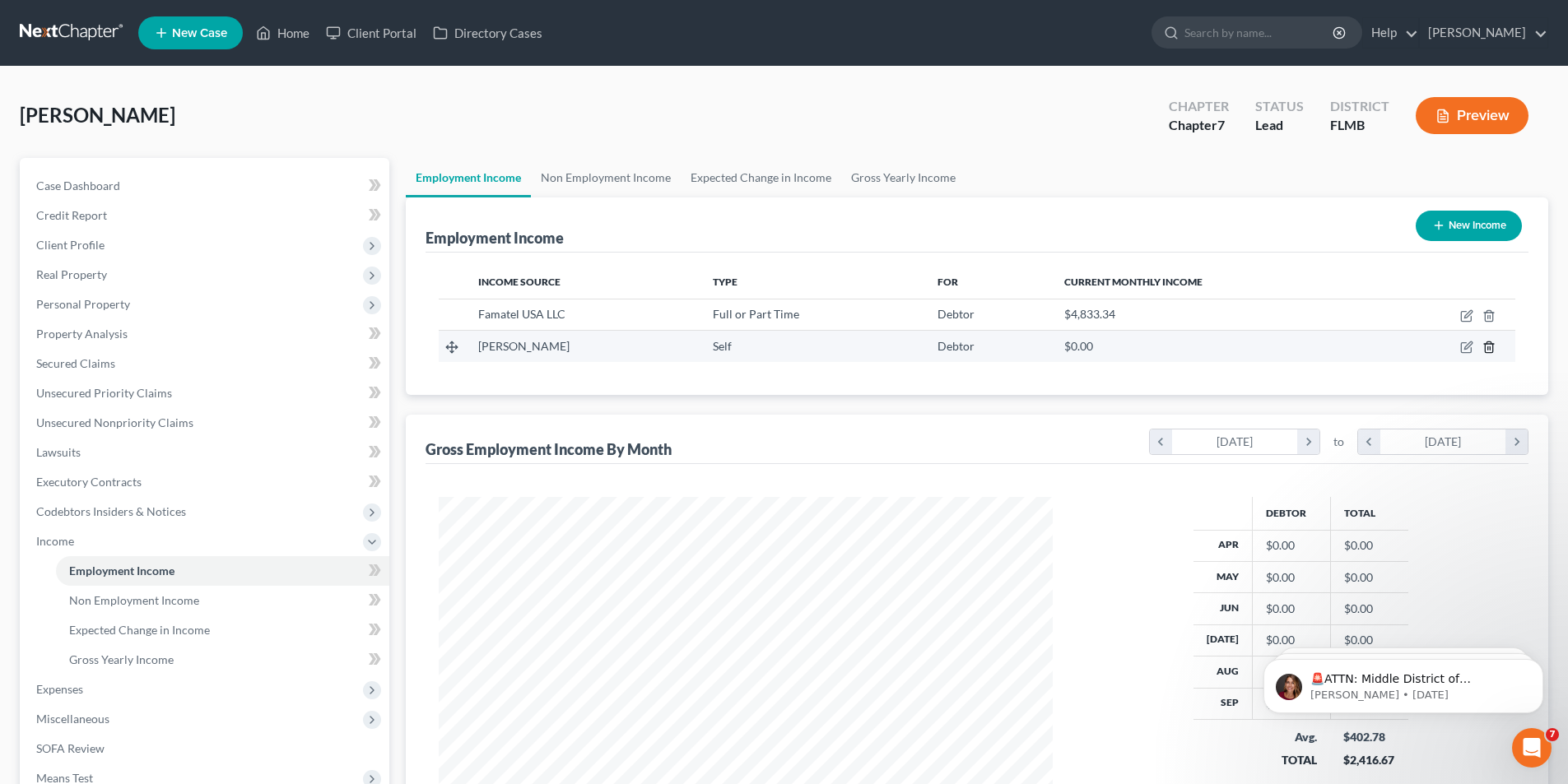
click at [1490, 350] on line "button" at bounding box center [1490, 349] width 0 height 3
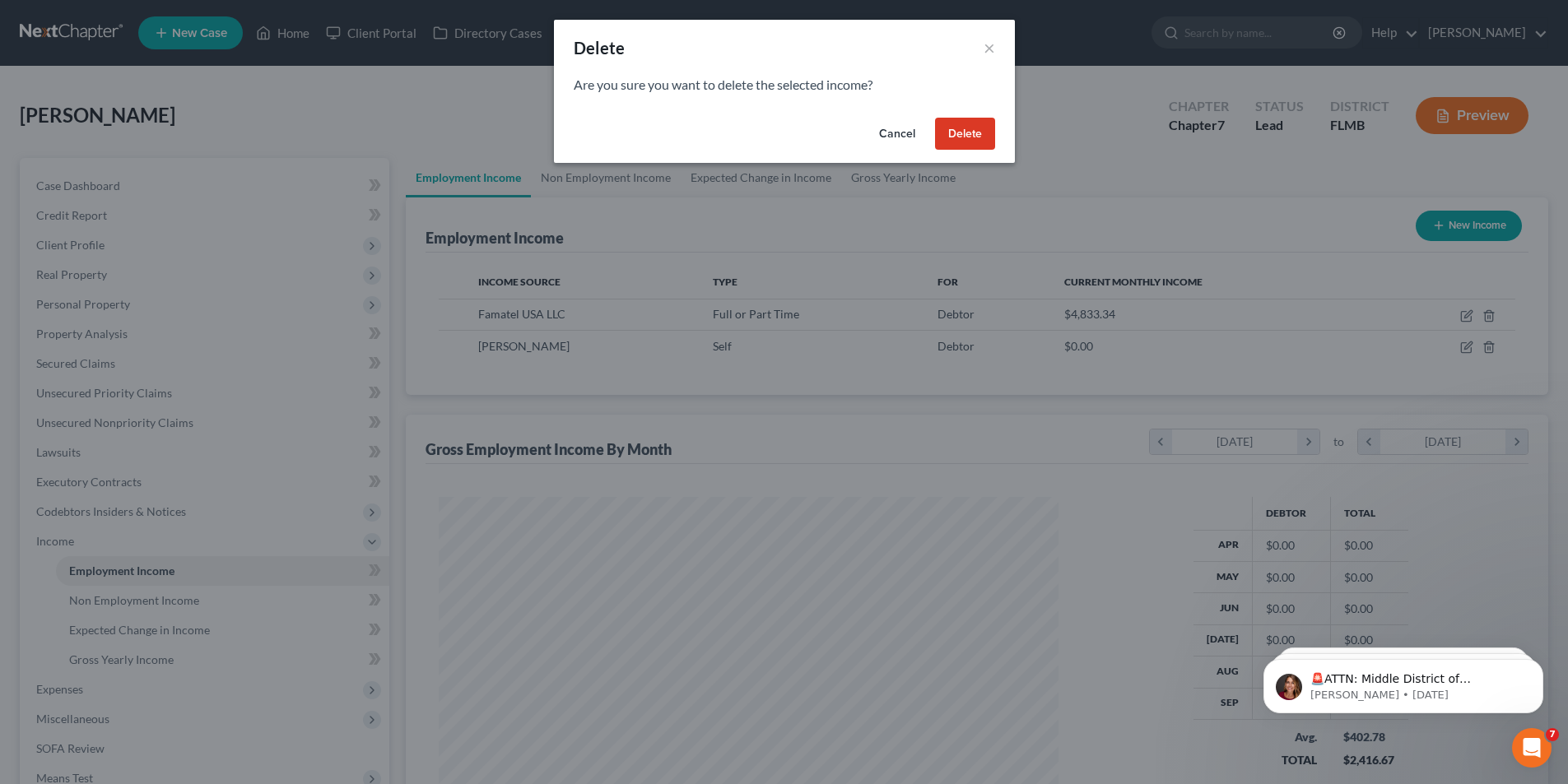
scroll to position [309, 652]
click at [981, 140] on button "Delete" at bounding box center [970, 134] width 60 height 33
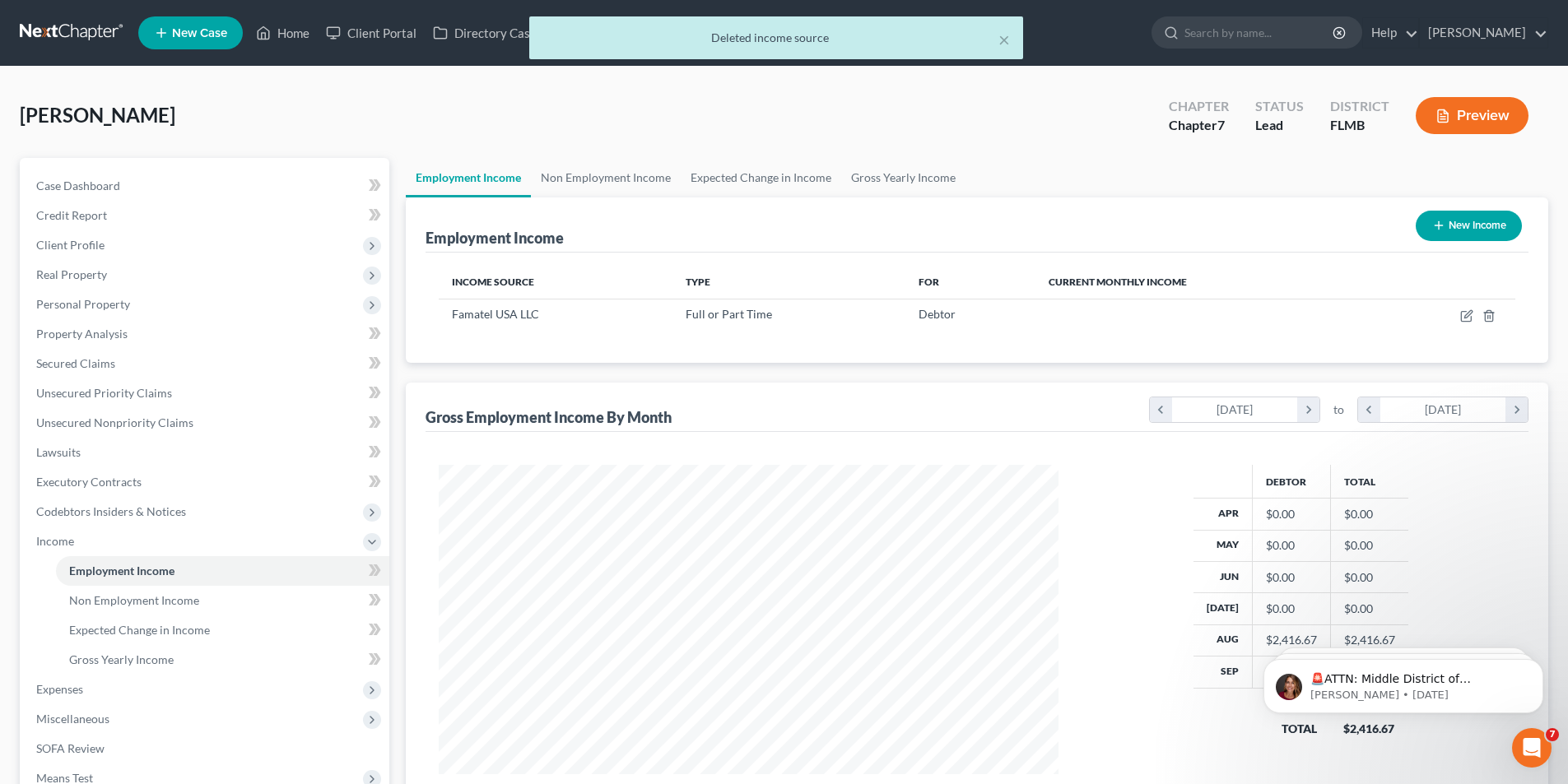
scroll to position [822777, 822437]
drag, startPoint x: 911, startPoint y: 170, endPoint x: 904, endPoint y: 186, distance: 17.5
click at [910, 172] on link "Gross Yearly Income" at bounding box center [903, 177] width 125 height 39
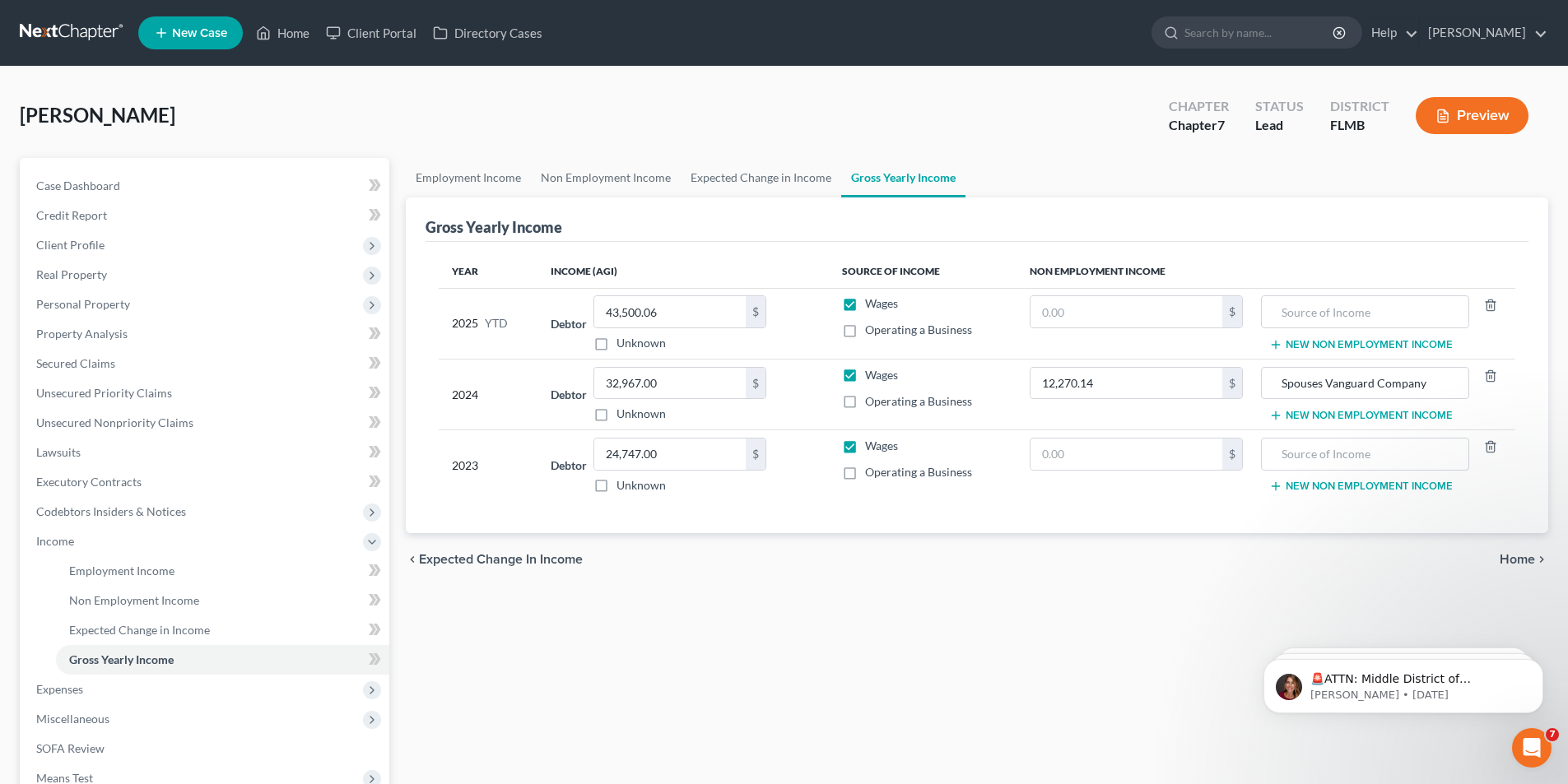
click at [923, 402] on span "Operating a Business" at bounding box center [918, 402] width 107 height 14
click at [882, 402] on input "Operating a Business" at bounding box center [877, 399] width 10 height 10
checkbox input "true"
click at [662, 414] on label "Unknown" at bounding box center [641, 414] width 50 height 17
click at [634, 414] on input "Unknown" at bounding box center [628, 411] width 10 height 10
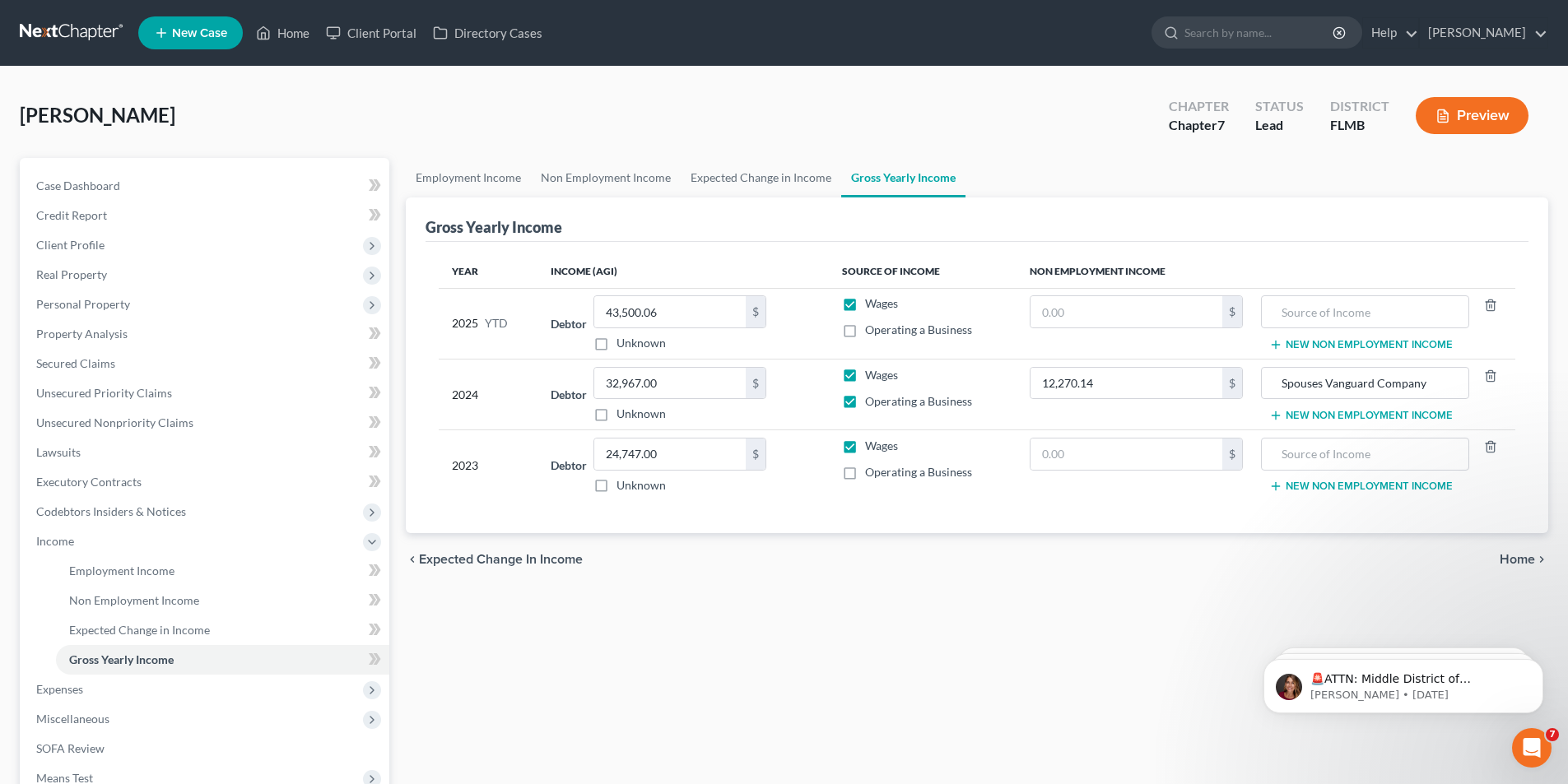
checkbox input "true"
type input "0.00"
click at [585, 414] on div "Debtor 0.00 $ Unknown Balance Undetermined 0.00 $ Unknown" at bounding box center [682, 395] width 264 height 56
drag, startPoint x: 596, startPoint y: 411, endPoint x: 644, endPoint y: 411, distance: 48.0
click at [617, 411] on label "Unknown" at bounding box center [641, 414] width 50 height 17
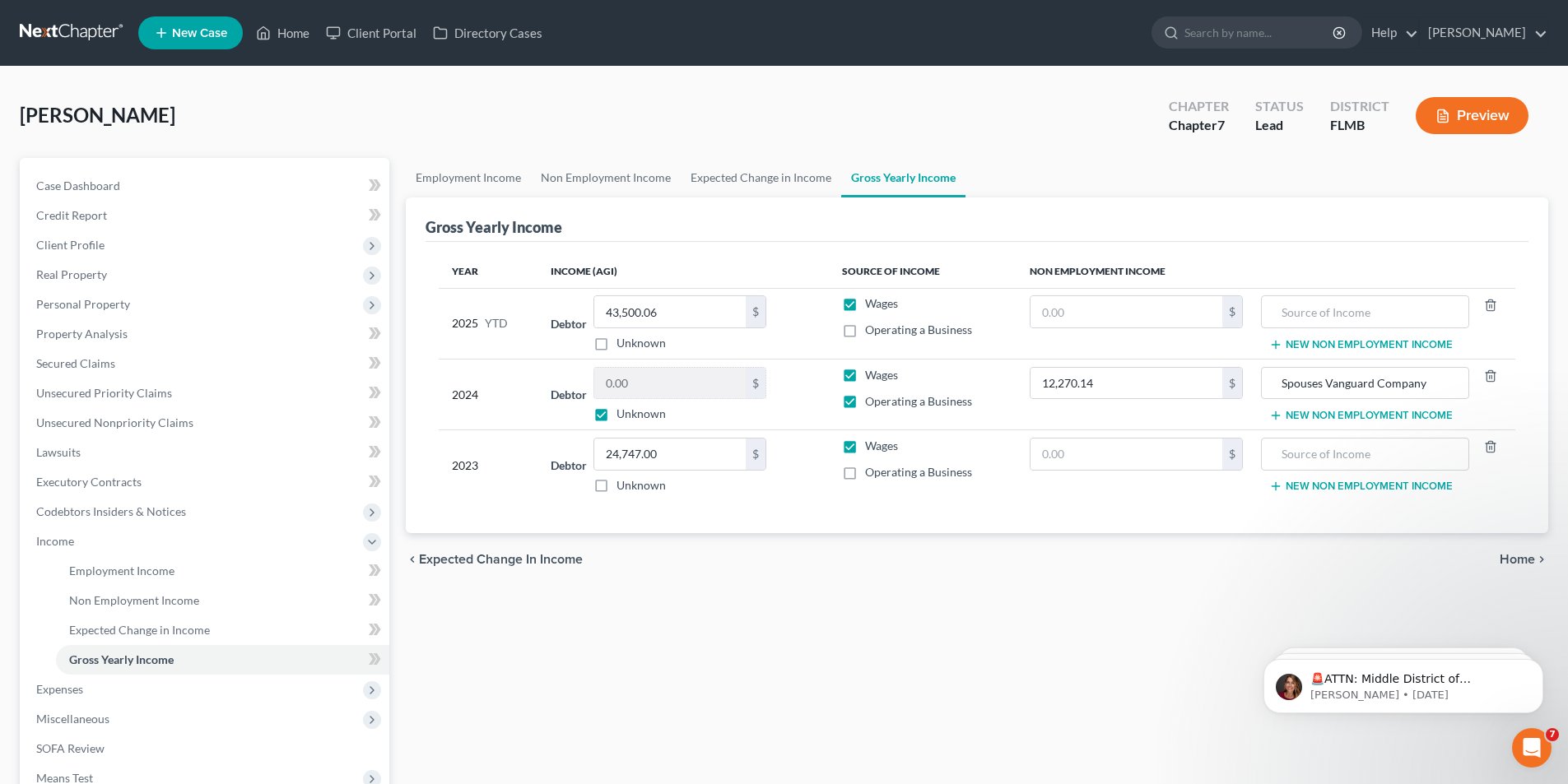
click at [623, 411] on input "Unknown" at bounding box center [628, 411] width 10 height 10
checkbox input "false"
type input "32,967.00"
click at [858, 691] on div "Employment Income Non Employment Income Expected Change in Income Gross Yearly …" at bounding box center [977, 544] width 1159 height 773
click at [865, 473] on label "Operating a Business" at bounding box center [918, 472] width 107 height 17
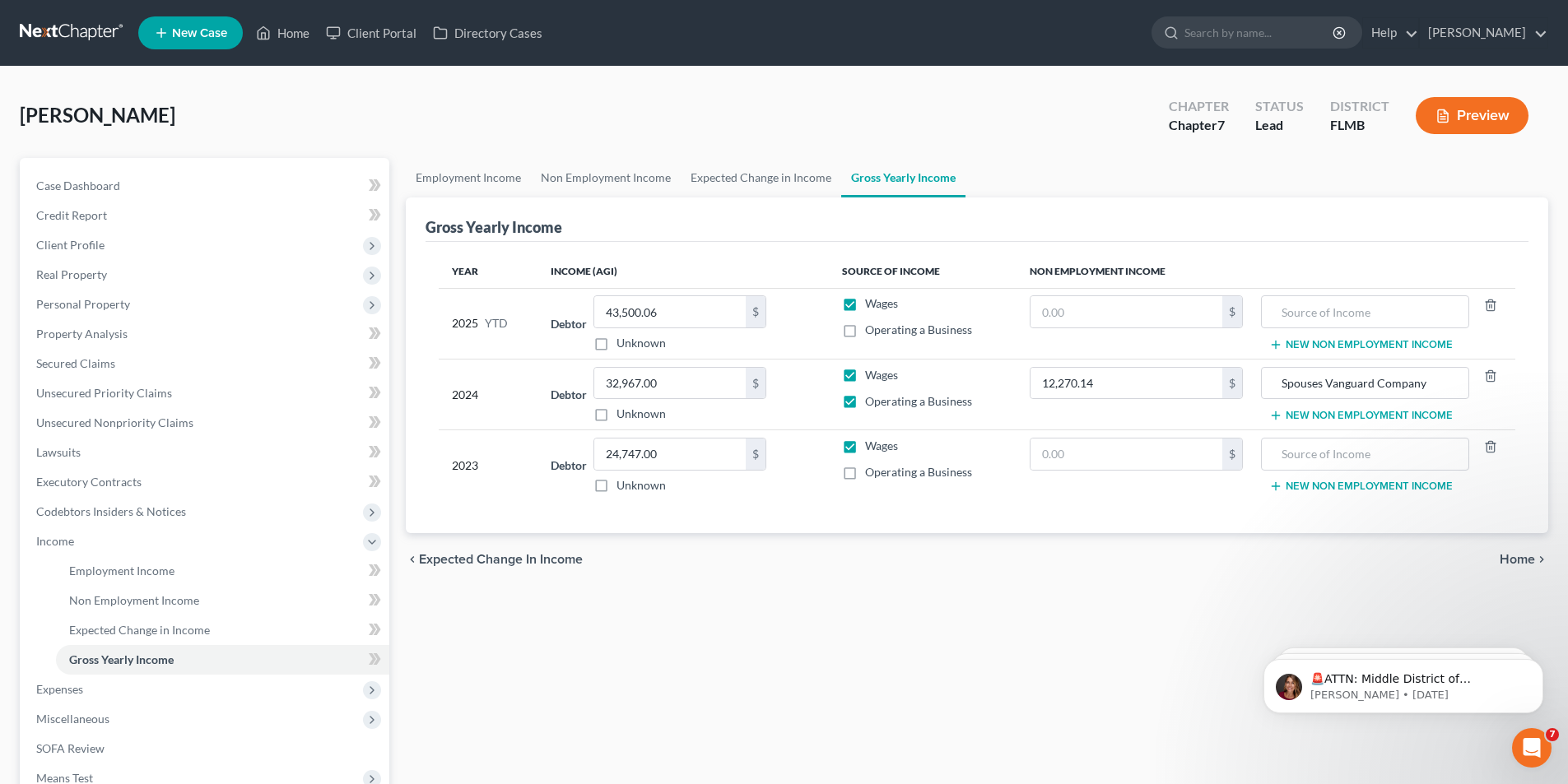
click at [872, 473] on input "Operating a Business" at bounding box center [877, 470] width 10 height 10
checkbox input "true"
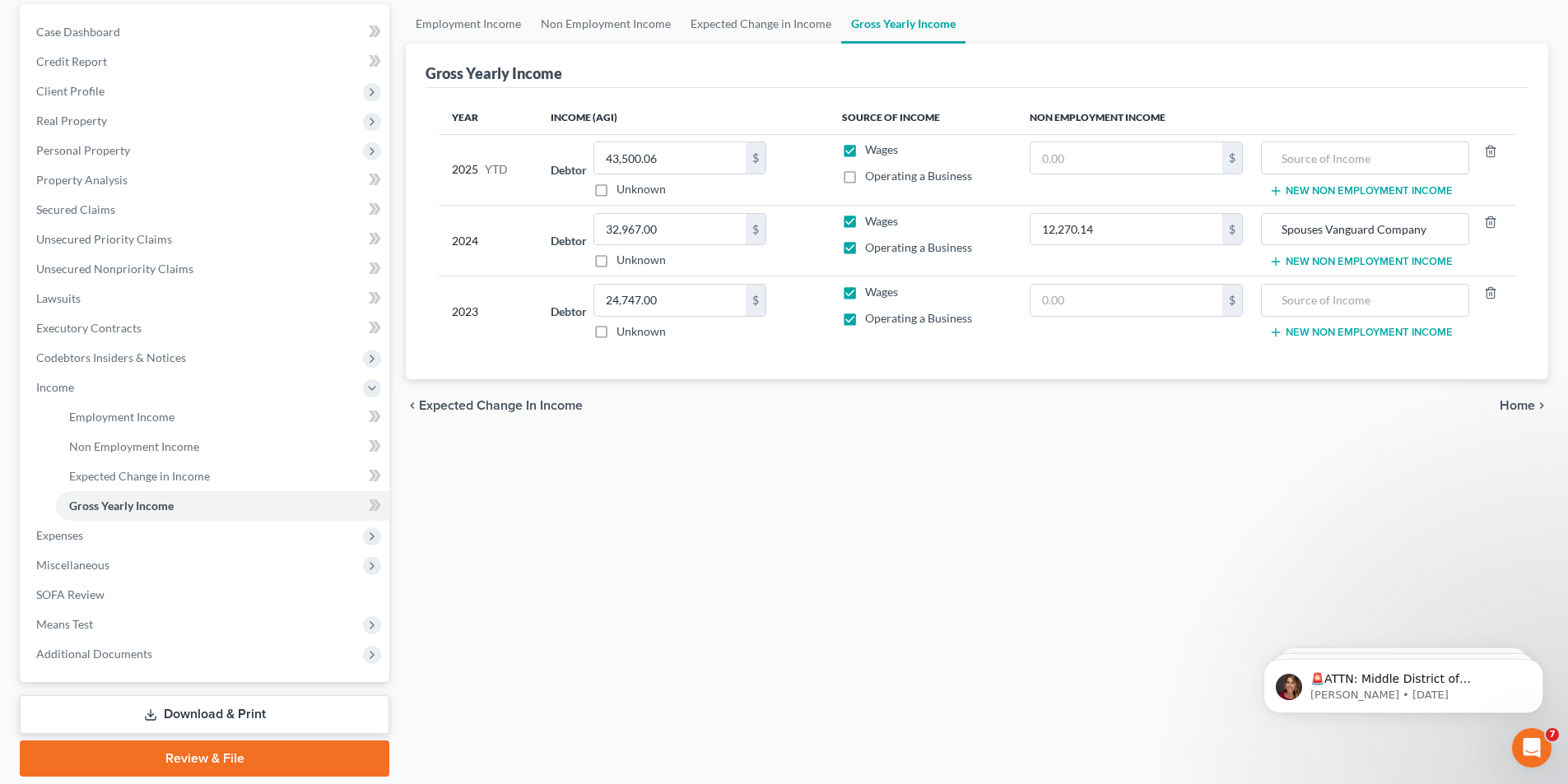
scroll to position [165, 0]
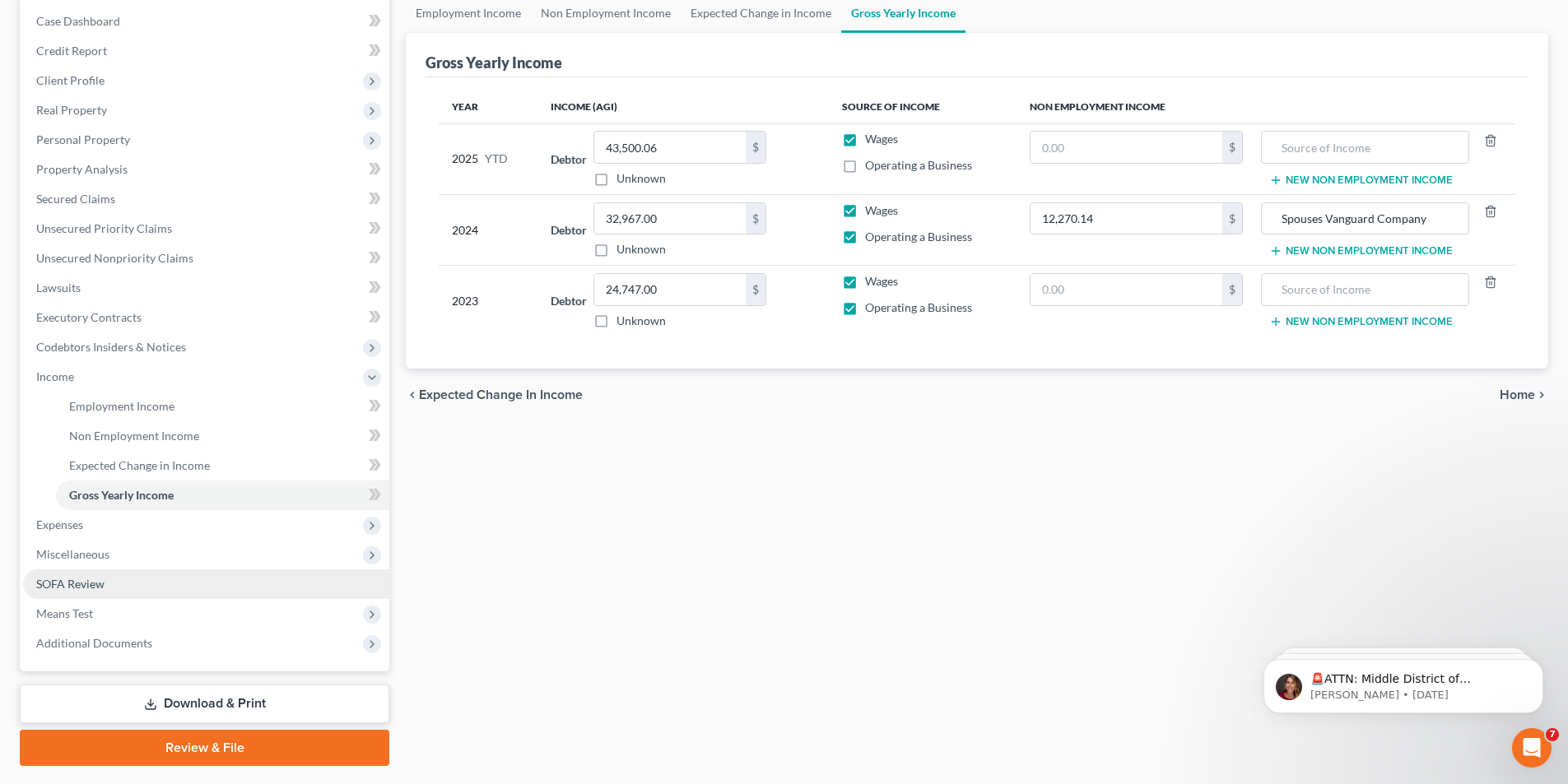
click at [42, 581] on span "SOFA Review" at bounding box center [71, 584] width 68 height 14
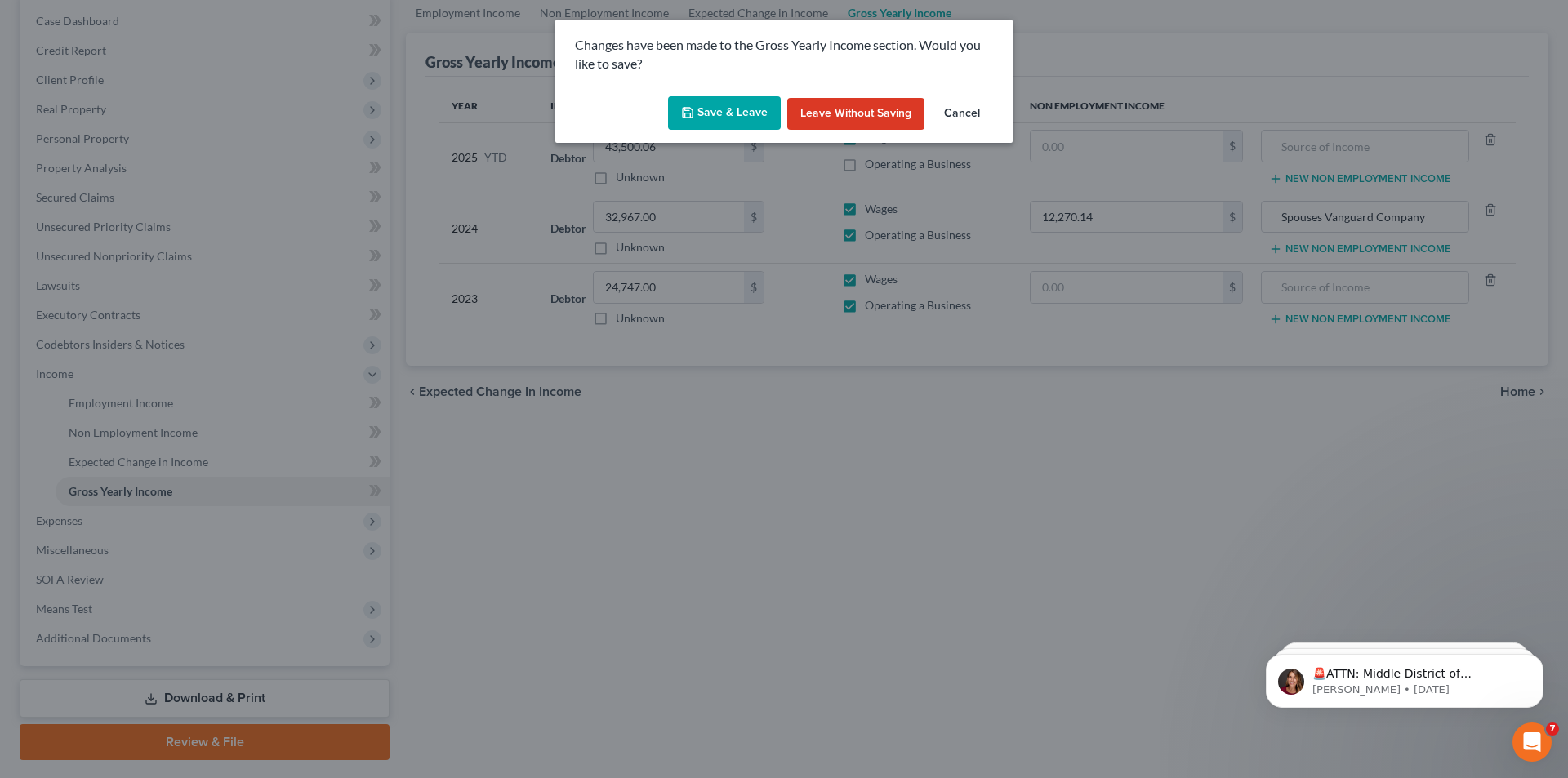
click at [710, 128] on button "Save & Leave" at bounding box center [724, 113] width 112 height 35
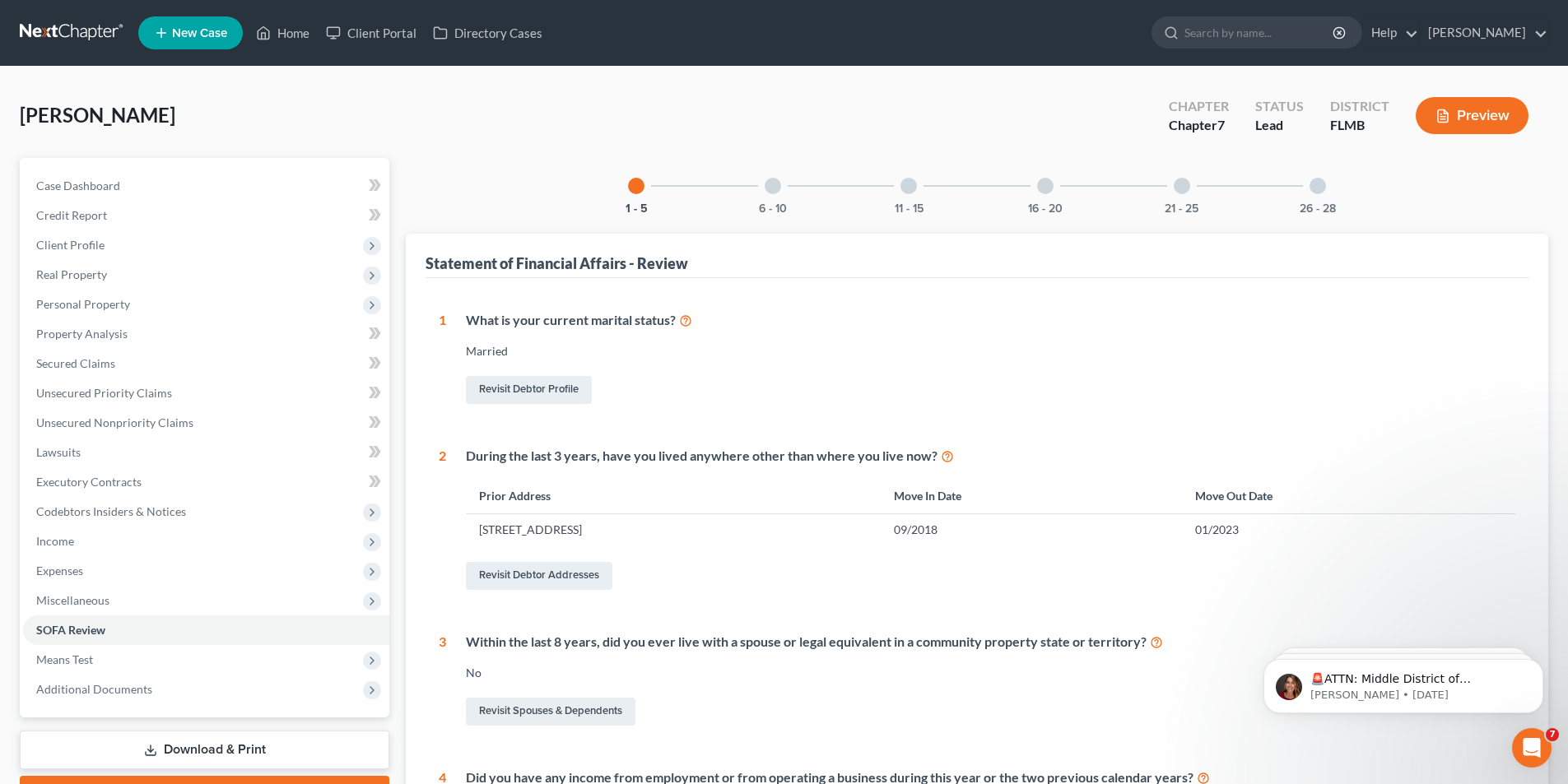
click at [770, 183] on div at bounding box center [773, 186] width 17 height 17
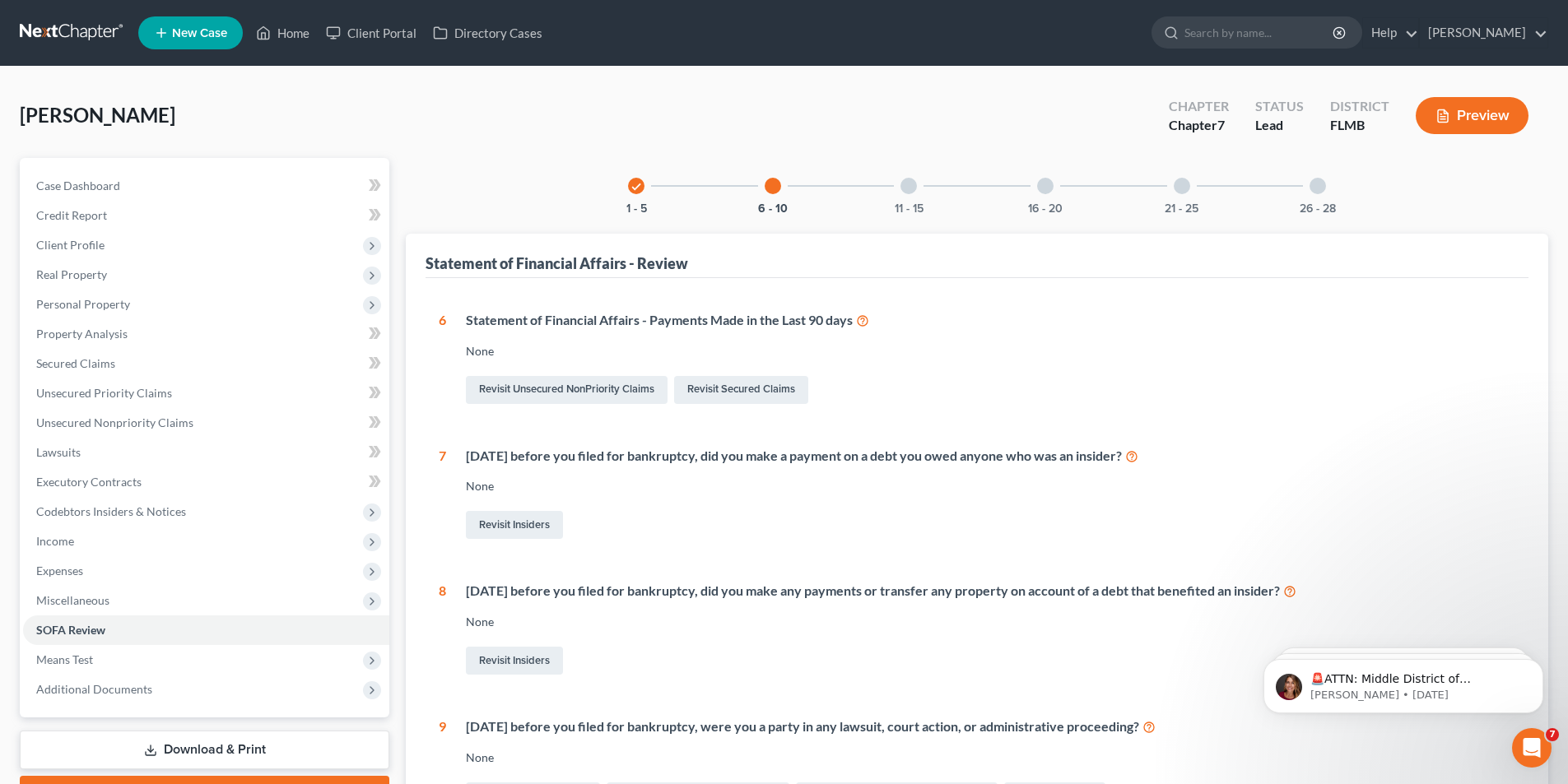
click at [906, 184] on div at bounding box center [909, 186] width 17 height 17
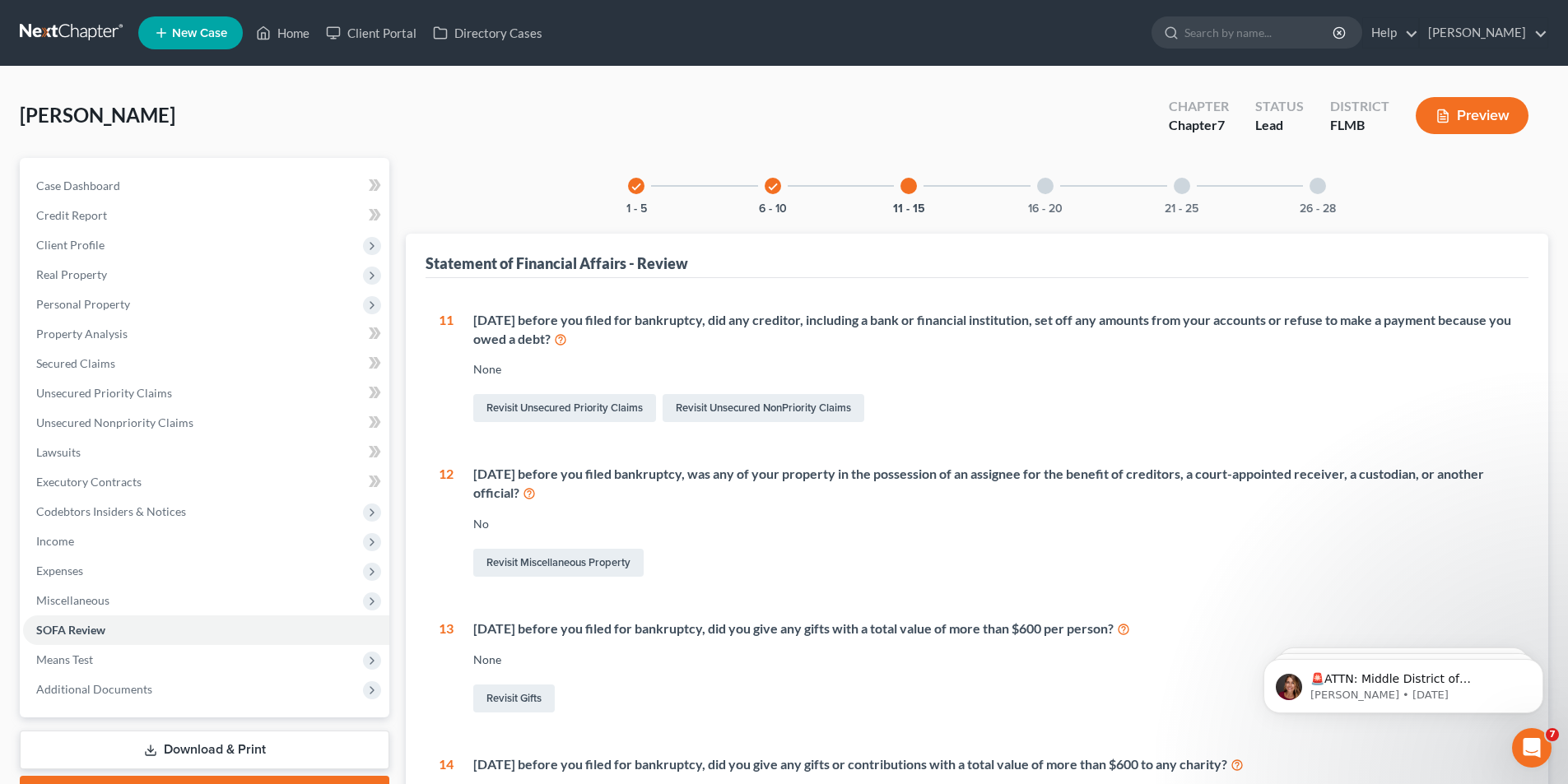
drag, startPoint x: 1039, startPoint y: 173, endPoint x: 1041, endPoint y: 186, distance: 13.2
click at [1039, 174] on div "16 - 20" at bounding box center [1045, 186] width 56 height 56
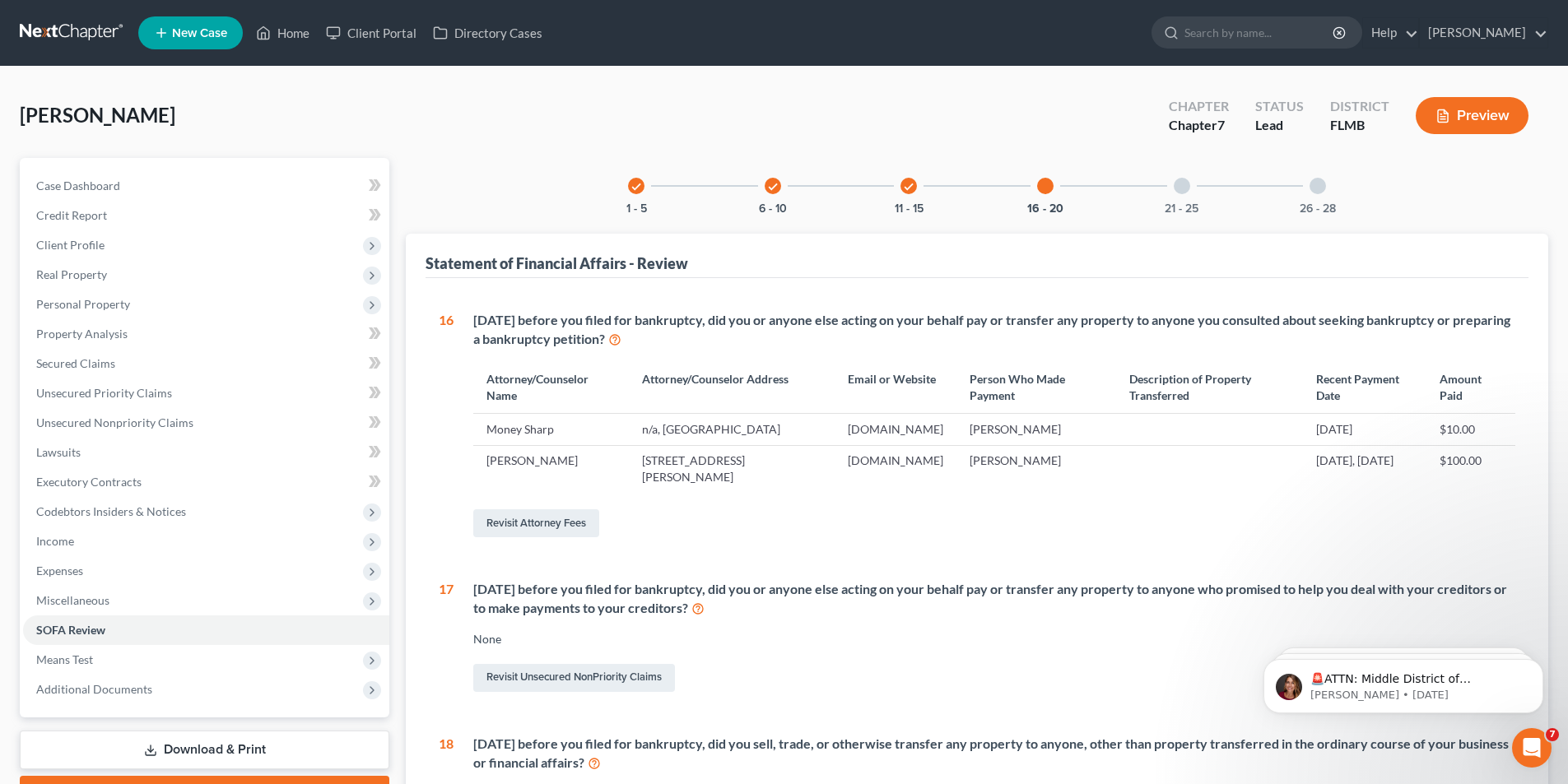
drag, startPoint x: 1186, startPoint y: 189, endPoint x: 1190, endPoint y: 200, distance: 11.7
click at [1187, 189] on div at bounding box center [1181, 186] width 17 height 17
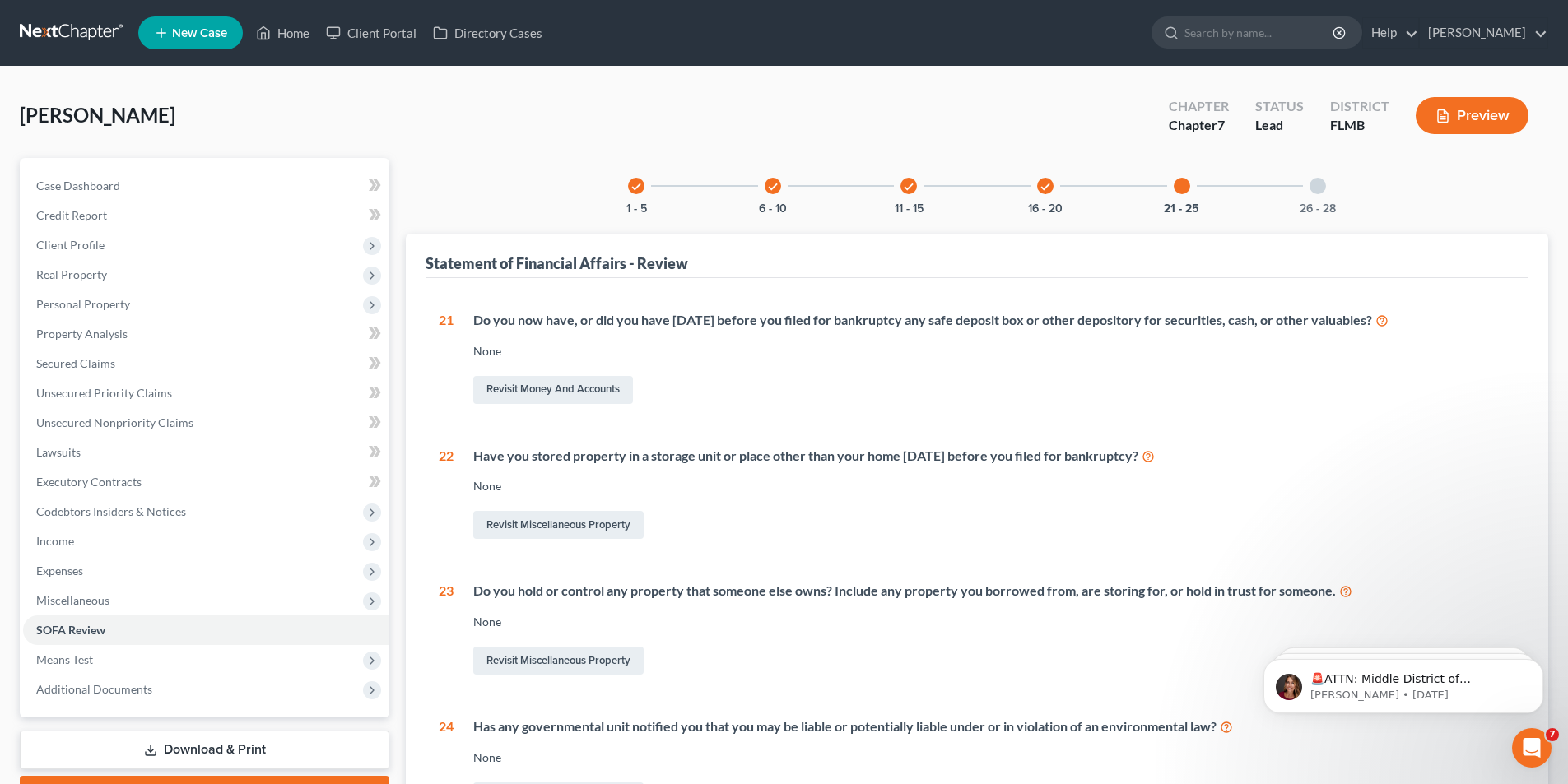
click at [1317, 185] on div at bounding box center [1317, 186] width 17 height 17
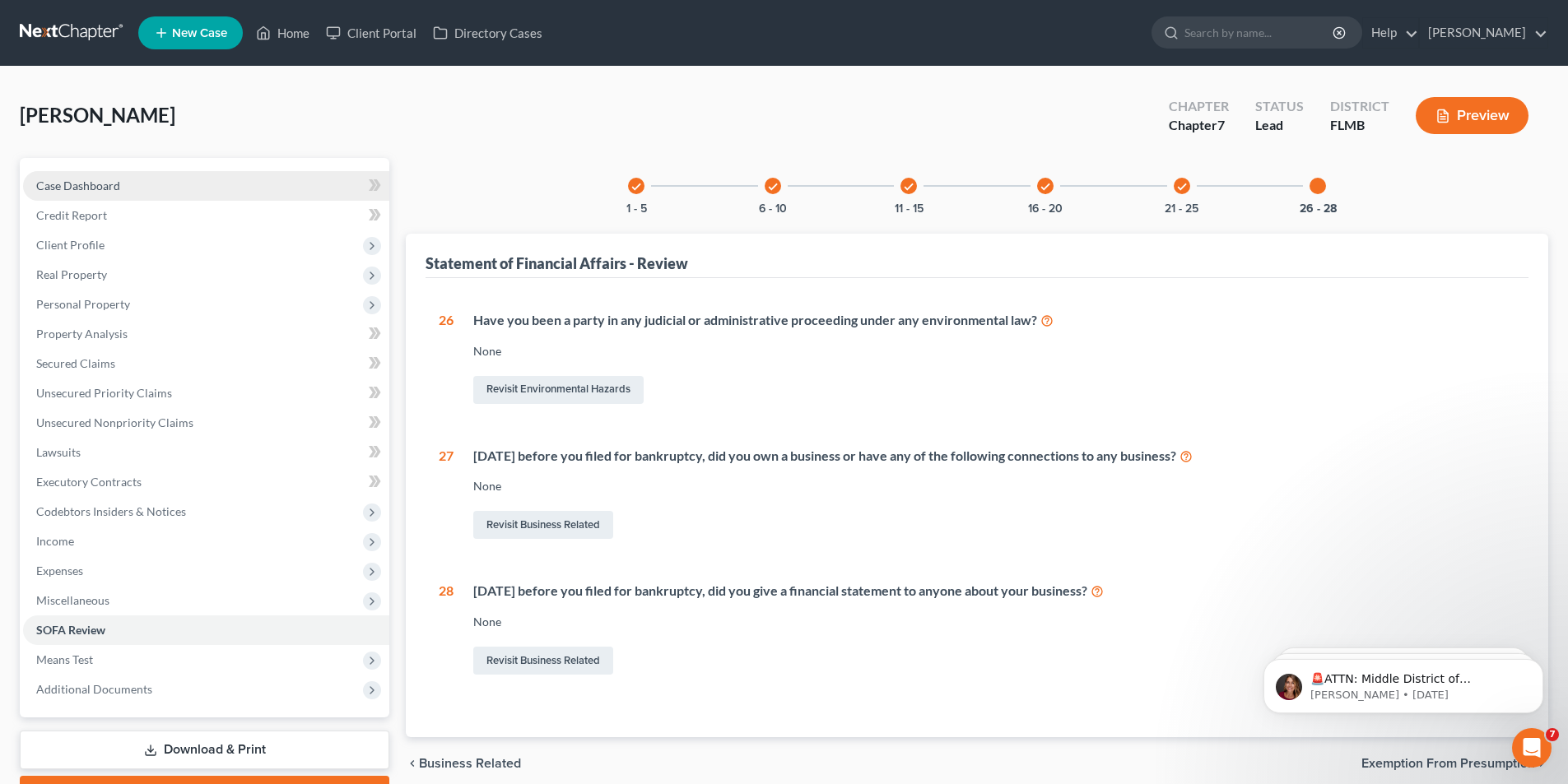
click at [67, 186] on span "Case Dashboard" at bounding box center [78, 186] width 84 height 14
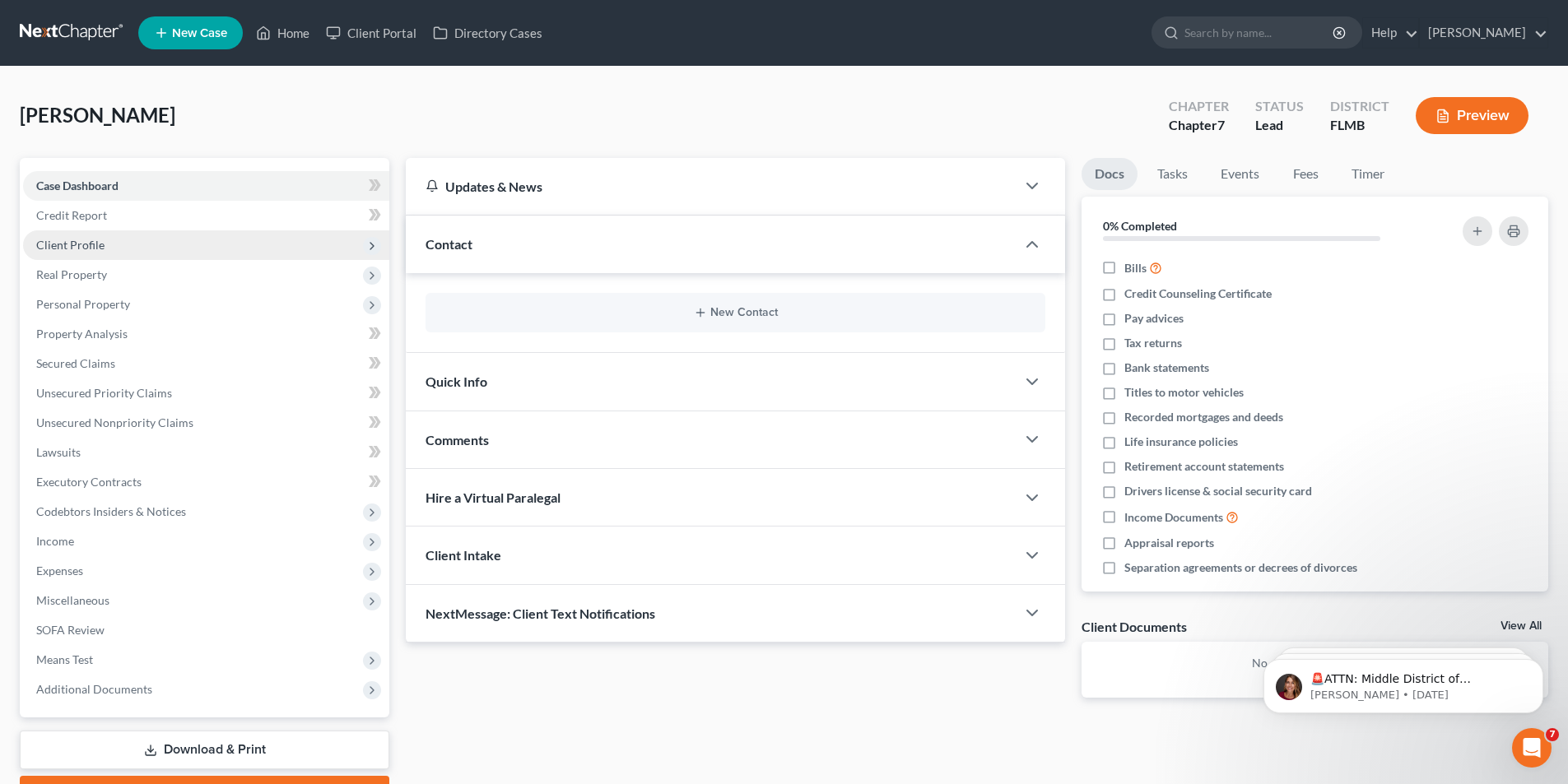
click at [56, 239] on span "Client Profile" at bounding box center [71, 245] width 68 height 14
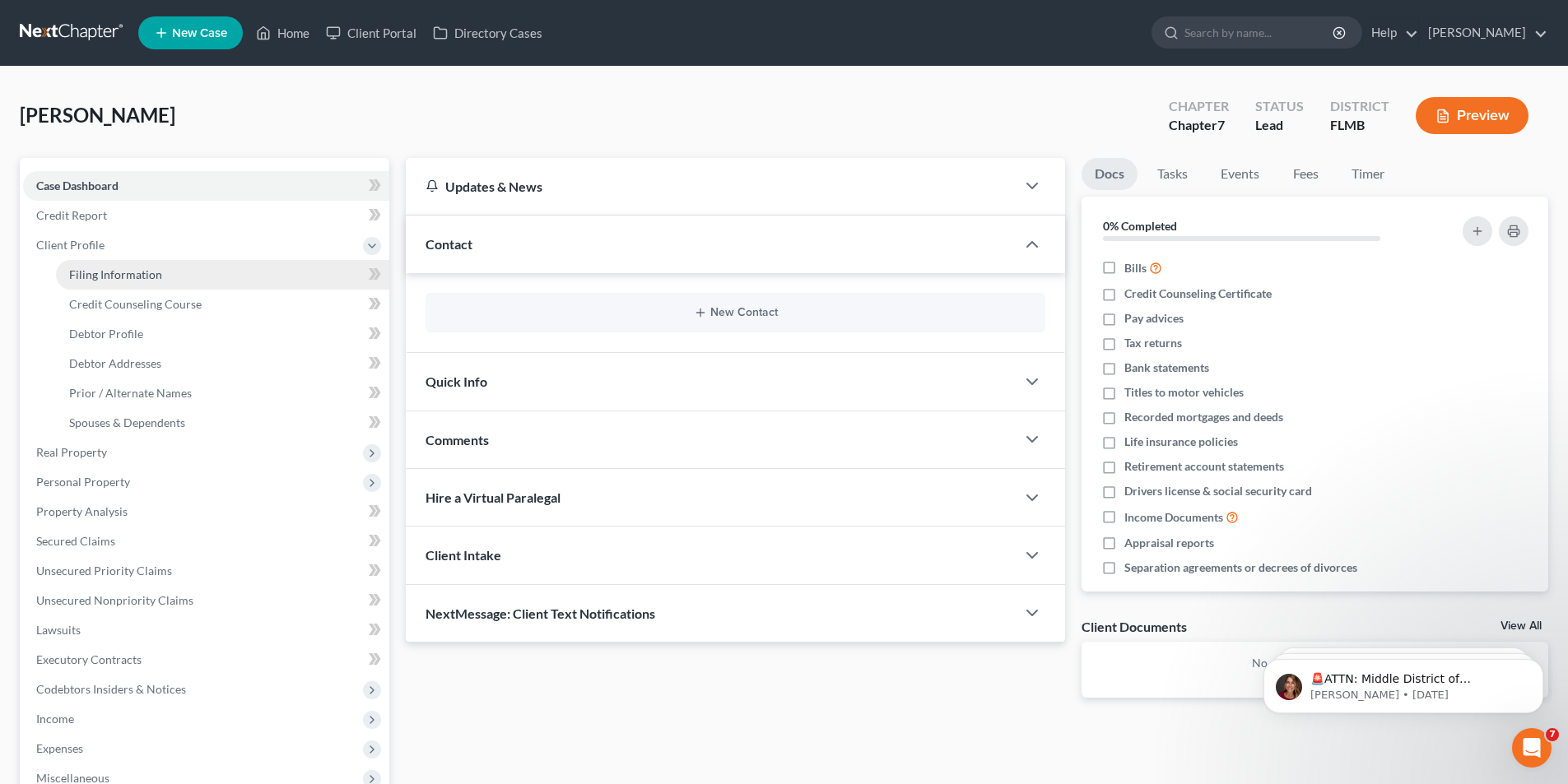
click at [124, 276] on span "Filing Information" at bounding box center [115, 274] width 93 height 14
select select "1"
select select "0"
select select "9"
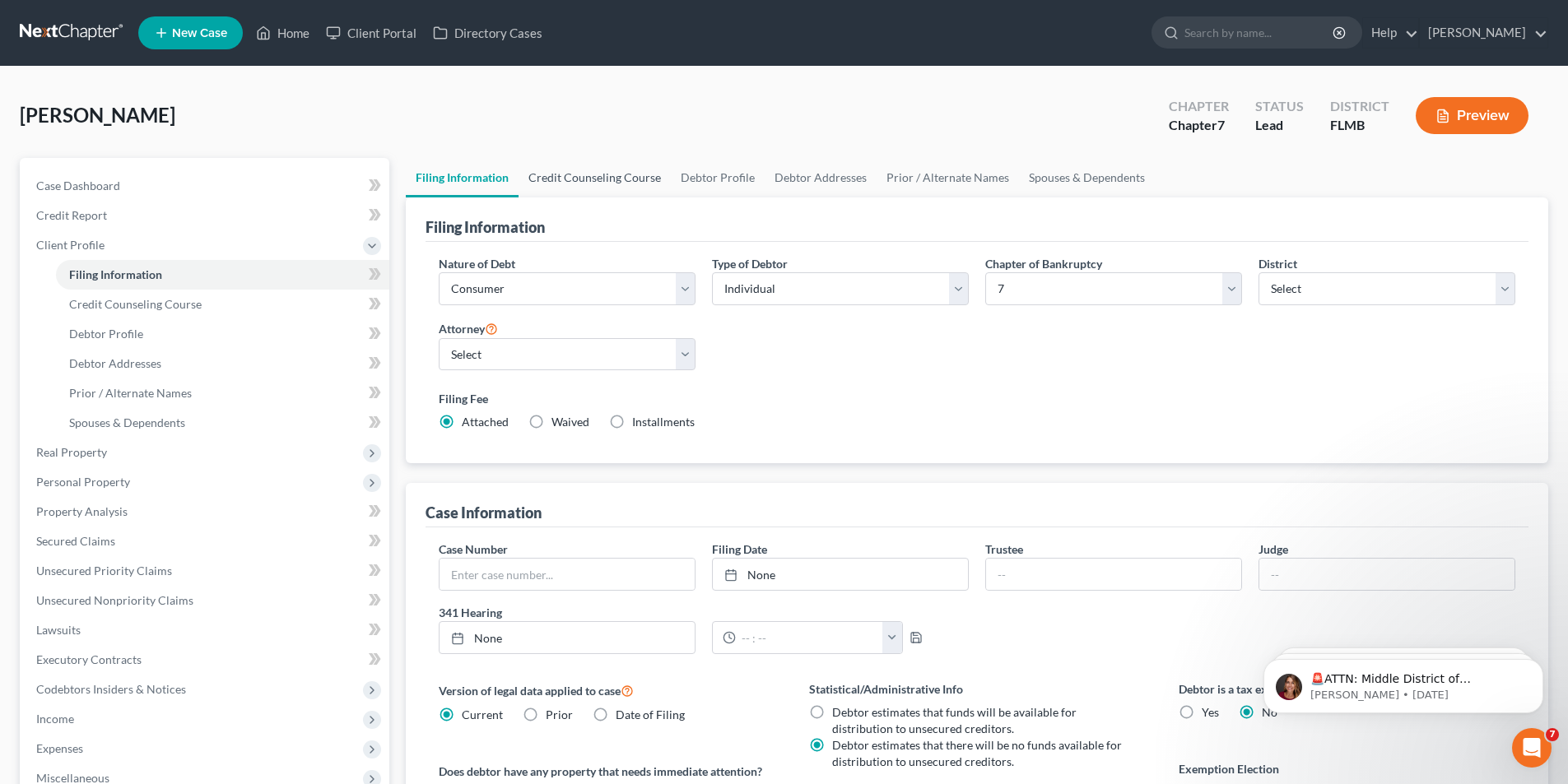
click at [590, 177] on link "Credit Counseling Course" at bounding box center [594, 177] width 152 height 39
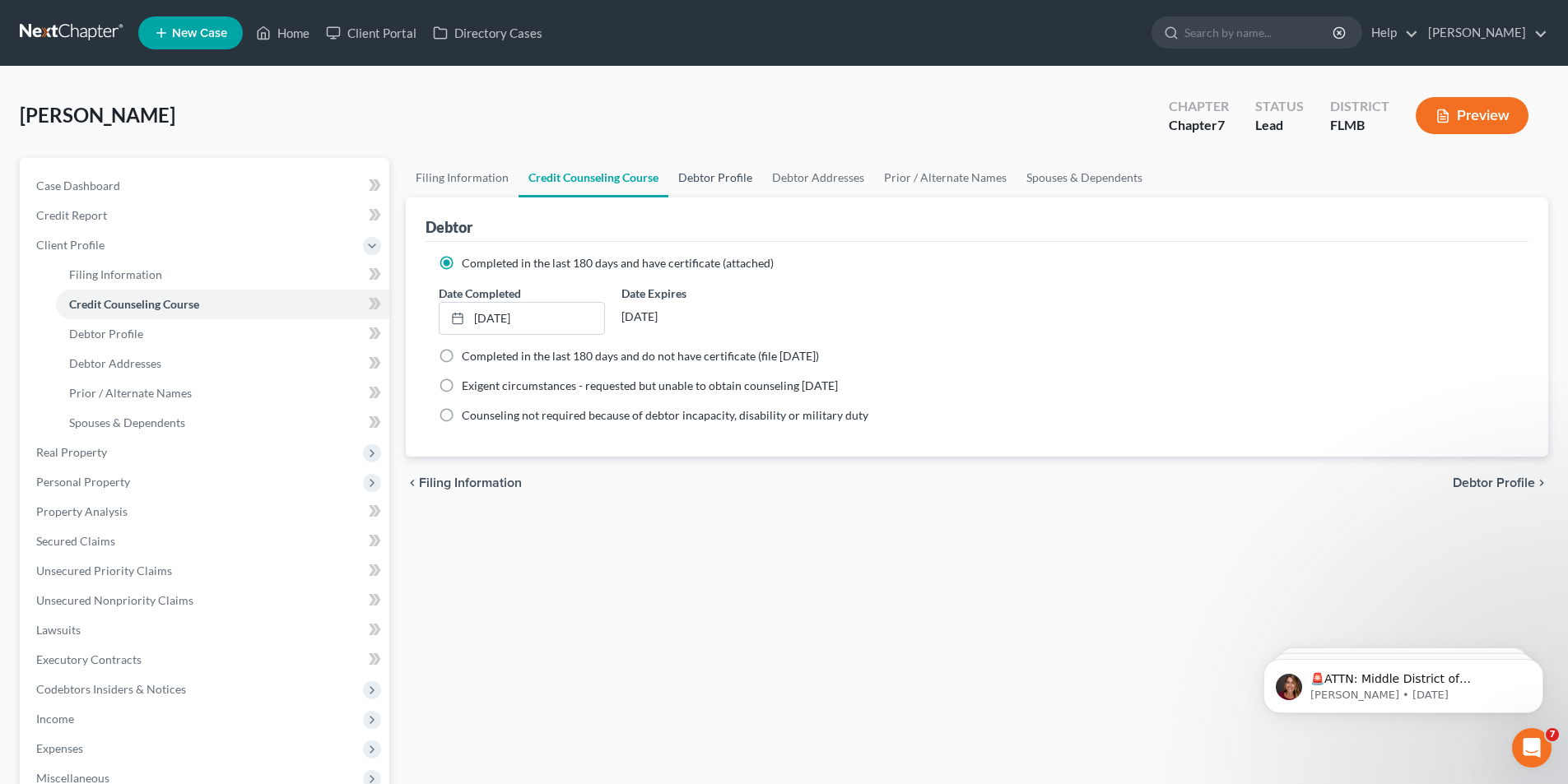
click at [700, 176] on link "Debtor Profile" at bounding box center [715, 177] width 94 height 39
select select "1"
select select "2"
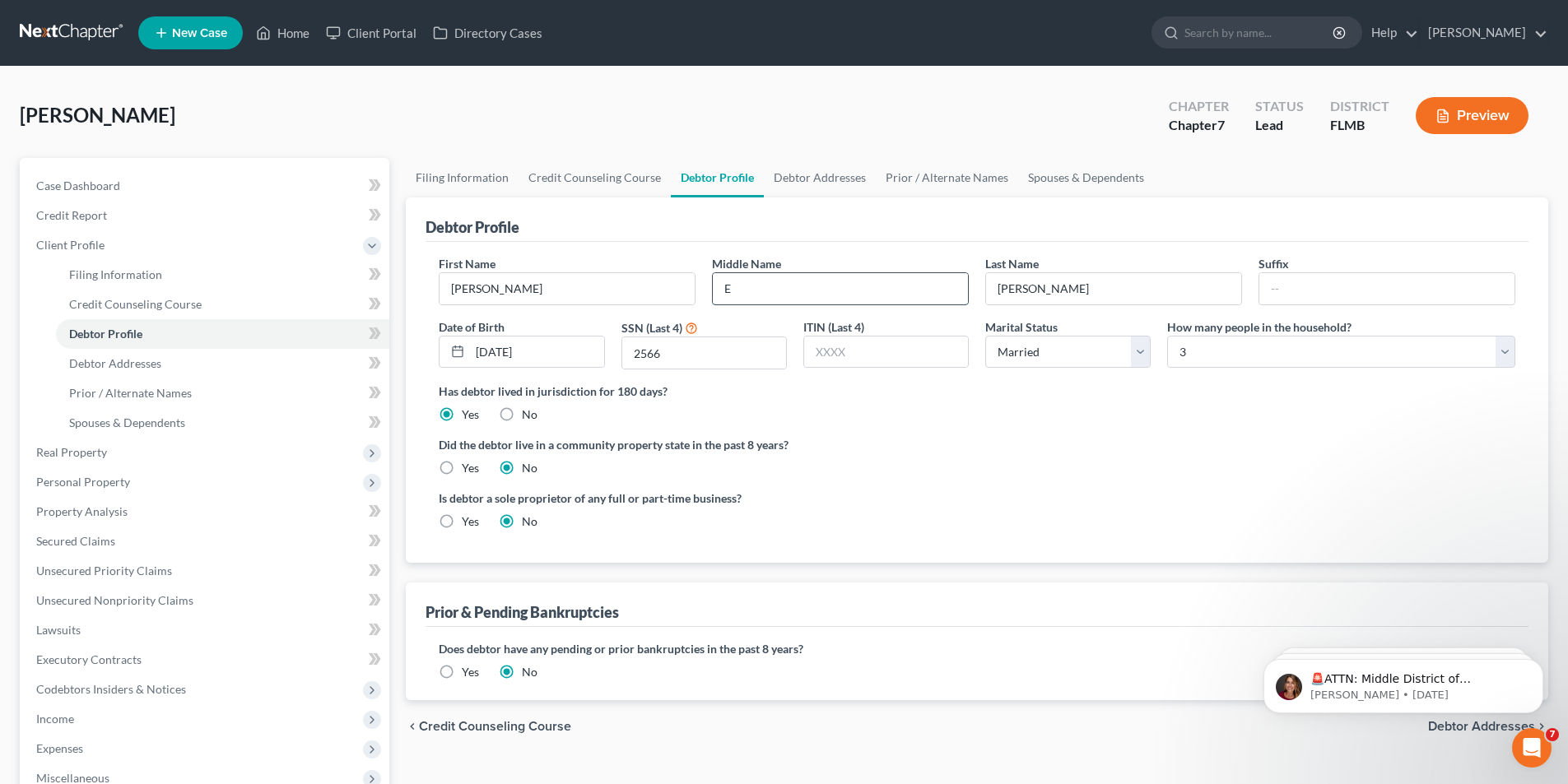
click at [762, 295] on input "E" at bounding box center [840, 289] width 255 height 31
type input "[PERSON_NAME]"
click at [935, 181] on link "Prior / Alternate Names" at bounding box center [946, 177] width 142 height 39
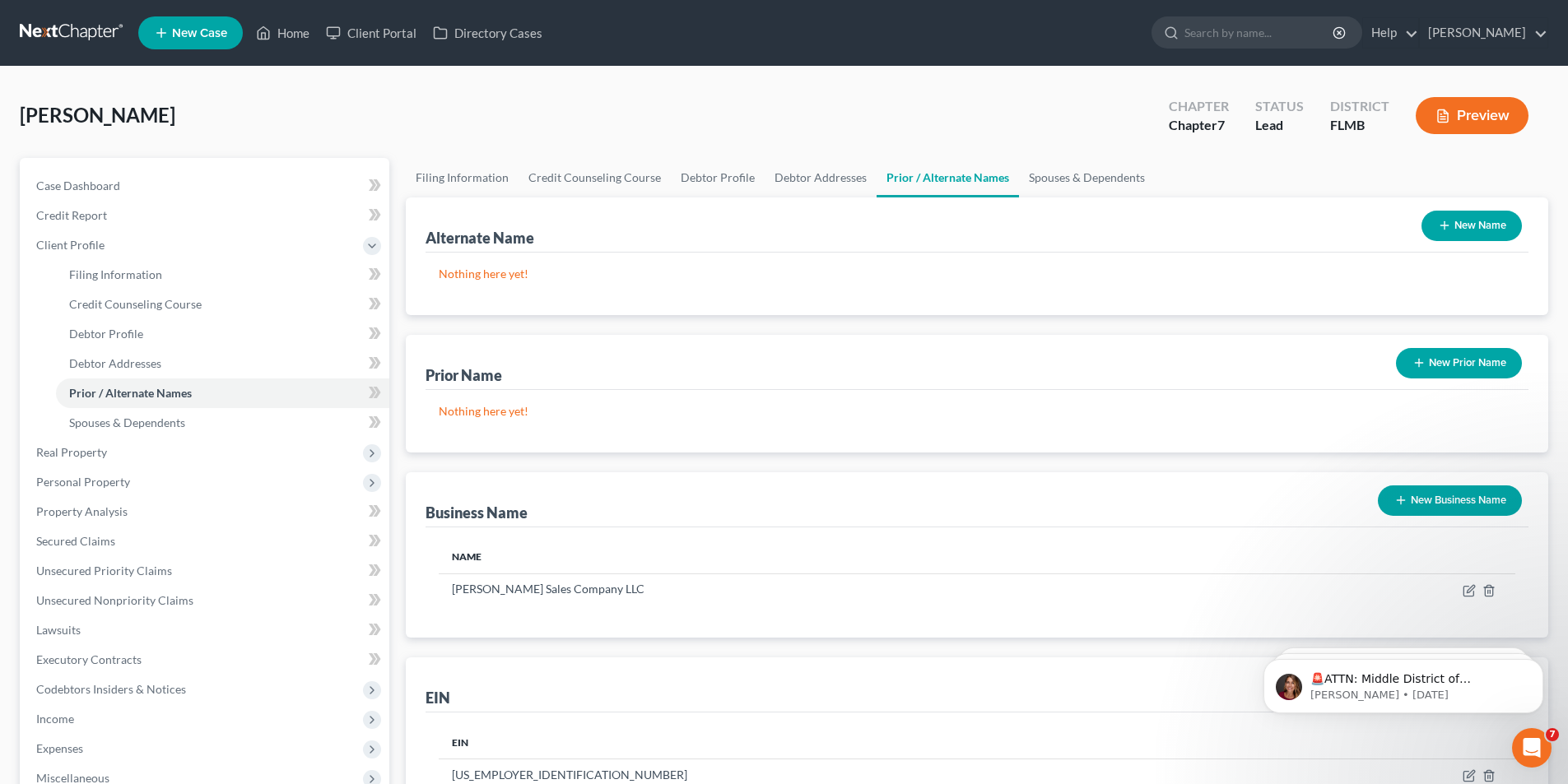
drag, startPoint x: 1461, startPoint y: 224, endPoint x: 1435, endPoint y: 246, distance: 34.1
click at [1461, 223] on button "New Name" at bounding box center [1471, 226] width 100 height 30
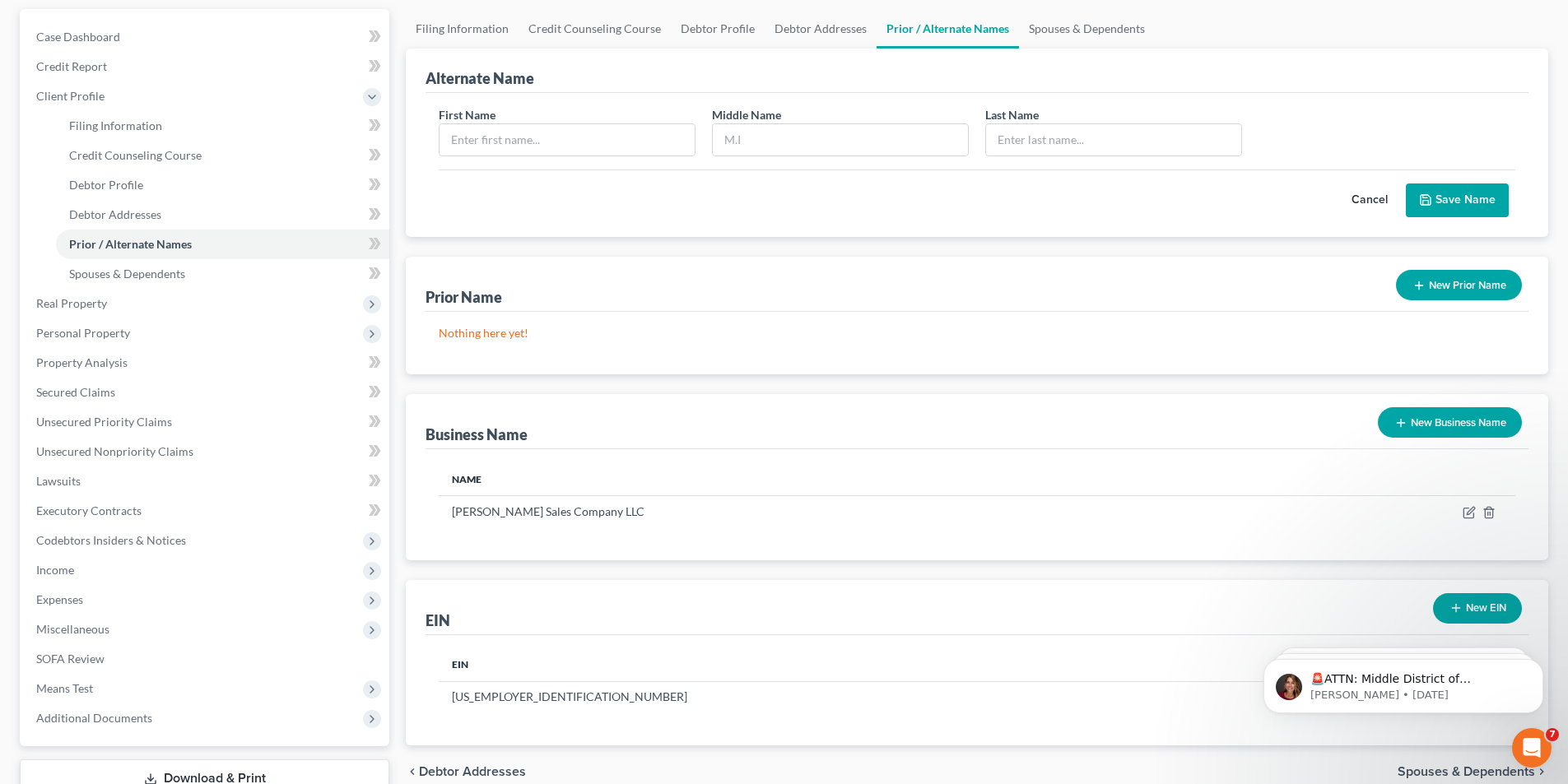
scroll to position [165, 0]
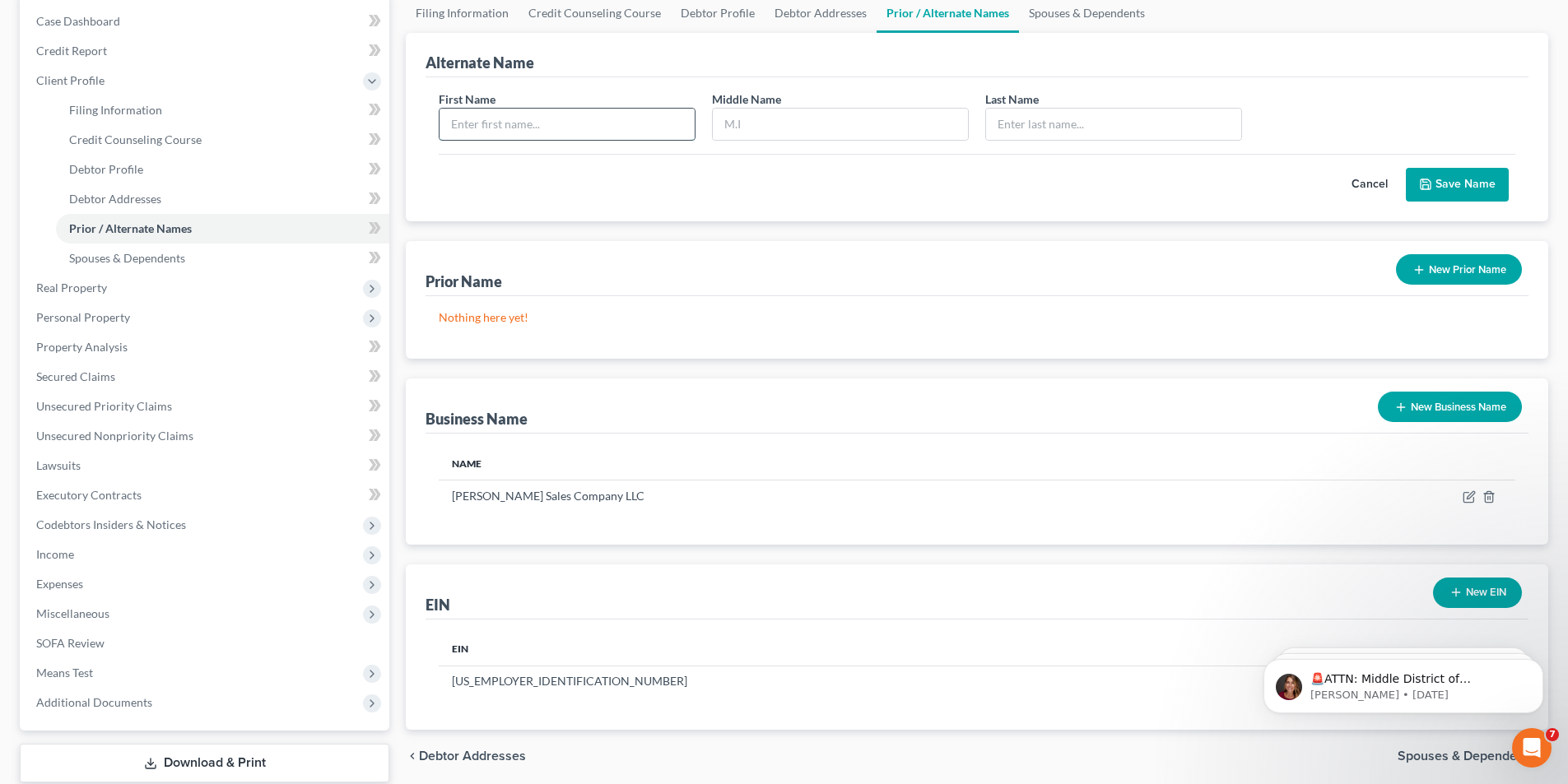
click at [497, 126] on input "text" at bounding box center [567, 125] width 255 height 31
type input "[PERSON_NAME]"
type input "E"
type input "[PERSON_NAME]"
click at [1441, 179] on button "Save Name" at bounding box center [1457, 186] width 103 height 35
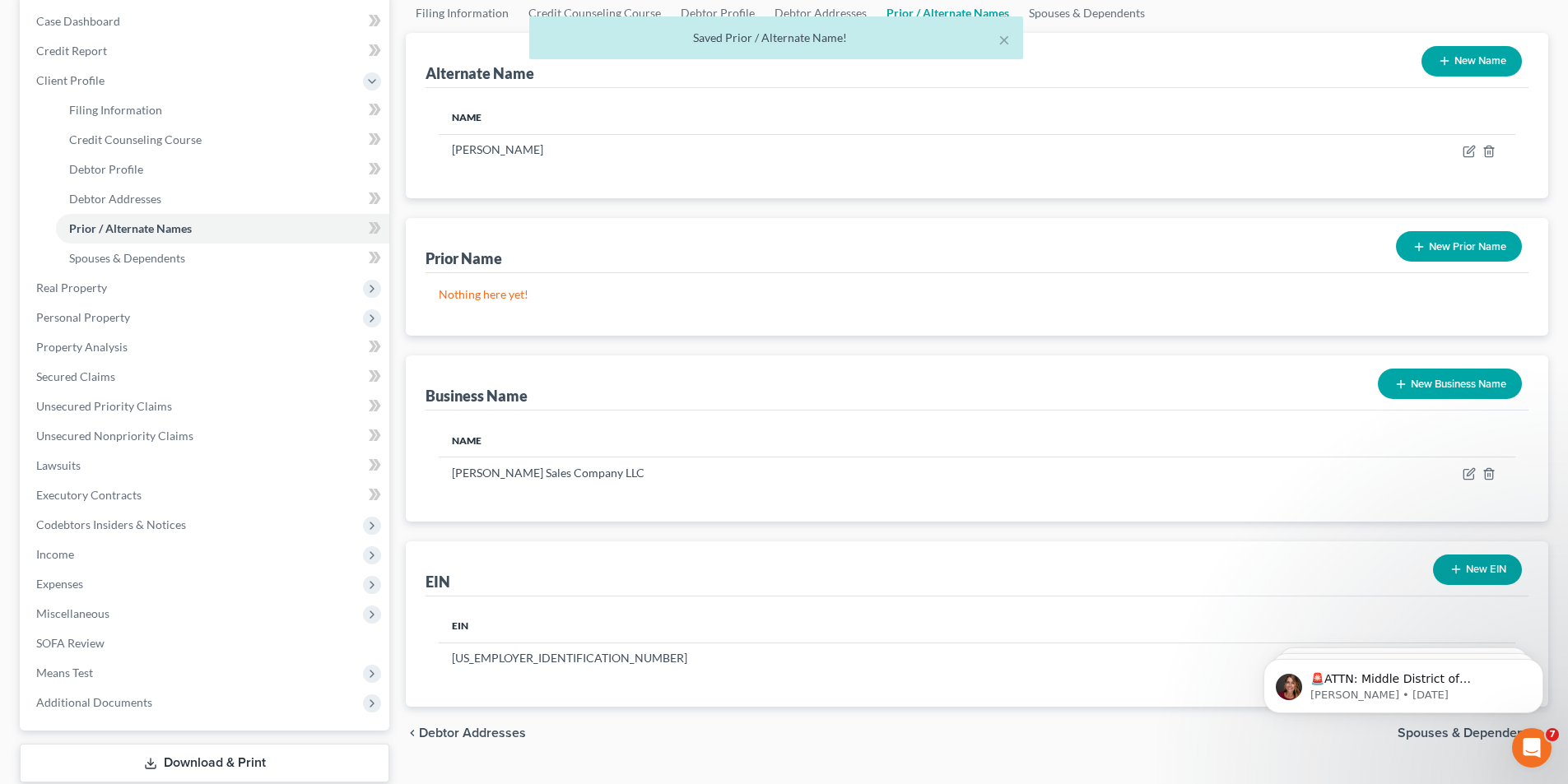
click at [1464, 62] on div "× Saved Prior / Alternate Name!" at bounding box center [776, 42] width 1568 height 51
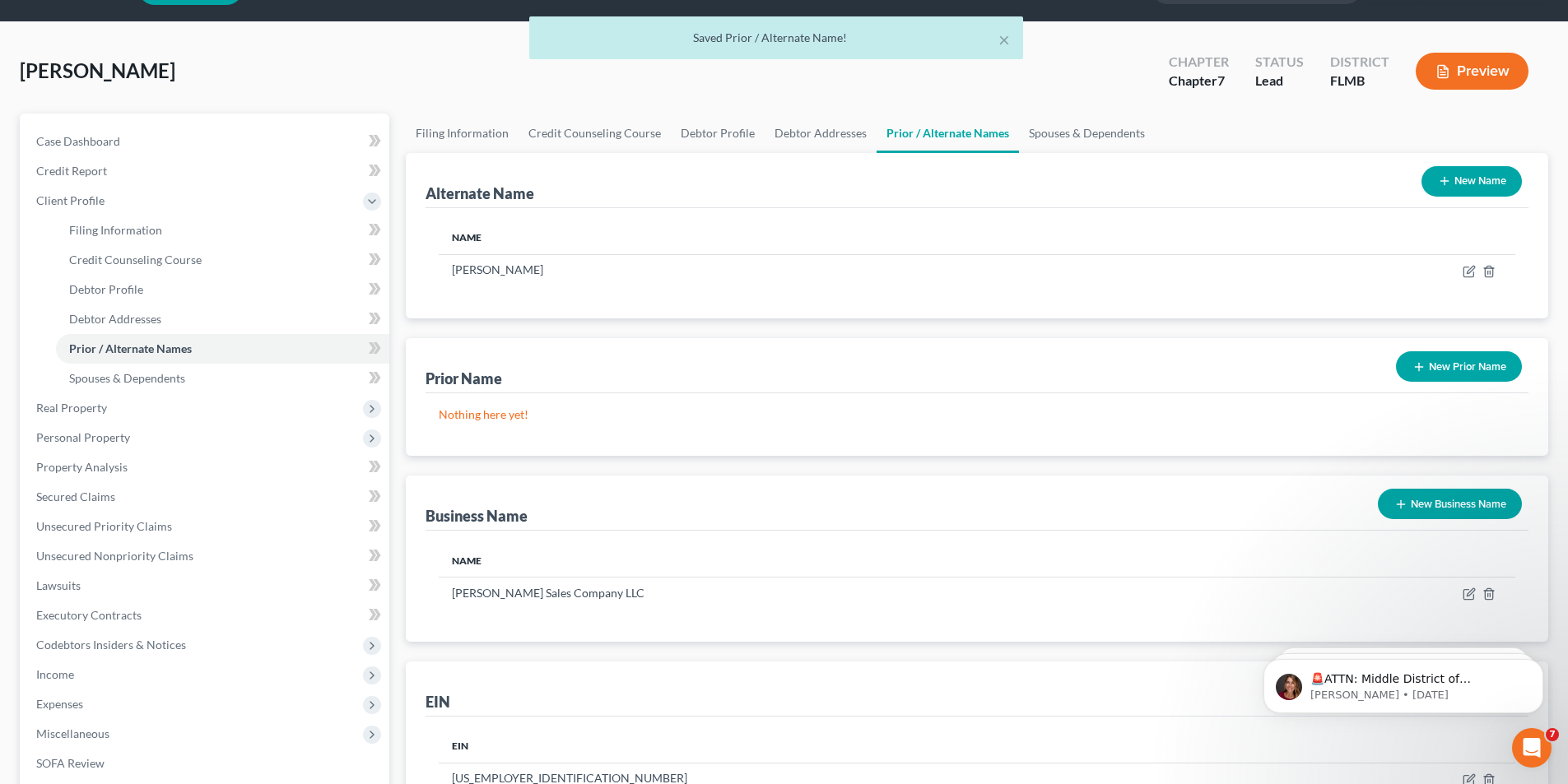
scroll to position [82, 0]
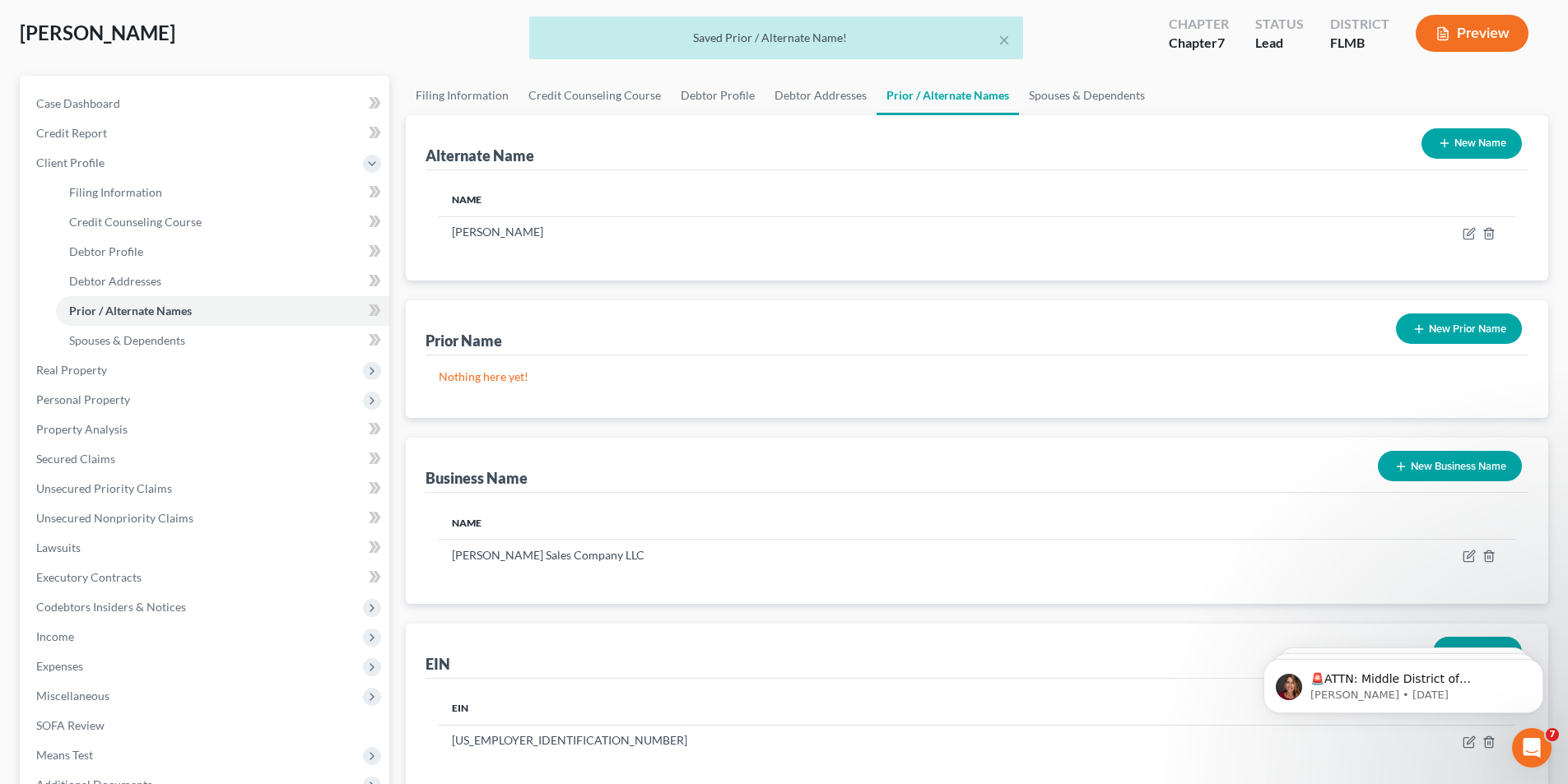
click at [1481, 145] on button "New Name" at bounding box center [1471, 143] width 100 height 30
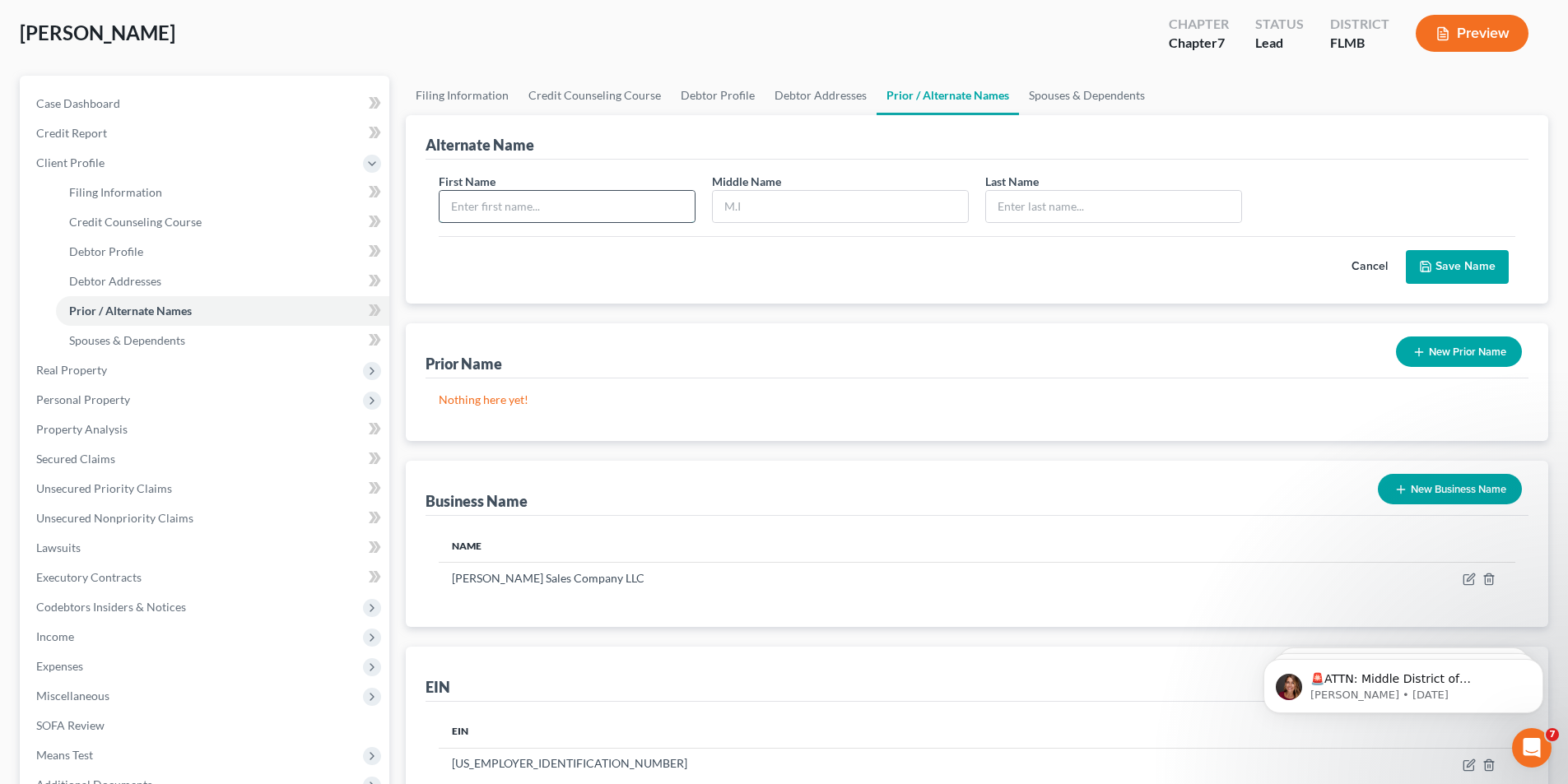
click at [598, 211] on input "text" at bounding box center [567, 206] width 255 height 31
click at [591, 207] on input "Ady" at bounding box center [567, 206] width 255 height 31
type input "[PERSON_NAME]"
click at [1471, 266] on button "Save Name" at bounding box center [1457, 267] width 103 height 35
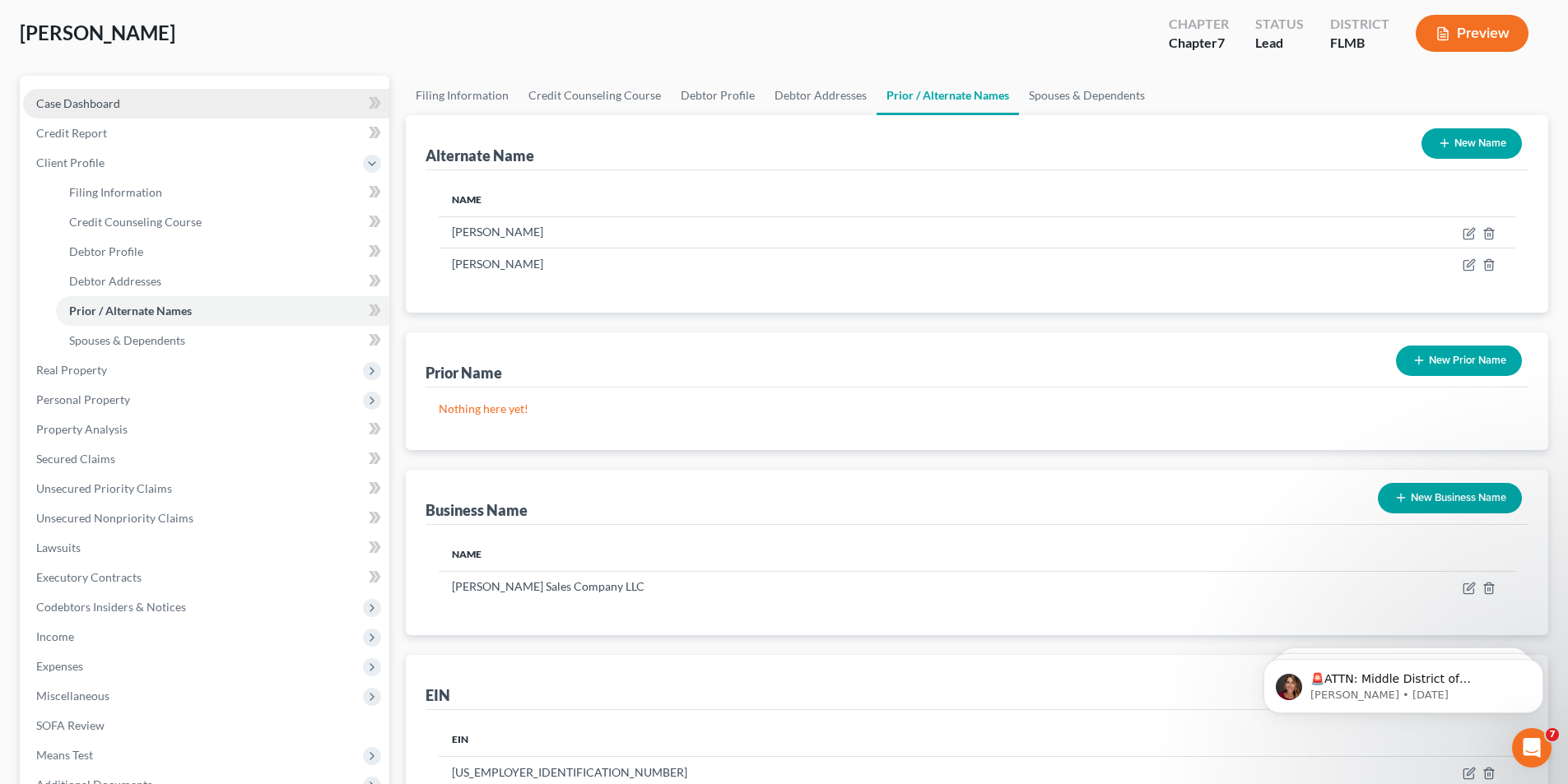
click at [57, 100] on span "Case Dashboard" at bounding box center [78, 104] width 84 height 14
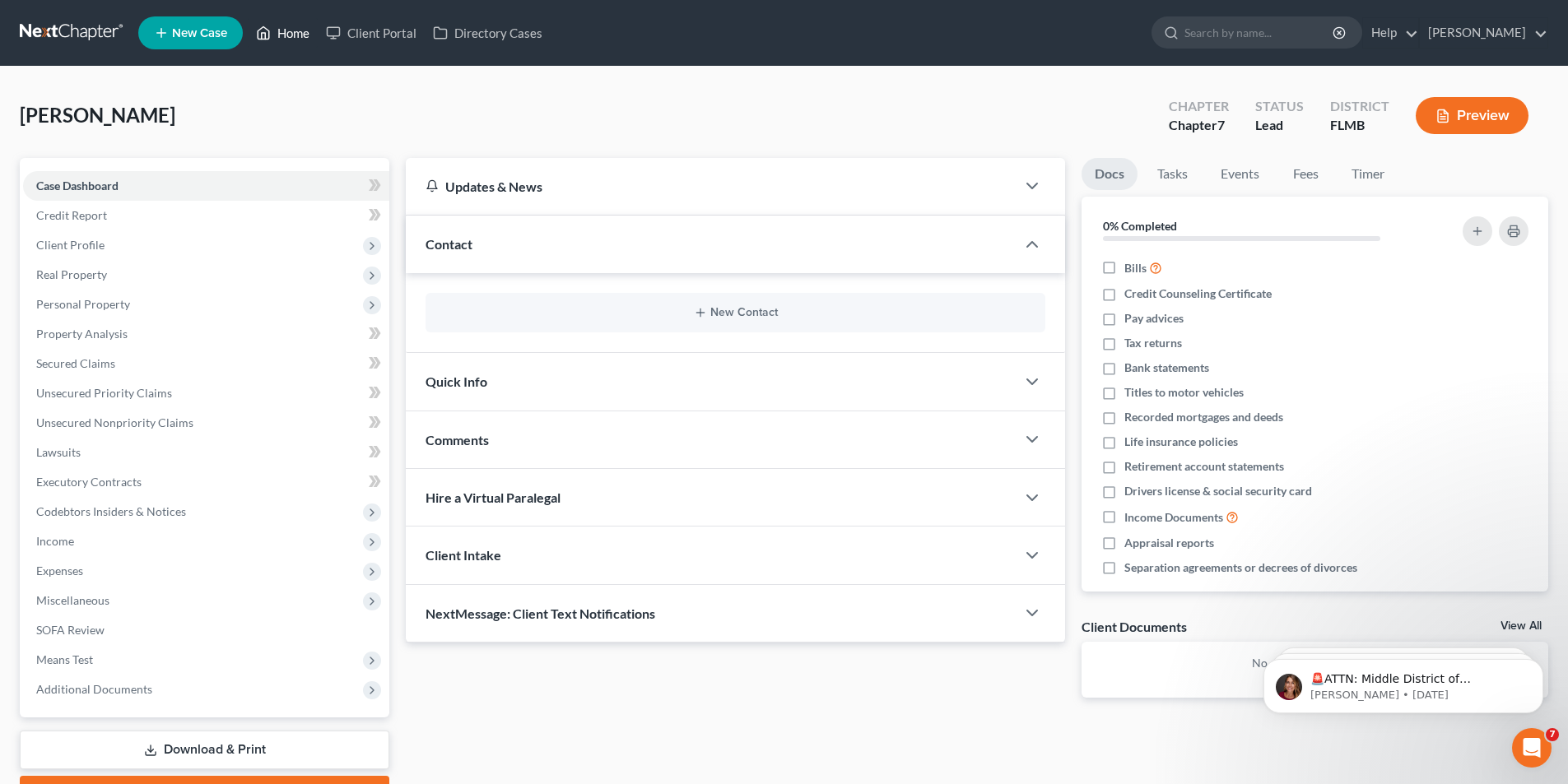
click at [304, 37] on link "Home" at bounding box center [282, 33] width 70 height 30
